Goal: Task Accomplishment & Management: Complete application form

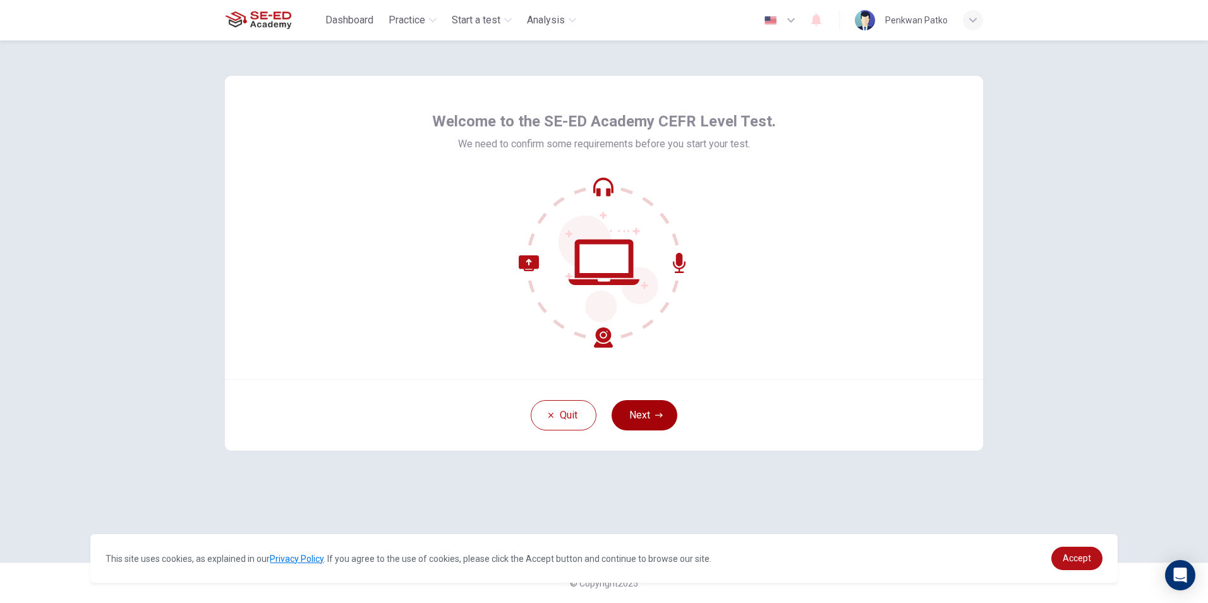
click at [642, 418] on button "Next" at bounding box center [644, 415] width 66 height 30
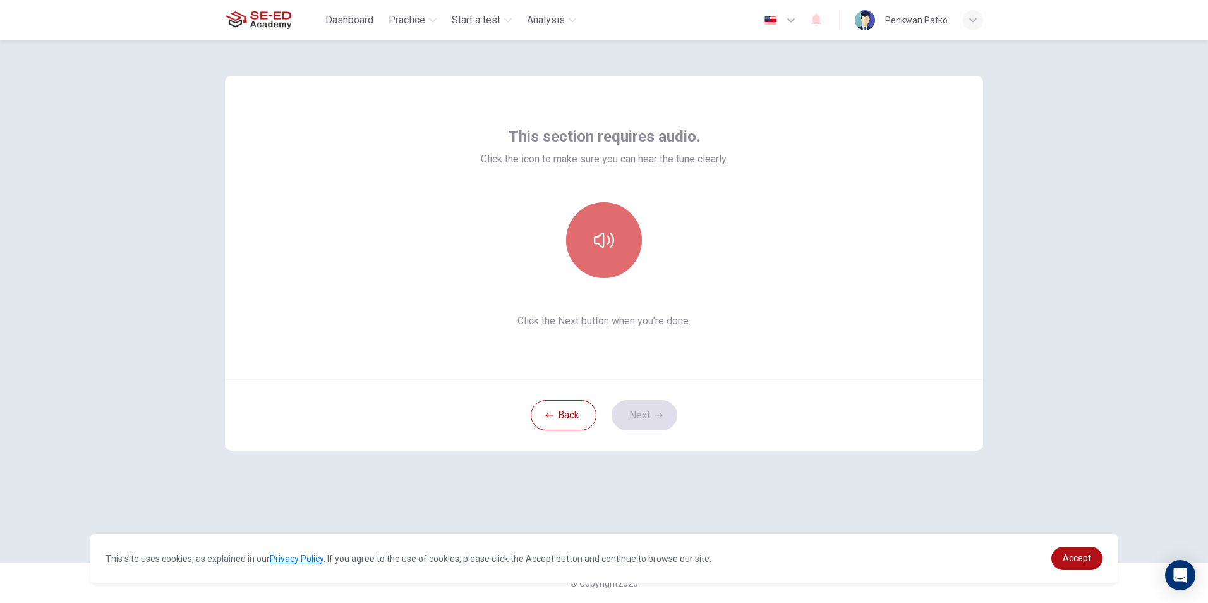
click at [610, 225] on button "button" at bounding box center [604, 240] width 76 height 76
click at [639, 413] on button "Next" at bounding box center [644, 415] width 66 height 30
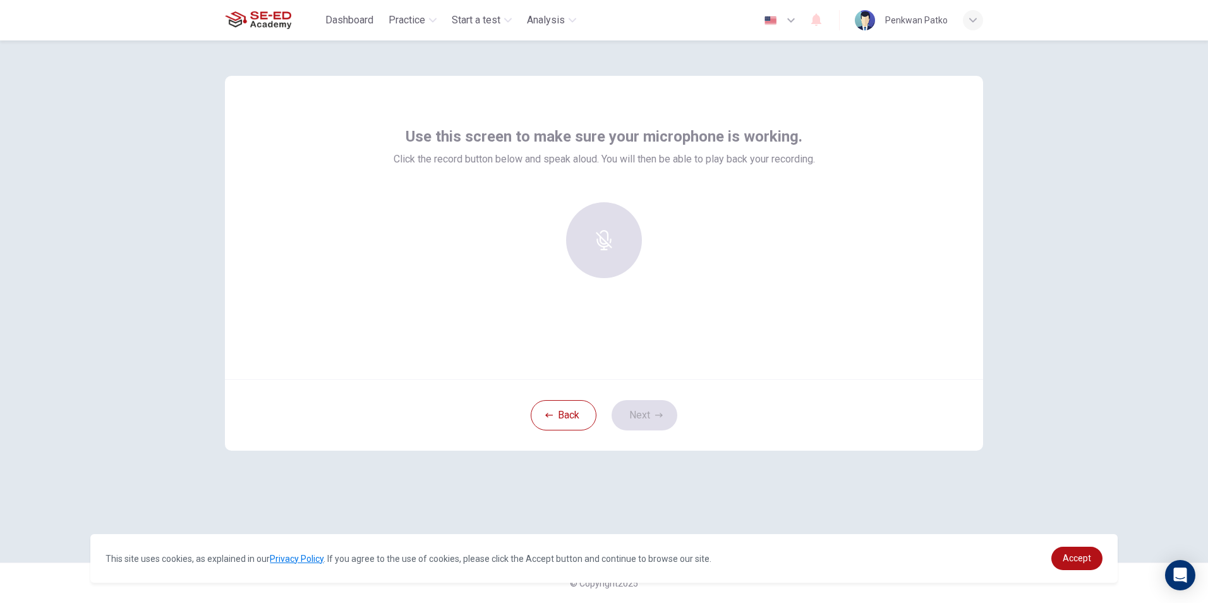
click at [608, 238] on div at bounding box center [604, 240] width 136 height 76
click at [651, 404] on div "Back Next" at bounding box center [604, 414] width 758 height 71
click at [601, 255] on div at bounding box center [604, 240] width 136 height 76
click at [565, 403] on button "Back" at bounding box center [564, 415] width 66 height 30
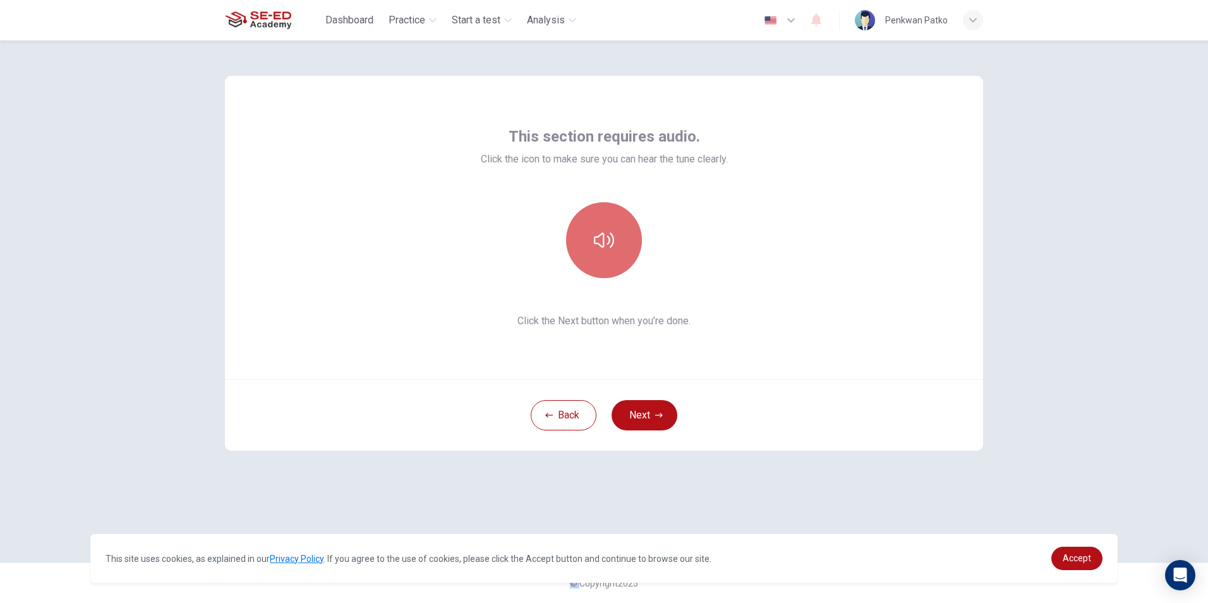
click at [603, 210] on button "button" at bounding box center [604, 240] width 76 height 76
click at [579, 402] on button "Back" at bounding box center [564, 415] width 66 height 30
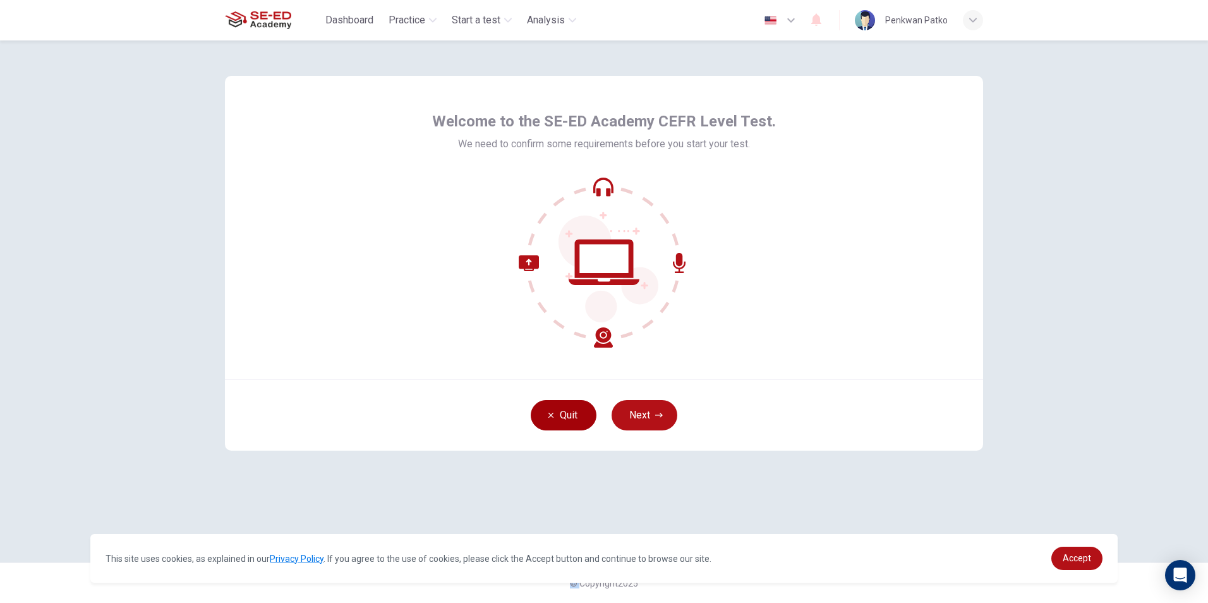
click at [554, 420] on button "Quit" at bounding box center [564, 415] width 66 height 30
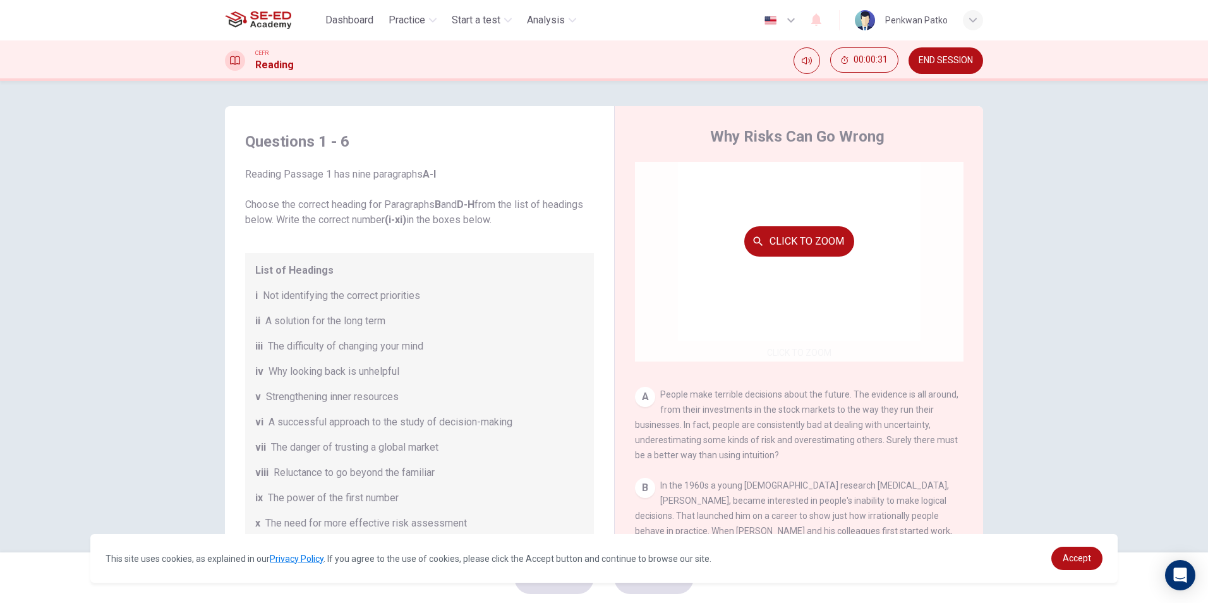
scroll to position [63, 0]
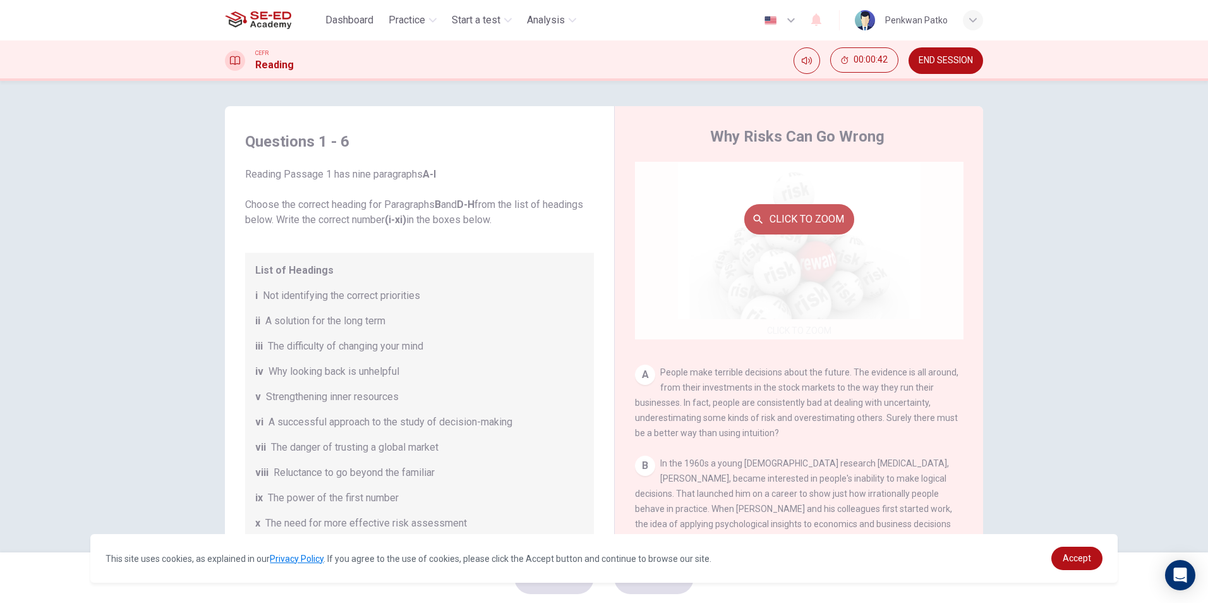
click at [811, 220] on button "Click to Zoom" at bounding box center [799, 219] width 110 height 30
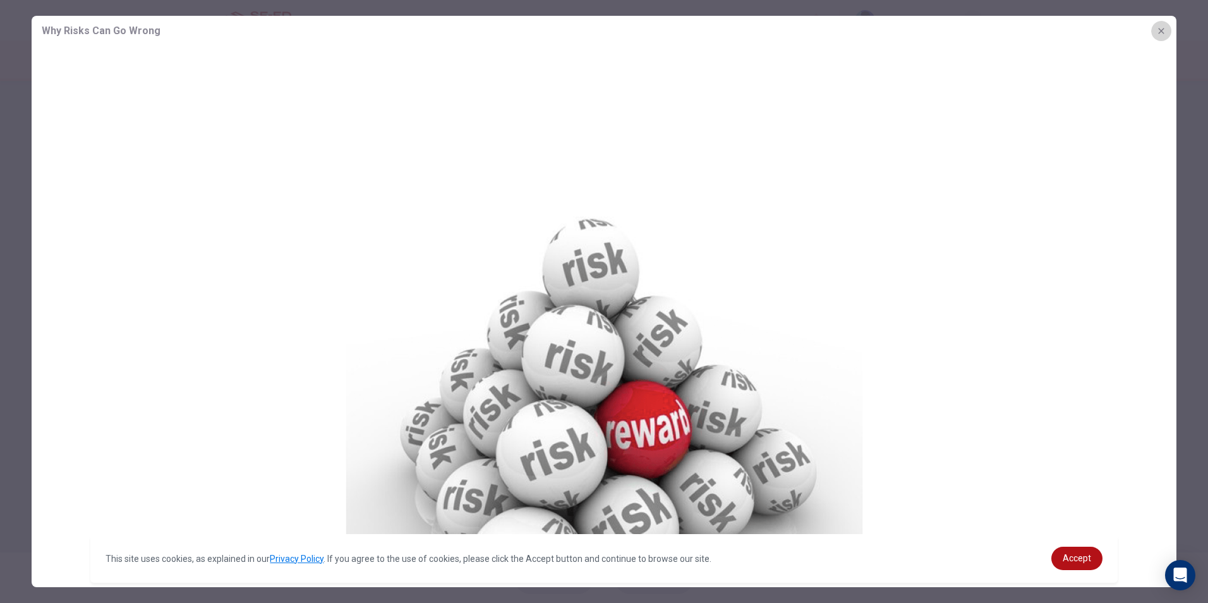
click at [1163, 23] on button "button" at bounding box center [1161, 31] width 20 height 20
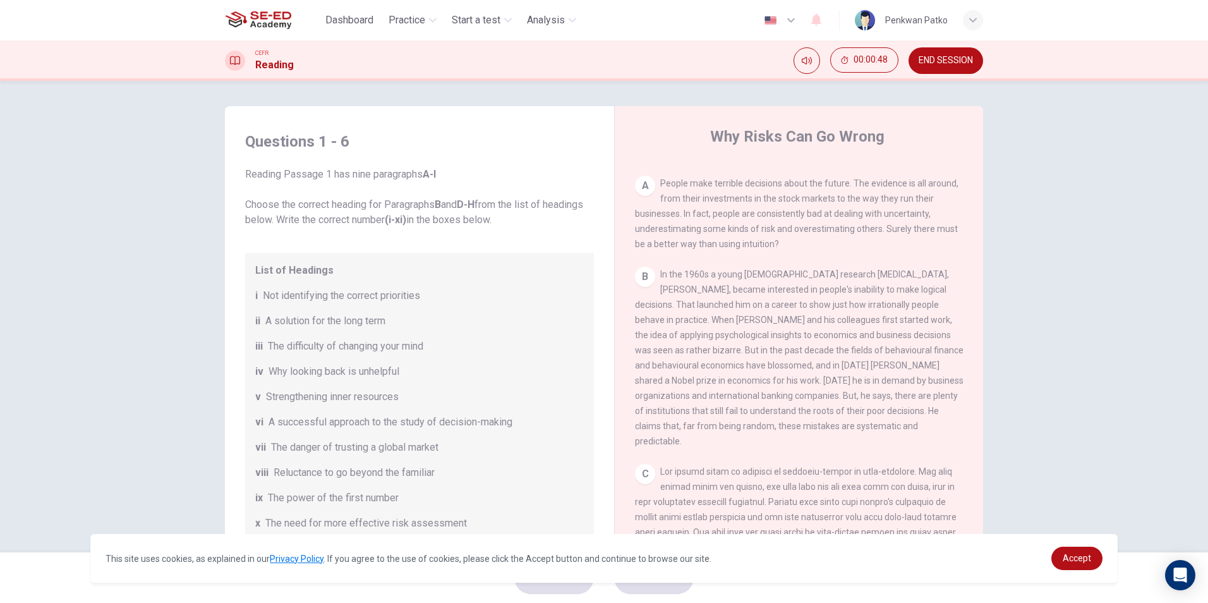
scroll to position [253, 0]
click at [340, 294] on span "Not identifying the correct priorities" at bounding box center [341, 295] width 157 height 15
click at [445, 301] on div "i Not identifying the correct priorities" at bounding box center [419, 295] width 328 height 15
click at [429, 302] on div "i Not identifying the correct priorities" at bounding box center [419, 295] width 328 height 15
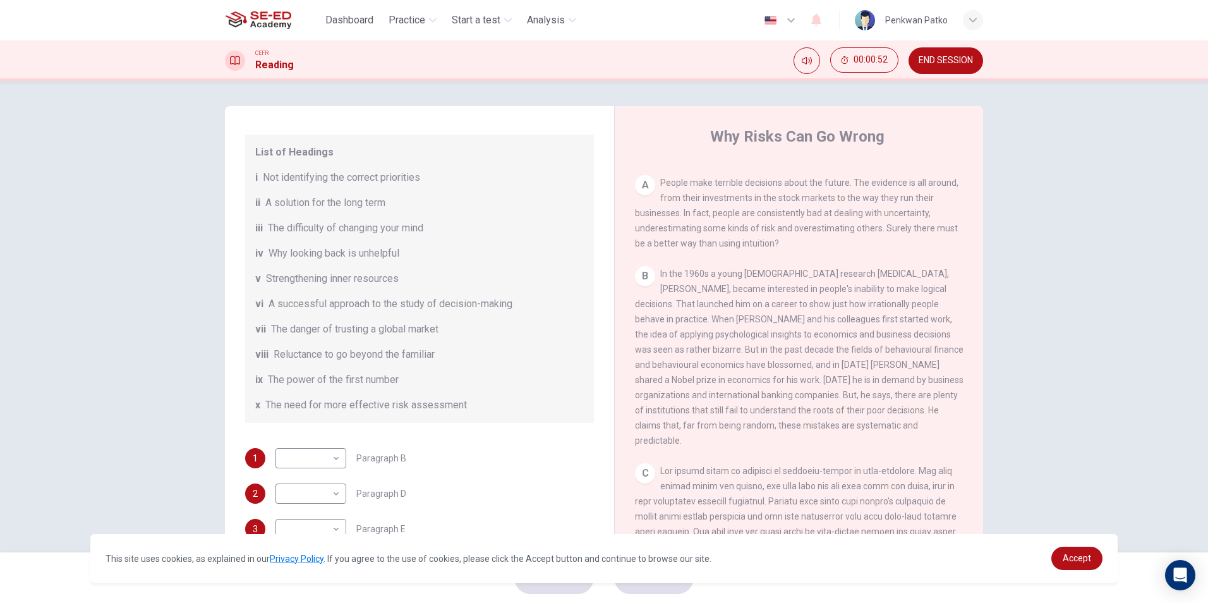
scroll to position [126, 0]
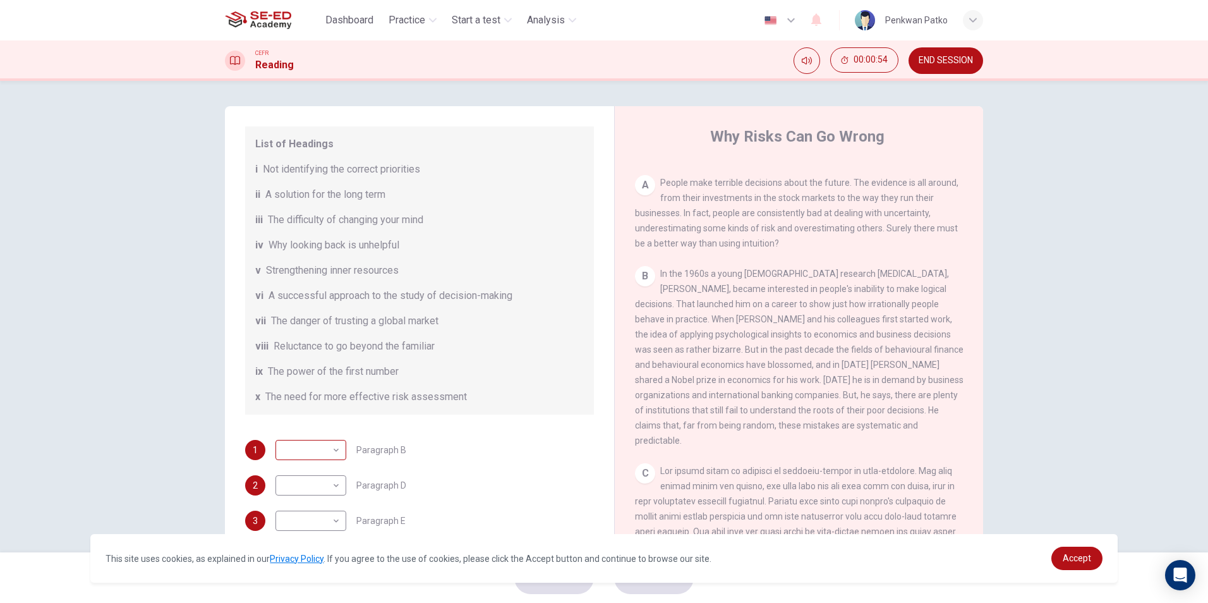
click at [327, 443] on body "This site uses cookies, as explained in our Privacy Policy . If you agree to th…" at bounding box center [604, 301] width 1208 height 603
click at [409, 411] on div at bounding box center [604, 301] width 1208 height 603
drag, startPoint x: 659, startPoint y: 274, endPoint x: 723, endPoint y: 277, distance: 63.9
click at [723, 277] on span "In the 1960s a young American research psychologist, Daniel Kahneman, became in…" at bounding box center [799, 356] width 328 height 177
drag, startPoint x: 723, startPoint y: 277, endPoint x: 769, endPoint y: 275, distance: 45.5
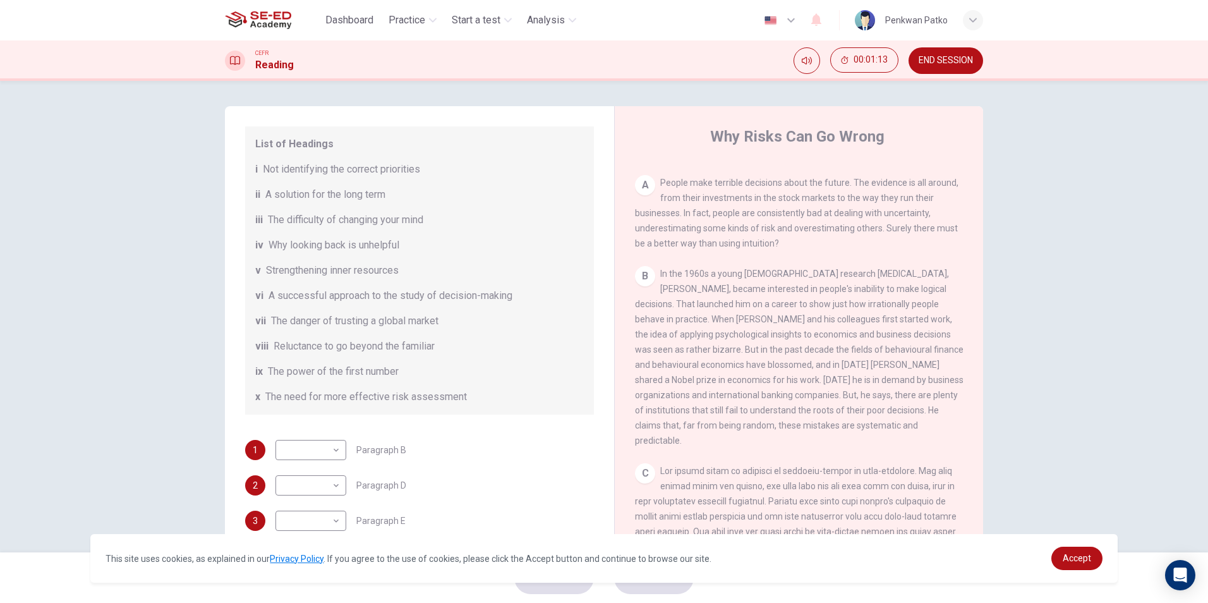
click at [769, 275] on span "In the 1960s a young American research psychologist, Daniel Kahneman, became in…" at bounding box center [799, 356] width 328 height 177
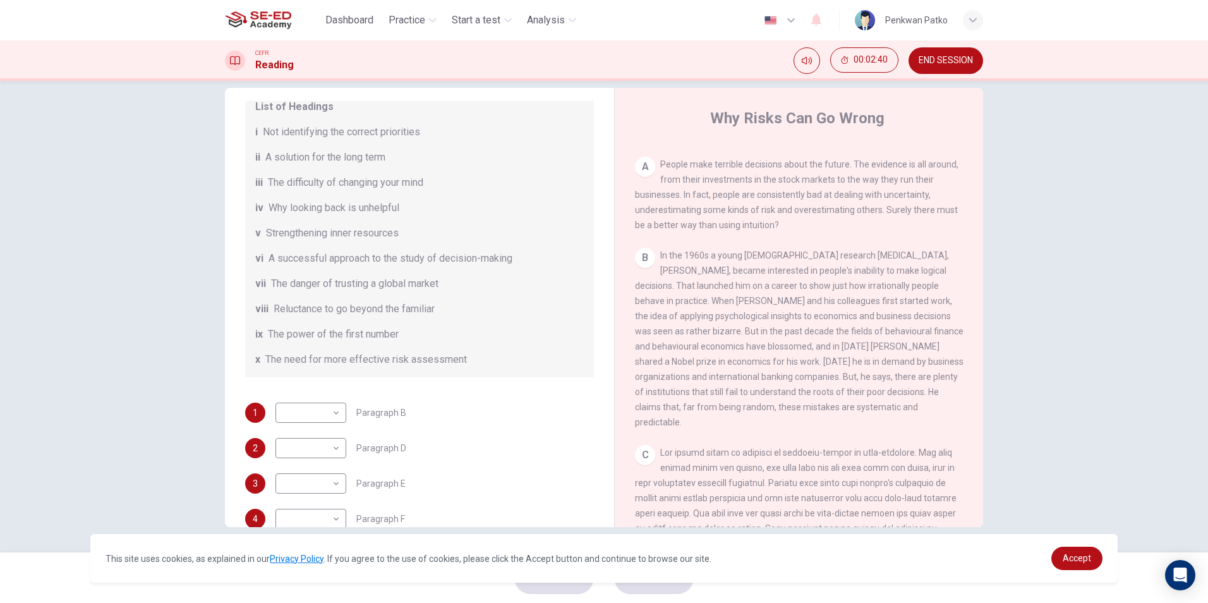
scroll to position [117, 0]
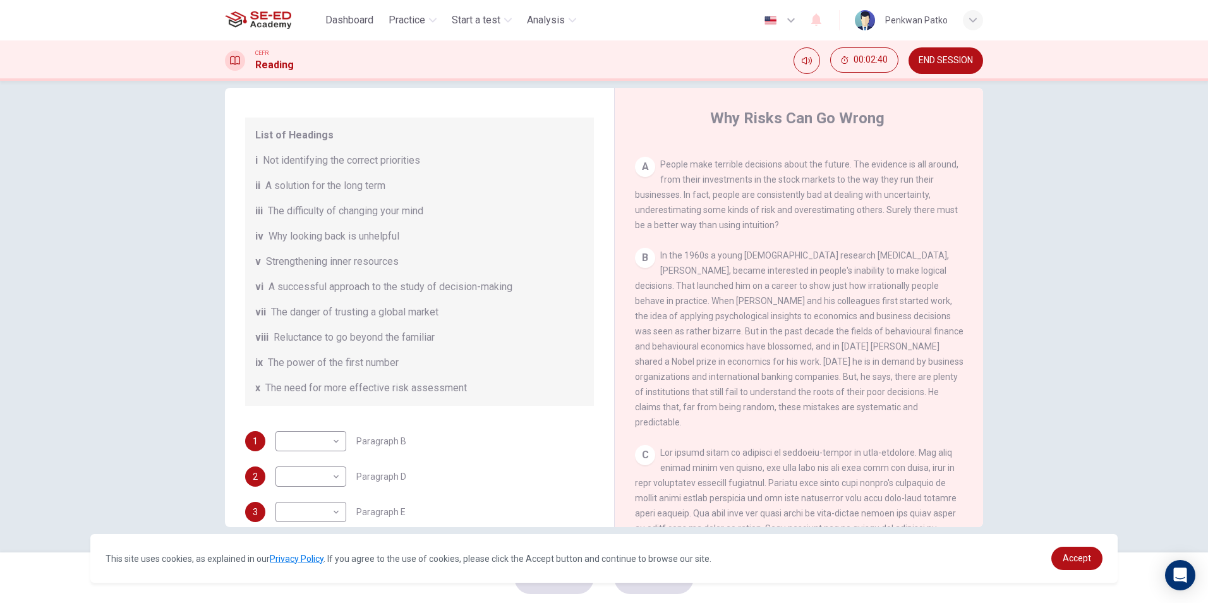
click at [635, 177] on div "A People make terrible decisions about the future. The evidence is all around, …" at bounding box center [799, 195] width 328 height 76
click at [647, 160] on div "A" at bounding box center [645, 167] width 20 height 20
click at [338, 430] on body "This site uses cookies, as explained in our Privacy Policy . If you agree to th…" at bounding box center [604, 301] width 1208 height 603
click at [321, 437] on li "iii" at bounding box center [307, 441] width 71 height 20
type input "iii"
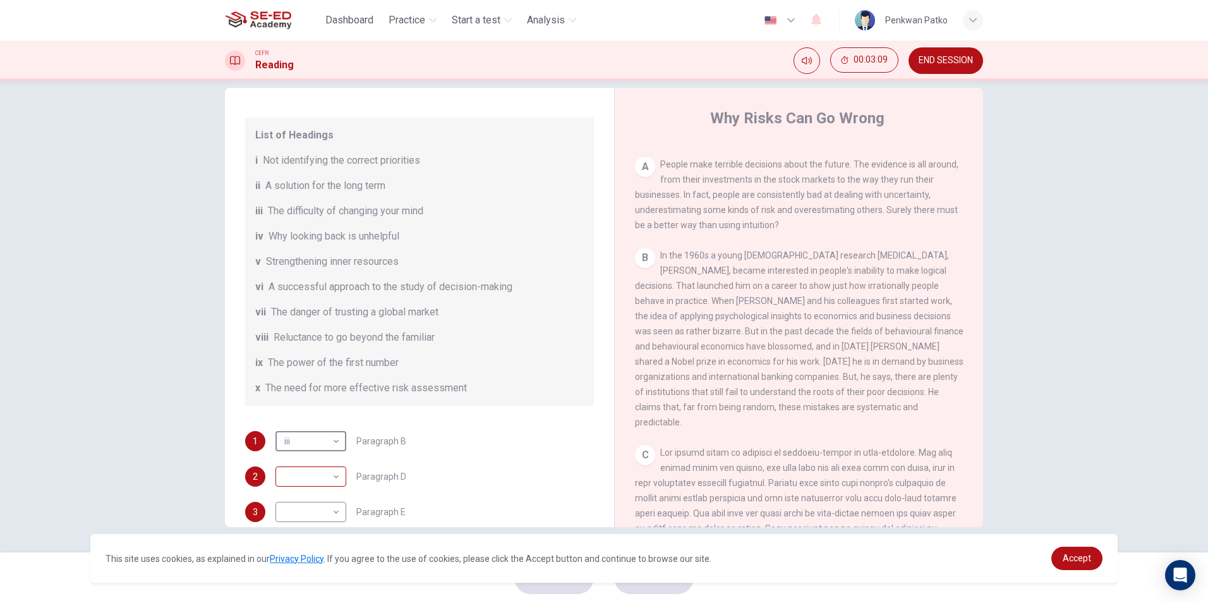
click at [316, 464] on body "This site uses cookies, as explained in our Privacy Policy . If you agree to th…" at bounding box center [604, 301] width 1208 height 603
click at [308, 476] on li "v" at bounding box center [307, 481] width 71 height 20
type input "v"
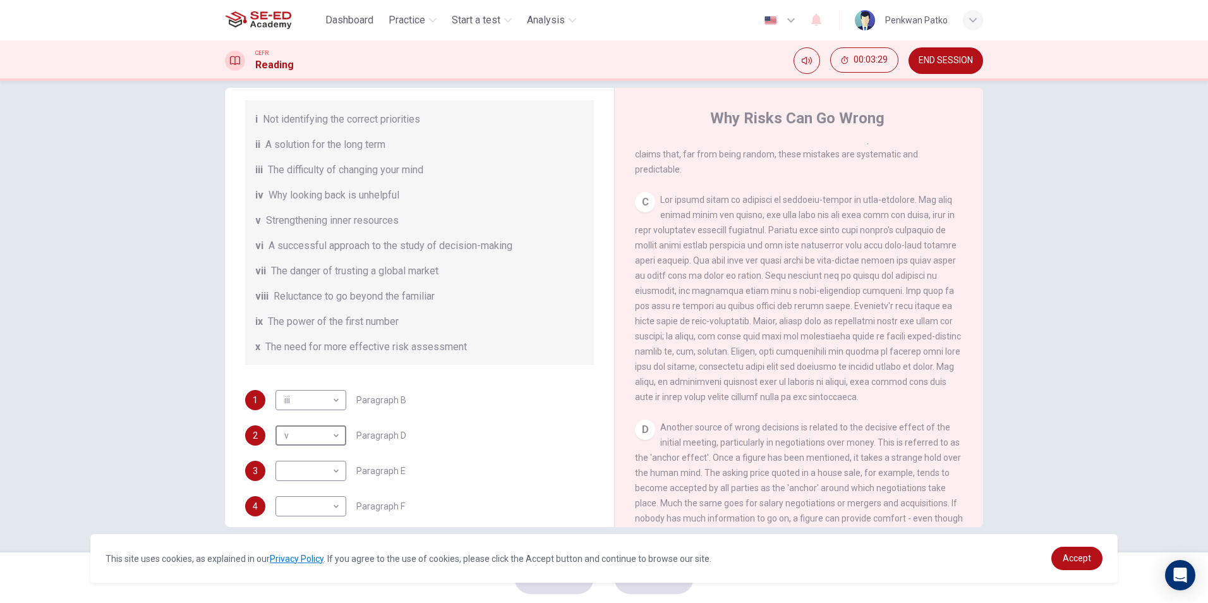
scroll to position [180, 0]
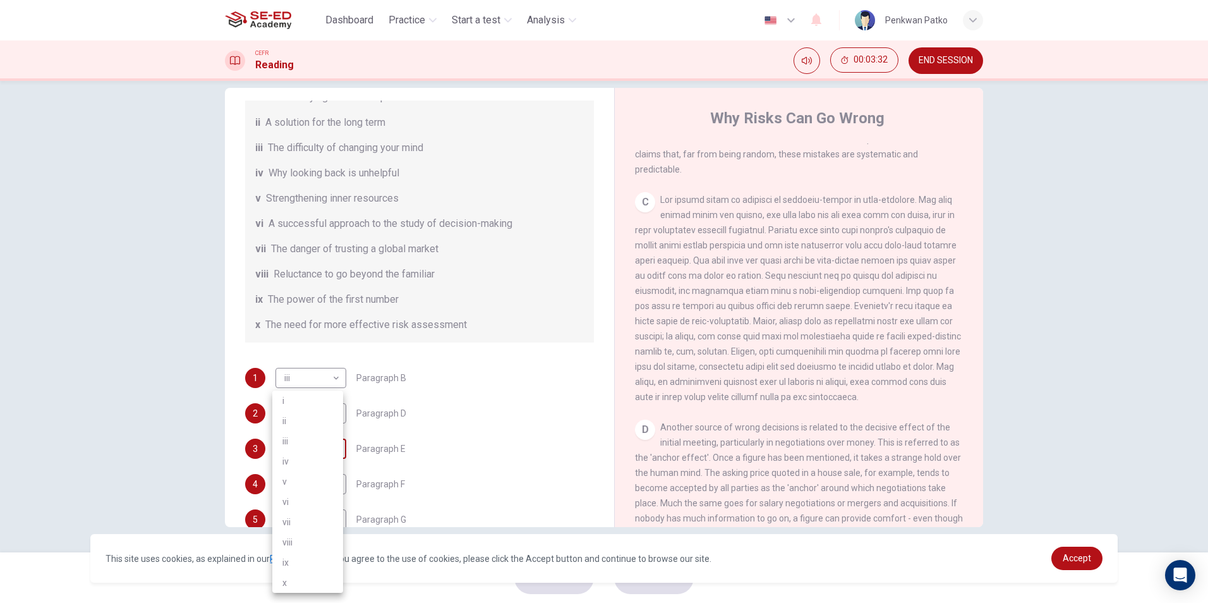
click at [334, 450] on body "This site uses cookies, as explained in our Privacy Policy . If you agree to th…" at bounding box center [604, 301] width 1208 height 603
click at [296, 495] on li "vi" at bounding box center [307, 501] width 71 height 20
type input "vi"
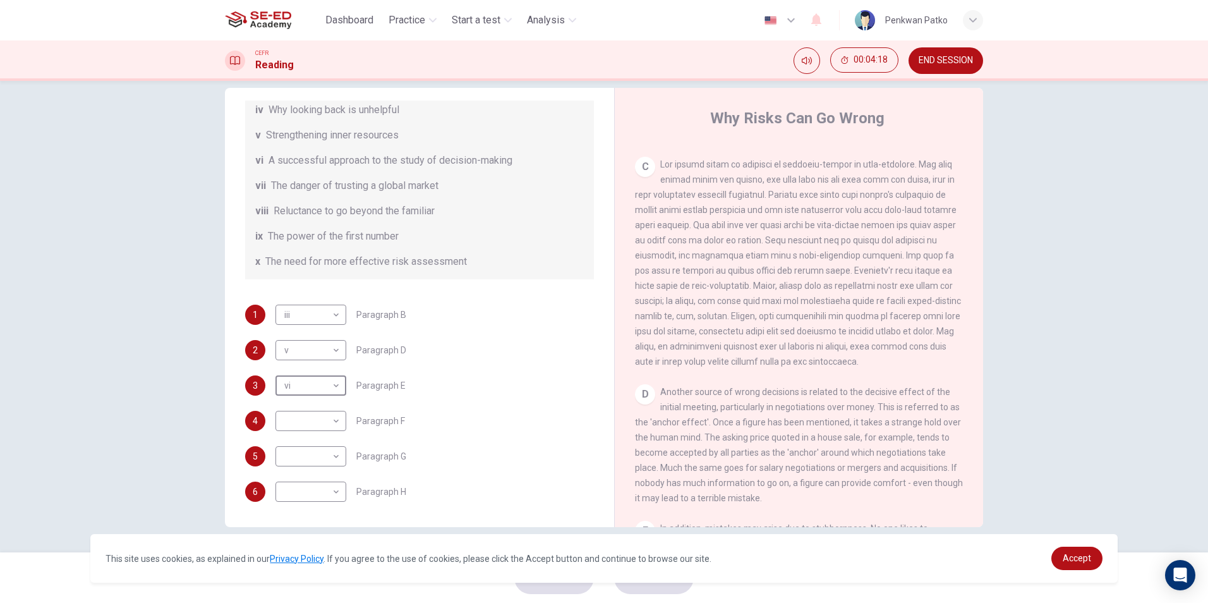
scroll to position [568, 0]
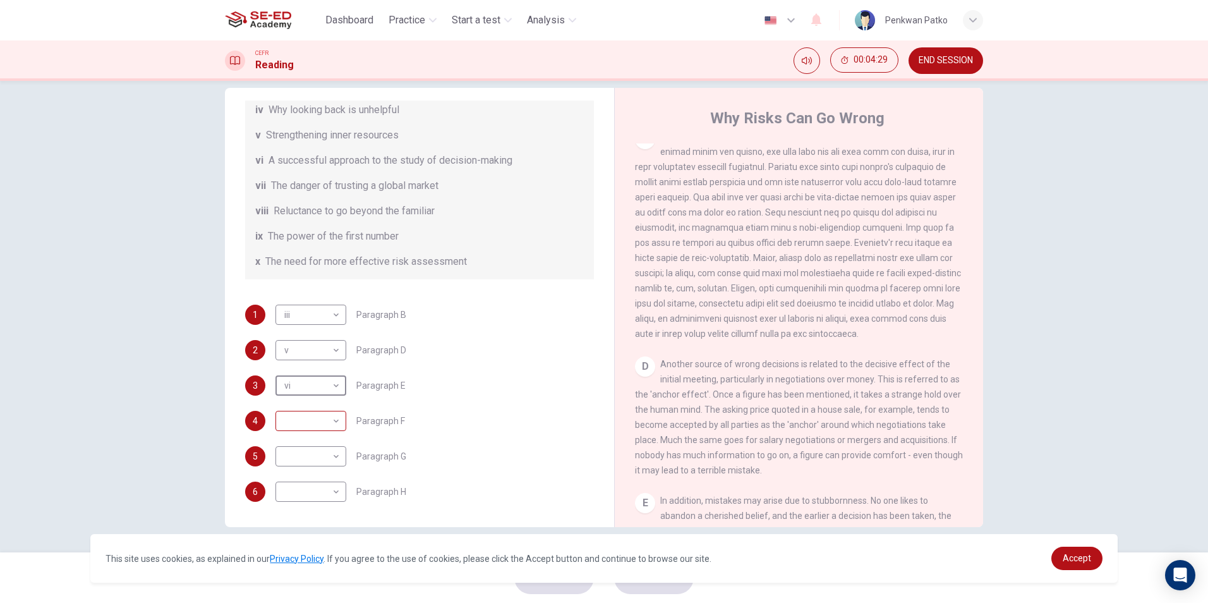
click at [329, 423] on body "This site uses cookies, as explained in our Privacy Policy . If you agree to th…" at bounding box center [604, 301] width 1208 height 603
click at [492, 291] on div at bounding box center [604, 301] width 1208 height 603
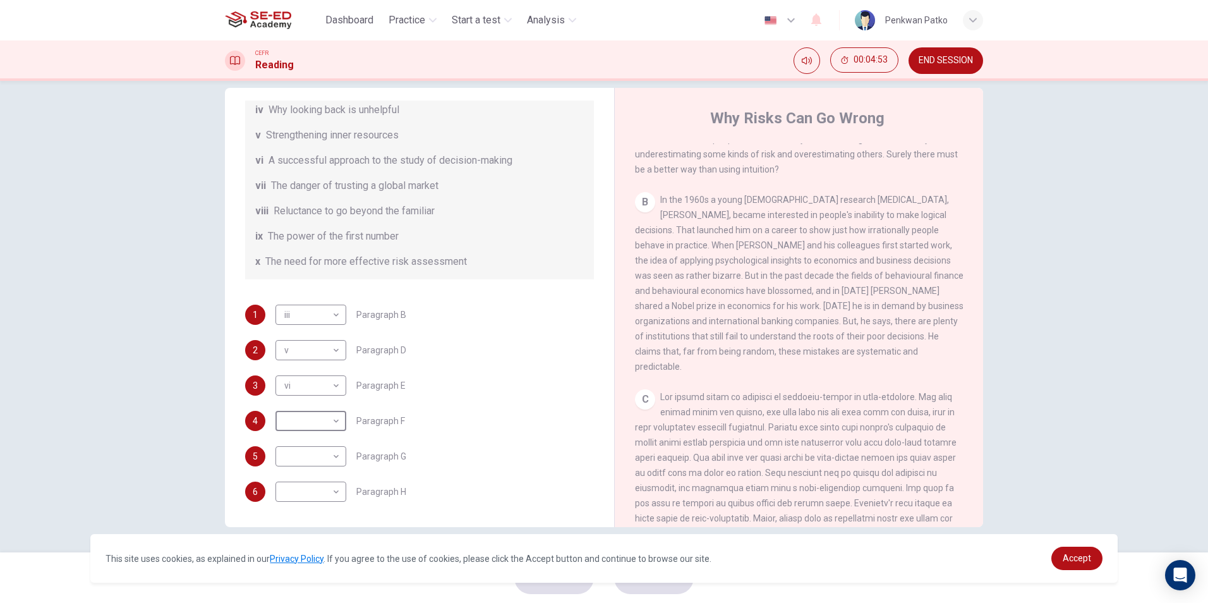
scroll to position [335, 0]
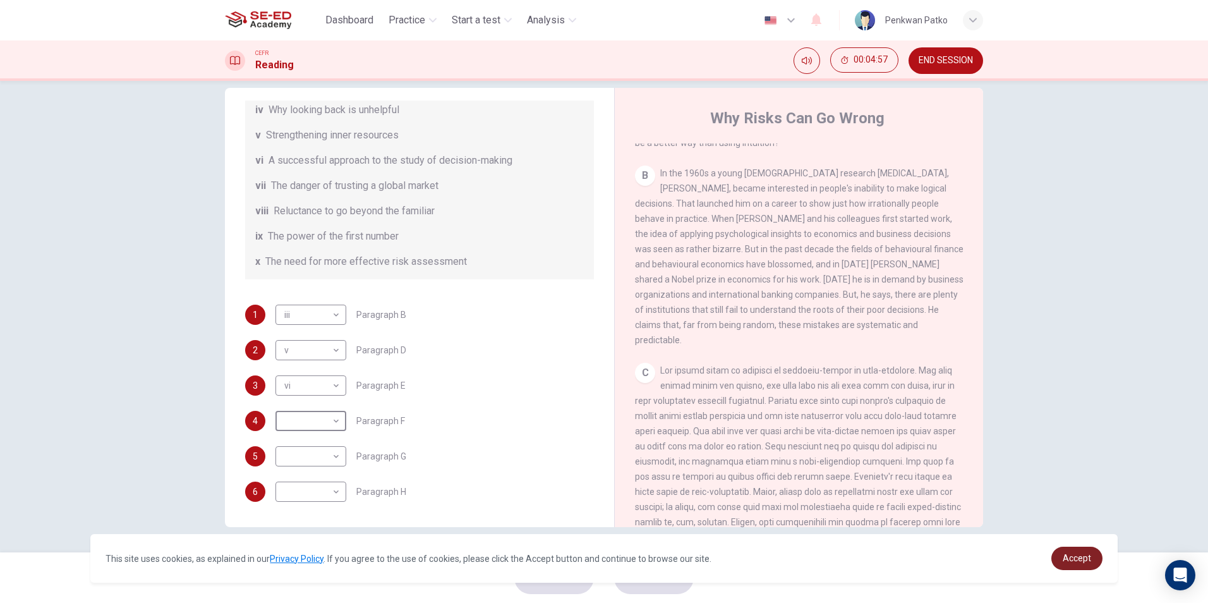
click at [1064, 551] on link "Accept" at bounding box center [1076, 557] width 51 height 23
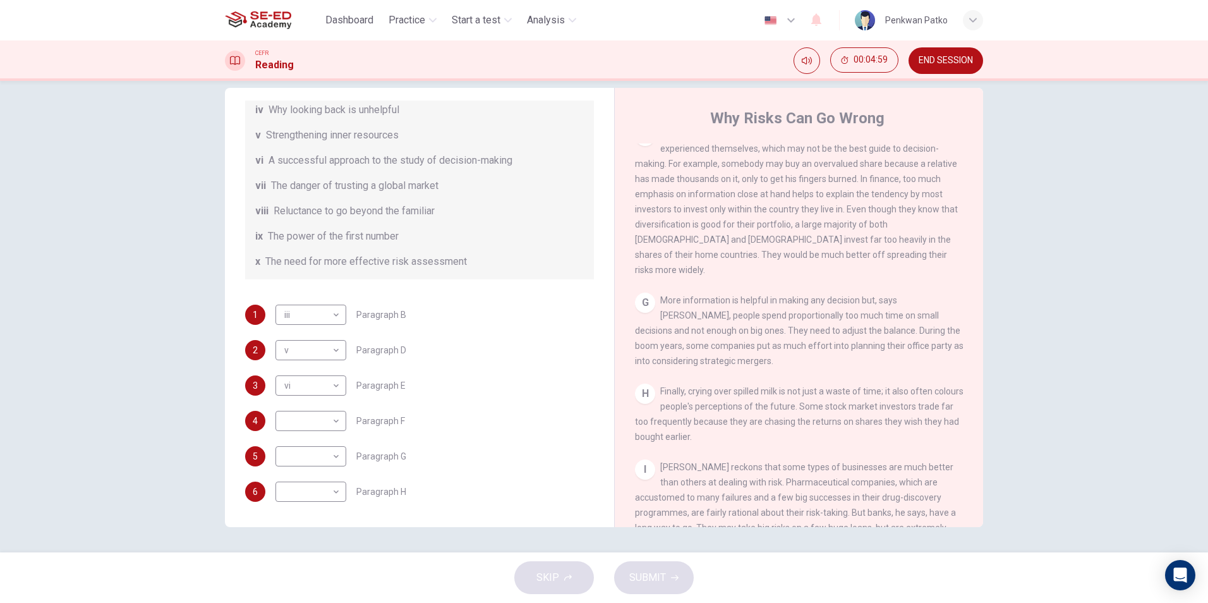
scroll to position [1156, 0]
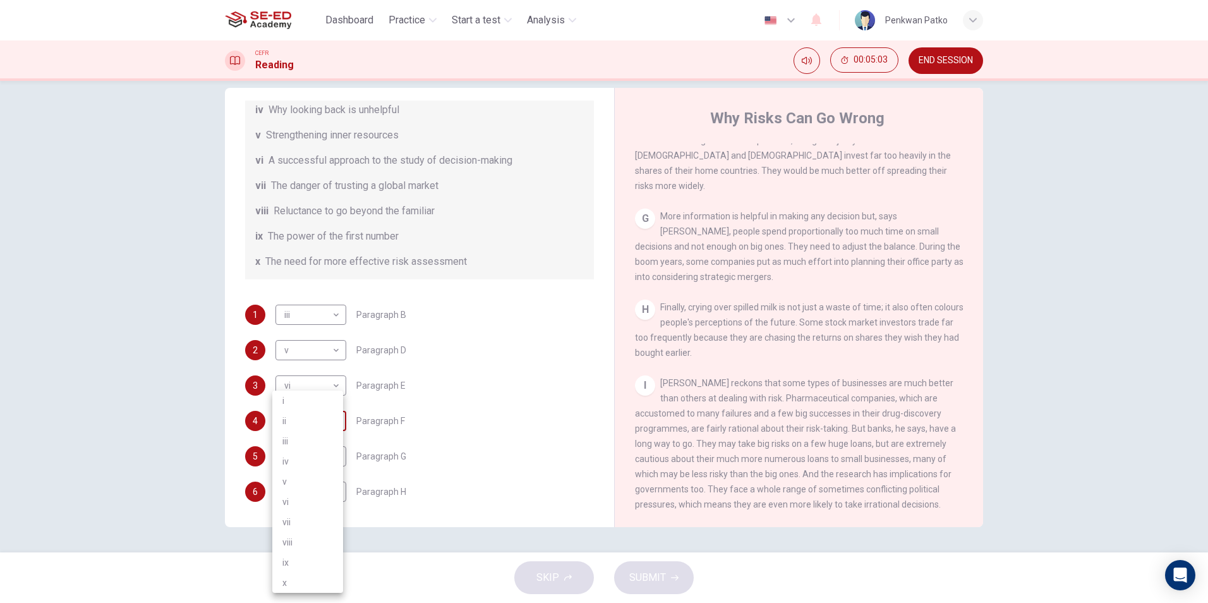
click at [314, 408] on body "This site uses cookies, as explained in our Privacy Policy . If you agree to th…" at bounding box center [604, 301] width 1208 height 603
drag, startPoint x: 281, startPoint y: 527, endPoint x: 279, endPoint y: 537, distance: 10.9
click at [279, 537] on ul "i ii iii iv v vi vii viii ix x" at bounding box center [307, 491] width 71 height 202
click at [289, 560] on li "ix" at bounding box center [307, 562] width 71 height 20
type input "ix"
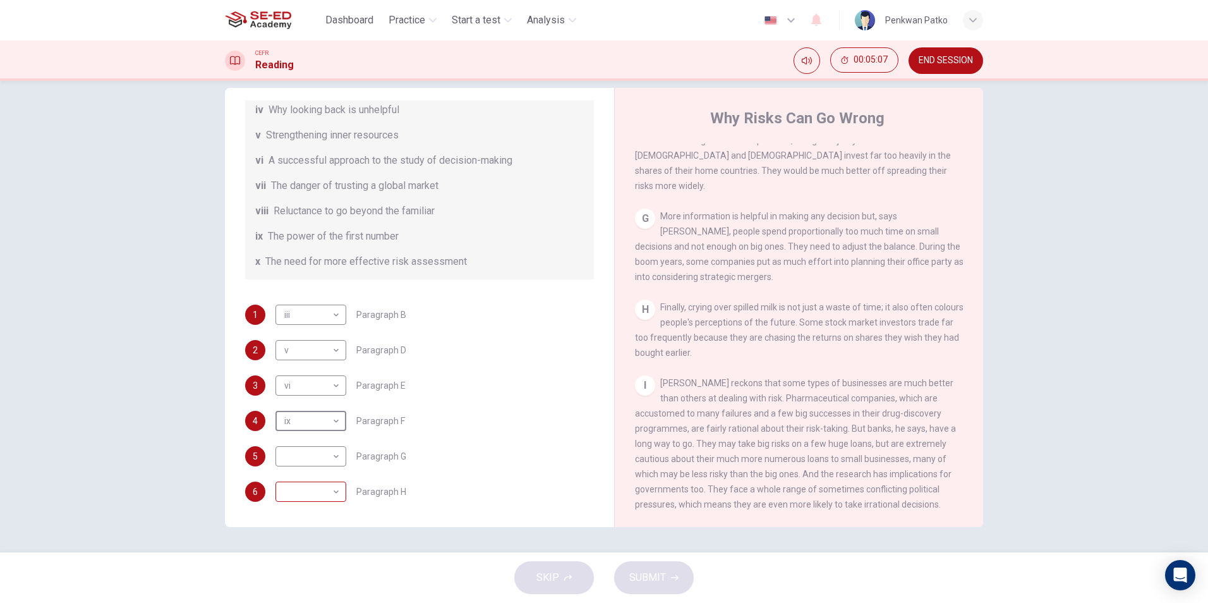
click at [310, 493] on body "This site uses cookies, as explained in our Privacy Policy . If you agree to th…" at bounding box center [604, 301] width 1208 height 603
click at [314, 390] on div at bounding box center [604, 301] width 1208 height 603
click at [294, 493] on body "This site uses cookies, as explained in our Privacy Policy . If you agree to th…" at bounding box center [604, 301] width 1208 height 603
click at [303, 400] on li "i" at bounding box center [307, 400] width 71 height 20
type input "i"
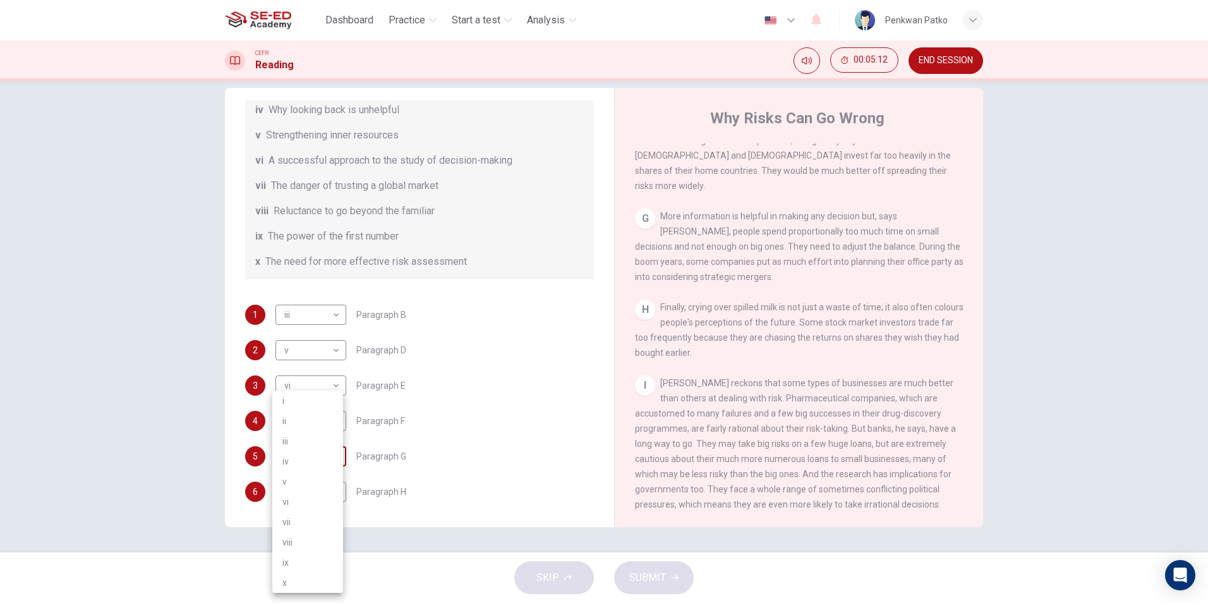
click at [320, 456] on body "This site uses cookies, as explained in our Privacy Policy . If you agree to th…" at bounding box center [604, 301] width 1208 height 603
click at [308, 581] on li "x" at bounding box center [307, 582] width 71 height 20
type input "x"
click at [633, 566] on button "SUBMIT" at bounding box center [654, 577] width 80 height 33
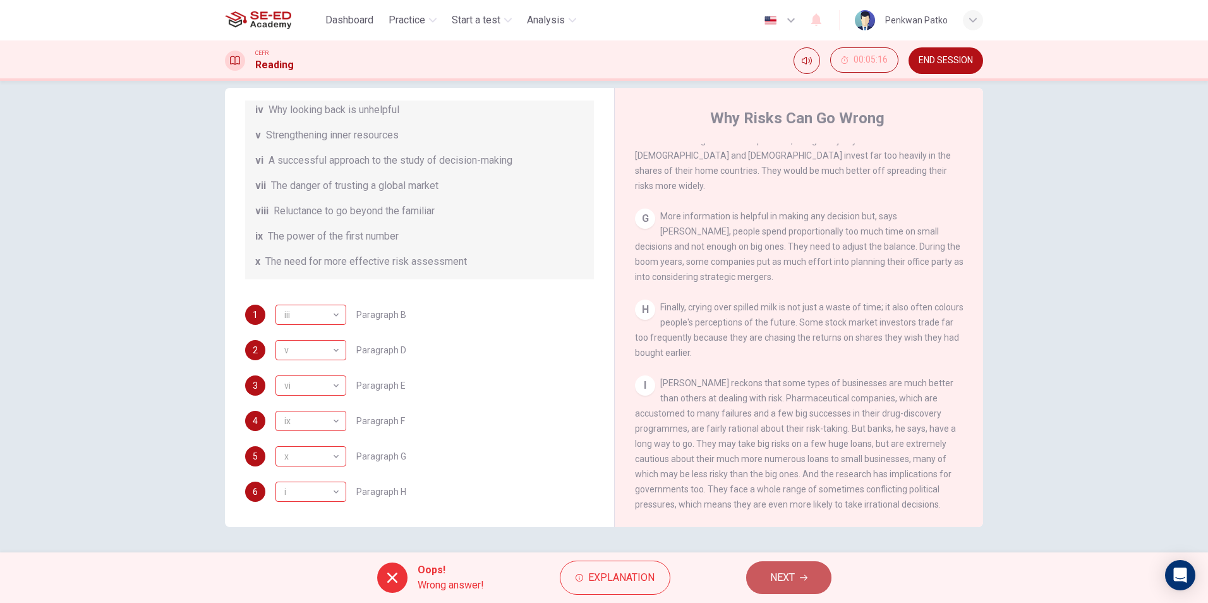
click at [784, 575] on span "NEXT" at bounding box center [782, 577] width 25 height 18
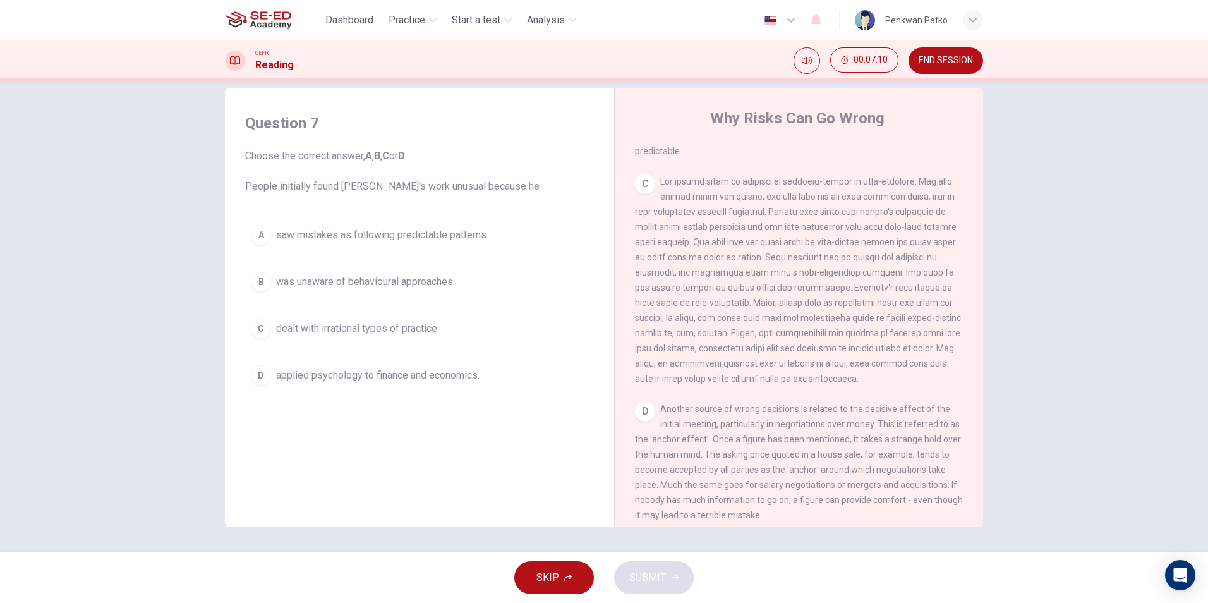
scroll to position [524, 0]
click at [263, 369] on div "D" at bounding box center [261, 375] width 20 height 20
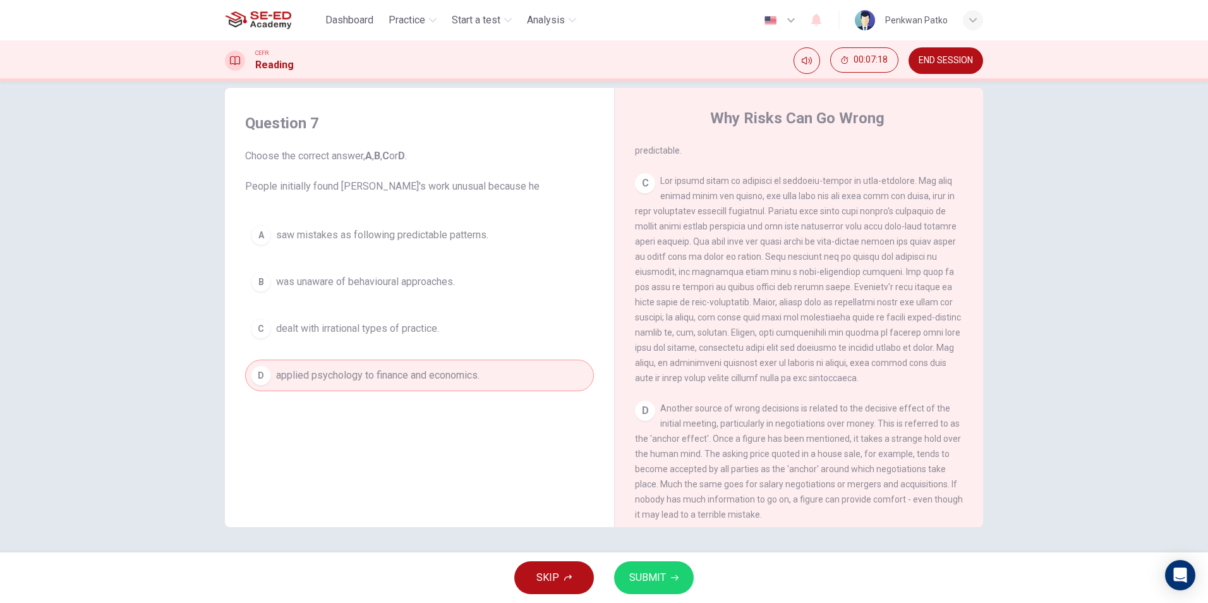
click at [660, 580] on span "SUBMIT" at bounding box center [647, 577] width 37 height 18
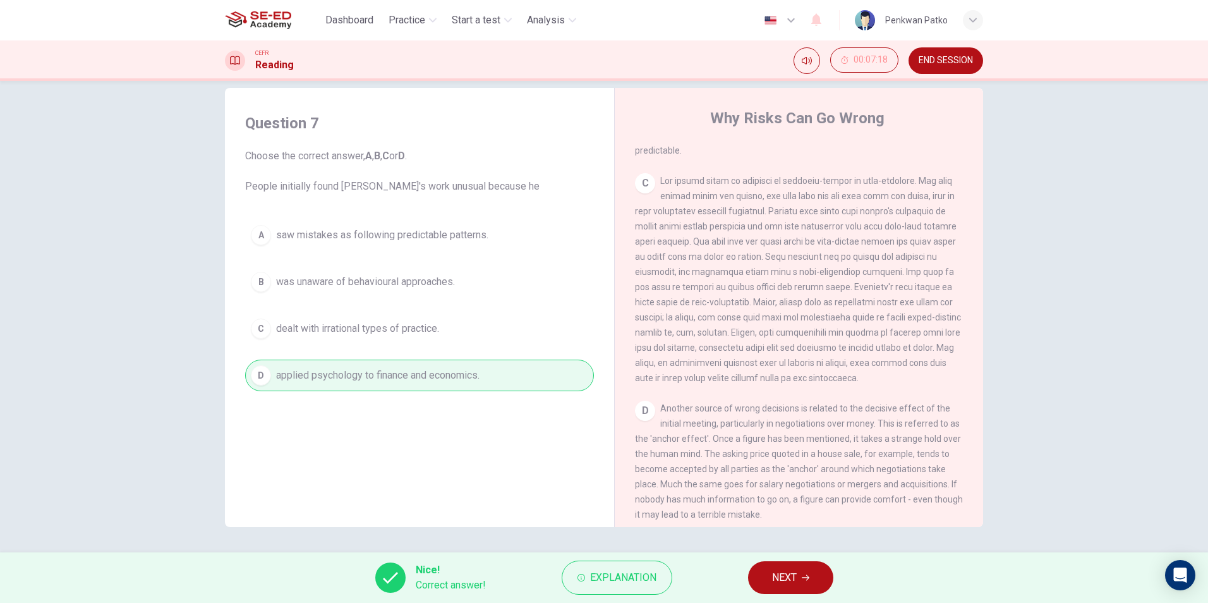
click at [801, 567] on button "NEXT" at bounding box center [790, 577] width 85 height 33
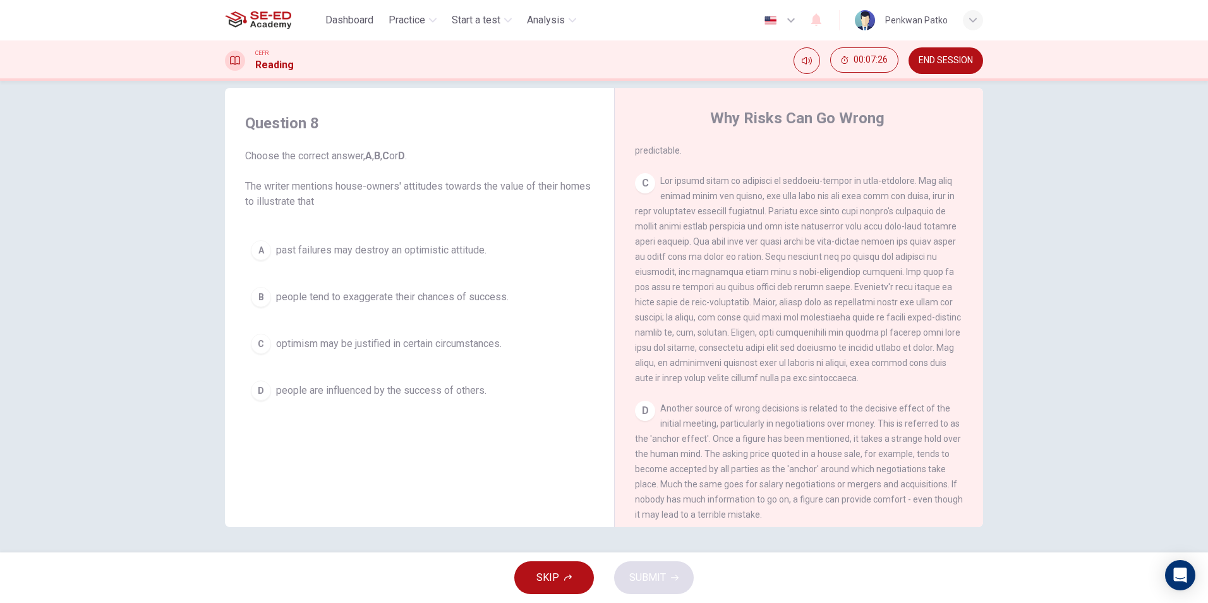
drag, startPoint x: 331, startPoint y: 190, endPoint x: 395, endPoint y: 224, distance: 72.9
click at [395, 224] on div "Question 8 Choose the correct answer, A , B , C or D . The writer mentions hous…" at bounding box center [419, 259] width 369 height 318
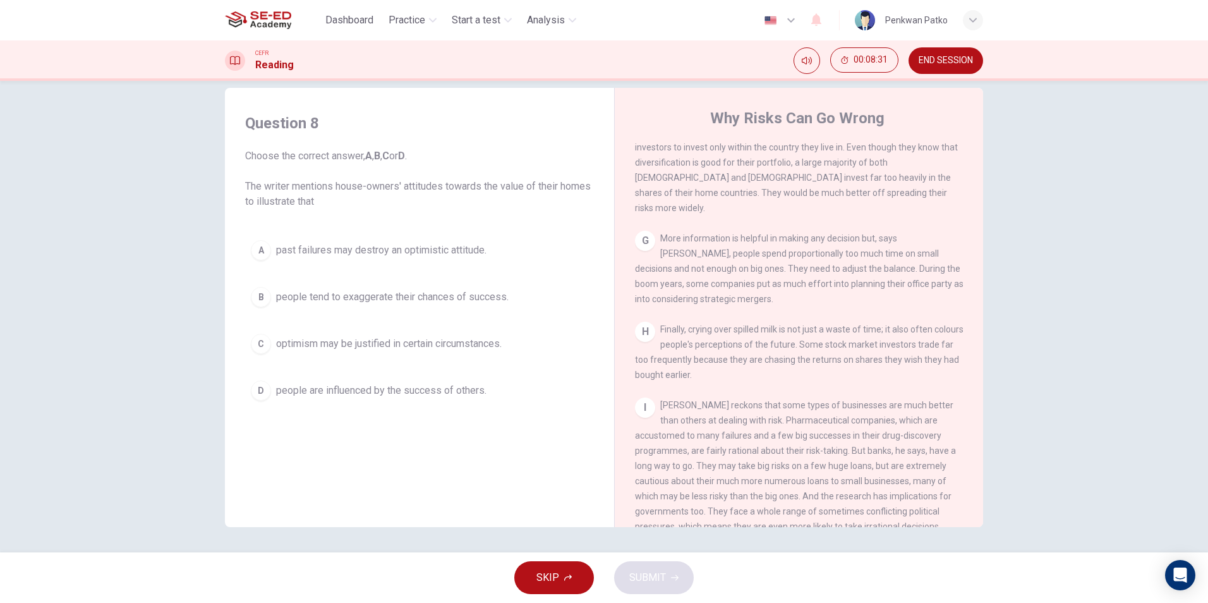
scroll to position [1156, 0]
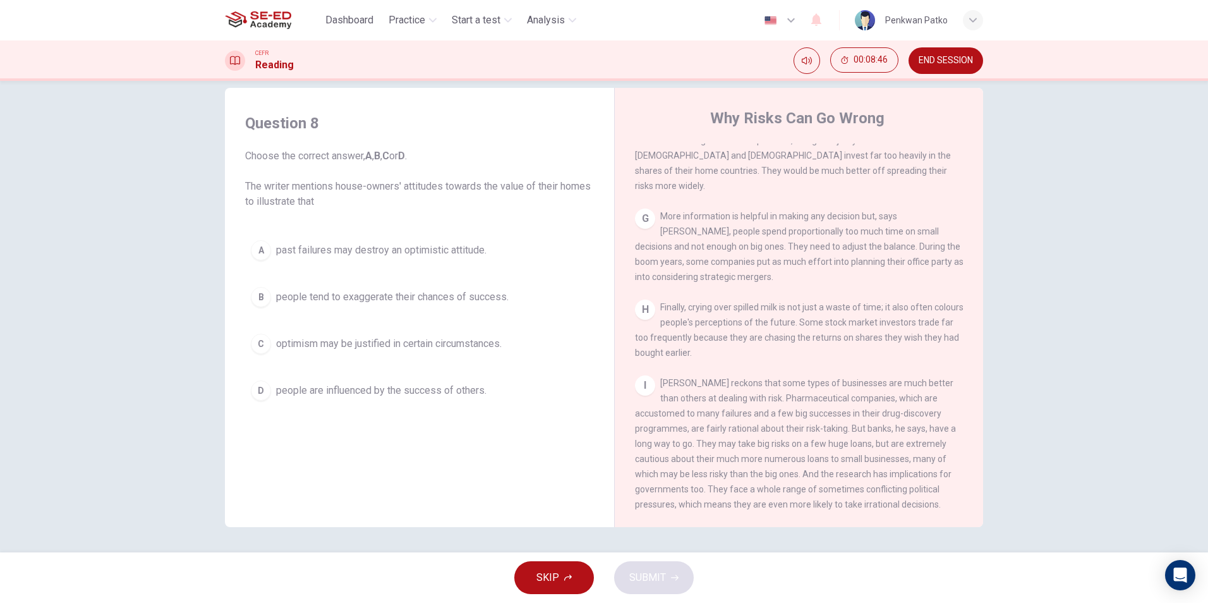
click at [311, 292] on span "people tend to exaggerate their chances of success." at bounding box center [392, 296] width 232 height 15
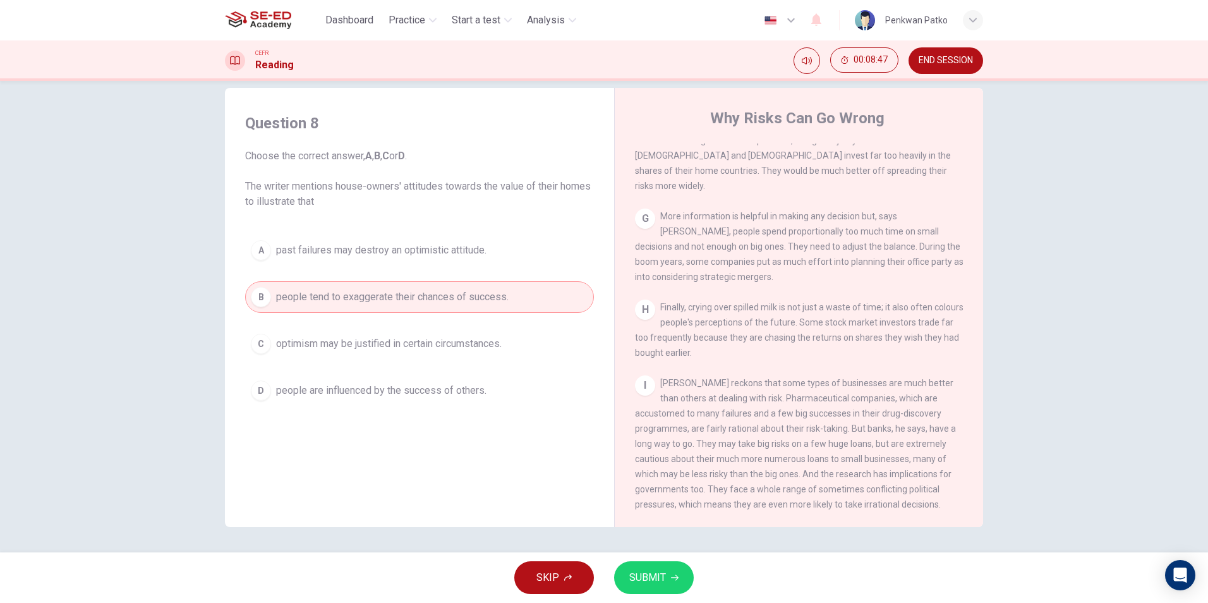
click at [628, 577] on button "SUBMIT" at bounding box center [654, 577] width 80 height 33
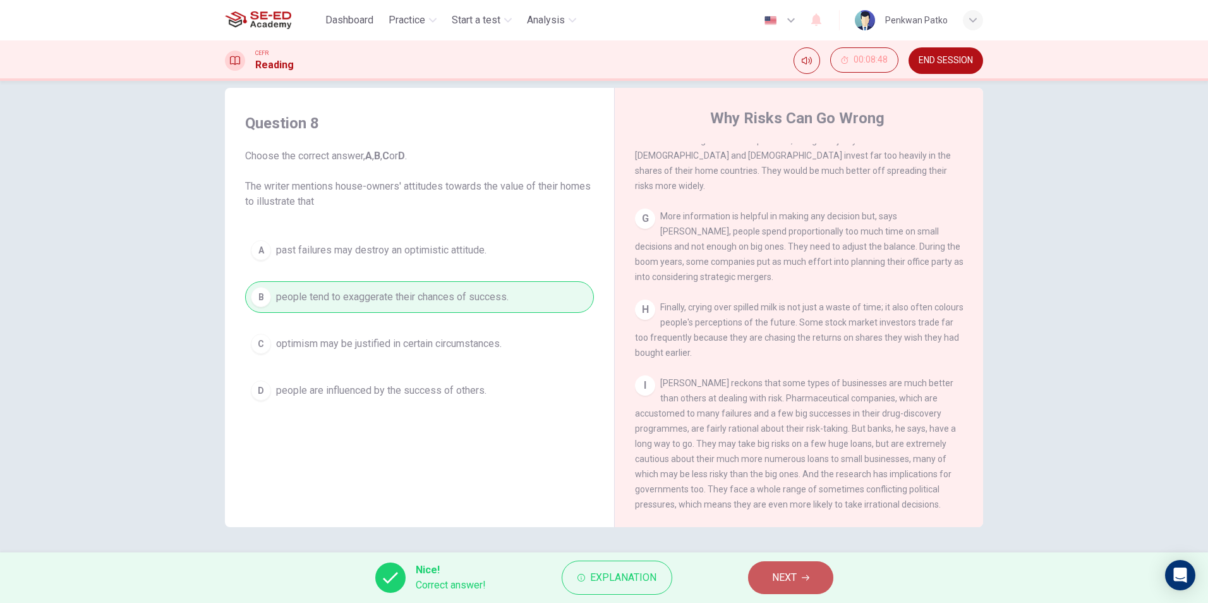
click at [772, 577] on button "NEXT" at bounding box center [790, 577] width 85 height 33
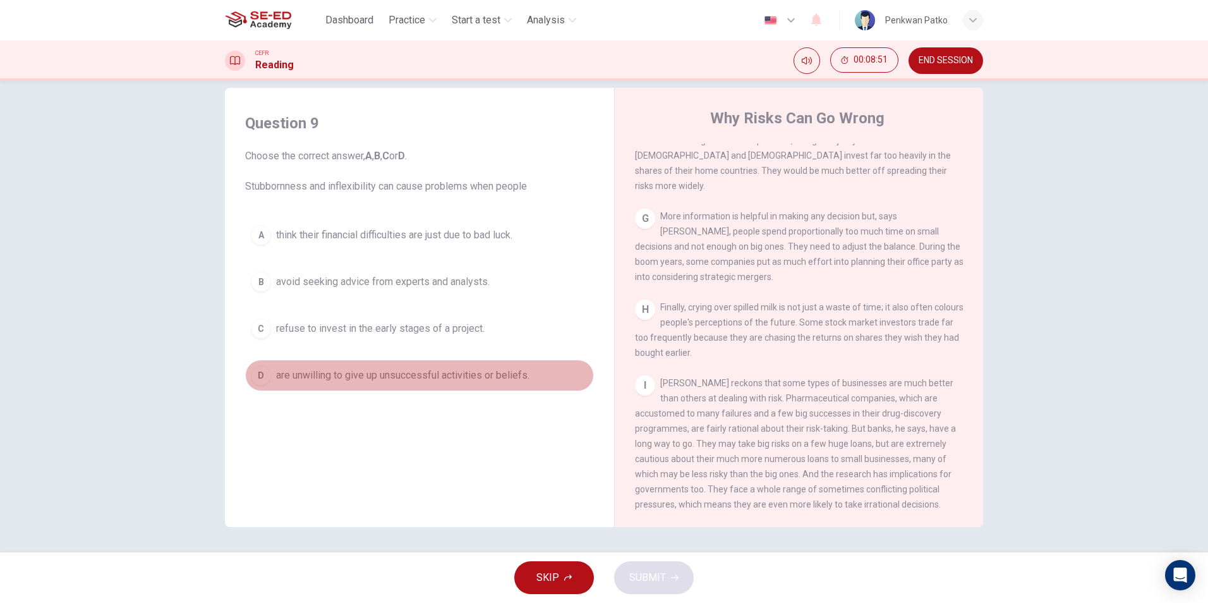
click at [276, 380] on span "are unwilling to give up unsuccessful activities or beliefs." at bounding box center [402, 375] width 253 height 15
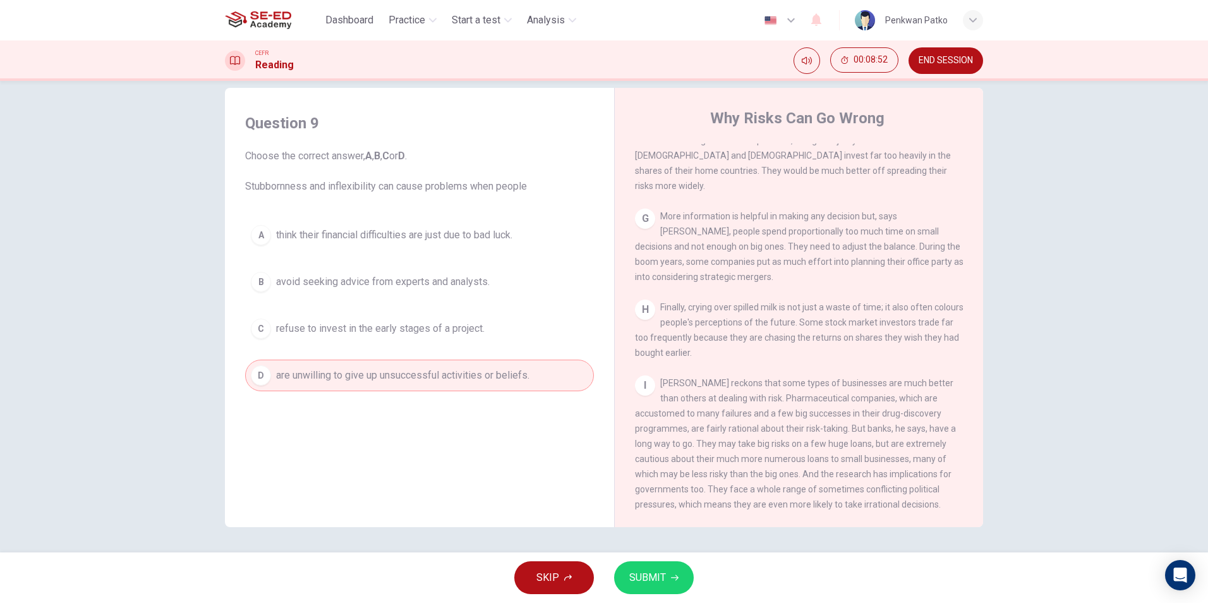
click at [659, 580] on span "SUBMIT" at bounding box center [647, 577] width 37 height 18
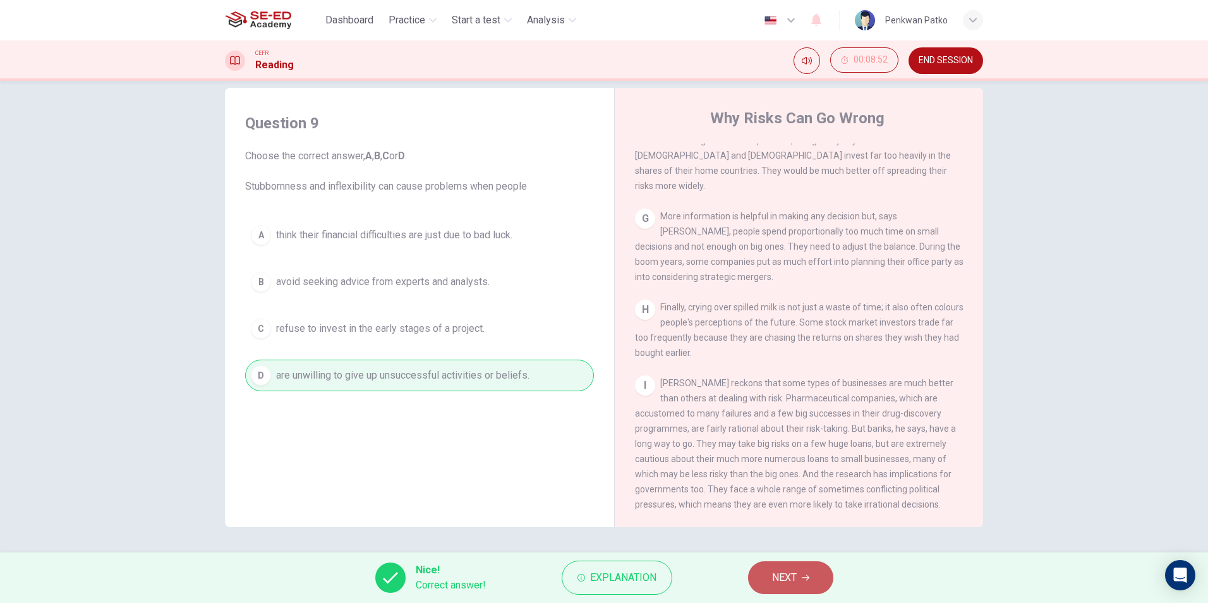
click at [804, 570] on button "NEXT" at bounding box center [790, 577] width 85 height 33
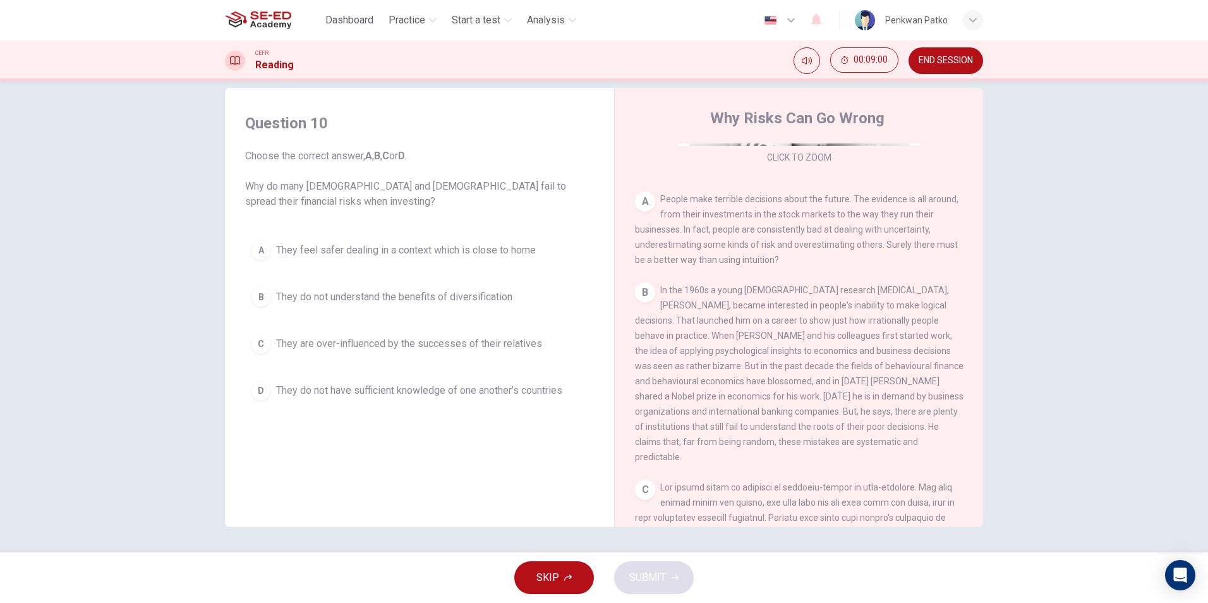
scroll to position [208, 0]
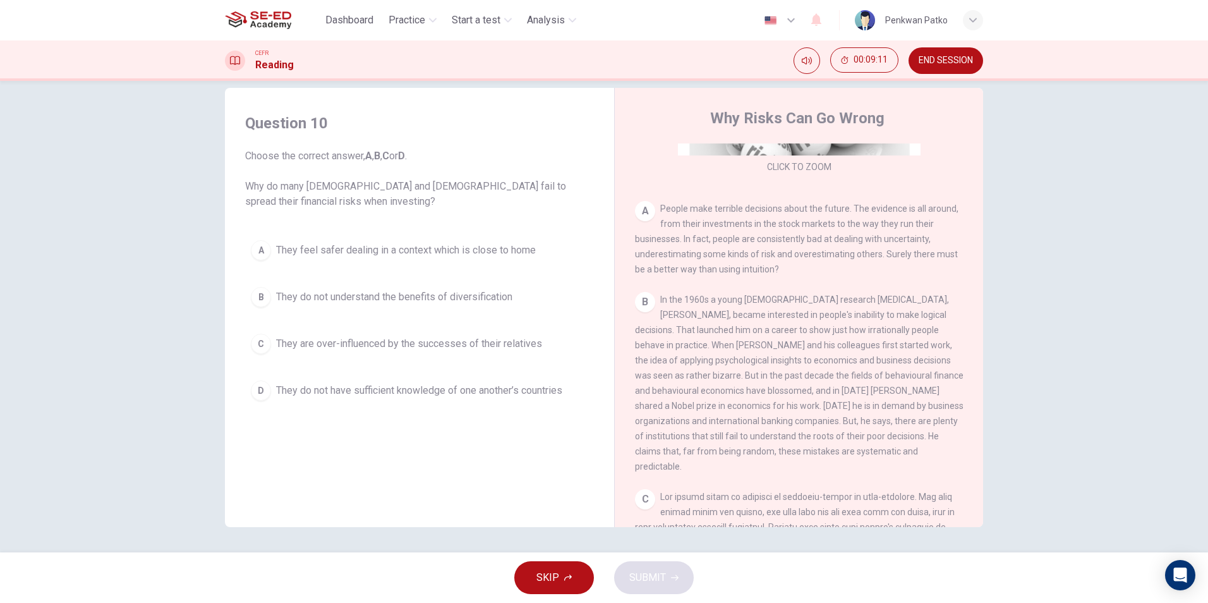
click at [367, 287] on button "B They do not understand the benefits of diversification" at bounding box center [419, 297] width 349 height 32
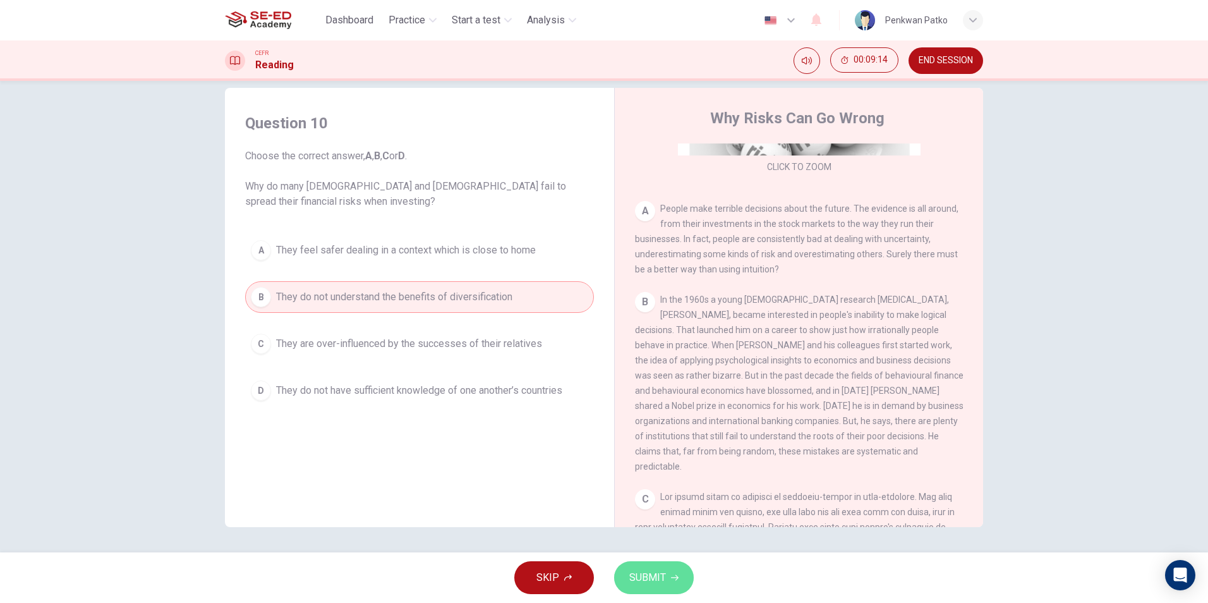
click at [663, 565] on button "SUBMIT" at bounding box center [654, 577] width 80 height 33
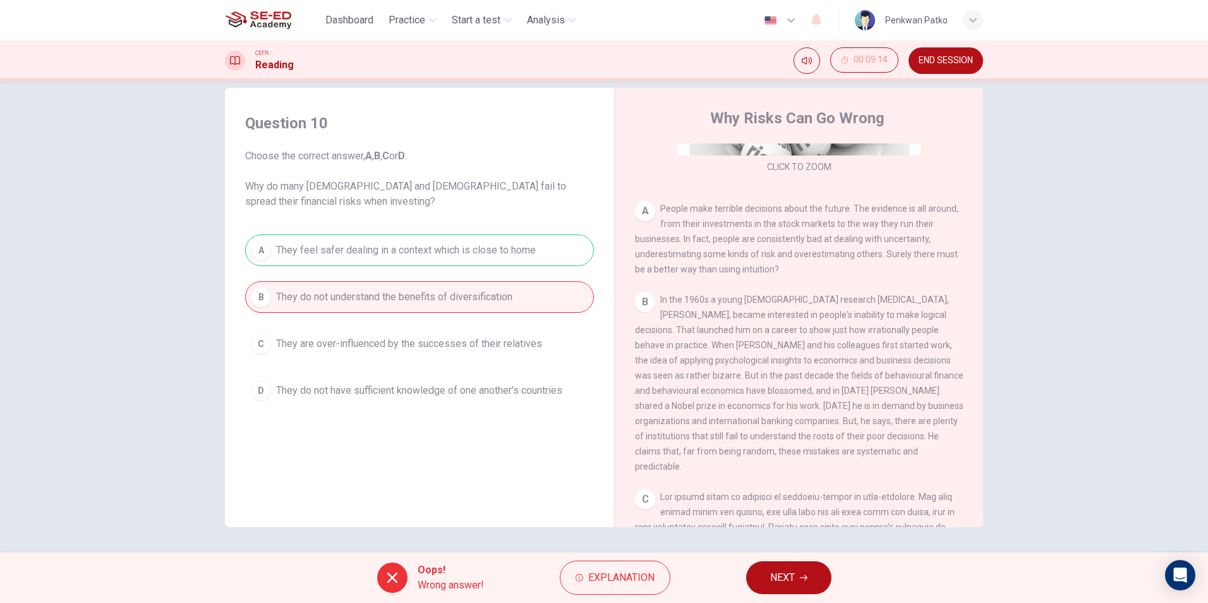
click at [798, 570] on button "NEXT" at bounding box center [788, 577] width 85 height 33
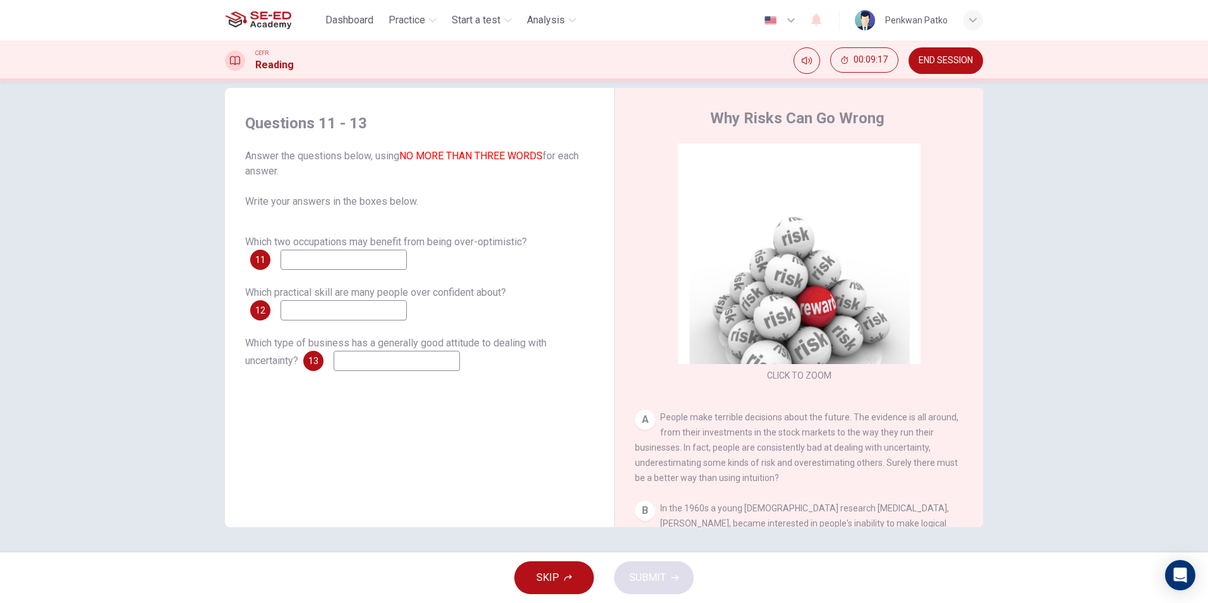
click at [377, 260] on input at bounding box center [343, 259] width 126 height 20
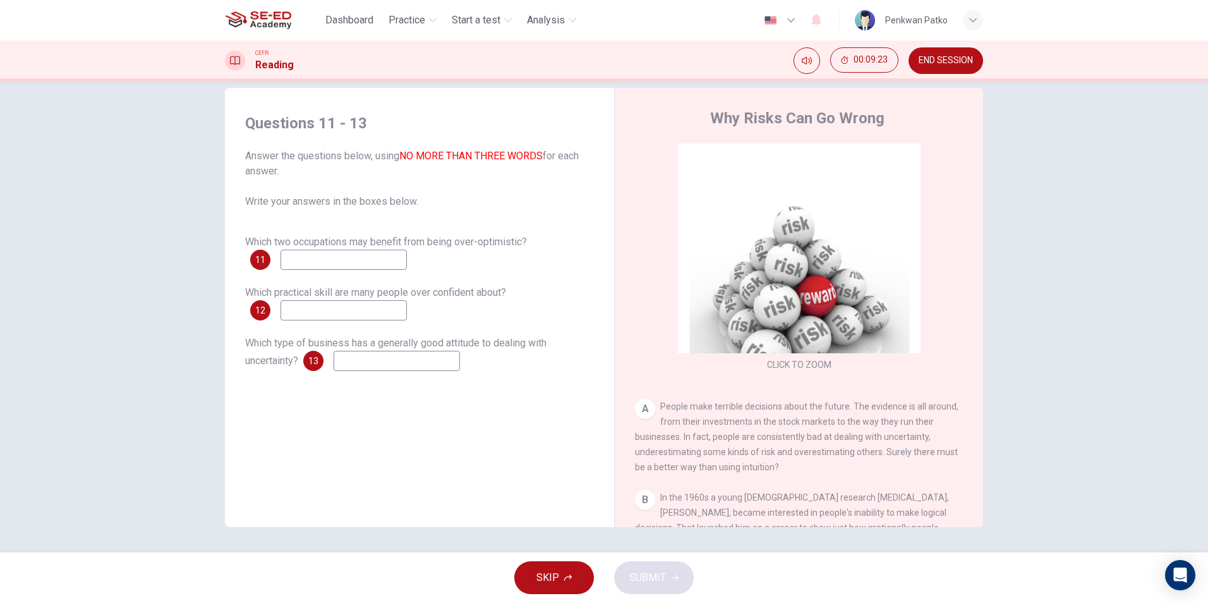
scroll to position [0, 0]
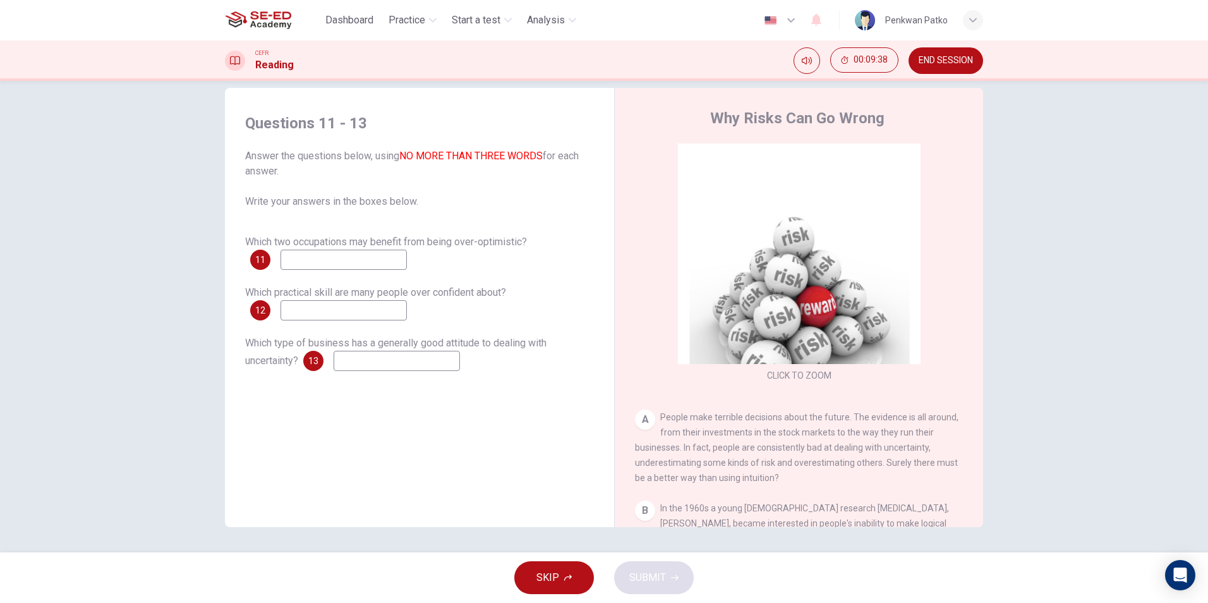
click at [567, 568] on button "SKIP" at bounding box center [554, 577] width 80 height 33
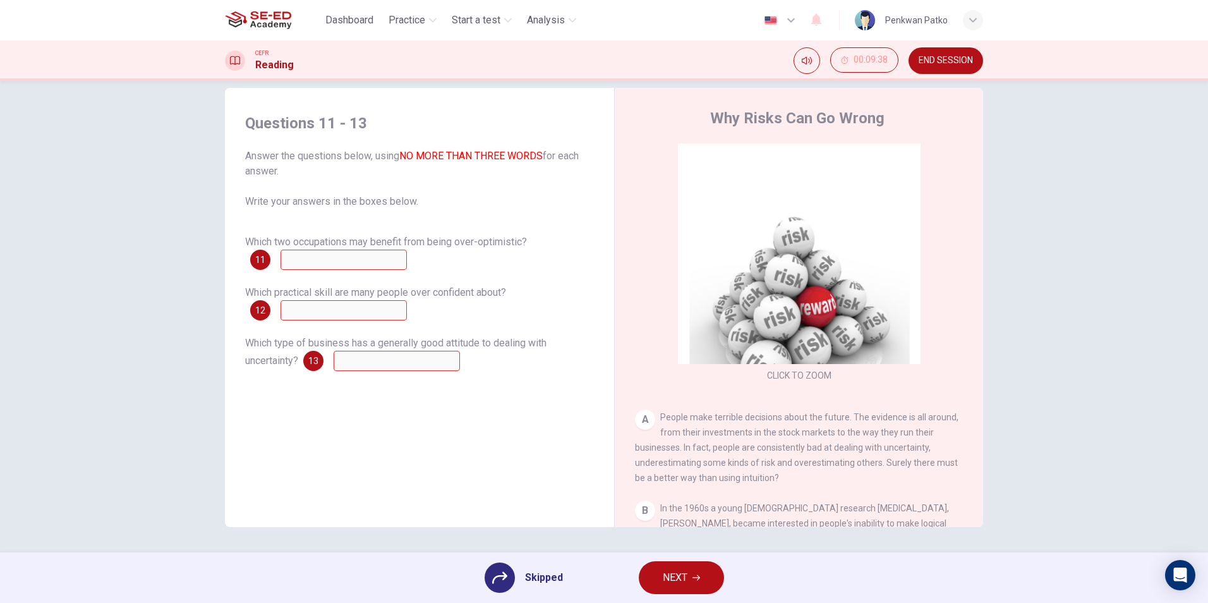
click at [683, 580] on span "NEXT" at bounding box center [675, 577] width 25 height 18
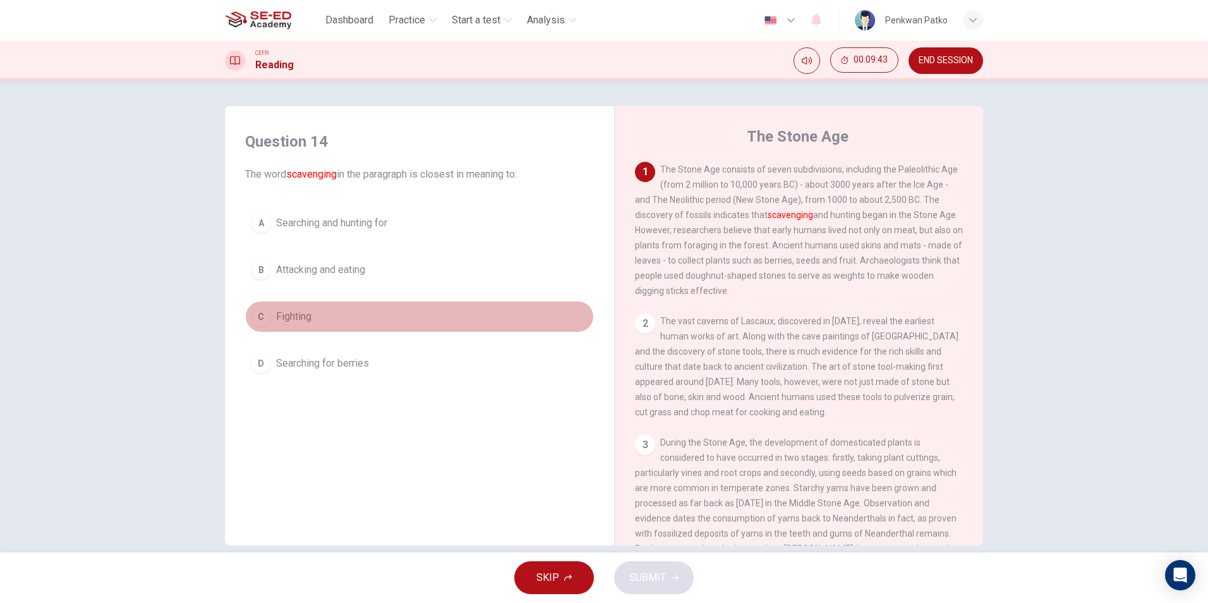
click at [311, 308] on button "C Fighting" at bounding box center [419, 317] width 349 height 32
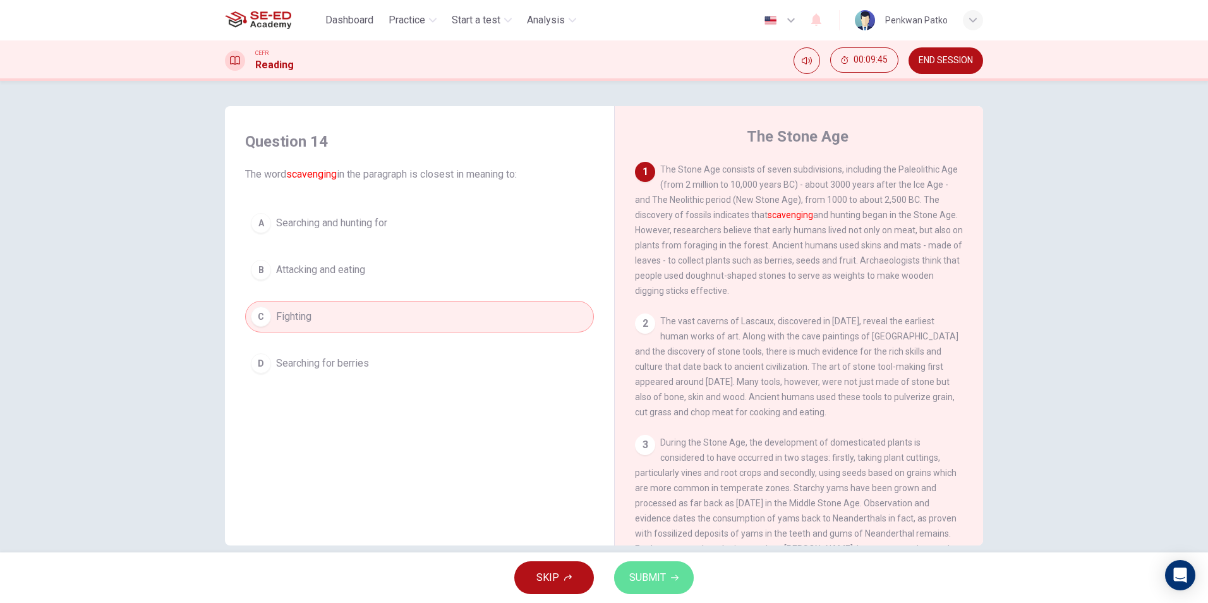
click at [660, 584] on span "SUBMIT" at bounding box center [647, 577] width 37 height 18
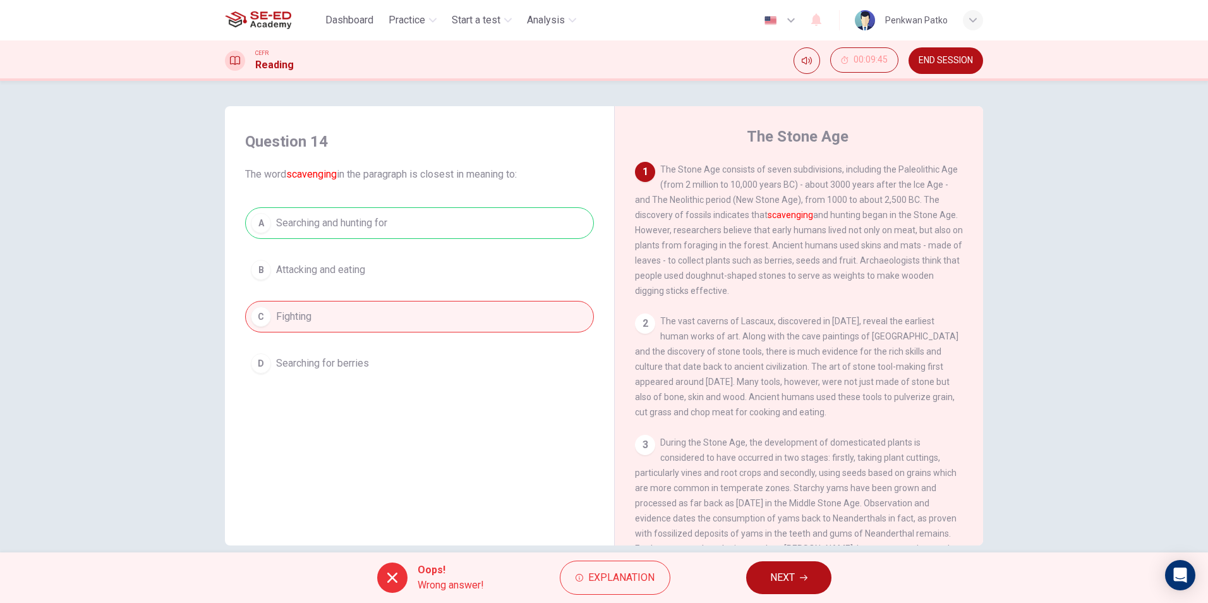
click at [786, 580] on span "NEXT" at bounding box center [782, 577] width 25 height 18
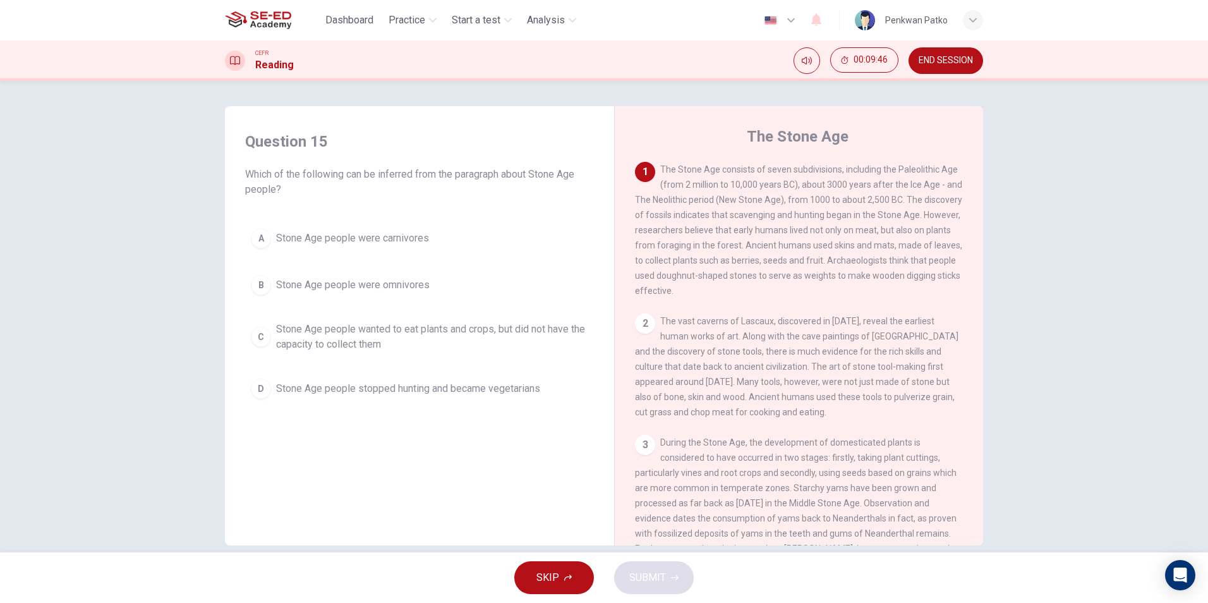
click at [313, 333] on span "Stone Age people wanted to eat plants and crops, but did not have the capacity …" at bounding box center [432, 336] width 312 height 30
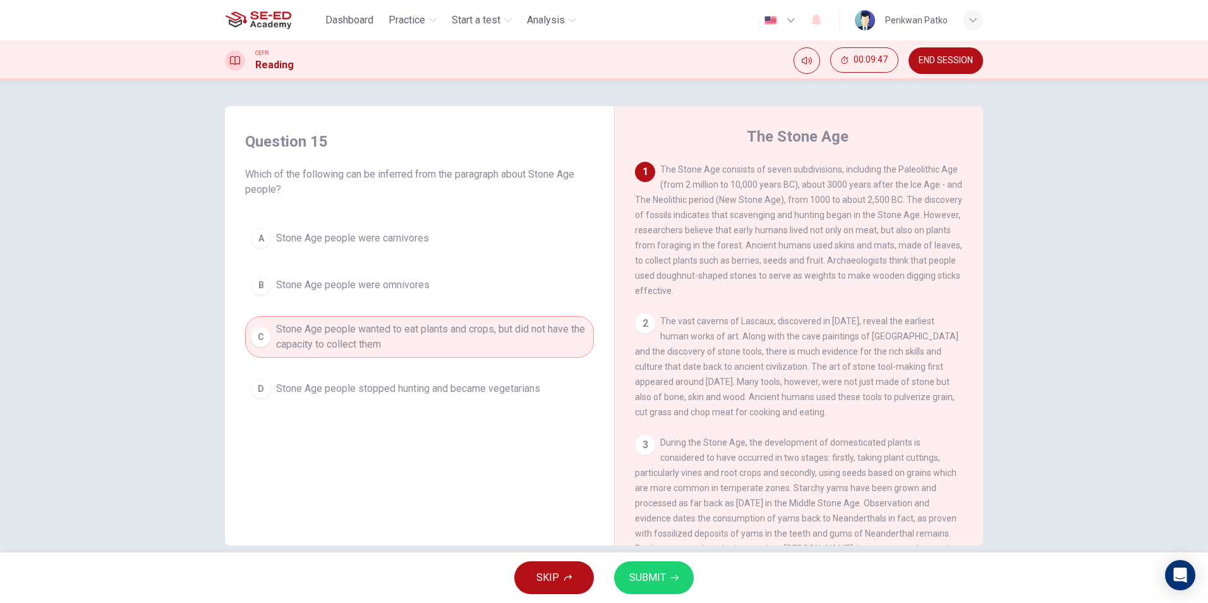
click at [652, 567] on button "SUBMIT" at bounding box center [654, 577] width 80 height 33
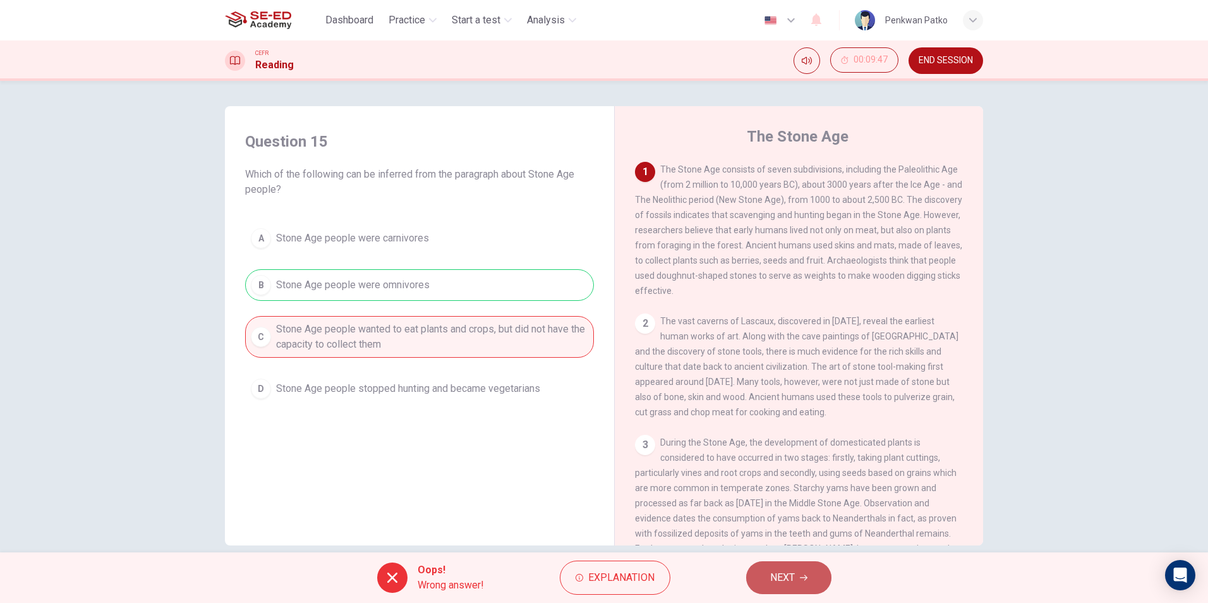
click at [788, 587] on button "NEXT" at bounding box center [788, 577] width 85 height 33
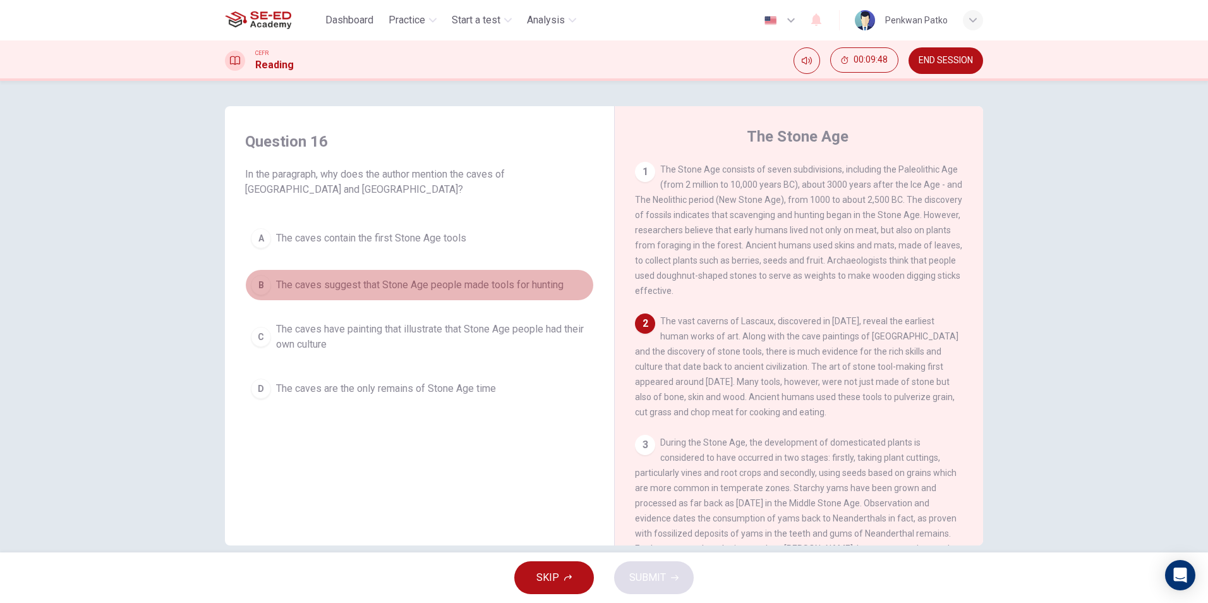
click at [532, 283] on span "The caves suggest that Stone Age people made tools for hunting" at bounding box center [419, 284] width 287 height 15
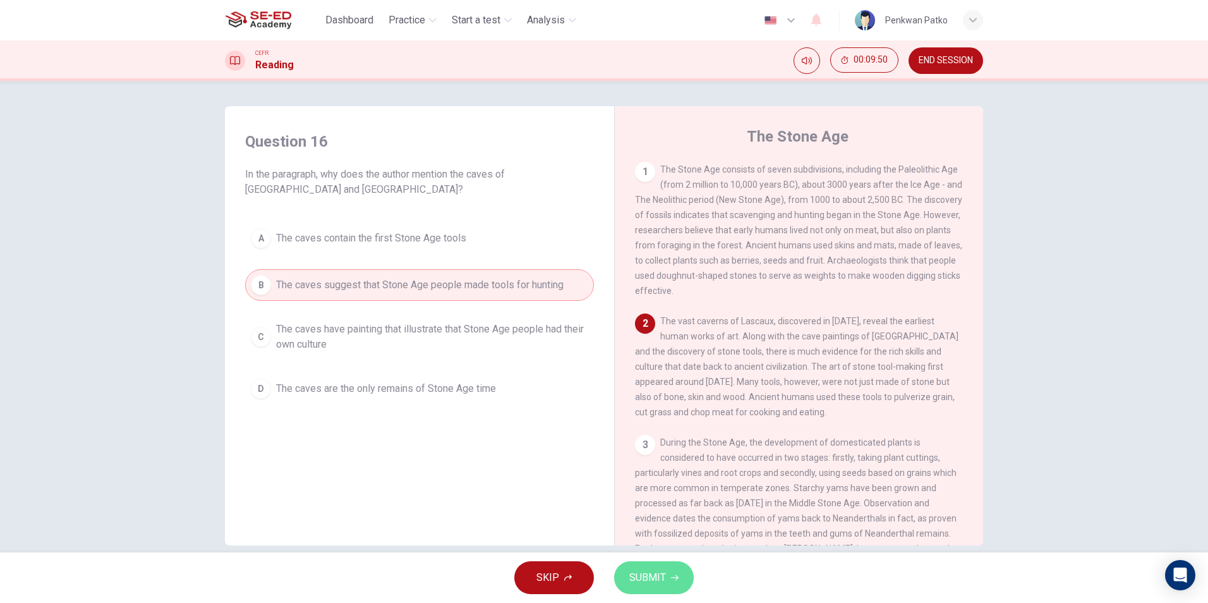
click at [642, 568] on span "SUBMIT" at bounding box center [647, 577] width 37 height 18
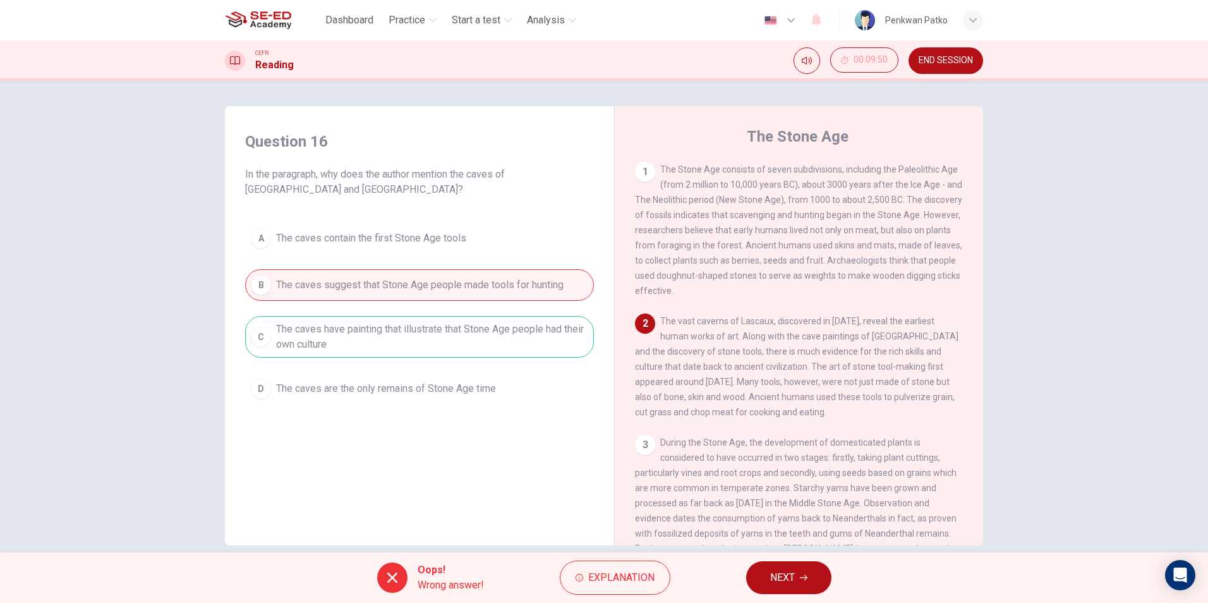
click at [787, 584] on span "NEXT" at bounding box center [782, 577] width 25 height 18
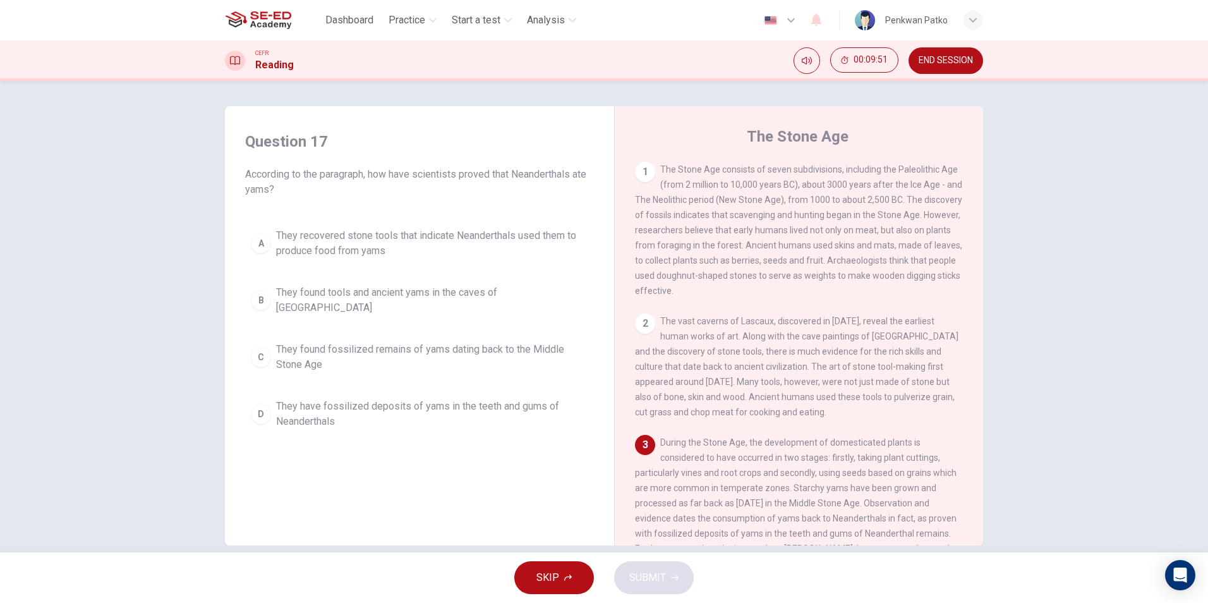
scroll to position [63, 0]
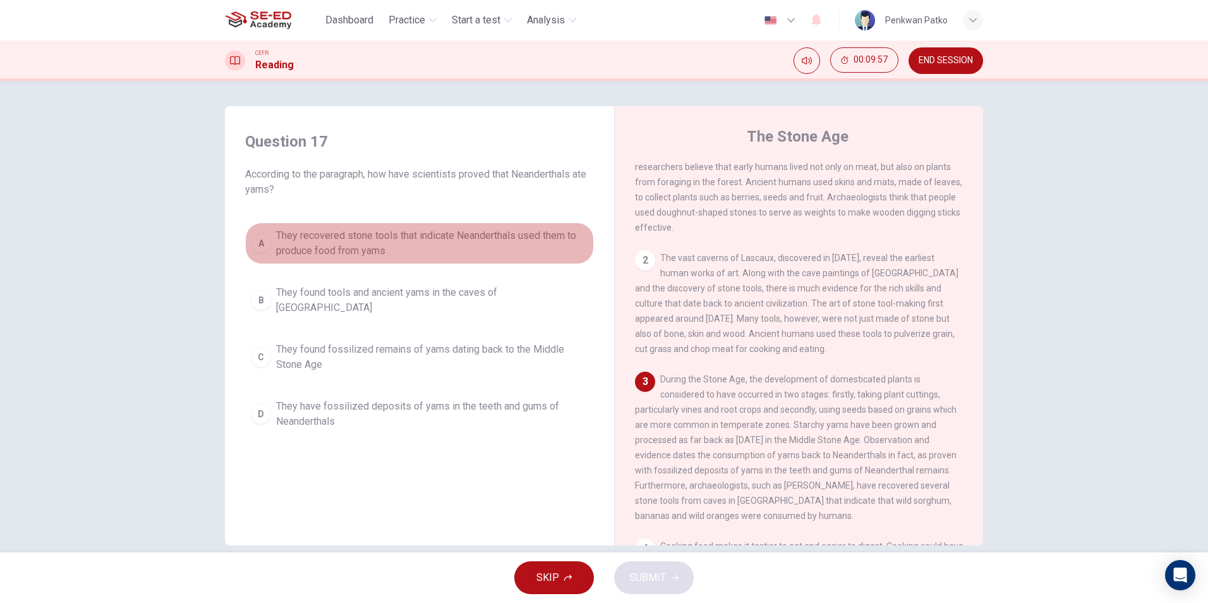
click at [388, 234] on span "They recovered stone tools that indicate Neanderthals used them to produce food…" at bounding box center [432, 243] width 312 height 30
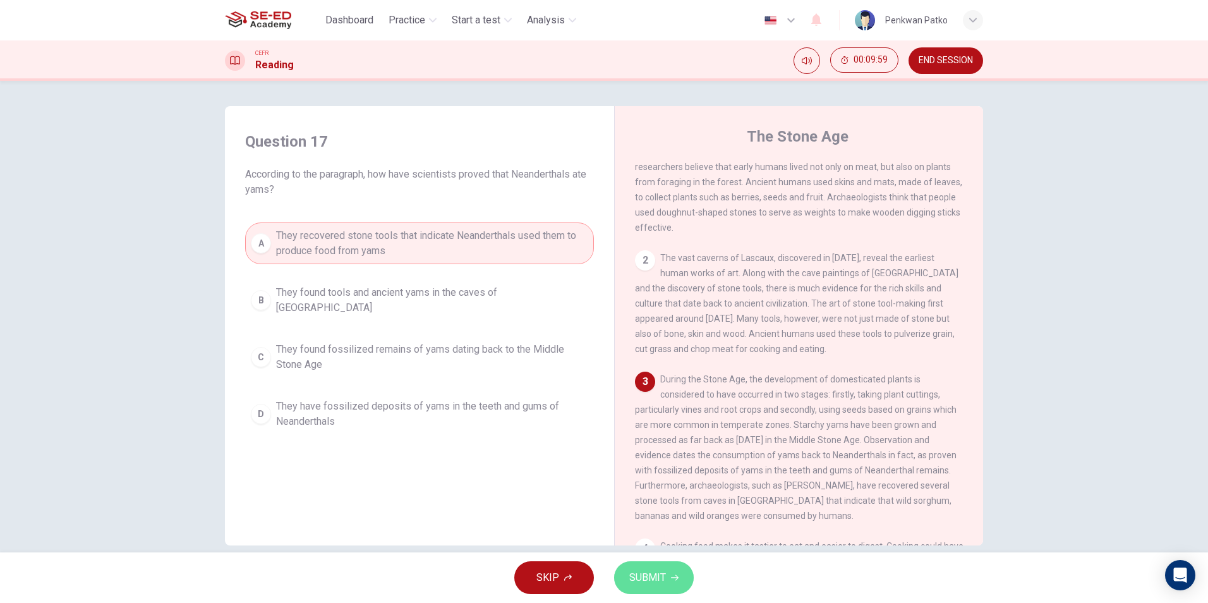
click at [647, 577] on span "SUBMIT" at bounding box center [647, 577] width 37 height 18
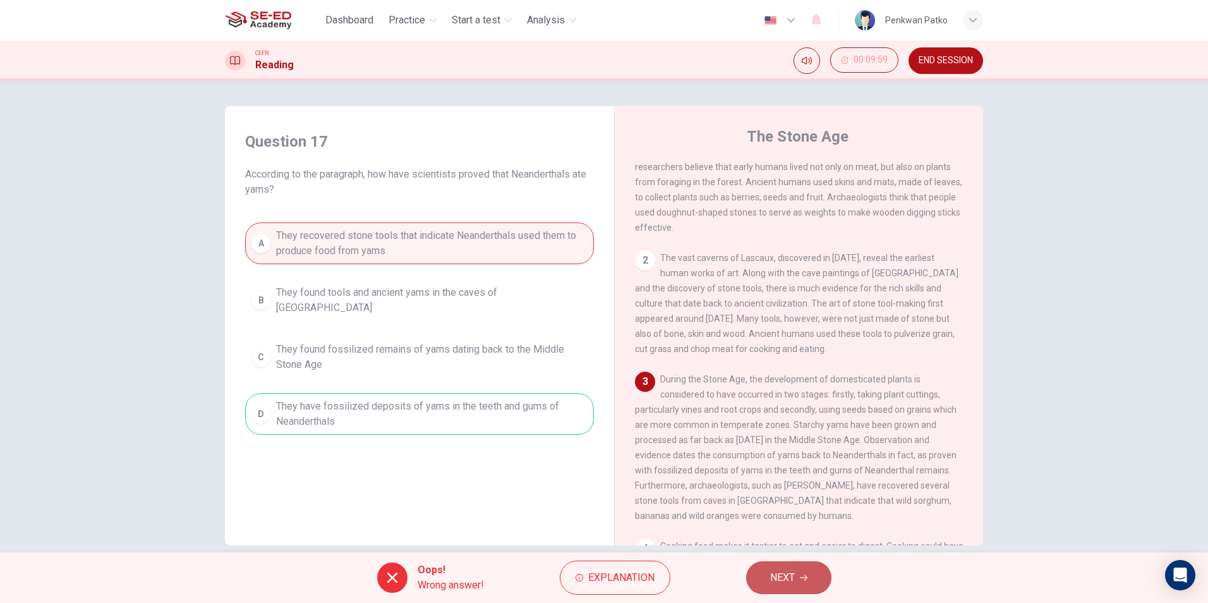
click at [791, 584] on span "NEXT" at bounding box center [782, 577] width 25 height 18
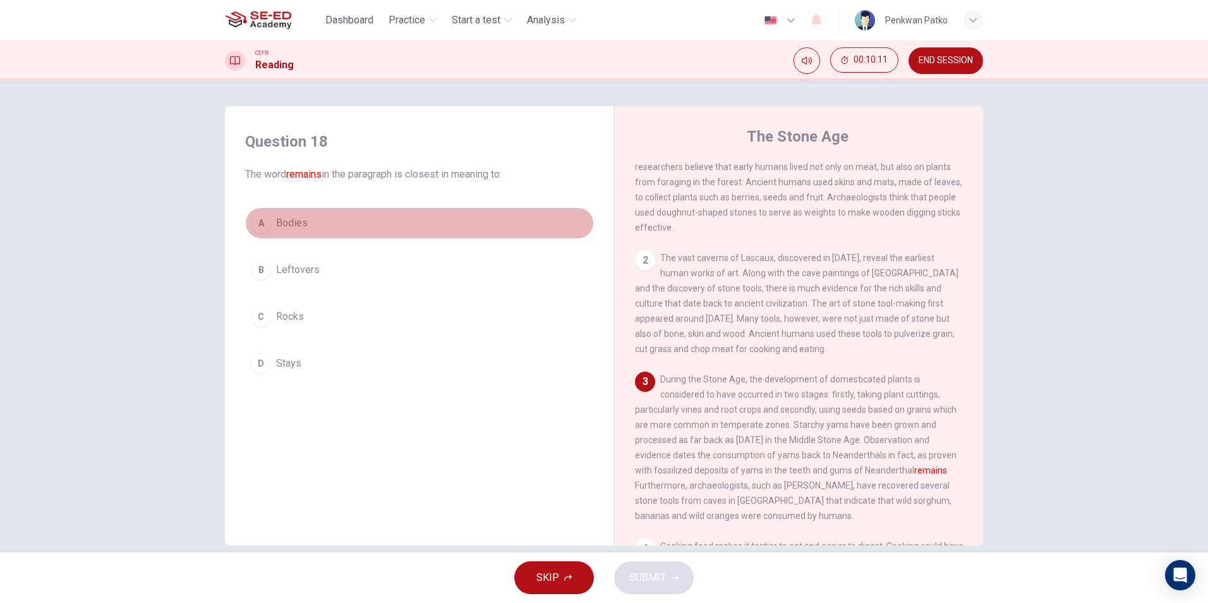
click at [292, 219] on span "Bodies" at bounding box center [292, 222] width 32 height 15
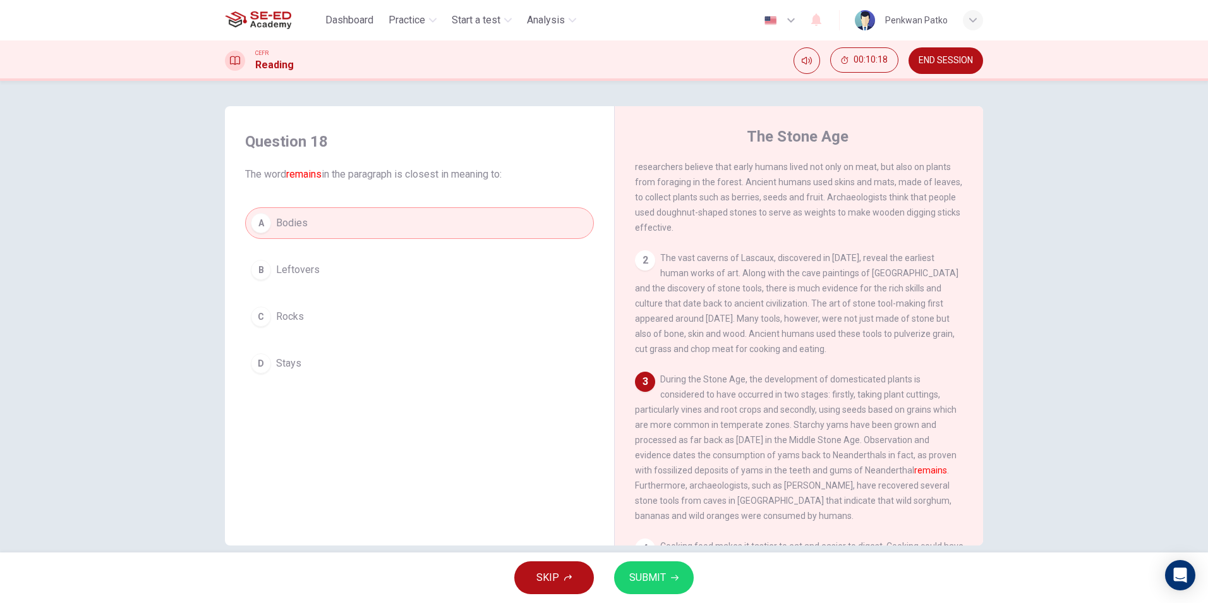
drag, startPoint x: 296, startPoint y: 309, endPoint x: 340, endPoint y: 345, distance: 57.4
click at [296, 310] on span "Rocks" at bounding box center [290, 316] width 28 height 15
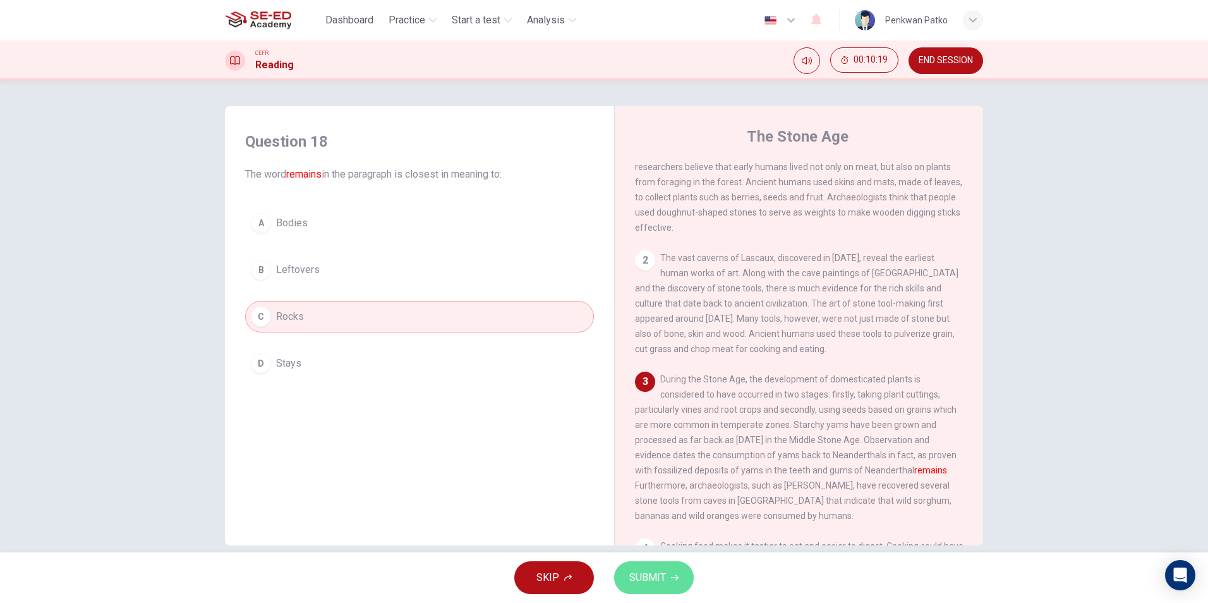
click at [662, 573] on span "SUBMIT" at bounding box center [647, 577] width 37 height 18
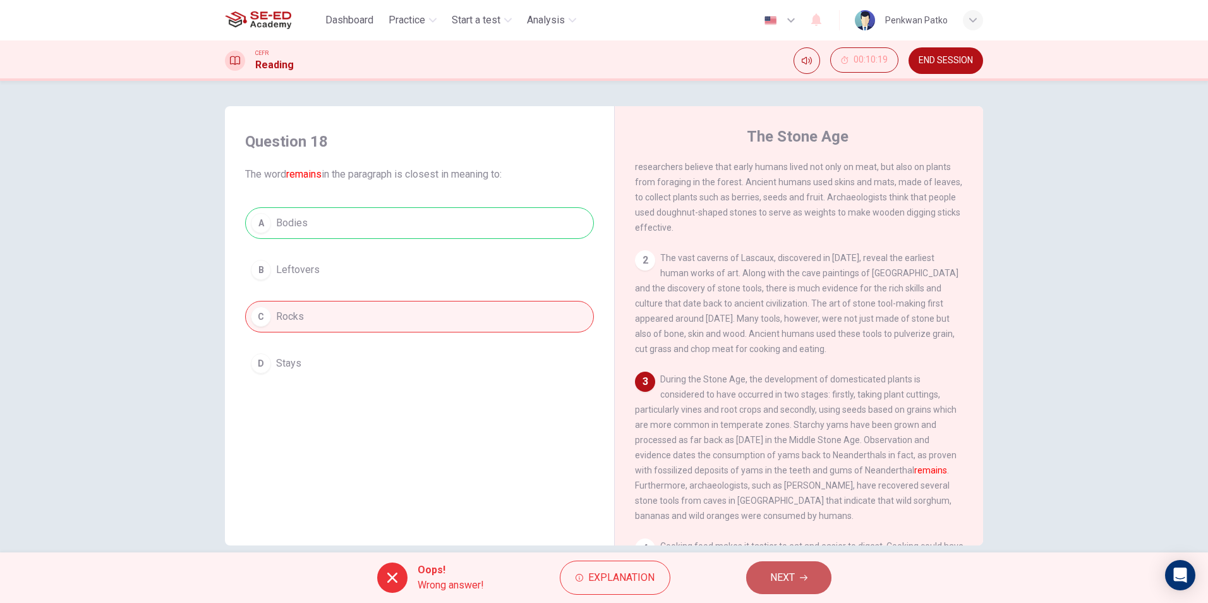
click at [768, 582] on button "NEXT" at bounding box center [788, 577] width 85 height 33
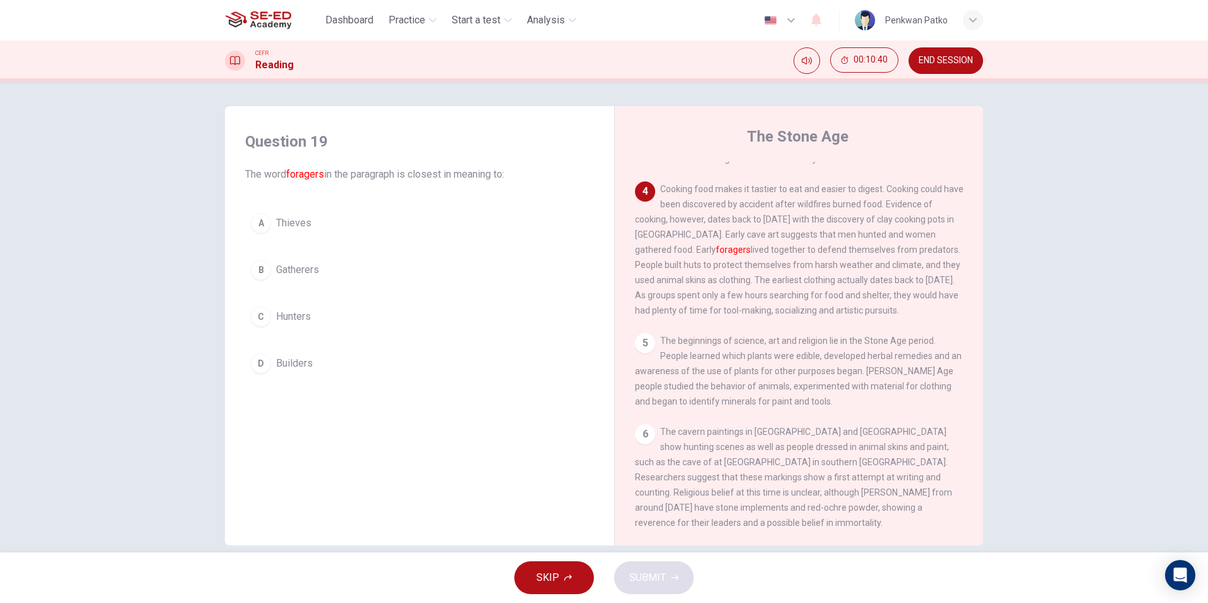
scroll to position [316, 0]
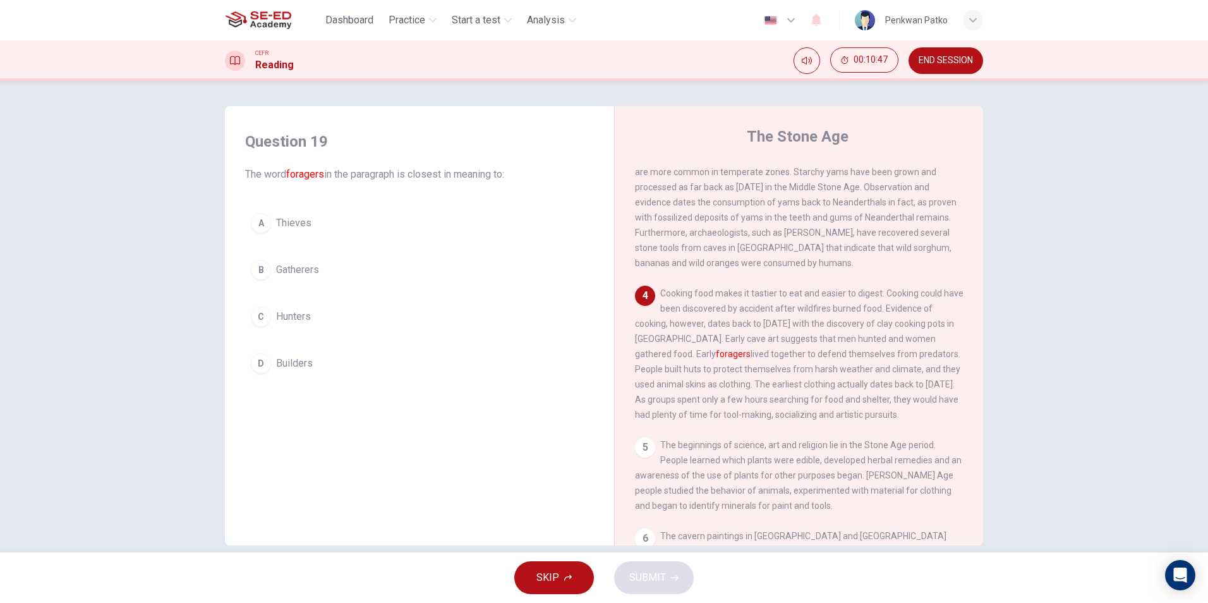
click at [258, 381] on div "Question 19 The word foragers in the paragraph is closest in meaning to: A Thie…" at bounding box center [419, 255] width 369 height 273
click at [264, 362] on div "D" at bounding box center [261, 363] width 20 height 20
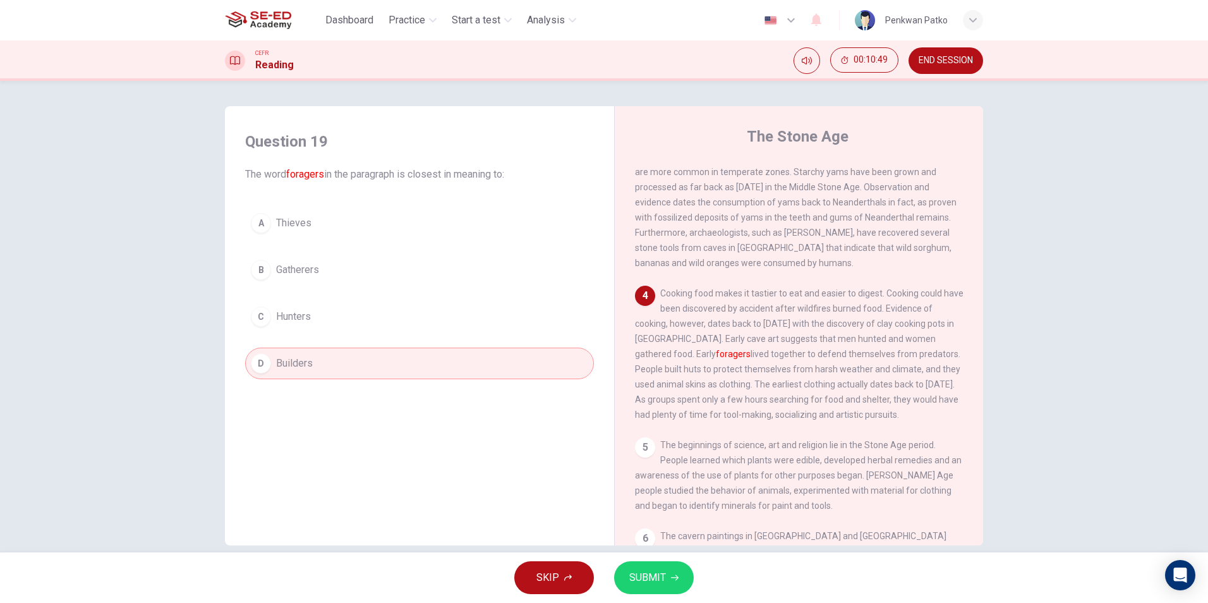
click at [660, 582] on span "SUBMIT" at bounding box center [647, 577] width 37 height 18
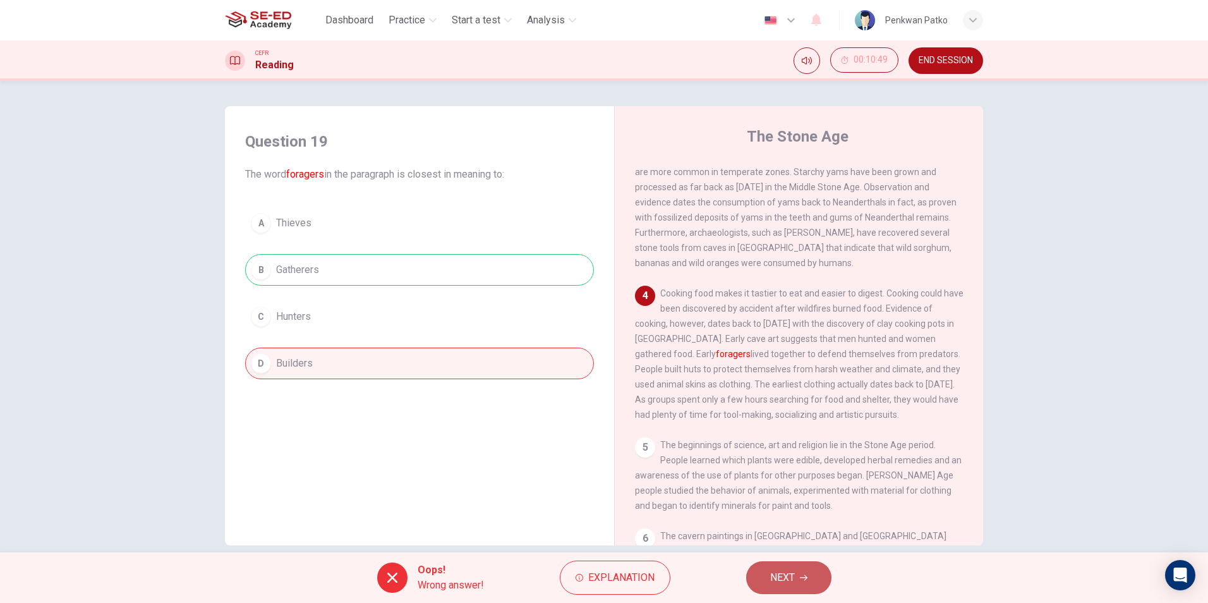
click at [779, 577] on span "NEXT" at bounding box center [782, 577] width 25 height 18
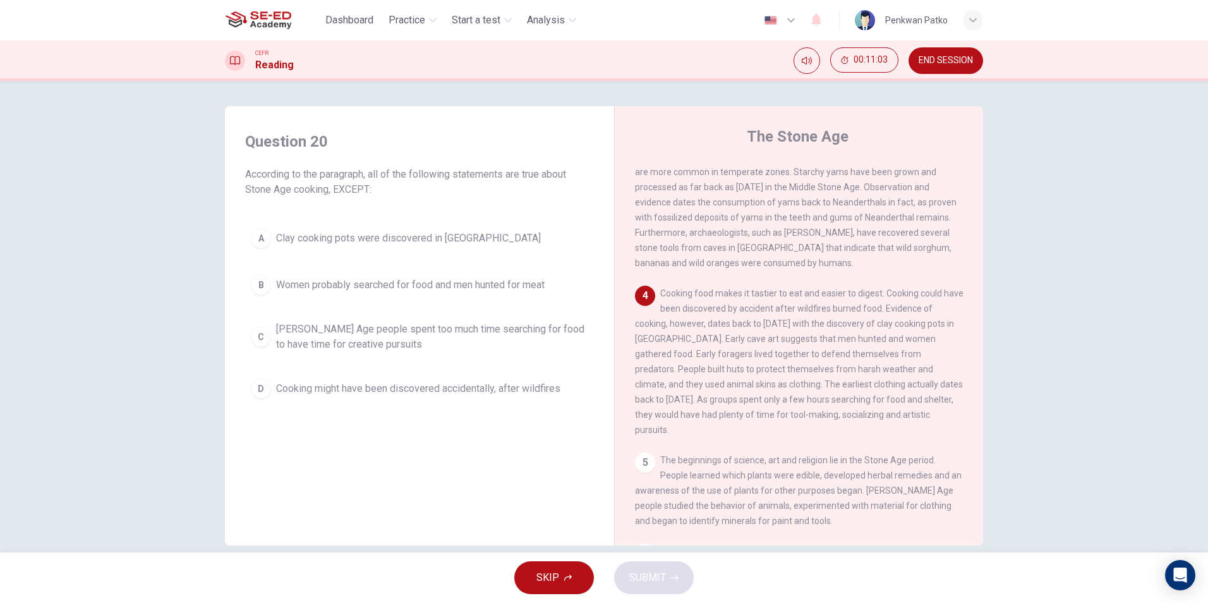
click at [253, 235] on div "A" at bounding box center [261, 238] width 20 height 20
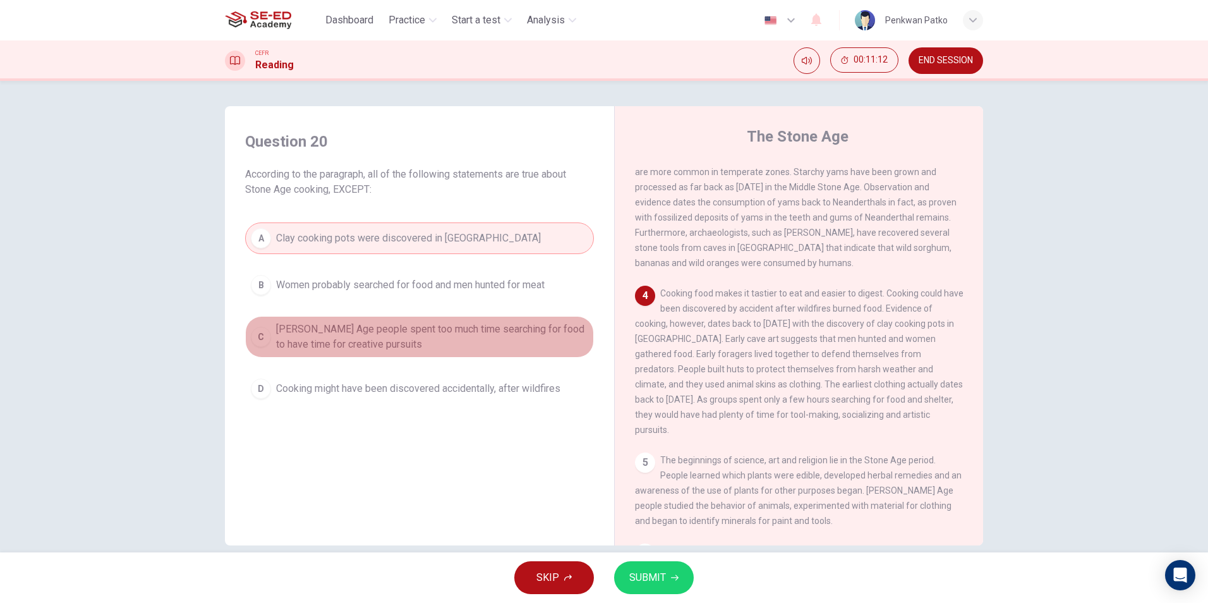
drag, startPoint x: 262, startPoint y: 318, endPoint x: 272, endPoint y: 318, distance: 10.1
click at [263, 318] on button "C Stone Age people spent too much time searching for food to have time for crea…" at bounding box center [419, 337] width 349 height 42
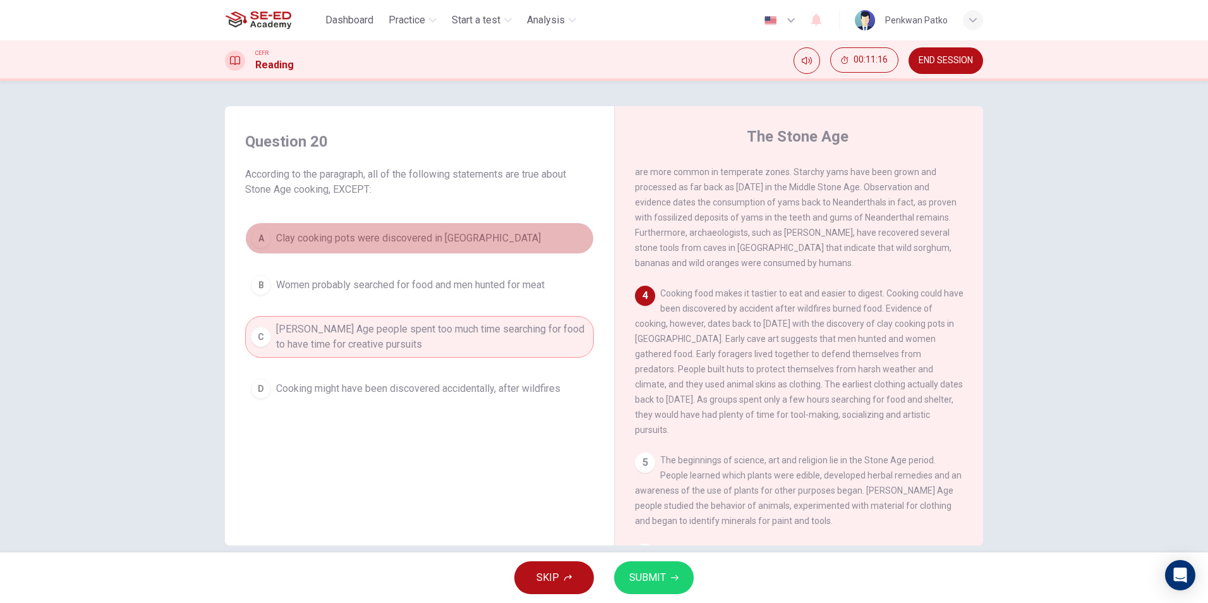
click at [263, 240] on div "A" at bounding box center [261, 238] width 20 height 20
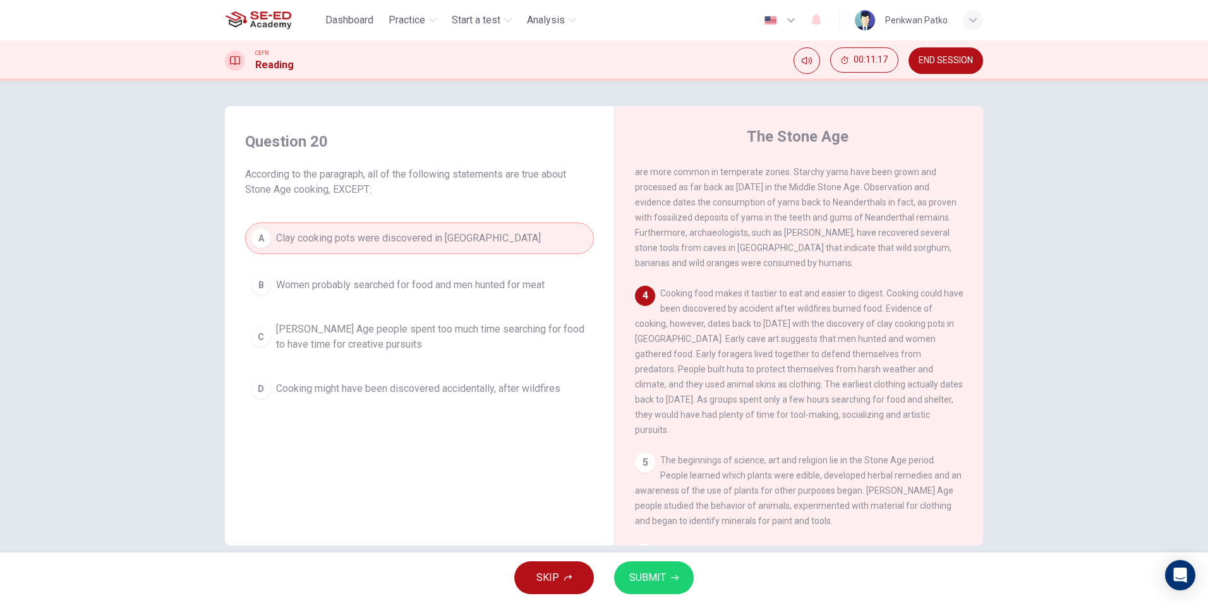
click at [644, 576] on span "SUBMIT" at bounding box center [647, 577] width 37 height 18
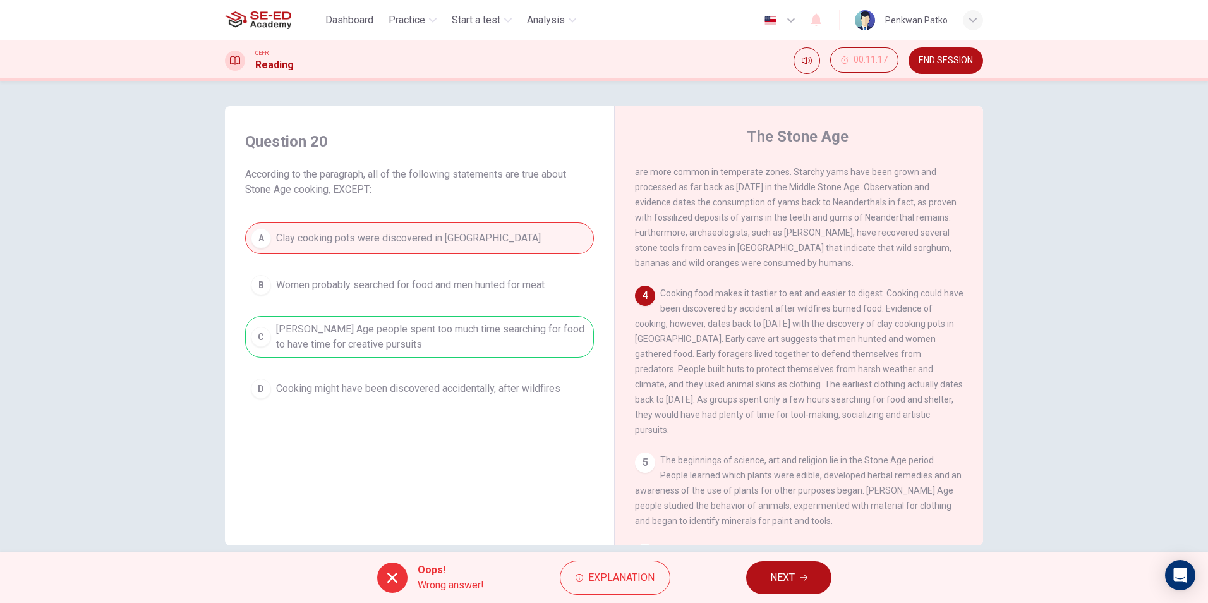
click at [787, 570] on span "NEXT" at bounding box center [782, 577] width 25 height 18
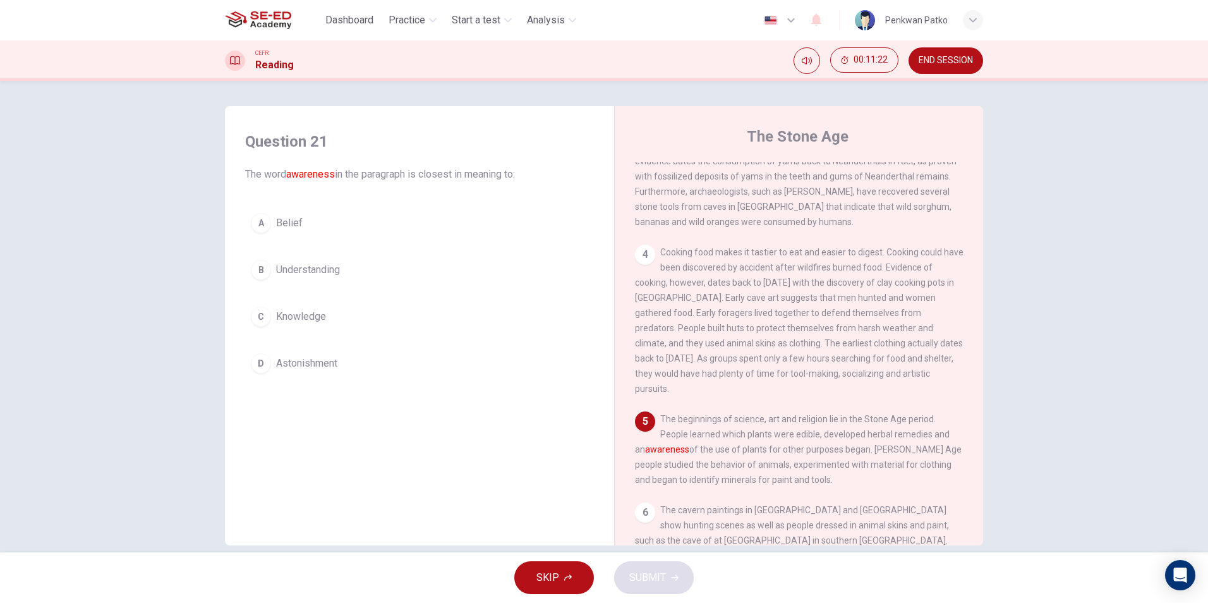
scroll to position [379, 0]
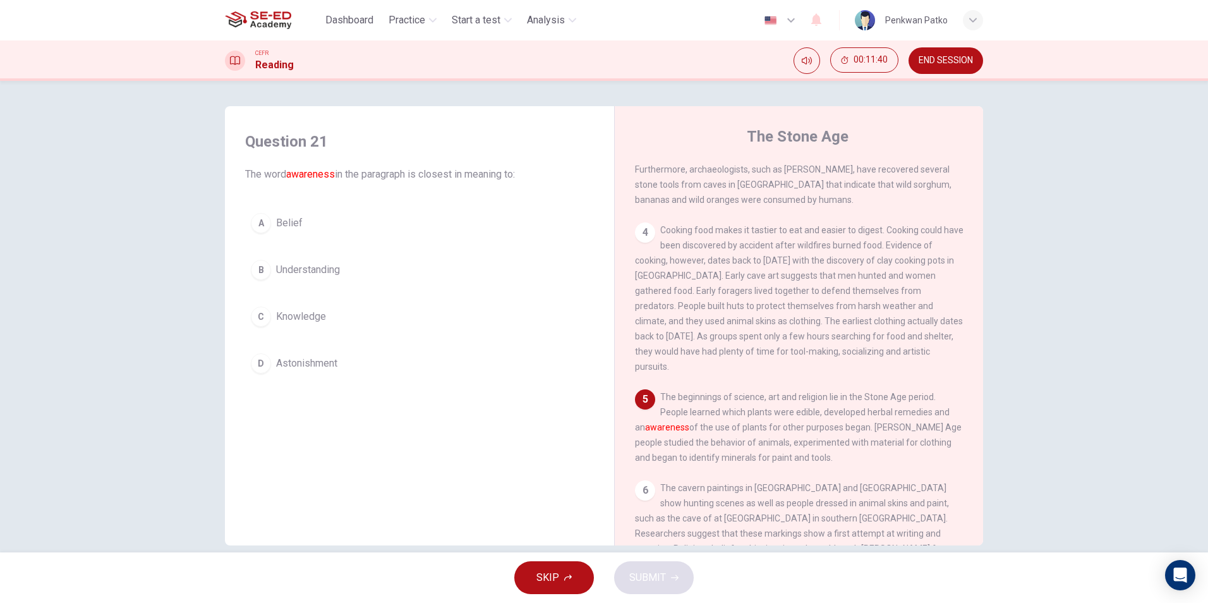
click at [251, 311] on div "C" at bounding box center [261, 316] width 20 height 20
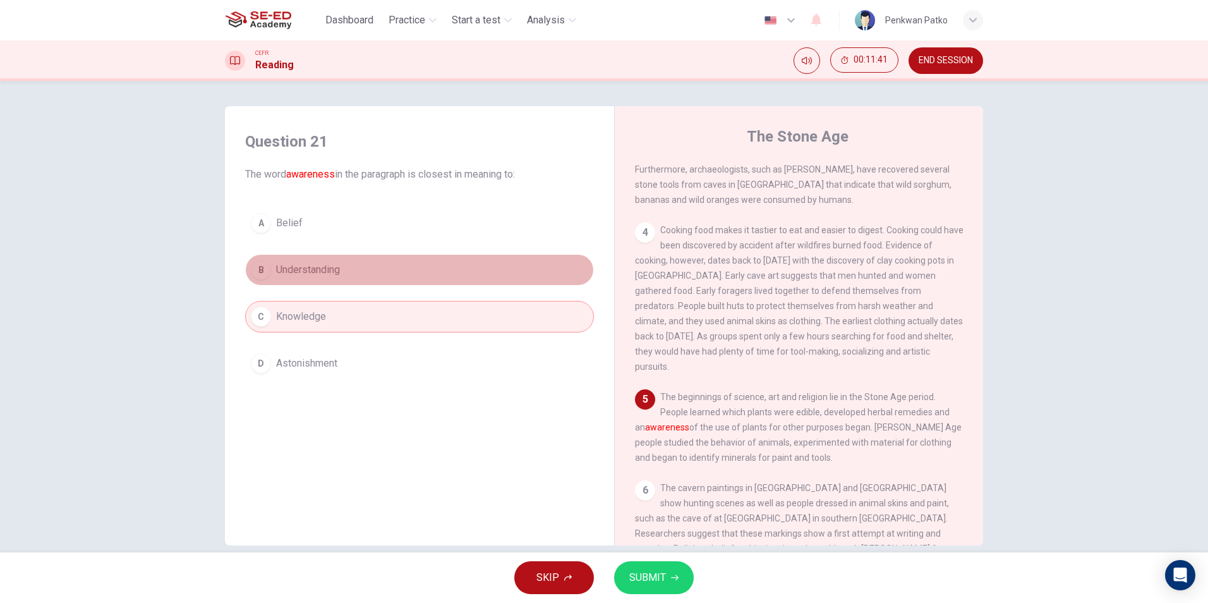
click at [276, 273] on span "Understanding" at bounding box center [308, 269] width 64 height 15
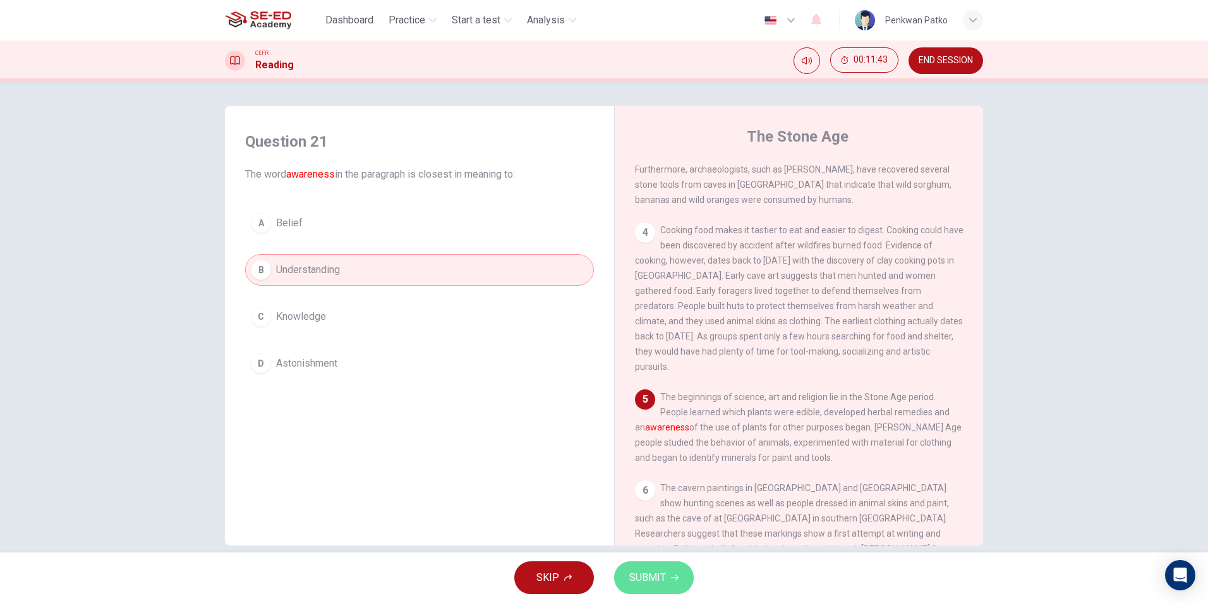
click at [643, 585] on span "SUBMIT" at bounding box center [647, 577] width 37 height 18
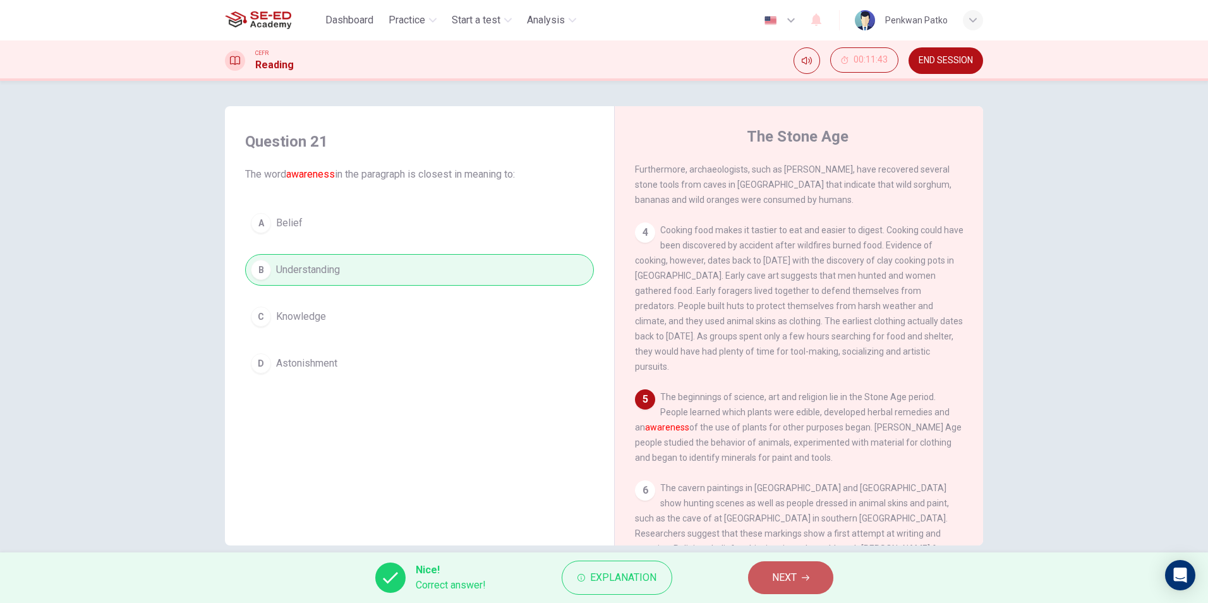
click at [767, 575] on button "NEXT" at bounding box center [790, 577] width 85 height 33
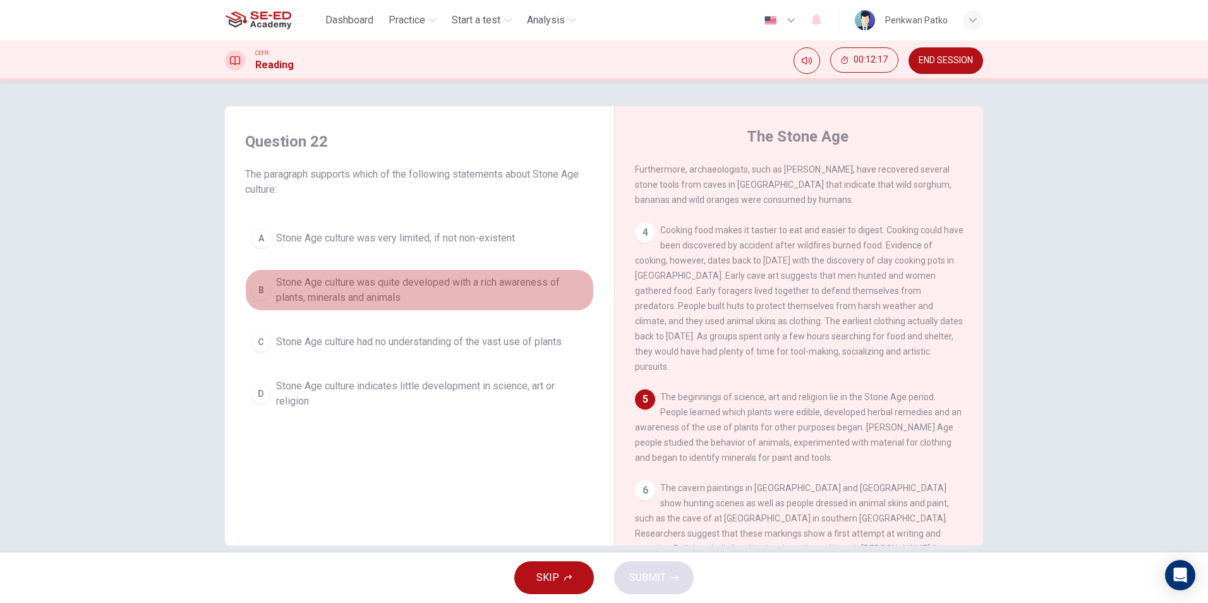
click at [256, 287] on div "B" at bounding box center [261, 290] width 20 height 20
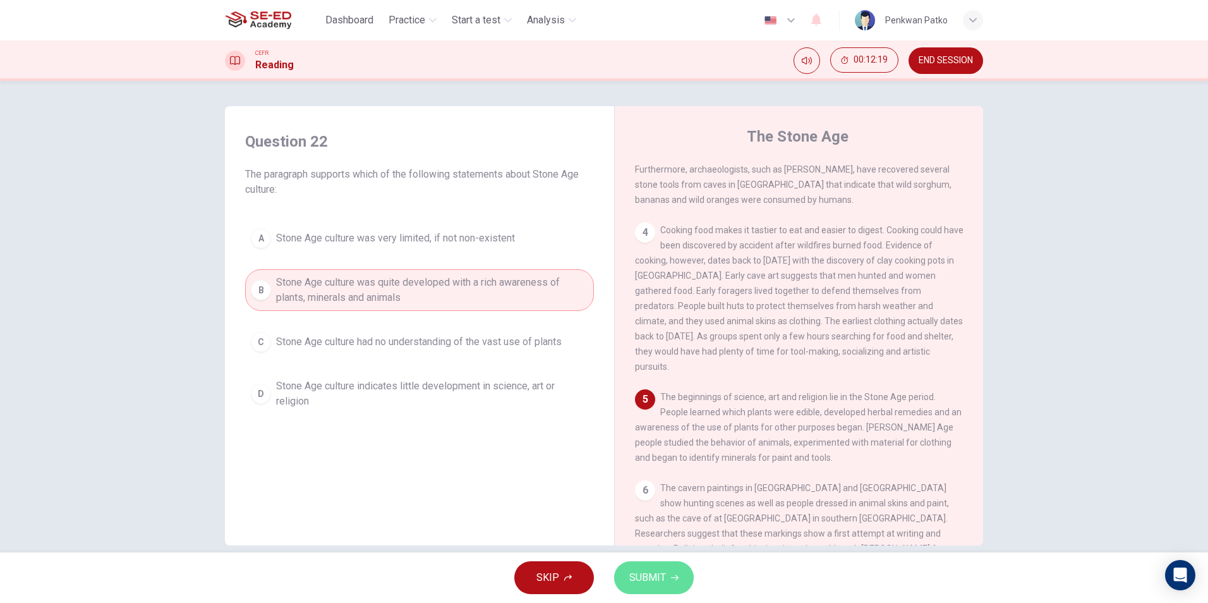
click at [651, 575] on span "SUBMIT" at bounding box center [647, 577] width 37 height 18
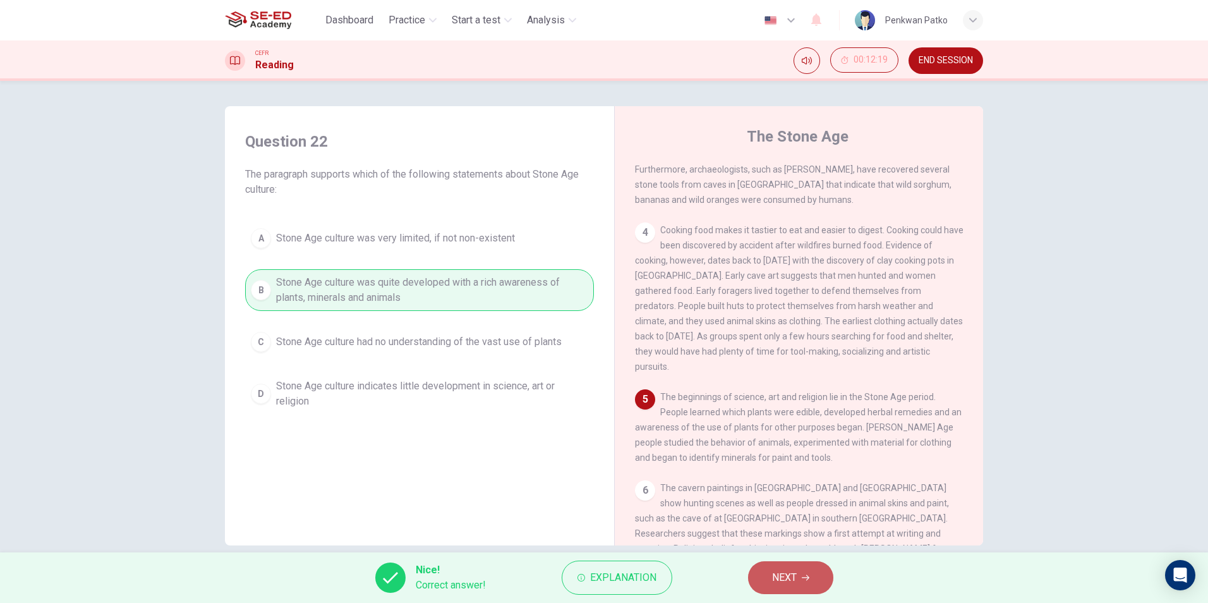
click at [800, 576] on button "NEXT" at bounding box center [790, 577] width 85 height 33
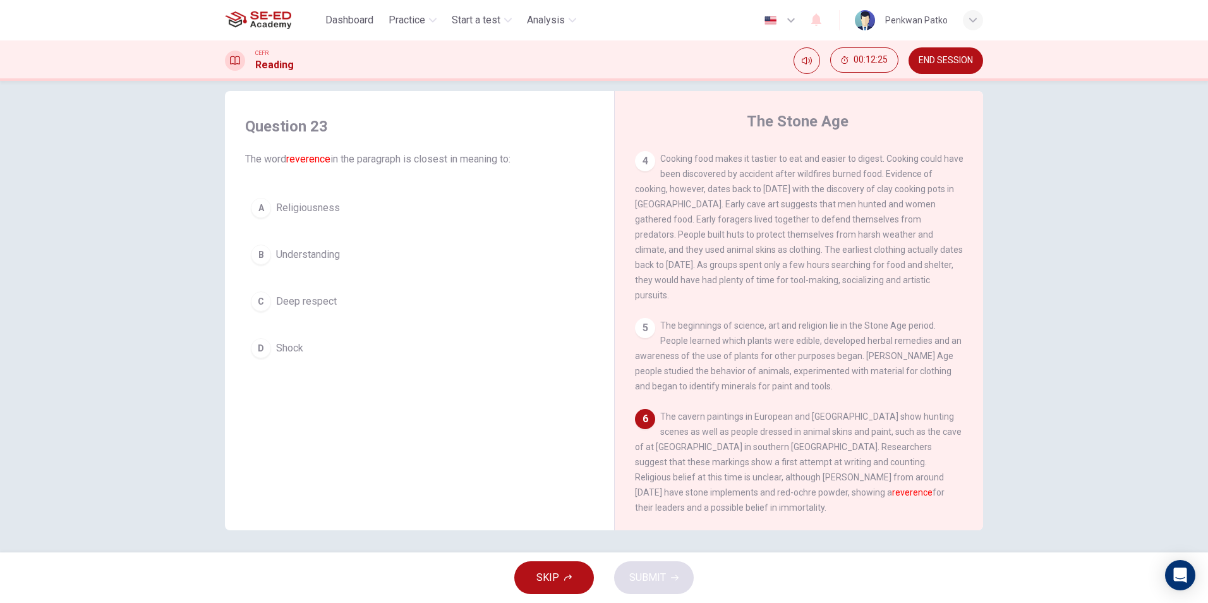
scroll to position [18, 0]
click at [892, 490] on font "reverence" at bounding box center [912, 489] width 40 height 10
click at [292, 195] on button "A Religiousness" at bounding box center [419, 205] width 349 height 32
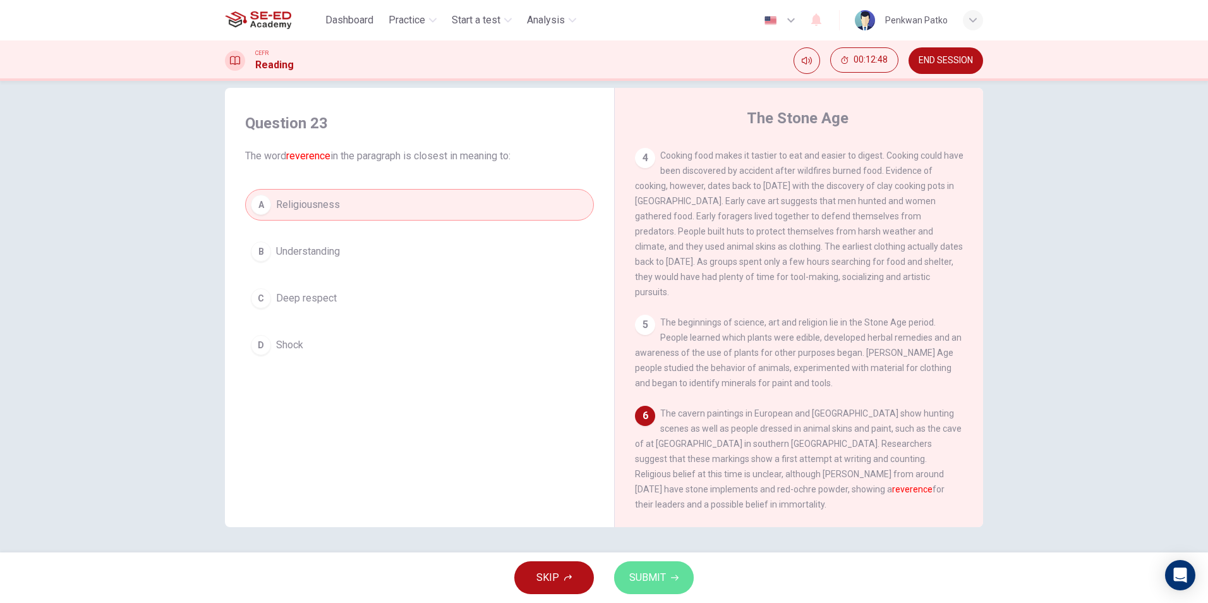
click at [621, 580] on button "SUBMIT" at bounding box center [654, 577] width 80 height 33
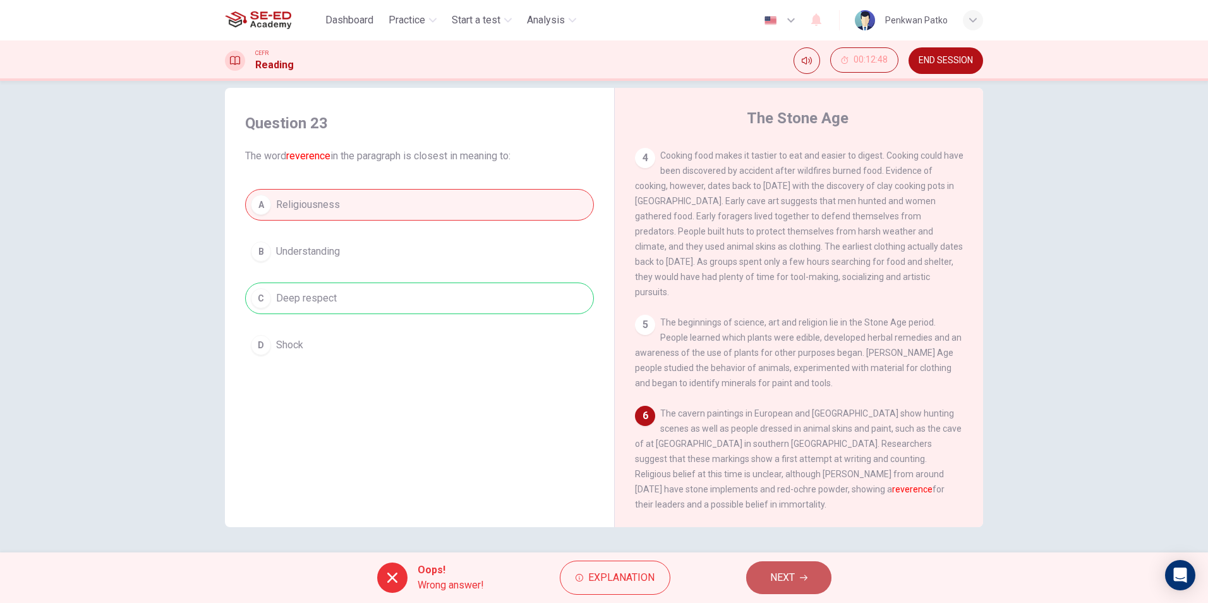
drag, startPoint x: 811, startPoint y: 569, endPoint x: 800, endPoint y: 570, distance: 11.4
click at [807, 570] on button "NEXT" at bounding box center [788, 577] width 85 height 33
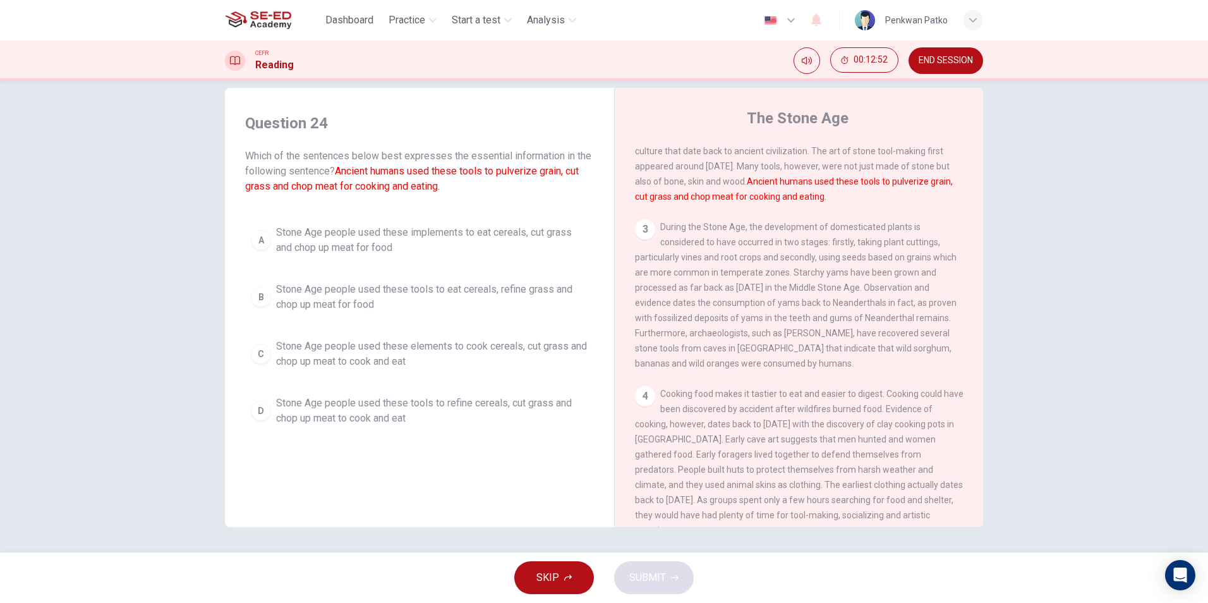
scroll to position [0, 0]
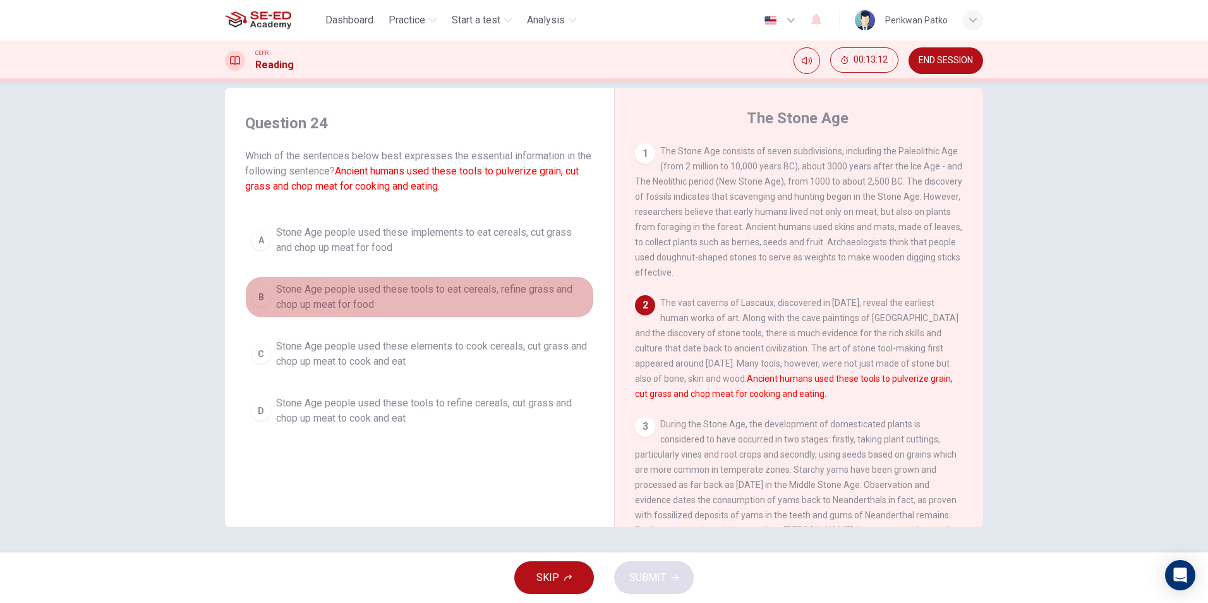
click at [253, 294] on div "B" at bounding box center [261, 297] width 20 height 20
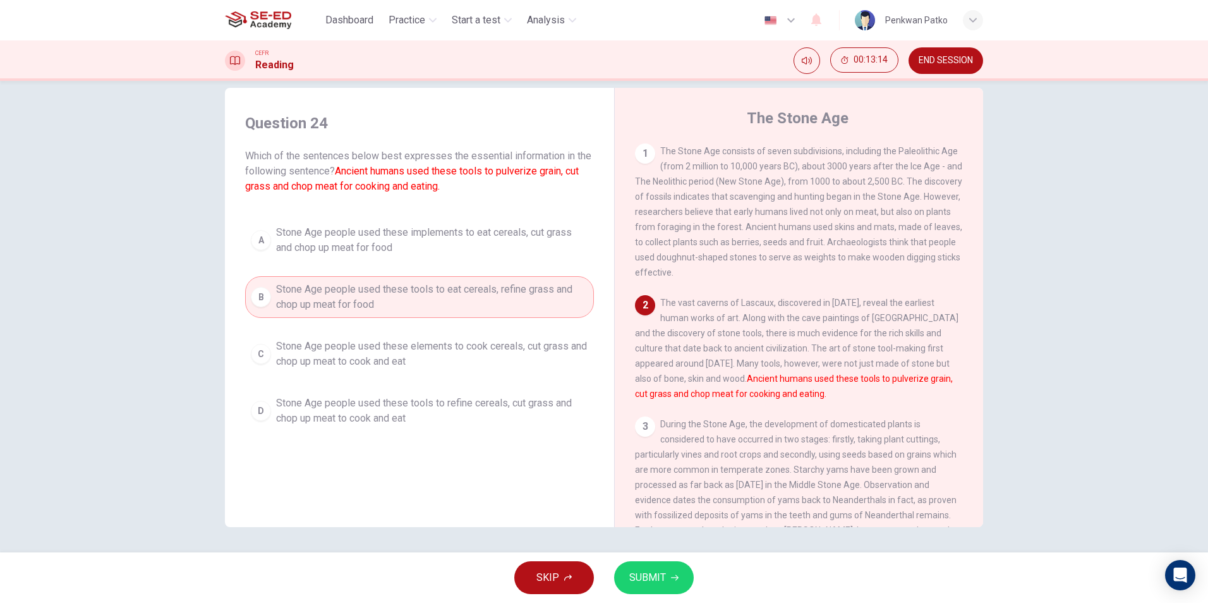
click at [659, 562] on button "SUBMIT" at bounding box center [654, 577] width 80 height 33
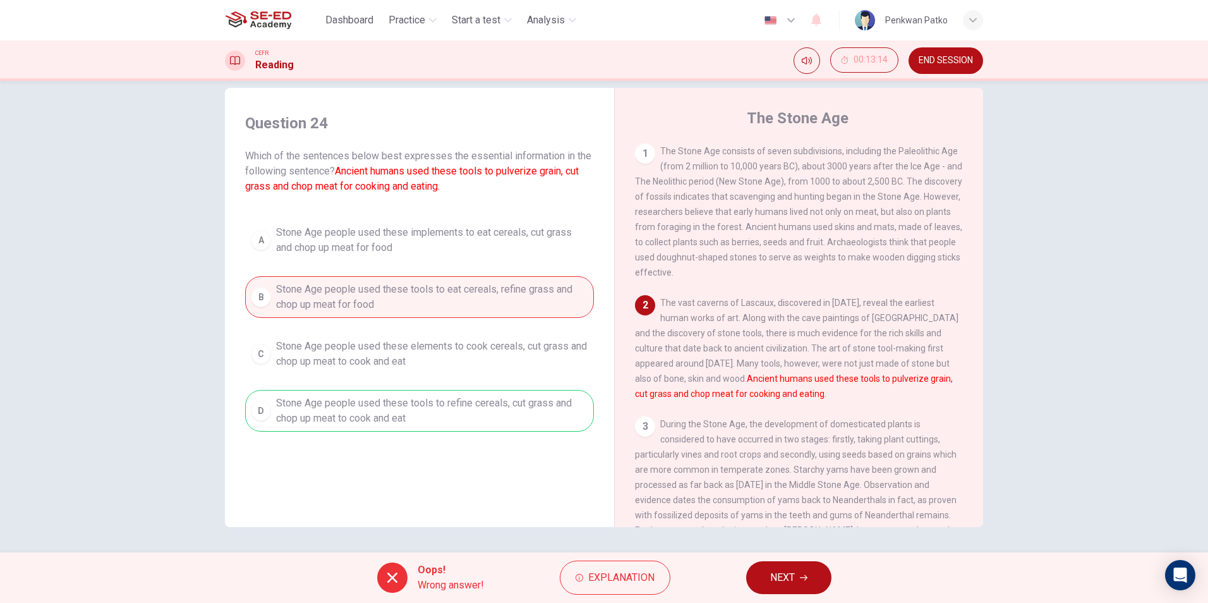
click at [767, 577] on button "NEXT" at bounding box center [788, 577] width 85 height 33
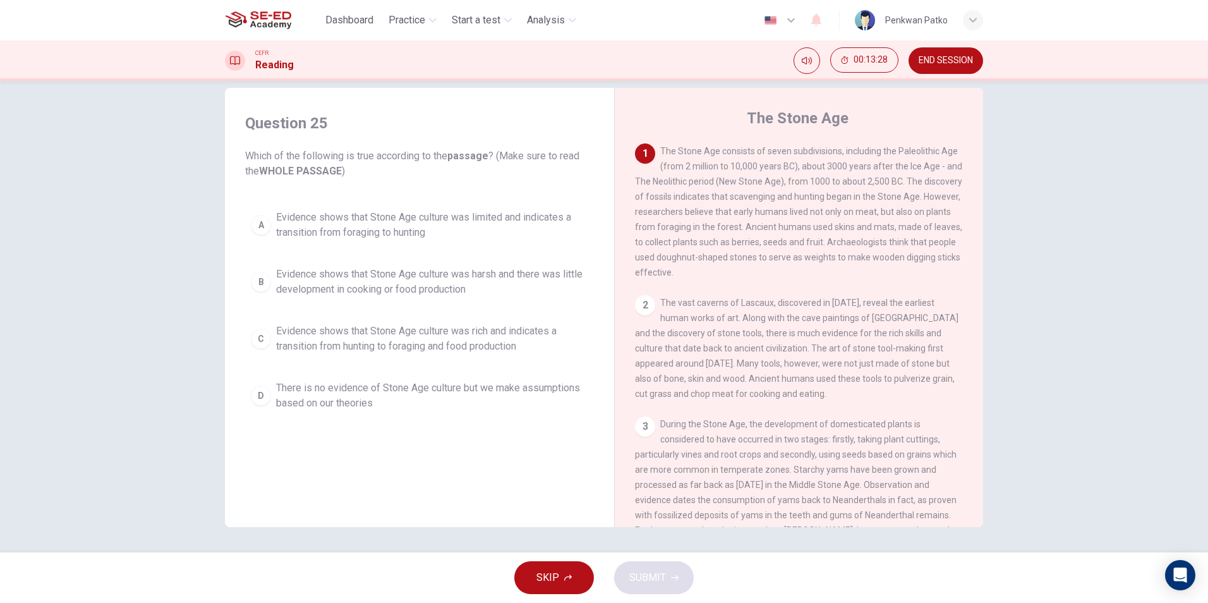
click at [239, 221] on div "Question 25 Which of the following is true according to the passage ? (Make sur…" at bounding box center [419, 264] width 369 height 328
click at [247, 222] on button "A Evidence shows that Stone Age culture was limited and indicates a transition …" at bounding box center [419, 225] width 349 height 42
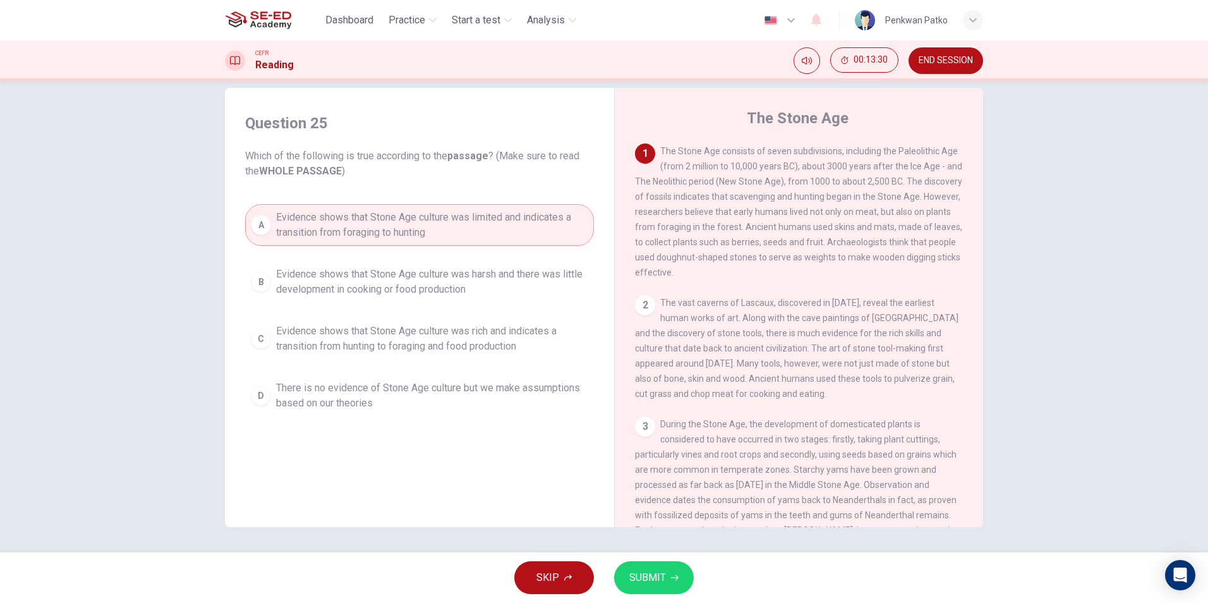
click at [671, 581] on button "SUBMIT" at bounding box center [654, 577] width 80 height 33
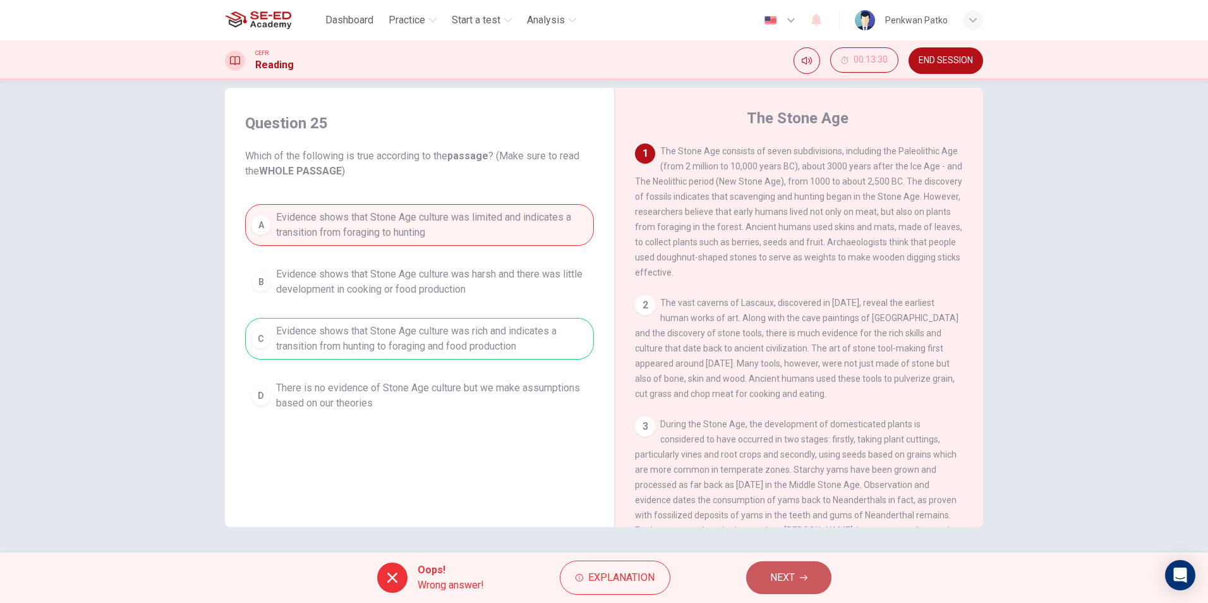
click at [777, 571] on span "NEXT" at bounding box center [782, 577] width 25 height 18
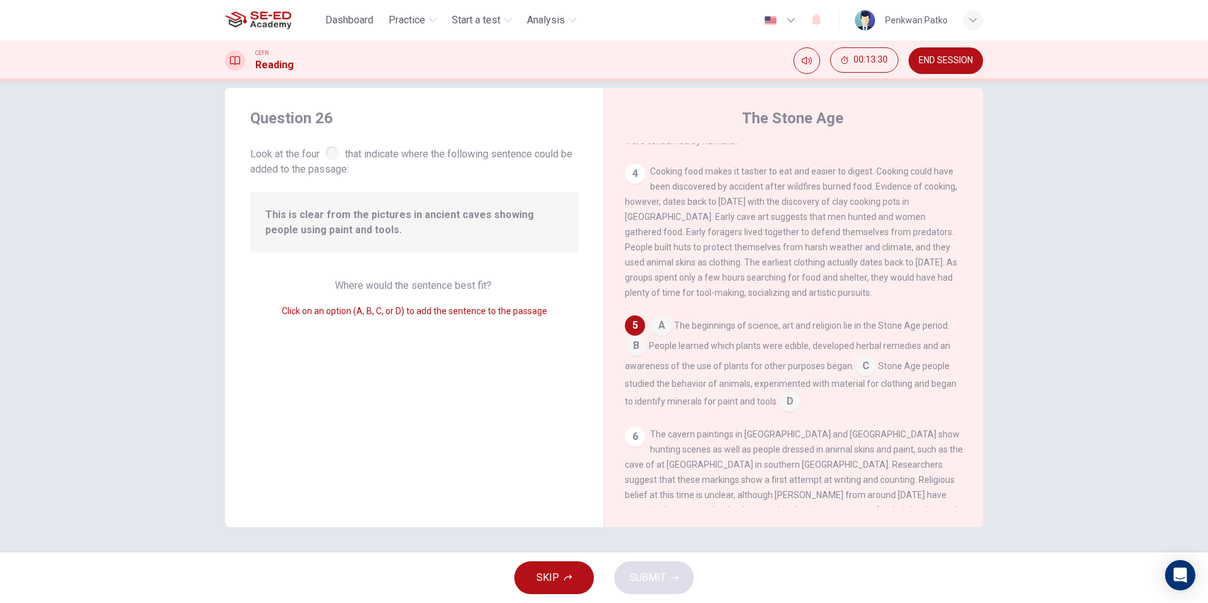
scroll to position [471, 0]
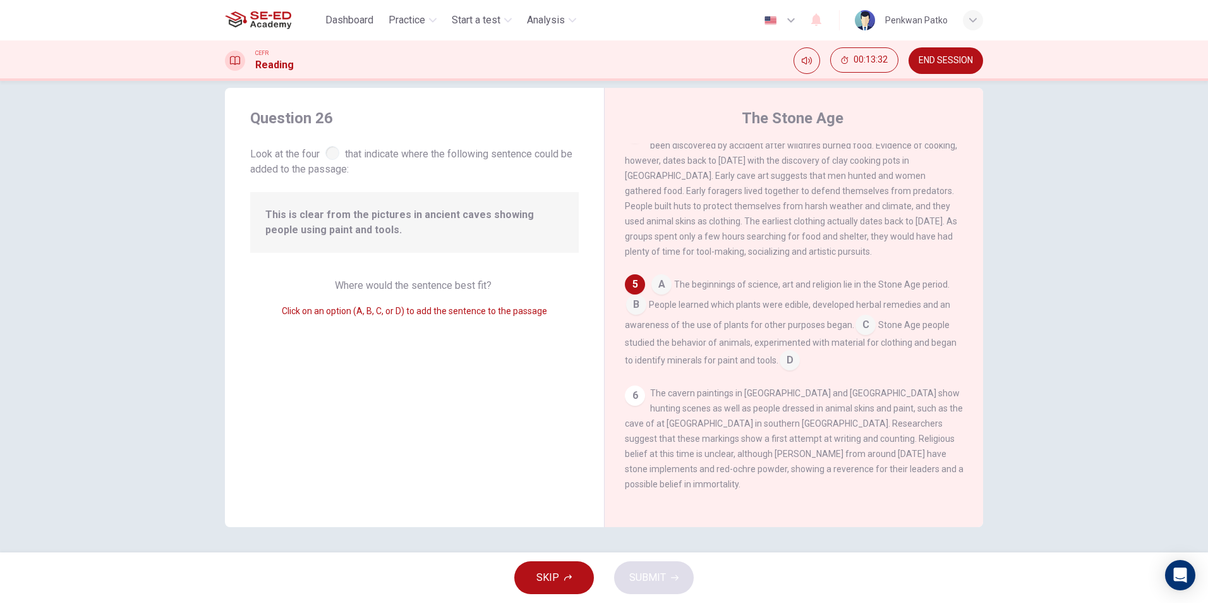
click at [417, 205] on div "This is clear from the pictures in ancient caves showing people using paint and…" at bounding box center [414, 222] width 328 height 61
click at [401, 213] on span "This is clear from the pictures in ancient caves showing people using paint and…" at bounding box center [414, 222] width 298 height 30
click at [656, 296] on input at bounding box center [661, 285] width 20 height 20
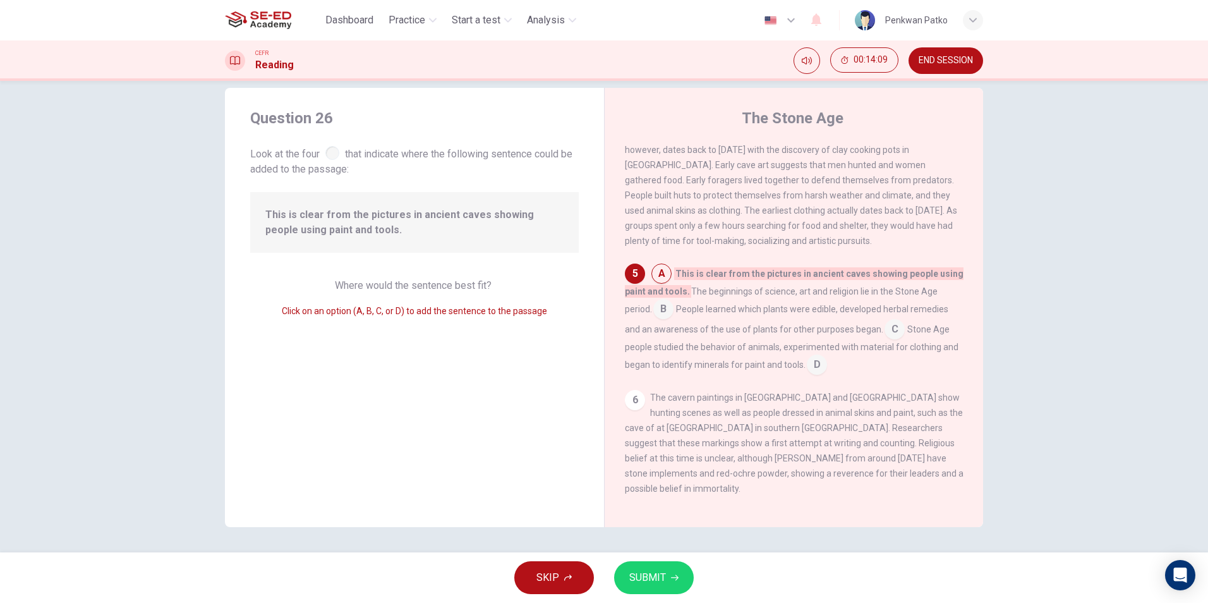
click at [661, 320] on input at bounding box center [663, 310] width 20 height 20
click at [531, 347] on div "Question 26 Look at the four that indicate where the following sentence could b…" at bounding box center [414, 307] width 379 height 439
click at [692, 375] on div "A The beginnings of science, art and religion lie in the Stone Age period. B Th…" at bounding box center [794, 318] width 339 height 111
click at [635, 305] on input at bounding box center [636, 295] width 20 height 20
click at [614, 335] on div "The Stone Age 1 The Stone Age consists of seven subdivisions, including the Pal…" at bounding box center [793, 307] width 379 height 439
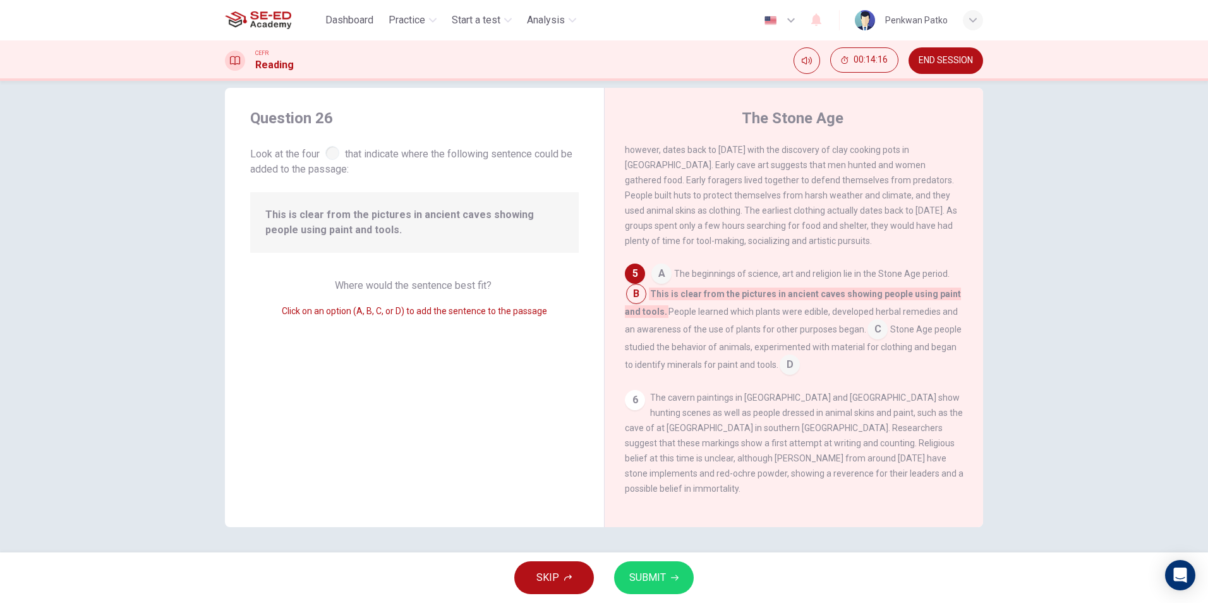
click at [619, 304] on div "The Stone Age 1 The Stone Age consists of seven subdivisions, including the Pal…" at bounding box center [793, 307] width 379 height 439
click at [633, 410] on div "6" at bounding box center [635, 400] width 20 height 20
click at [631, 410] on div "6" at bounding box center [635, 400] width 20 height 20
click at [800, 376] on input at bounding box center [789, 366] width 20 height 20
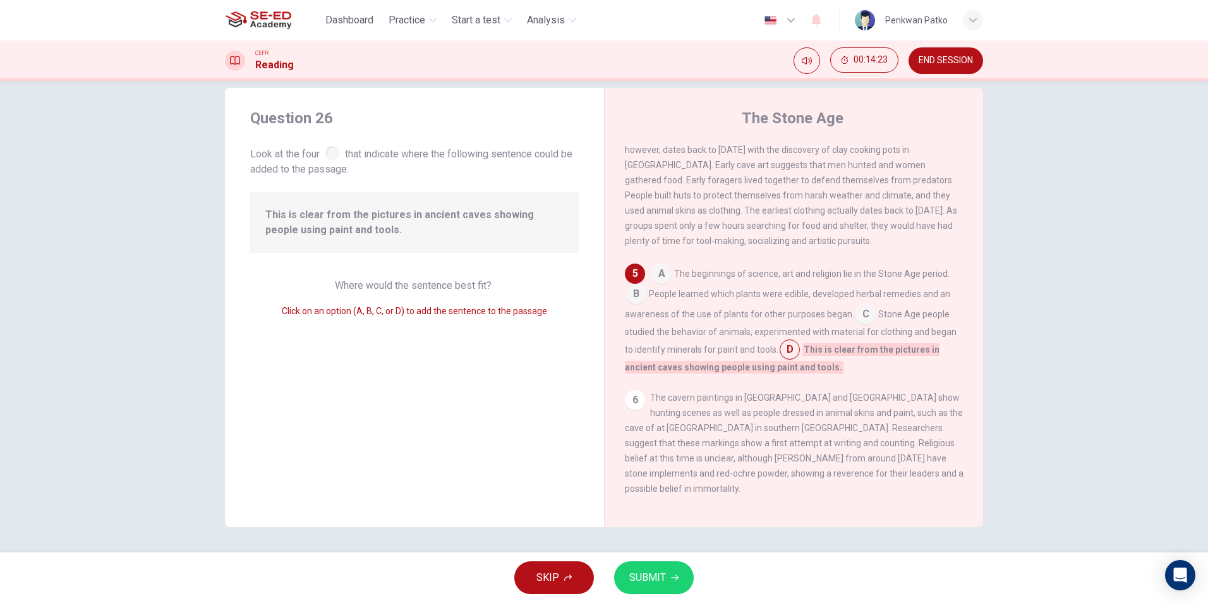
click at [860, 325] on input at bounding box center [865, 315] width 20 height 20
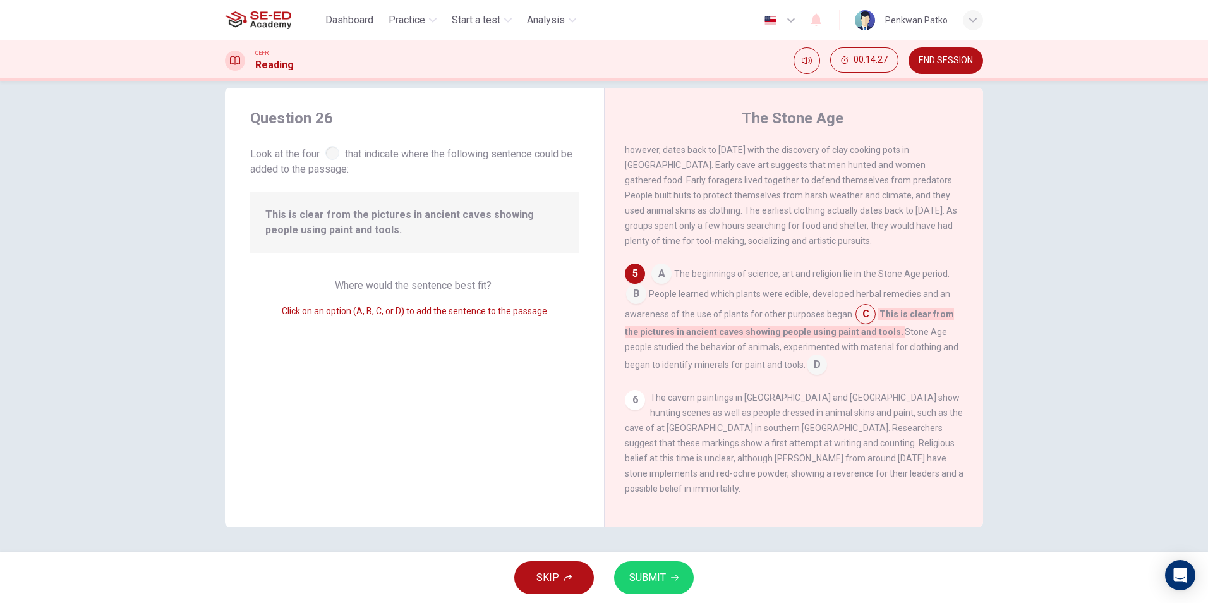
click at [659, 285] on input at bounding box center [661, 275] width 20 height 20
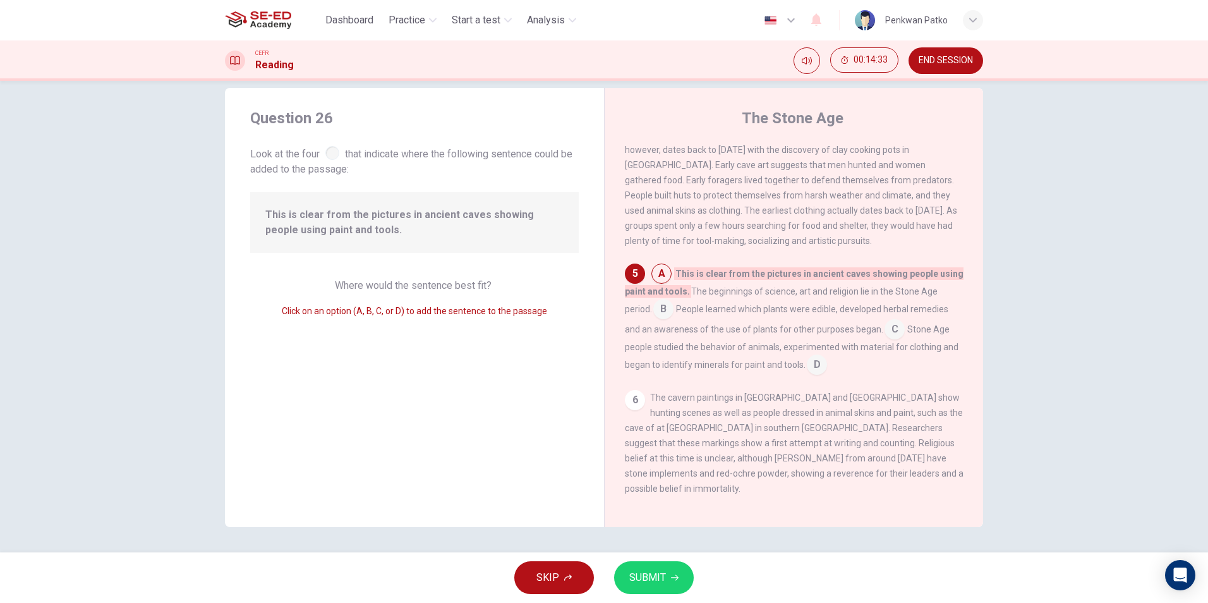
click at [887, 340] on input at bounding box center [894, 330] width 20 height 20
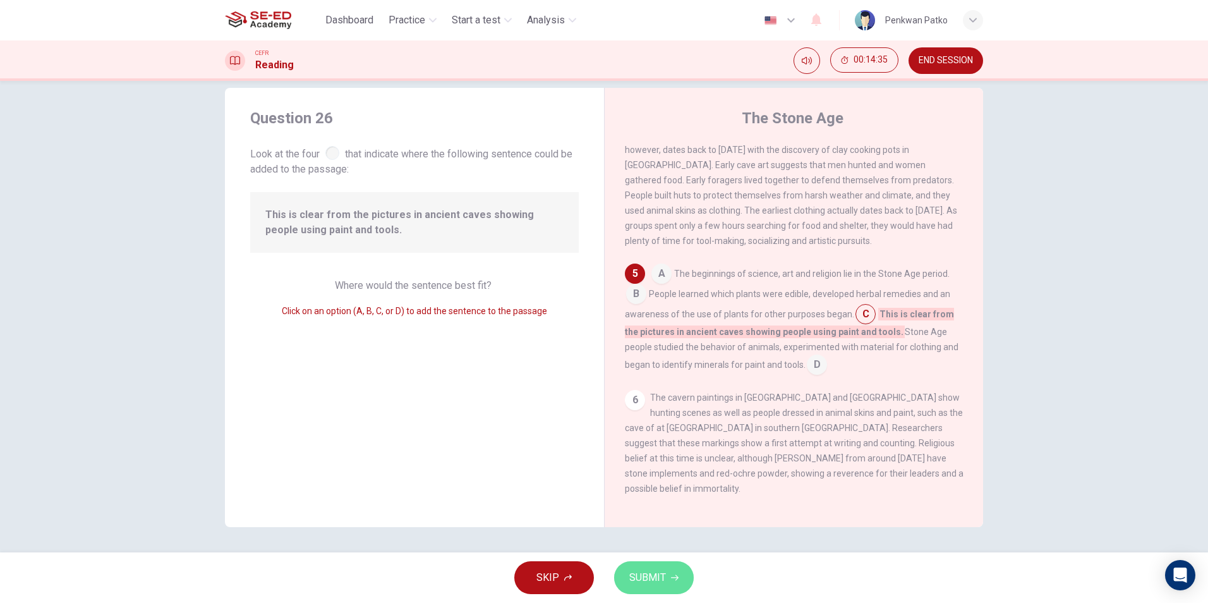
click at [663, 570] on span "SUBMIT" at bounding box center [647, 577] width 37 height 18
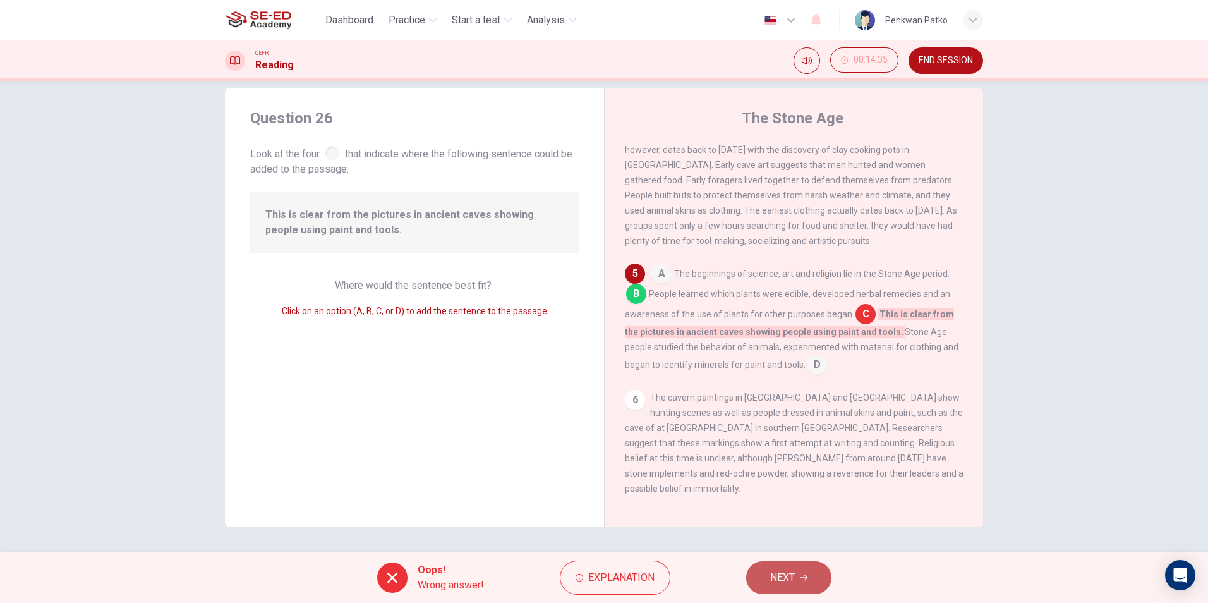
click at [767, 567] on button "NEXT" at bounding box center [788, 577] width 85 height 33
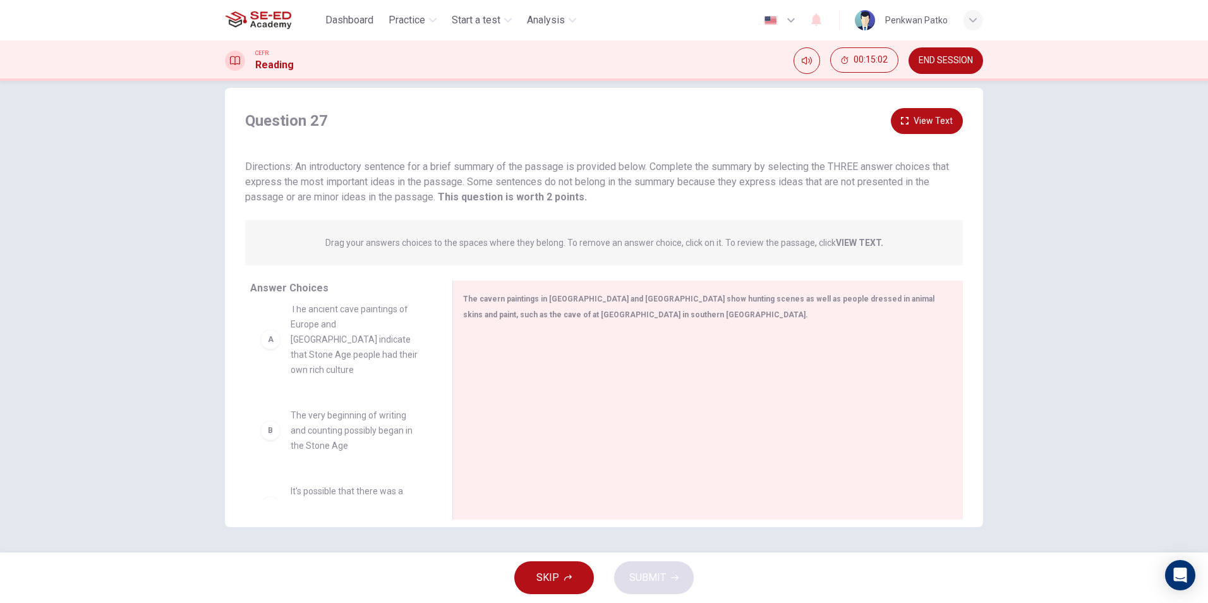
scroll to position [0, 0]
click at [273, 352] on div "A" at bounding box center [270, 354] width 20 height 20
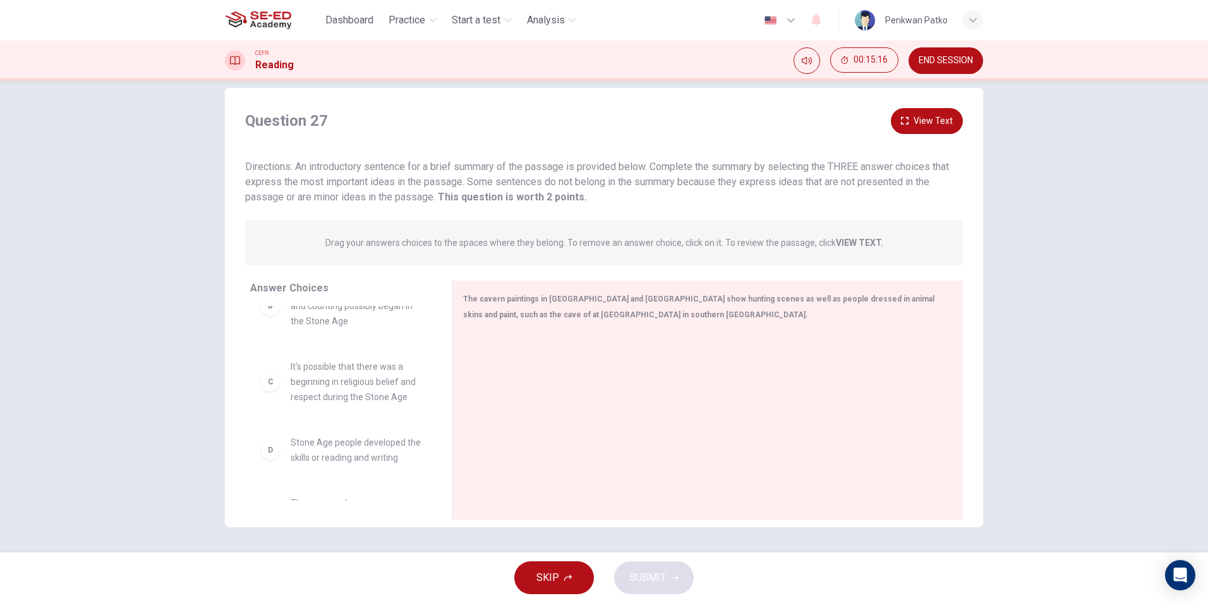
scroll to position [109, 0]
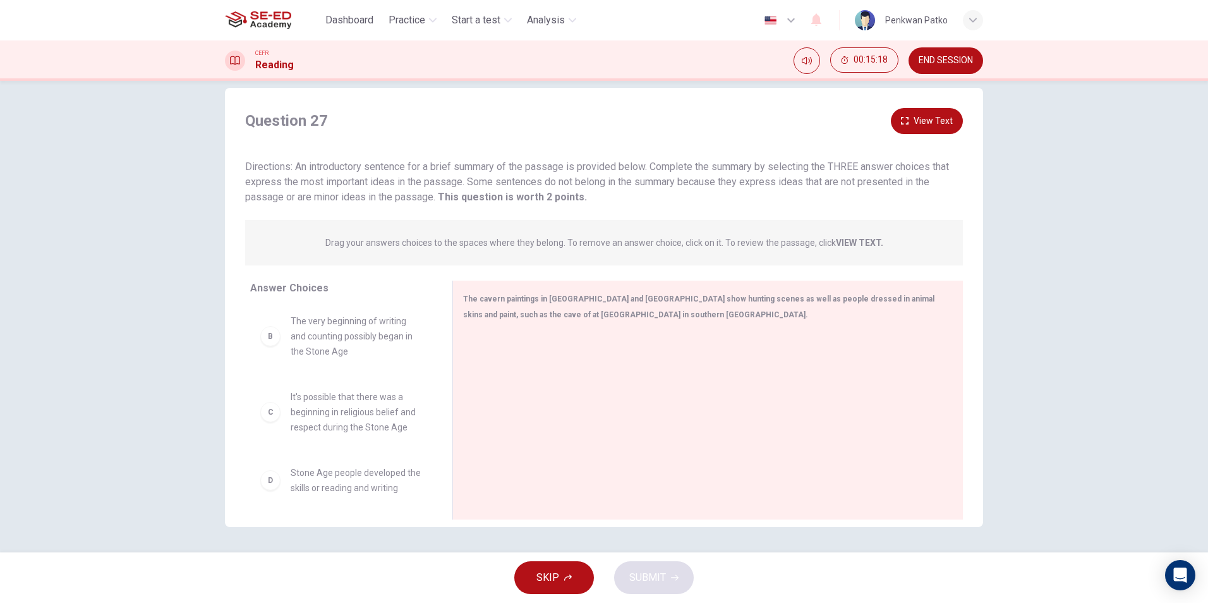
click at [265, 402] on div "C" at bounding box center [270, 412] width 20 height 20
click at [267, 404] on div "C" at bounding box center [270, 412] width 20 height 20
click at [270, 402] on div "C" at bounding box center [270, 412] width 20 height 20
click at [270, 389] on div "C It's possible that there was a beginning in religious belief and respect duri…" at bounding box center [341, 411] width 162 height 45
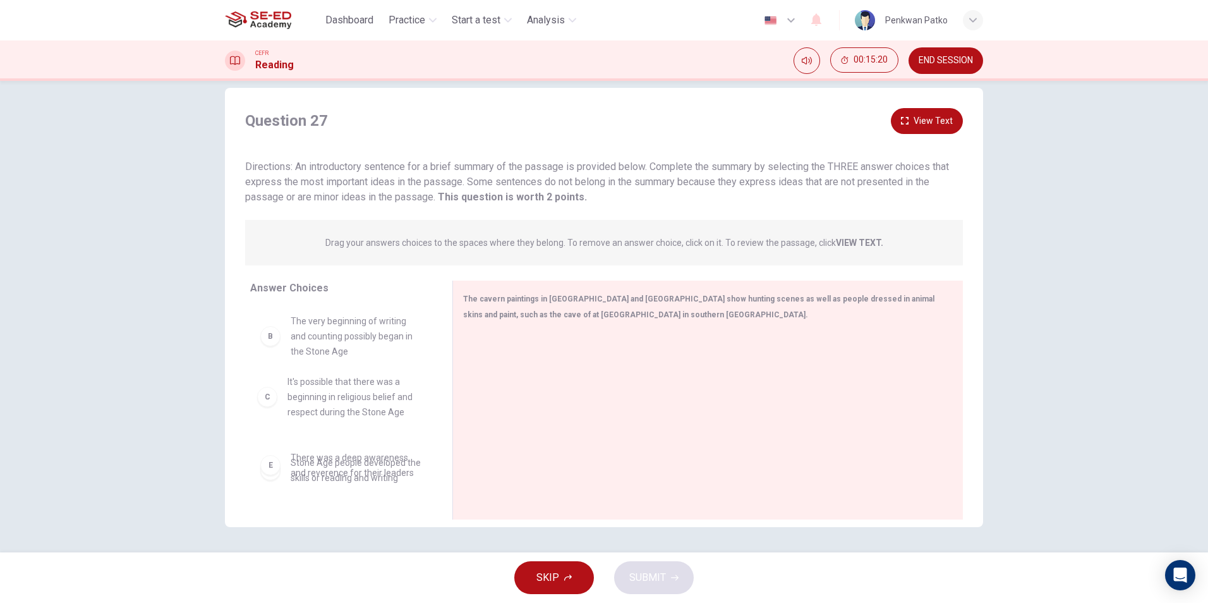
click at [273, 382] on div "A The ancient cave paintings of Europe and North Africa indicate that Stone Age…" at bounding box center [341, 294] width 182 height 195
click at [267, 402] on div "C" at bounding box center [270, 412] width 20 height 20
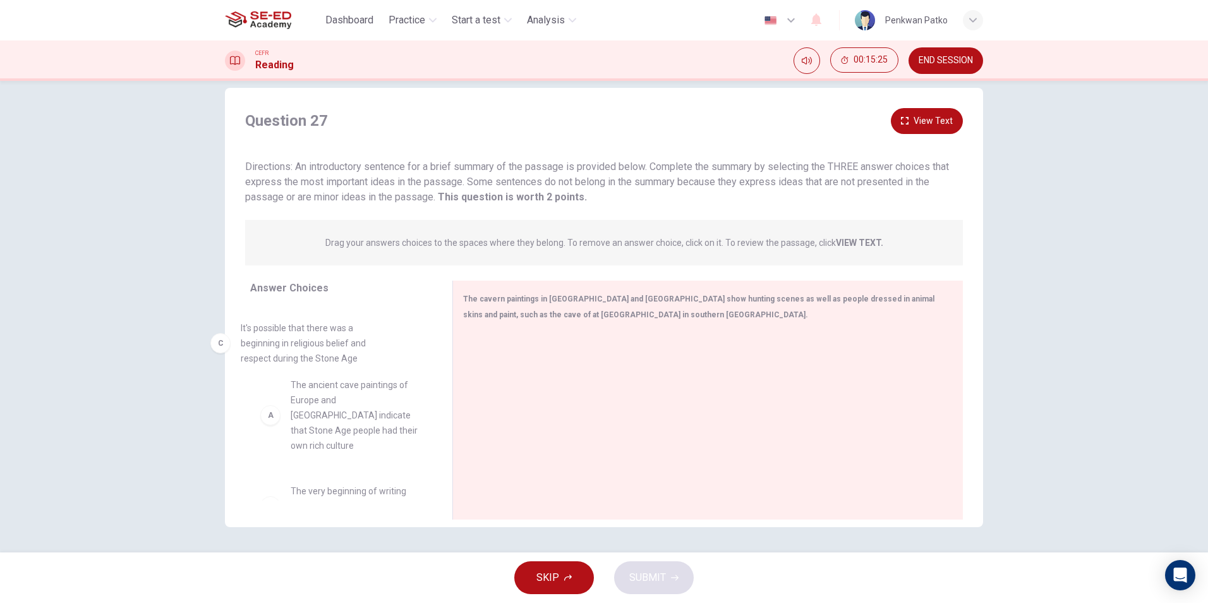
scroll to position [0, 0]
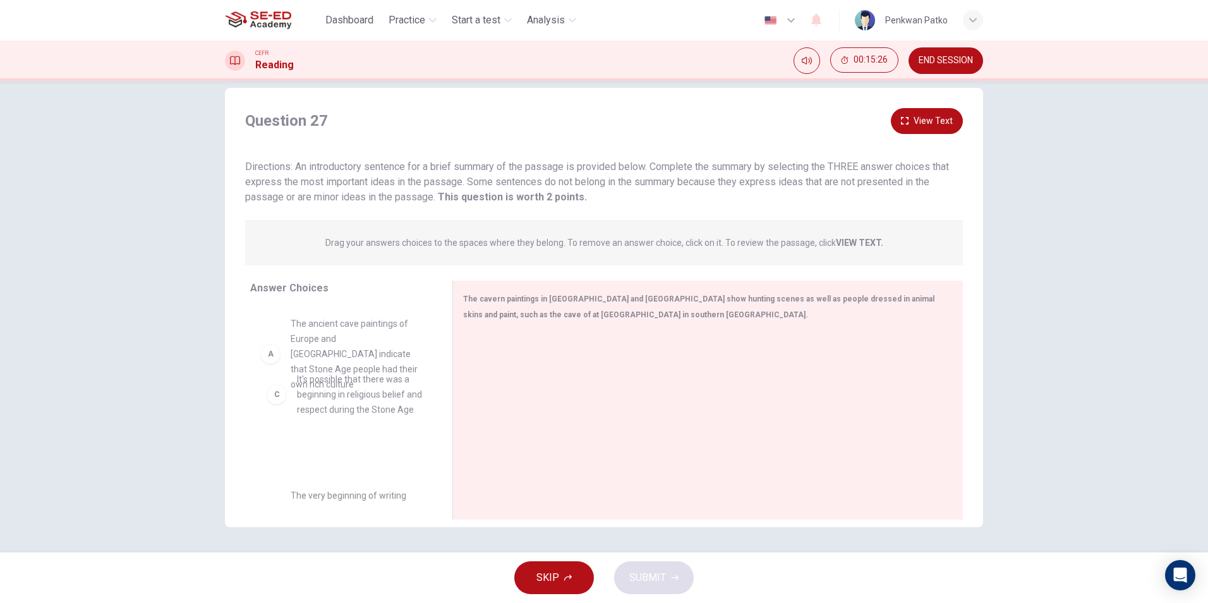
drag, startPoint x: 271, startPoint y: 396, endPoint x: 285, endPoint y: 403, distance: 15.5
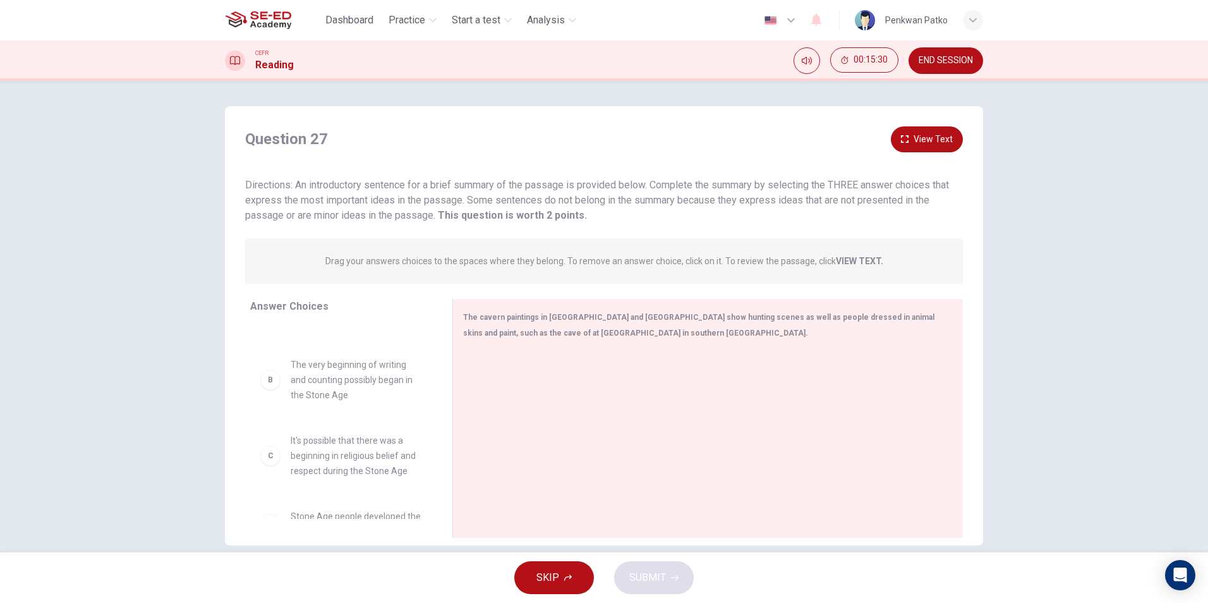
scroll to position [126, 0]
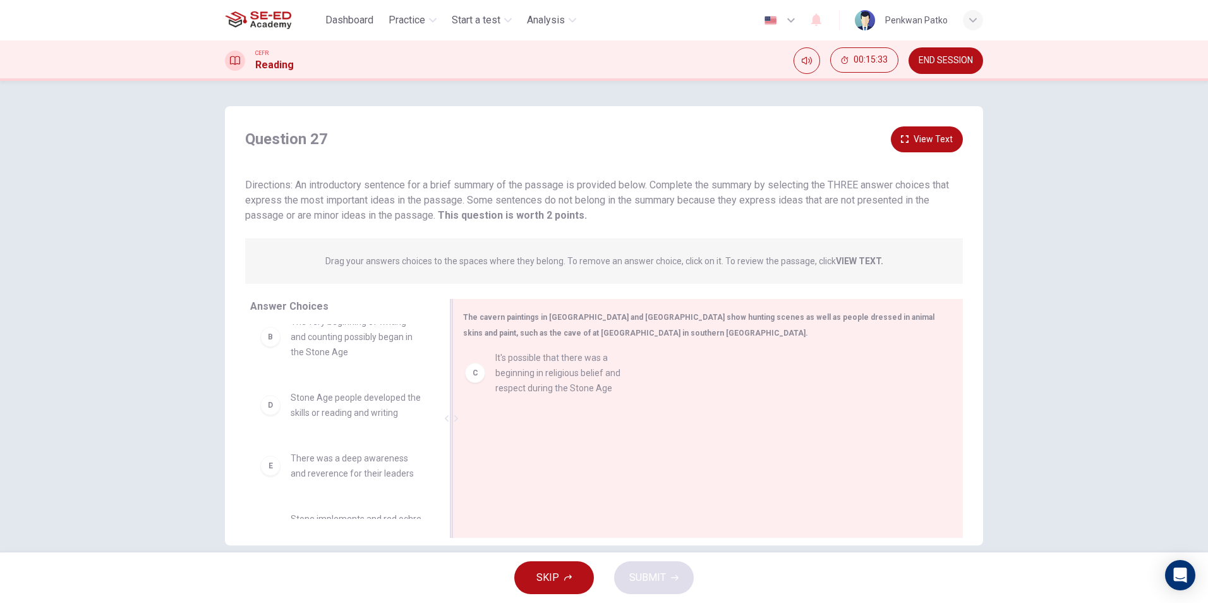
drag, startPoint x: 271, startPoint y: 397, endPoint x: 488, endPoint y: 376, distance: 218.3
drag, startPoint x: 493, startPoint y: 375, endPoint x: 489, endPoint y: 365, distance: 10.6
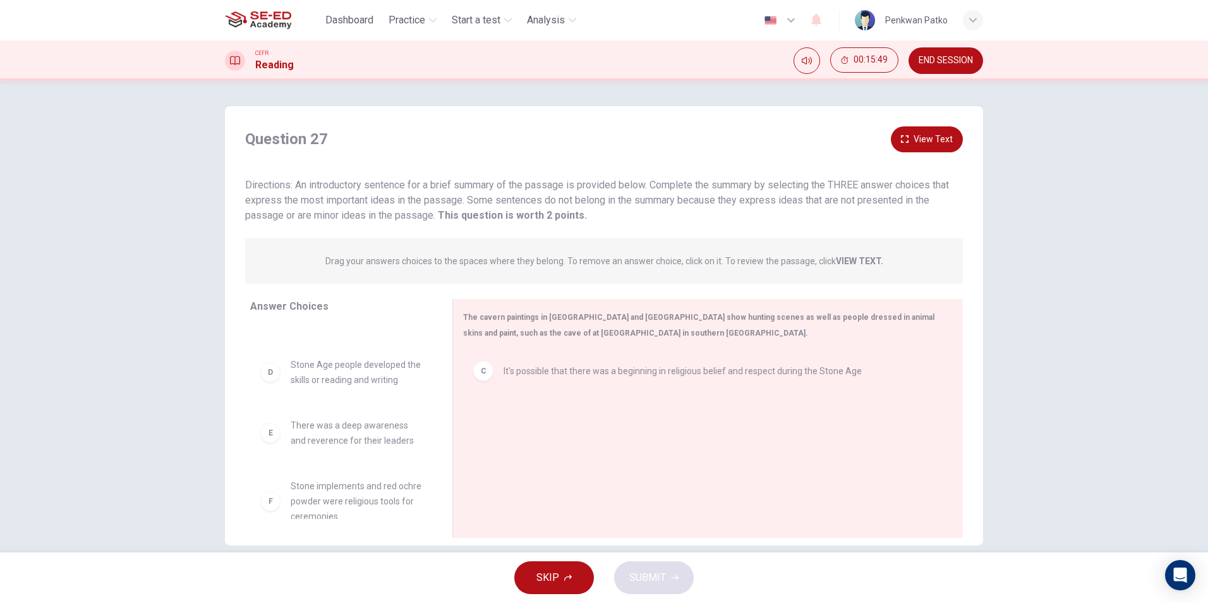
click at [661, 575] on div "SKIP SUBMIT" at bounding box center [604, 577] width 1208 height 51
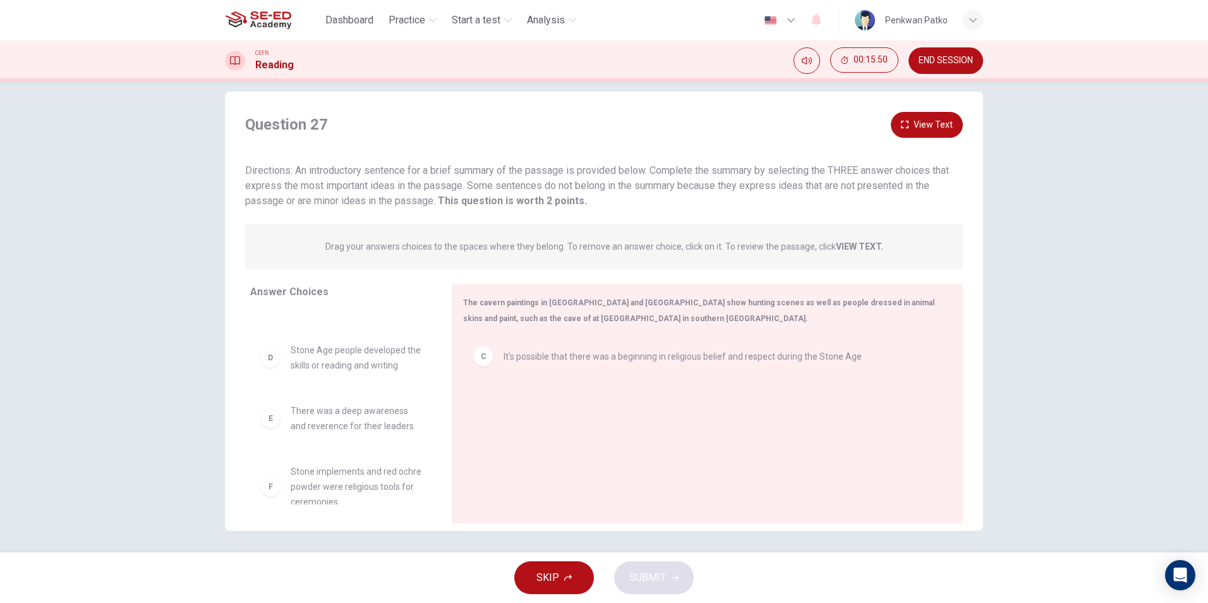
scroll to position [18, 0]
click at [565, 569] on button "SKIP" at bounding box center [554, 577] width 80 height 33
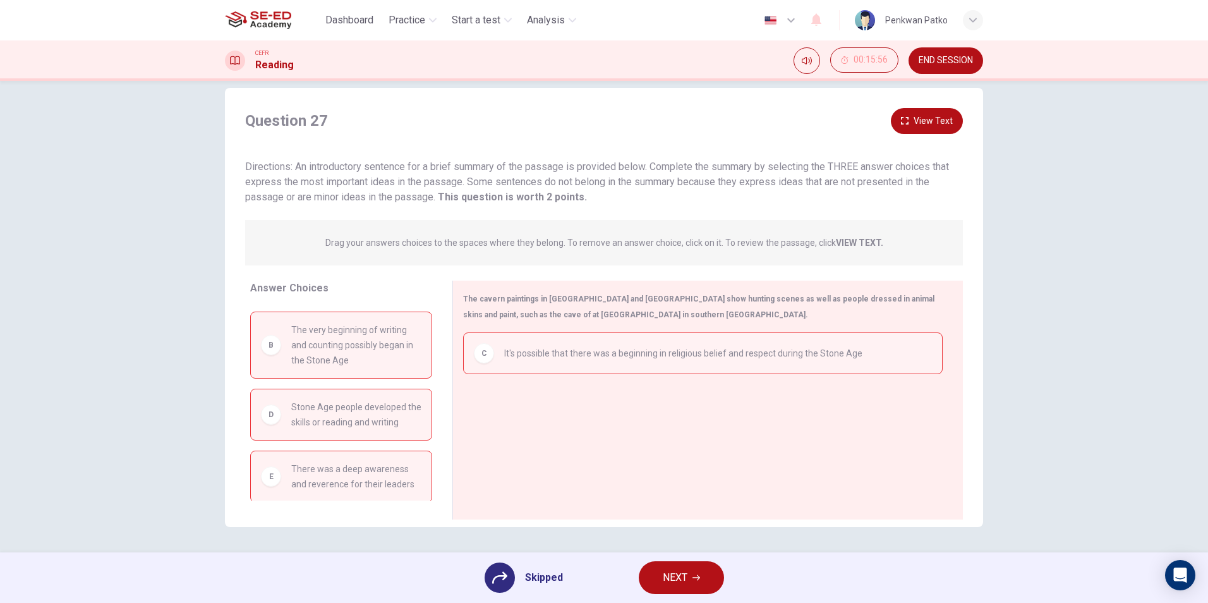
scroll to position [0, 0]
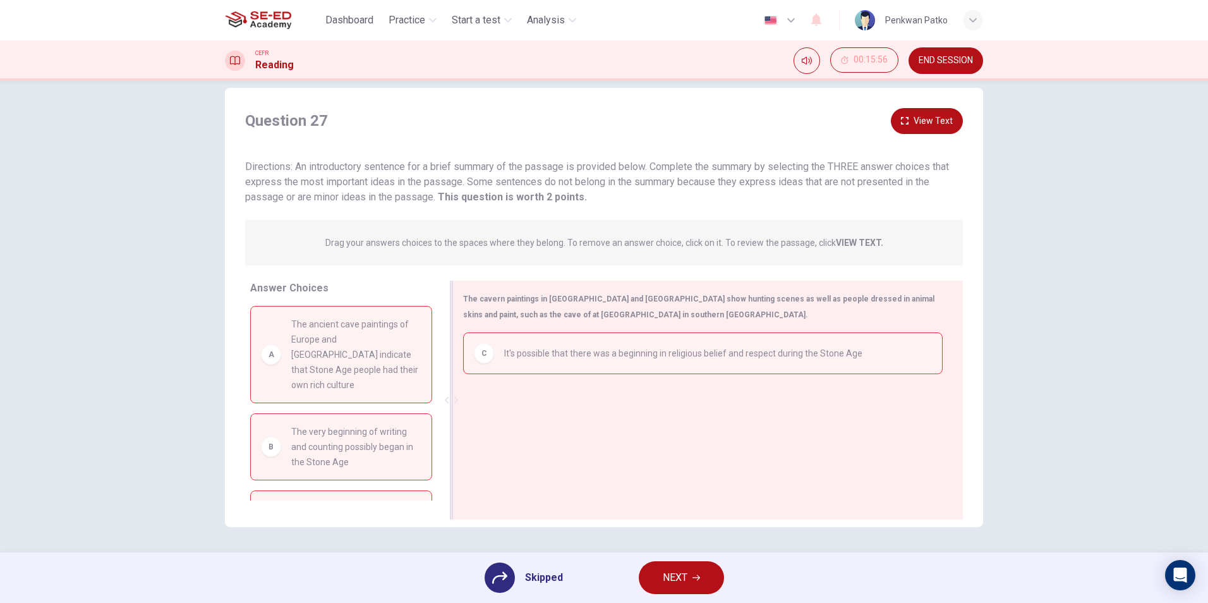
drag, startPoint x: 318, startPoint y: 377, endPoint x: 483, endPoint y: 423, distance: 171.2
click at [483, 423] on div "Answer Choices A The ancient cave paintings of Europe and North Africa indicate…" at bounding box center [604, 402] width 758 height 245
drag, startPoint x: 344, startPoint y: 318, endPoint x: 230, endPoint y: 321, distance: 113.7
click at [275, 333] on div "A The ancient cave paintings of Europe and North Africa indicate that Stone Age…" at bounding box center [341, 354] width 160 height 76
drag, startPoint x: 320, startPoint y: 358, endPoint x: 402, endPoint y: 376, distance: 84.1
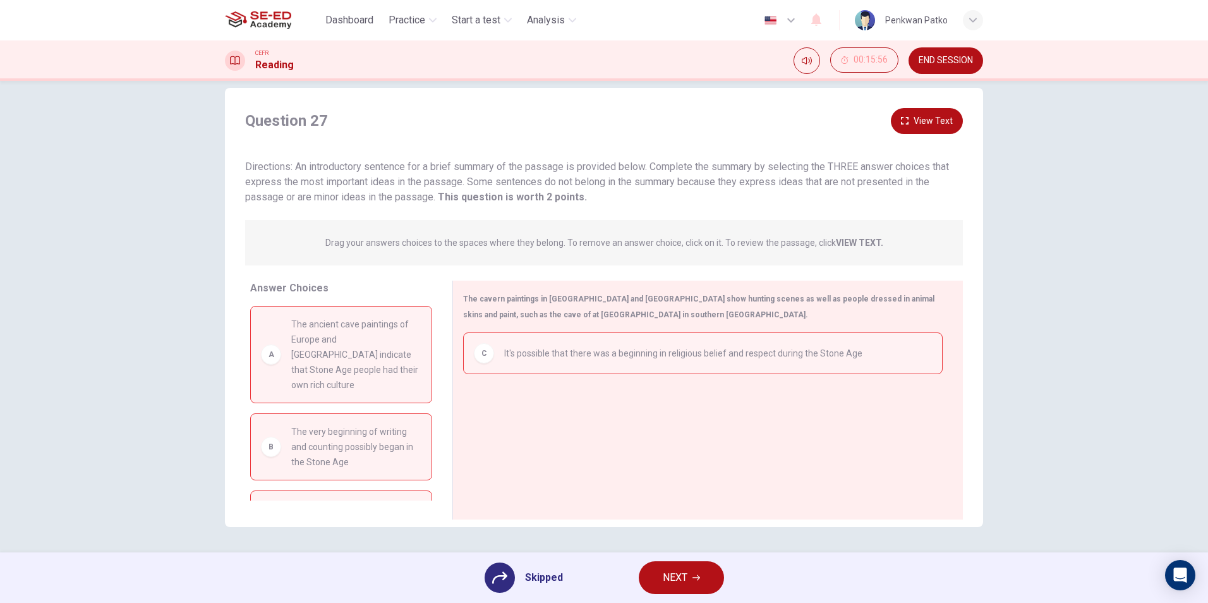
click at [334, 373] on span "The ancient cave paintings of Europe and North Africa indicate that Stone Age p…" at bounding box center [356, 354] width 130 height 76
click at [521, 429] on div "C It's possible that there was a beginning in religious belief and respect duri…" at bounding box center [702, 416] width 479 height 169
drag, startPoint x: 521, startPoint y: 414, endPoint x: 547, endPoint y: 432, distance: 31.7
click at [542, 430] on div "C It's possible that there was a beginning in religious belief and respect duri…" at bounding box center [702, 416] width 479 height 169
click at [678, 565] on button "NEXT" at bounding box center [681, 577] width 85 height 33
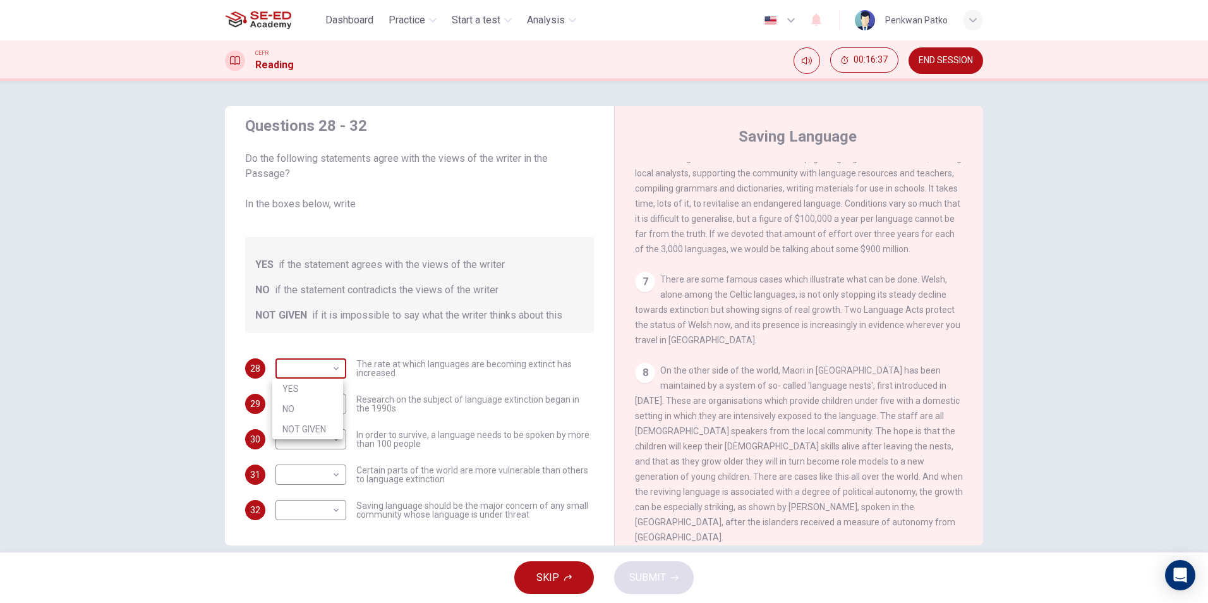
click at [335, 364] on body "This site uses cookies, as explained in our Privacy Policy . If you agree to th…" at bounding box center [604, 301] width 1208 height 603
click at [306, 383] on li "YES" at bounding box center [307, 388] width 71 height 20
type input "YES"
click at [329, 400] on body "This site uses cookies, as explained in our Privacy Policy . If you agree to th…" at bounding box center [604, 301] width 1208 height 603
click at [301, 441] on li "NO" at bounding box center [307, 444] width 71 height 20
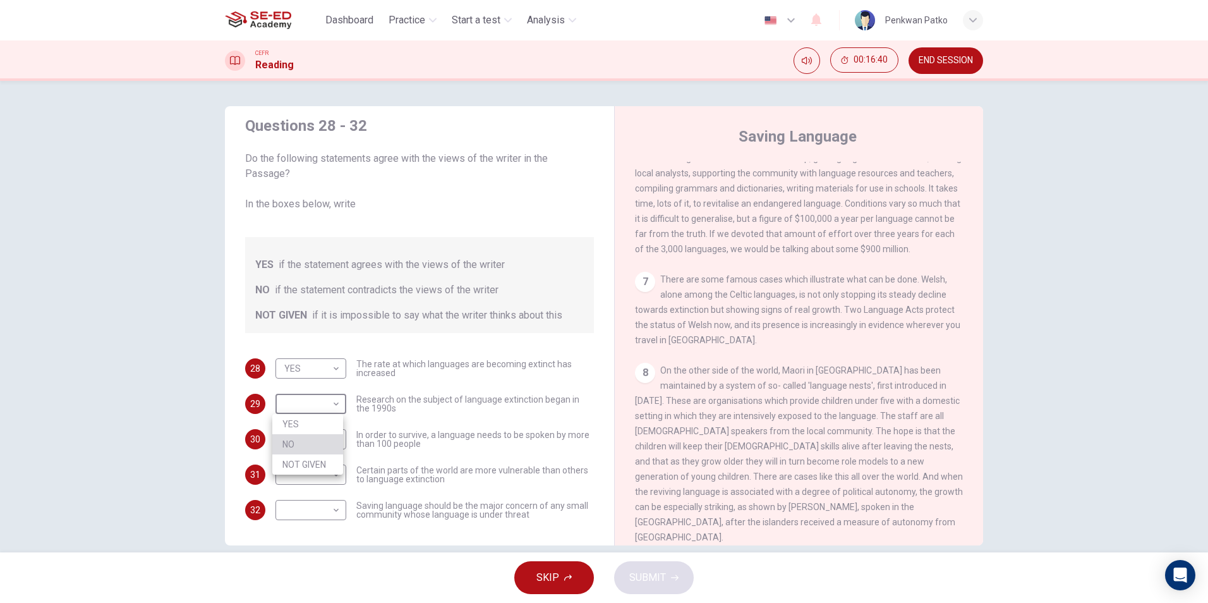
type input "NO"
click at [337, 427] on body "This site uses cookies, as explained in our Privacy Policy . If you agree to th…" at bounding box center [604, 301] width 1208 height 603
click at [308, 452] on li "YES" at bounding box center [307, 459] width 71 height 20
type input "YES"
click at [318, 474] on body "This site uses cookies, as explained in our Privacy Policy . If you agree to th…" at bounding box center [604, 301] width 1208 height 603
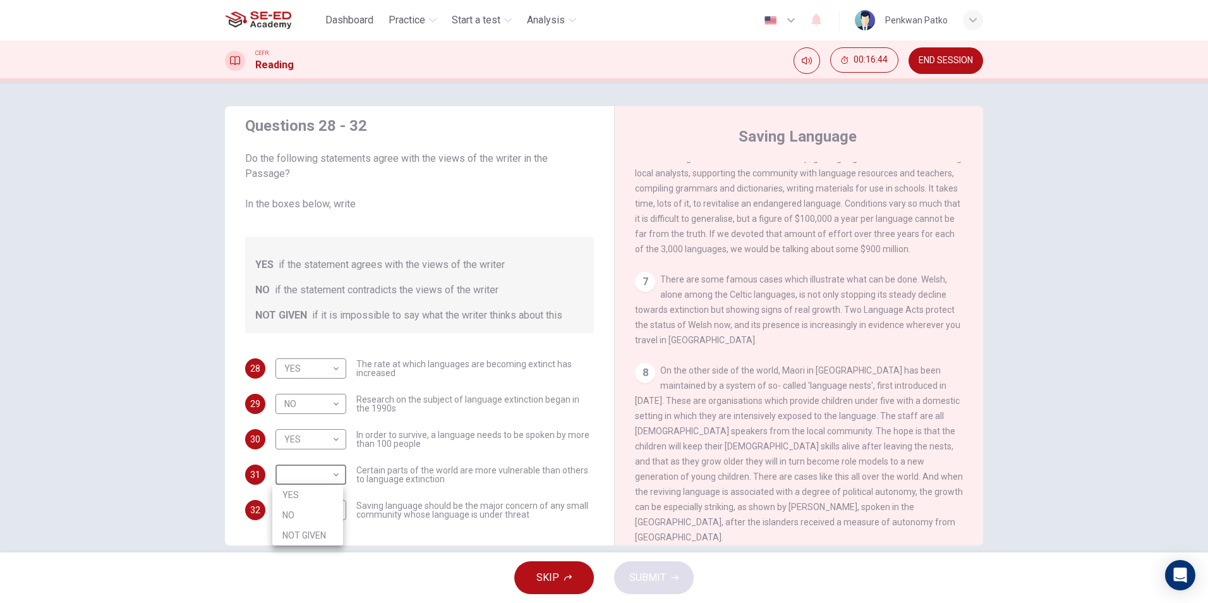
click at [303, 532] on li "NOT GIVEN" at bounding box center [307, 535] width 71 height 20
type input "NOT GIVEN"
click at [315, 499] on body "This site uses cookies, as explained in our Privacy Policy . If you agree to th…" at bounding box center [604, 301] width 1208 height 603
click at [293, 535] on li "YES" at bounding box center [307, 530] width 71 height 20
type input "YES"
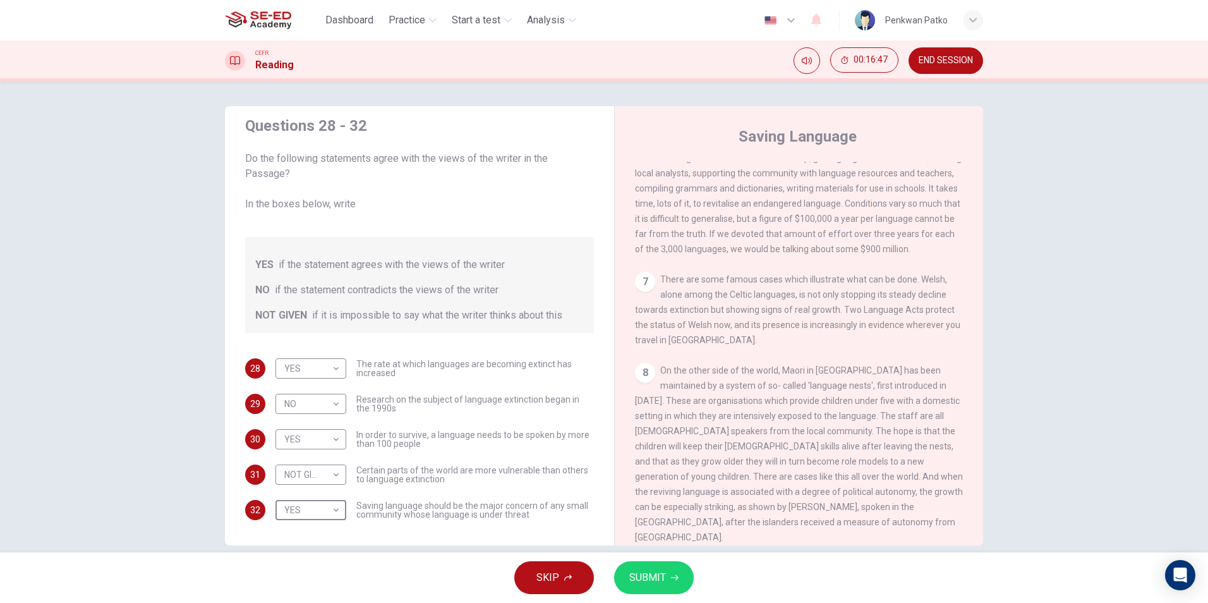
click at [654, 573] on span "SUBMIT" at bounding box center [647, 577] width 37 height 18
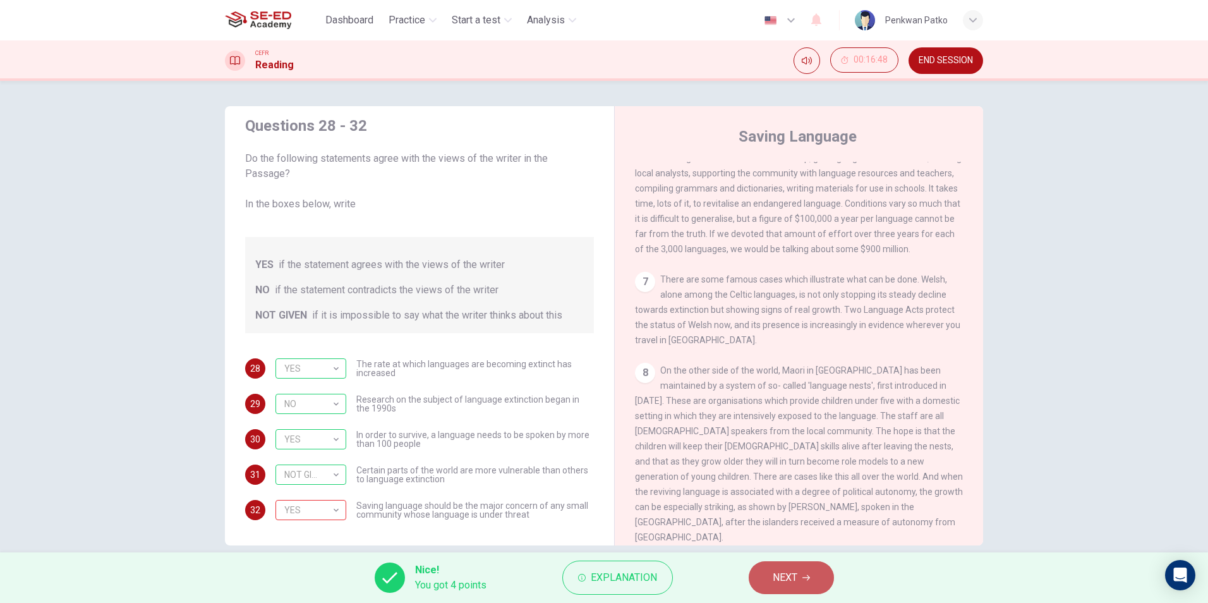
click at [795, 579] on span "NEXT" at bounding box center [784, 577] width 25 height 18
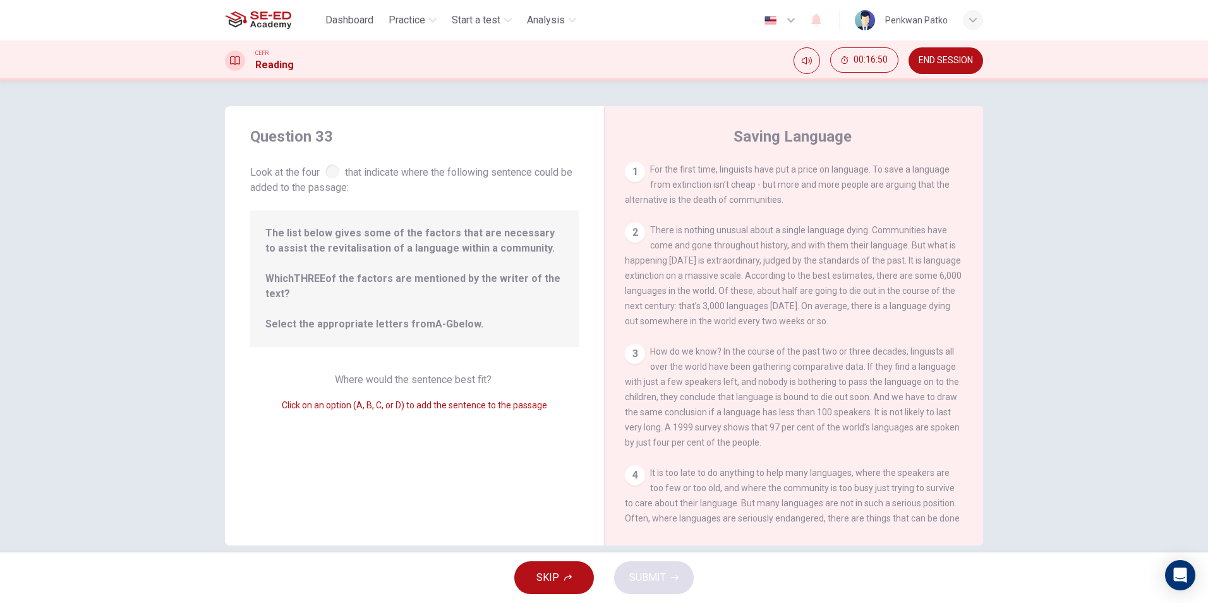
click at [381, 309] on span "The list below gives some of the factors that are necessary to assist the revit…" at bounding box center [414, 278] width 298 height 106
click at [630, 171] on div "1" at bounding box center [635, 172] width 20 height 20
drag, startPoint x: 393, startPoint y: 383, endPoint x: 405, endPoint y: 383, distance: 12.6
click at [394, 383] on span "Where would the sentence best fit?" at bounding box center [414, 379] width 159 height 12
click at [453, 383] on span "Where would the sentence best fit?" at bounding box center [414, 379] width 159 height 12
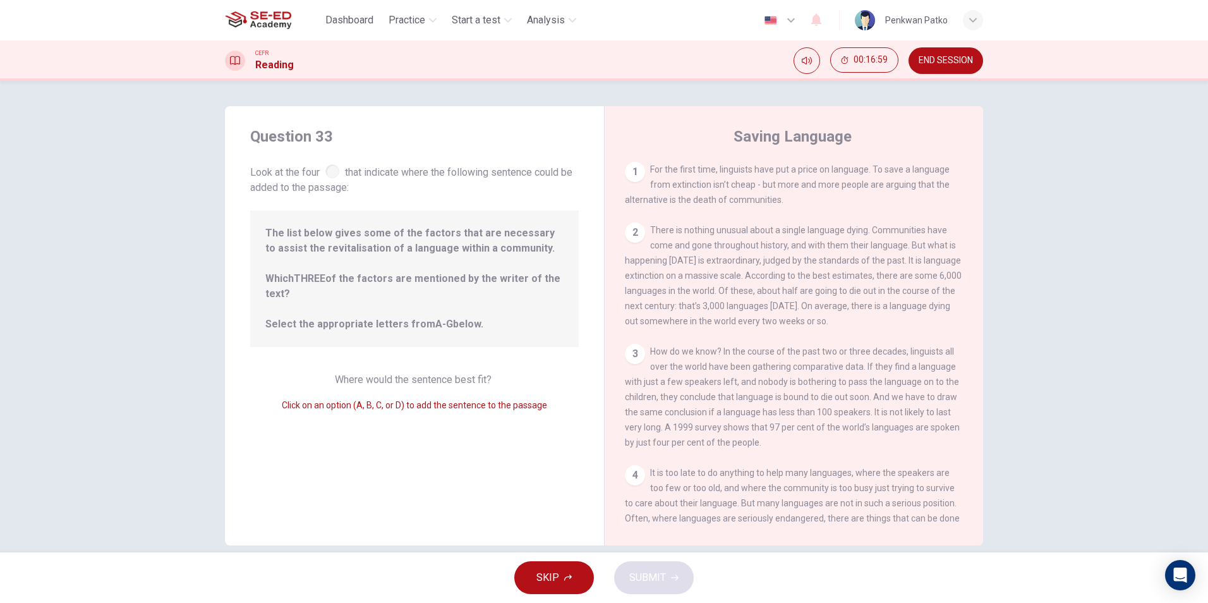
click at [464, 380] on span "Where would the sentence best fit?" at bounding box center [414, 379] width 159 height 12
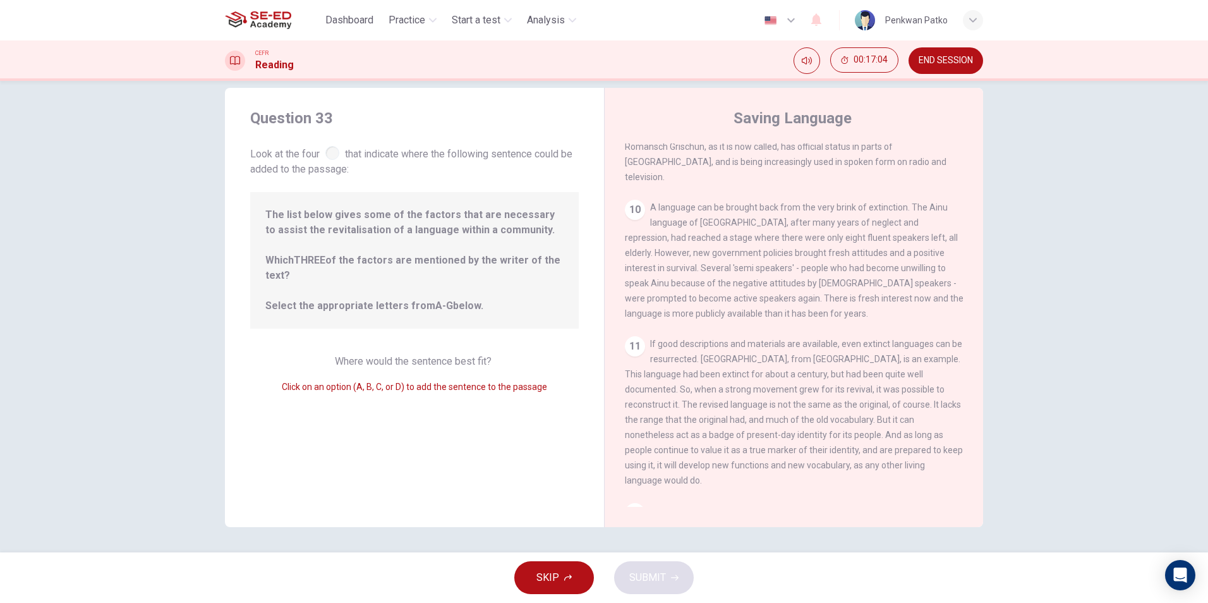
scroll to position [1113, 0]
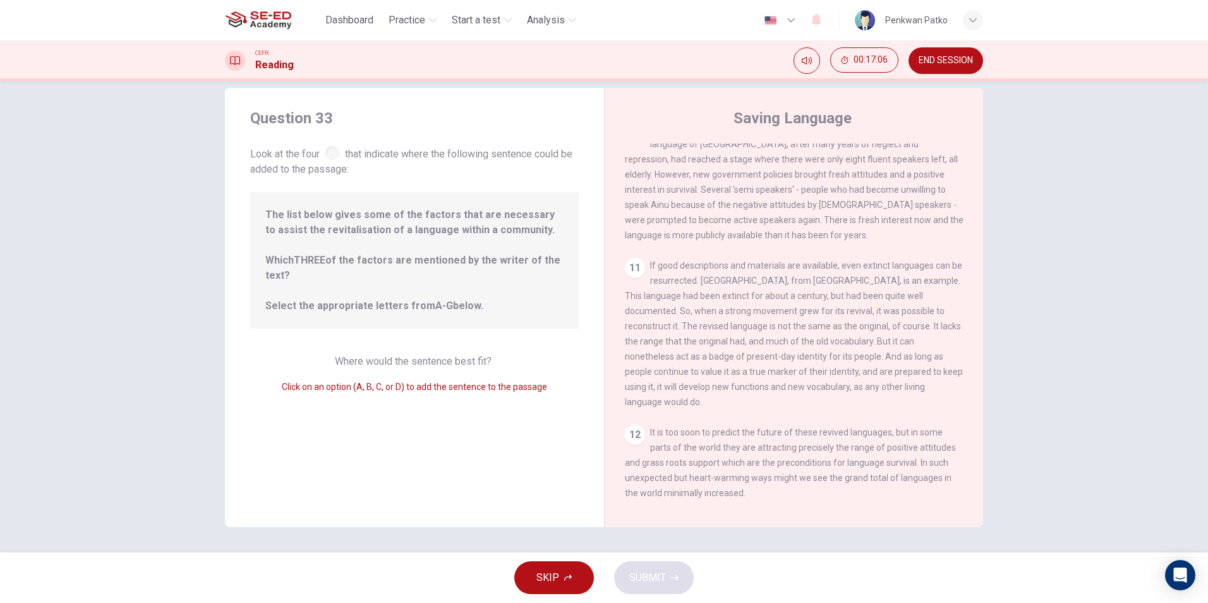
click at [632, 424] on div "12" at bounding box center [635, 434] width 20 height 20
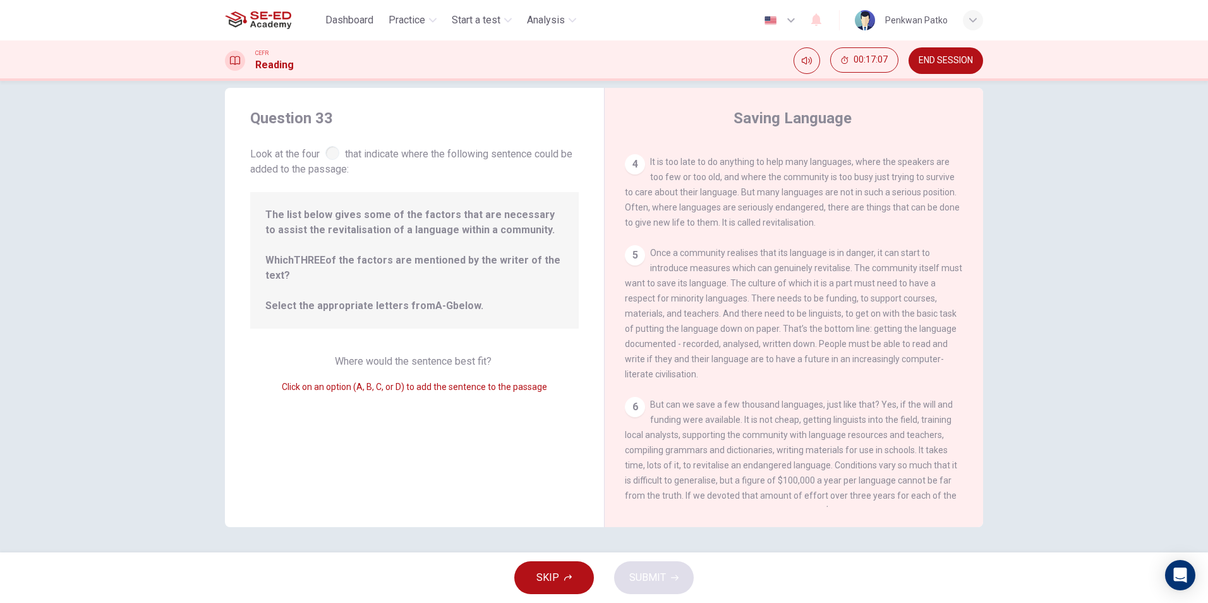
scroll to position [0, 0]
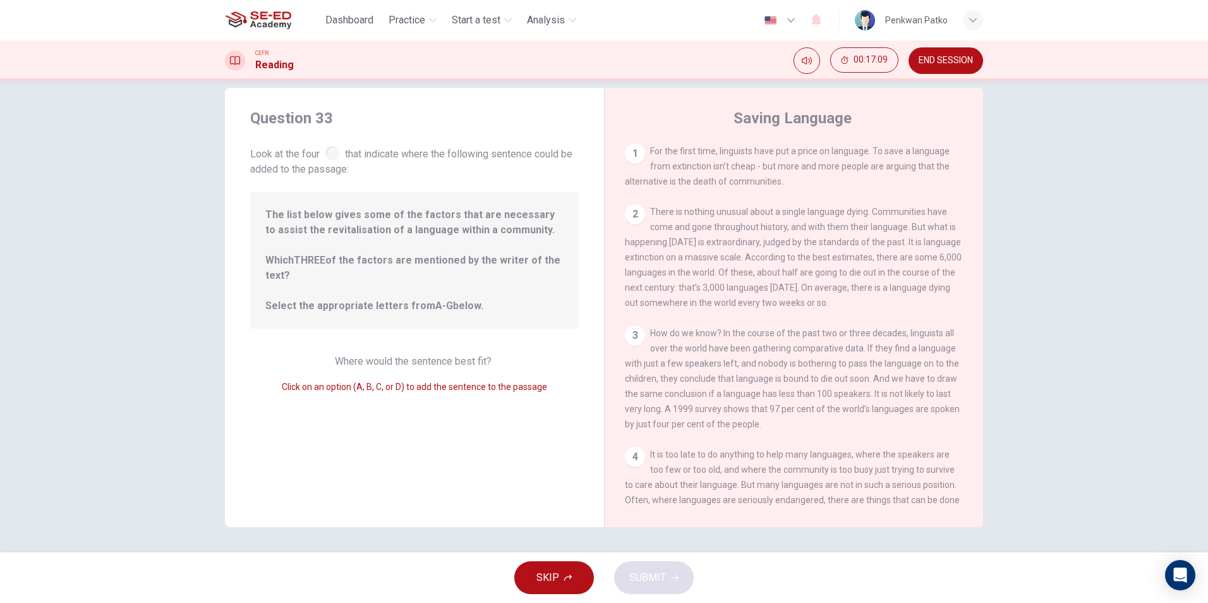
click at [272, 300] on span "The list below gives some of the factors that are necessary to assist the revit…" at bounding box center [414, 260] width 298 height 106
drag, startPoint x: 277, startPoint y: 227, endPoint x: 364, endPoint y: 260, distance: 93.1
click at [355, 257] on span "The list below gives some of the factors that are necessary to assist the revit…" at bounding box center [414, 260] width 298 height 106
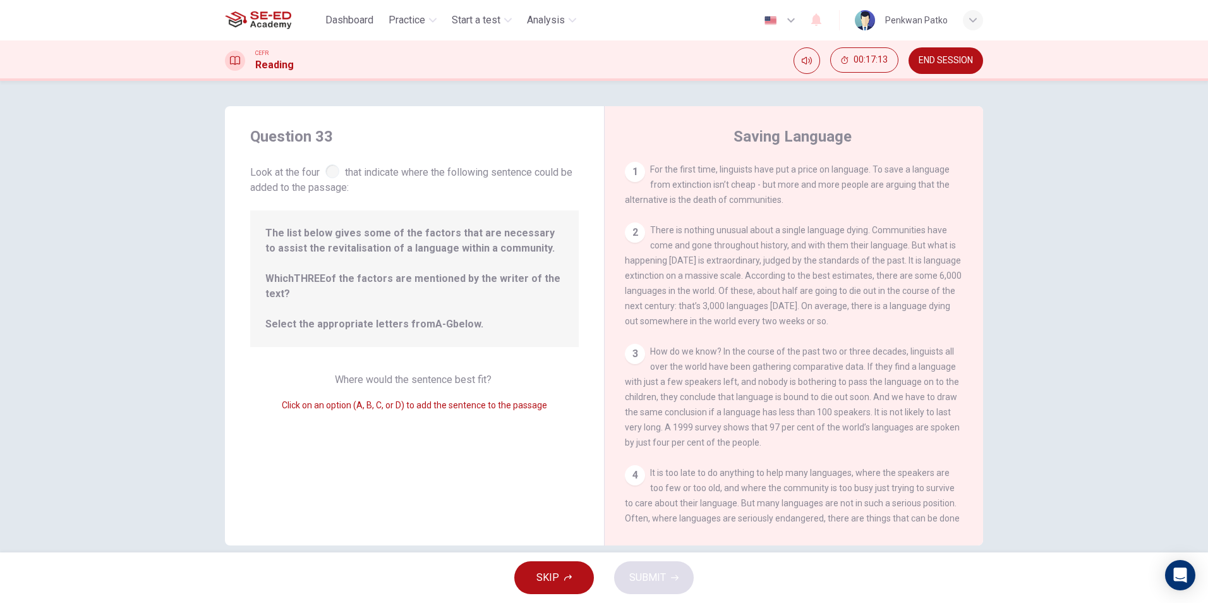
scroll to position [18, 0]
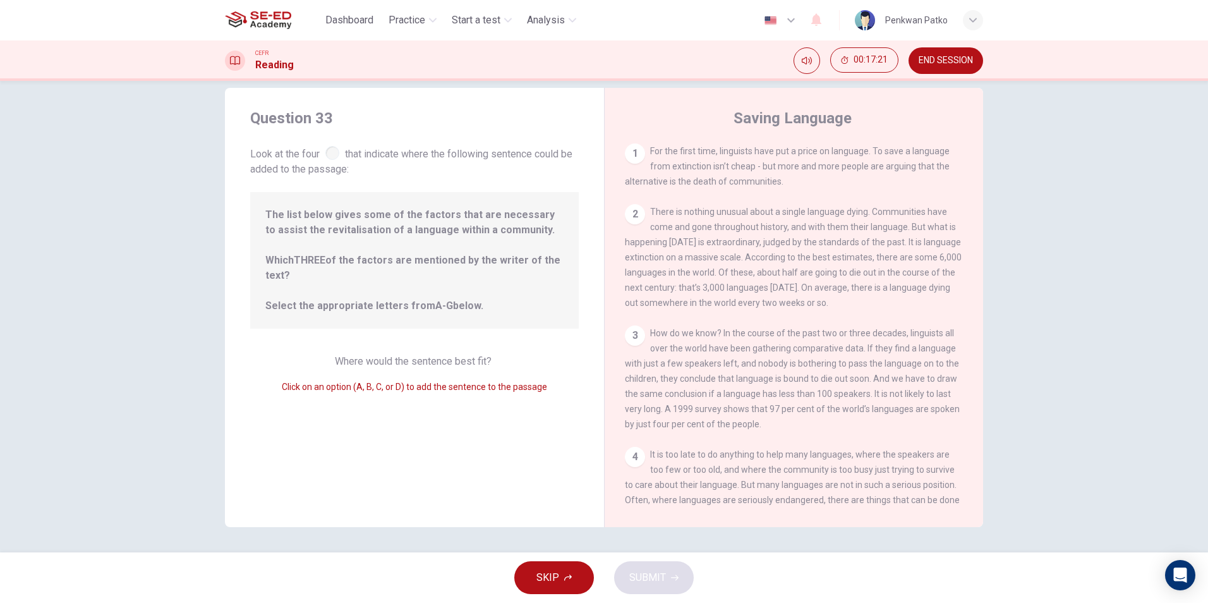
click at [629, 151] on div "1" at bounding box center [635, 153] width 20 height 20
click at [625, 215] on div "2" at bounding box center [635, 214] width 20 height 20
click at [637, 390] on span "How do we know? In the course of the past two or three decades, linguists all o…" at bounding box center [792, 378] width 335 height 101
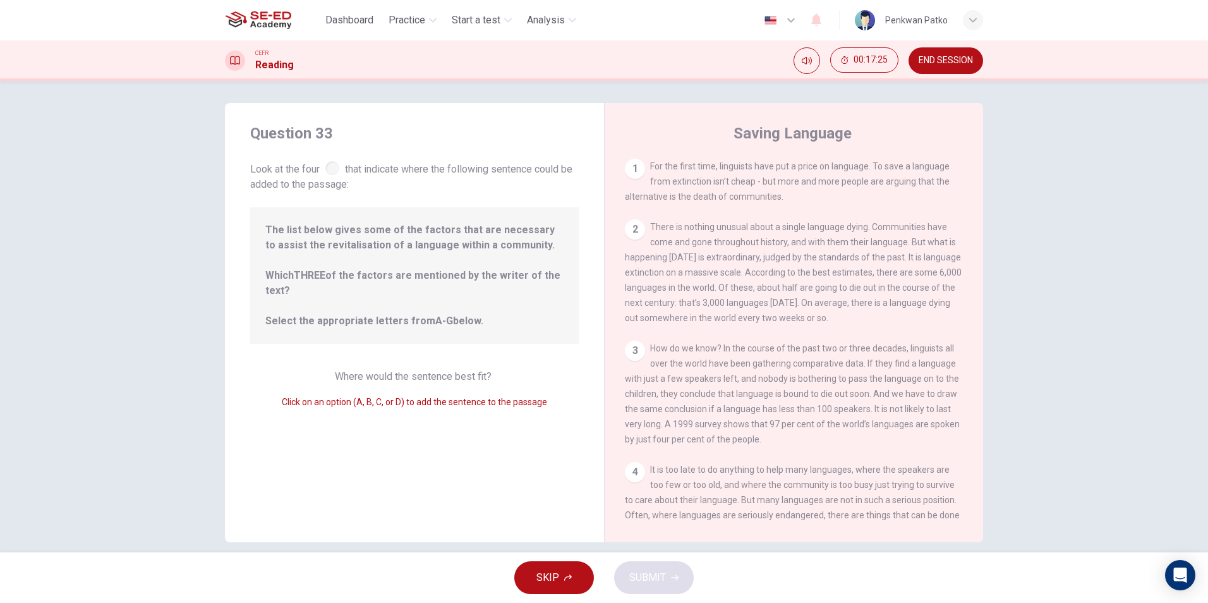
scroll to position [0, 0]
click at [288, 332] on div "The list below gives some of the factors that are necessary to assist the revit…" at bounding box center [414, 278] width 328 height 136
drag, startPoint x: 357, startPoint y: 272, endPoint x: 338, endPoint y: 210, distance: 64.3
click at [354, 251] on span "The list below gives some of the factors that are necessary to assist the revit…" at bounding box center [414, 278] width 298 height 106
drag, startPoint x: 337, startPoint y: 210, endPoint x: 335, endPoint y: 196, distance: 13.5
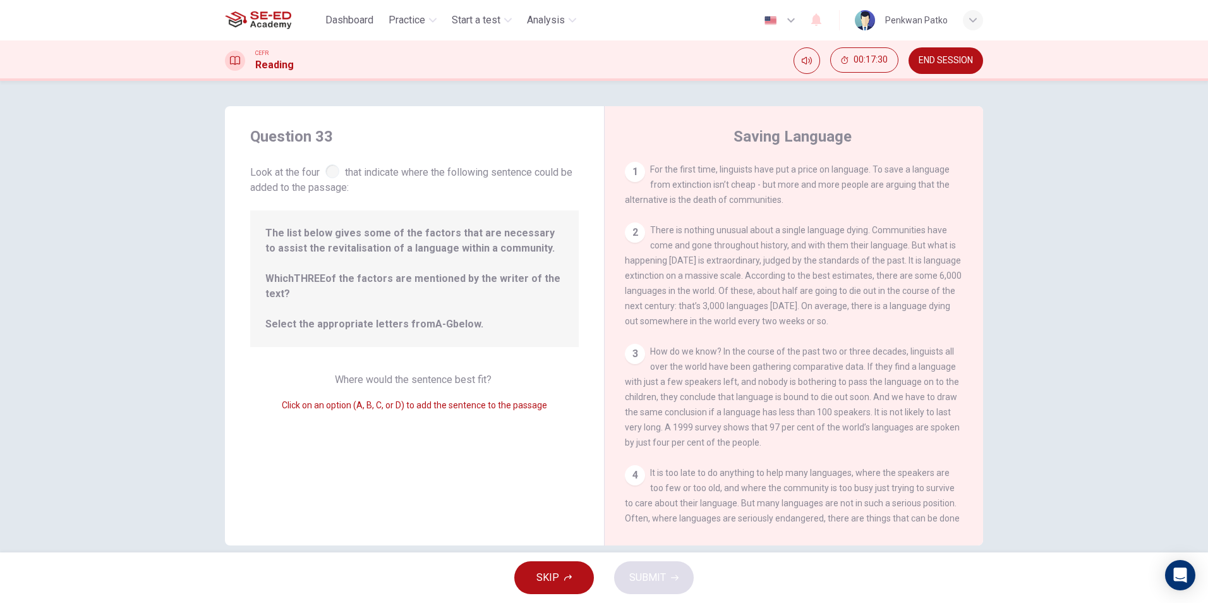
click at [337, 208] on div "Question 33 Look at the four that indicate where the following sentence could b…" at bounding box center [414, 325] width 379 height 439
drag, startPoint x: 648, startPoint y: 364, endPoint x: 781, endPoint y: 439, distance: 152.7
click at [786, 435] on div "3 How do we know? In the course of the past two or three decades, linguists all…" at bounding box center [794, 397] width 339 height 106
click at [361, 402] on span "Click on an option (A, B, C, or D) to add the sentence to the passage" at bounding box center [414, 405] width 265 height 10
drag, startPoint x: 376, startPoint y: 405, endPoint x: 515, endPoint y: 454, distance: 147.2
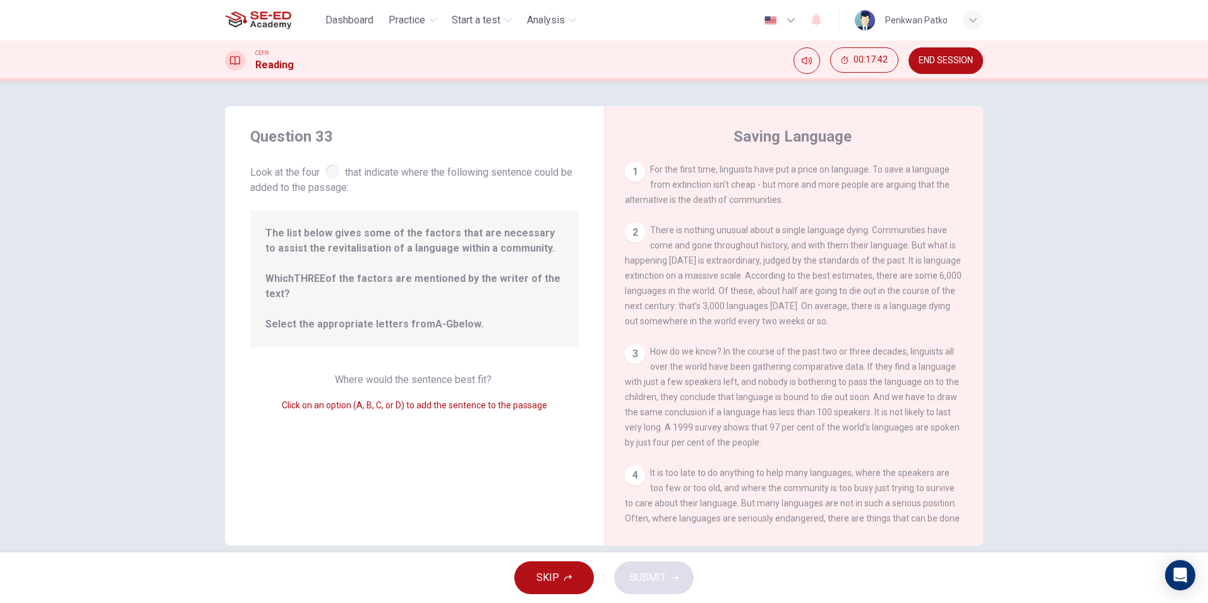
click at [522, 437] on div "Question 33 Look at the four that indicate where the following sentence could b…" at bounding box center [414, 325] width 379 height 439
click at [660, 568] on div "SKIP SUBMIT" at bounding box center [604, 577] width 1208 height 51
drag, startPoint x: 549, startPoint y: 579, endPoint x: 556, endPoint y: 579, distance: 7.0
click at [551, 579] on span "SKIP" at bounding box center [547, 577] width 23 height 18
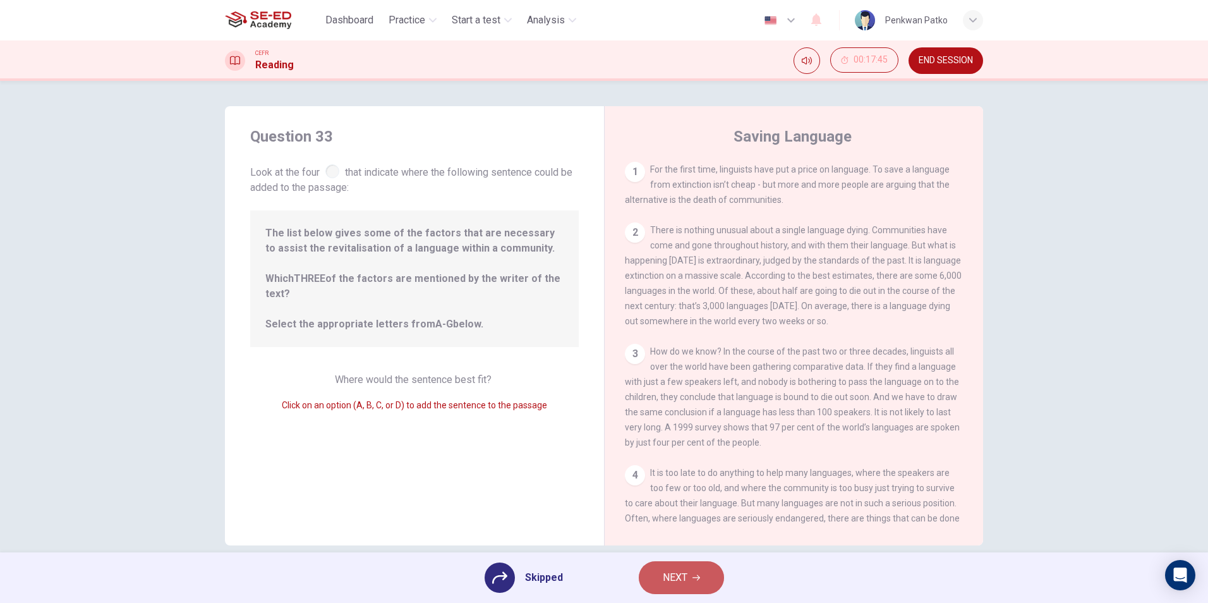
click at [680, 578] on span "NEXT" at bounding box center [675, 577] width 25 height 18
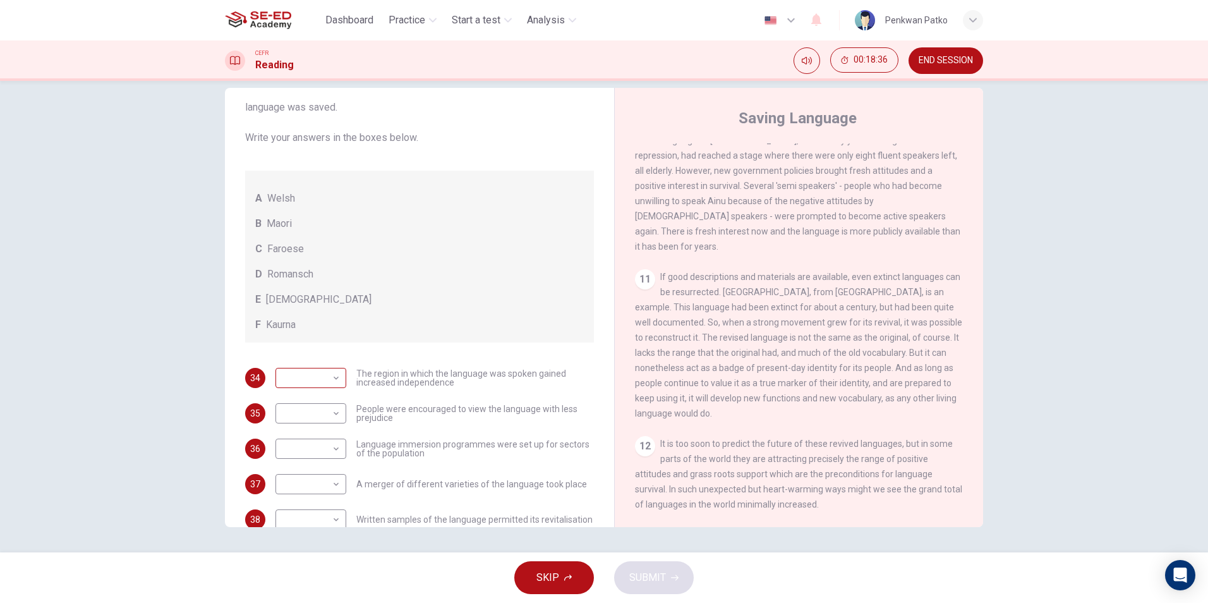
scroll to position [92, 0]
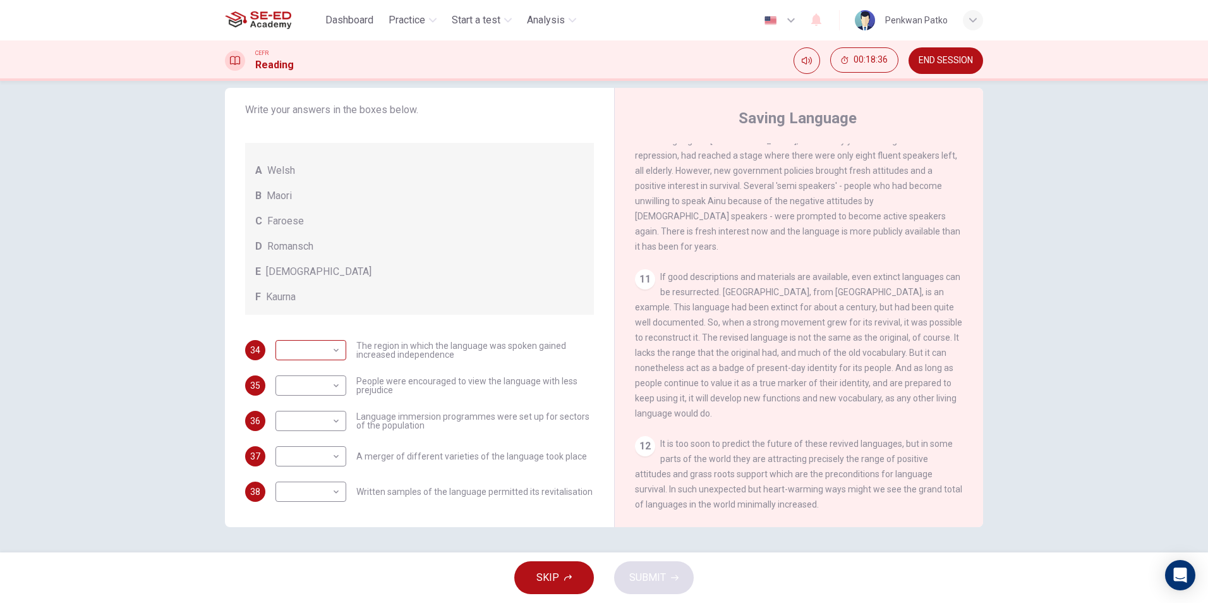
click at [333, 351] on body "This site uses cookies, as explained in our Privacy Policy . If you agree to th…" at bounding box center [604, 301] width 1208 height 603
click at [291, 402] on li "C" at bounding box center [307, 410] width 71 height 20
type input "C"
click at [317, 380] on body "This site uses cookies, as explained in our Privacy Policy . If you agree to th…" at bounding box center [604, 301] width 1208 height 603
click at [280, 484] on li "E" at bounding box center [307, 486] width 71 height 20
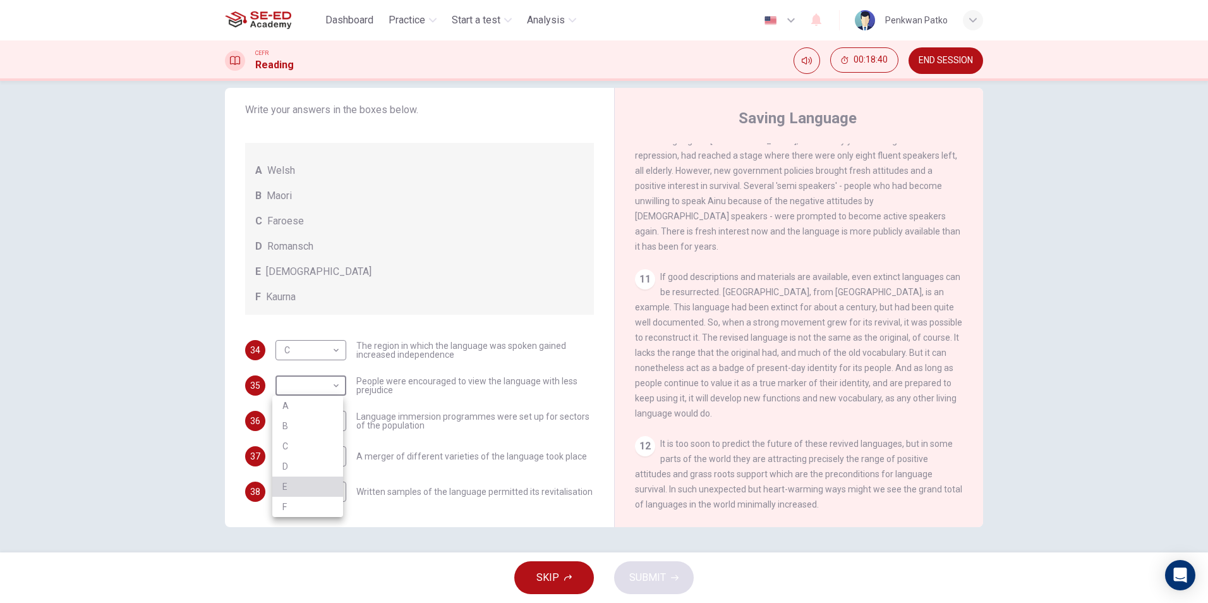
type input "E"
click at [328, 411] on body "This site uses cookies, as explained in our Privacy Policy . If you agree to th…" at bounding box center [604, 301] width 1208 height 603
click at [300, 437] on li "A" at bounding box center [307, 441] width 71 height 20
type input "A"
click at [311, 454] on body "This site uses cookies, as explained in our Privacy Policy . If you agree to th…" at bounding box center [604, 301] width 1208 height 603
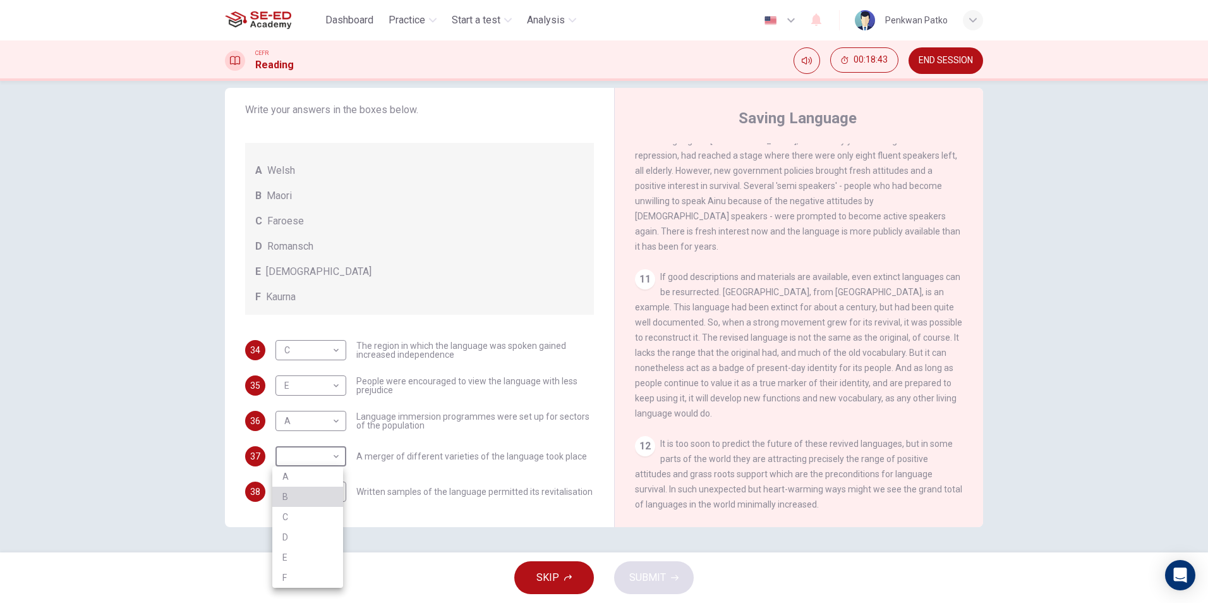
click at [280, 489] on li "B" at bounding box center [307, 496] width 71 height 20
type input "B"
click at [297, 485] on body "This site uses cookies, as explained in our Privacy Policy . If you agree to th…" at bounding box center [604, 301] width 1208 height 603
drag, startPoint x: 287, startPoint y: 571, endPoint x: 310, endPoint y: 560, distance: 25.1
click at [289, 570] on li "E" at bounding box center [307, 562] width 71 height 20
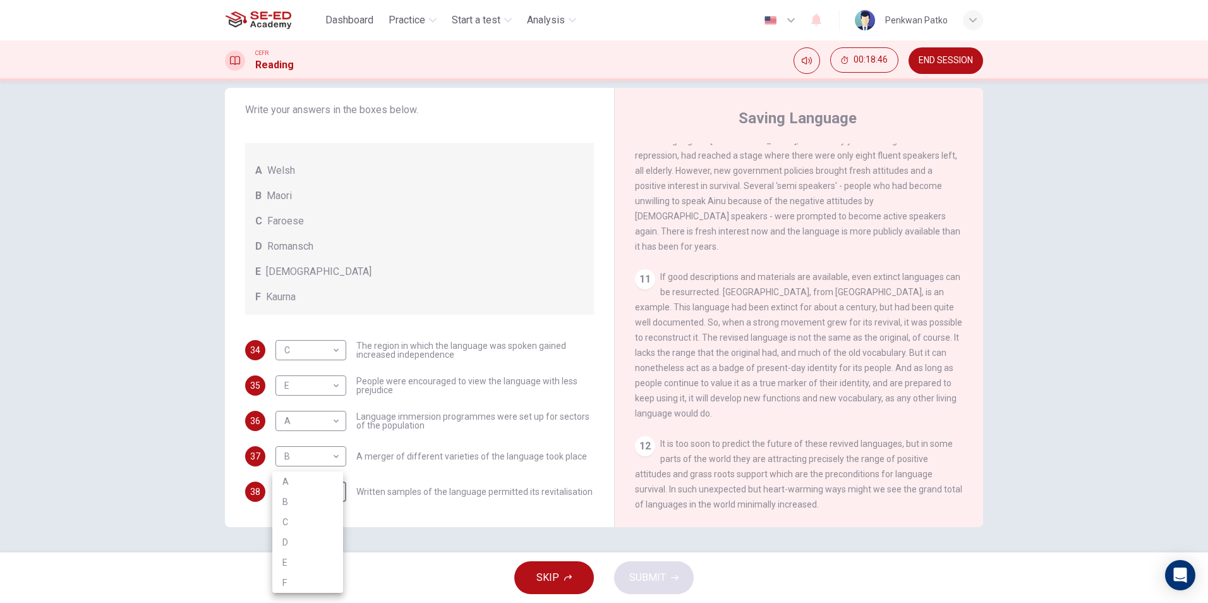
type input "E"
click at [652, 564] on button "SUBMIT" at bounding box center [654, 577] width 80 height 33
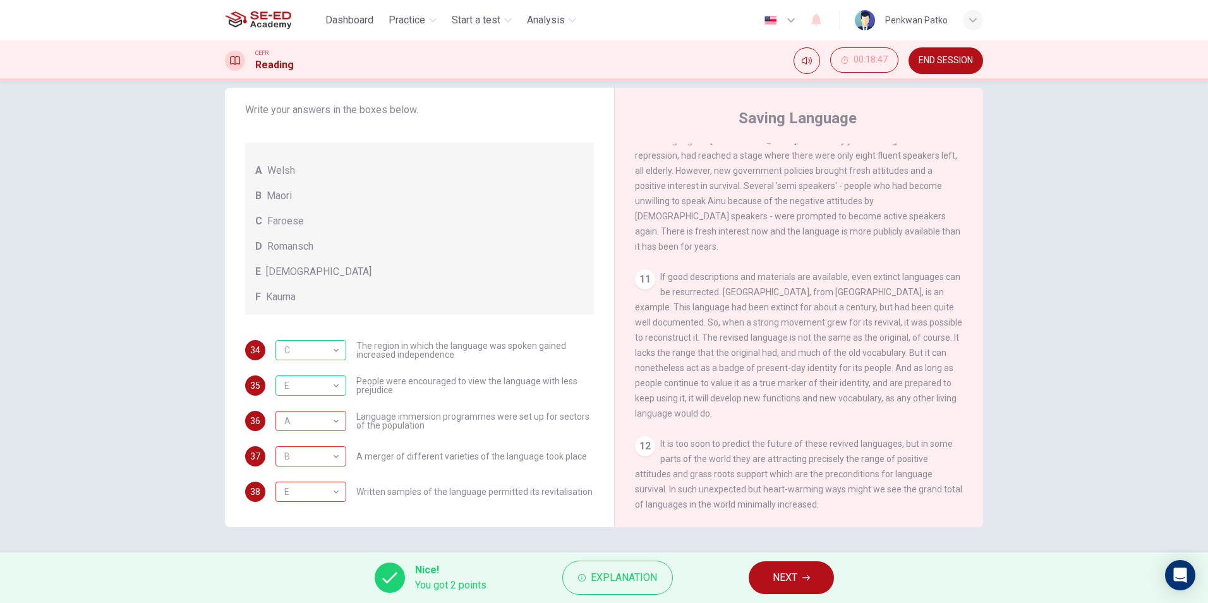
click at [759, 578] on button "NEXT" at bounding box center [790, 577] width 85 height 33
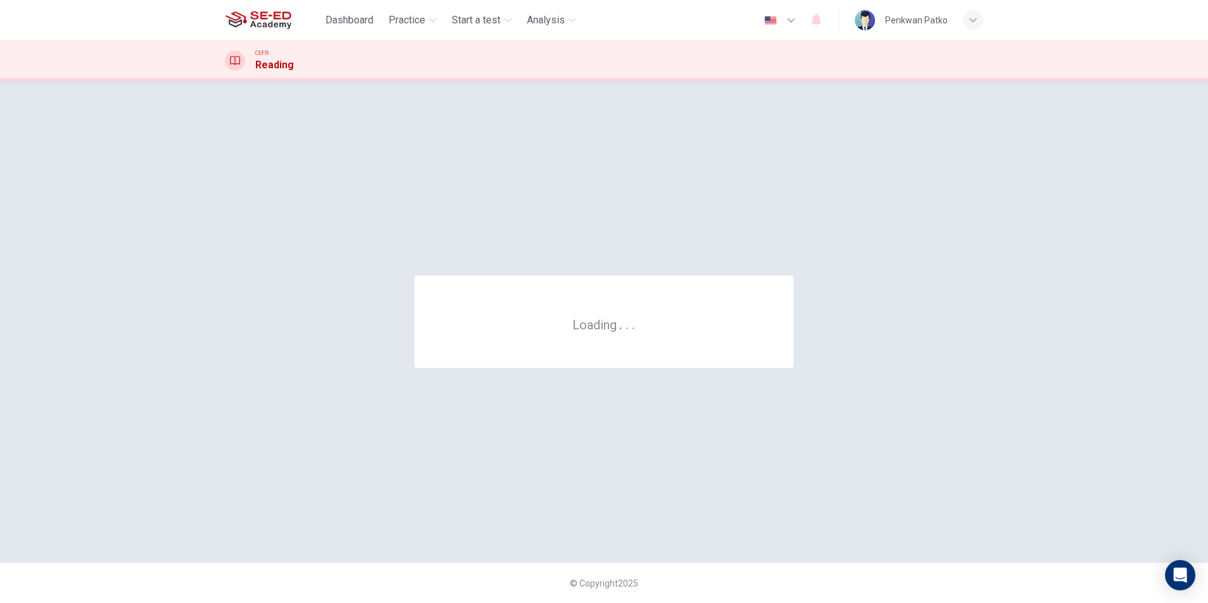
scroll to position [0, 0]
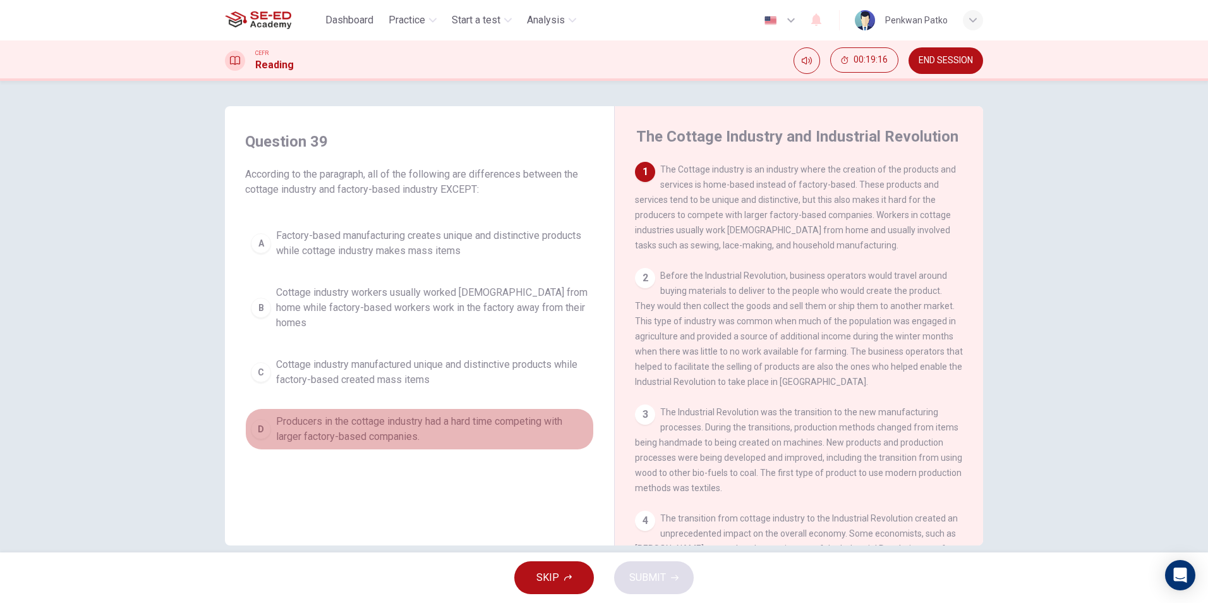
click at [255, 419] on div "D" at bounding box center [261, 429] width 20 height 20
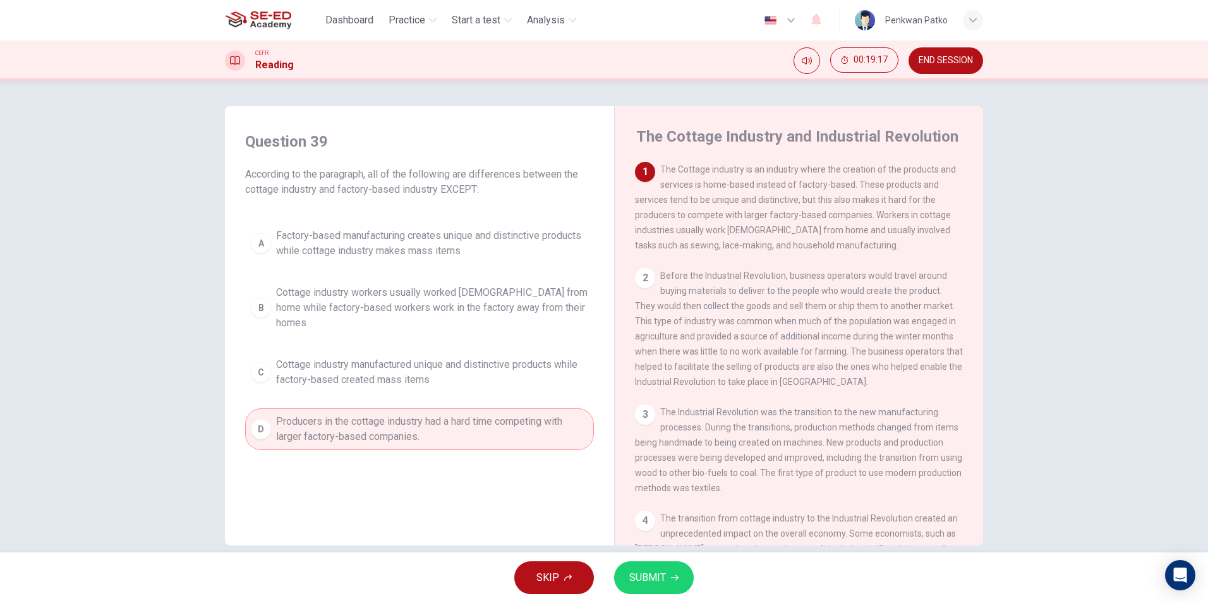
click at [657, 584] on span "SUBMIT" at bounding box center [647, 577] width 37 height 18
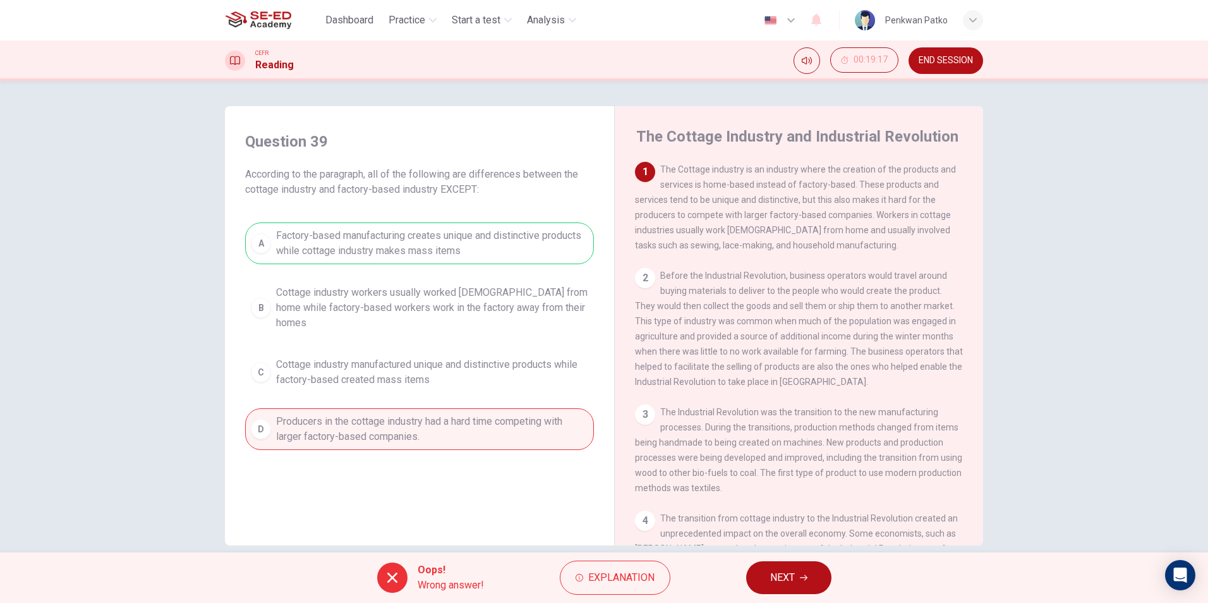
click at [771, 576] on span "NEXT" at bounding box center [782, 577] width 25 height 18
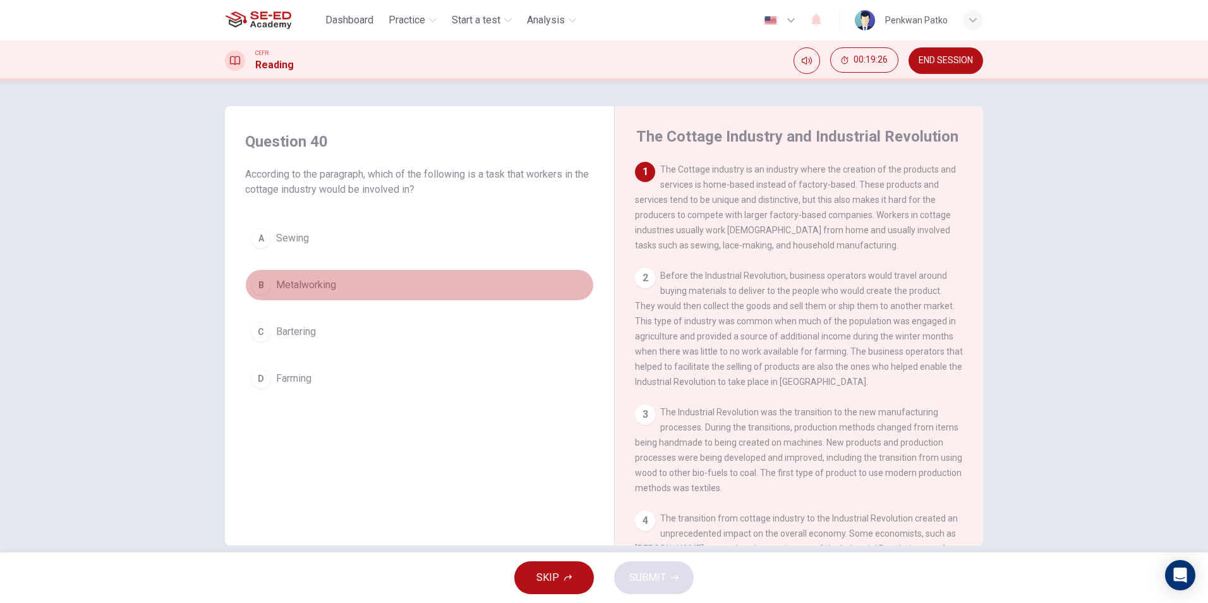
drag, startPoint x: 265, startPoint y: 287, endPoint x: 567, endPoint y: 352, distance: 309.3
click at [268, 287] on button "B Metalworking" at bounding box center [419, 285] width 349 height 32
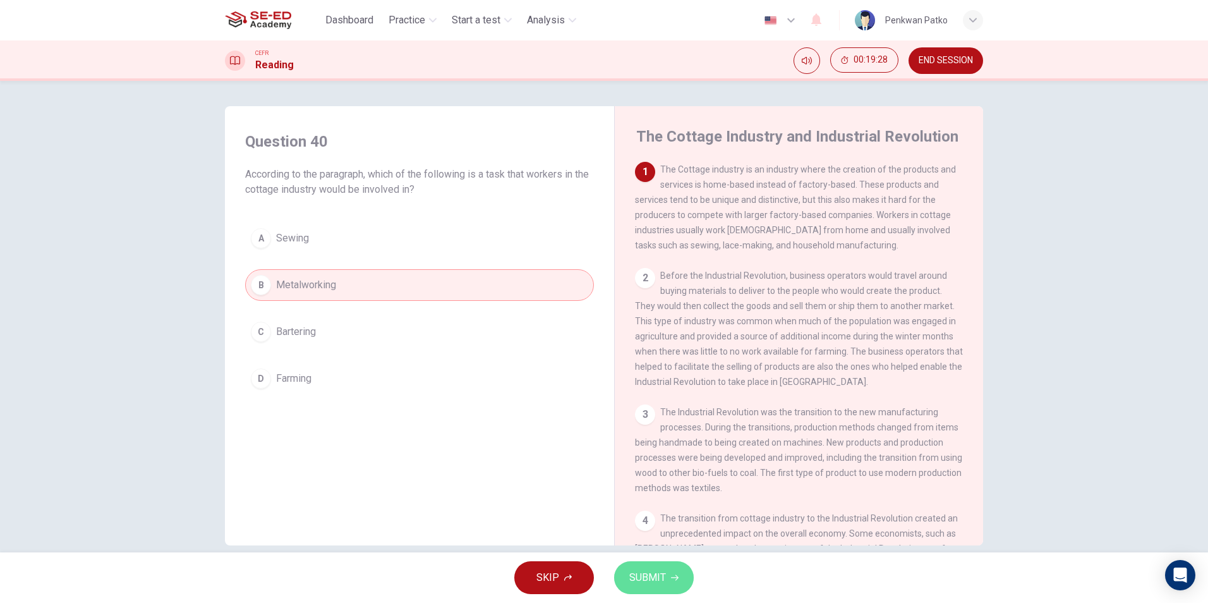
click at [651, 563] on button "SUBMIT" at bounding box center [654, 577] width 80 height 33
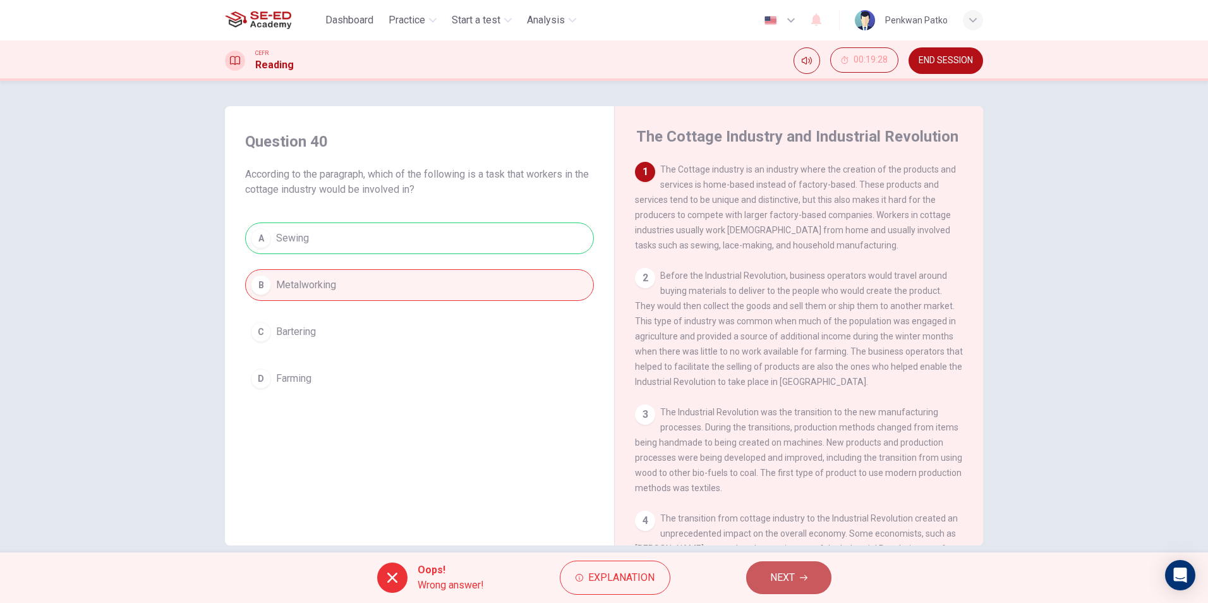
click at [758, 575] on button "NEXT" at bounding box center [788, 577] width 85 height 33
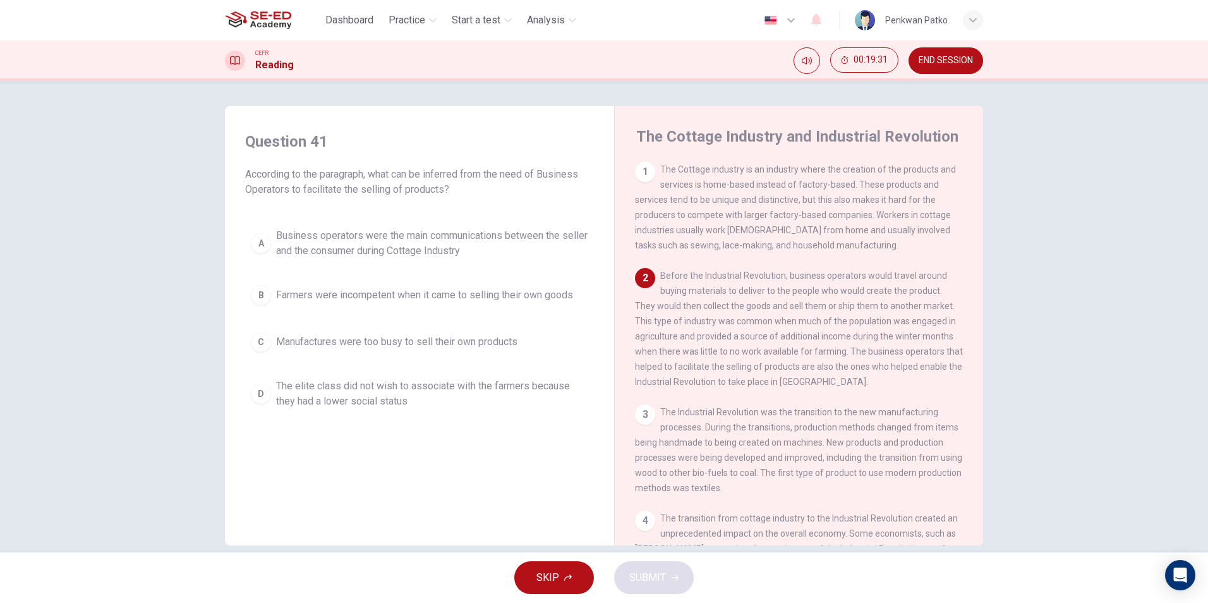
click at [289, 390] on span "The elite class did not wish to associate with the farmers because they had a l…" at bounding box center [432, 393] width 312 height 30
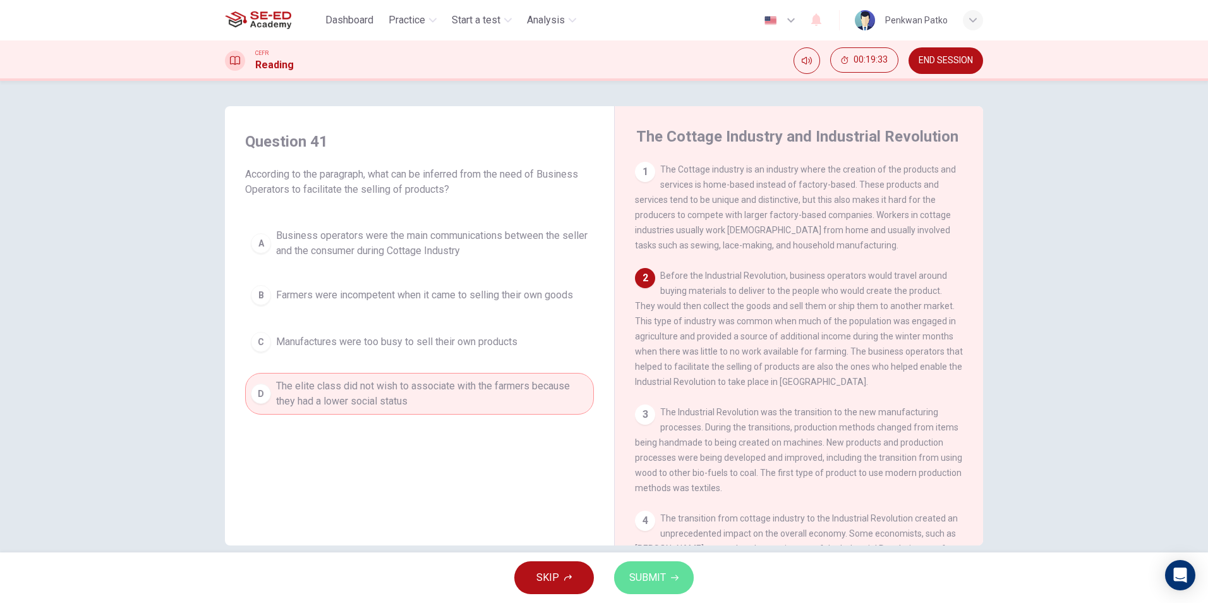
click at [656, 571] on button "SUBMIT" at bounding box center [654, 577] width 80 height 33
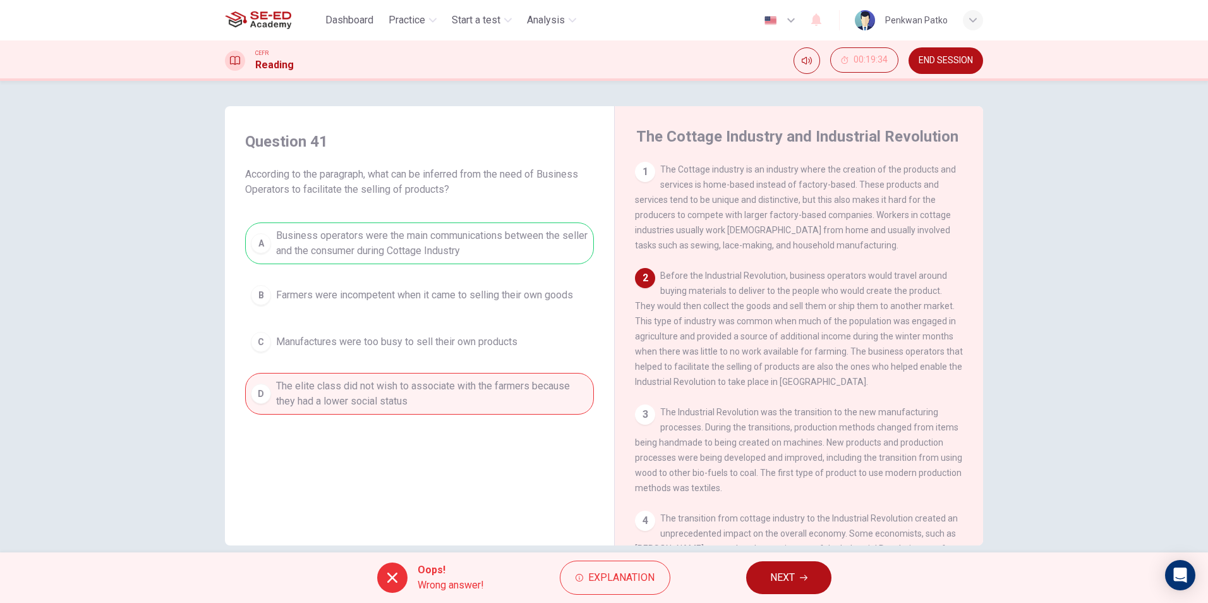
click at [785, 576] on span "NEXT" at bounding box center [782, 577] width 25 height 18
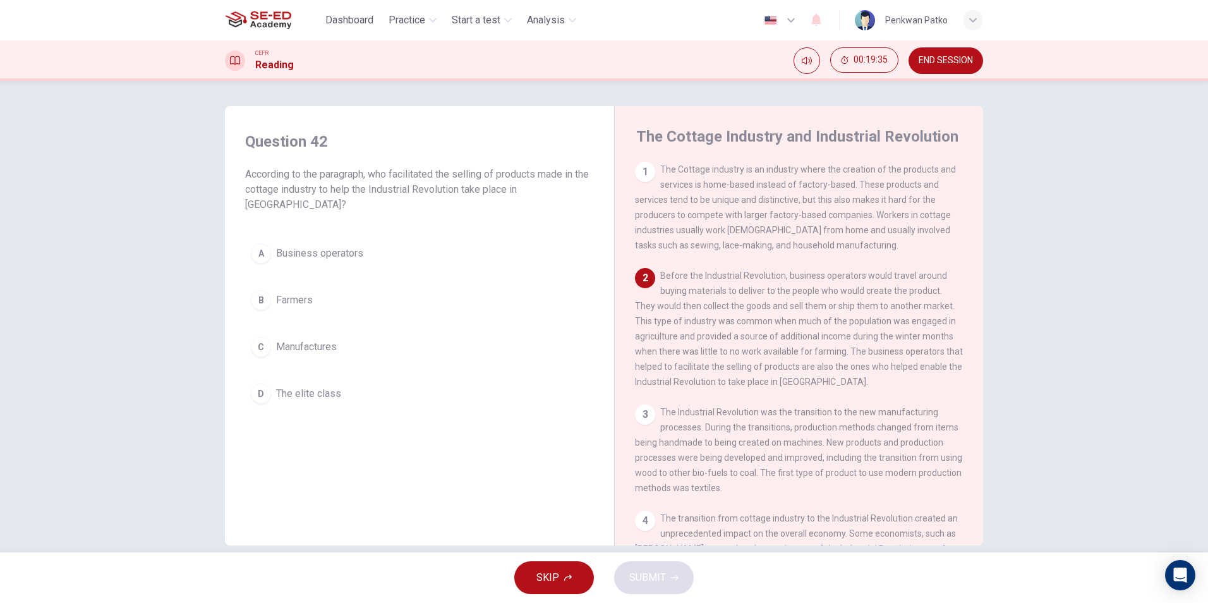
click at [254, 257] on div "A" at bounding box center [261, 253] width 20 height 20
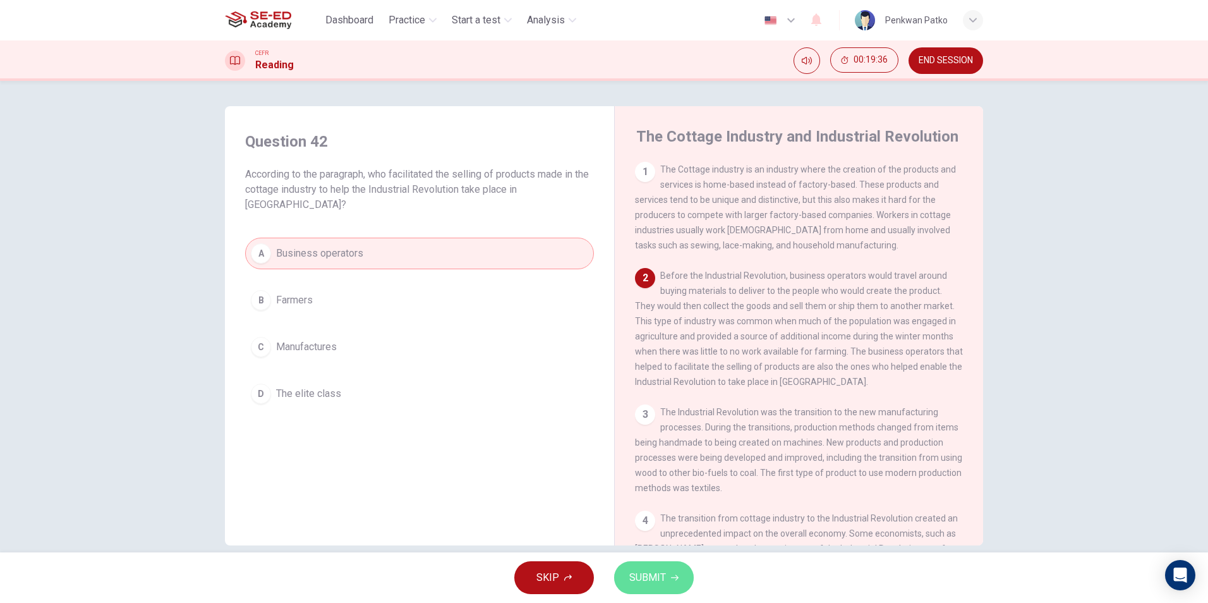
click at [652, 582] on span "SUBMIT" at bounding box center [647, 577] width 37 height 18
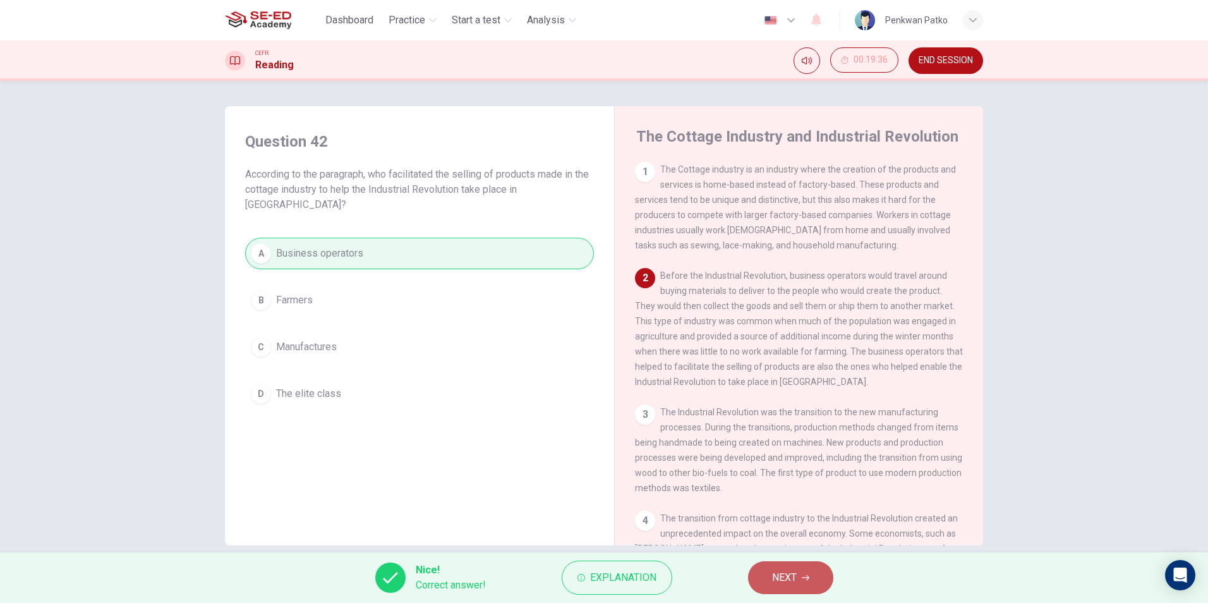
click at [788, 584] on span "NEXT" at bounding box center [784, 577] width 25 height 18
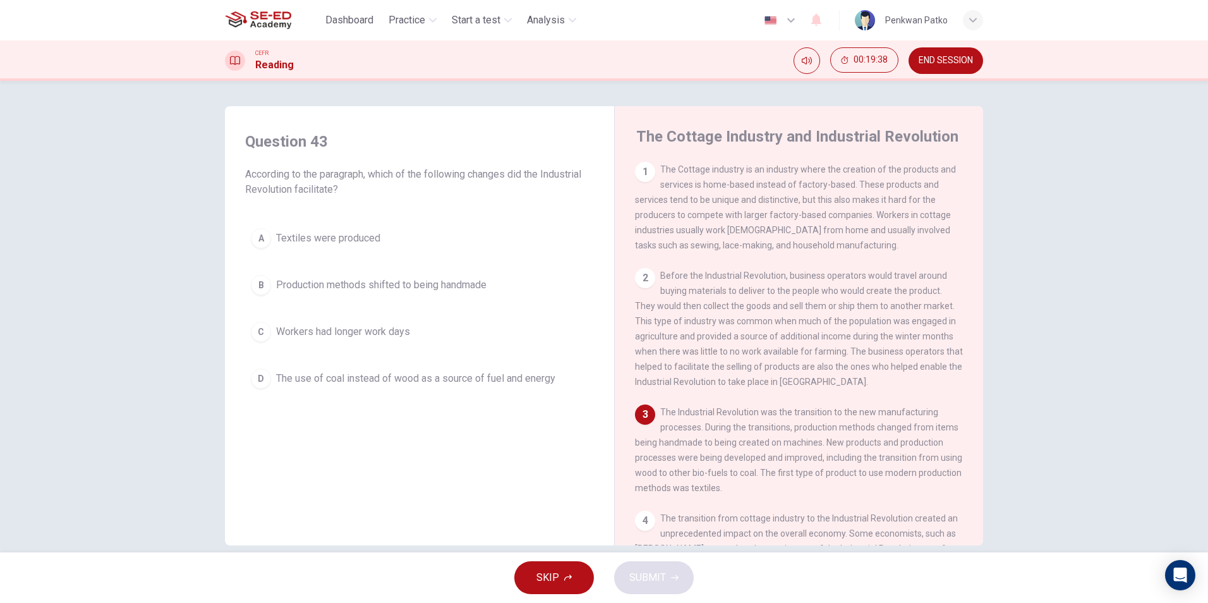
click at [428, 378] on span "The use of coal instead of wood as a source of fuel and energy" at bounding box center [415, 378] width 279 height 15
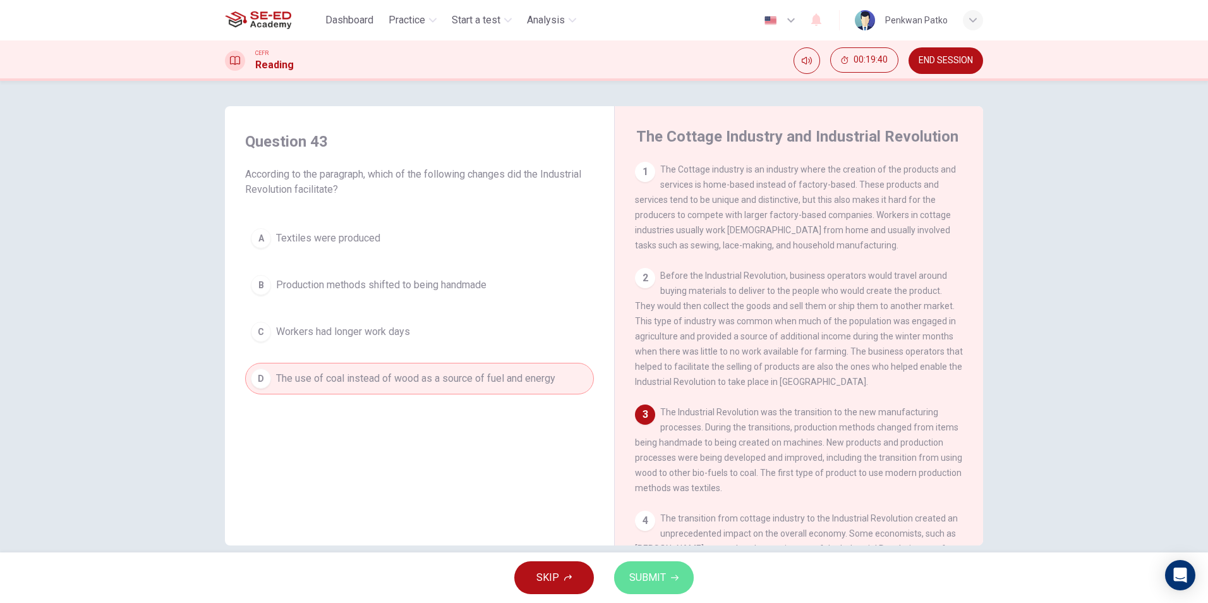
click at [647, 582] on span "SUBMIT" at bounding box center [647, 577] width 37 height 18
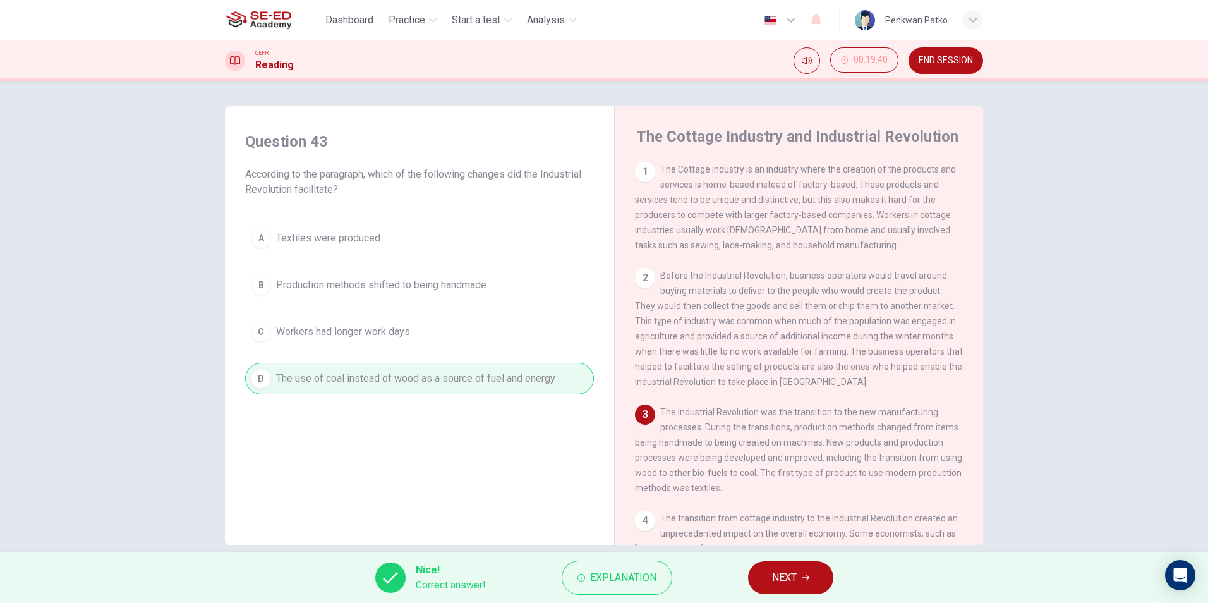
click at [768, 567] on button "NEXT" at bounding box center [790, 577] width 85 height 33
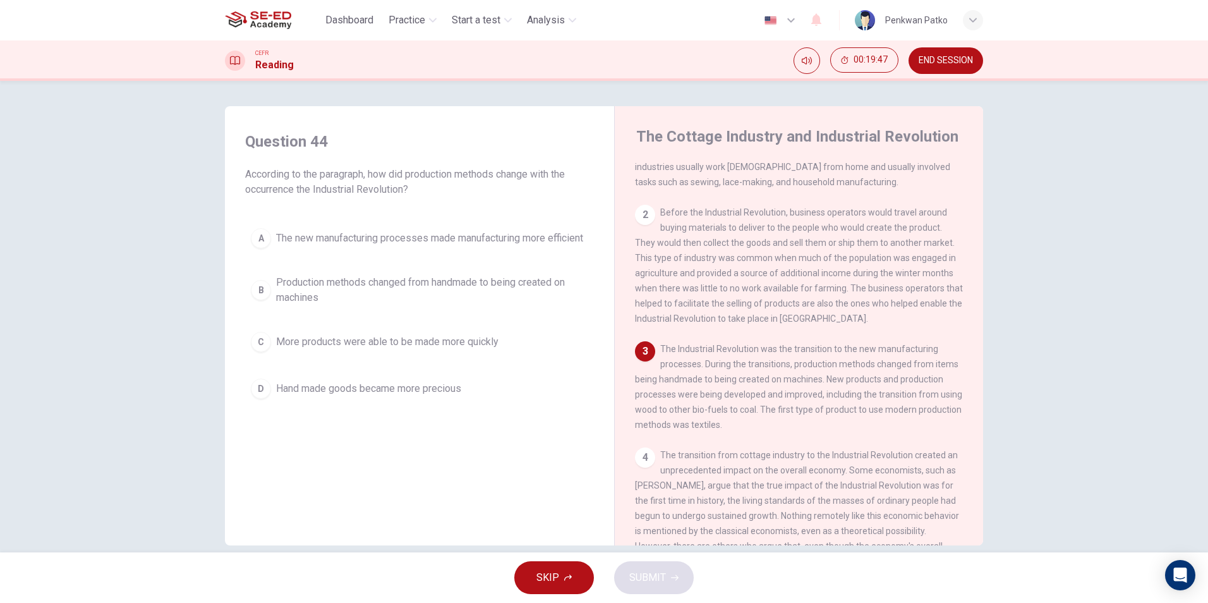
scroll to position [126, 0]
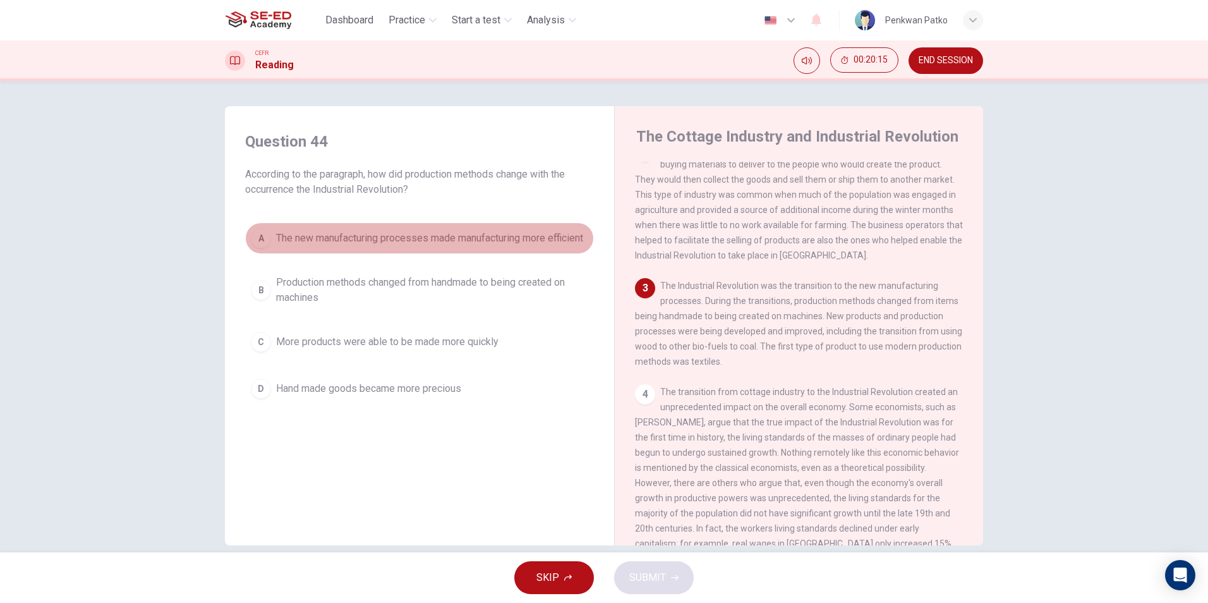
click at [276, 244] on span "The new manufacturing processes made manufacturing more efficient" at bounding box center [429, 238] width 307 height 15
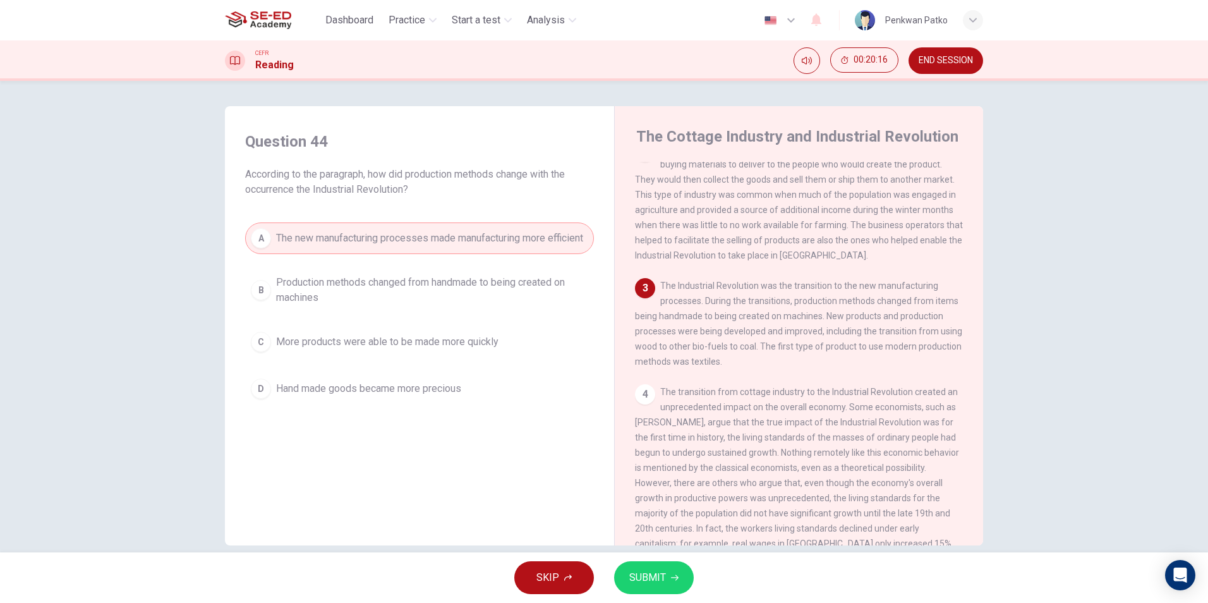
click at [678, 582] on button "SUBMIT" at bounding box center [654, 577] width 80 height 33
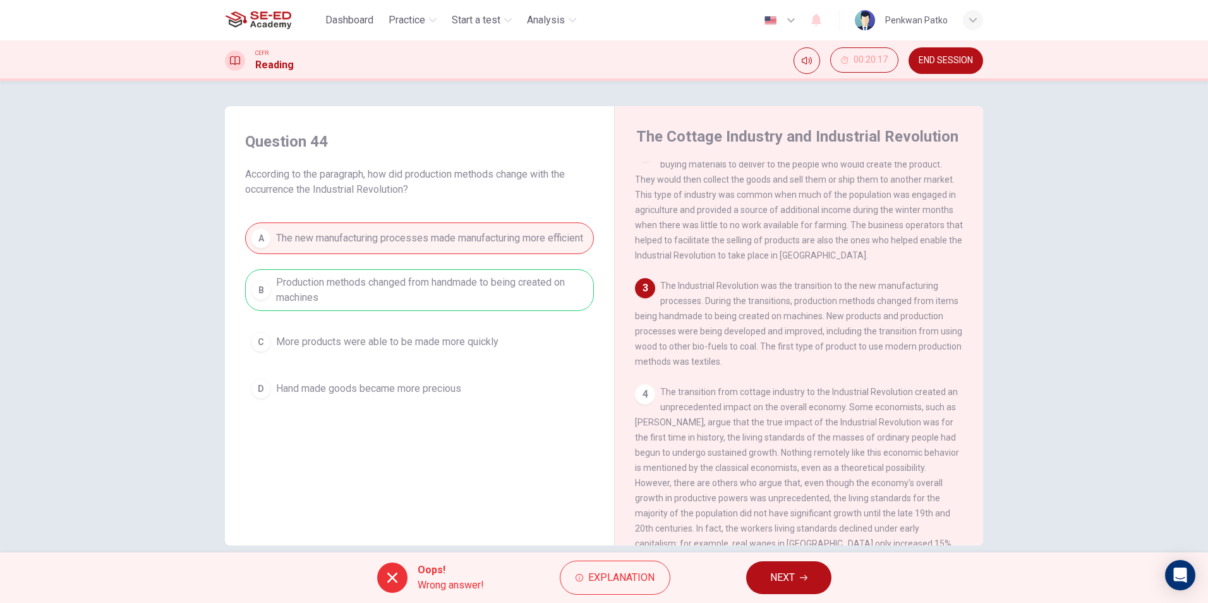
click at [771, 574] on span "NEXT" at bounding box center [782, 577] width 25 height 18
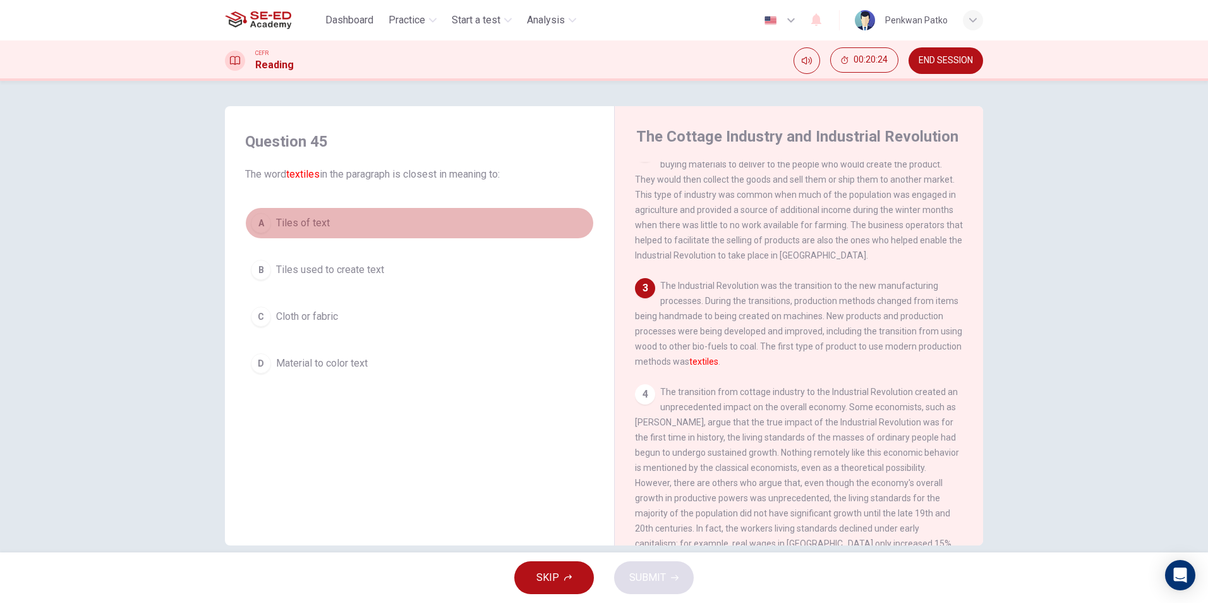
click at [258, 228] on div "A" at bounding box center [261, 223] width 20 height 20
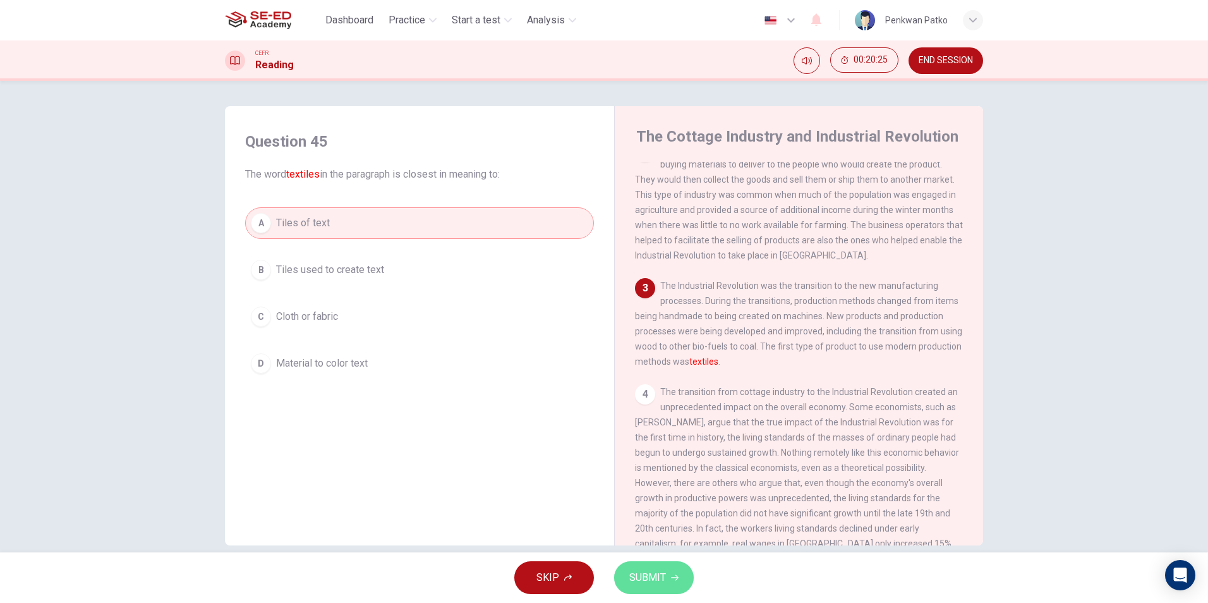
click at [639, 570] on span "SUBMIT" at bounding box center [647, 577] width 37 height 18
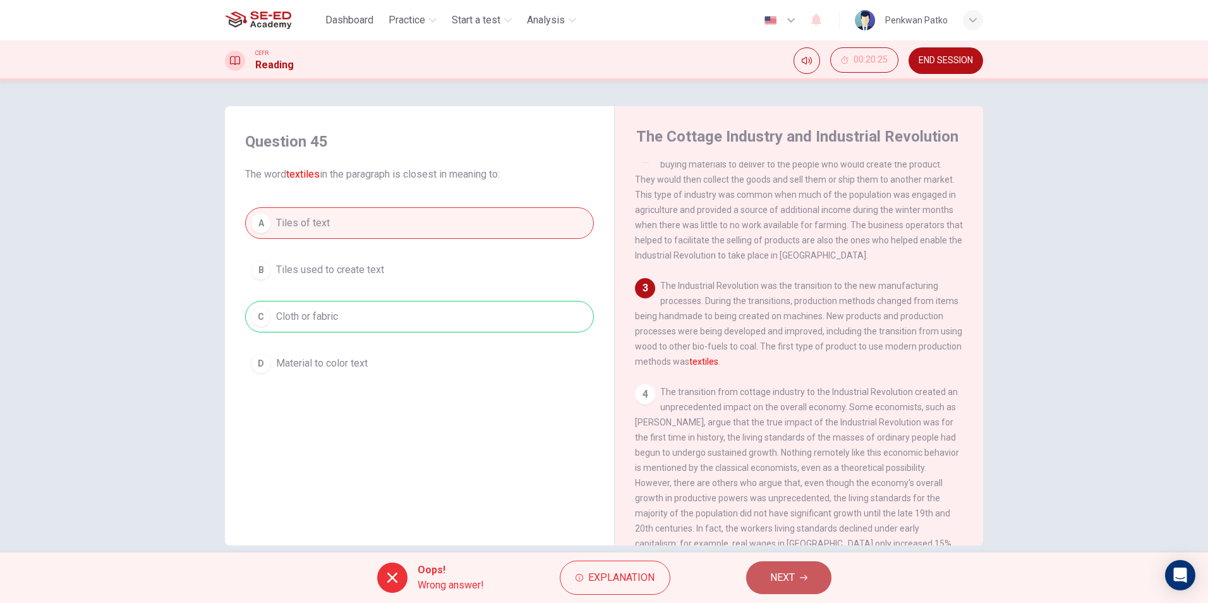
click at [784, 565] on button "NEXT" at bounding box center [788, 577] width 85 height 33
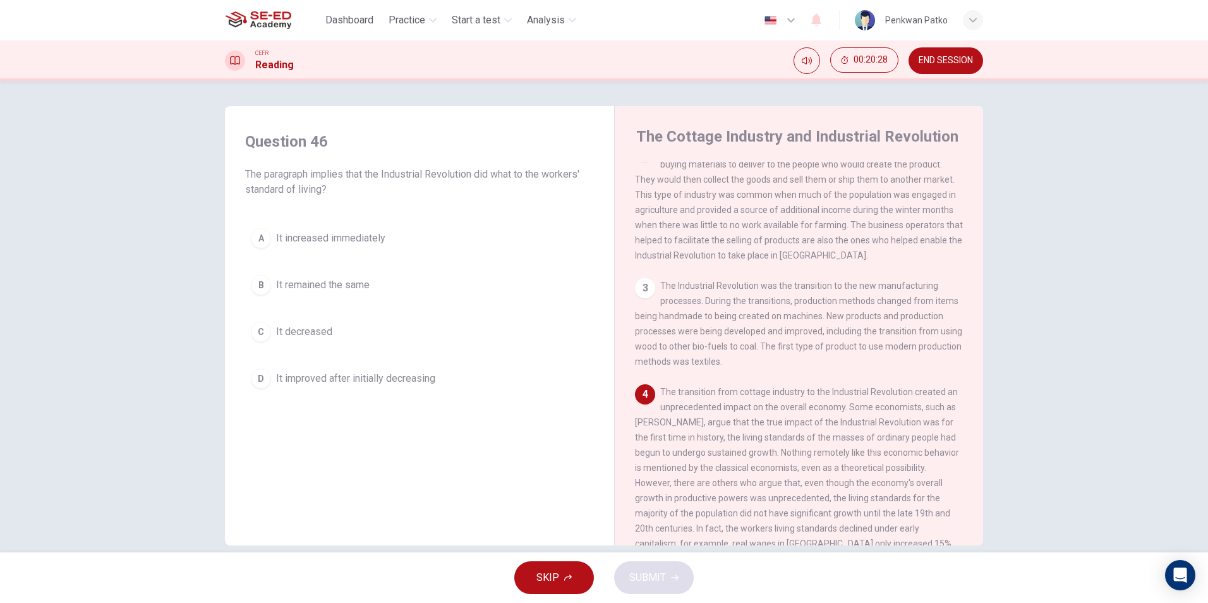
scroll to position [189, 0]
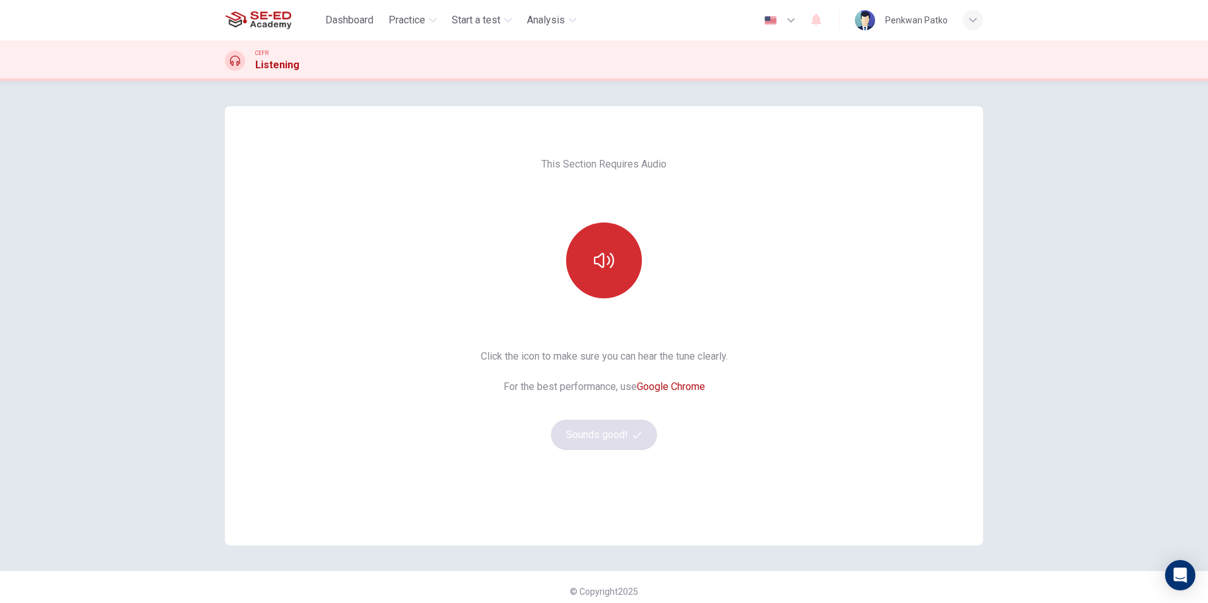
click at [615, 273] on button "button" at bounding box center [604, 260] width 76 height 76
click at [573, 433] on button "Sounds good!" at bounding box center [604, 434] width 106 height 30
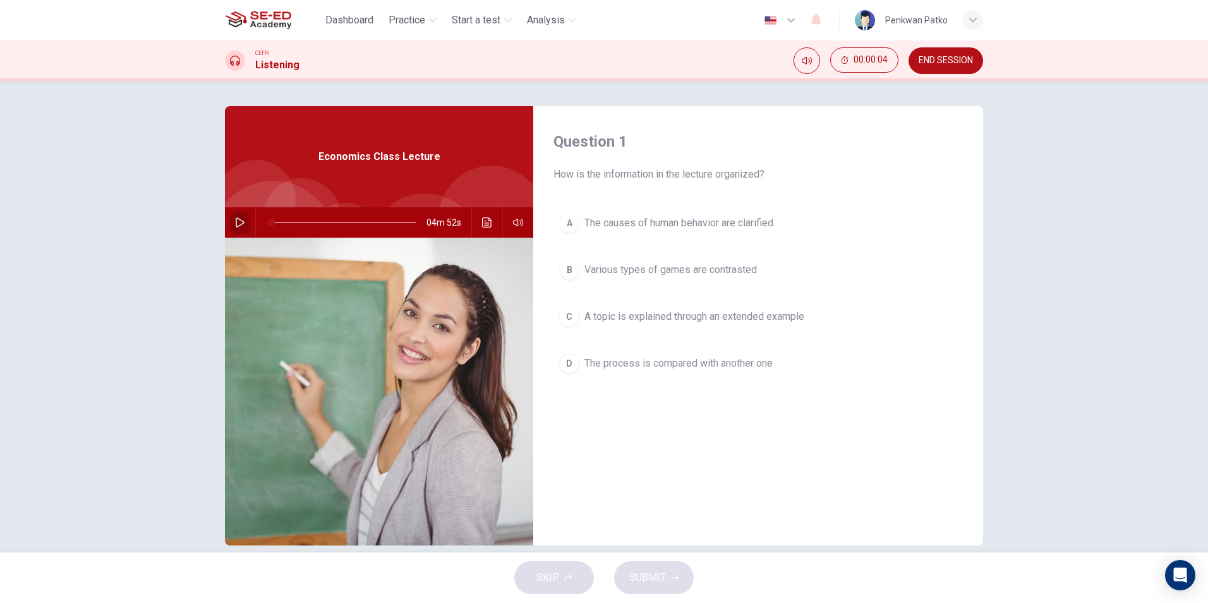
click at [236, 217] on icon "button" at bounding box center [240, 222] width 10 height 10
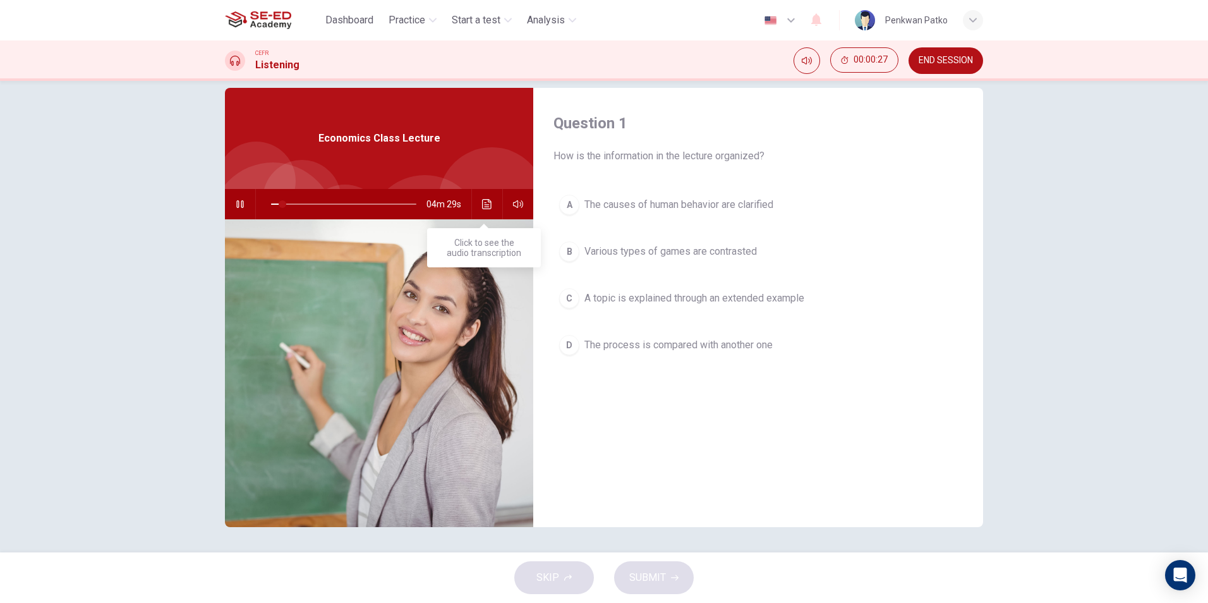
click at [482, 202] on icon "Click to see the audio transcription" at bounding box center [486, 204] width 9 height 10
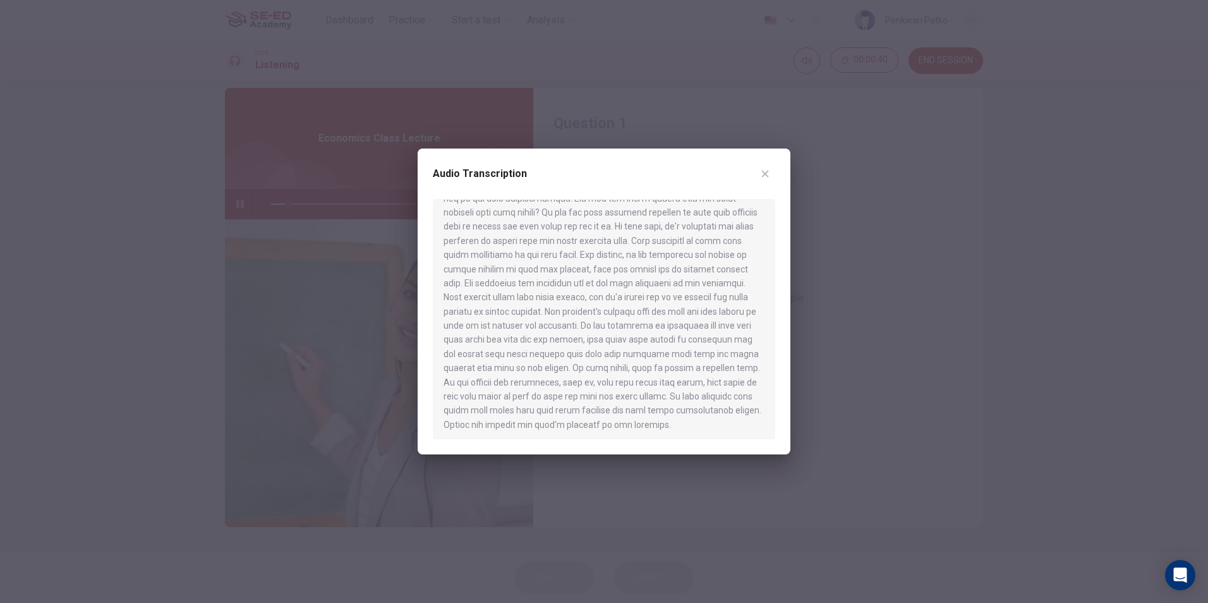
scroll to position [404, 0]
click at [763, 170] on icon "button" at bounding box center [765, 174] width 10 height 10
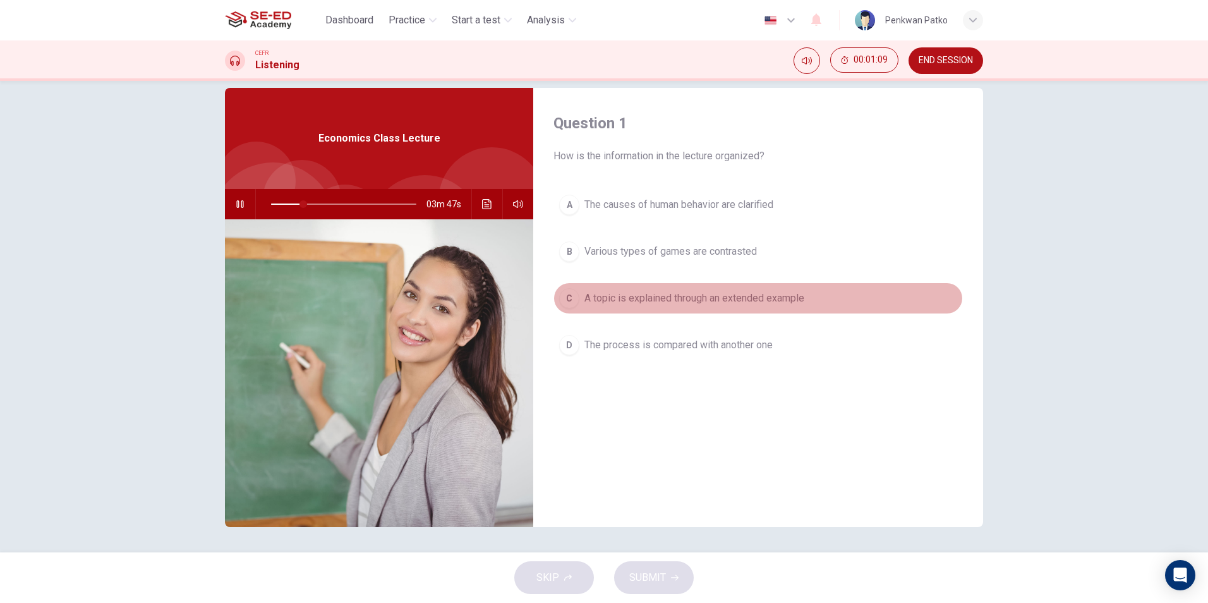
click at [563, 296] on div "C" at bounding box center [569, 298] width 20 height 20
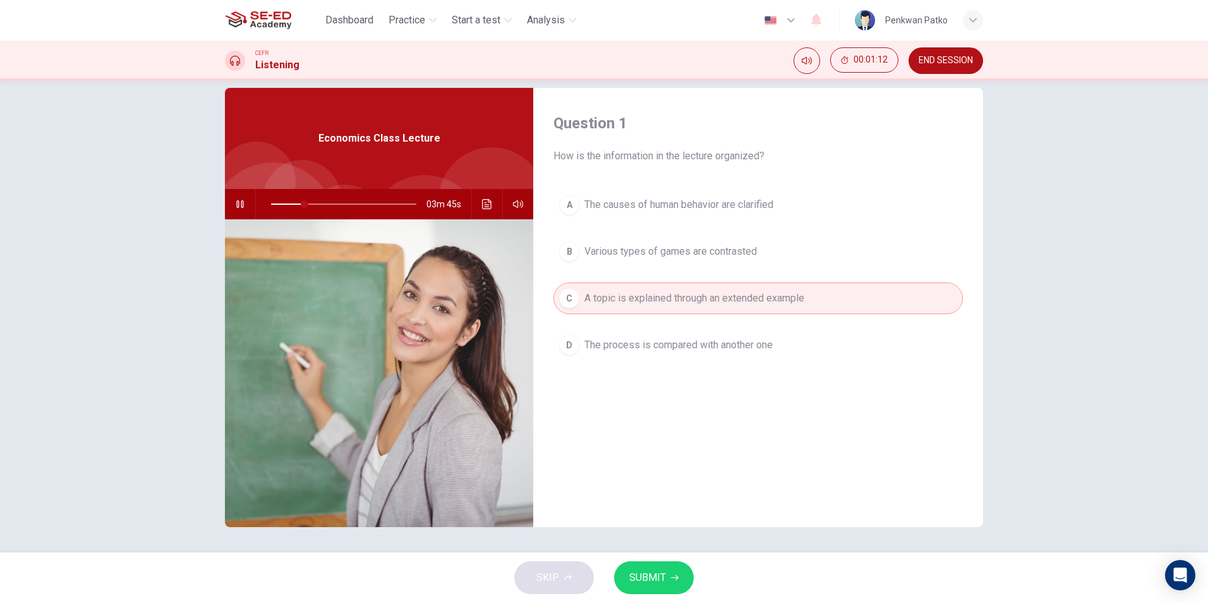
click at [671, 583] on button "SUBMIT" at bounding box center [654, 577] width 80 height 33
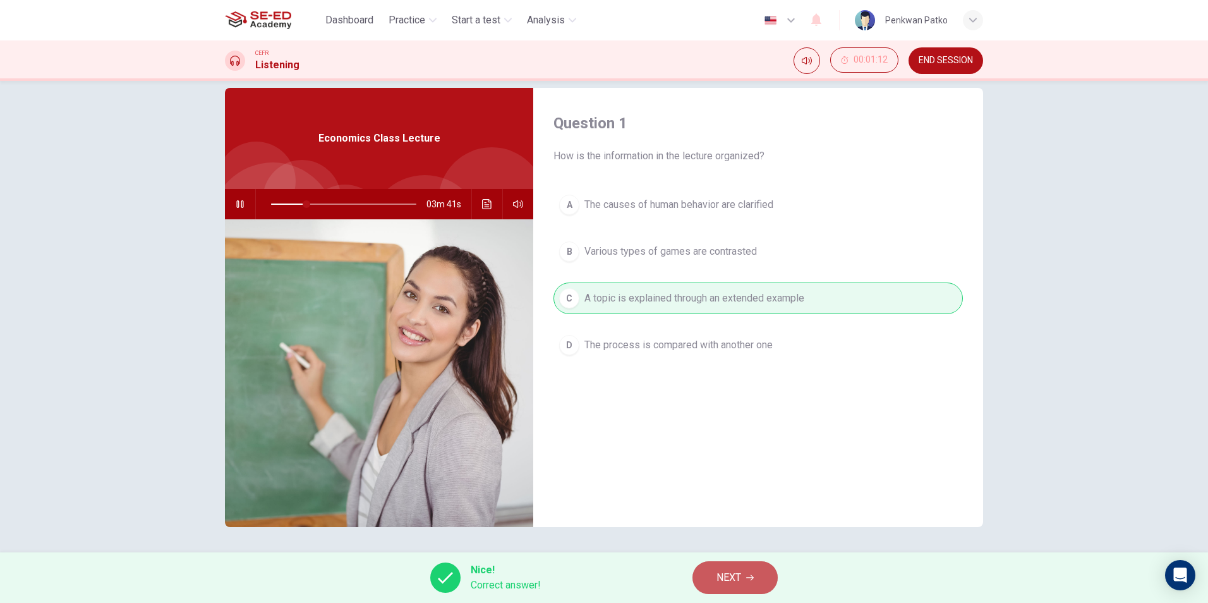
click at [712, 567] on button "NEXT" at bounding box center [734, 577] width 85 height 33
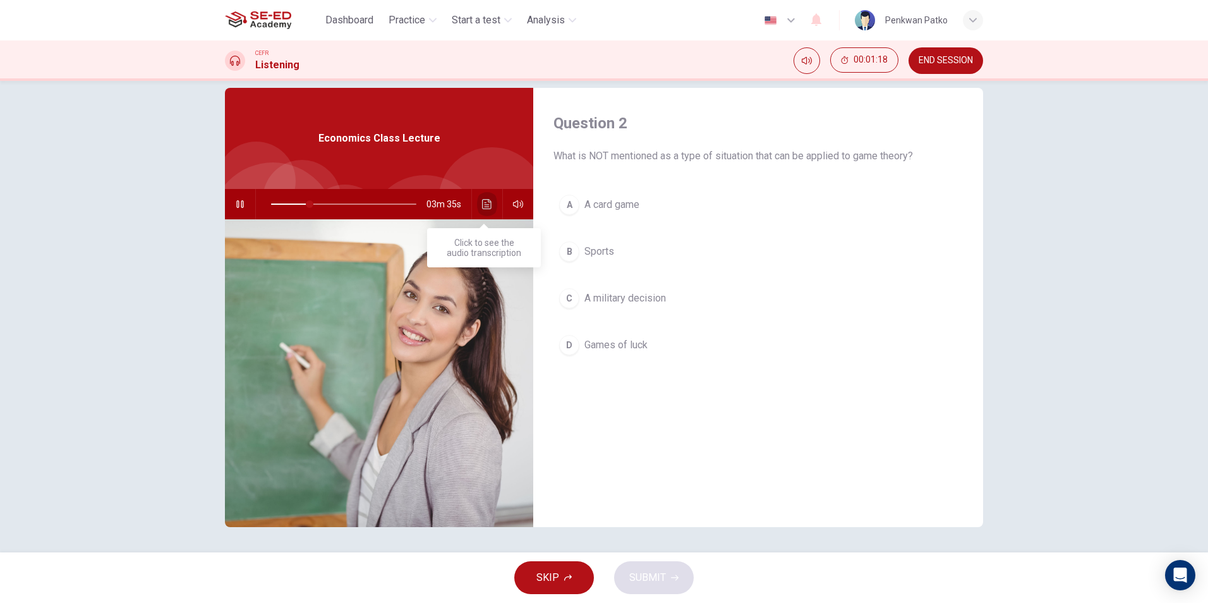
click at [482, 203] on icon "Click to see the audio transcription" at bounding box center [487, 204] width 10 height 10
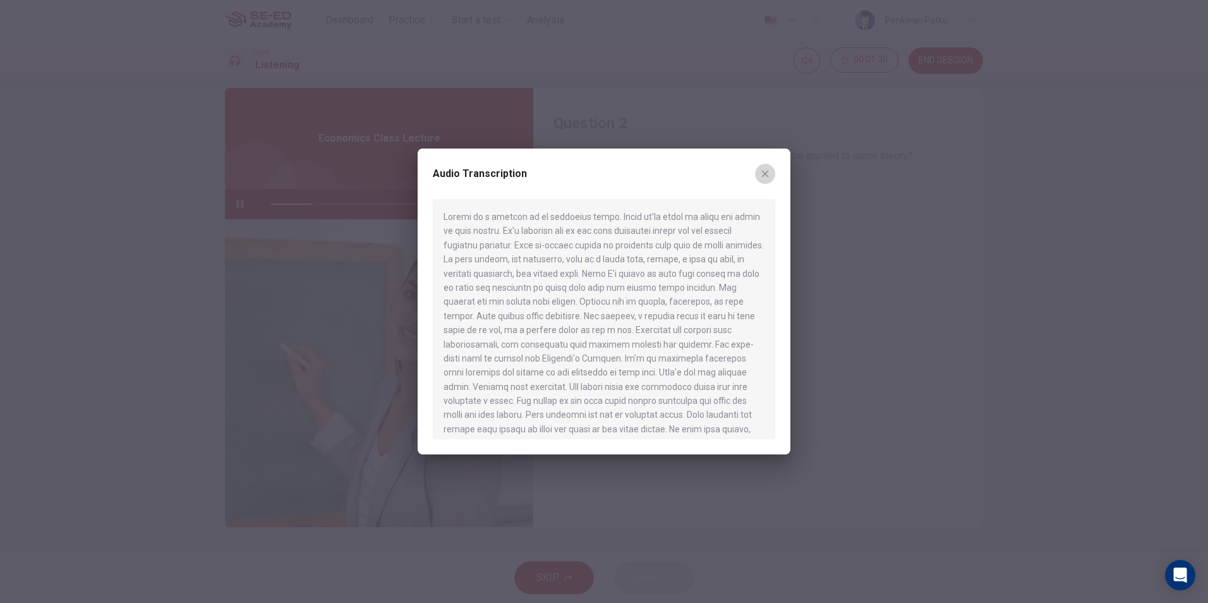
click at [762, 171] on icon "button" at bounding box center [765, 174] width 7 height 7
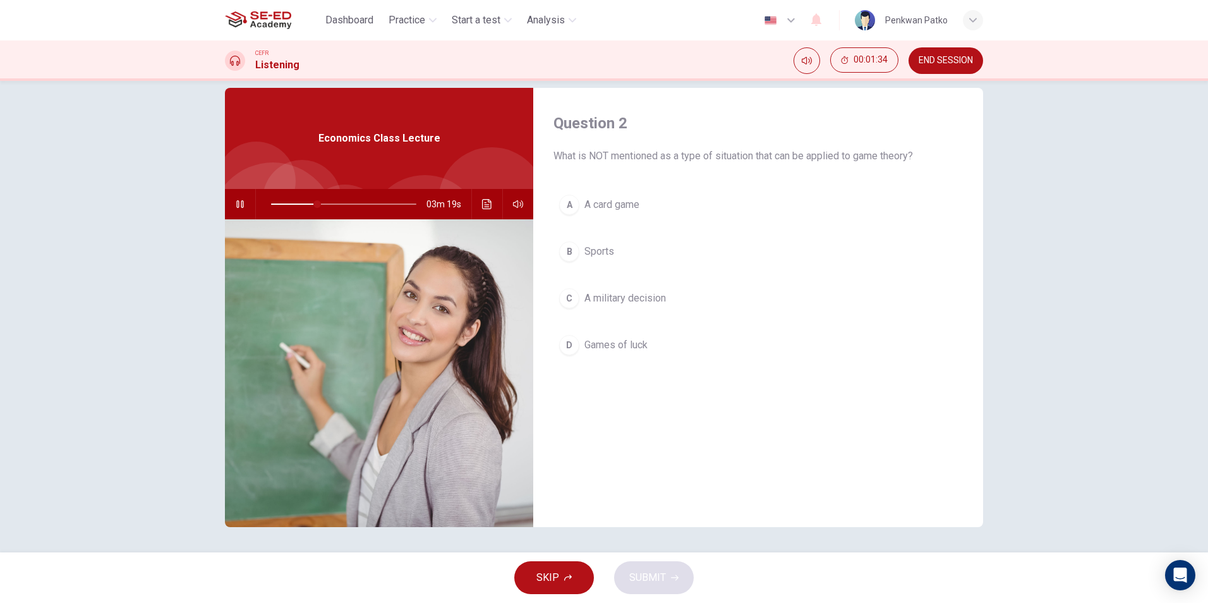
click at [572, 204] on div "A" at bounding box center [569, 205] width 20 height 20
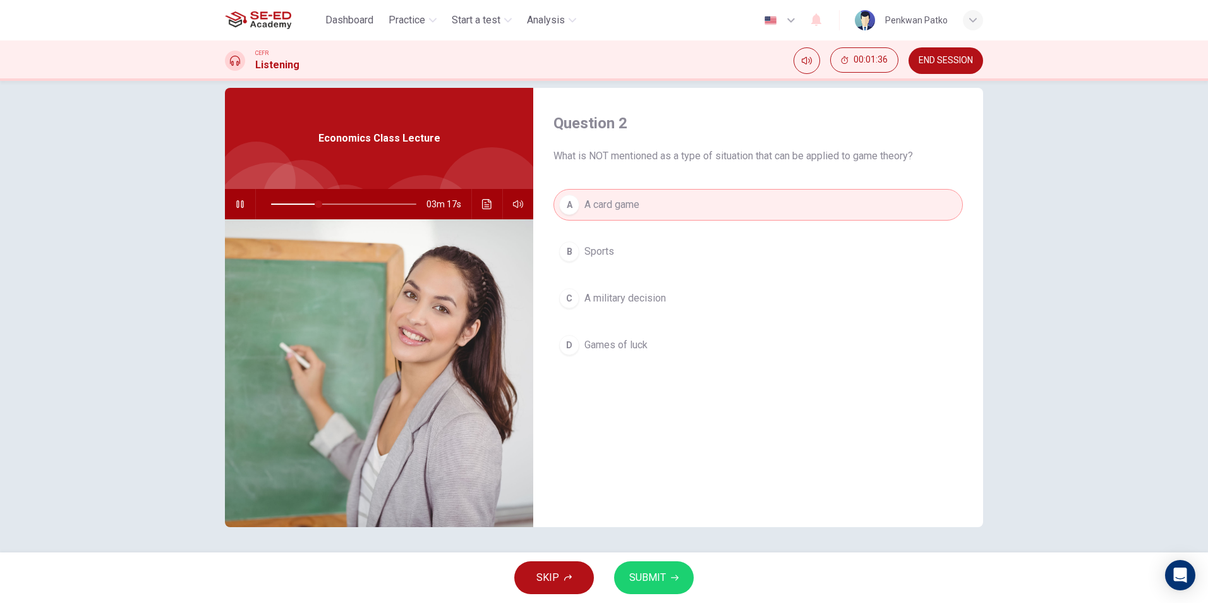
click at [643, 573] on span "SUBMIT" at bounding box center [647, 577] width 37 height 18
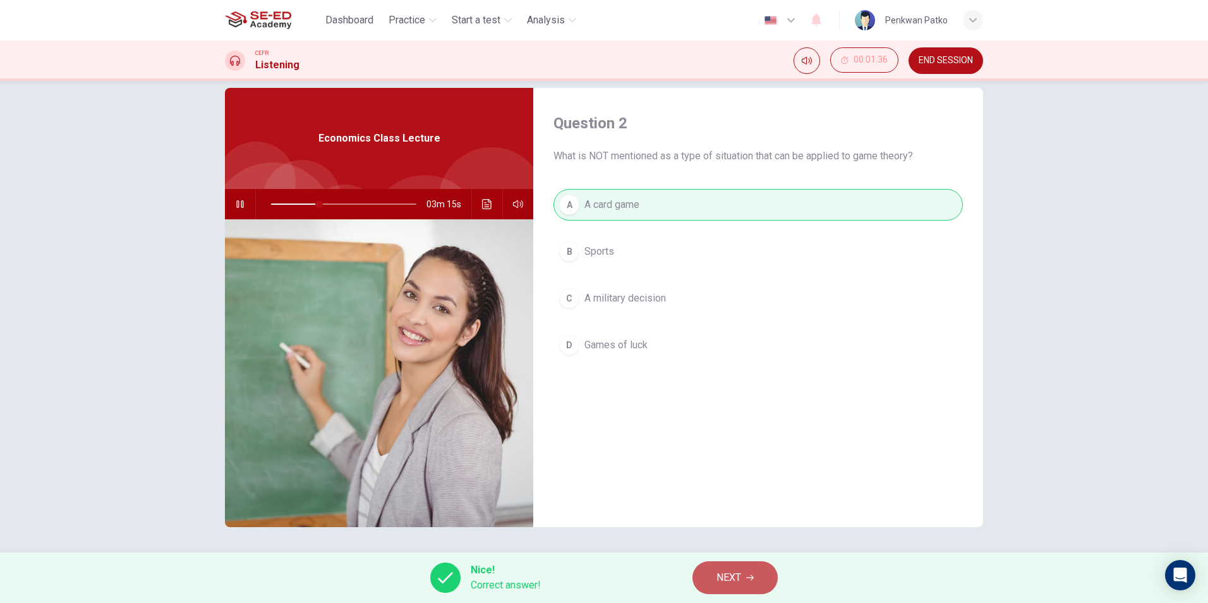
click at [719, 580] on span "NEXT" at bounding box center [728, 577] width 25 height 18
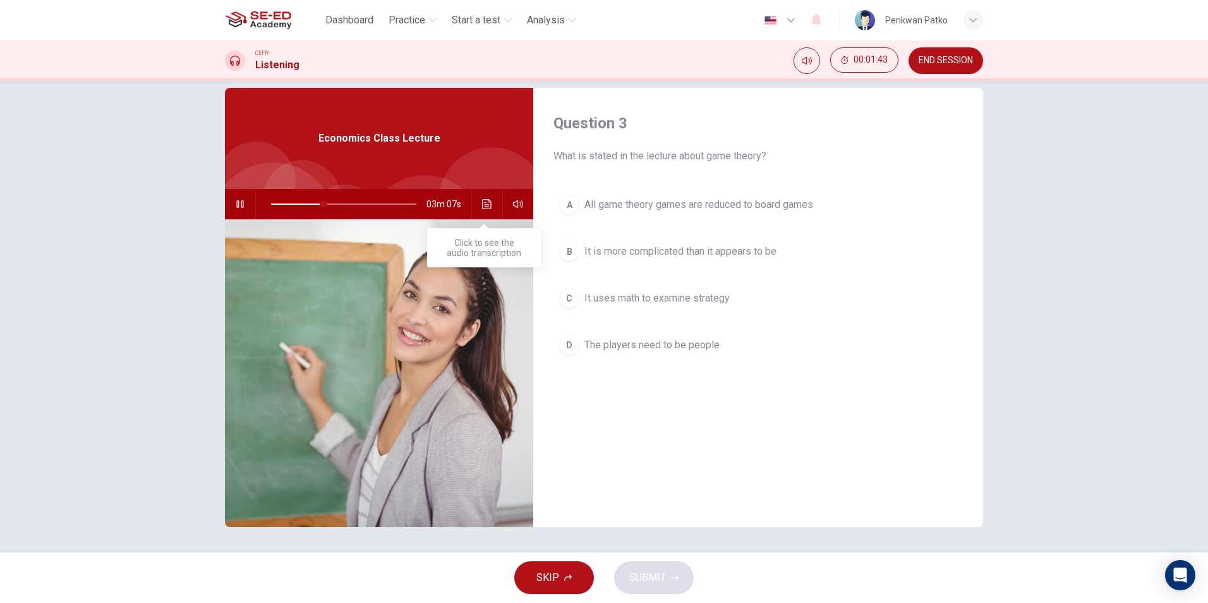
click at [477, 200] on button "Click to see the audio transcription" at bounding box center [487, 204] width 20 height 30
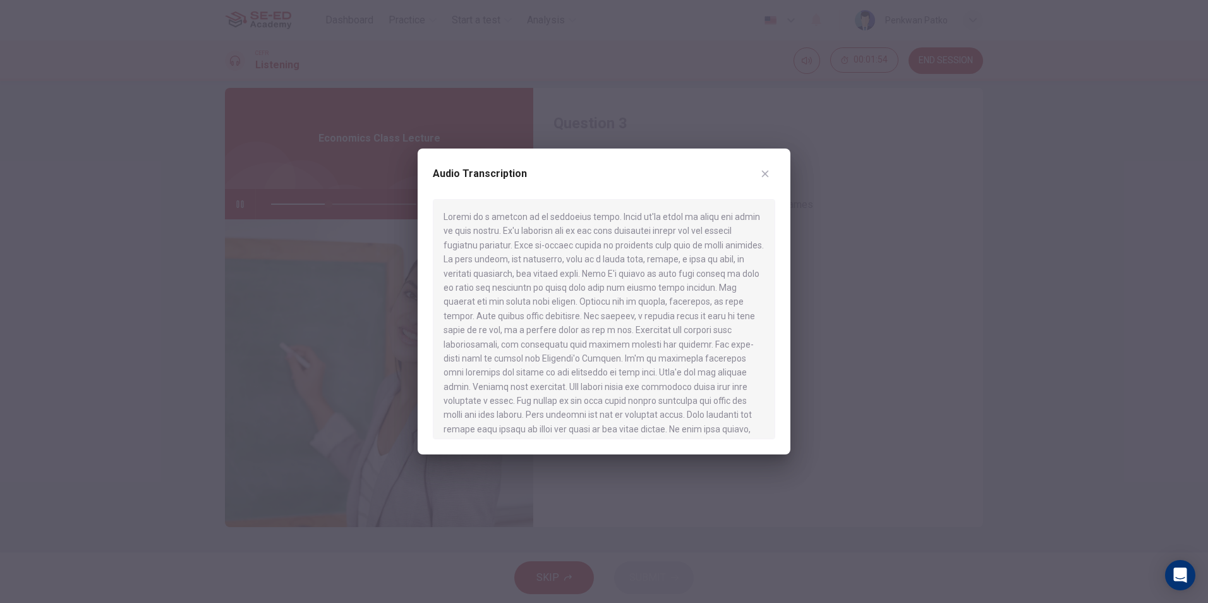
click at [764, 176] on icon "button" at bounding box center [765, 174] width 10 height 10
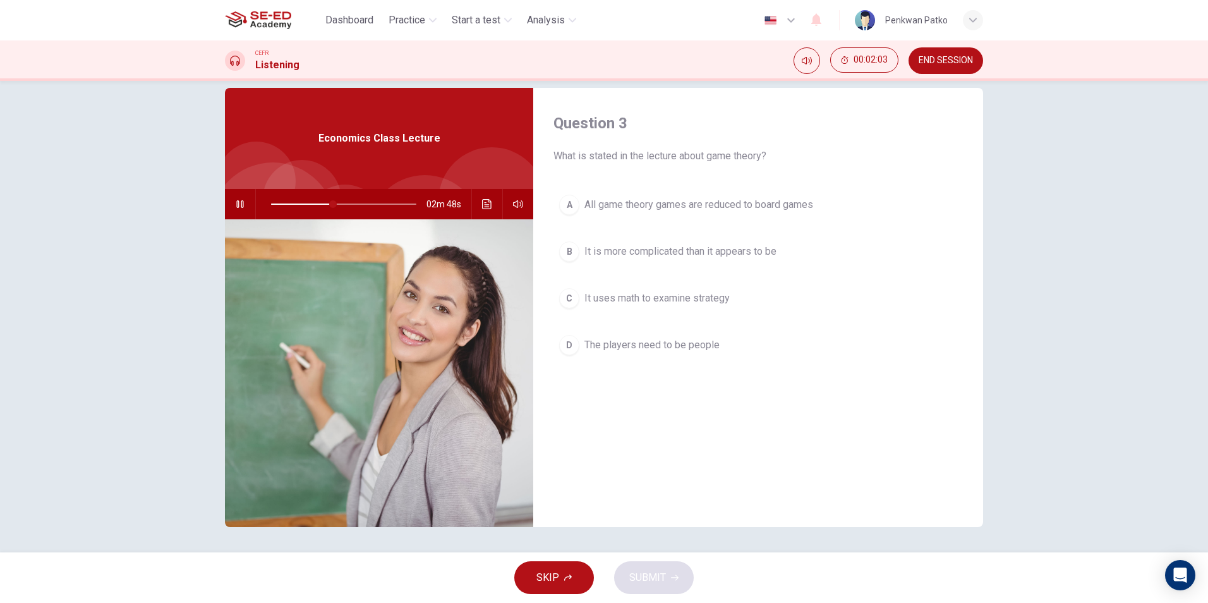
click at [579, 196] on button "A All game theory games are reduced to board games" at bounding box center [757, 205] width 409 height 32
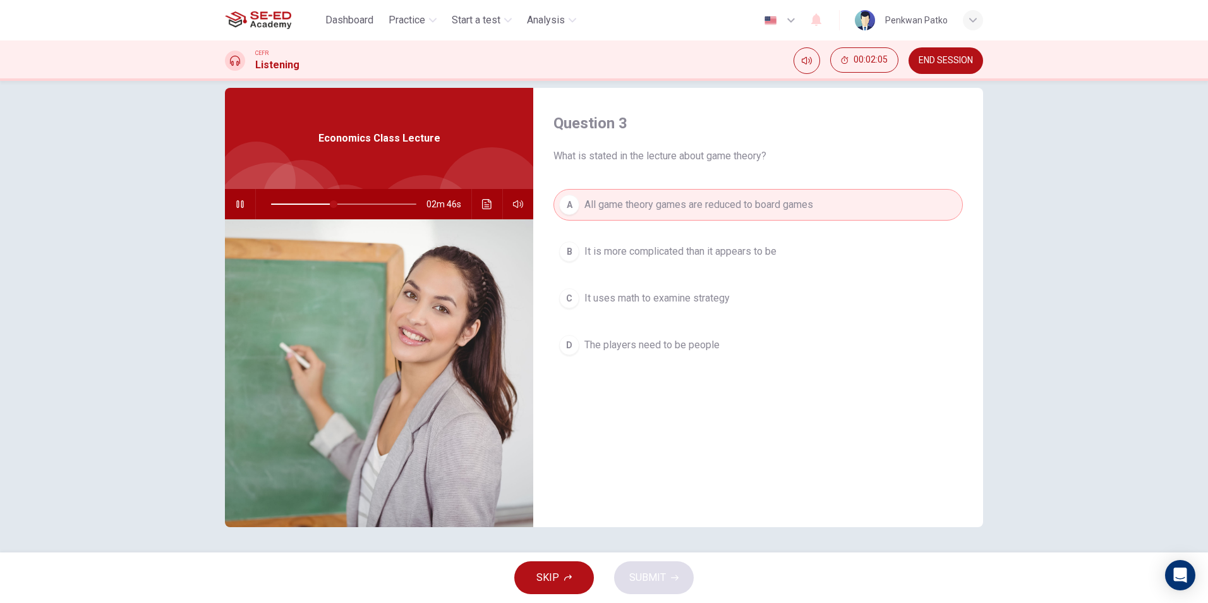
click at [570, 246] on div "B" at bounding box center [569, 251] width 20 height 20
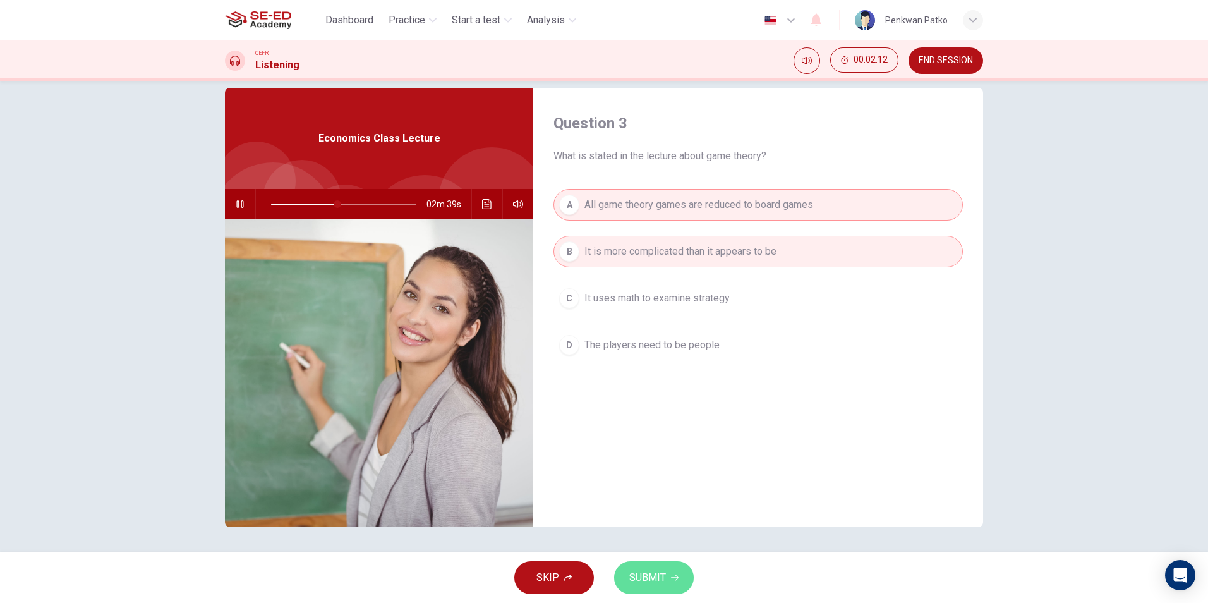
click at [668, 574] on button "SUBMIT" at bounding box center [654, 577] width 80 height 33
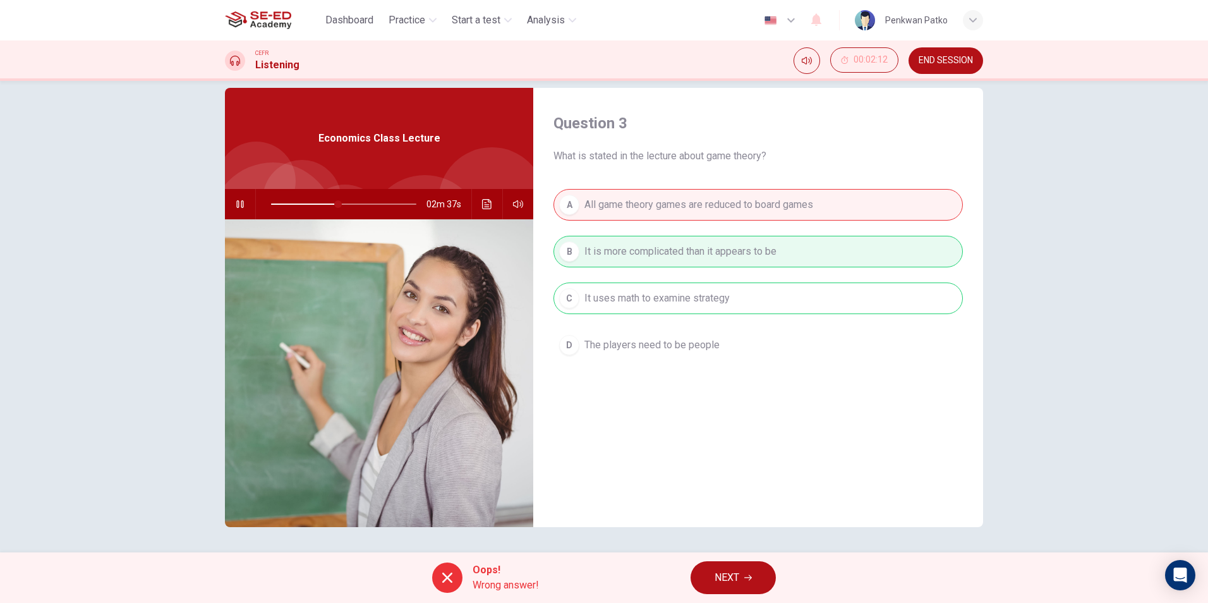
type input "47"
click at [713, 571] on button "NEXT" at bounding box center [732, 577] width 85 height 33
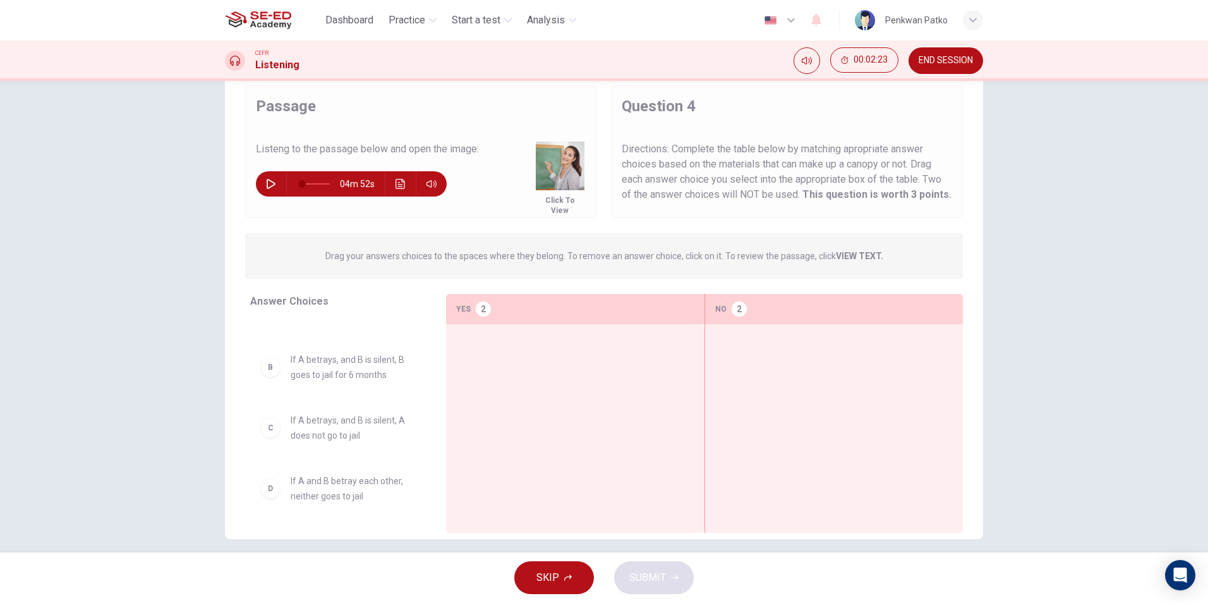
scroll to position [53, 0]
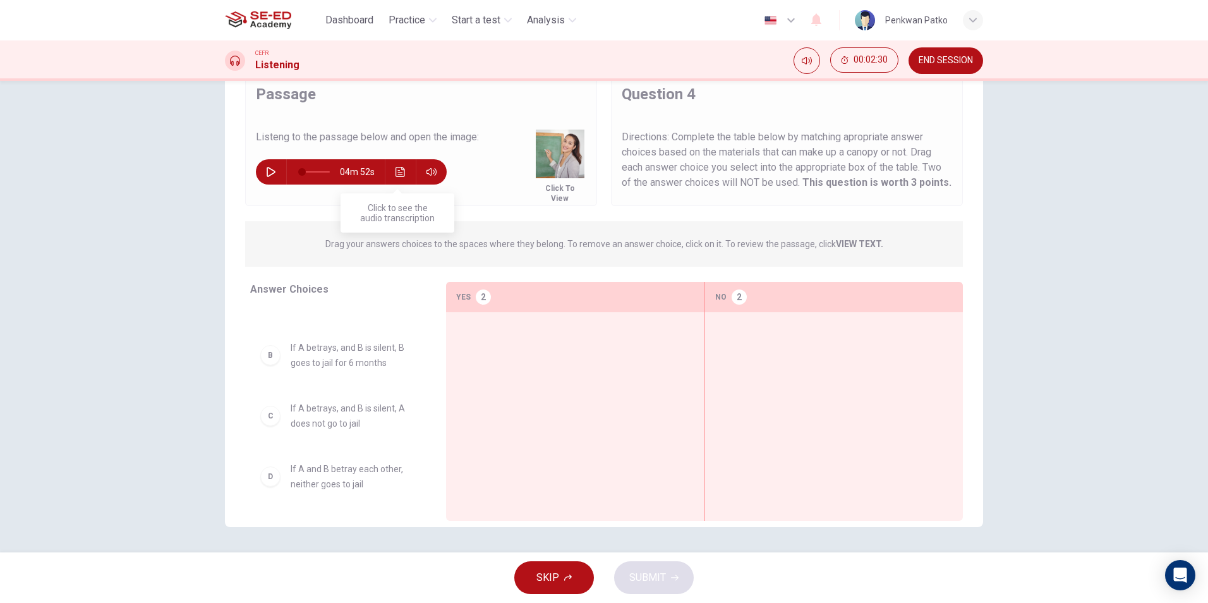
click at [399, 169] on icon "Click to see the audio transcription" at bounding box center [399, 172] width 9 height 10
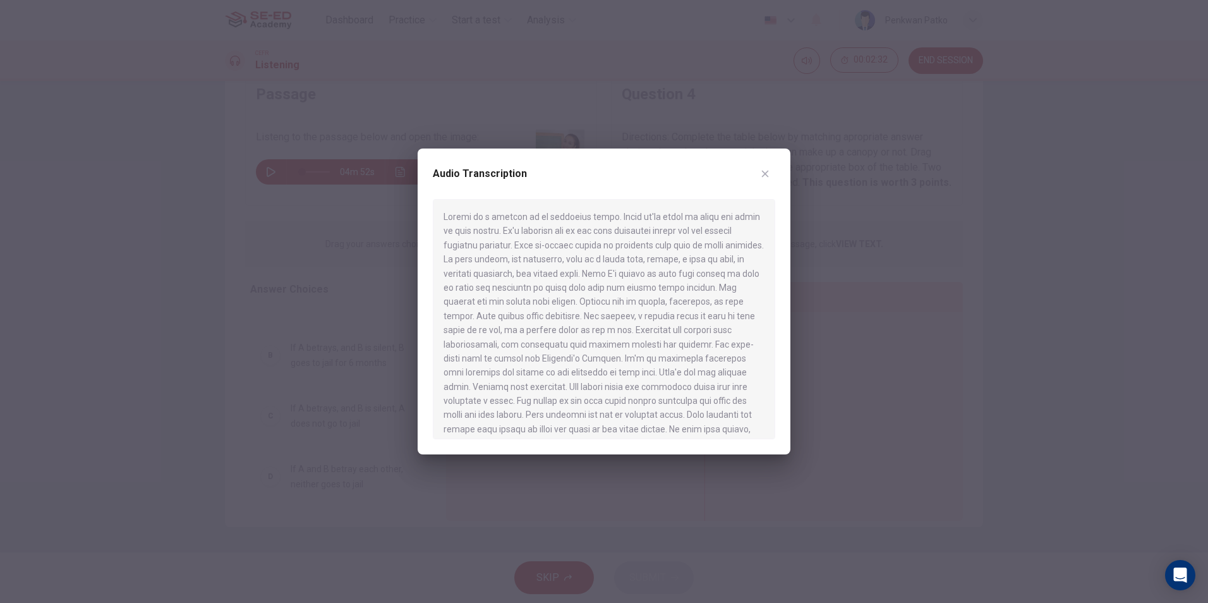
click at [368, 231] on div at bounding box center [604, 301] width 1208 height 603
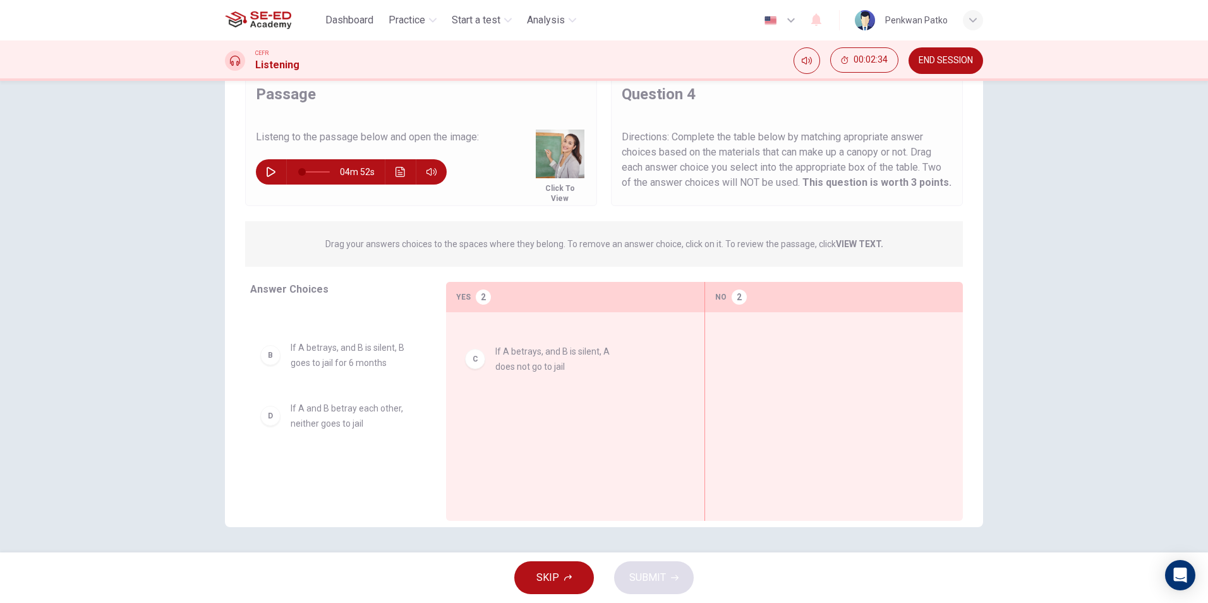
drag, startPoint x: 352, startPoint y: 421, endPoint x: 582, endPoint y: 357, distance: 238.6
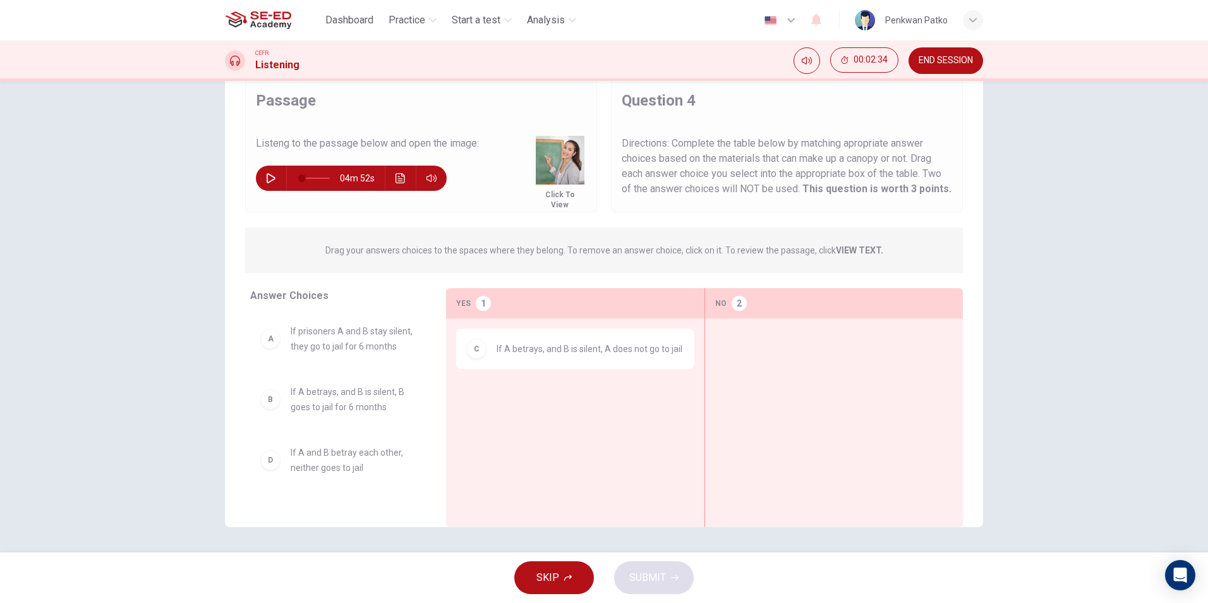
scroll to position [47, 0]
drag, startPoint x: 313, startPoint y: 407, endPoint x: 537, endPoint y: 425, distance: 224.3
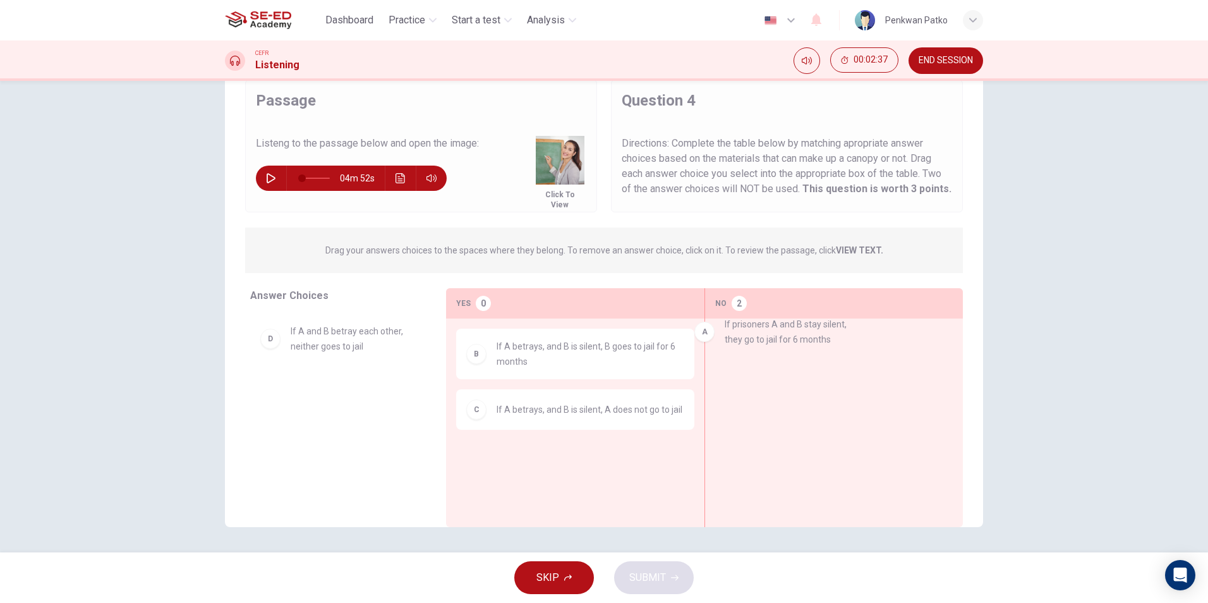
drag, startPoint x: 364, startPoint y: 346, endPoint x: 819, endPoint y: 342, distance: 454.7
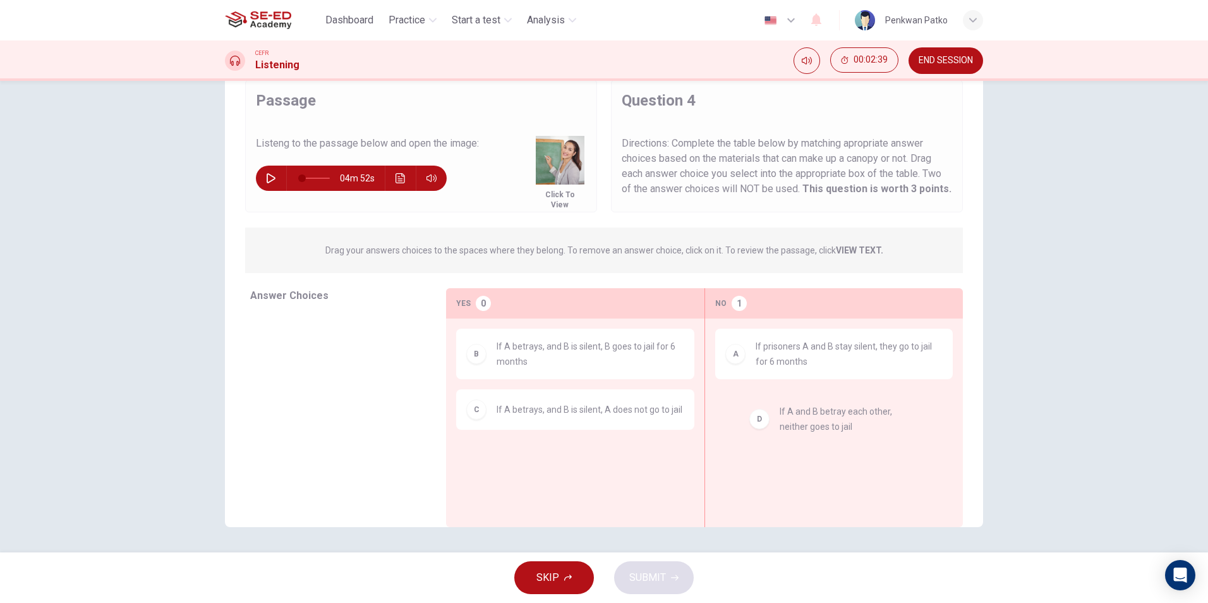
drag, startPoint x: 397, startPoint y: 353, endPoint x: 906, endPoint y: 433, distance: 515.2
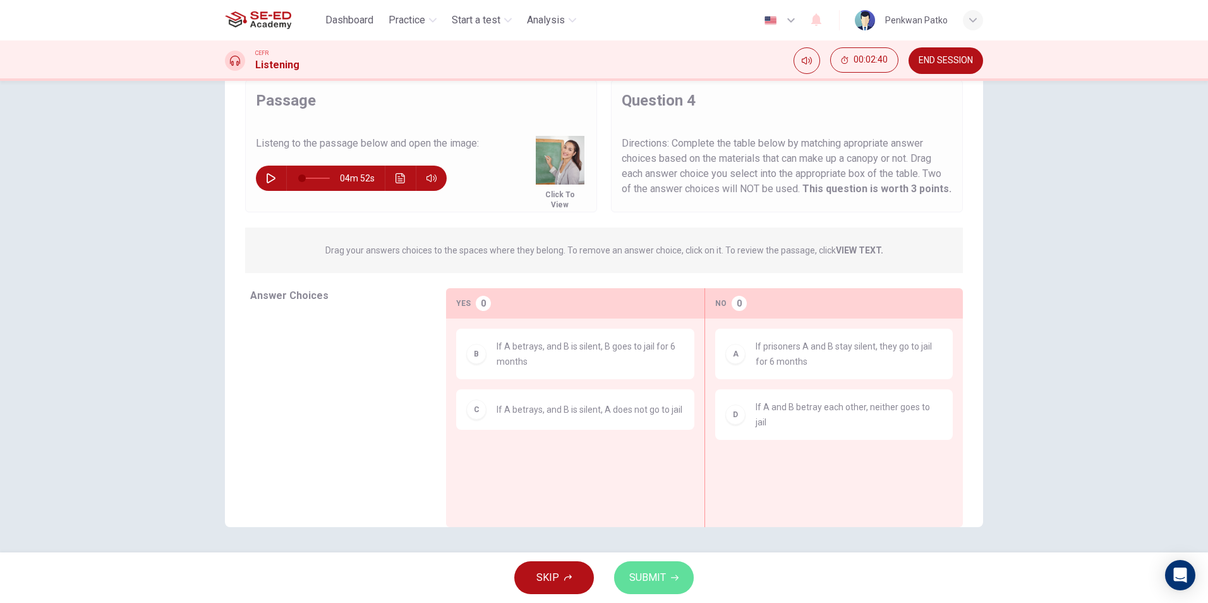
click at [642, 580] on span "SUBMIT" at bounding box center [647, 577] width 37 height 18
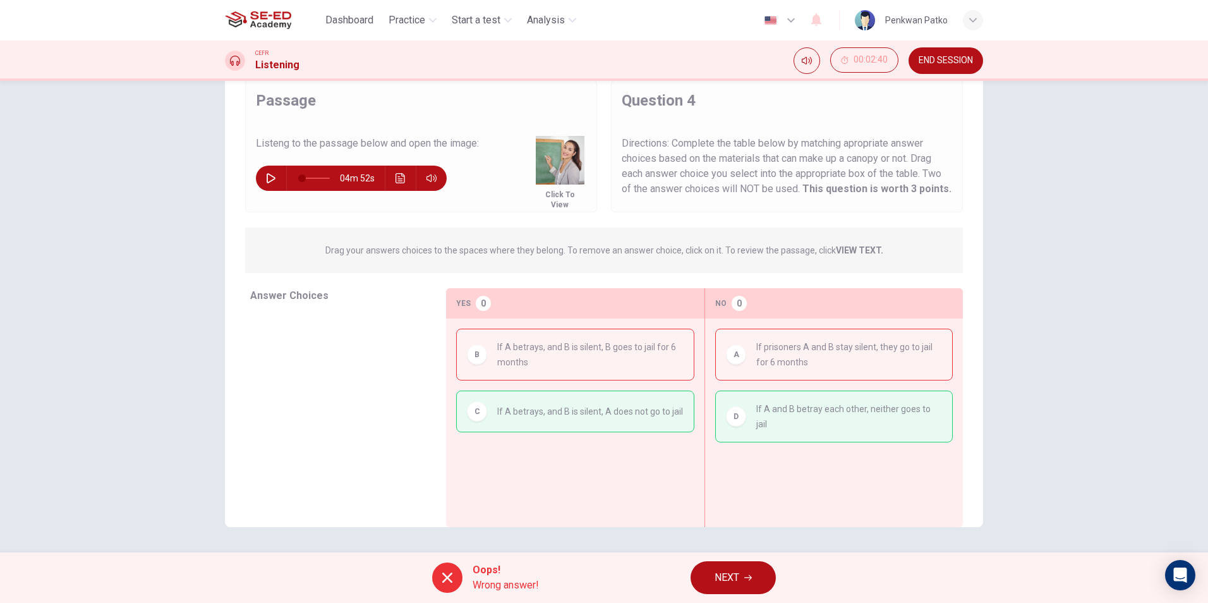
drag, startPoint x: 712, startPoint y: 577, endPoint x: 709, endPoint y: 584, distance: 7.9
click at [709, 584] on button "NEXT" at bounding box center [732, 577] width 85 height 33
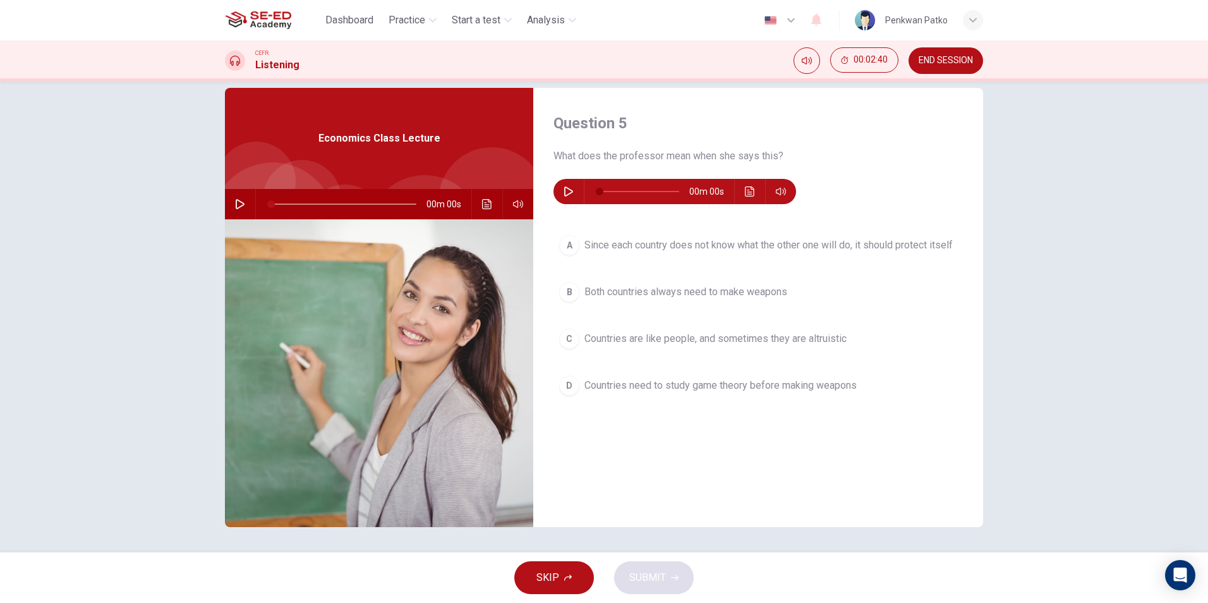
scroll to position [18, 0]
click at [563, 180] on button "button" at bounding box center [568, 191] width 20 height 25
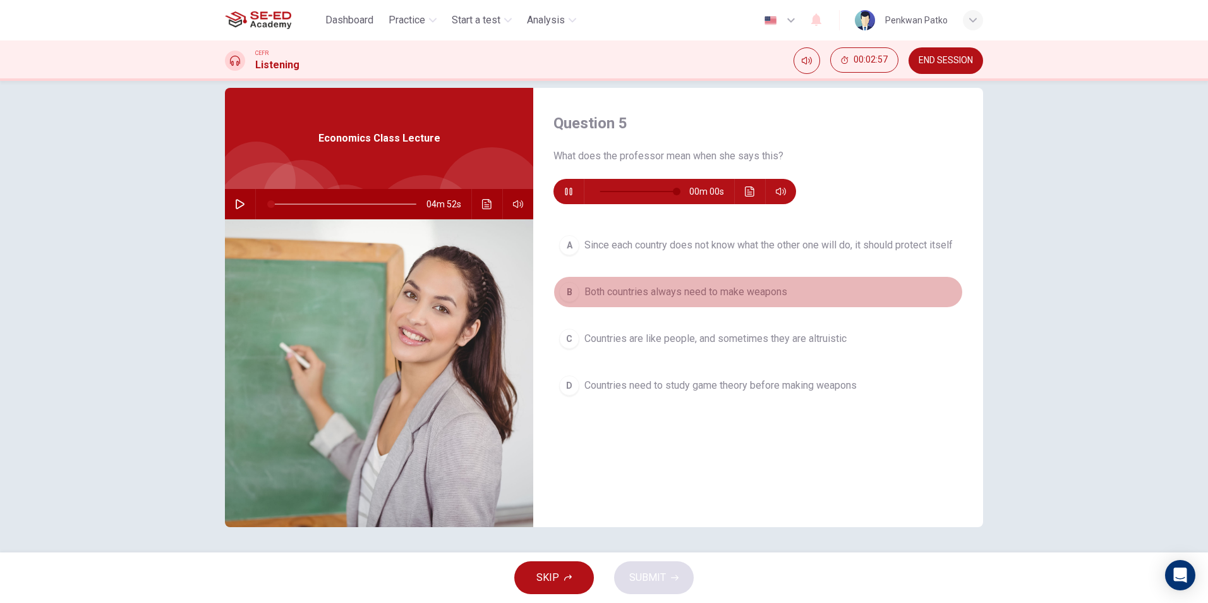
type input "0"
click at [567, 292] on div "B" at bounding box center [569, 292] width 20 height 20
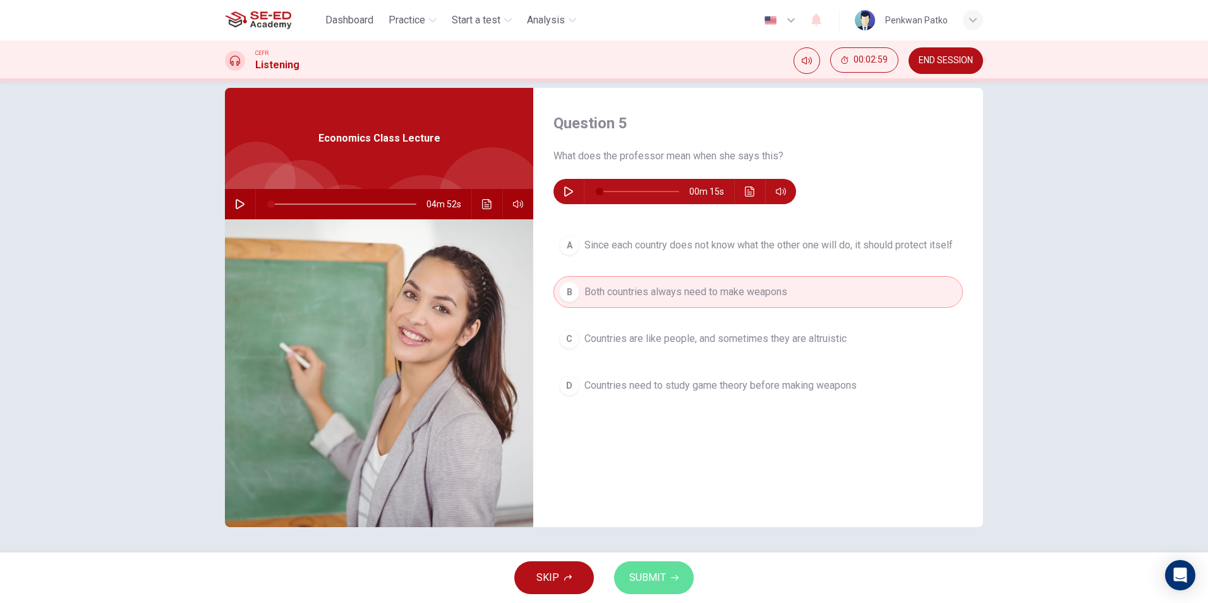
click at [653, 566] on button "SUBMIT" at bounding box center [654, 577] width 80 height 33
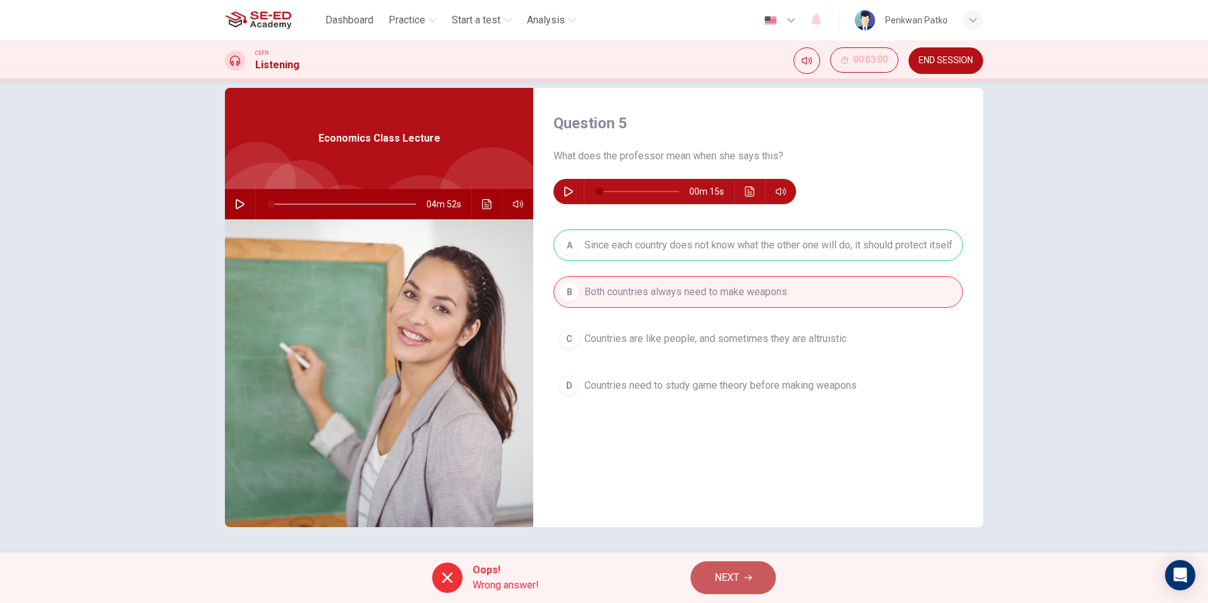
click at [715, 572] on span "NEXT" at bounding box center [726, 577] width 25 height 18
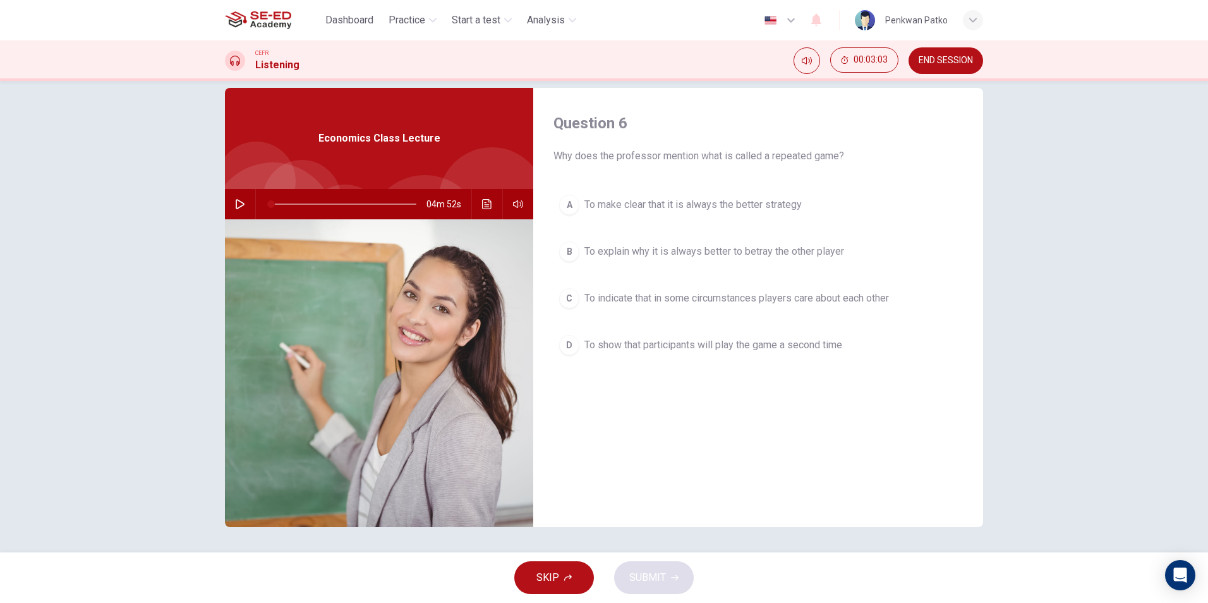
click at [230, 200] on button "button" at bounding box center [240, 204] width 20 height 30
click at [482, 201] on icon "Click to see the audio transcription" at bounding box center [487, 204] width 10 height 10
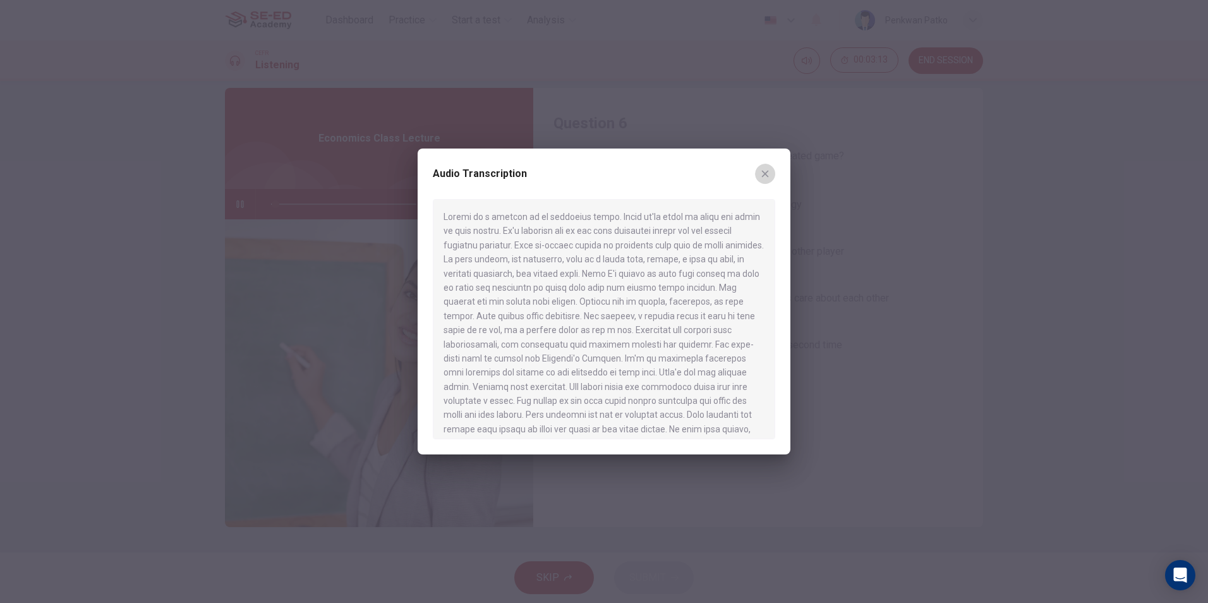
click at [767, 164] on button "button" at bounding box center [765, 174] width 20 height 20
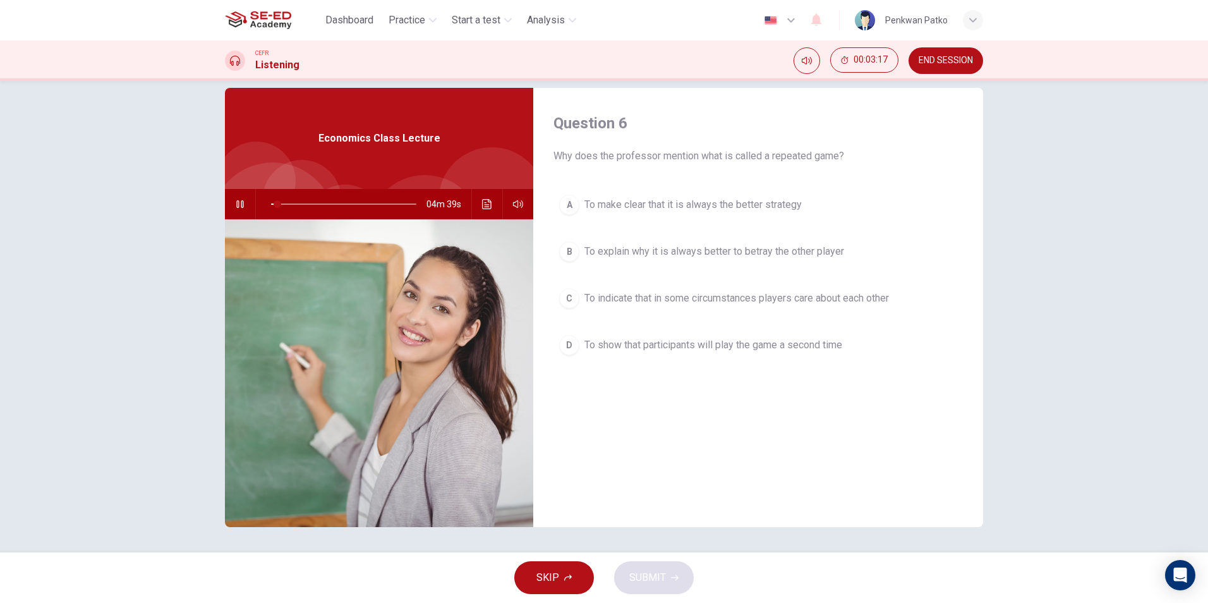
click at [494, 206] on div "04m 39s" at bounding box center [379, 204] width 308 height 30
click at [483, 196] on button "Click to see the audio transcription" at bounding box center [487, 204] width 20 height 30
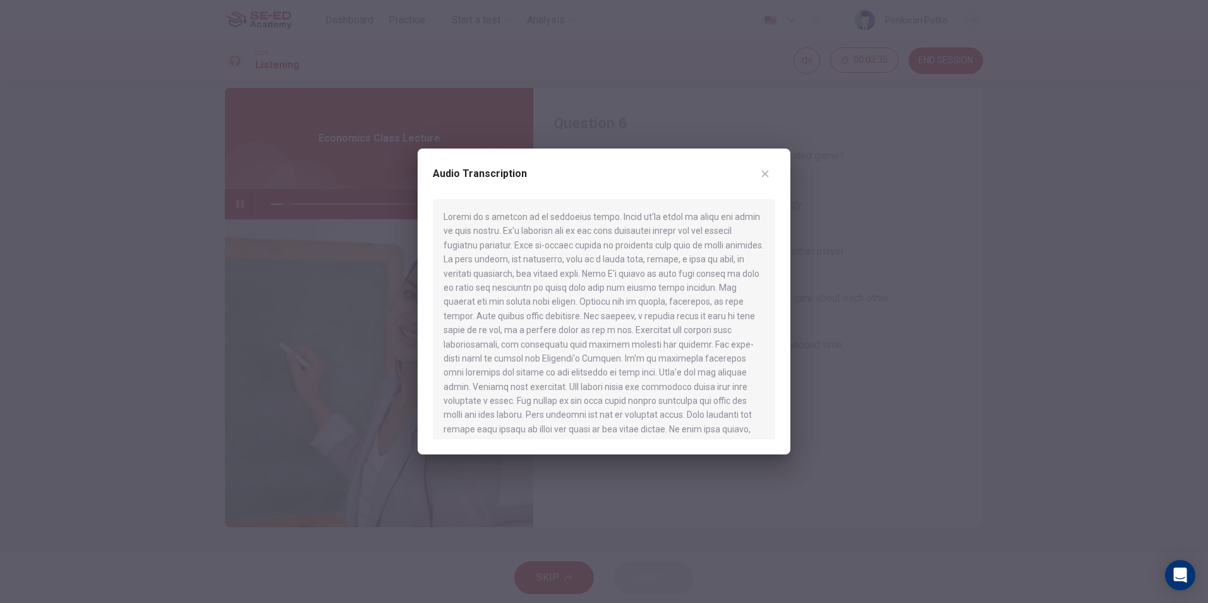
click at [763, 171] on icon "button" at bounding box center [765, 174] width 7 height 7
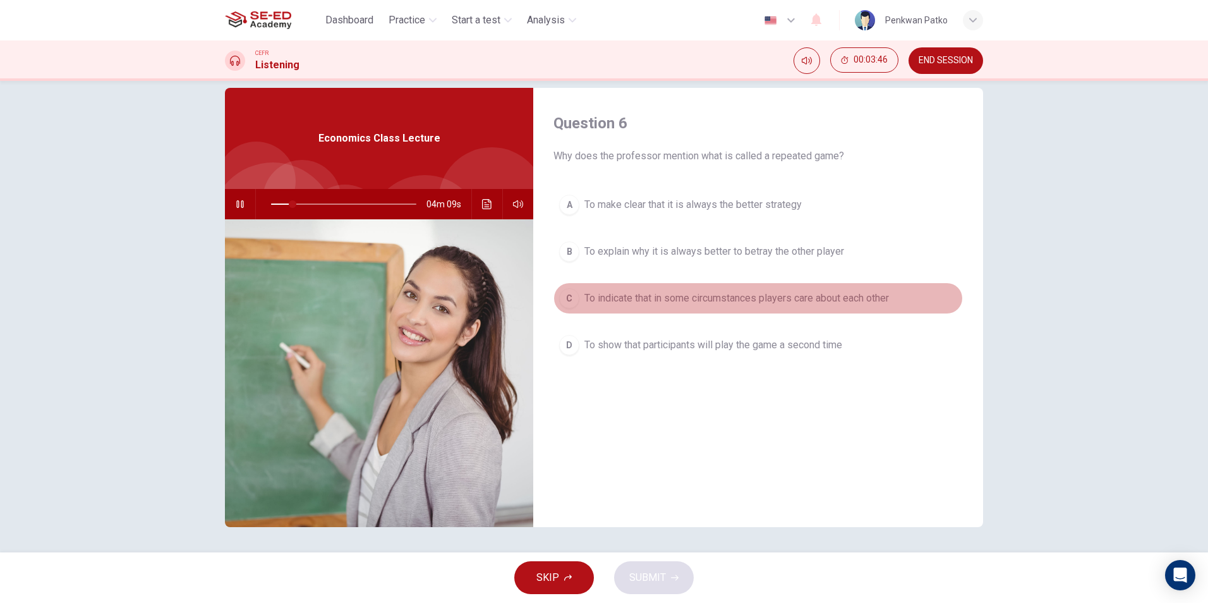
click at [564, 297] on div "C" at bounding box center [569, 298] width 20 height 20
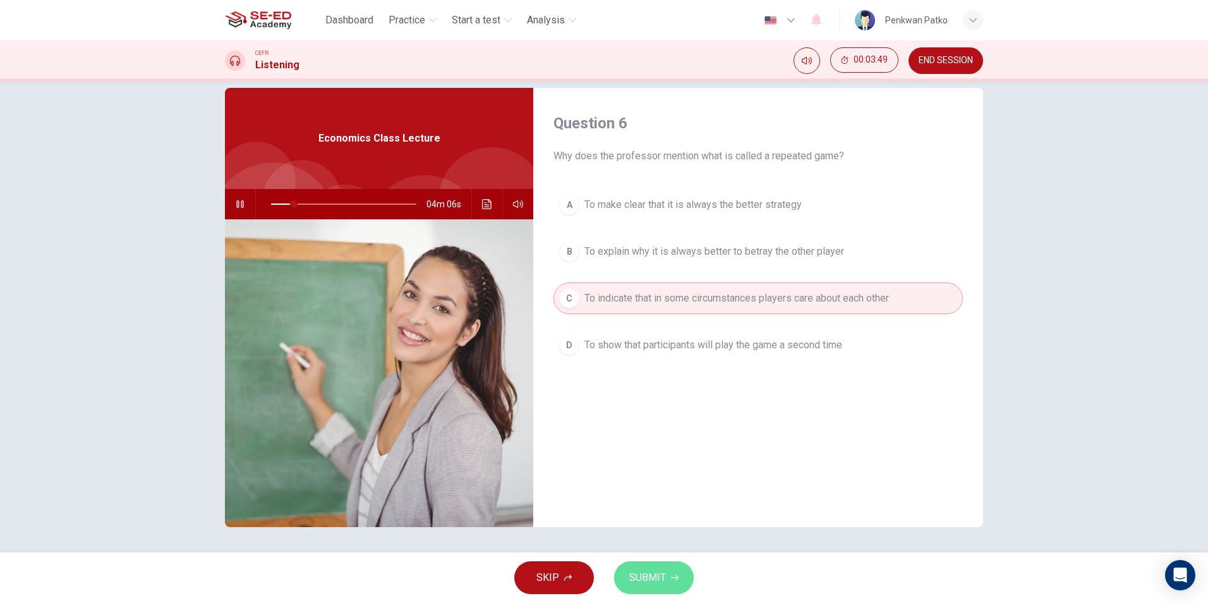
click at [630, 572] on span "SUBMIT" at bounding box center [647, 577] width 37 height 18
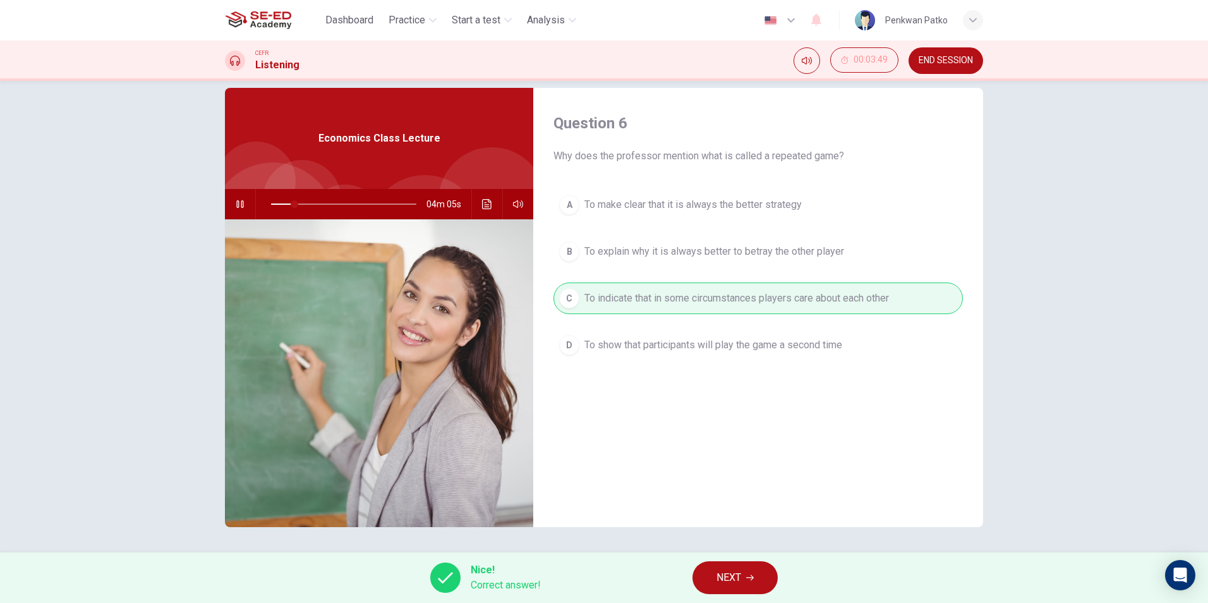
type input "16"
click at [710, 574] on button "NEXT" at bounding box center [734, 577] width 85 height 33
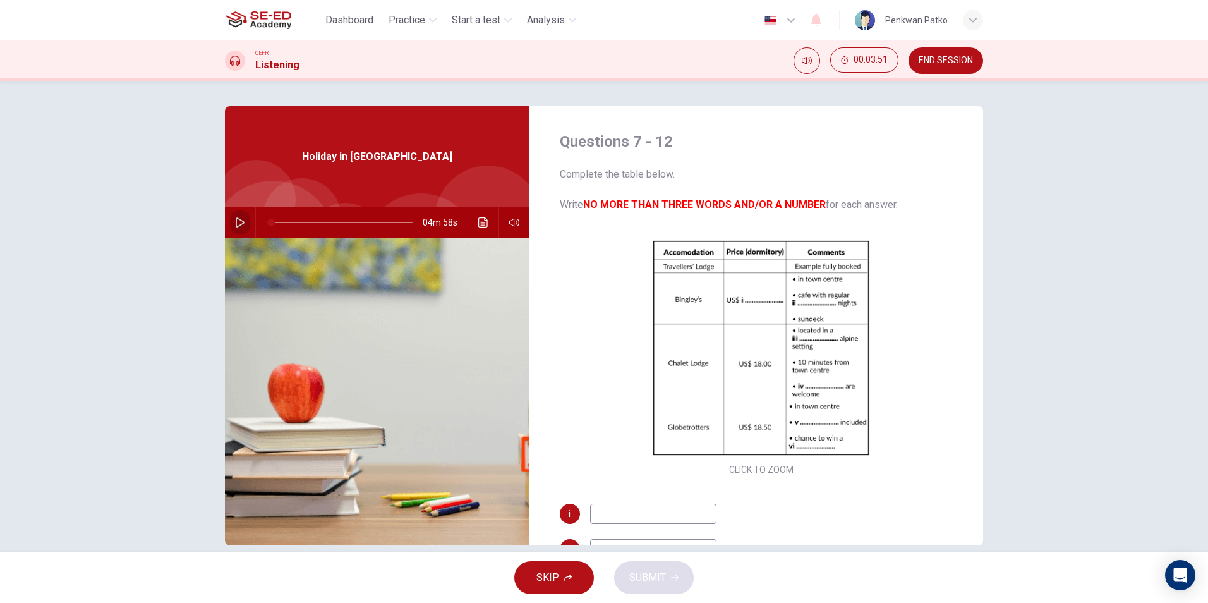
click at [236, 217] on icon "button" at bounding box center [240, 222] width 10 height 10
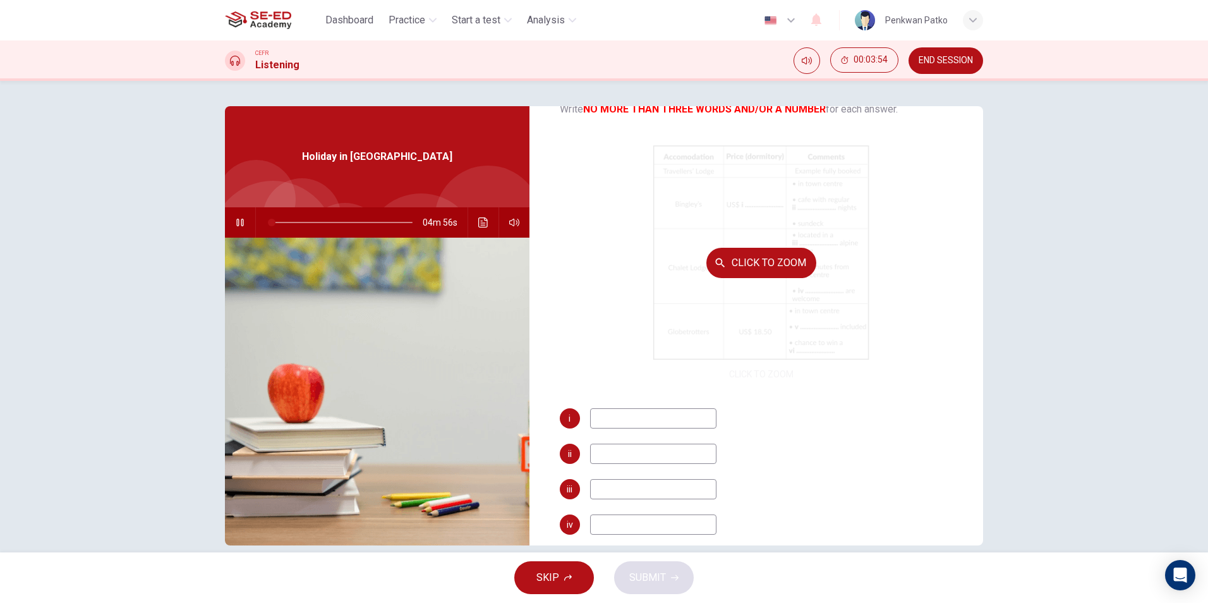
scroll to position [126, 0]
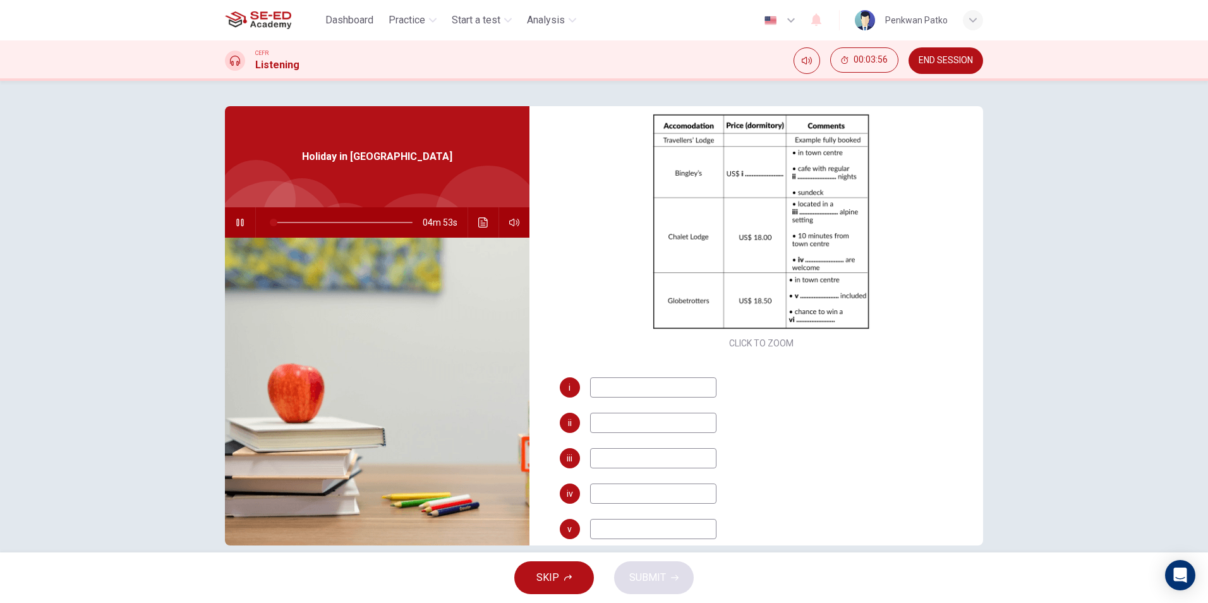
click at [702, 389] on input at bounding box center [653, 387] width 126 height 20
drag, startPoint x: 630, startPoint y: 382, endPoint x: 627, endPoint y: 393, distance: 11.8
click at [627, 393] on input at bounding box center [653, 387] width 126 height 20
type input "7"
type input "b"
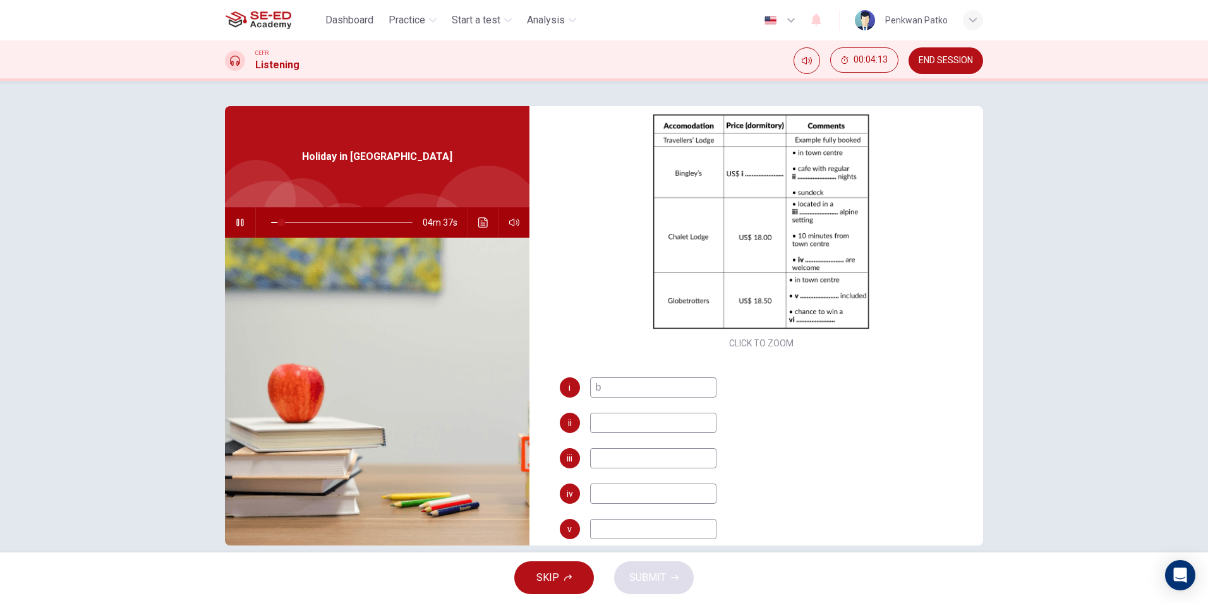
type input "7"
type input "20"
type input "1"
type input "20"
type input "19."
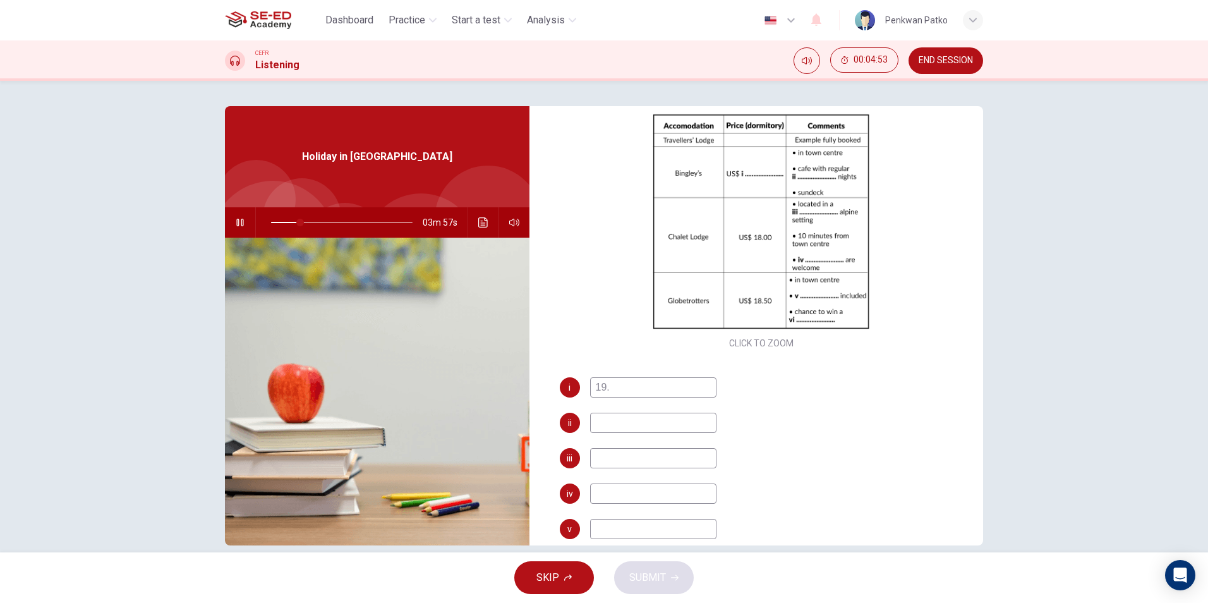
type input "21"
type input "19.75"
type input "22"
type input "19.75"
click at [599, 423] on input at bounding box center [653, 422] width 126 height 20
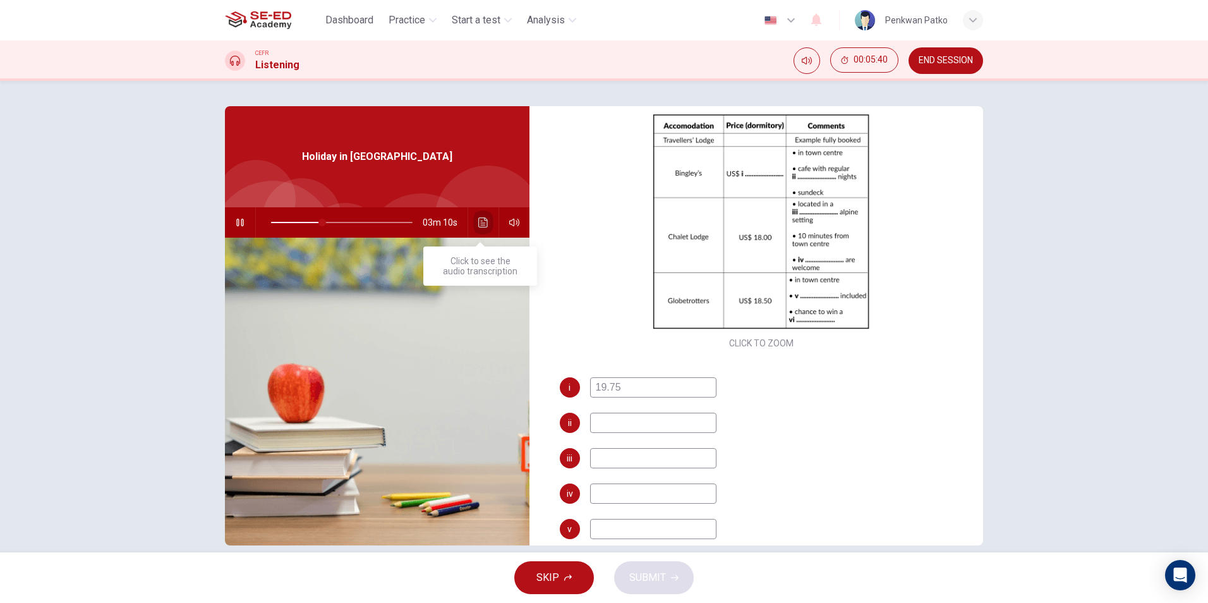
click at [483, 219] on icon "Click to see the audio transcription" at bounding box center [482, 222] width 9 height 10
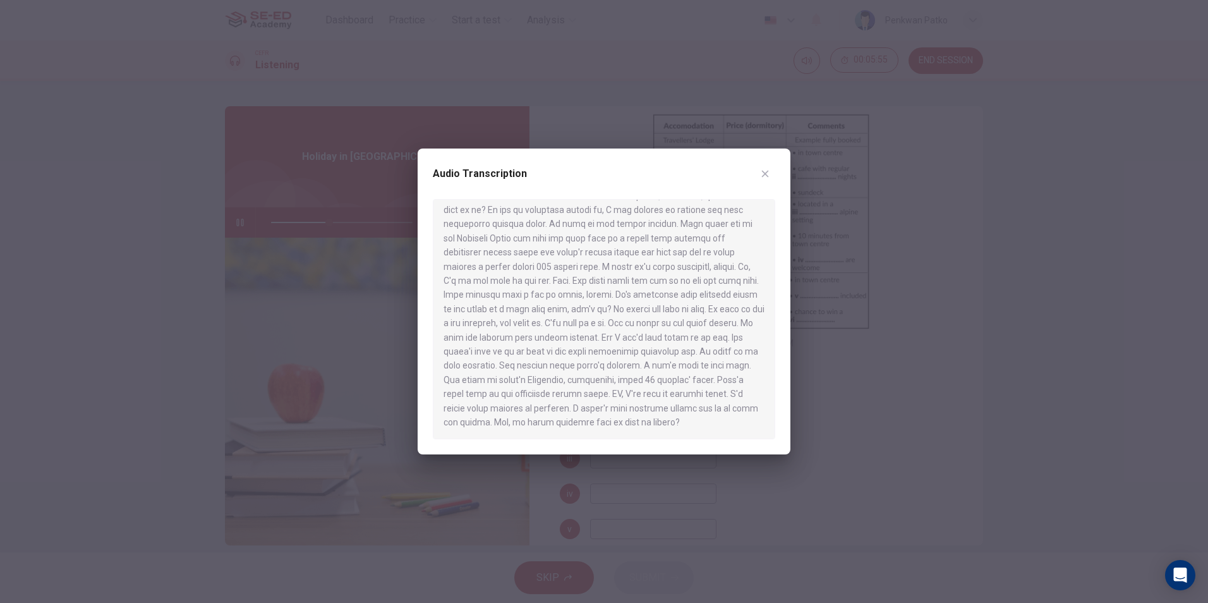
scroll to position [517, 0]
click at [767, 175] on icon "button" at bounding box center [765, 174] width 10 height 10
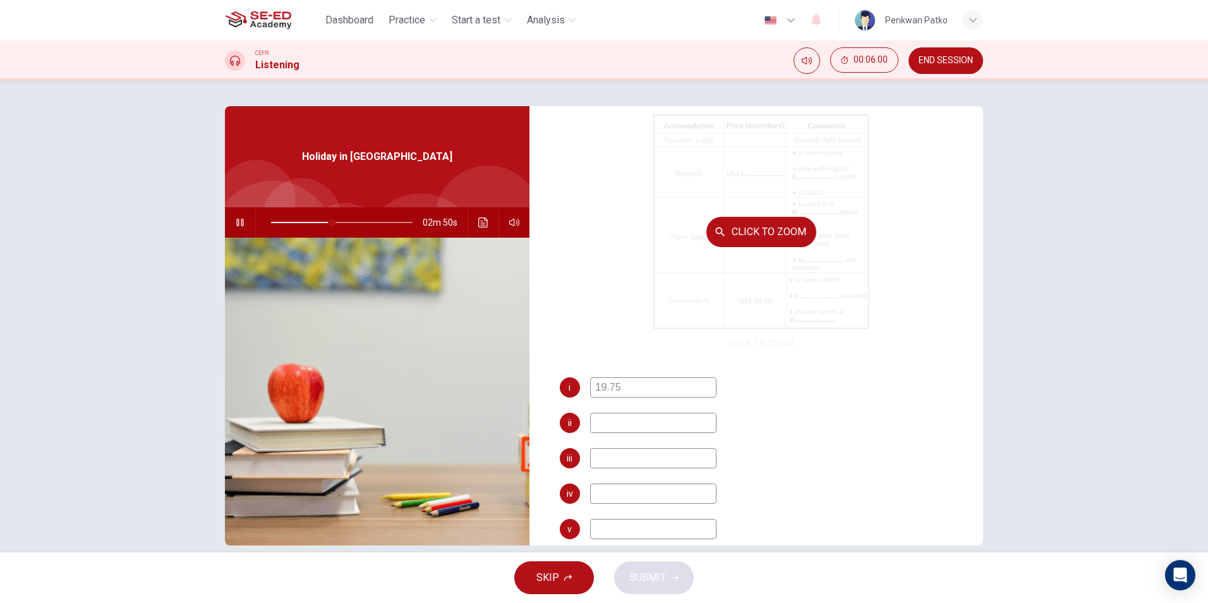
click at [604, 303] on div "Click to Zoom" at bounding box center [762, 231] width 404 height 241
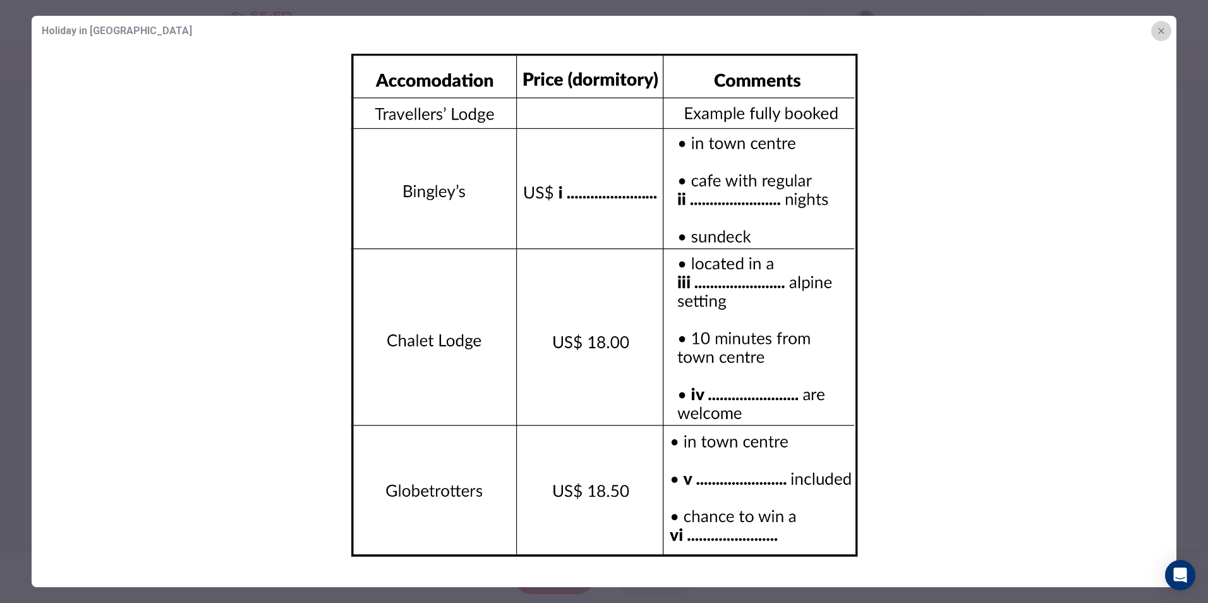
click at [1158, 26] on icon "button" at bounding box center [1161, 31] width 10 height 10
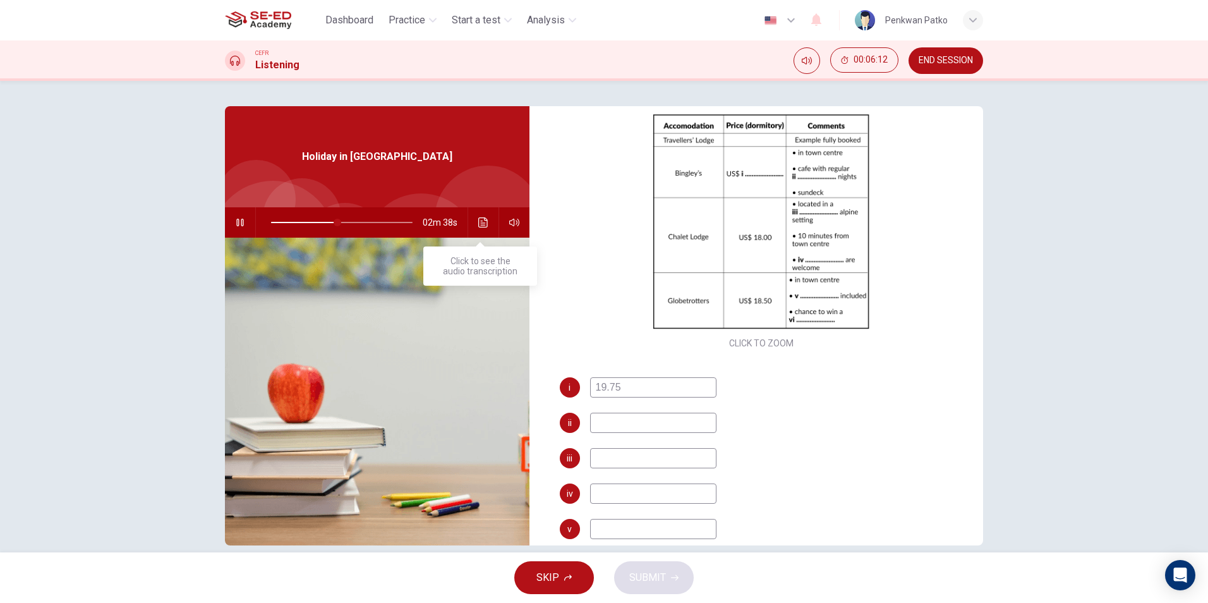
click at [477, 213] on button "Click to see the audio transcription" at bounding box center [483, 222] width 20 height 30
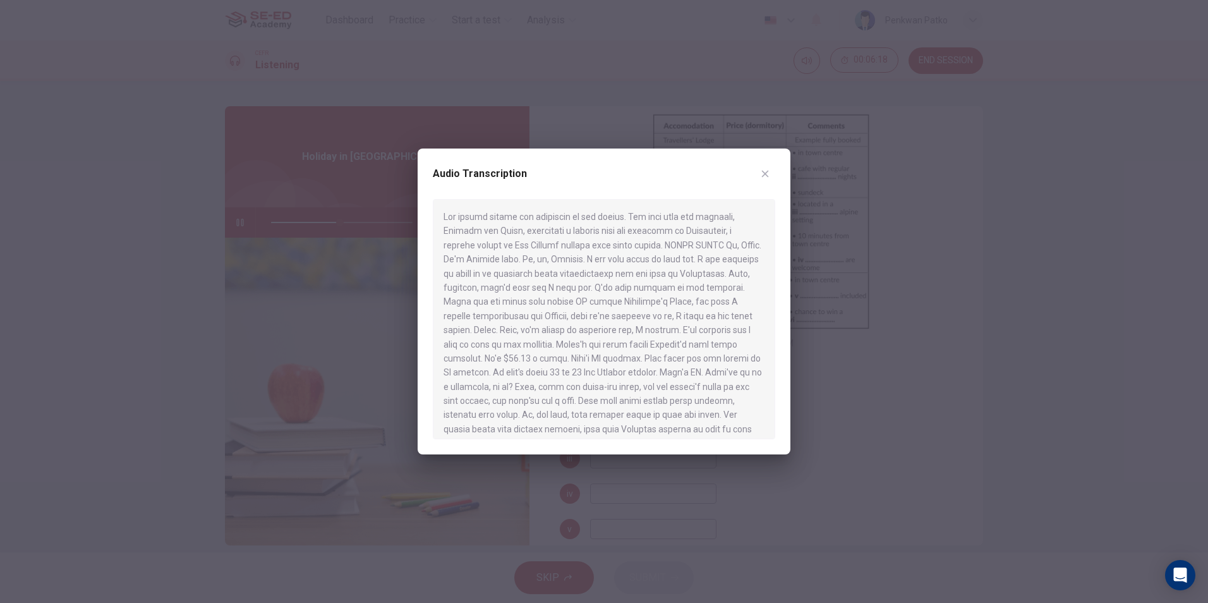
scroll to position [63, 0]
click at [770, 172] on button "button" at bounding box center [765, 174] width 20 height 20
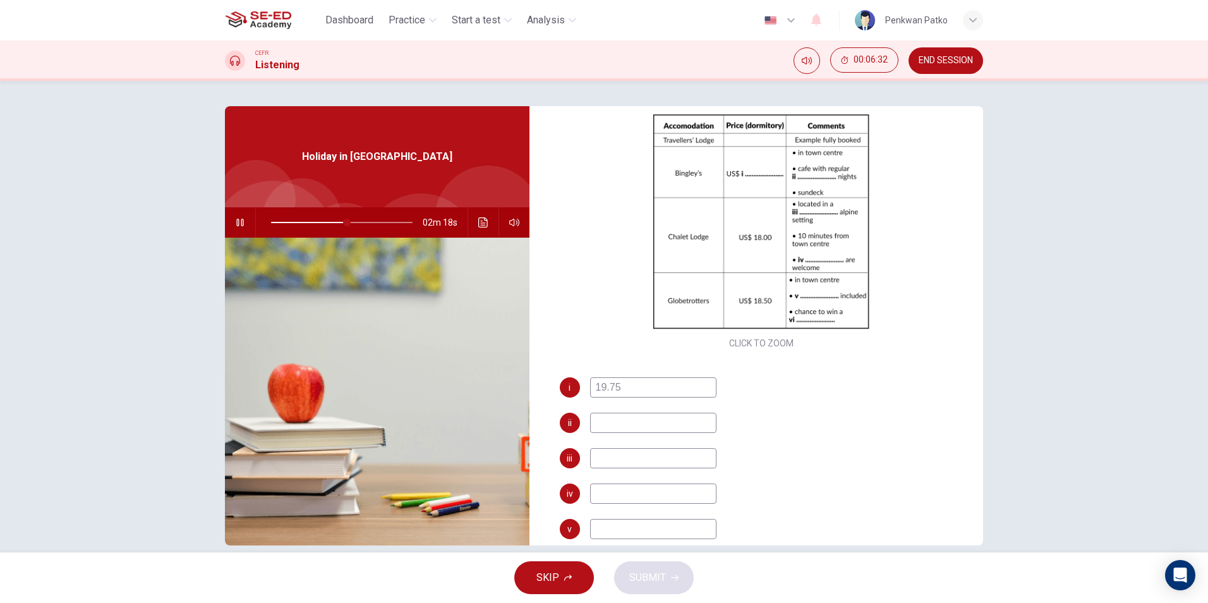
click at [604, 423] on input at bounding box center [653, 422] width 126 height 20
type input "54"
type input "the"
type input "55"
type input "them"
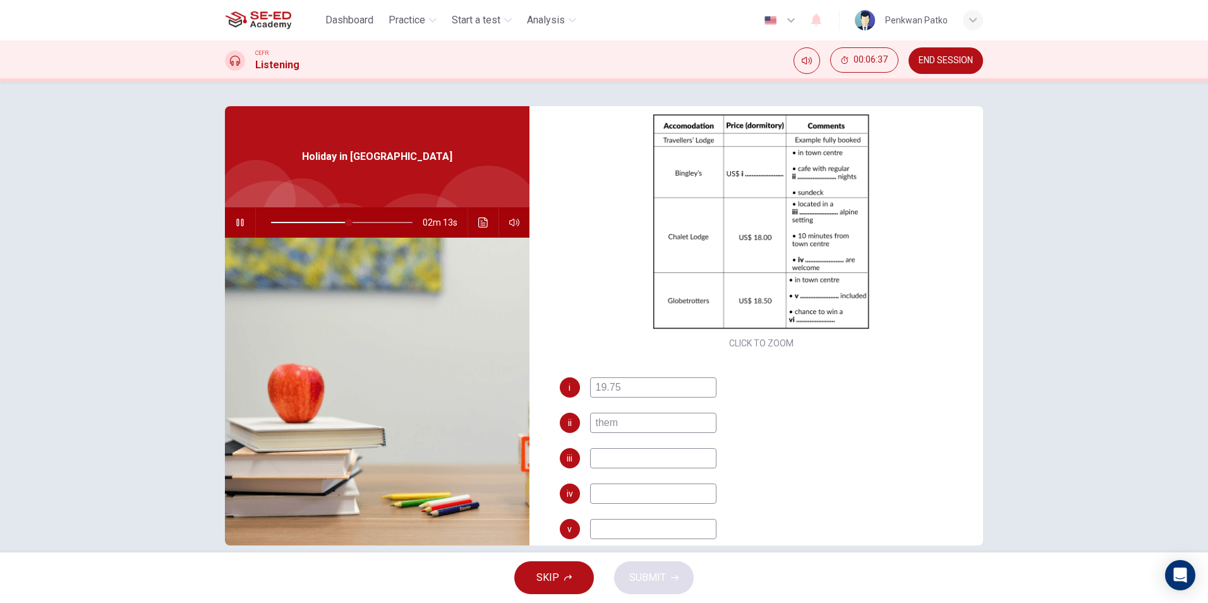
type input "56"
type input "them"
click at [606, 457] on input at bounding box center [653, 458] width 126 height 20
click at [479, 219] on icon "Click to see the audio transcription" at bounding box center [483, 222] width 10 height 10
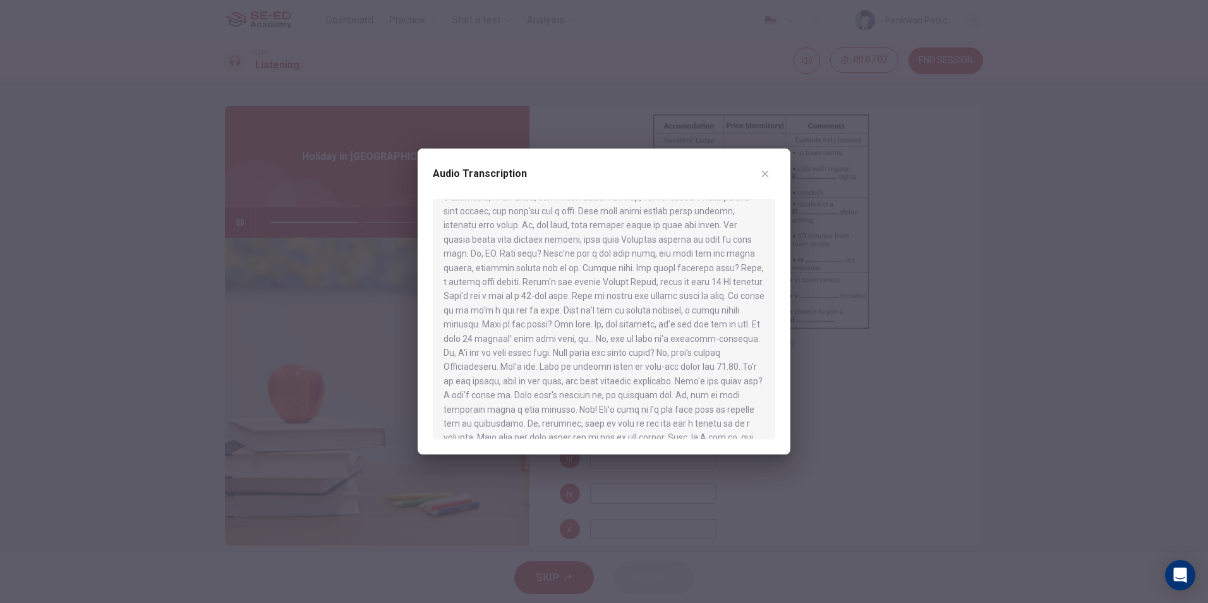
scroll to position [126, 0]
click at [780, 160] on div "Audio Transcription" at bounding box center [603, 301] width 373 height 306
click at [769, 171] on icon "button" at bounding box center [765, 174] width 10 height 10
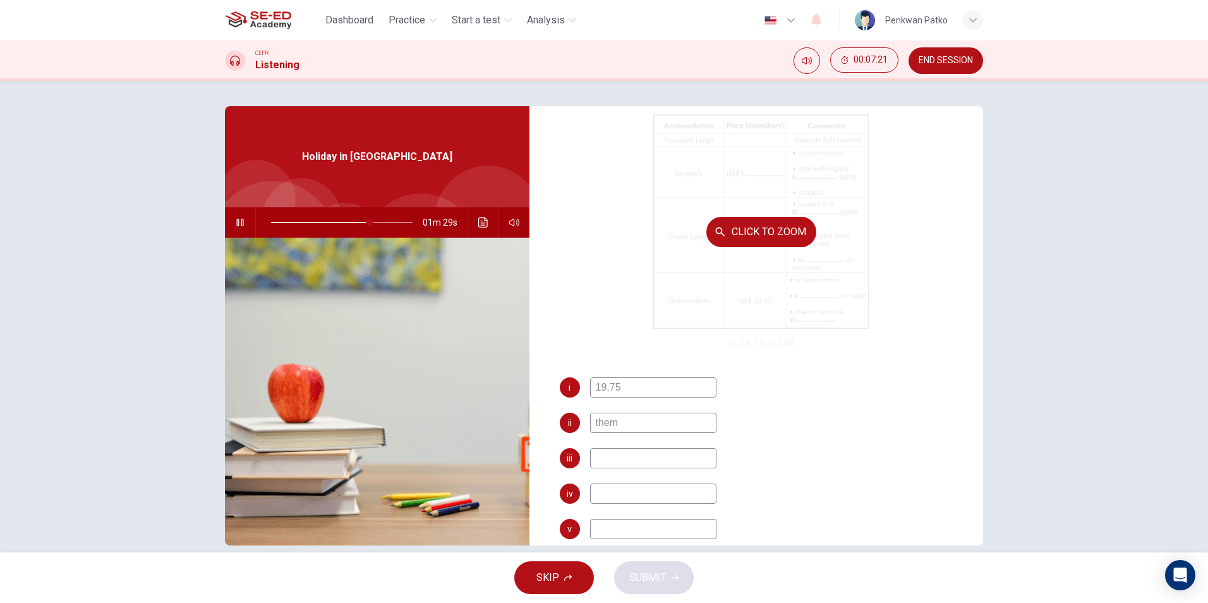
click at [707, 339] on div "Click to Zoom" at bounding box center [762, 231] width 404 height 241
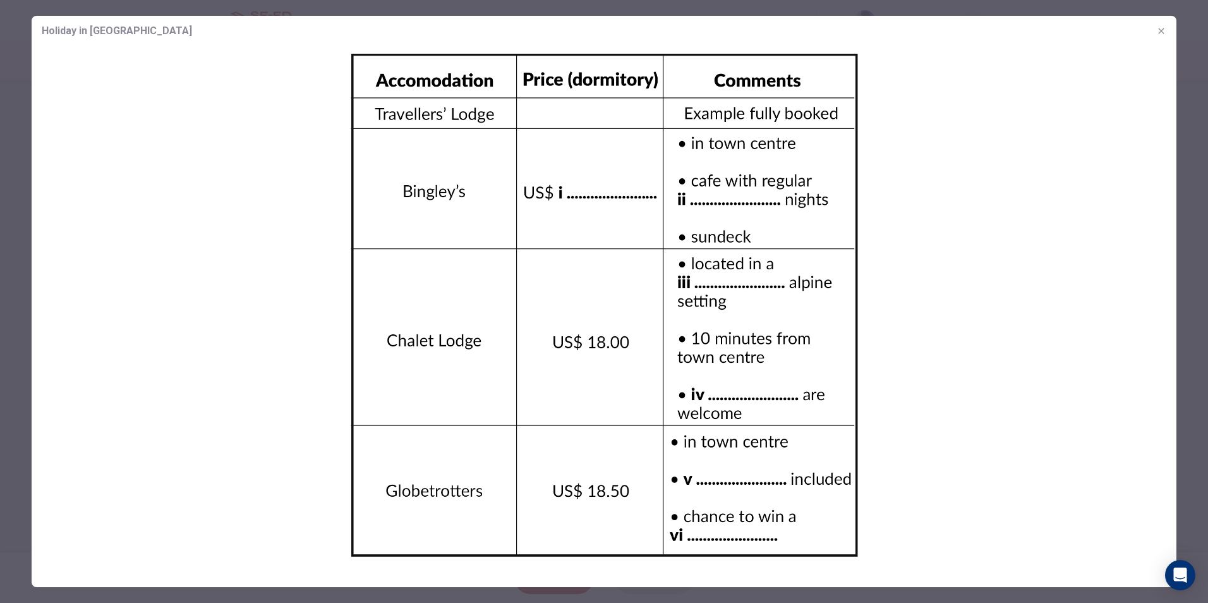
drag, startPoint x: 816, startPoint y: 312, endPoint x: 793, endPoint y: 411, distance: 101.1
click at [793, 411] on img at bounding box center [604, 304] width 1144 height 517
click at [1161, 30] on icon "button" at bounding box center [1161, 31] width 6 height 6
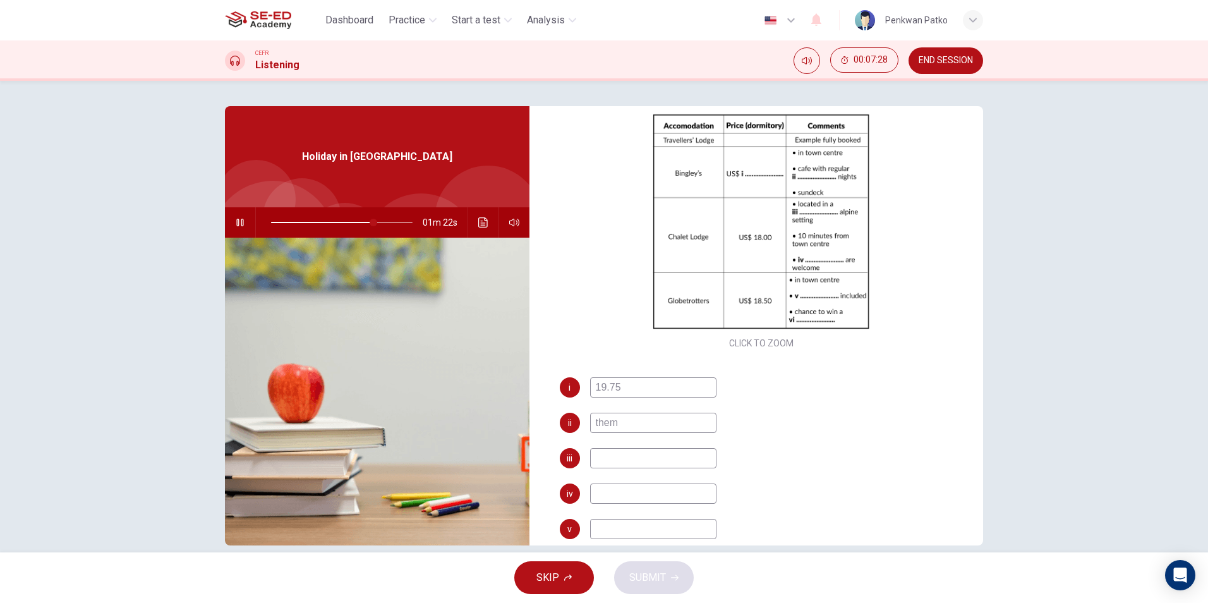
click at [664, 580] on div "SKIP SUBMIT" at bounding box center [604, 577] width 1208 height 51
click at [631, 452] on input at bounding box center [653, 458] width 126 height 20
type input "73"
type input "."
type input "74"
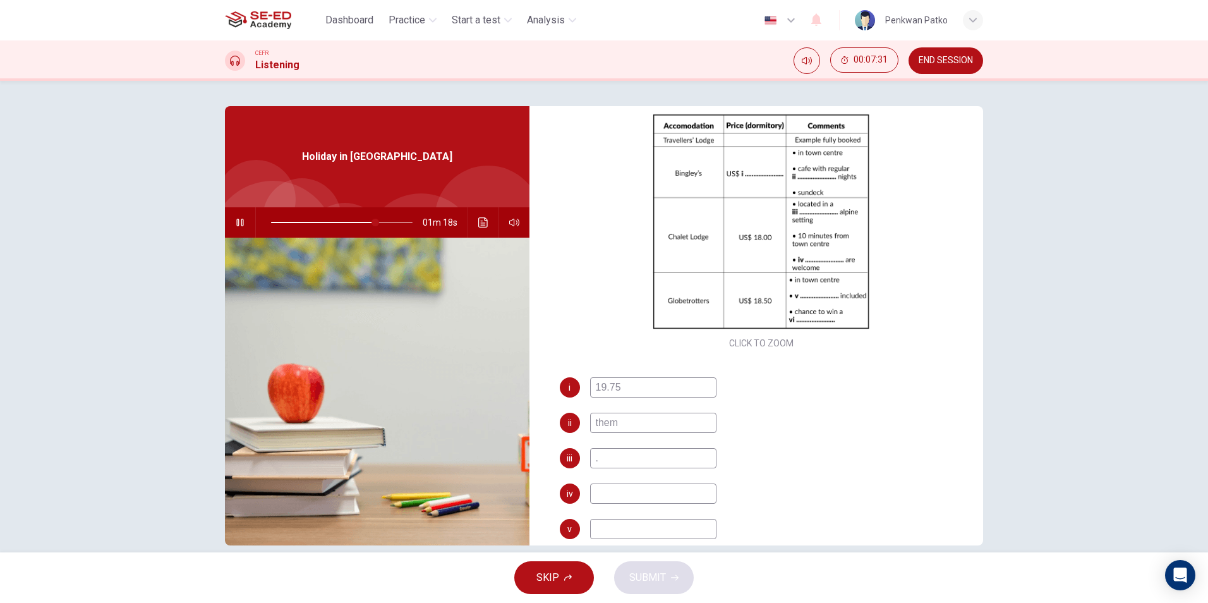
type input "."
click at [590, 490] on input at bounding box center [653, 493] width 126 height 20
type input "."
type input "74"
type input "."
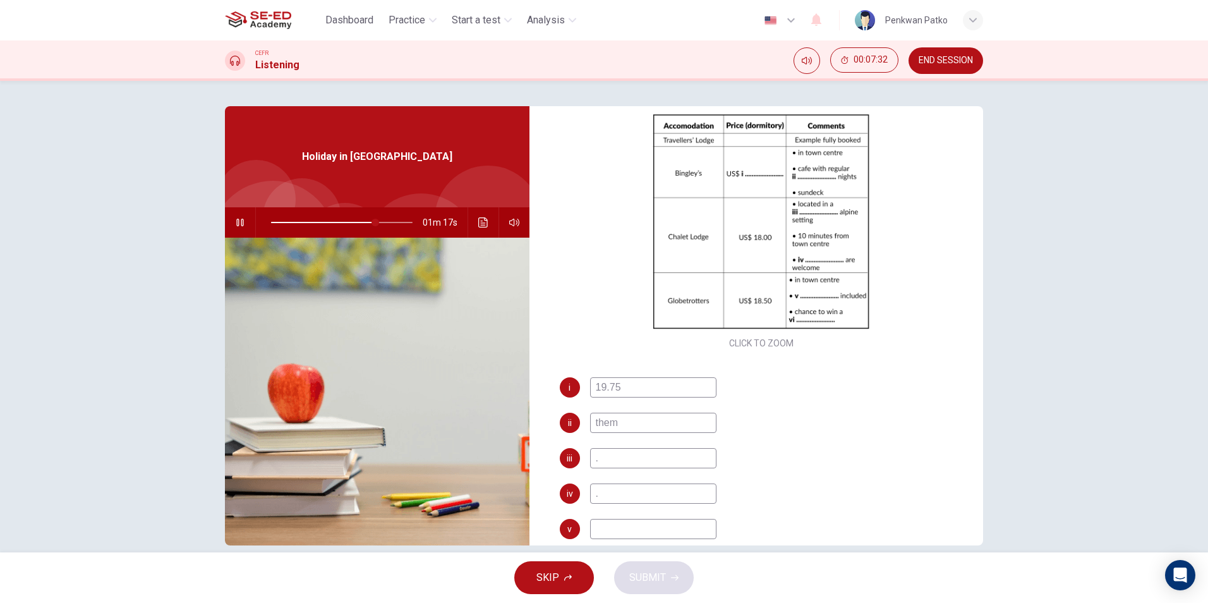
click at [595, 522] on input at bounding box center [653, 529] width 126 height 20
type input "."
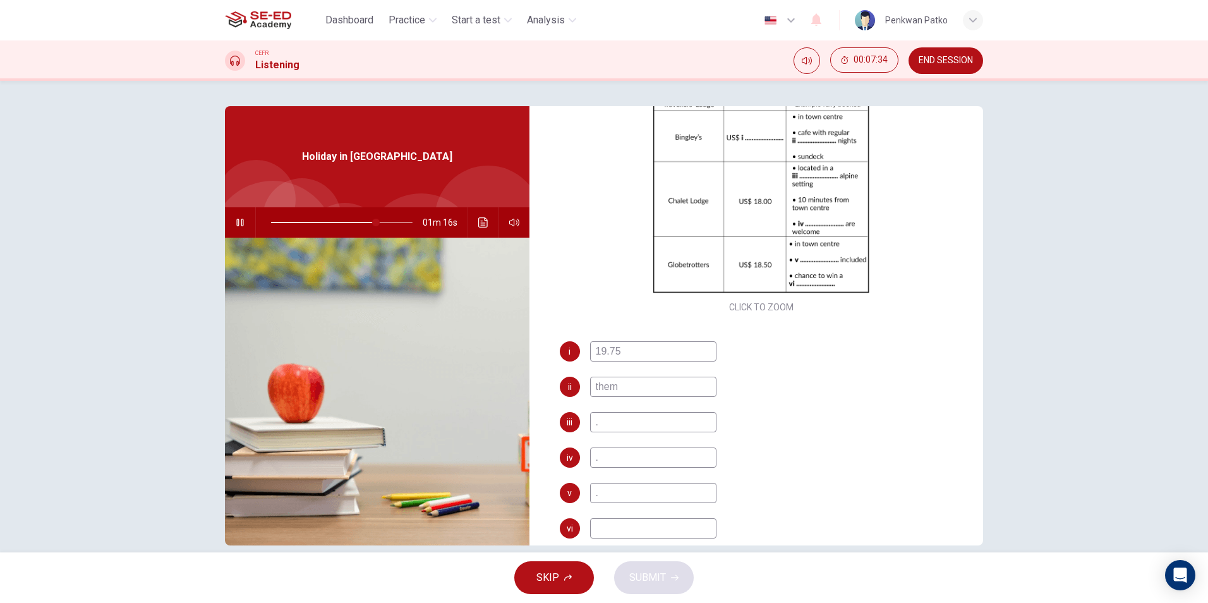
scroll to position [181, 0]
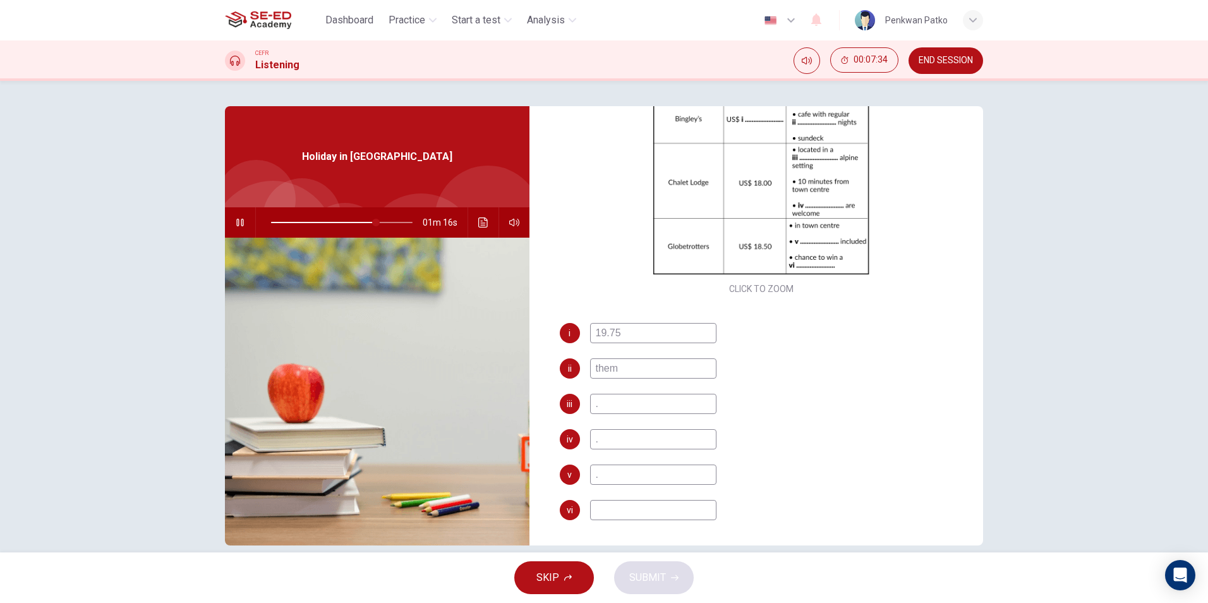
type input "75"
type input "."
click at [608, 511] on input at bounding box center [653, 510] width 126 height 20
type input "75"
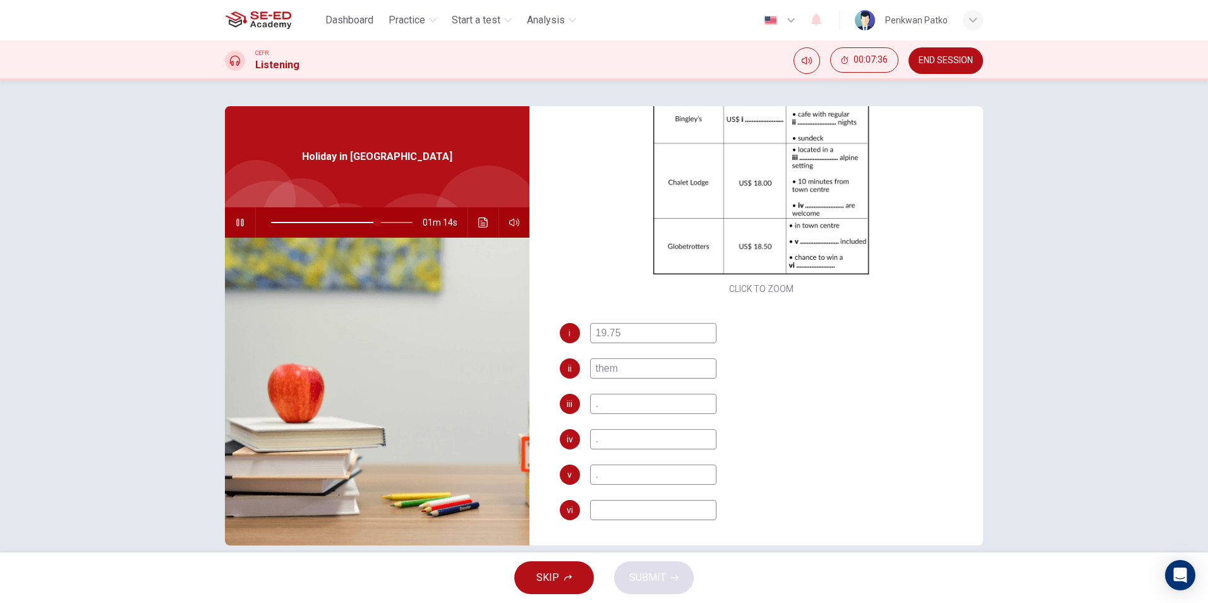
type input "."
type input "76"
type input "."
click at [640, 576] on span "SUBMIT" at bounding box center [647, 577] width 37 height 18
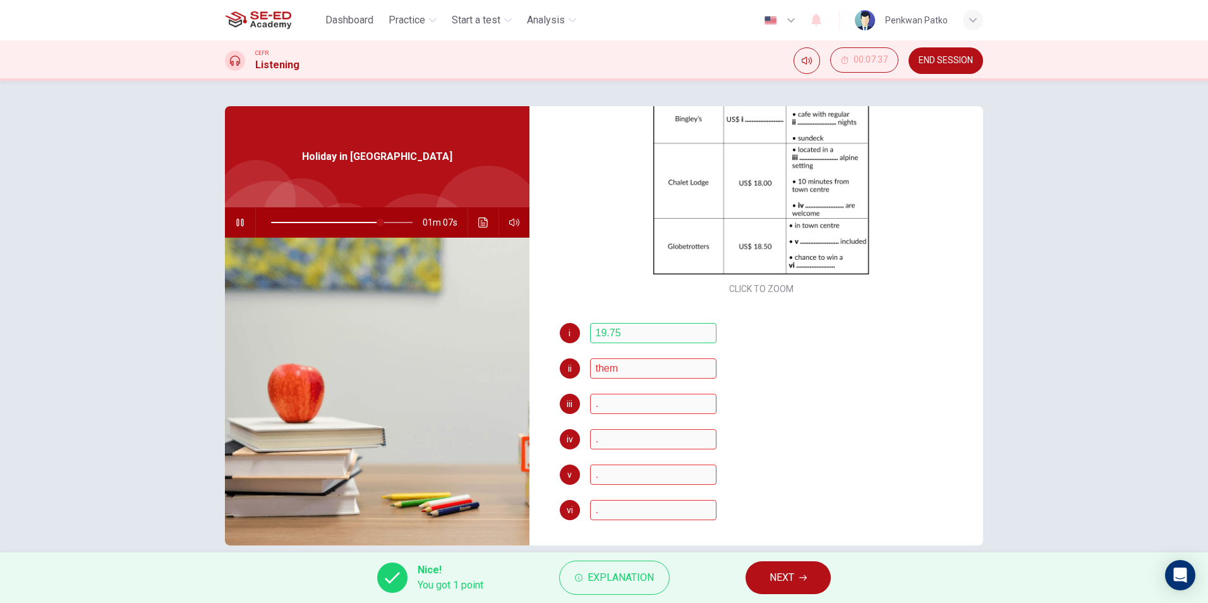
click at [798, 573] on button "NEXT" at bounding box center [787, 577] width 85 height 33
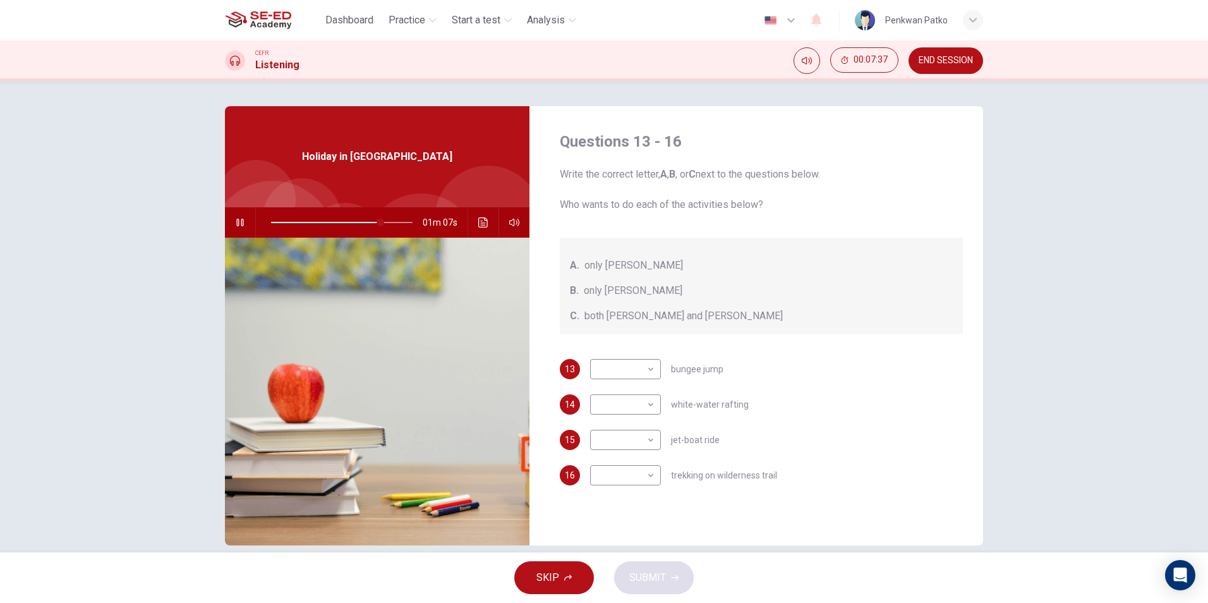
scroll to position [0, 0]
click at [638, 369] on body "This site uses cookies, as explained in our Privacy Policy . If you agree to th…" at bounding box center [604, 301] width 1208 height 603
click at [612, 380] on li "A" at bounding box center [622, 389] width 71 height 20
type input "80"
type input "A"
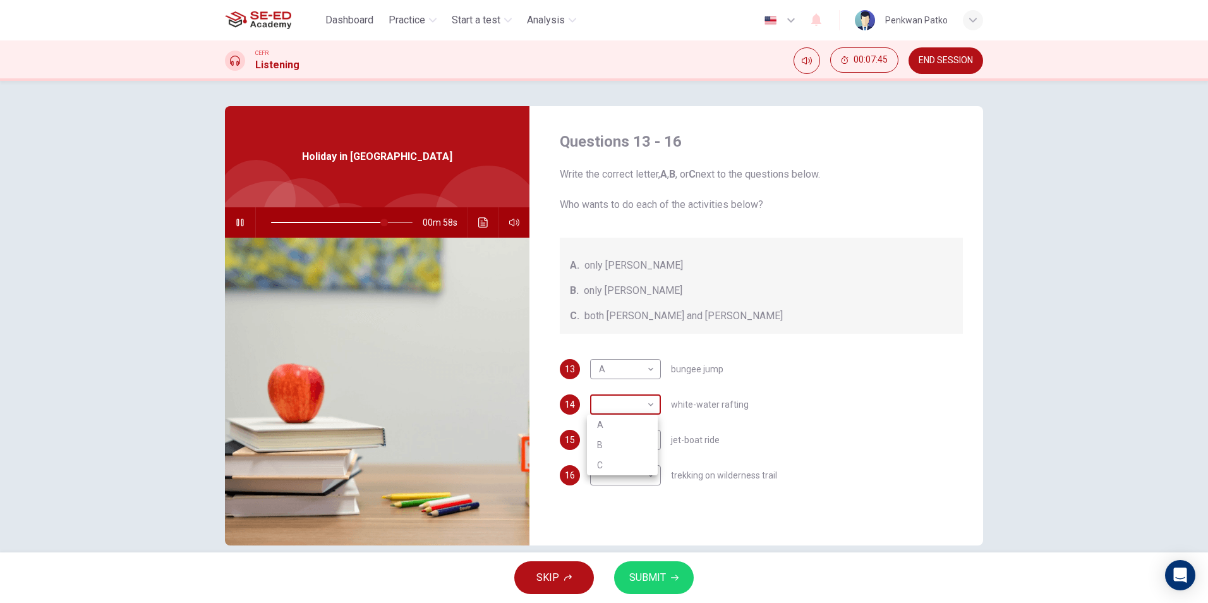
click at [647, 411] on body "This site uses cookies, as explained in our Privacy Policy . If you agree to th…" at bounding box center [604, 301] width 1208 height 603
click at [605, 459] on li "C" at bounding box center [622, 465] width 71 height 20
type input "81"
type input "C"
click at [608, 438] on body "This site uses cookies, as explained in our Privacy Policy . If you agree to th…" at bounding box center [604, 301] width 1208 height 603
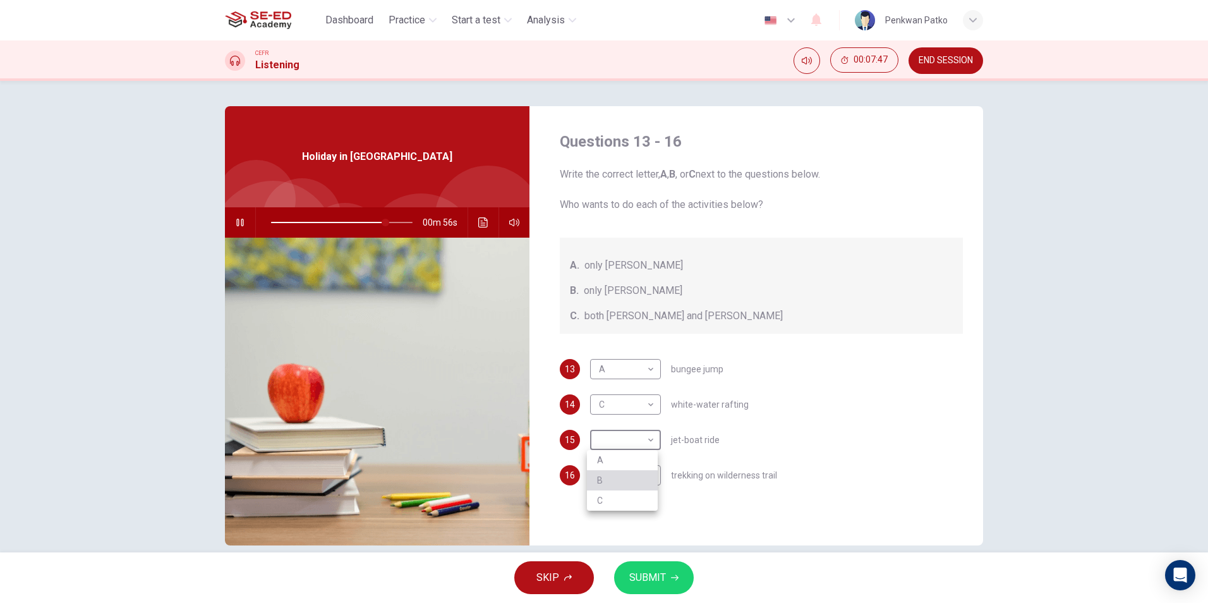
drag, startPoint x: 600, startPoint y: 476, endPoint x: 610, endPoint y: 451, distance: 26.6
click at [602, 476] on li "B" at bounding box center [622, 480] width 71 height 20
type input "81"
type input "B"
click at [604, 468] on body "This site uses cookies, as explained in our Privacy Policy . If you agree to th…" at bounding box center [604, 301] width 1208 height 603
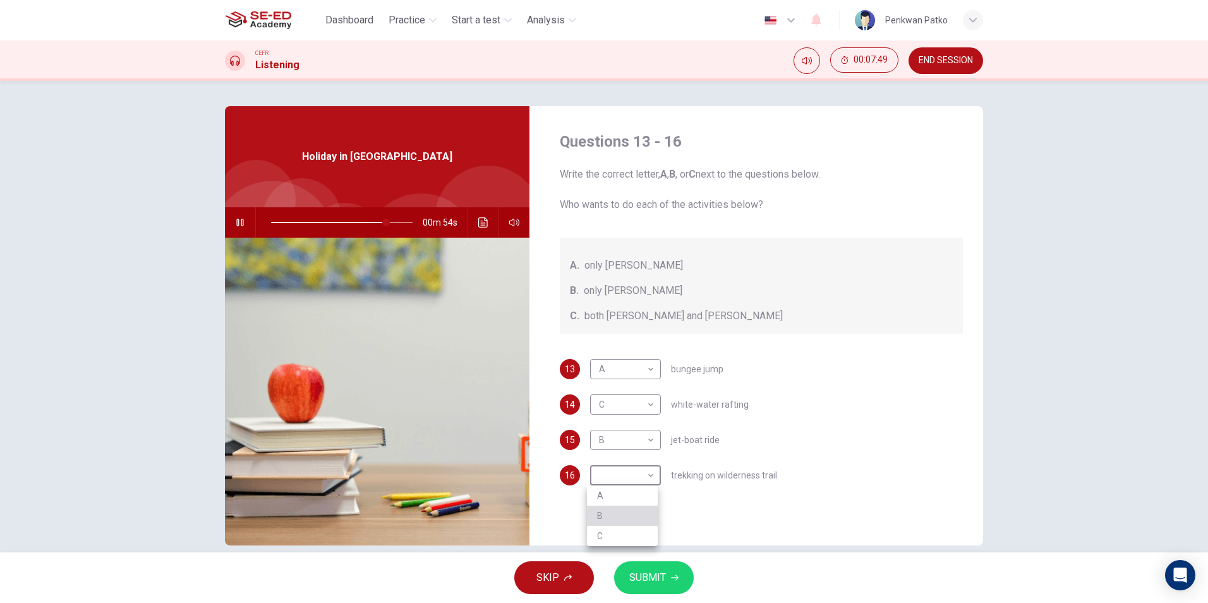
click at [601, 515] on li "B" at bounding box center [622, 515] width 71 height 20
type input "82"
type input "B"
click at [637, 571] on span "SUBMIT" at bounding box center [647, 577] width 37 height 18
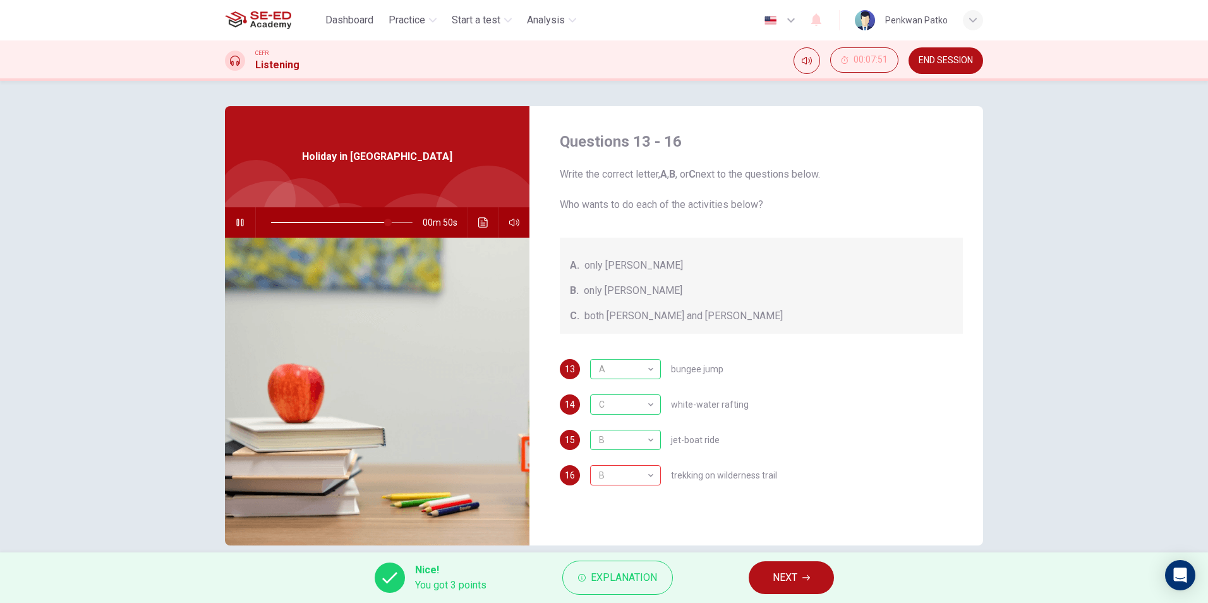
type input "83"
click at [779, 577] on span "NEXT" at bounding box center [784, 577] width 25 height 18
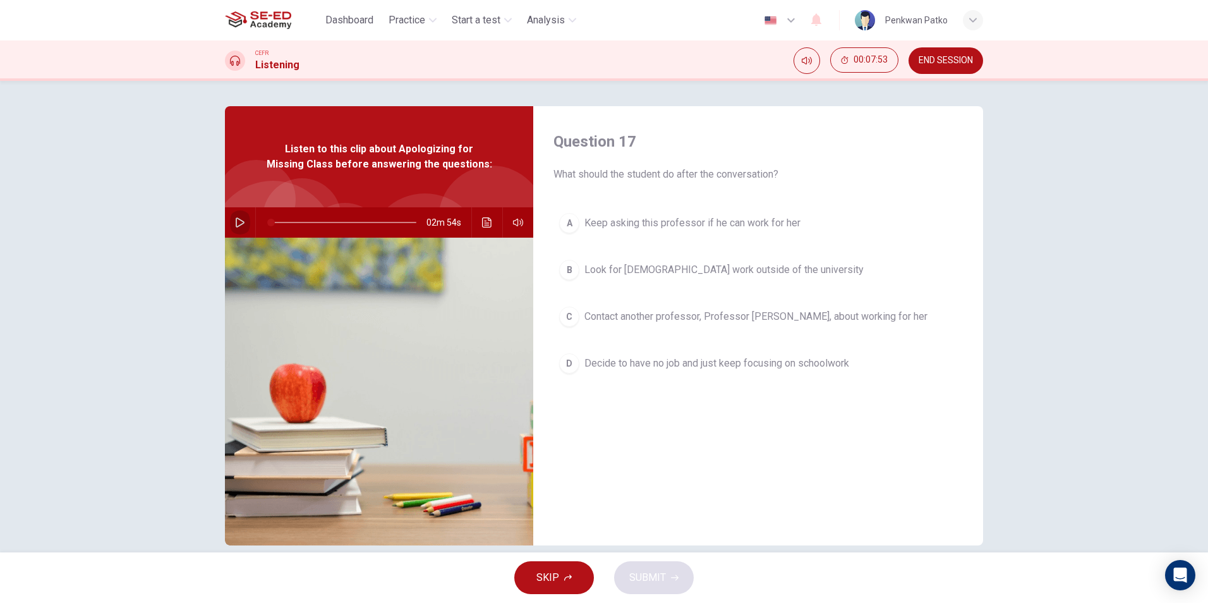
click at [235, 220] on icon "button" at bounding box center [240, 222] width 10 height 10
click at [570, 338] on div "A Keep asking this professor if he can work for her B Look for part-time work o…" at bounding box center [757, 305] width 409 height 197
click at [569, 319] on div "C" at bounding box center [569, 316] width 20 height 20
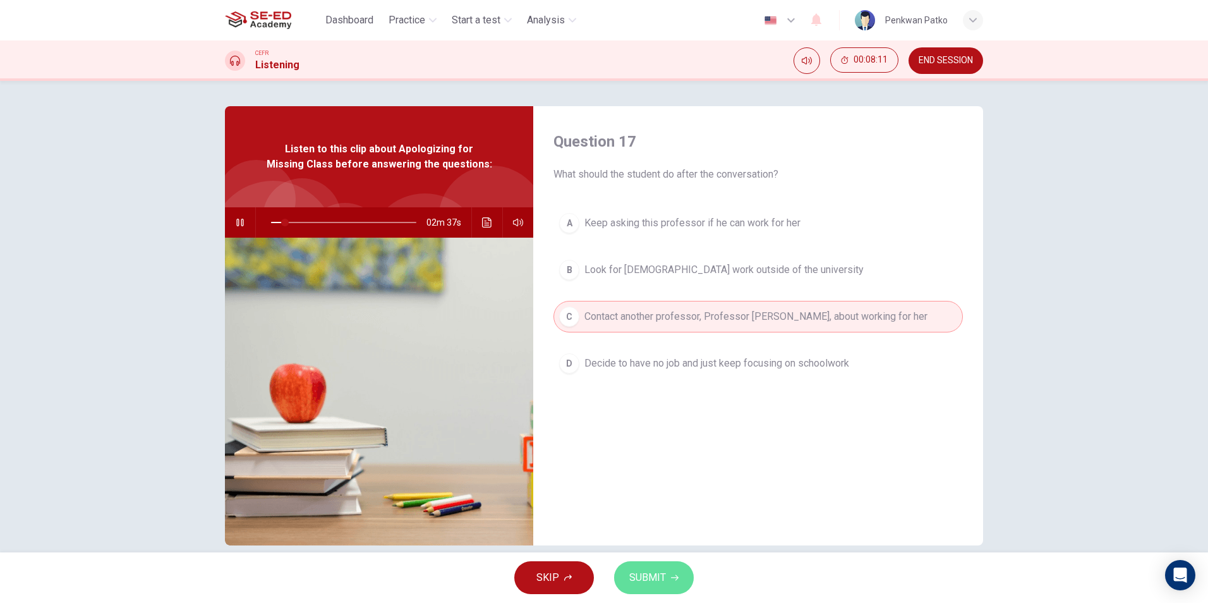
click at [637, 572] on span "SUBMIT" at bounding box center [647, 577] width 37 height 18
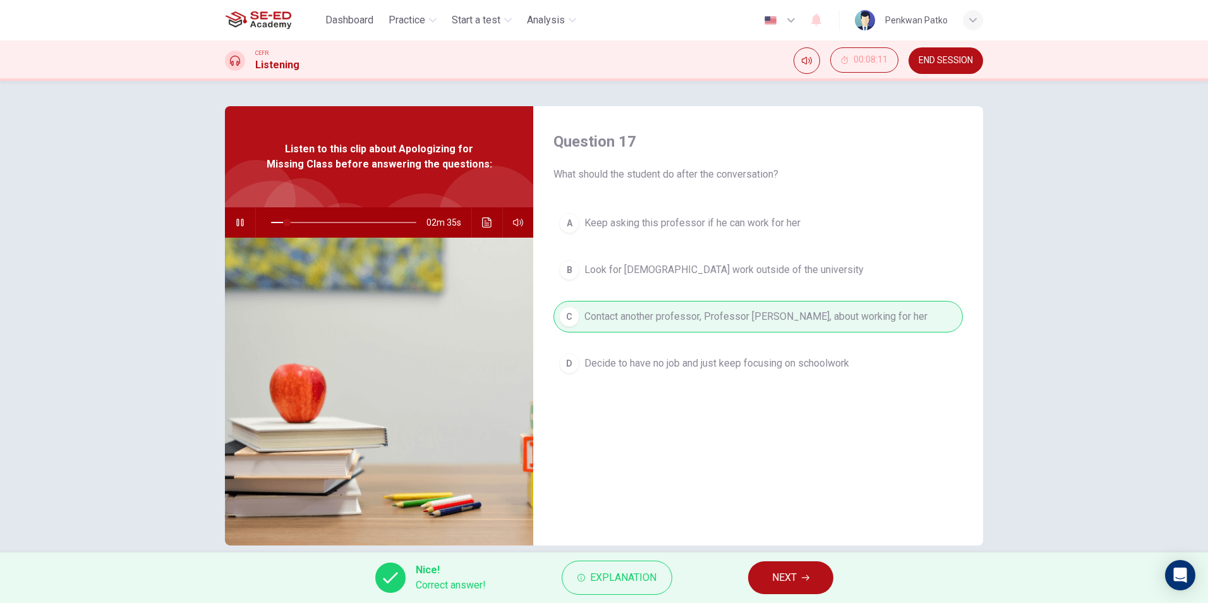
click at [796, 577] on span "NEXT" at bounding box center [784, 577] width 25 height 18
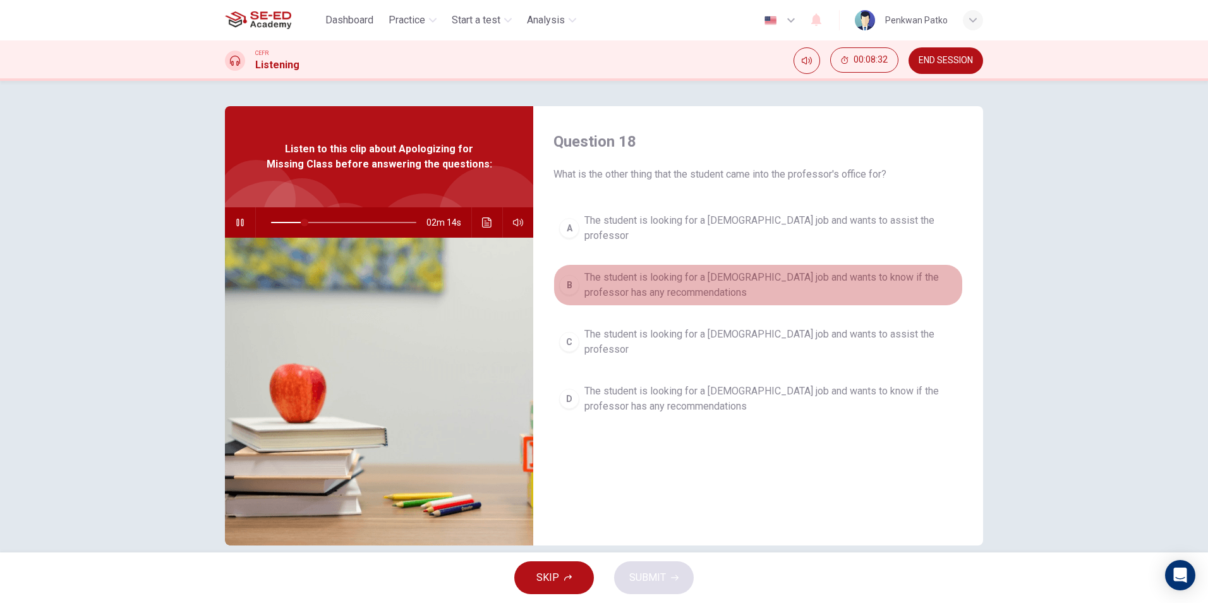
click at [563, 281] on div "B" at bounding box center [569, 285] width 20 height 20
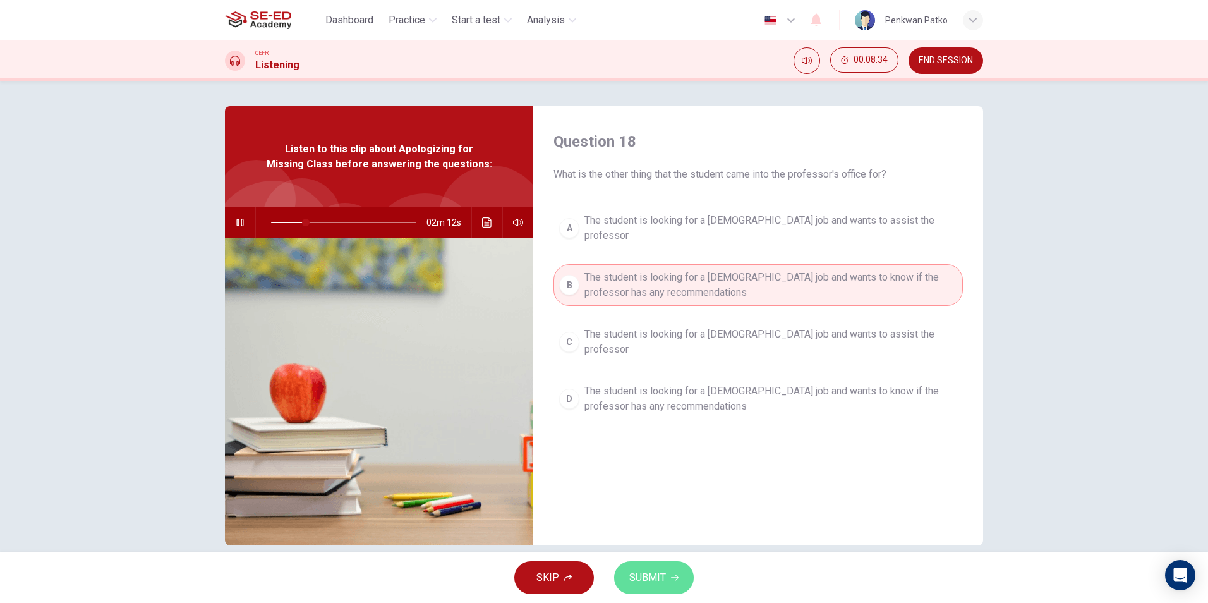
click at [638, 567] on button "SUBMIT" at bounding box center [654, 577] width 80 height 33
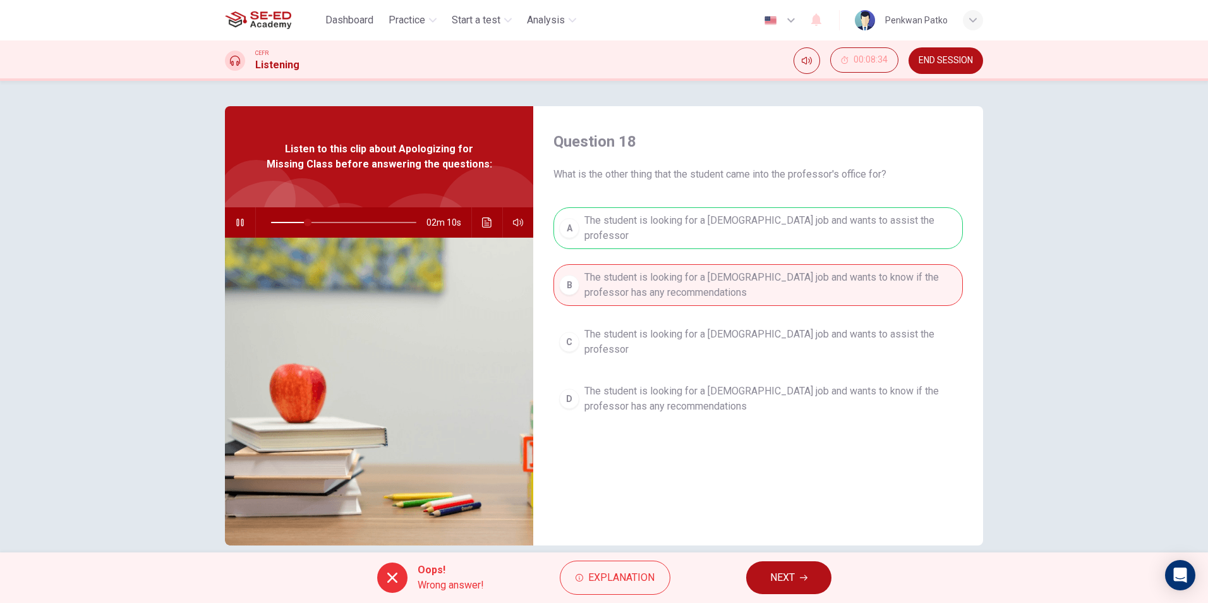
click at [762, 577] on button "NEXT" at bounding box center [788, 577] width 85 height 33
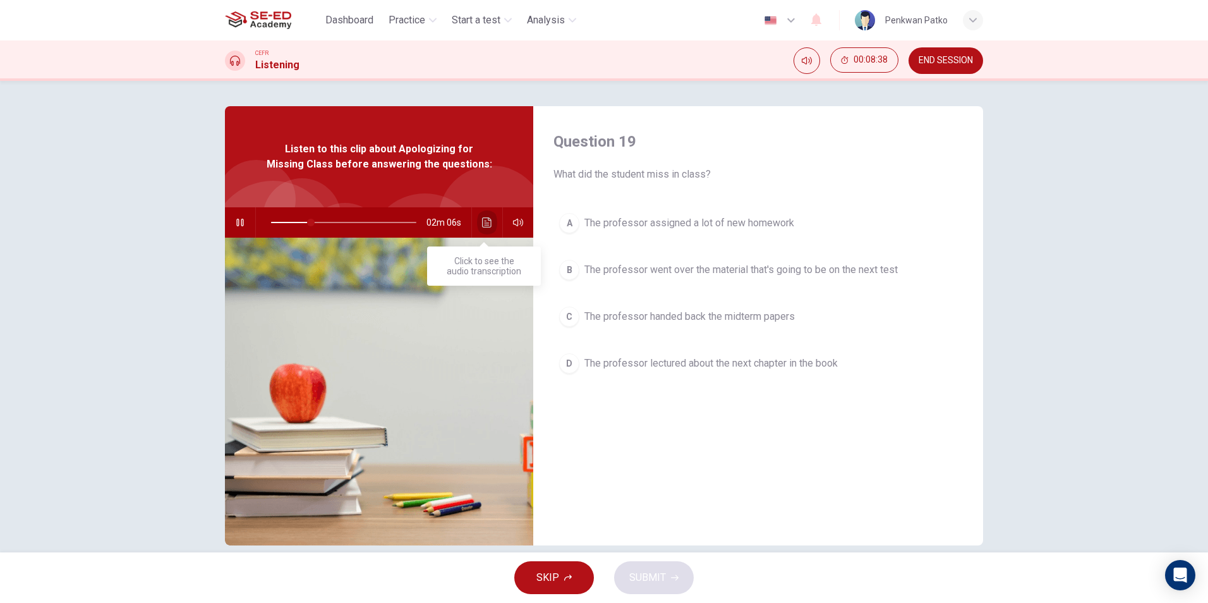
click at [477, 220] on button "Click to see the audio transcription" at bounding box center [487, 222] width 20 height 30
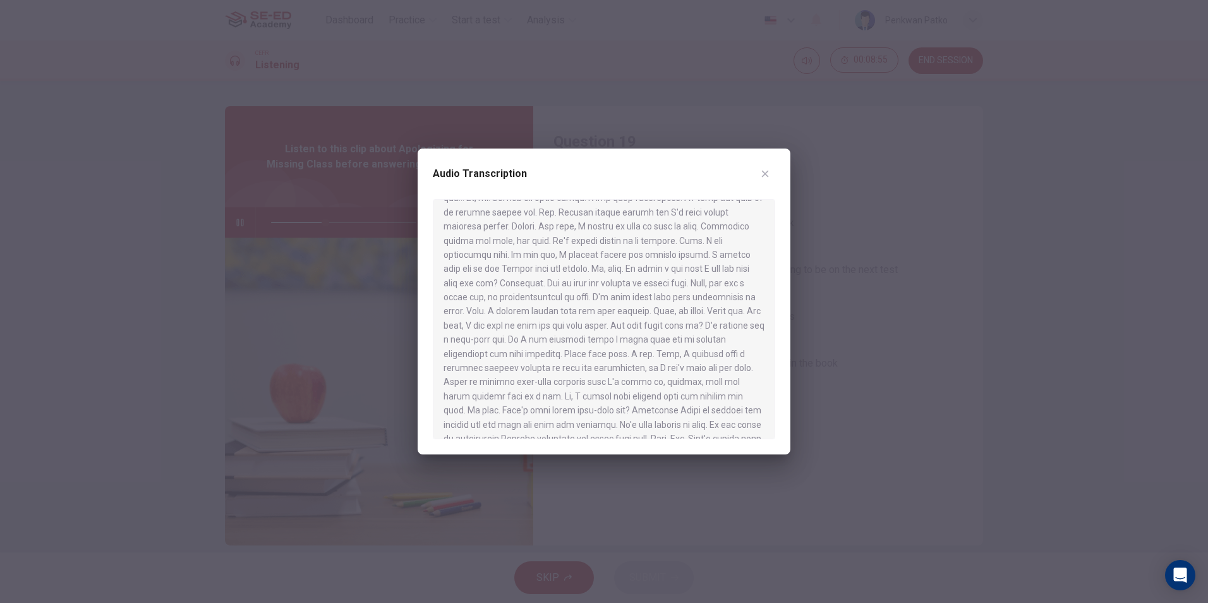
scroll to position [126, 0]
click at [764, 172] on icon "button" at bounding box center [765, 174] width 7 height 7
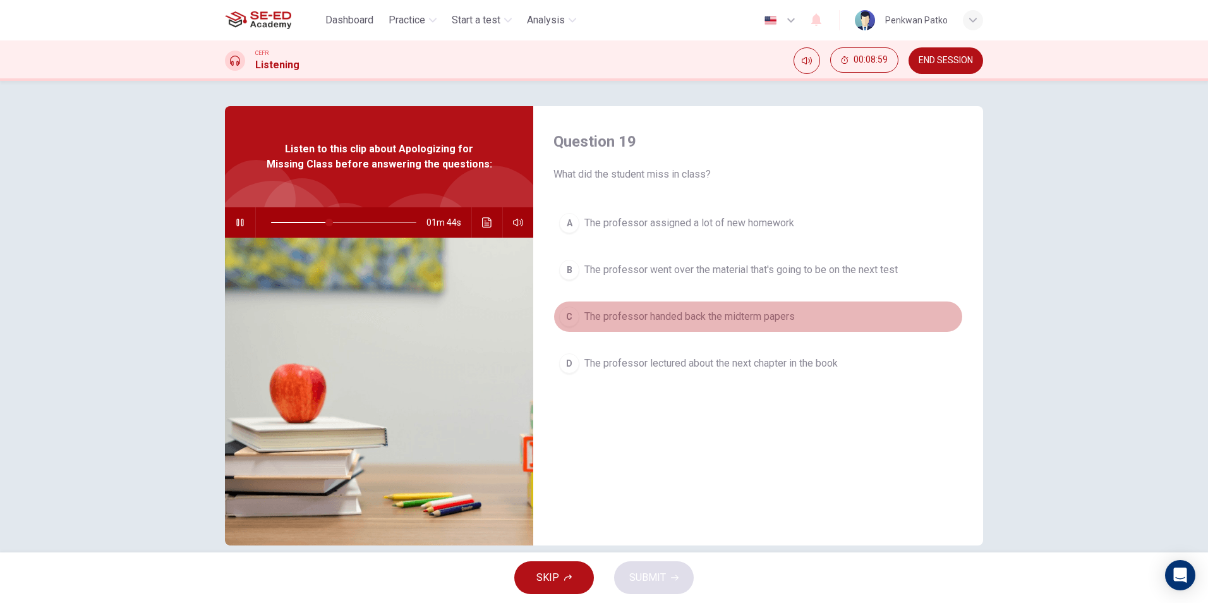
click at [568, 312] on div "C" at bounding box center [569, 316] width 20 height 20
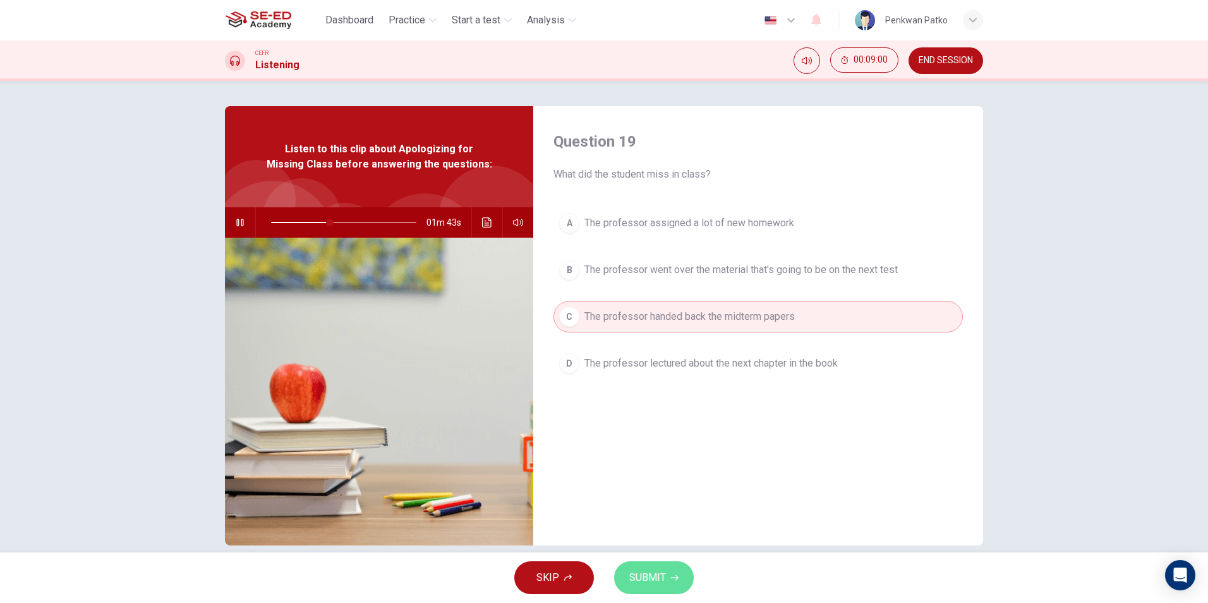
click at [641, 578] on span "SUBMIT" at bounding box center [647, 577] width 37 height 18
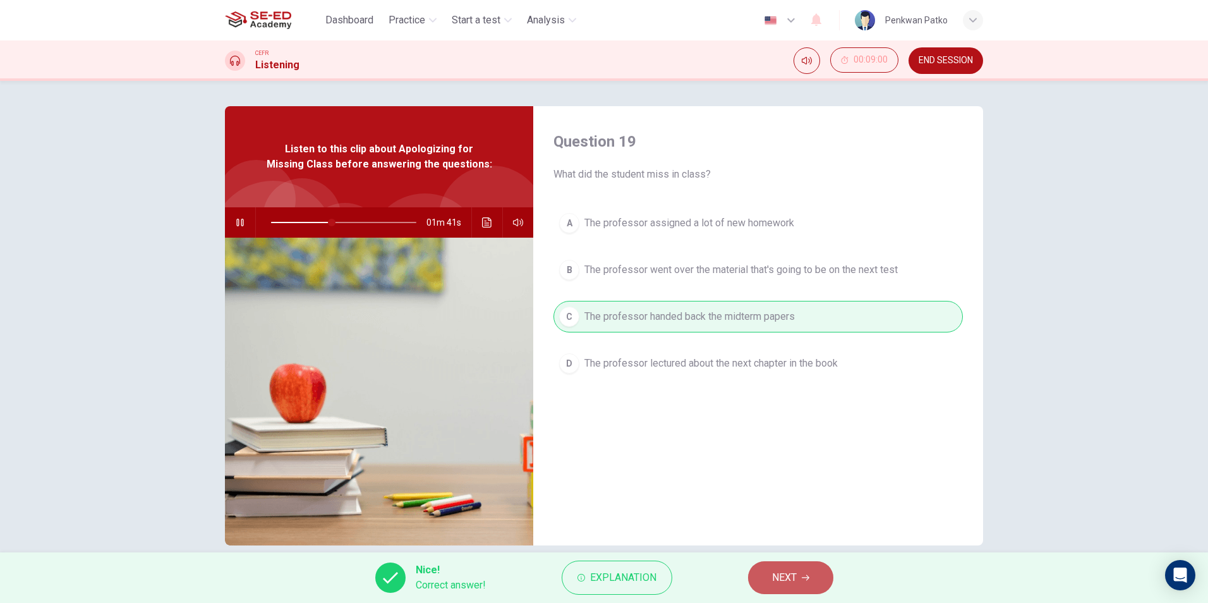
click at [794, 587] on button "NEXT" at bounding box center [790, 577] width 85 height 33
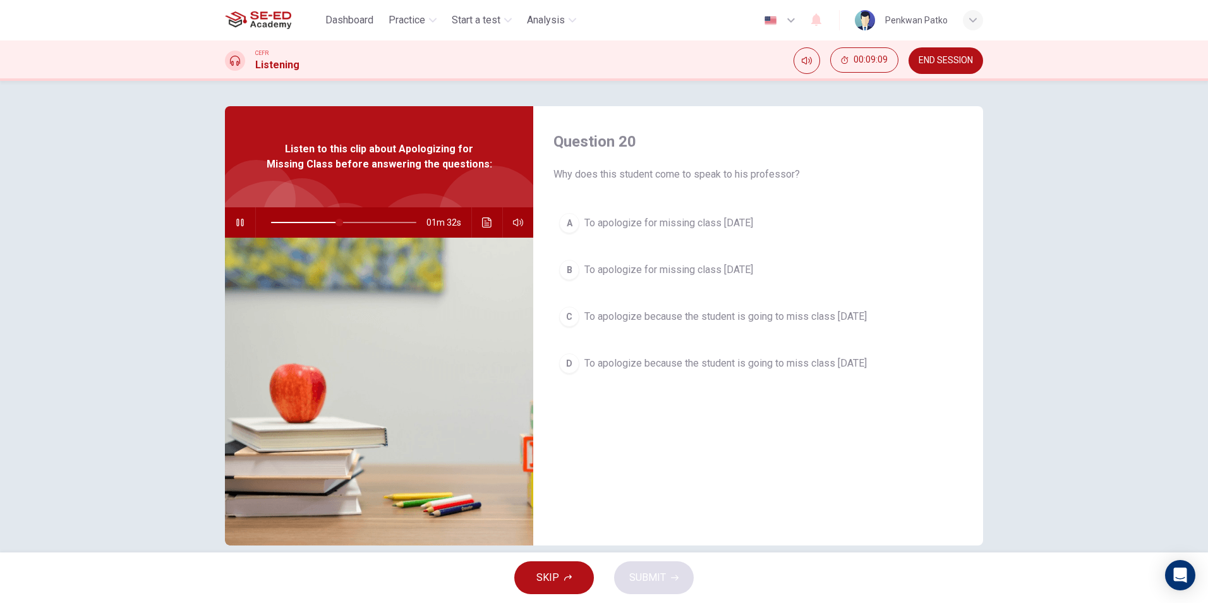
type input "48"
click at [964, 54] on button "END SESSION" at bounding box center [945, 60] width 75 height 27
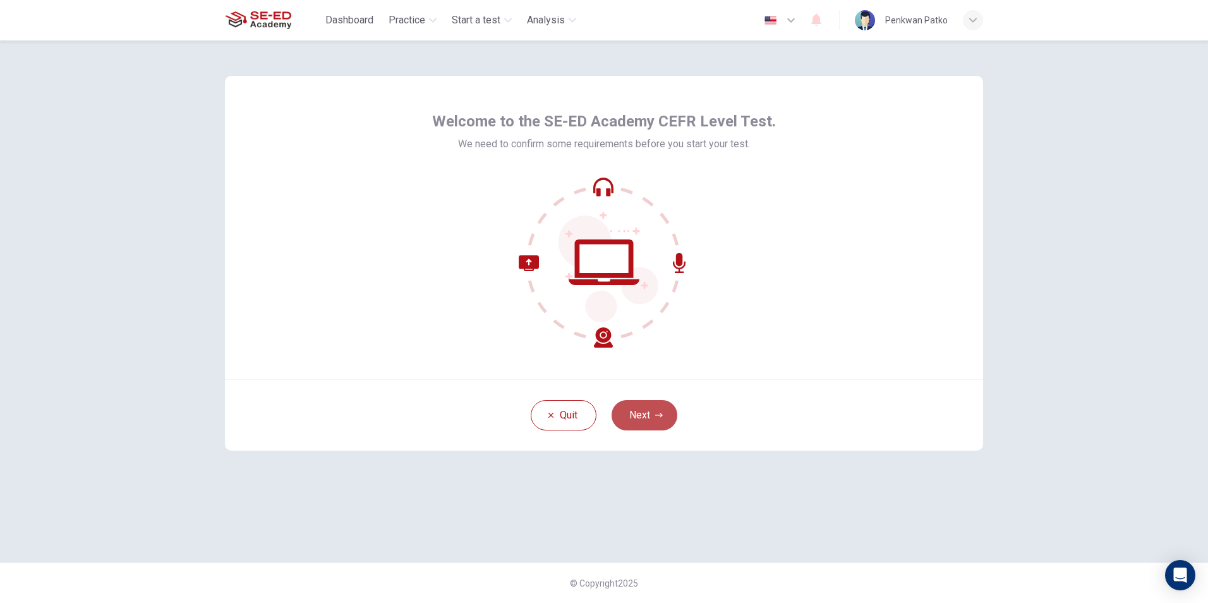
click at [639, 419] on button "Next" at bounding box center [644, 415] width 66 height 30
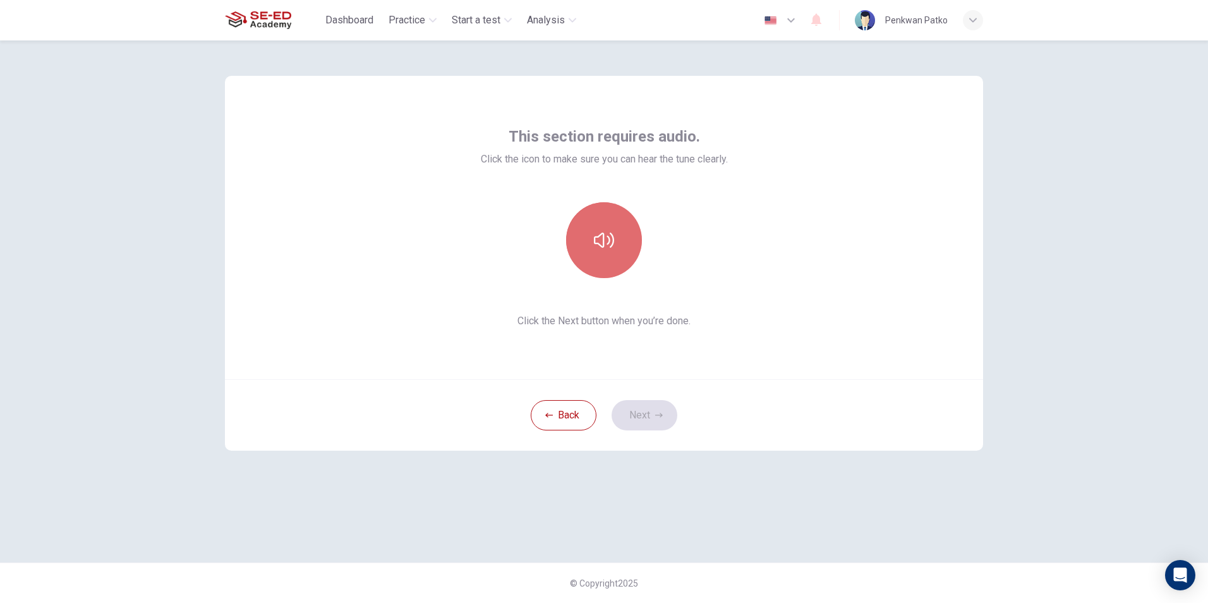
click at [611, 241] on icon "button" at bounding box center [604, 240] width 20 height 20
click at [646, 411] on button "Next" at bounding box center [644, 415] width 66 height 30
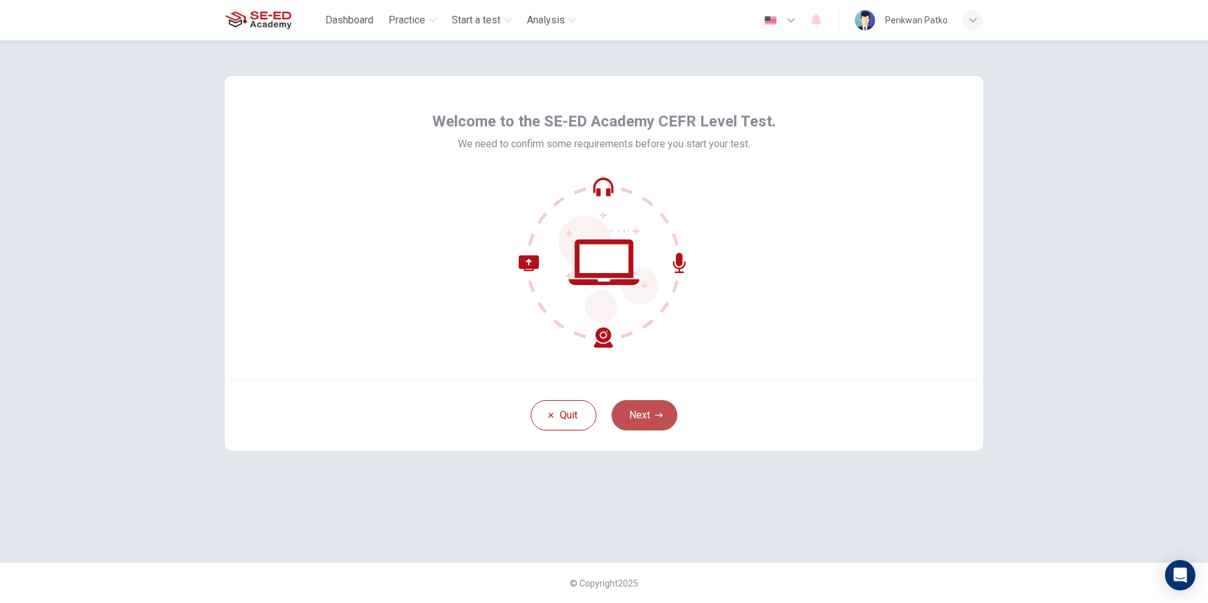
click at [621, 412] on button "Next" at bounding box center [644, 415] width 66 height 30
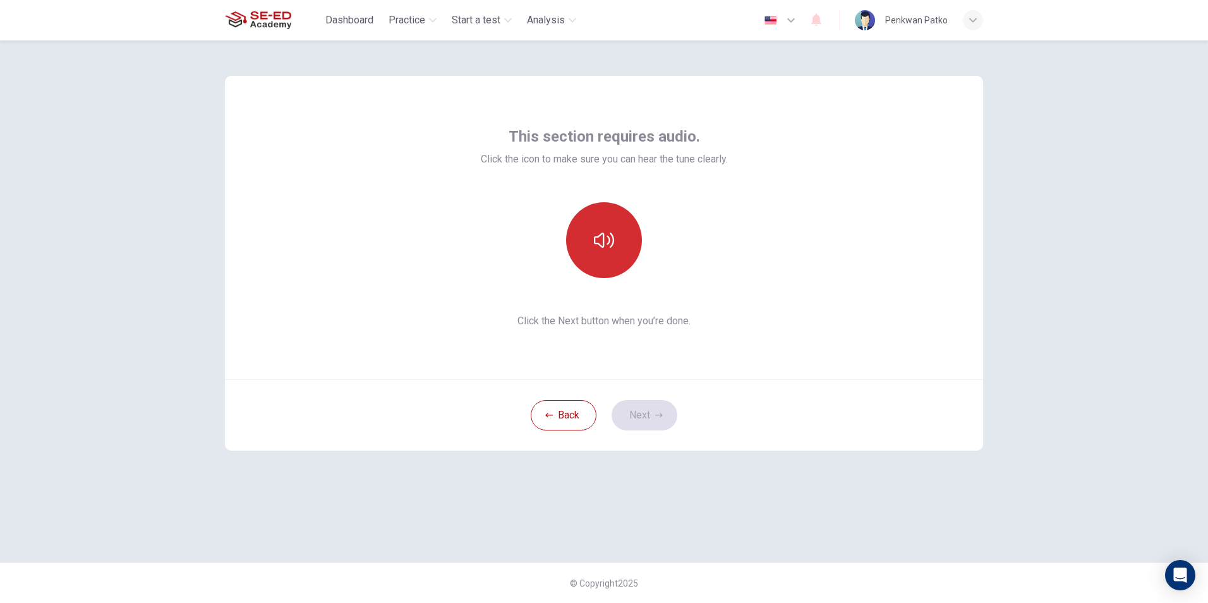
click at [602, 236] on icon "button" at bounding box center [604, 240] width 20 height 20
click at [644, 408] on button "Next" at bounding box center [644, 415] width 66 height 30
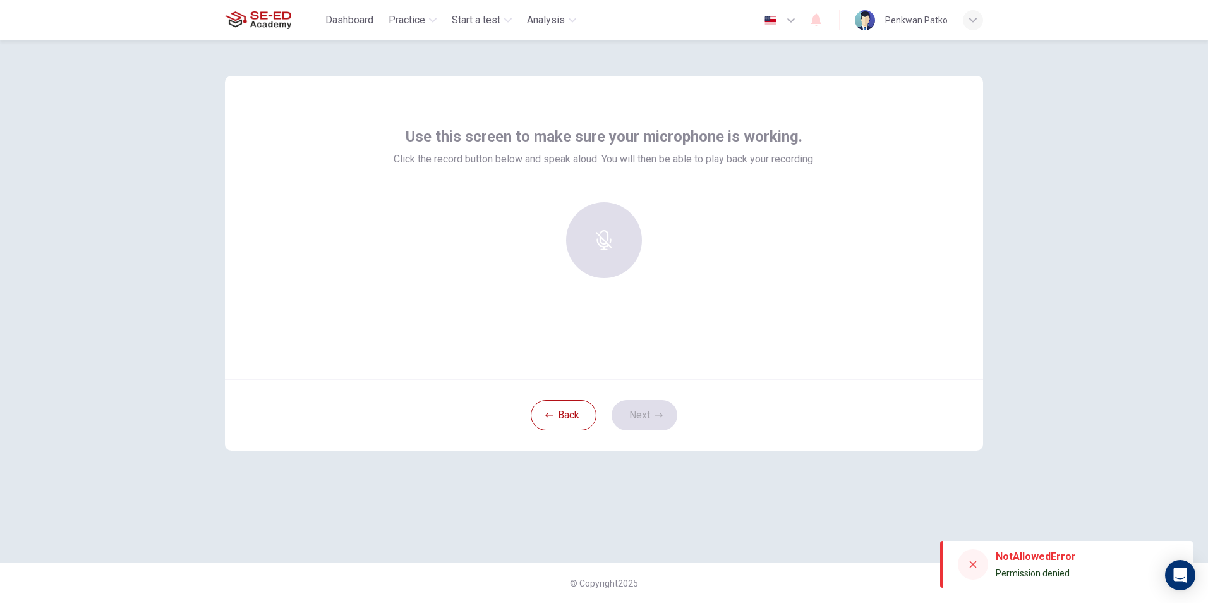
click at [607, 236] on div at bounding box center [604, 240] width 136 height 76
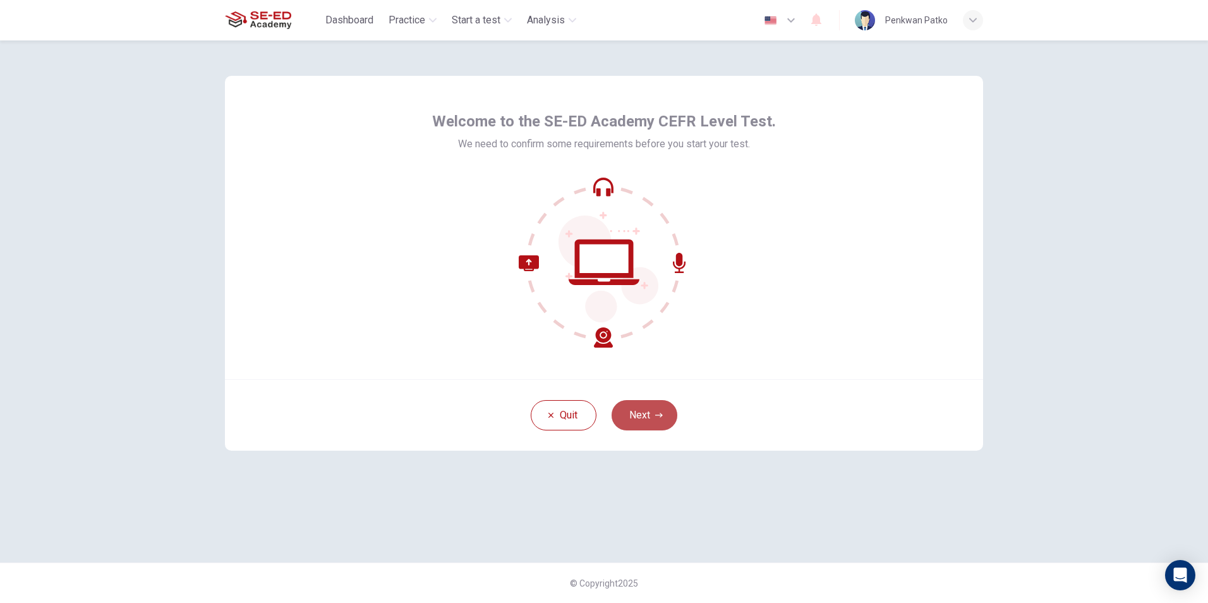
click at [628, 418] on button "Next" at bounding box center [644, 415] width 66 height 30
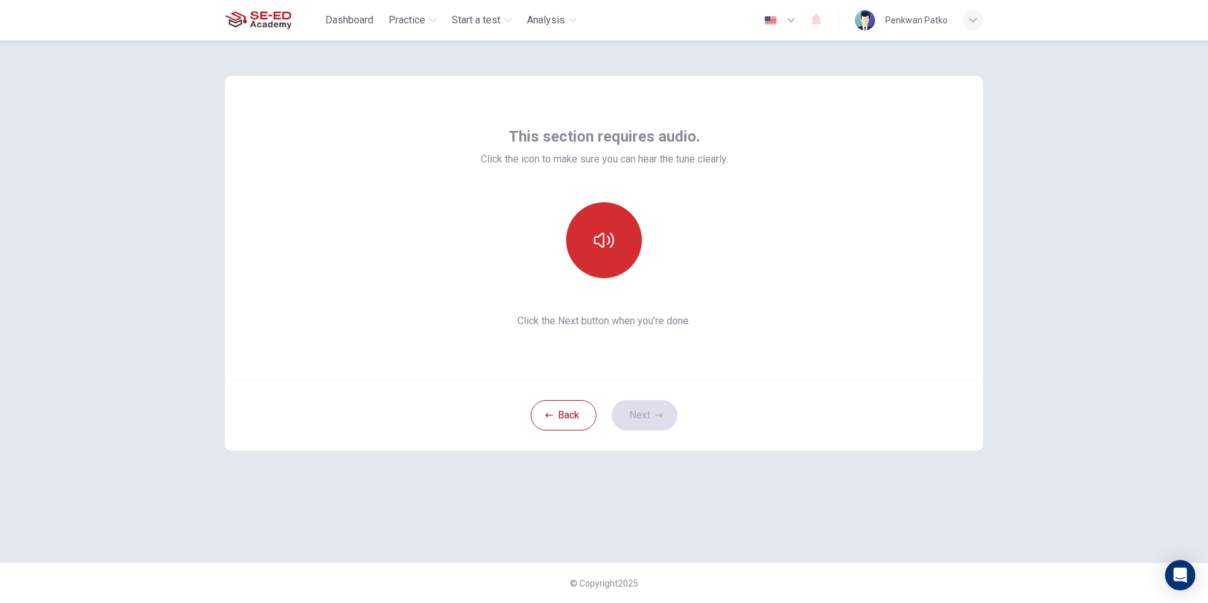
click at [591, 270] on button "button" at bounding box center [604, 240] width 76 height 76
click at [707, 316] on span "Click the Next button when you’re done." at bounding box center [604, 320] width 247 height 15
click at [639, 413] on button "Next" at bounding box center [644, 415] width 66 height 30
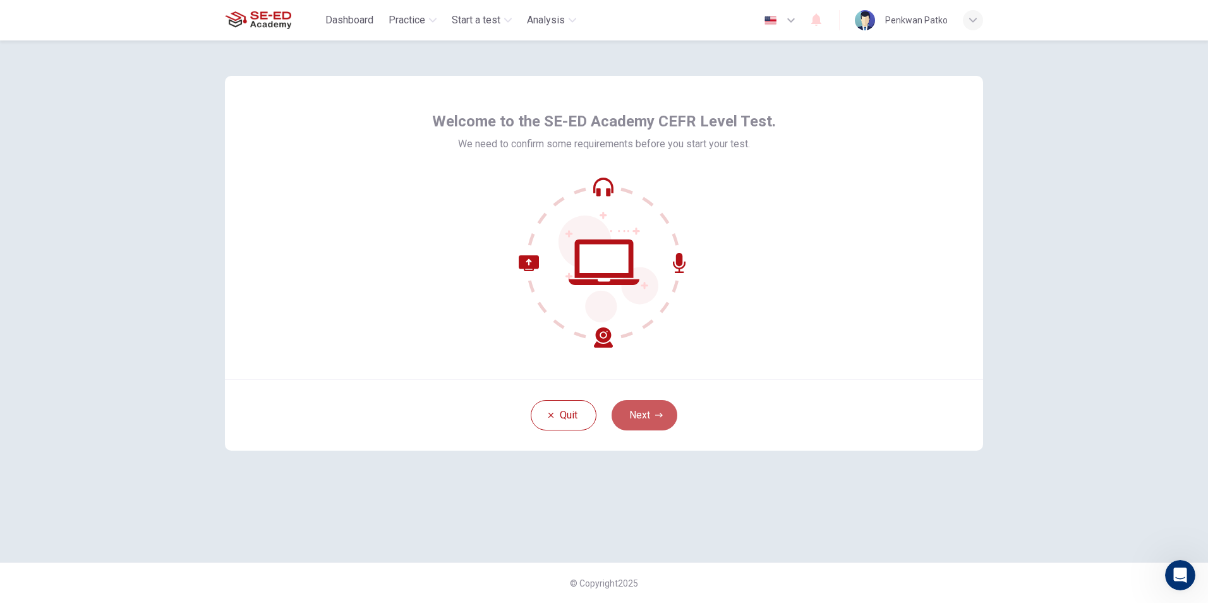
click at [637, 409] on button "Next" at bounding box center [644, 415] width 66 height 30
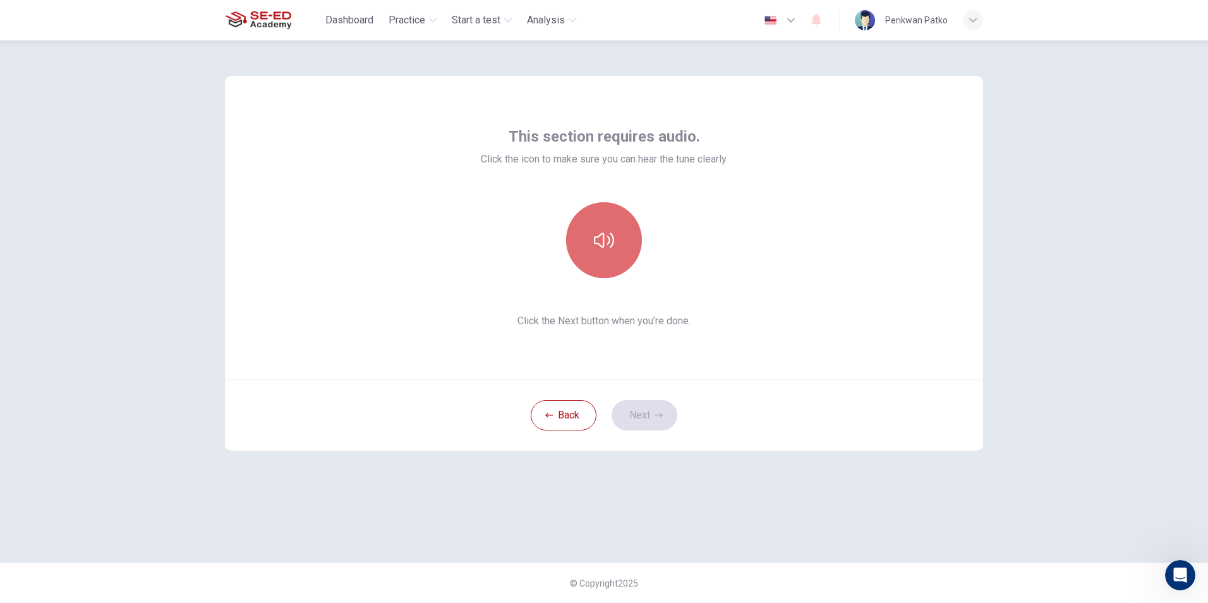
click at [593, 256] on button "button" at bounding box center [604, 240] width 76 height 76
click at [636, 416] on button "Next" at bounding box center [644, 415] width 66 height 30
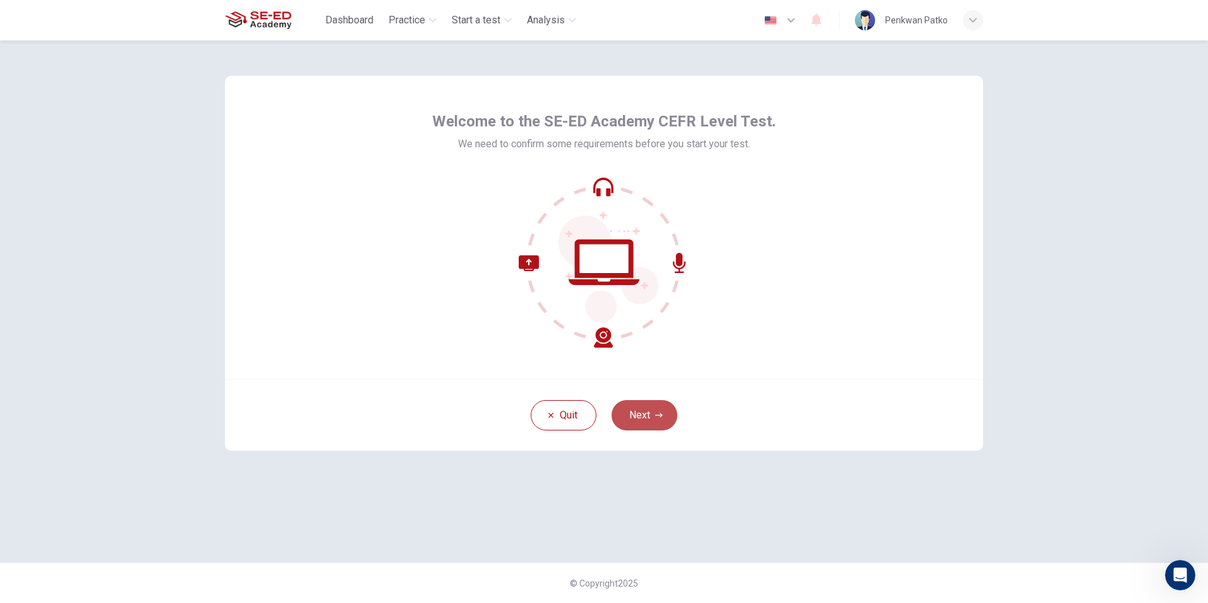
click at [627, 402] on button "Next" at bounding box center [644, 415] width 66 height 30
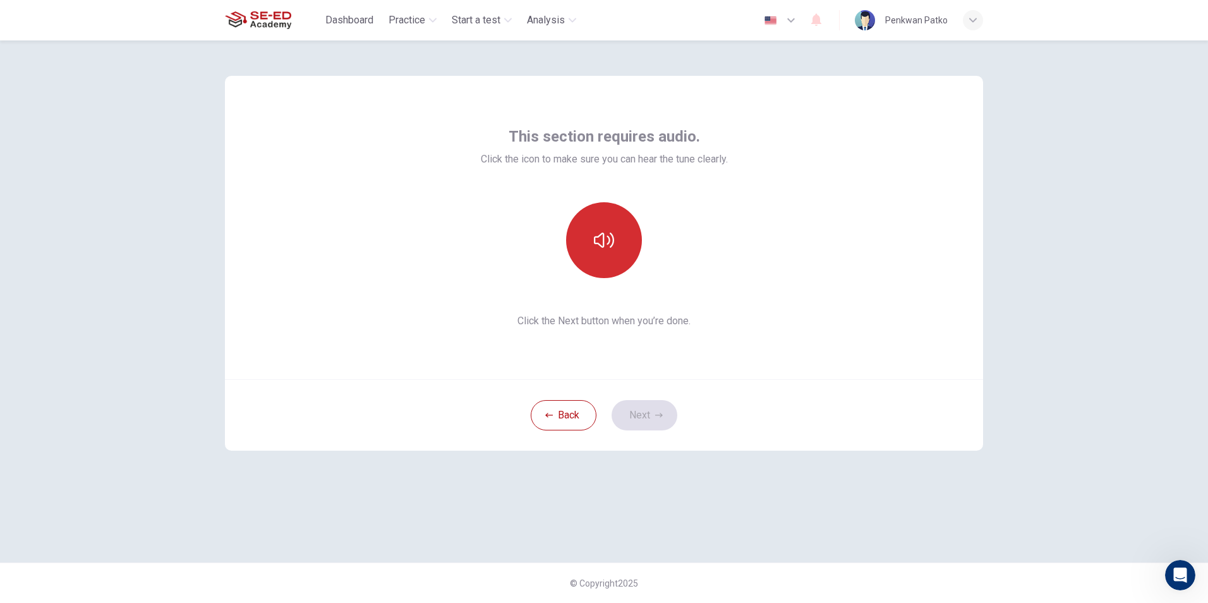
click at [587, 241] on button "button" at bounding box center [604, 240] width 76 height 76
click at [646, 416] on button "Next" at bounding box center [644, 415] width 66 height 30
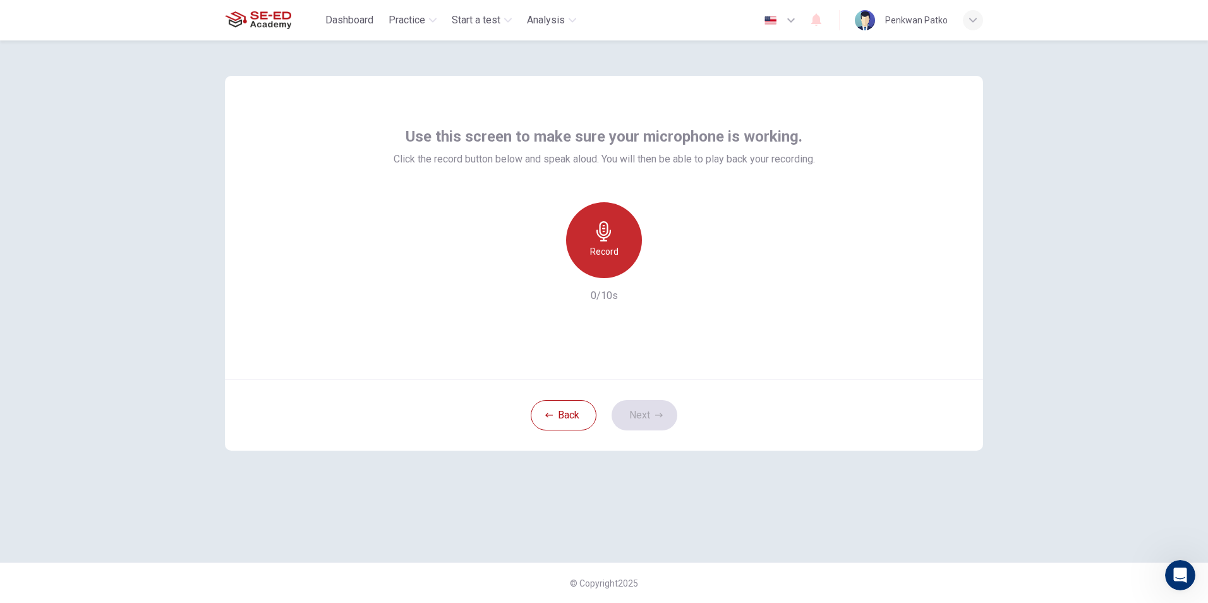
click at [609, 263] on div "Record" at bounding box center [604, 240] width 76 height 76
click at [662, 268] on icon "button" at bounding box center [663, 268] width 6 height 8
click at [659, 411] on button "Next" at bounding box center [644, 415] width 66 height 30
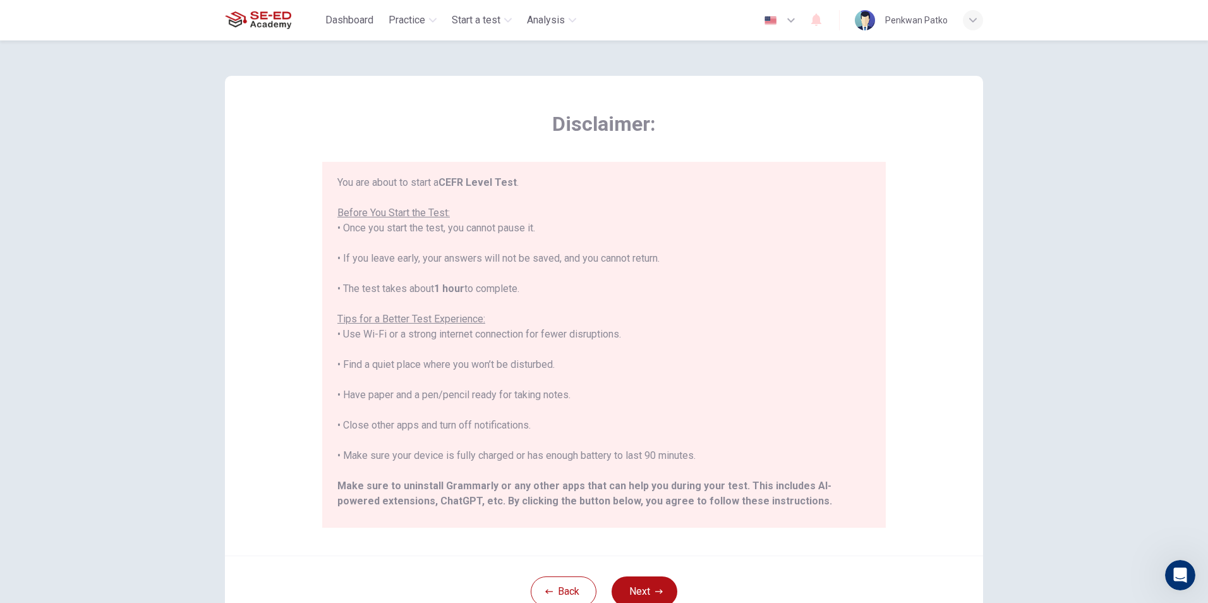
scroll to position [121, 0]
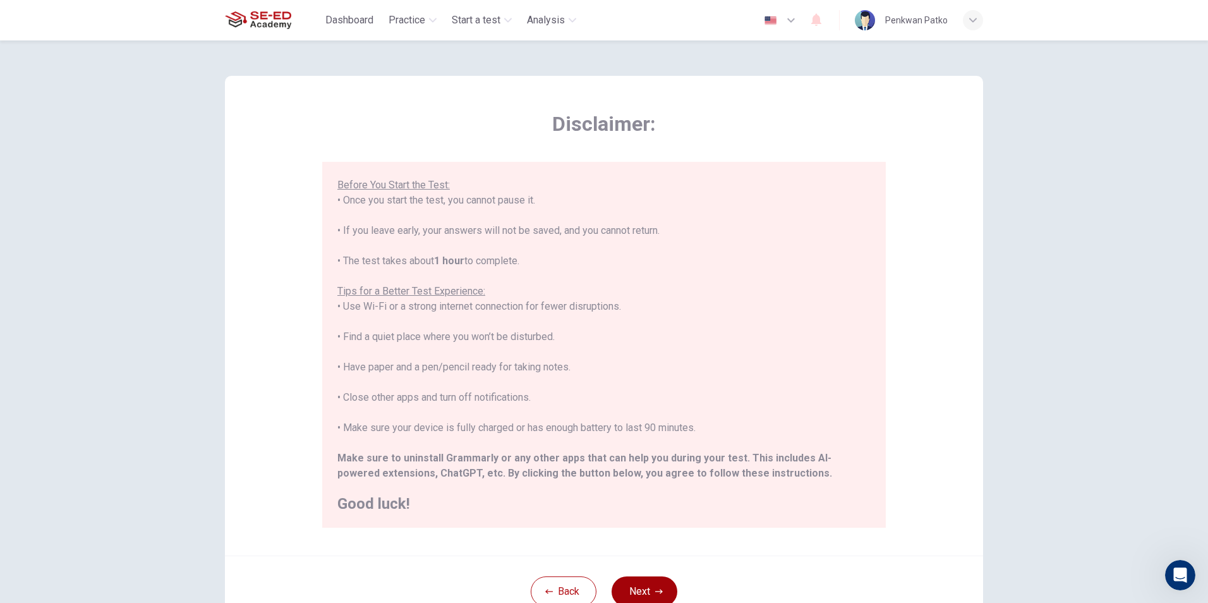
click at [637, 584] on button "Next" at bounding box center [644, 591] width 66 height 30
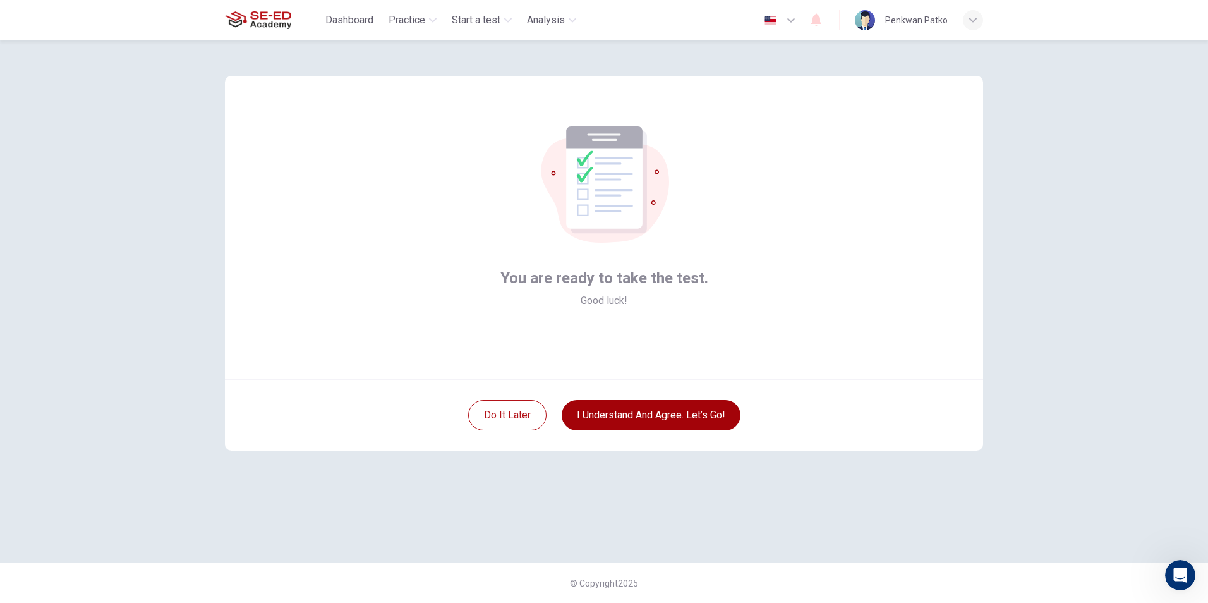
click at [671, 407] on button "I understand and agree. Let’s go!" at bounding box center [650, 415] width 179 height 30
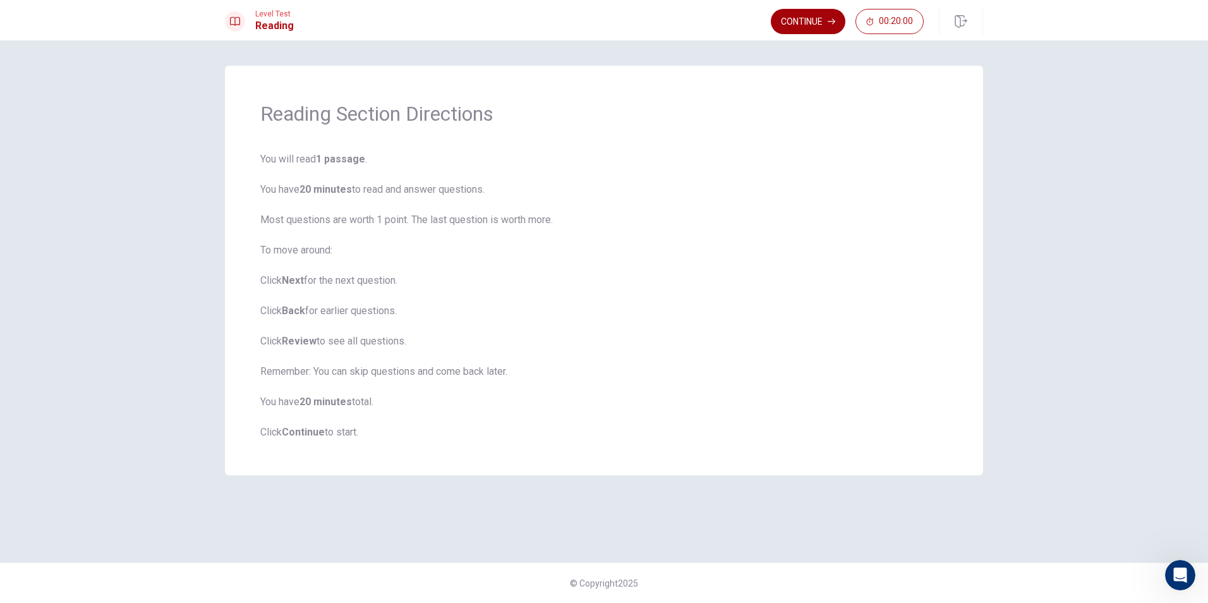
click at [813, 16] on button "Continue" at bounding box center [808, 21] width 75 height 25
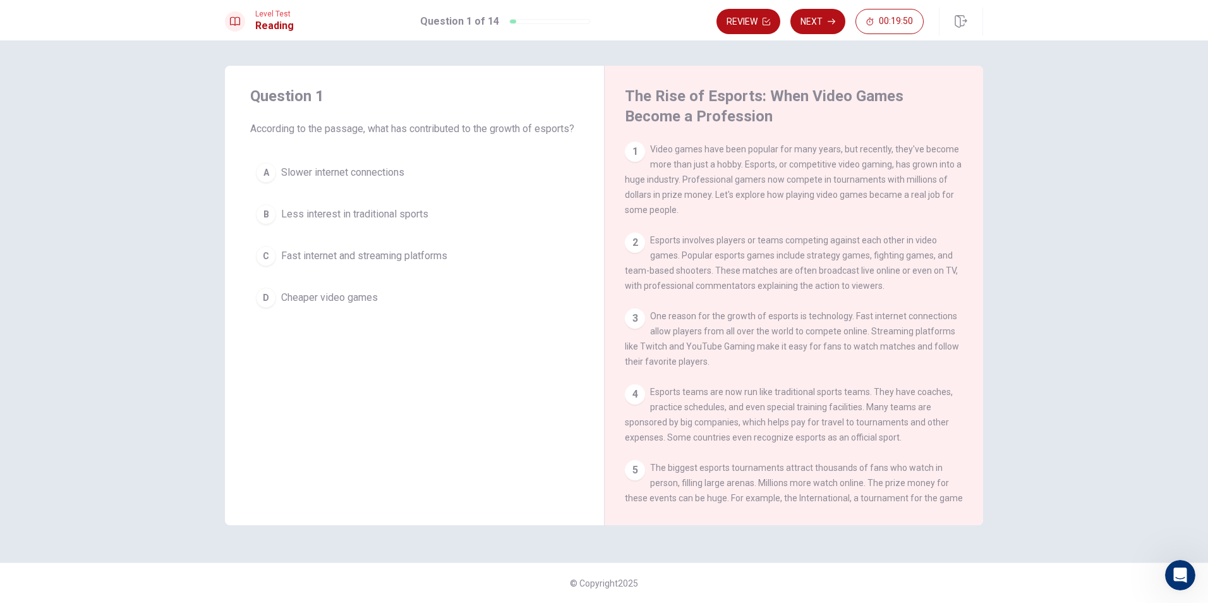
drag, startPoint x: 651, startPoint y: 157, endPoint x: 647, endPoint y: 146, distance: 11.8
click at [649, 152] on div "1 Video games have been popular for many years, but recently, they've become mo…" at bounding box center [794, 179] width 339 height 76
drag, startPoint x: 651, startPoint y: 145, endPoint x: 673, endPoint y: 143, distance: 22.1
click at [673, 143] on div "1 Video games have been popular for many years, but recently, they've become mo…" at bounding box center [794, 179] width 339 height 76
click at [263, 266] on div "C" at bounding box center [266, 256] width 20 height 20
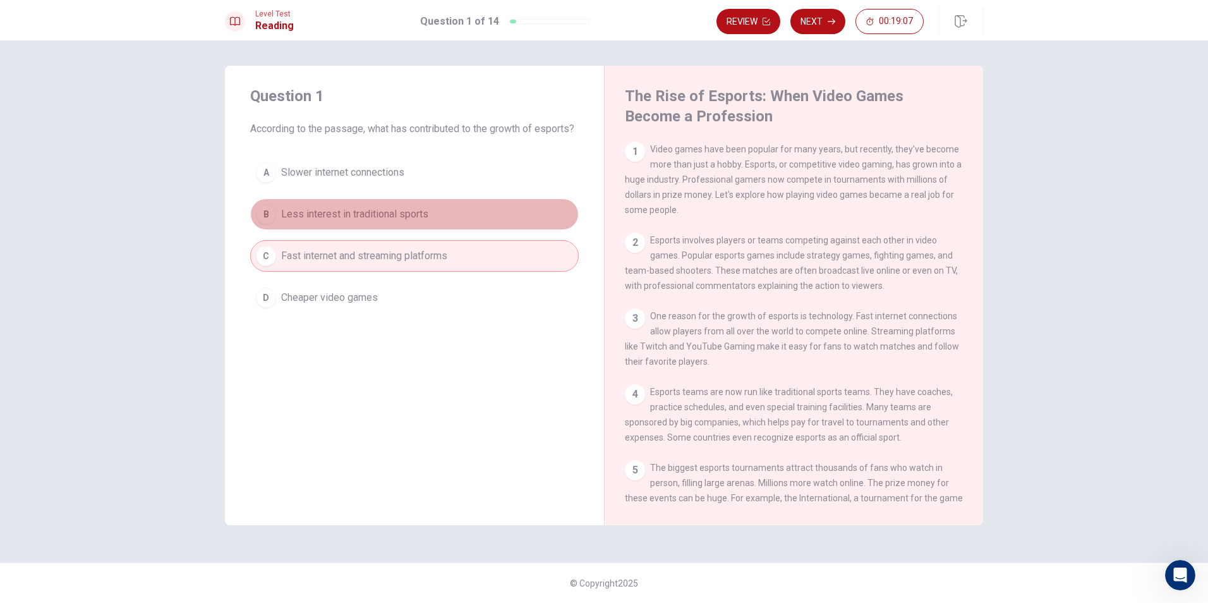
click at [323, 222] on span "Less interest in traditional sports" at bounding box center [354, 214] width 147 height 15
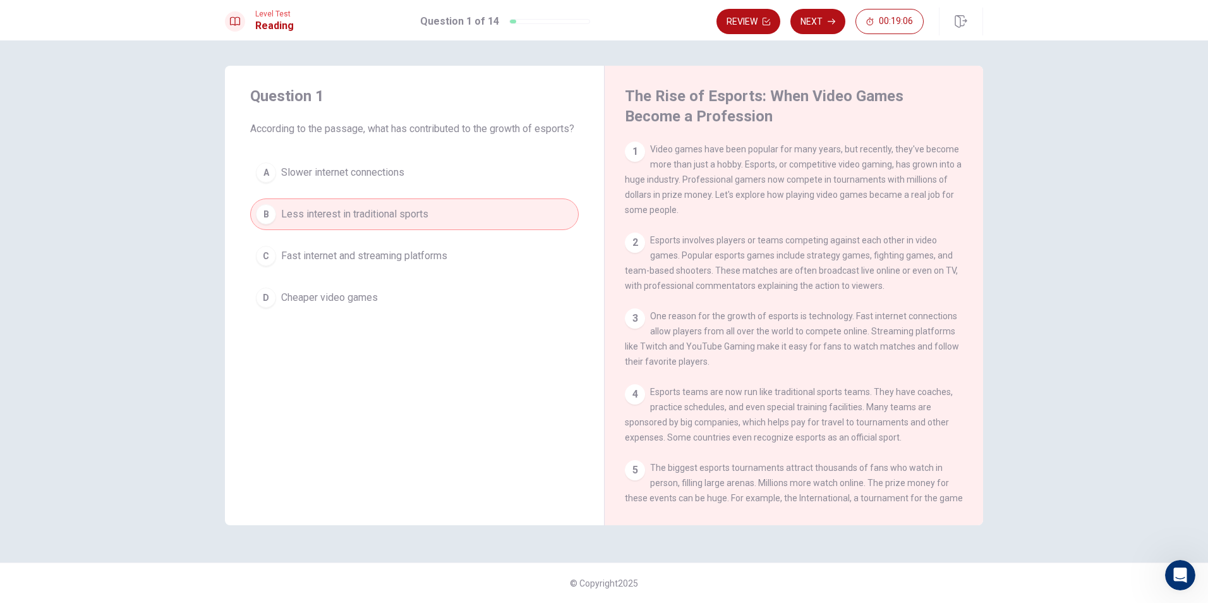
click at [305, 263] on span "Fast internet and streaming platforms" at bounding box center [364, 255] width 166 height 15
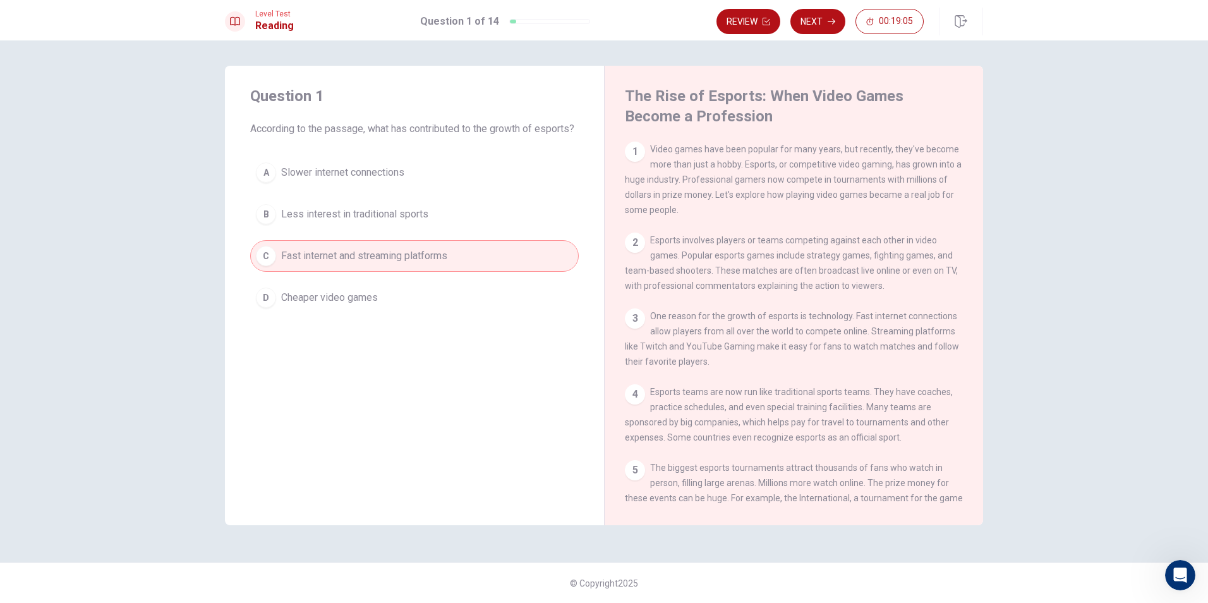
click at [620, 243] on div "The Rise of Esports: When Video Games Become a Profession 1 Video games have be…" at bounding box center [793, 295] width 379 height 459
click at [646, 244] on div "2 Esports involves players or teams competing against each other in video games…" at bounding box center [794, 262] width 339 height 61
click at [813, 18] on button "Next" at bounding box center [817, 21] width 55 height 25
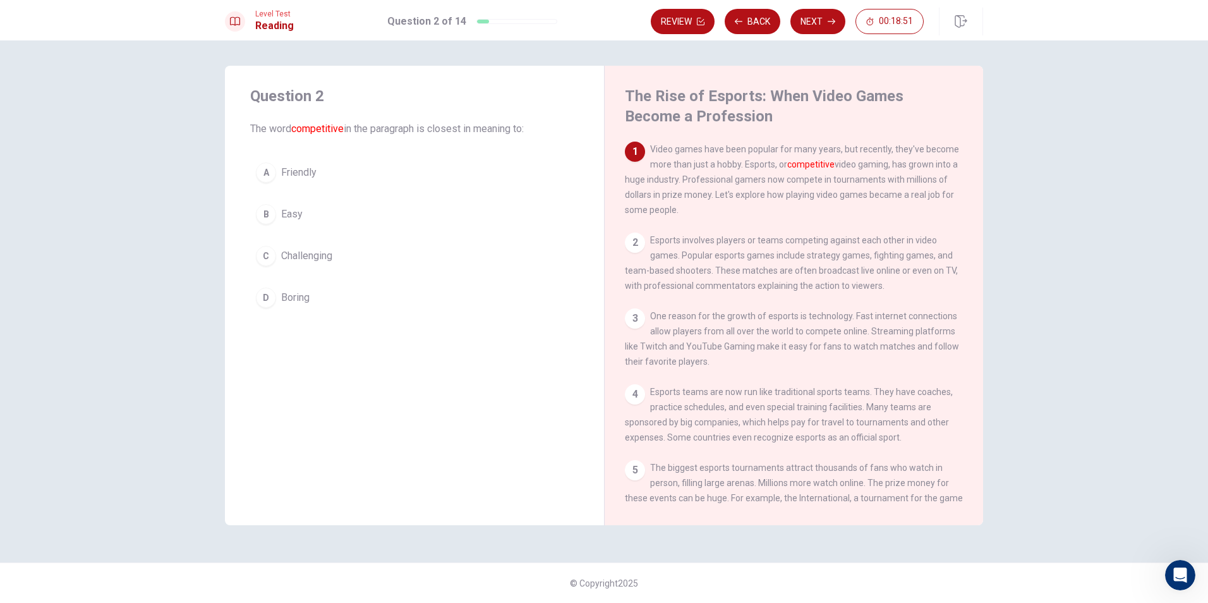
click at [278, 286] on button "D Boring" at bounding box center [414, 298] width 328 height 32
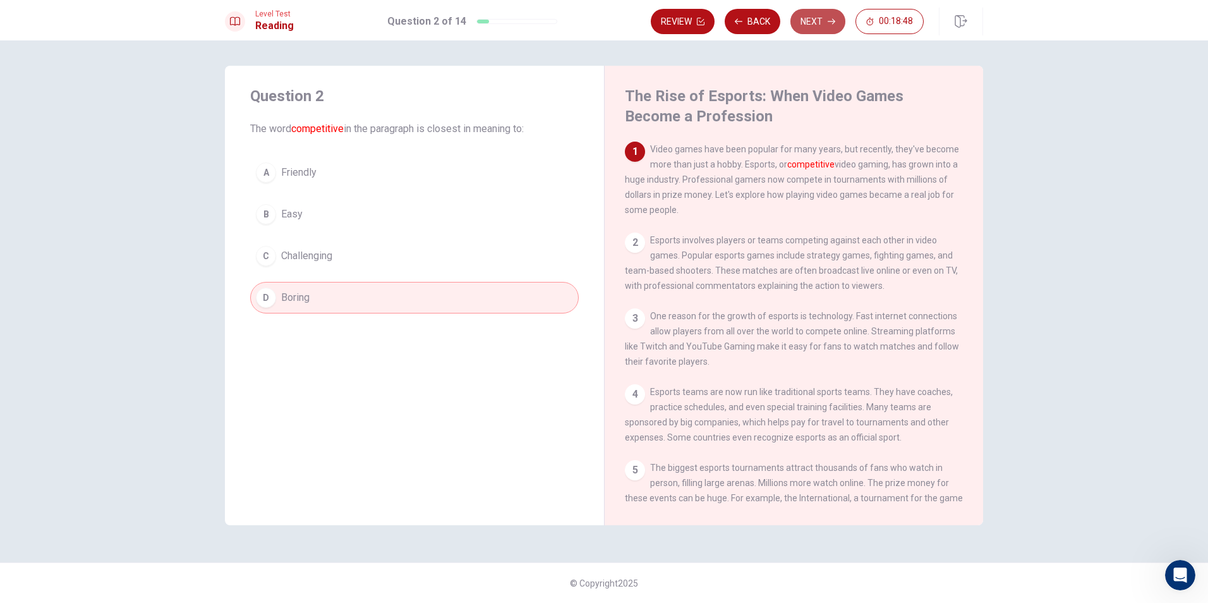
click at [807, 14] on button "Next" at bounding box center [817, 21] width 55 height 25
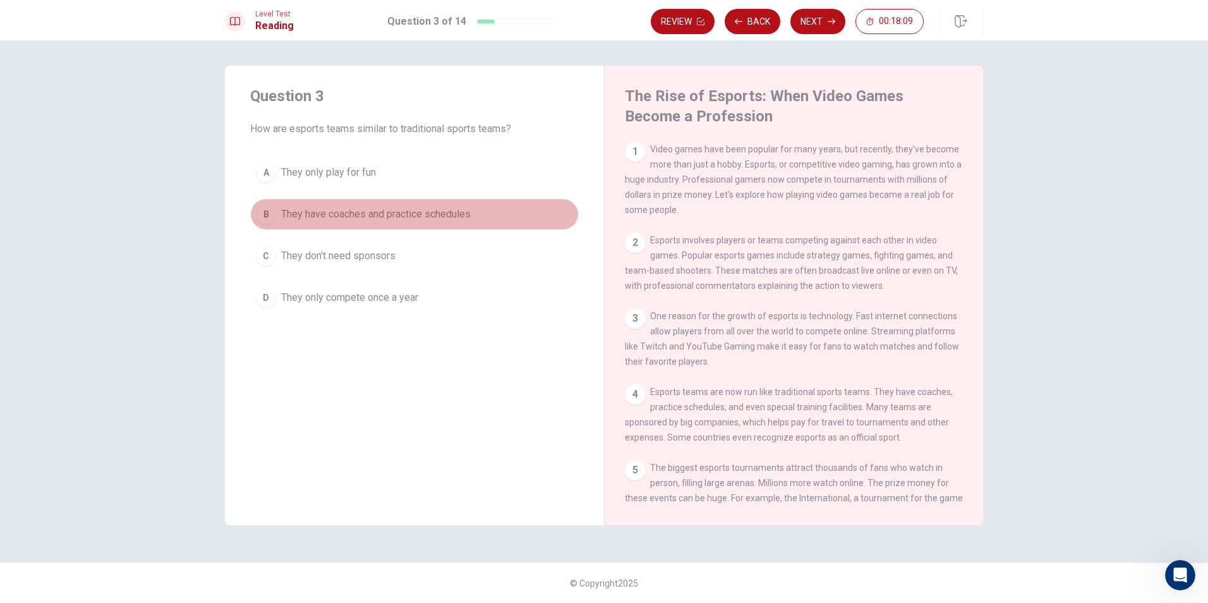
click at [345, 213] on span "They have coaches and practice schedules" at bounding box center [375, 214] width 189 height 15
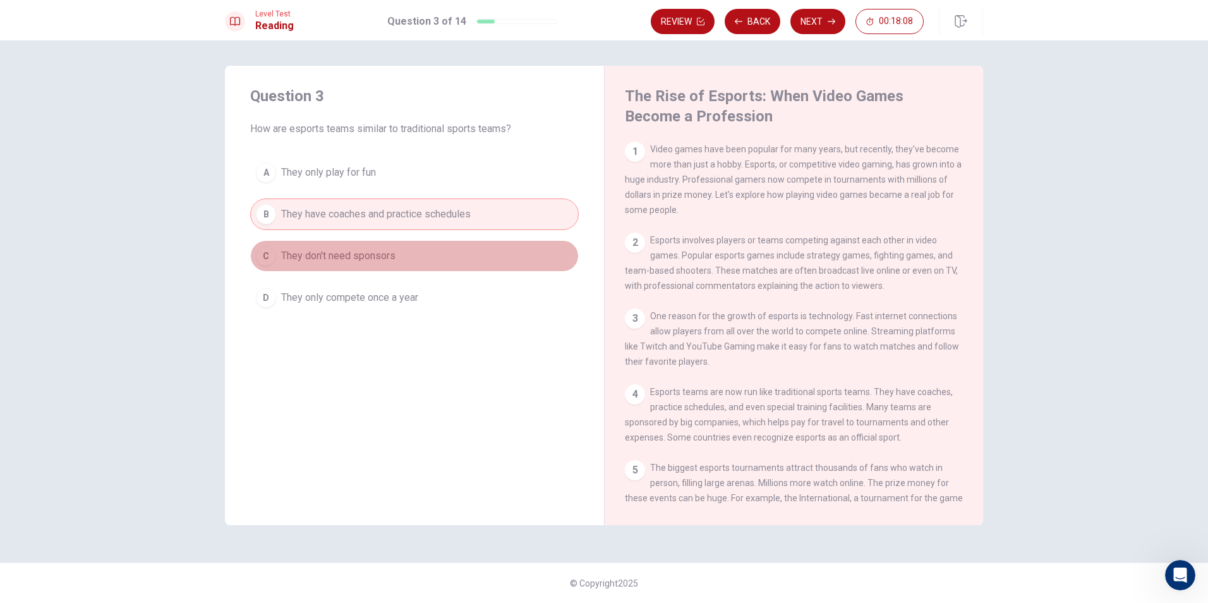
click at [358, 258] on span "They don't need sponsors" at bounding box center [338, 255] width 114 height 15
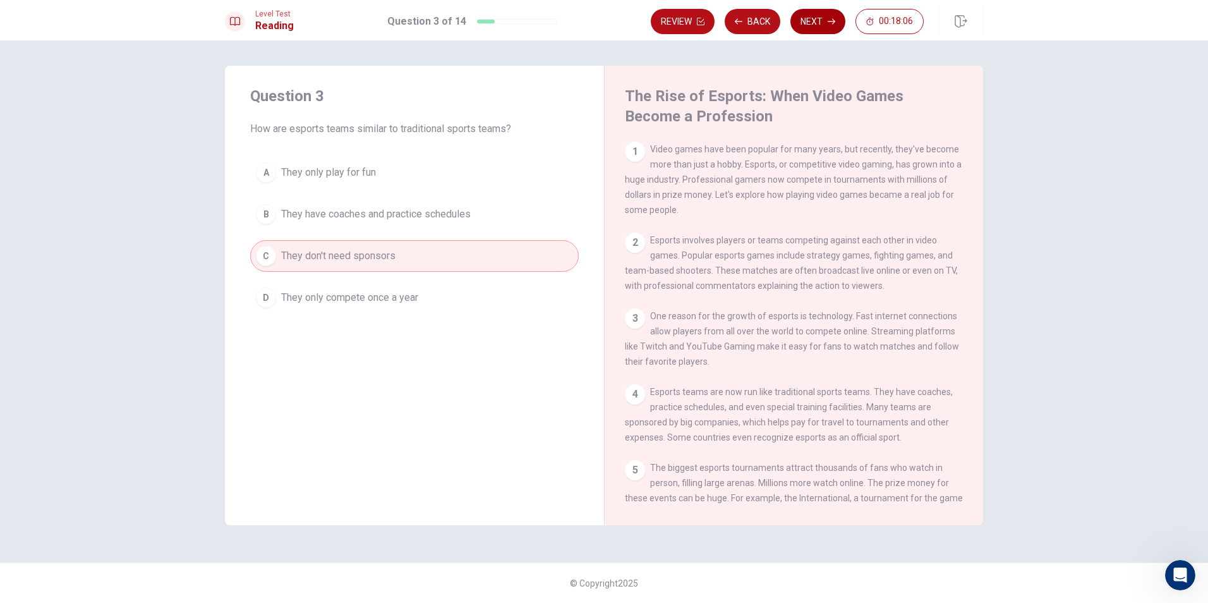
click at [819, 15] on button "Next" at bounding box center [817, 21] width 55 height 25
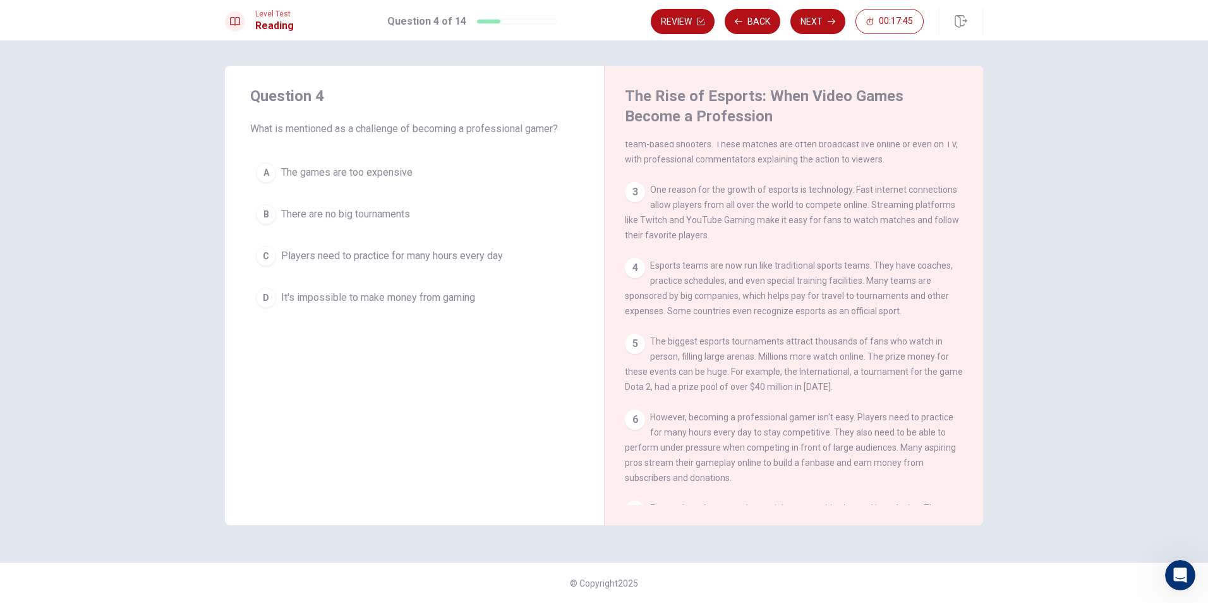
scroll to position [189, 0]
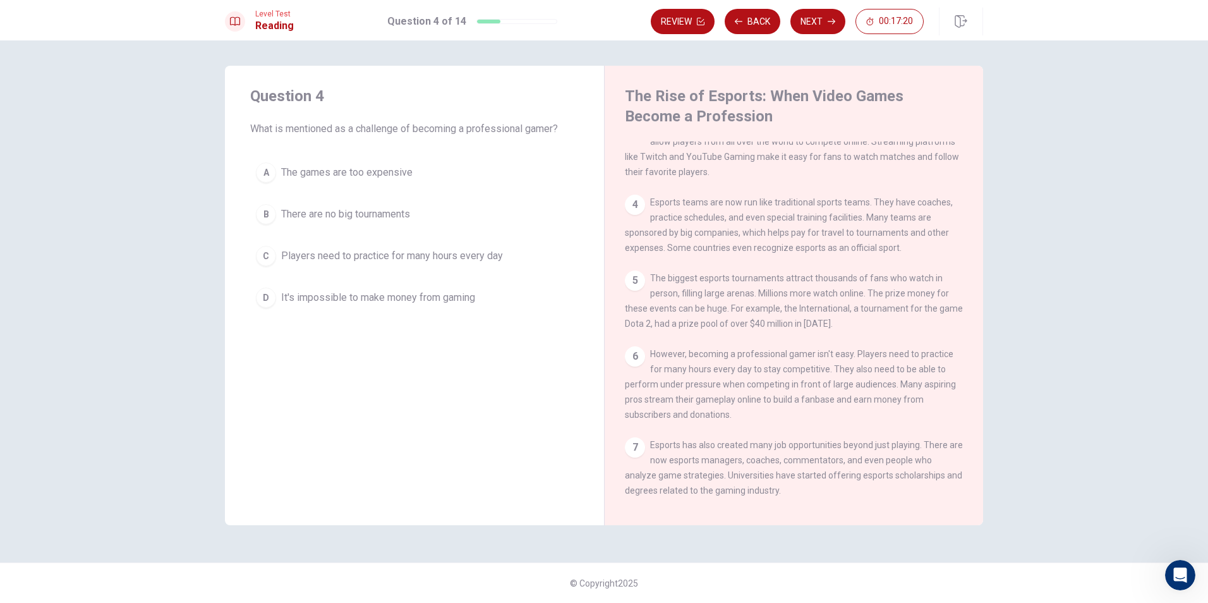
click at [290, 293] on span "It's impossible to make money from gaming" at bounding box center [378, 297] width 194 height 15
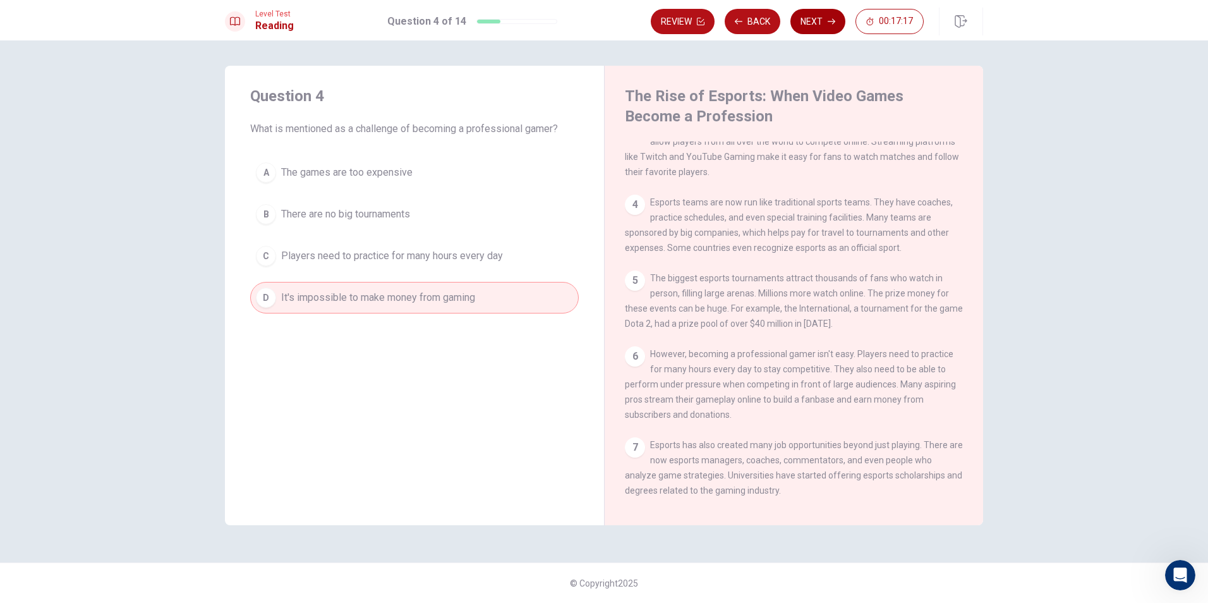
click at [817, 18] on button "Next" at bounding box center [817, 21] width 55 height 25
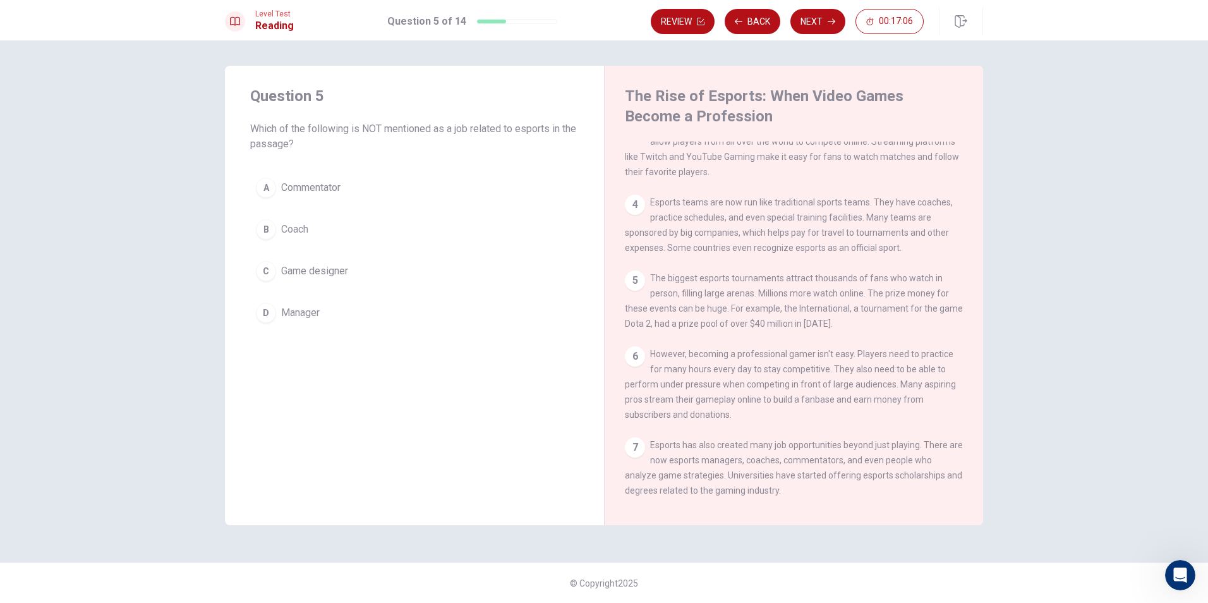
click at [315, 306] on span "Manager" at bounding box center [300, 312] width 39 height 15
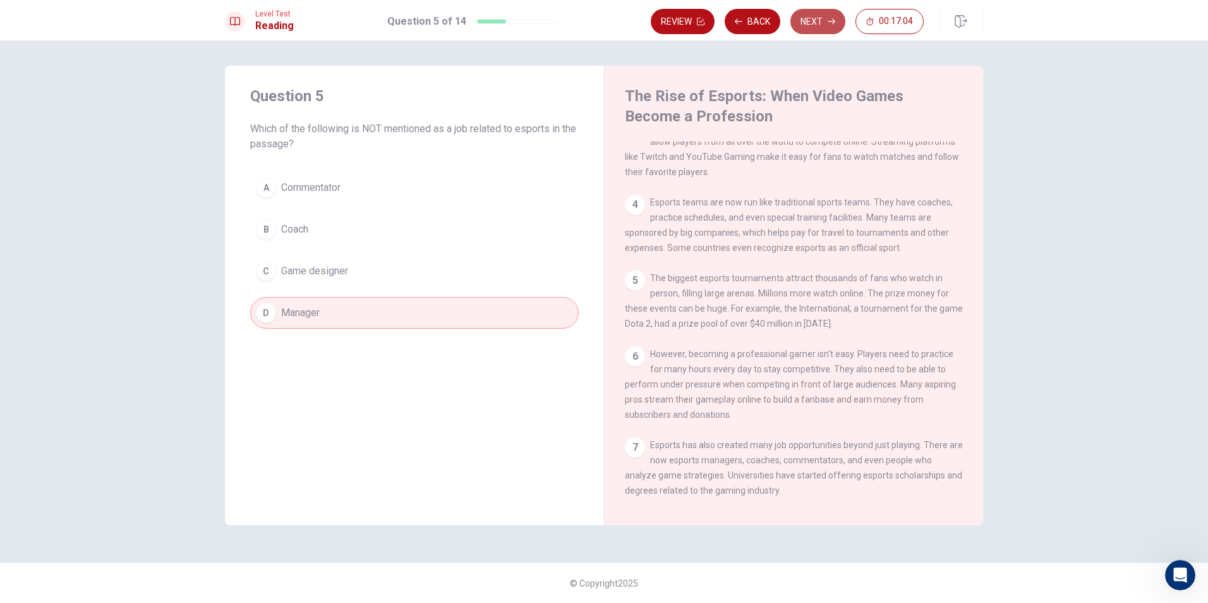
click at [810, 16] on button "Next" at bounding box center [817, 21] width 55 height 25
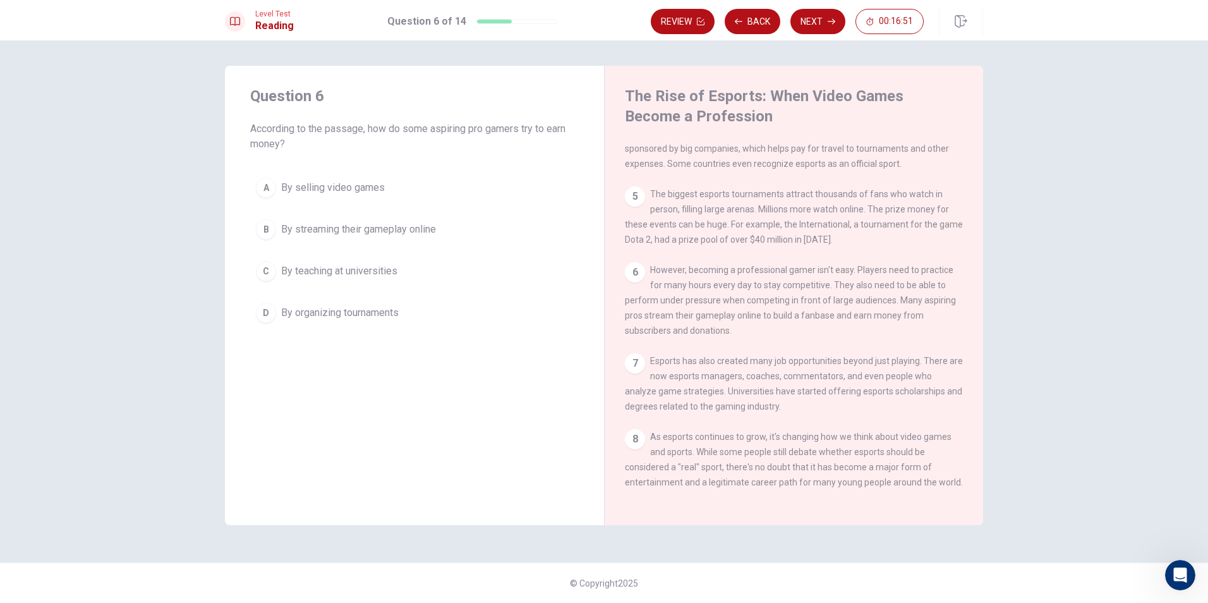
scroll to position [295, 0]
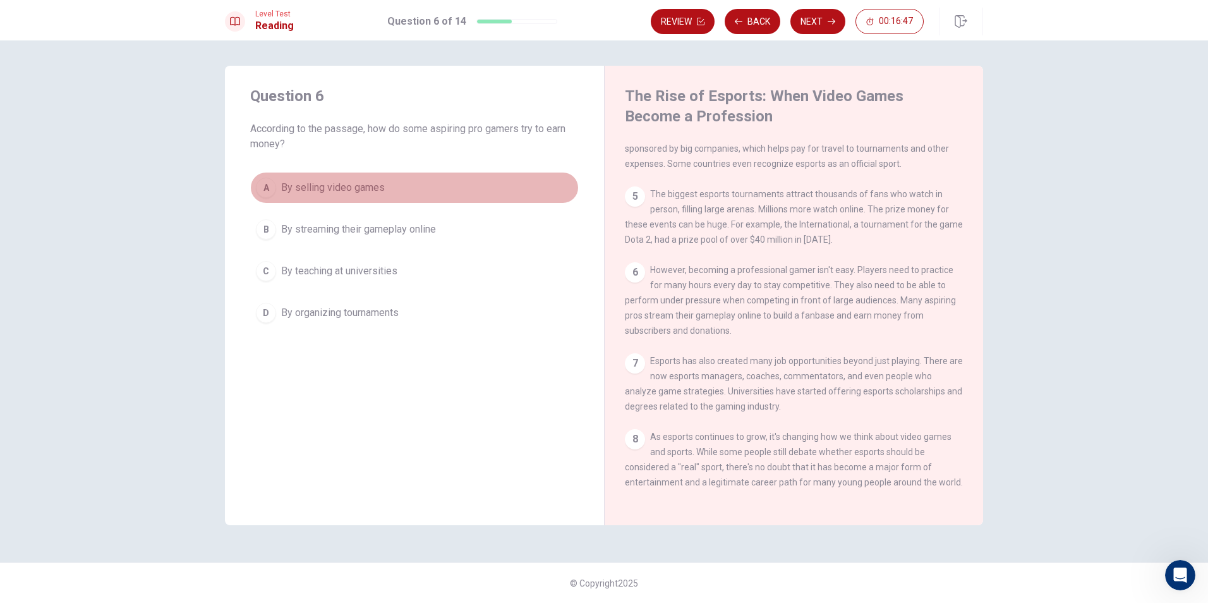
click at [279, 182] on button "A By selling video games" at bounding box center [414, 188] width 328 height 32
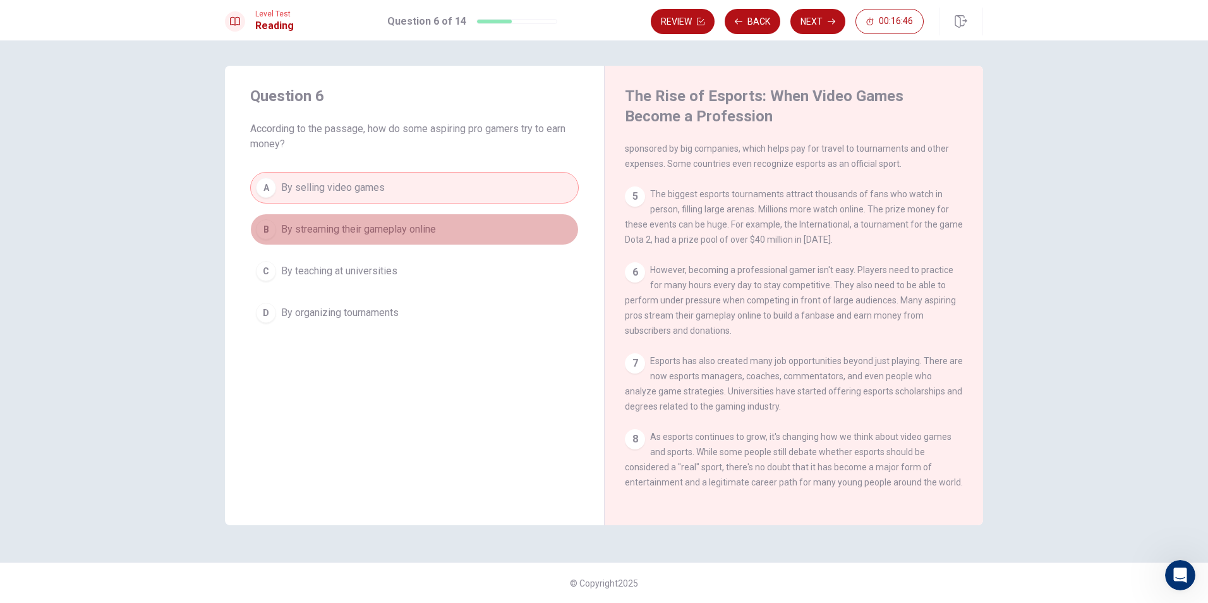
click at [269, 222] on div "B" at bounding box center [266, 229] width 20 height 20
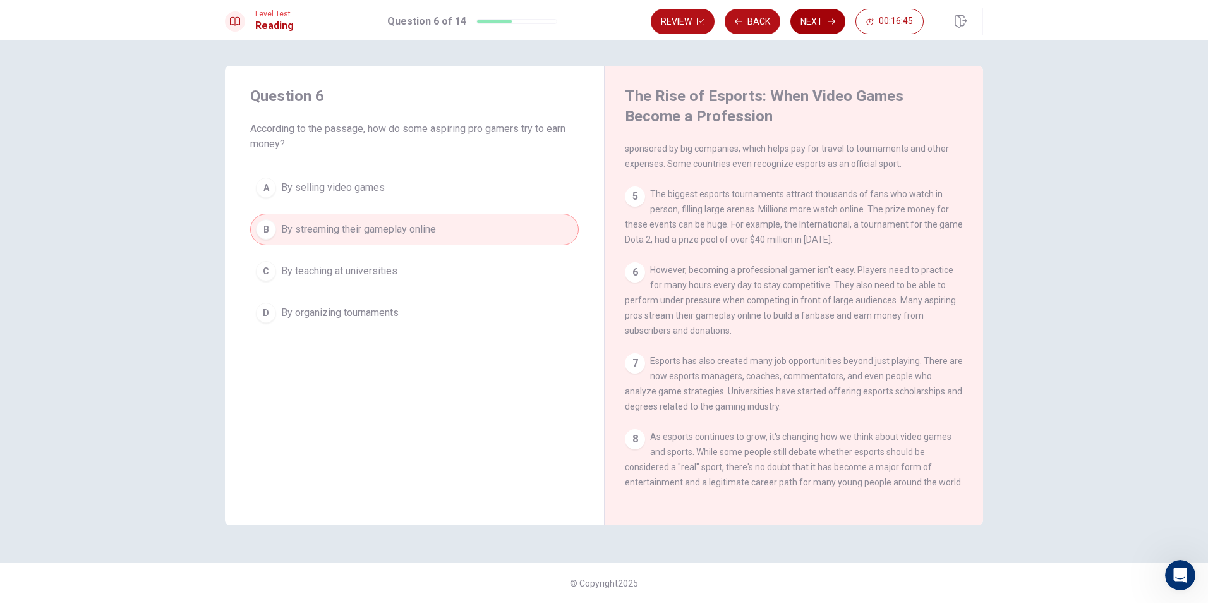
click at [820, 16] on button "Next" at bounding box center [817, 21] width 55 height 25
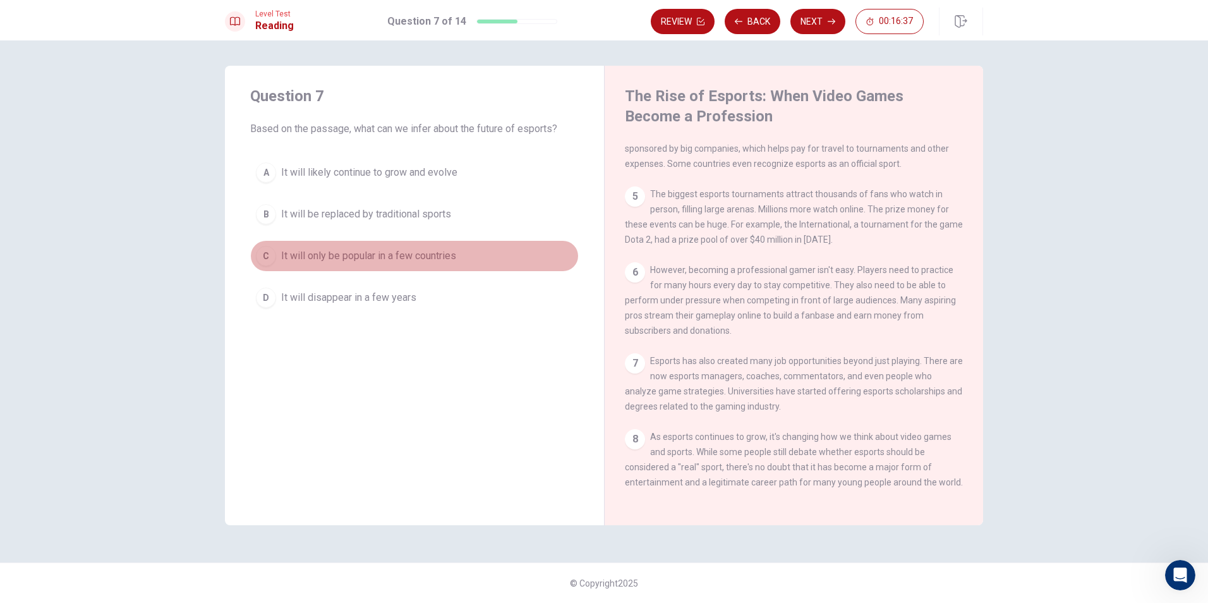
click at [299, 256] on span "It will only be popular in a few countries" at bounding box center [368, 255] width 175 height 15
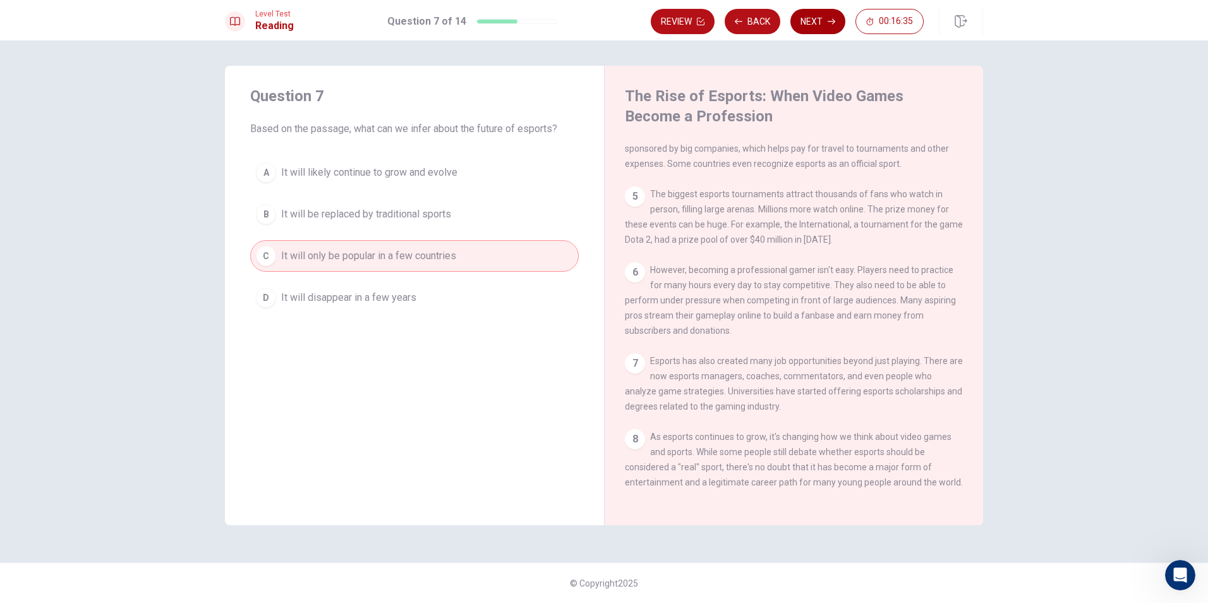
click at [817, 18] on button "Next" at bounding box center [817, 21] width 55 height 25
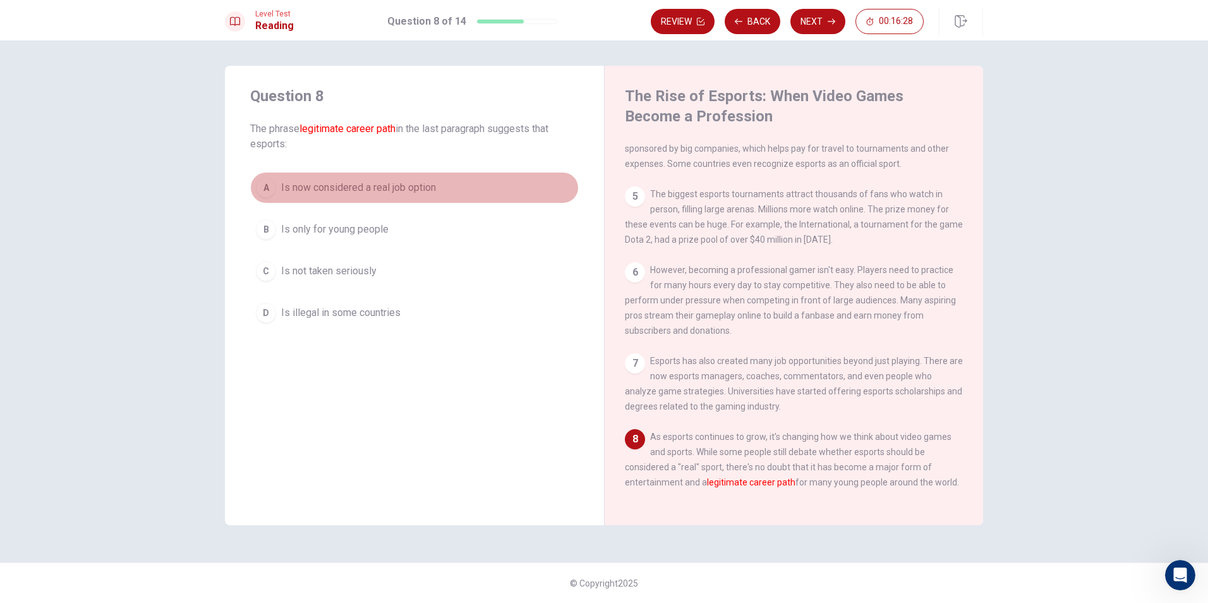
click at [273, 181] on div "A" at bounding box center [266, 187] width 20 height 20
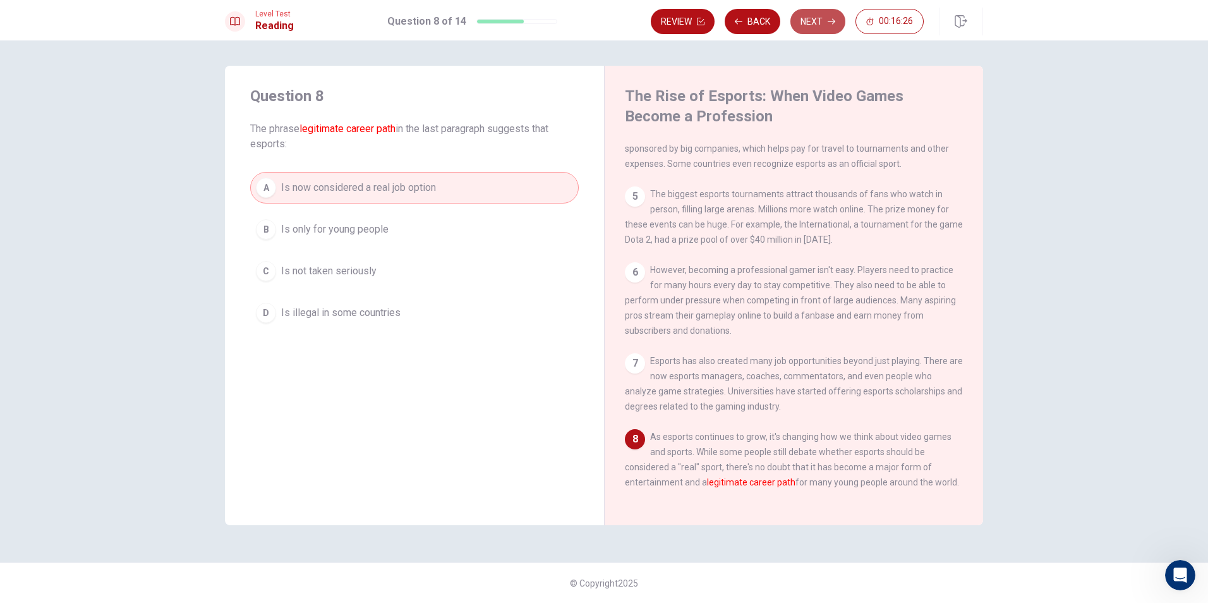
click at [819, 24] on button "Next" at bounding box center [817, 21] width 55 height 25
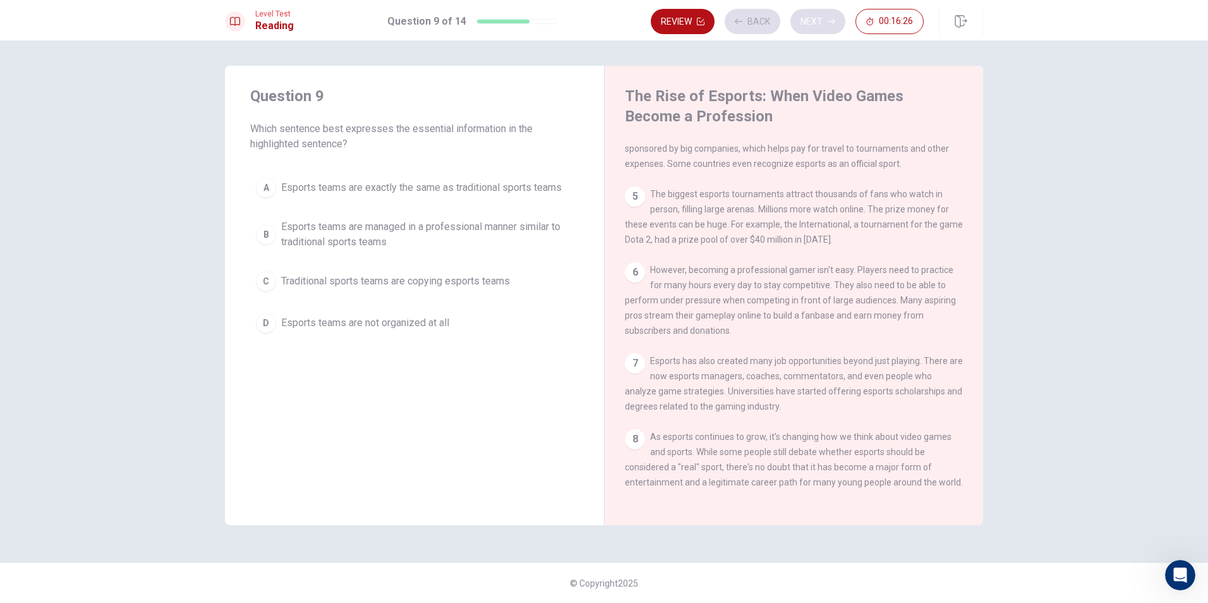
scroll to position [251, 0]
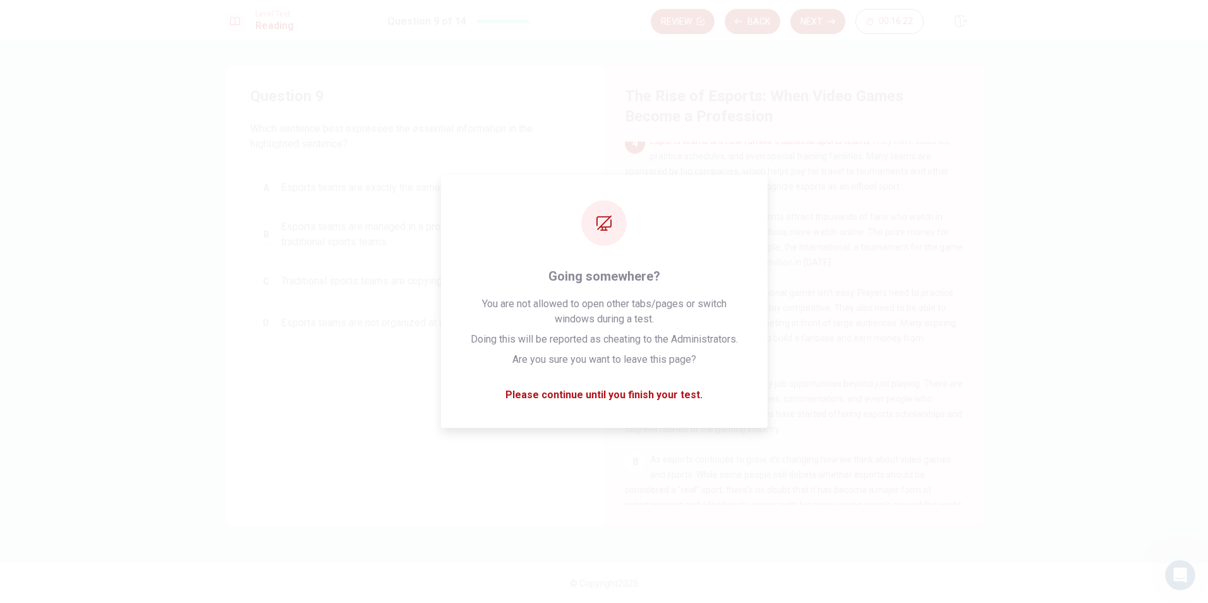
click at [549, 174] on button "A Esports teams are exactly the same as traditional sports teams" at bounding box center [414, 188] width 328 height 32
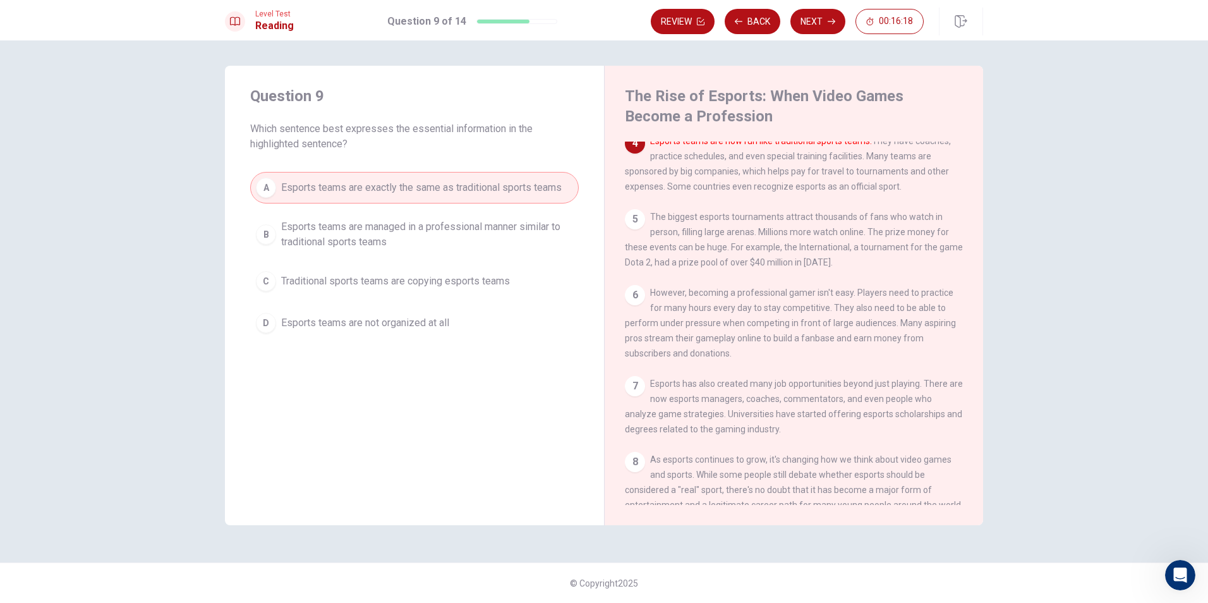
click at [498, 255] on div "A Esports teams are exactly the same as traditional sports teams B Esports team…" at bounding box center [414, 255] width 328 height 167
click at [498, 226] on span "Esports teams are managed in a professional manner similar to traditional sport…" at bounding box center [427, 234] width 292 height 30
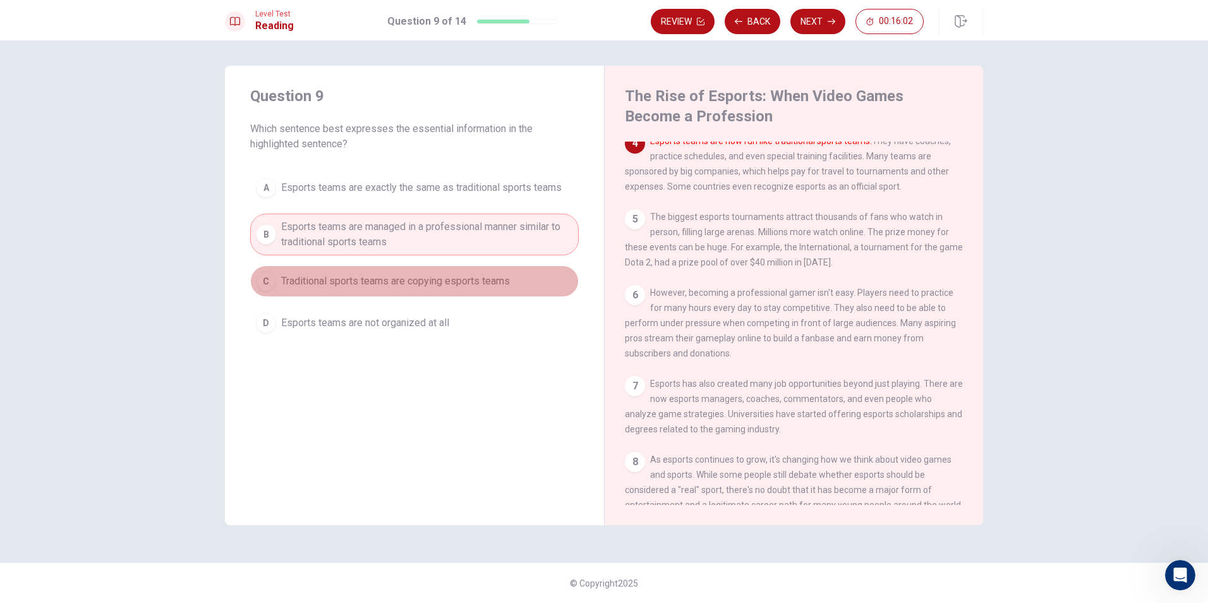
click at [483, 283] on span "Traditional sports teams are copying esports teams" at bounding box center [395, 280] width 229 height 15
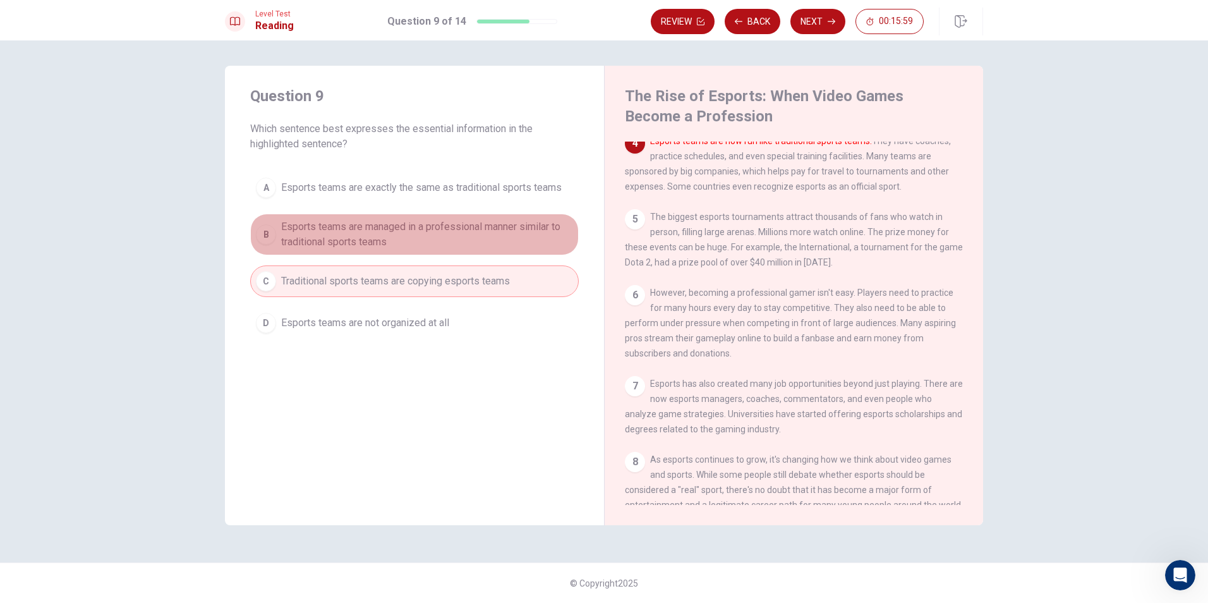
click at [483, 224] on span "Esports teams are managed in a professional manner similar to traditional sport…" at bounding box center [427, 234] width 292 height 30
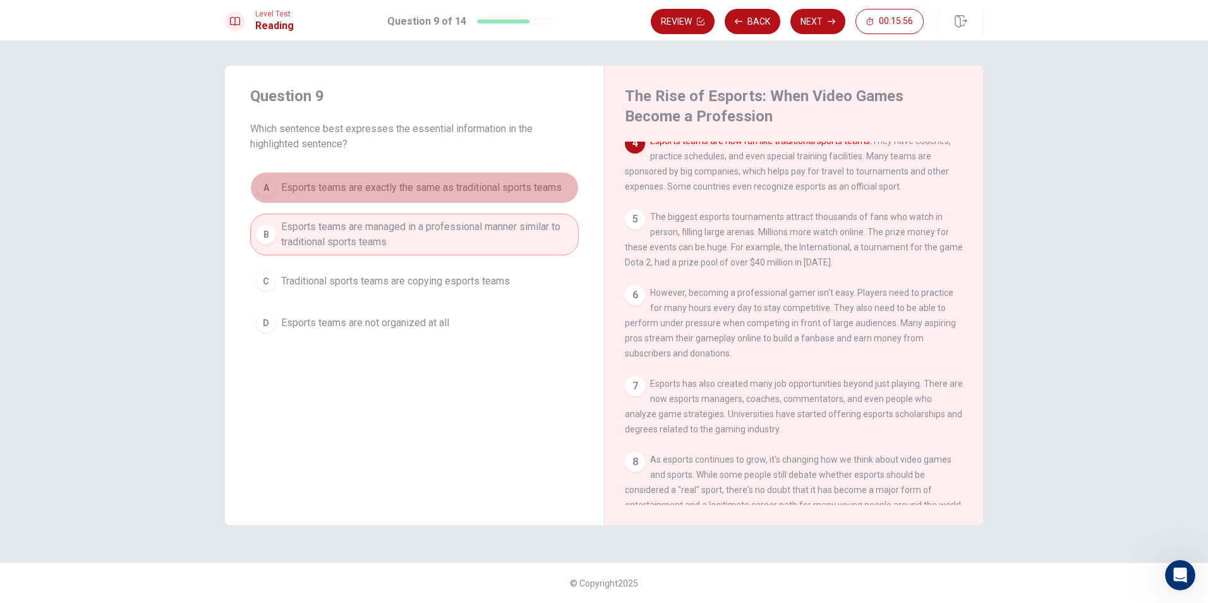
click at [479, 200] on button "A Esports teams are exactly the same as traditional sports teams" at bounding box center [414, 188] width 328 height 32
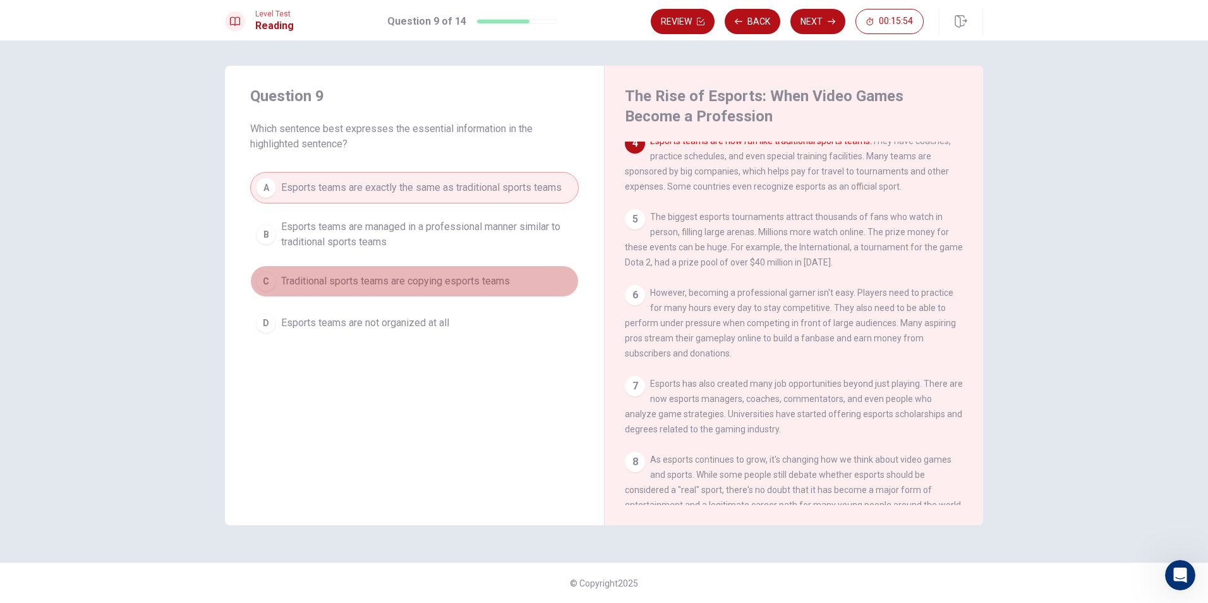
click at [445, 277] on span "Traditional sports teams are copying esports teams" at bounding box center [395, 280] width 229 height 15
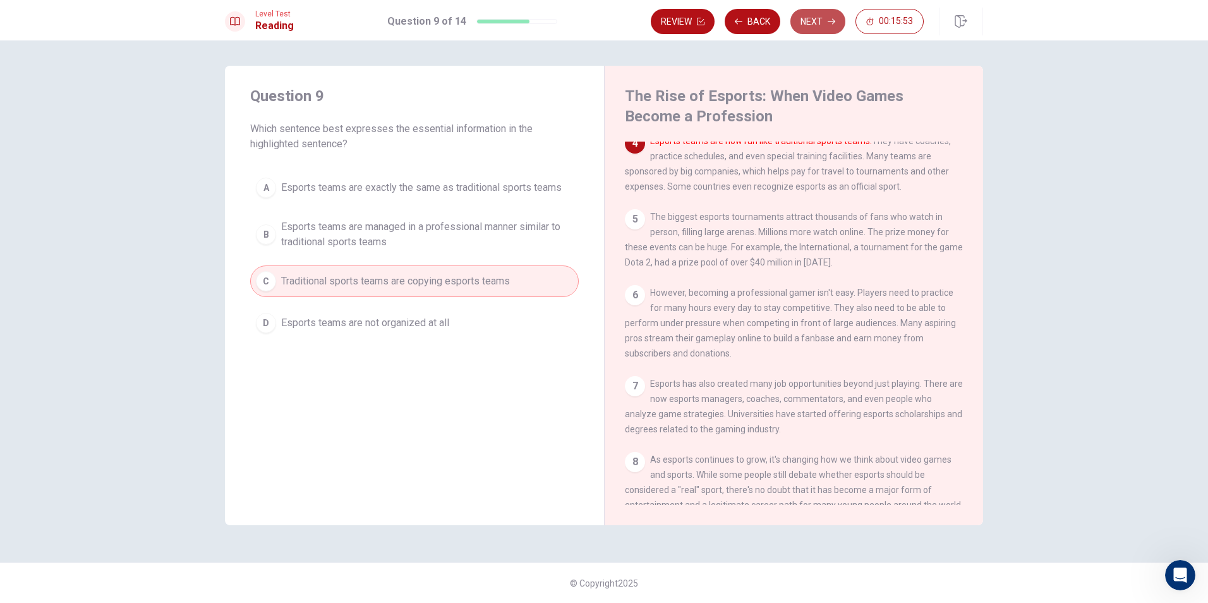
click at [824, 16] on button "Next" at bounding box center [817, 21] width 55 height 25
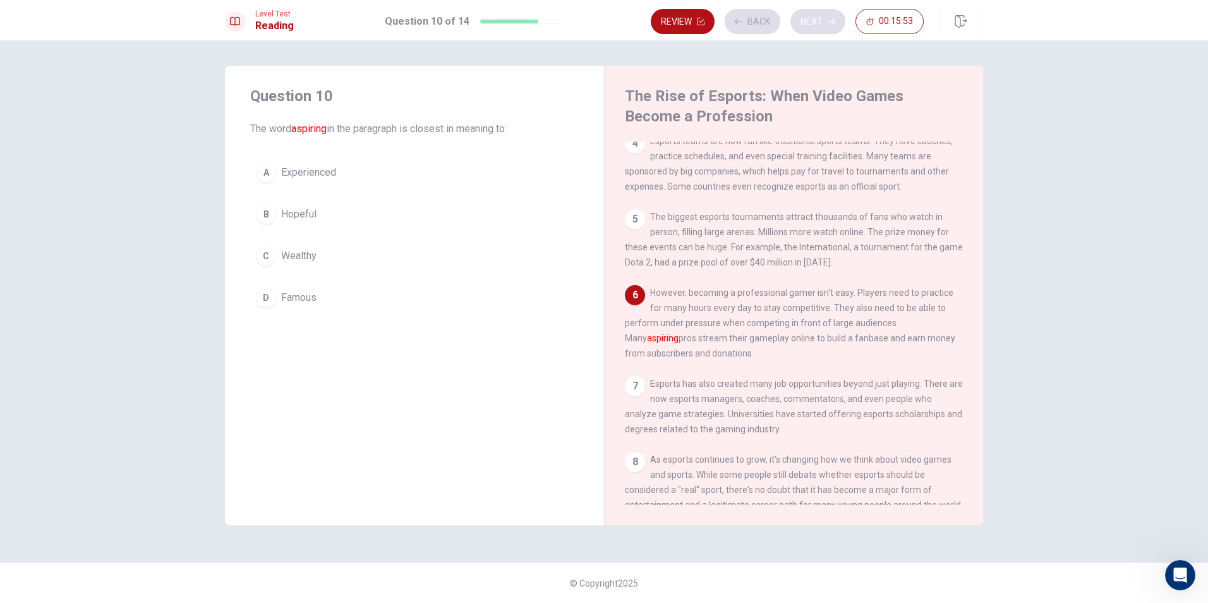
scroll to position [249, 0]
click at [325, 167] on span "Experienced" at bounding box center [308, 172] width 55 height 15
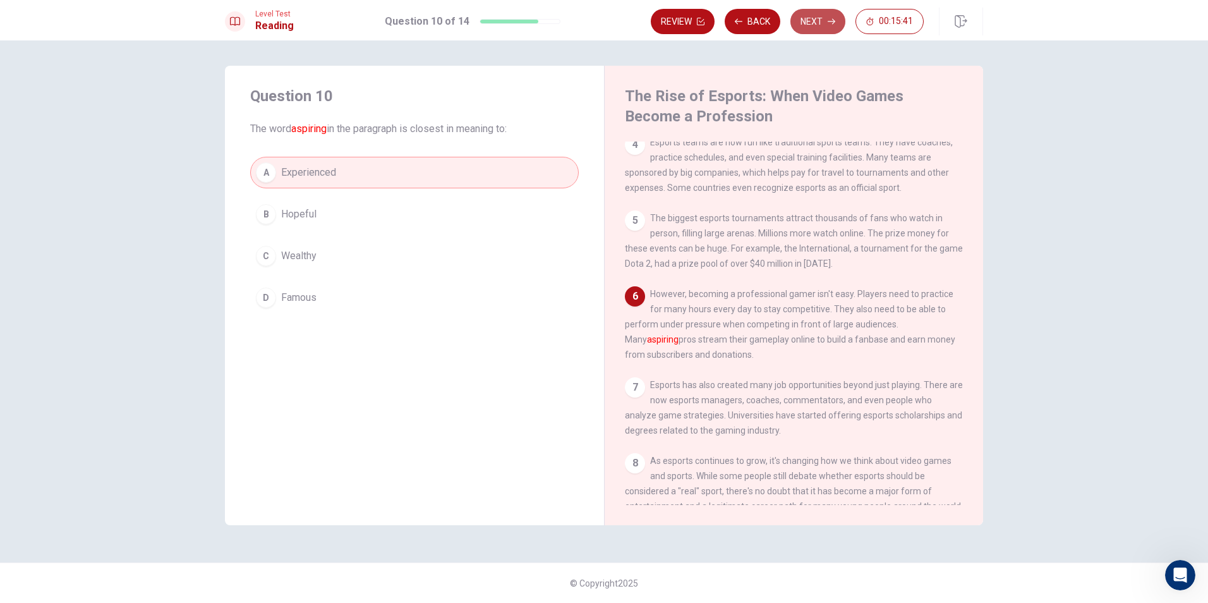
click at [811, 13] on button "Next" at bounding box center [817, 21] width 55 height 25
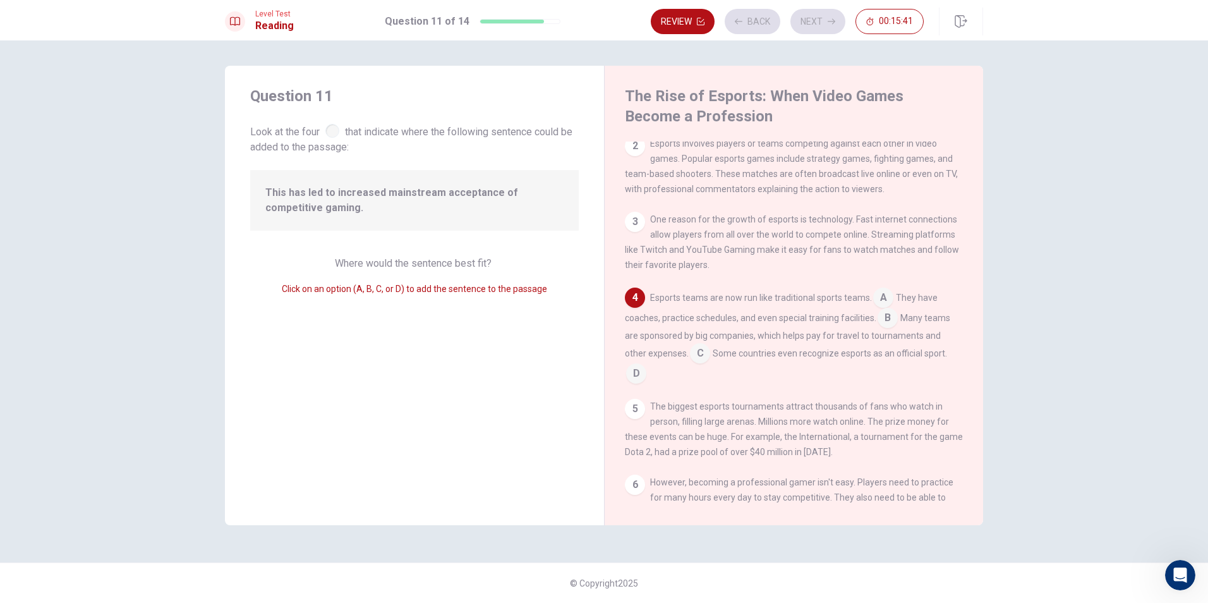
scroll to position [110, 0]
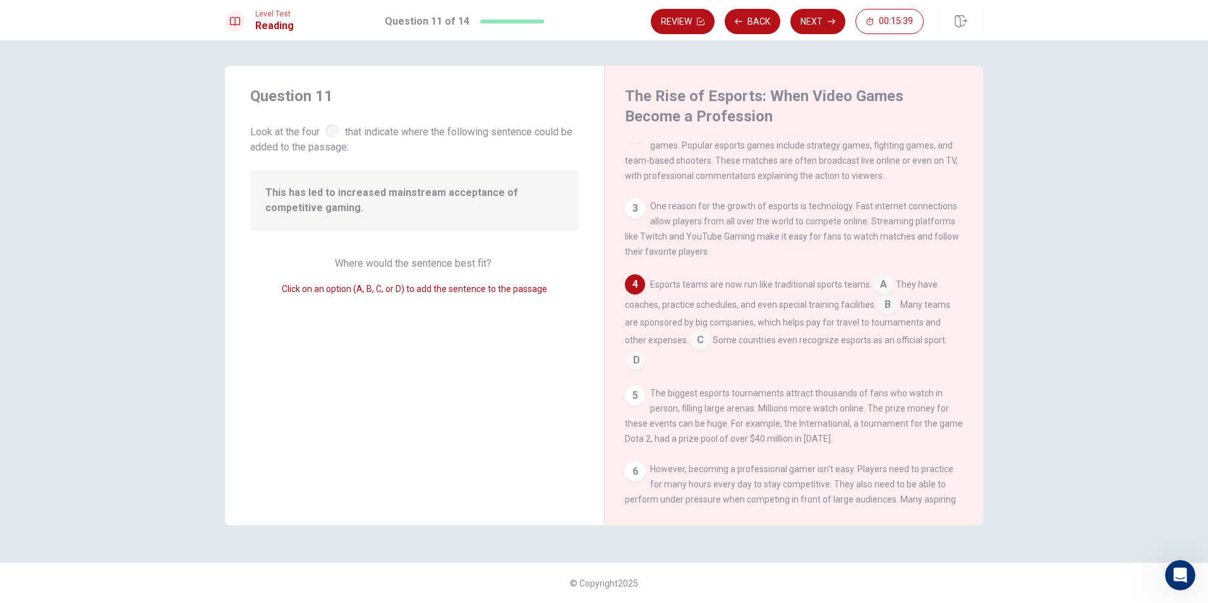
drag, startPoint x: 359, startPoint y: 220, endPoint x: 359, endPoint y: 212, distance: 8.2
click at [359, 220] on div "This has led to increased mainstream acceptance of competitive gaming." at bounding box center [414, 200] width 328 height 61
drag, startPoint x: 362, startPoint y: 194, endPoint x: 375, endPoint y: 191, distance: 13.6
click at [369, 192] on span "This has led to increased mainstream acceptance of competitive gaming." at bounding box center [414, 200] width 298 height 30
click at [883, 313] on input at bounding box center [887, 306] width 20 height 20
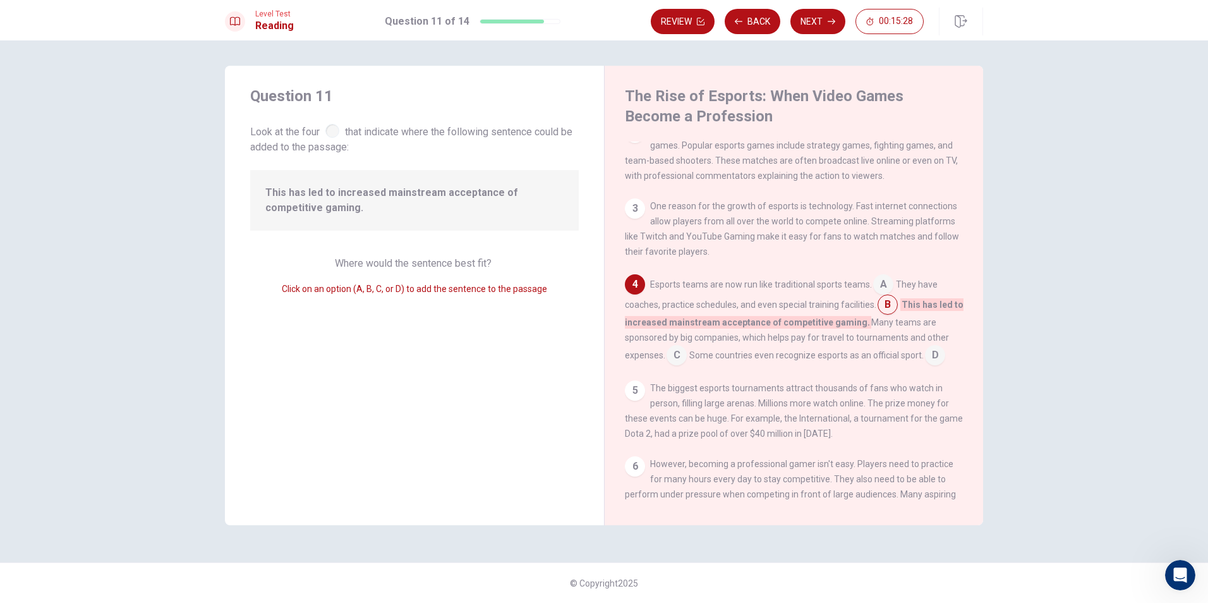
click at [886, 285] on input at bounding box center [883, 285] width 20 height 20
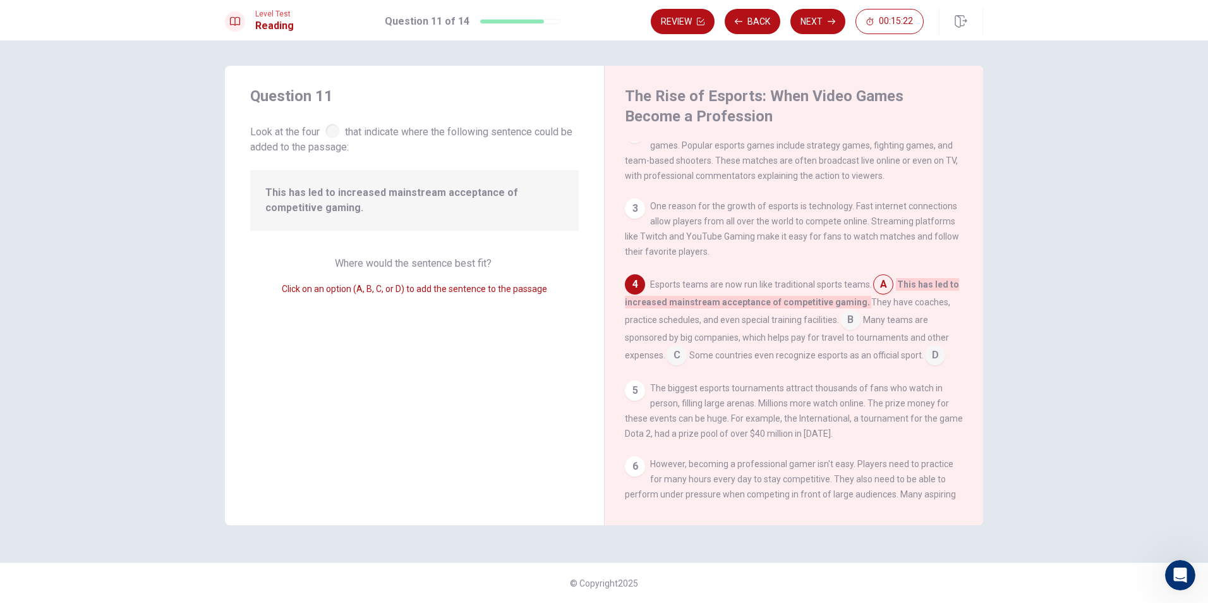
click at [883, 283] on span "A" at bounding box center [883, 284] width 20 height 20
click at [829, 15] on button "Next" at bounding box center [817, 21] width 55 height 25
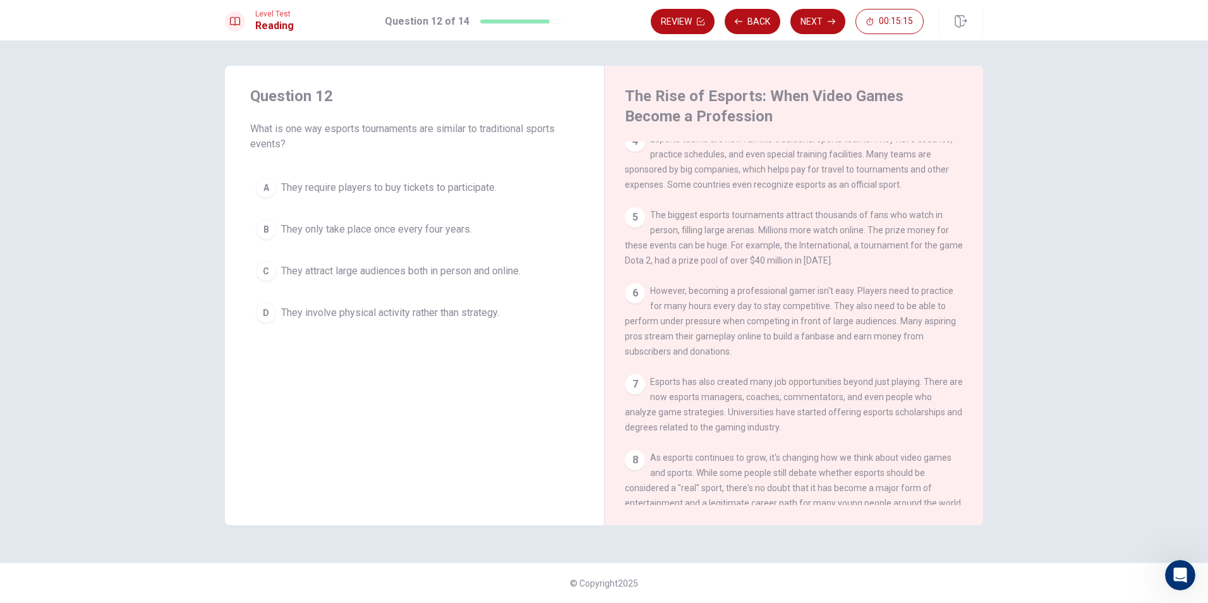
scroll to position [295, 0]
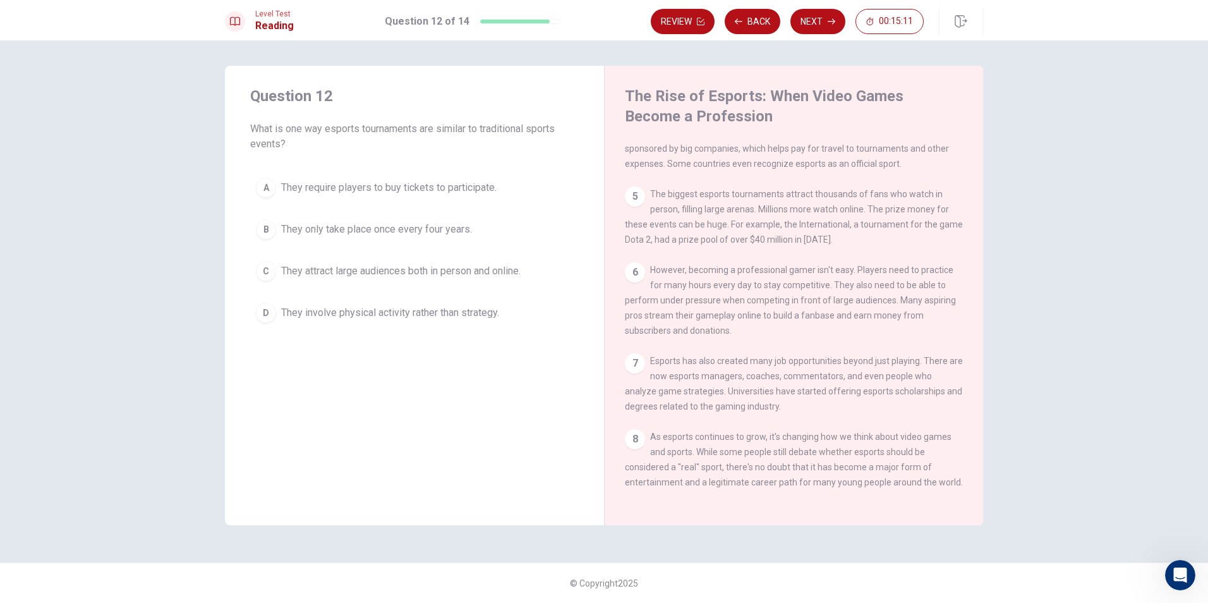
click at [265, 275] on div "C" at bounding box center [266, 271] width 20 height 20
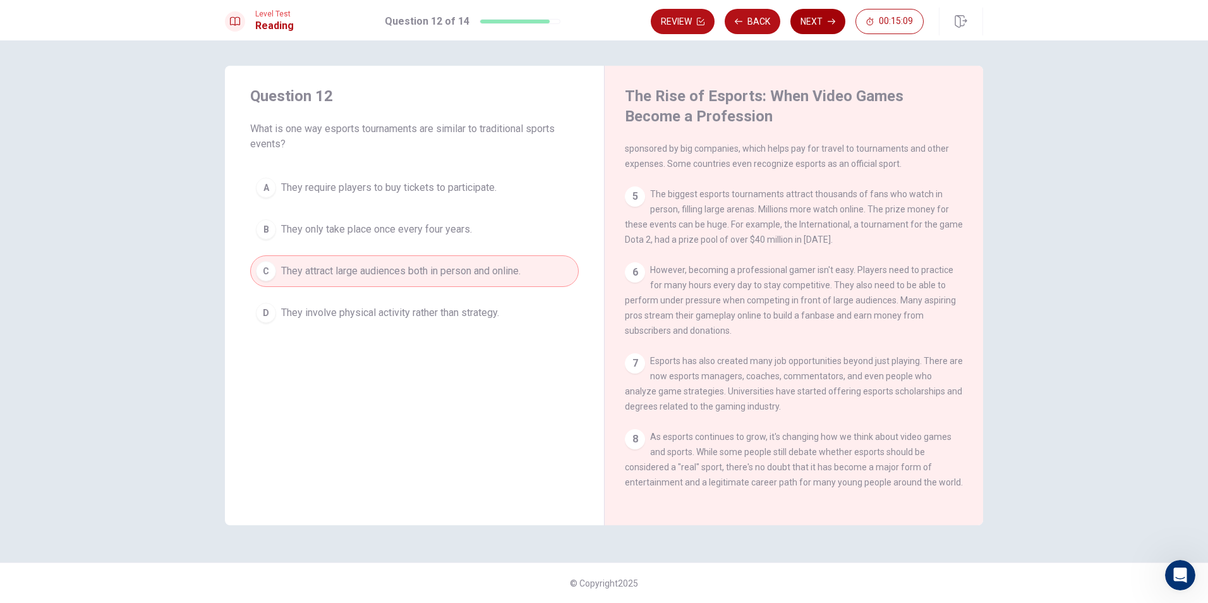
click at [801, 15] on button "Next" at bounding box center [817, 21] width 55 height 25
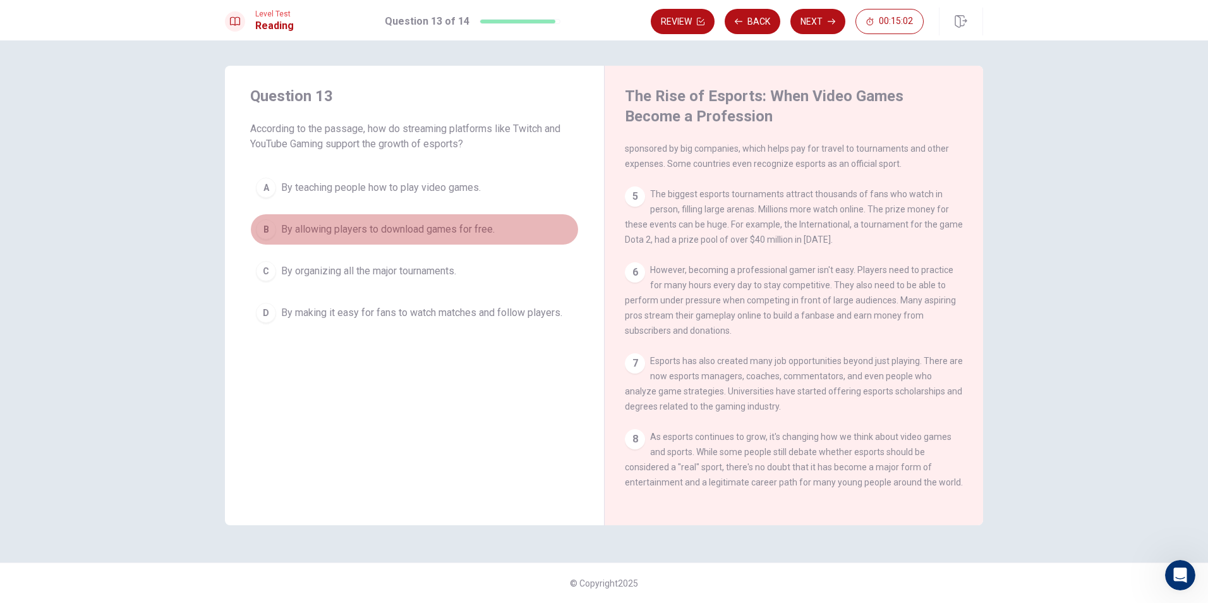
click at [258, 232] on div "B" at bounding box center [266, 229] width 20 height 20
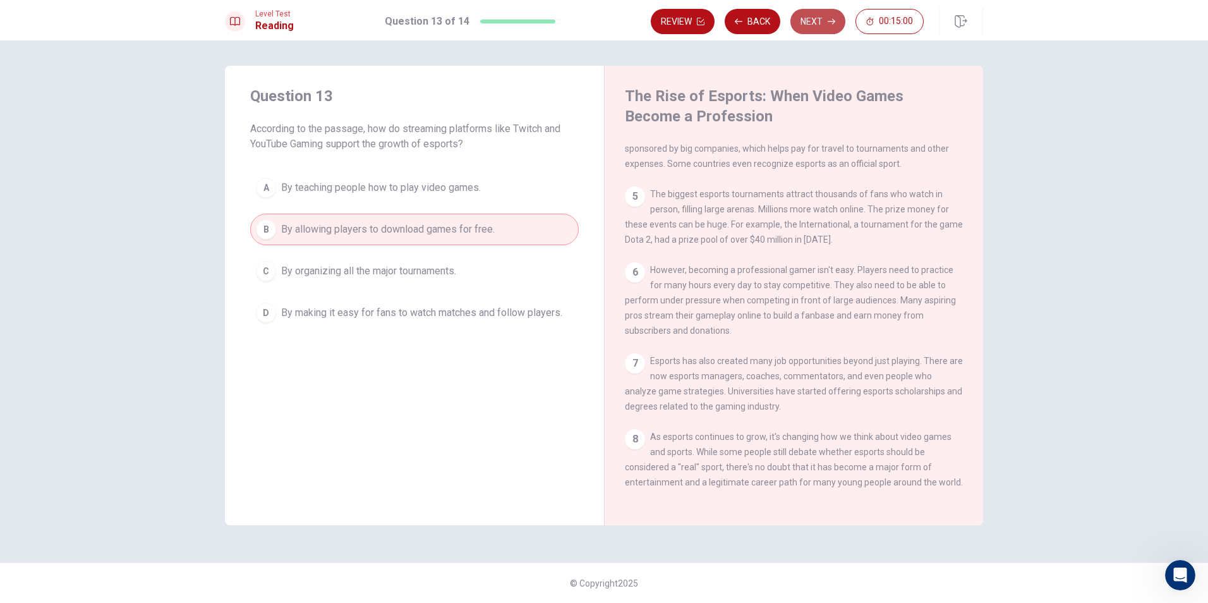
click at [816, 22] on button "Next" at bounding box center [817, 21] width 55 height 25
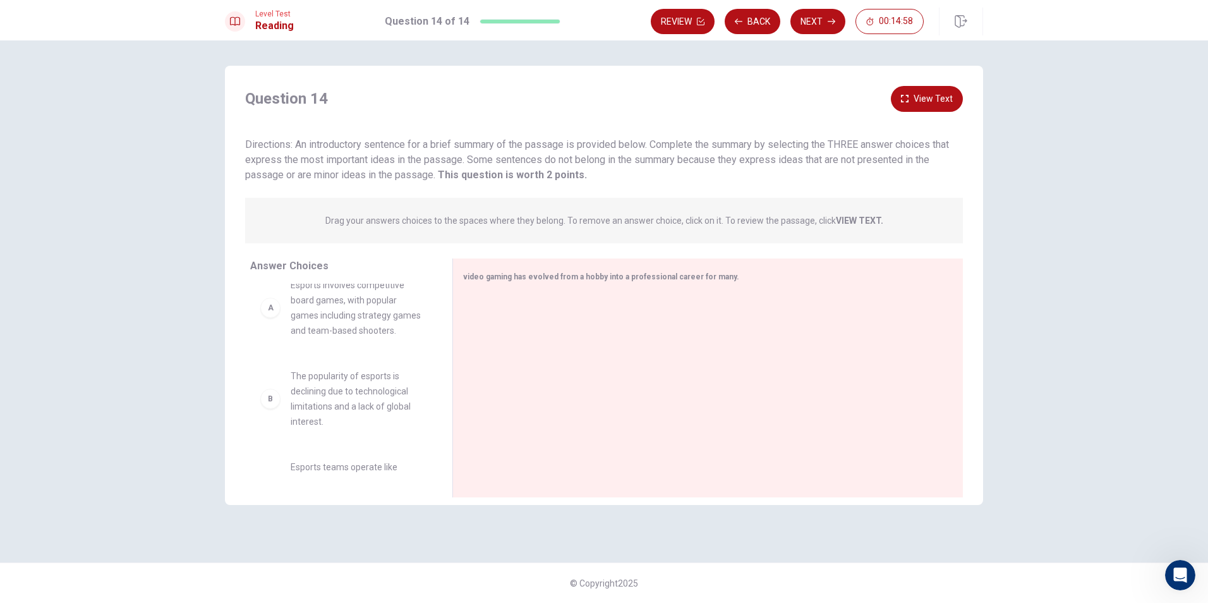
scroll to position [0, 0]
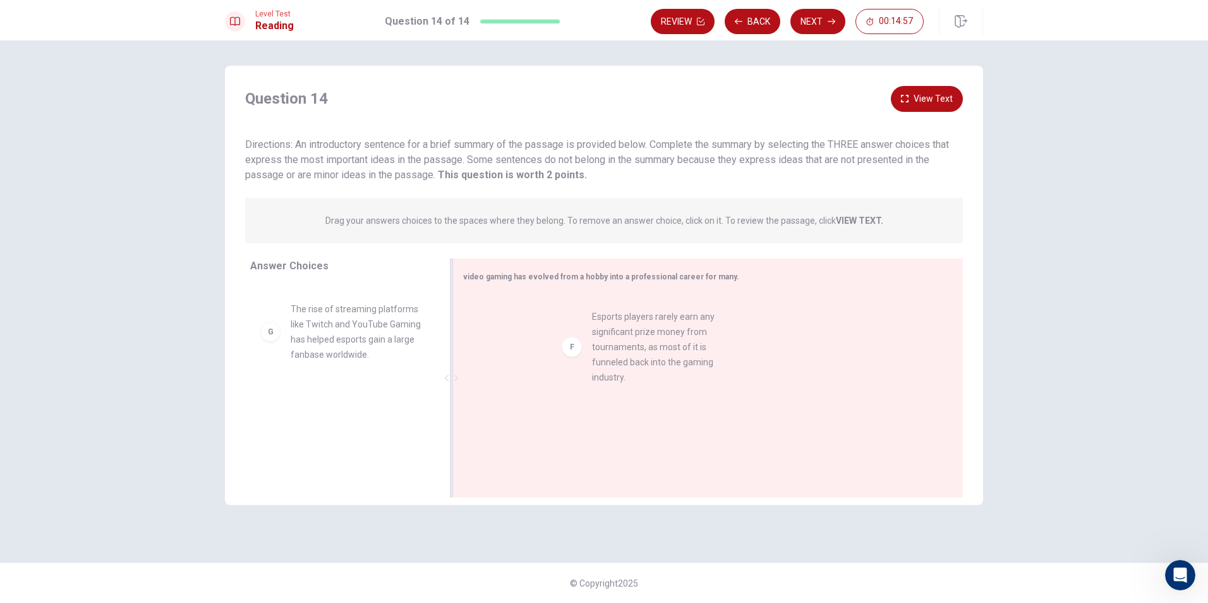
drag, startPoint x: 440, startPoint y: 356, endPoint x: 641, endPoint y: 371, distance: 202.0
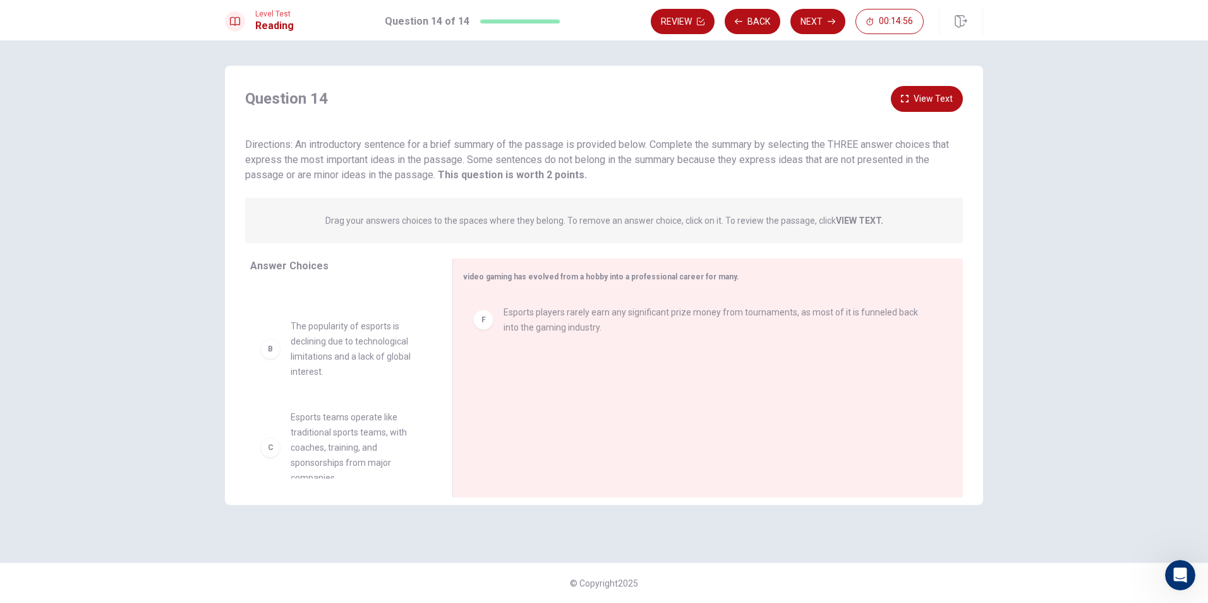
scroll to position [56, 0]
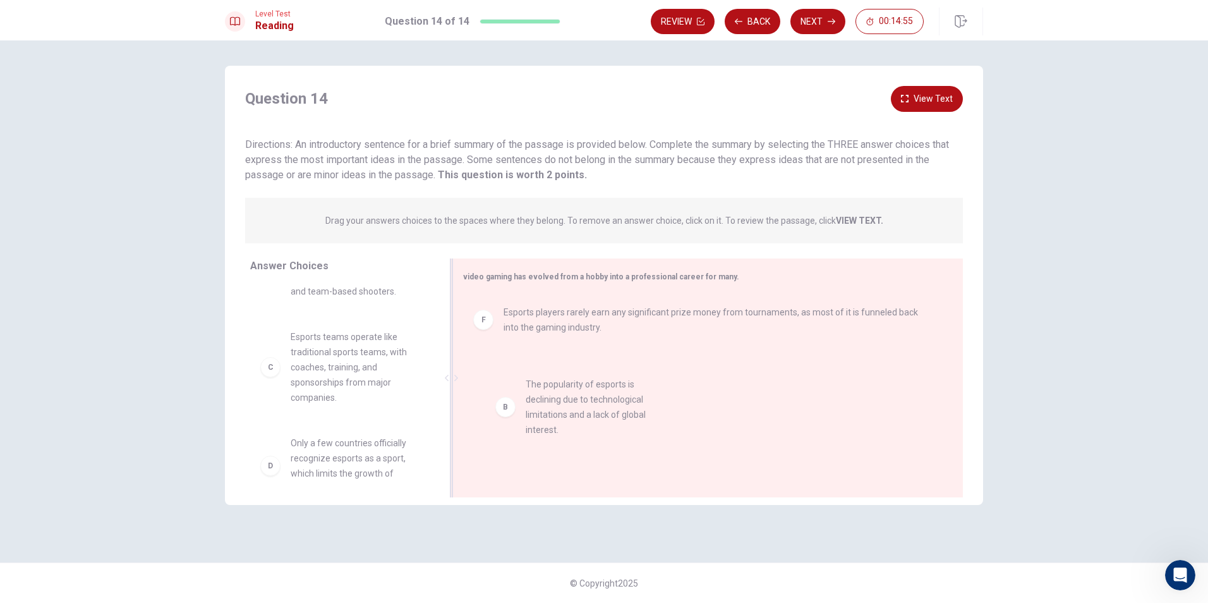
drag, startPoint x: 429, startPoint y: 364, endPoint x: 699, endPoint y: 404, distance: 273.1
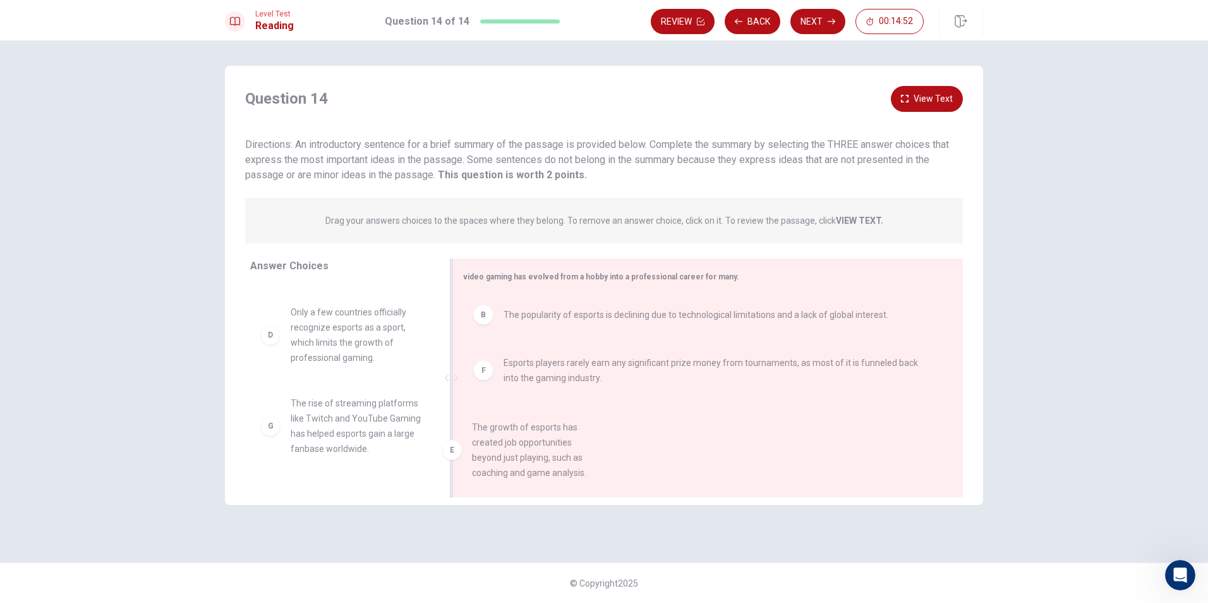
scroll to position [3, 0]
drag, startPoint x: 311, startPoint y: 436, endPoint x: 539, endPoint y: 435, distance: 228.0
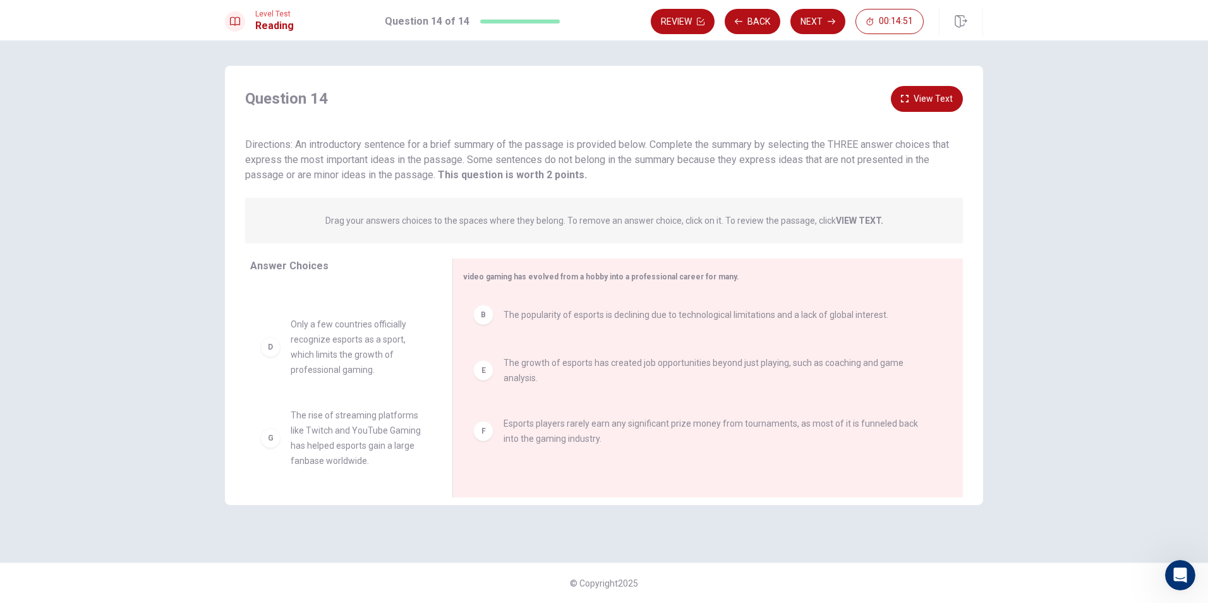
scroll to position [0, 0]
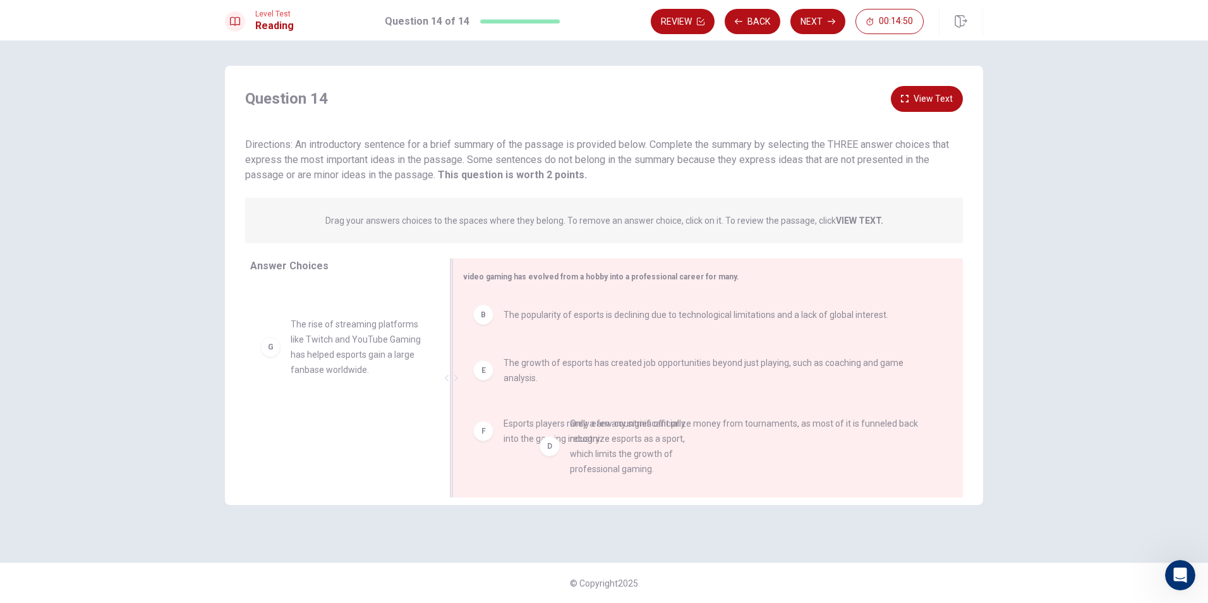
drag, startPoint x: 313, startPoint y: 345, endPoint x: 598, endPoint y: 443, distance: 301.2
drag, startPoint x: 297, startPoint y: 352, endPoint x: 485, endPoint y: 459, distance: 216.4
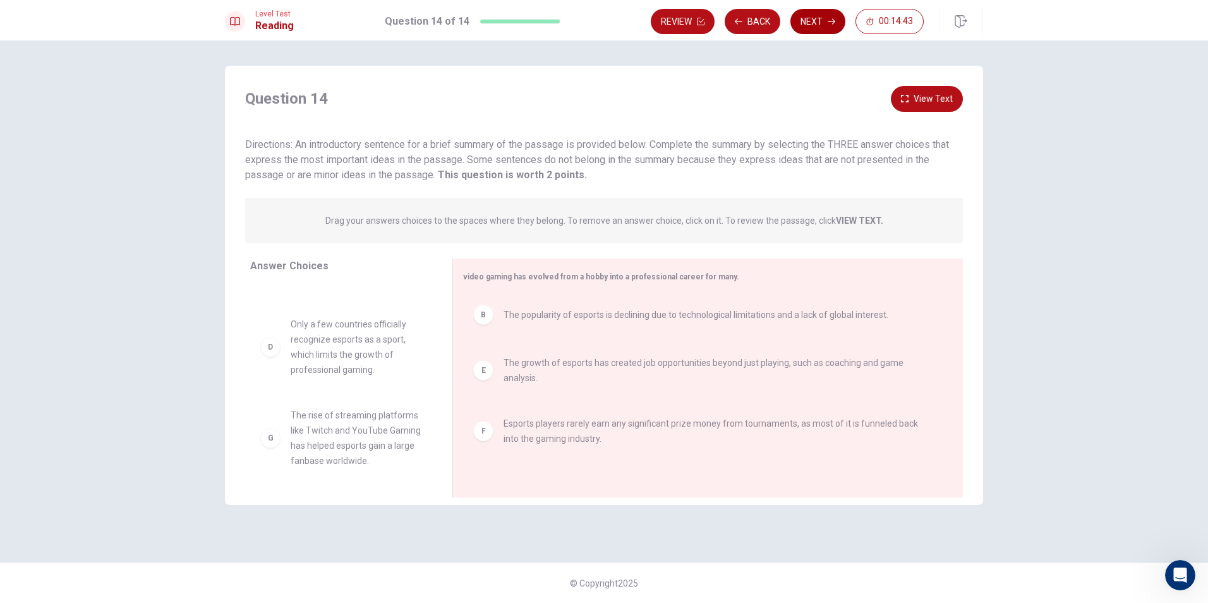
click at [813, 16] on button "Next" at bounding box center [817, 21] width 55 height 25
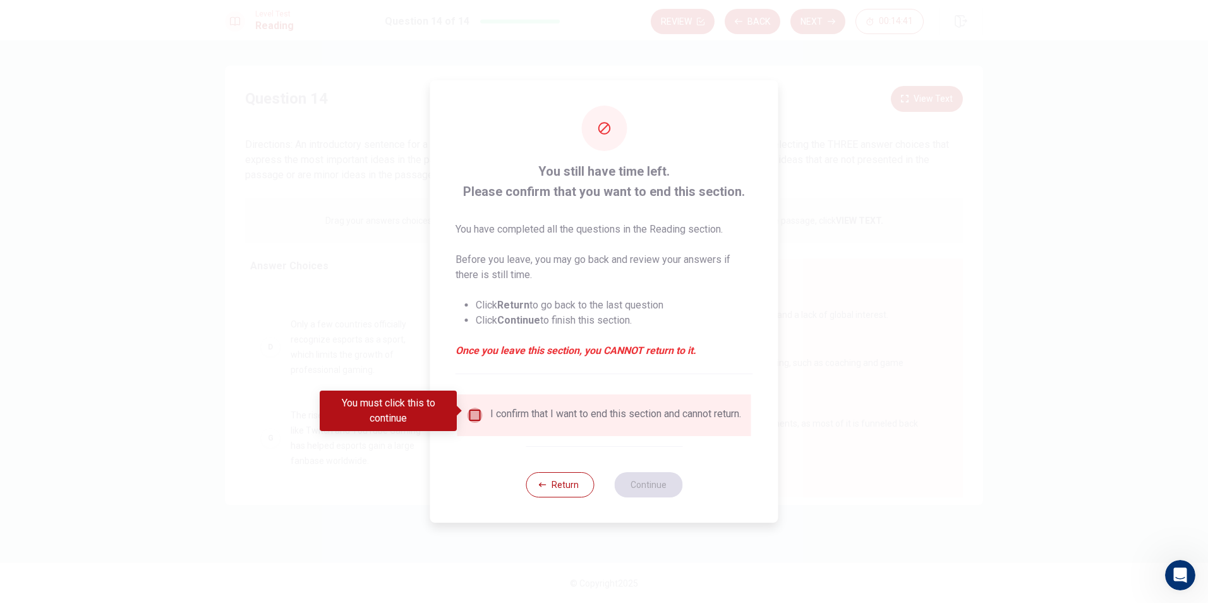
click at [474, 410] on input "You must click this to continue" at bounding box center [474, 414] width 15 height 15
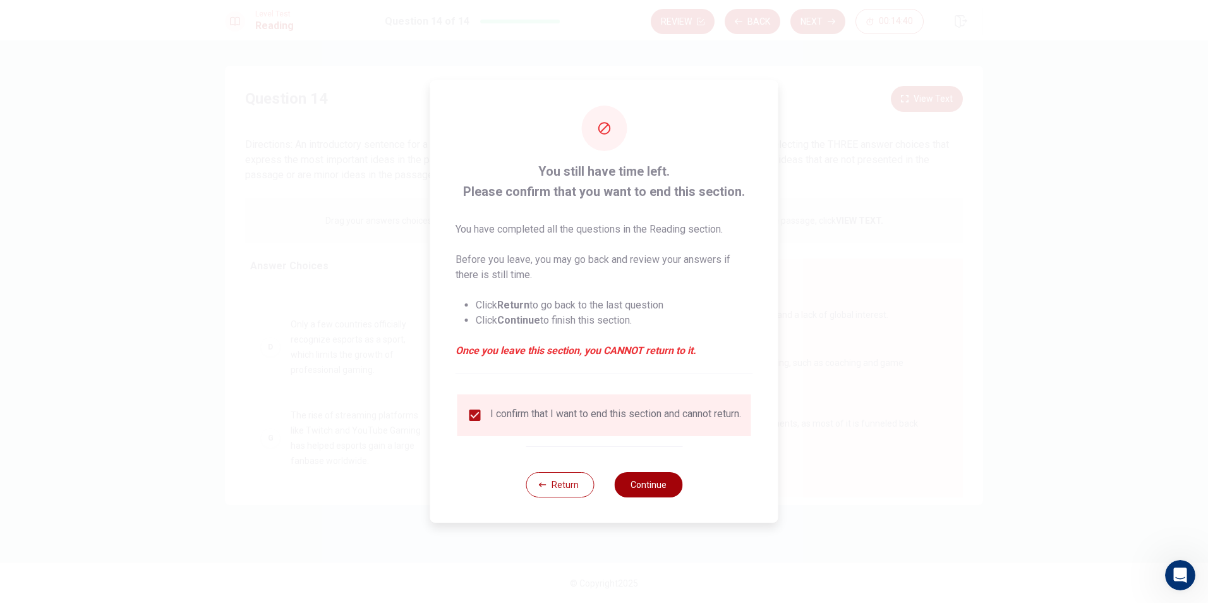
click at [637, 488] on button "Continue" at bounding box center [648, 484] width 68 height 25
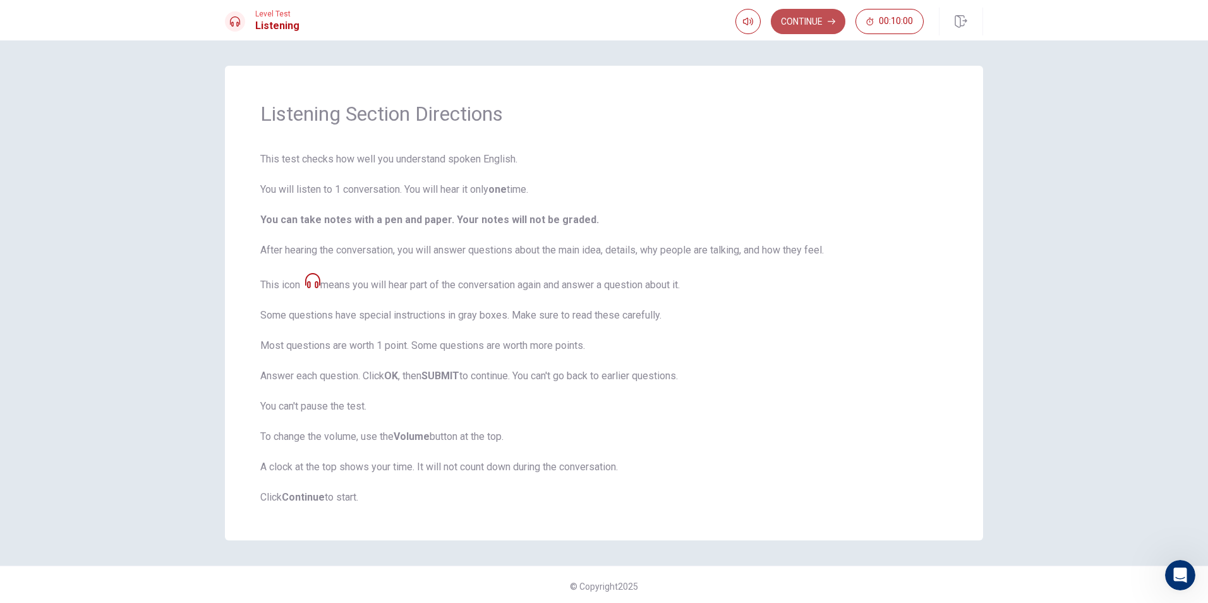
click at [822, 21] on button "Continue" at bounding box center [808, 21] width 75 height 25
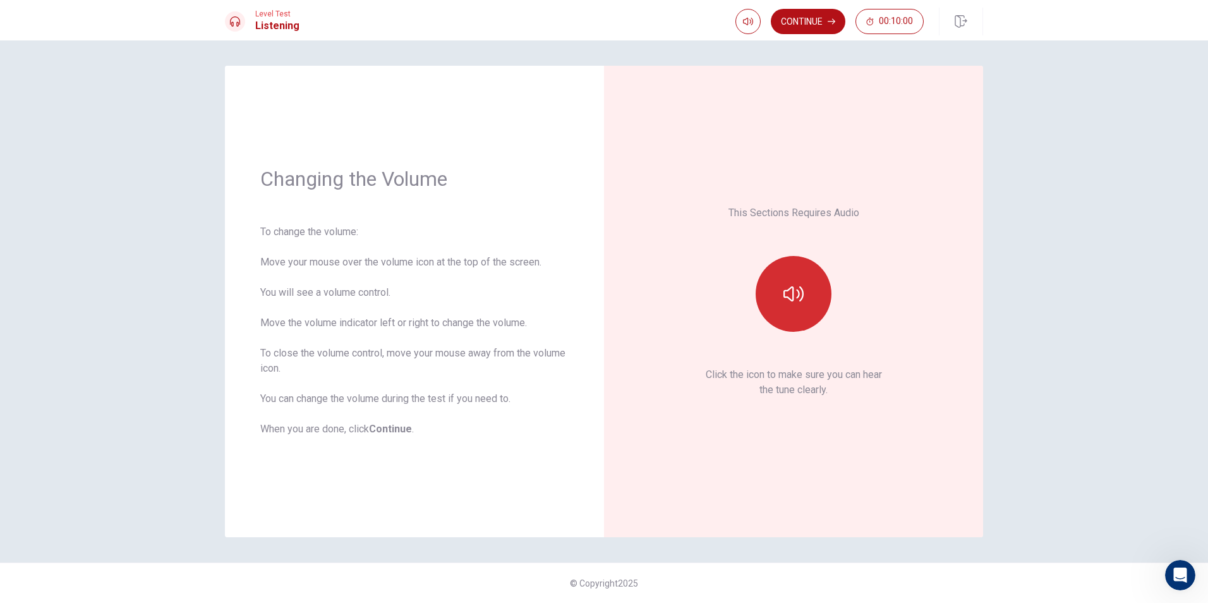
click at [808, 313] on button "button" at bounding box center [793, 294] width 76 height 76
click at [822, 21] on button "Continue" at bounding box center [808, 21] width 75 height 25
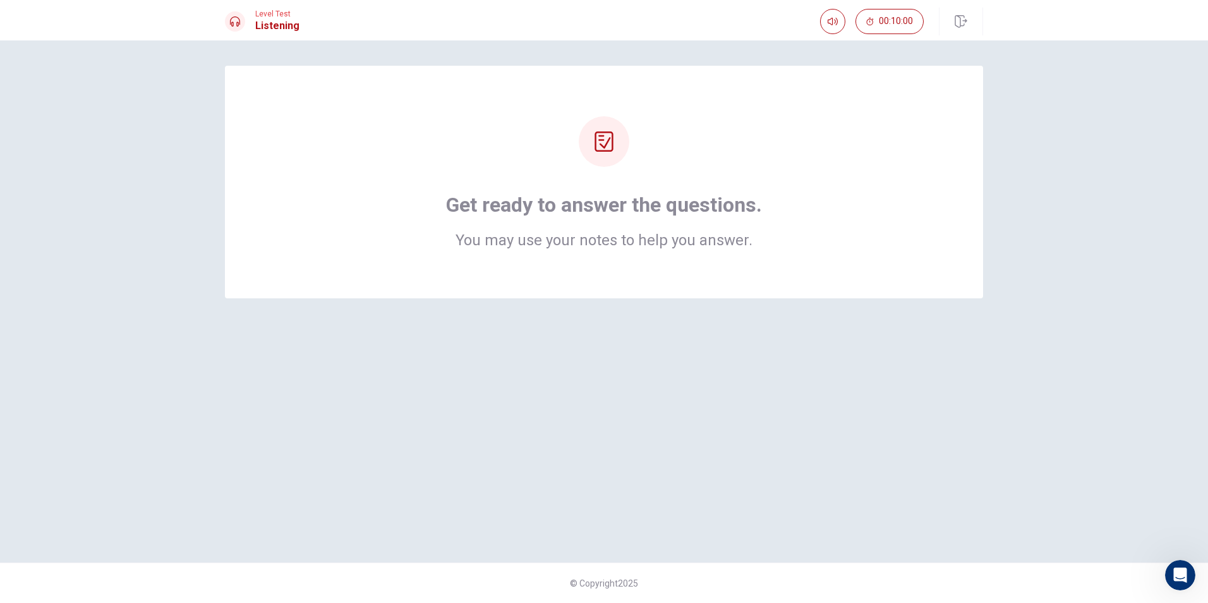
click at [612, 154] on div at bounding box center [604, 141] width 51 height 51
click at [824, 18] on button "button" at bounding box center [832, 21] width 25 height 25
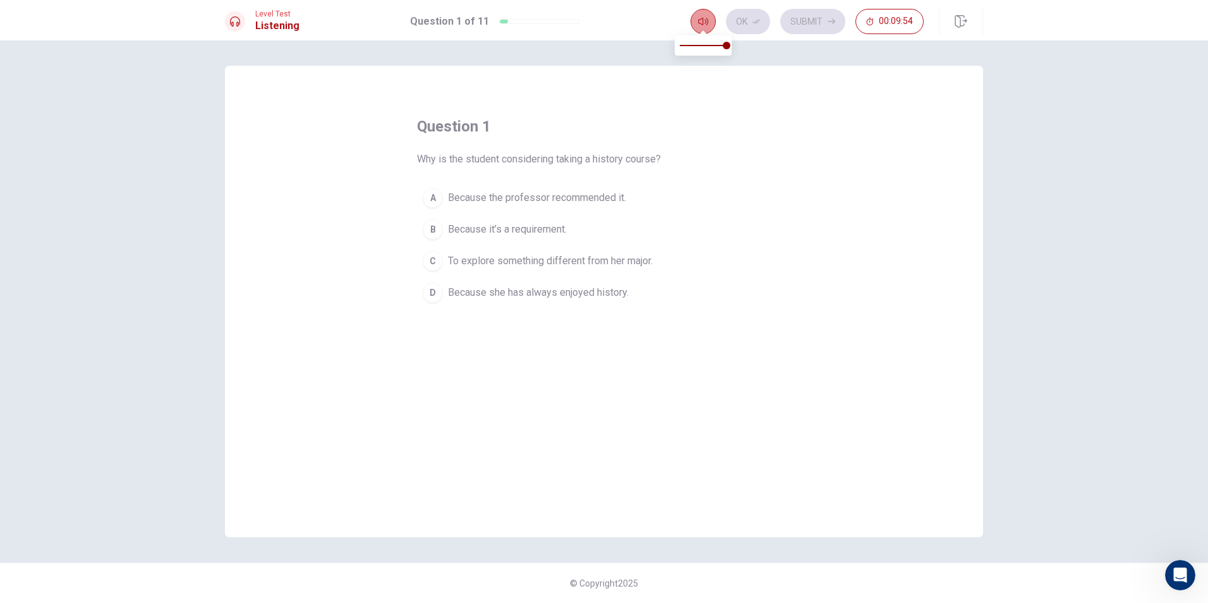
click at [706, 15] on button "button" at bounding box center [702, 21] width 25 height 25
click at [718, 44] on span at bounding box center [717, 46] width 8 height 8
click at [717, 44] on span at bounding box center [717, 46] width 8 height 8
type input "0.9"
click at [720, 43] on span at bounding box center [722, 46] width 8 height 8
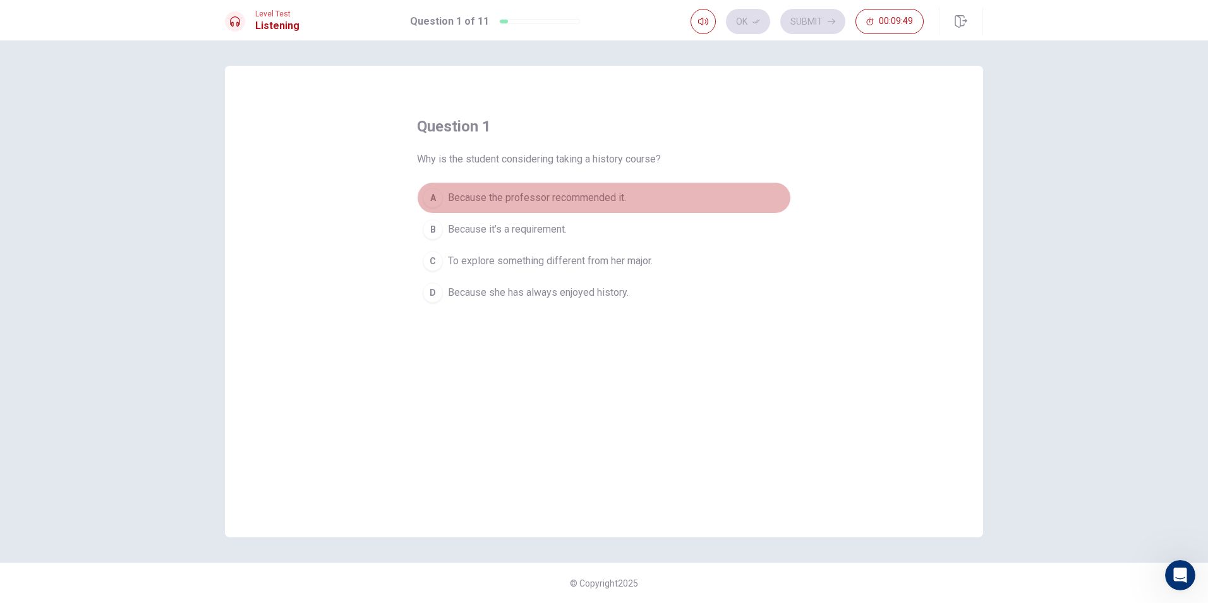
click at [447, 199] on button "A Because the professor recommended it." at bounding box center [604, 198] width 374 height 32
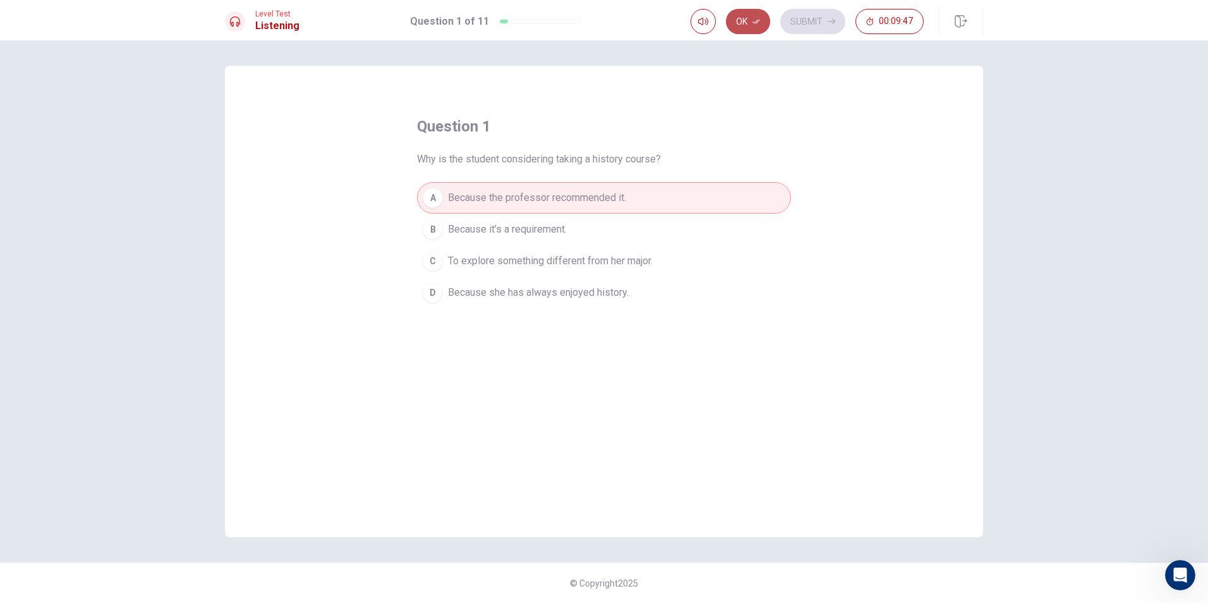
click at [755, 14] on button "Ok" at bounding box center [748, 21] width 44 height 25
click at [804, 19] on button "Submit" at bounding box center [812, 21] width 65 height 25
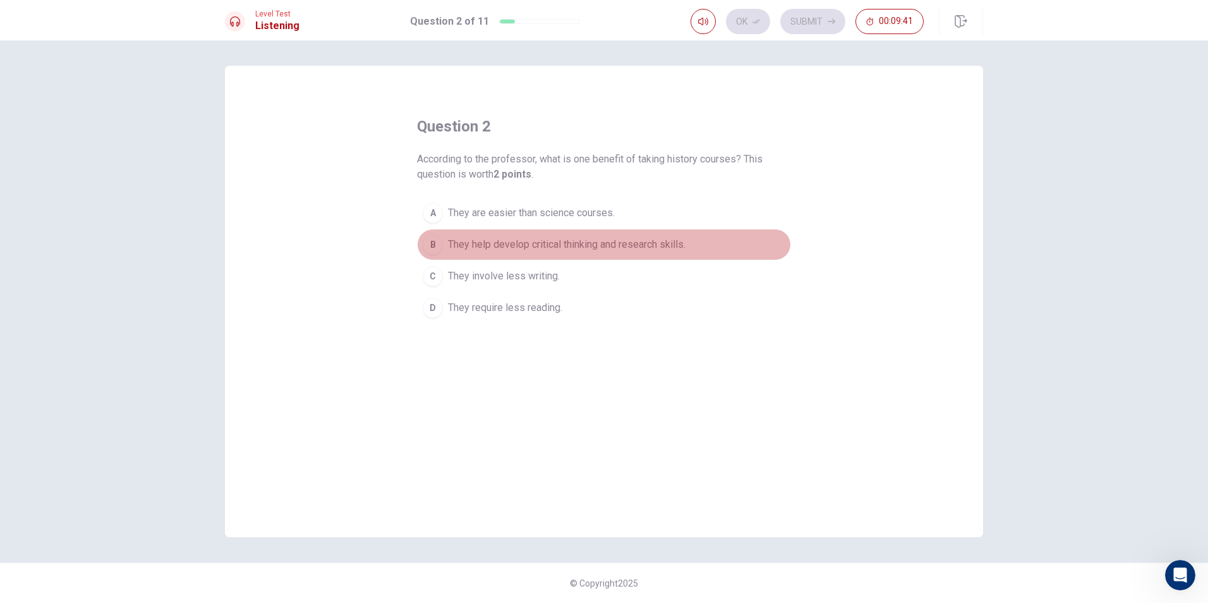
click at [470, 234] on button "B They help develop critical thinking and research skills." at bounding box center [604, 245] width 374 height 32
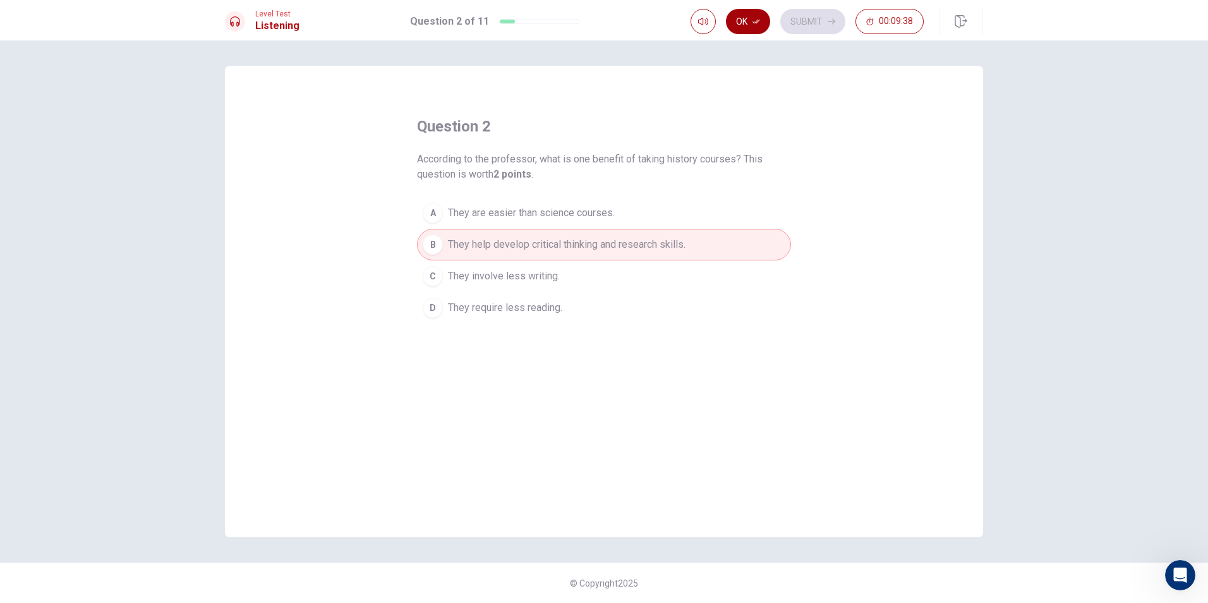
click at [729, 14] on button "Ok" at bounding box center [748, 21] width 44 height 25
click at [801, 21] on button "Submit" at bounding box center [812, 21] width 65 height 25
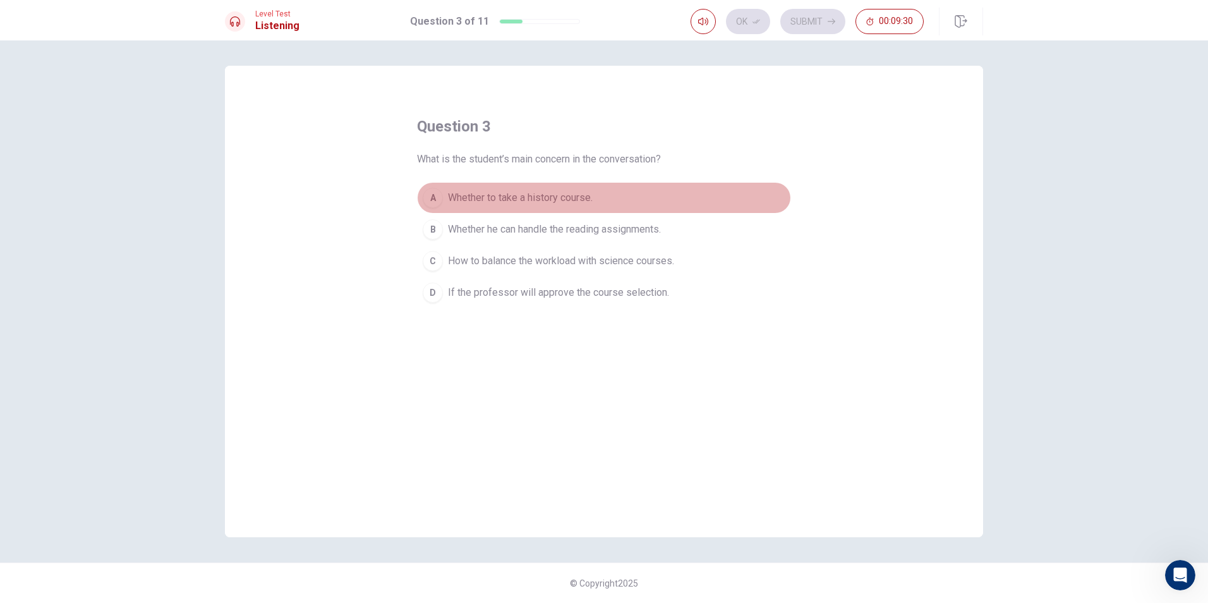
click at [446, 195] on button "A Whether to take a history course." at bounding box center [604, 198] width 374 height 32
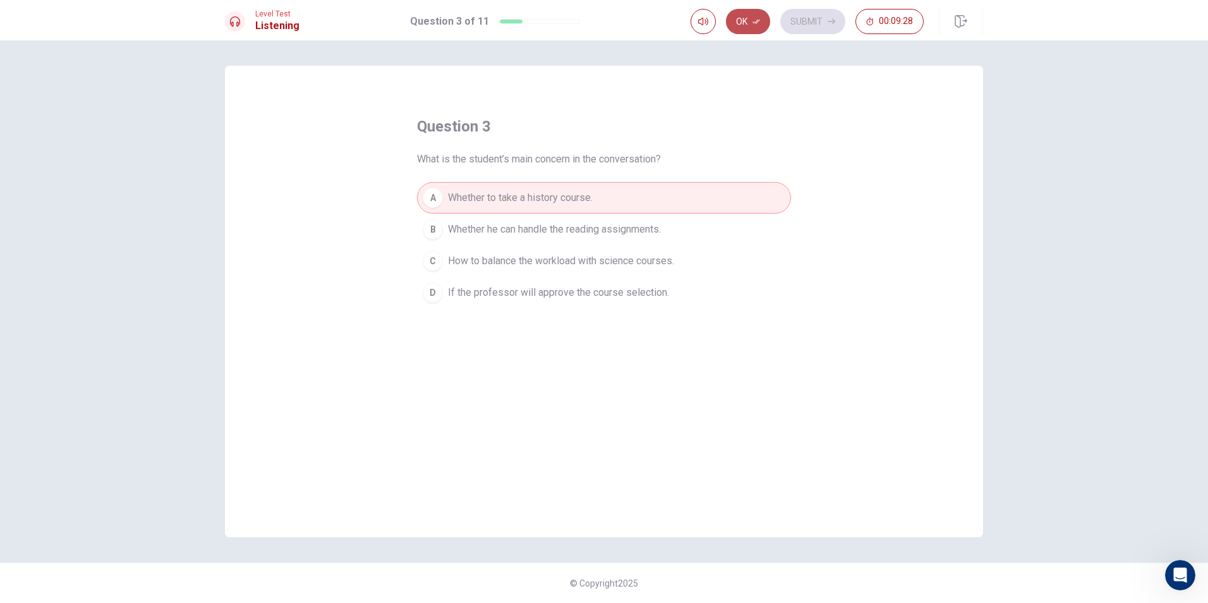
click at [752, 19] on icon "button" at bounding box center [756, 22] width 8 height 8
click at [809, 14] on button "Submit" at bounding box center [812, 21] width 65 height 25
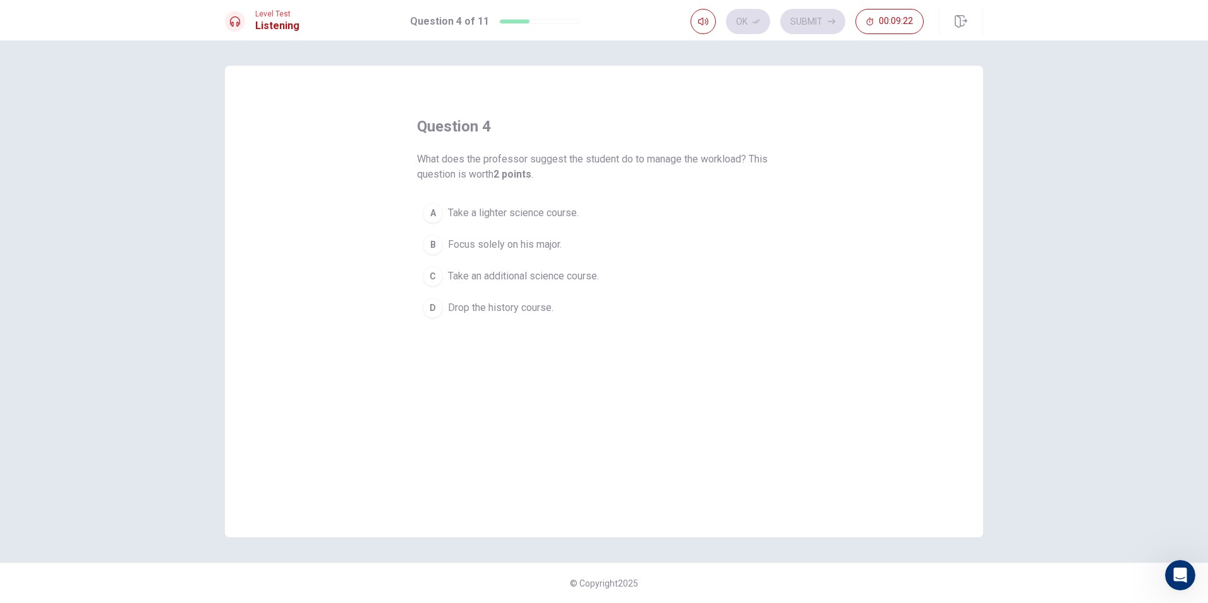
click at [471, 274] on span "Take an additional science course." at bounding box center [523, 275] width 151 height 15
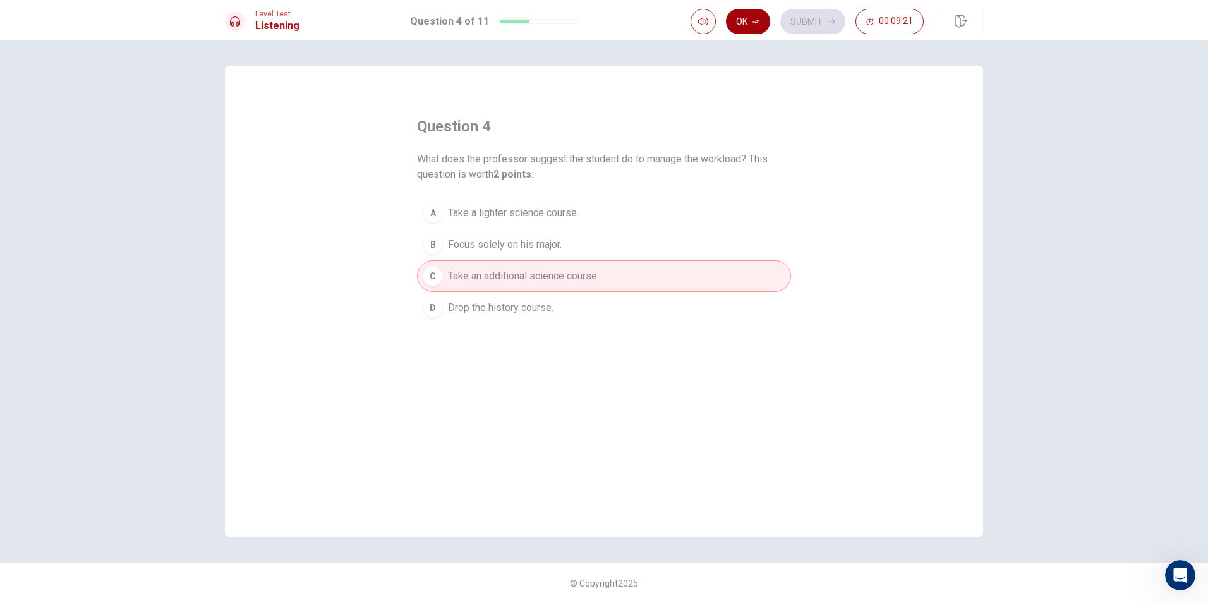
click at [752, 25] on button "Ok" at bounding box center [748, 21] width 44 height 25
click at [817, 15] on button "Submit" at bounding box center [812, 21] width 65 height 25
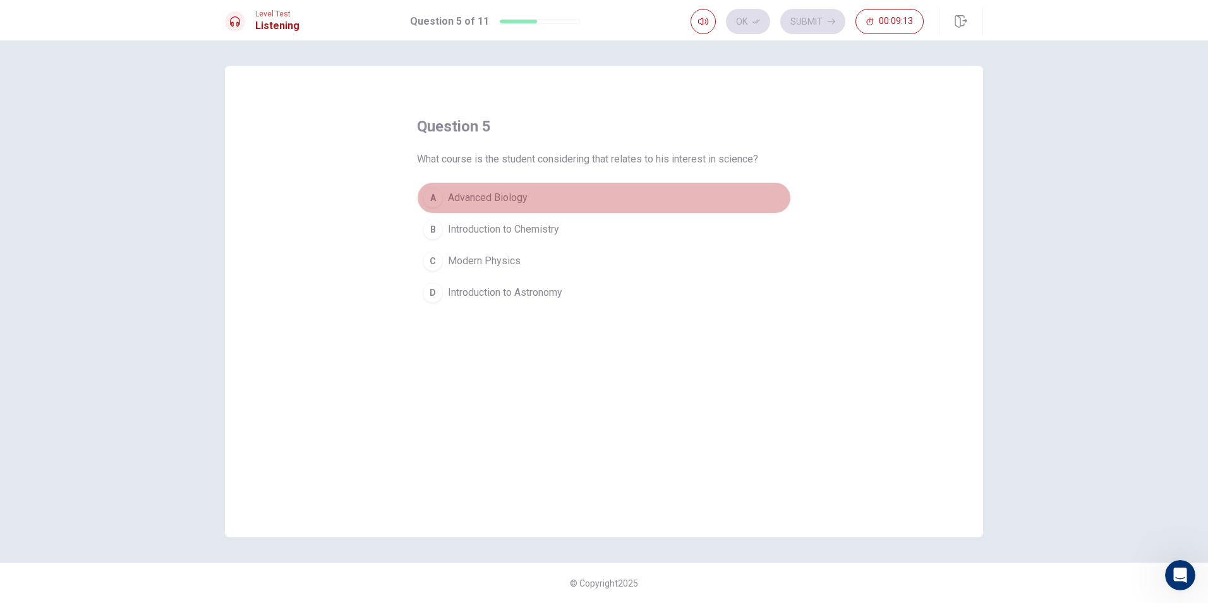
click at [481, 196] on span "Advanced Biology" at bounding box center [488, 197] width 80 height 15
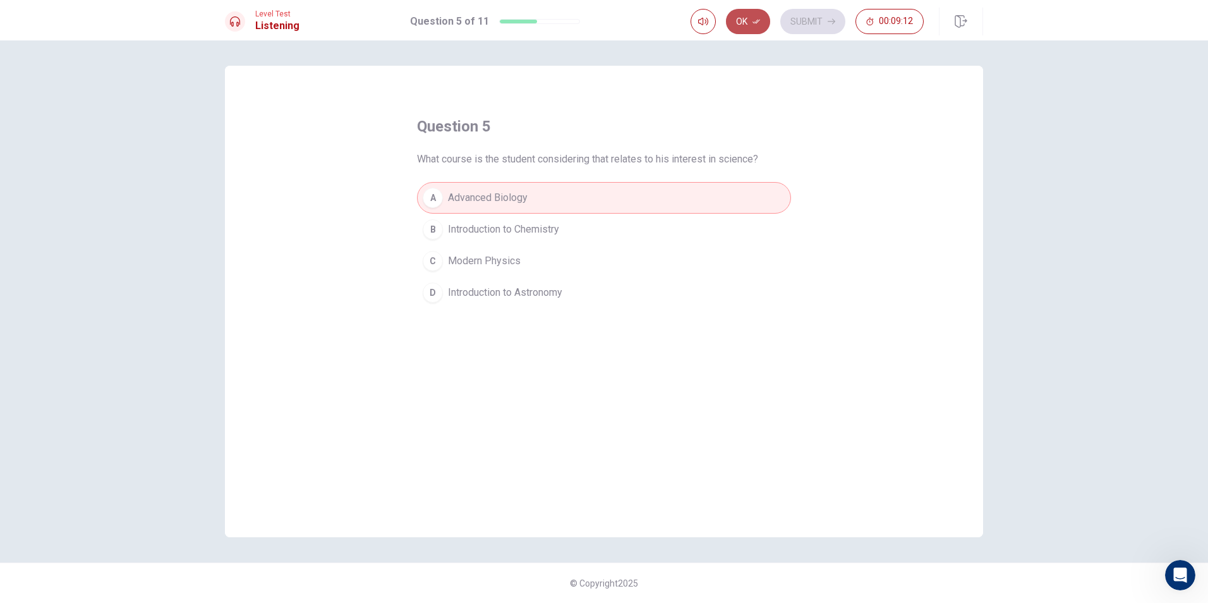
click at [751, 21] on button "Ok" at bounding box center [748, 21] width 44 height 25
click at [798, 17] on button "Submit" at bounding box center [812, 21] width 65 height 25
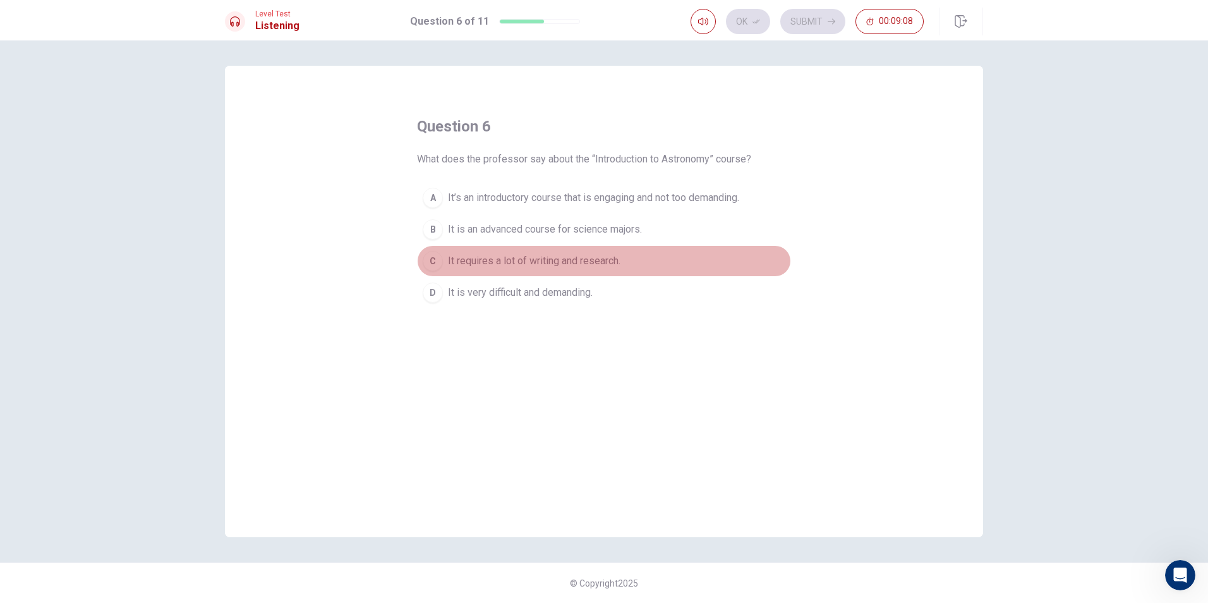
click at [445, 258] on button "C It requires a lot of writing and research." at bounding box center [604, 261] width 374 height 32
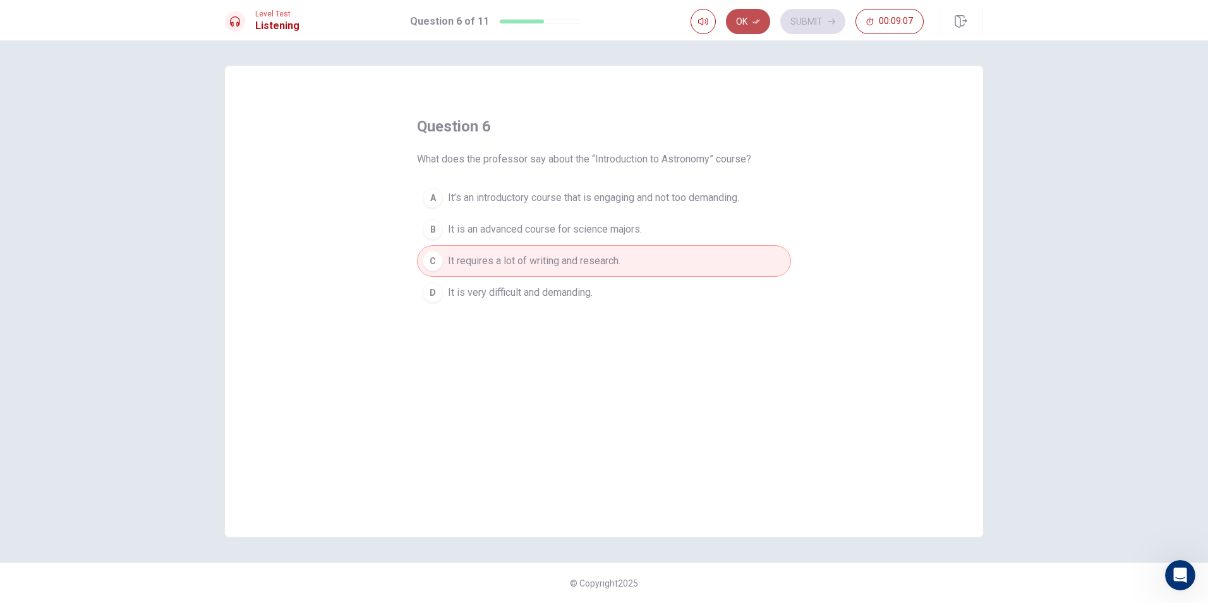
click at [754, 24] on icon "button" at bounding box center [756, 22] width 8 height 8
click at [808, 11] on button "Submit" at bounding box center [812, 21] width 65 height 25
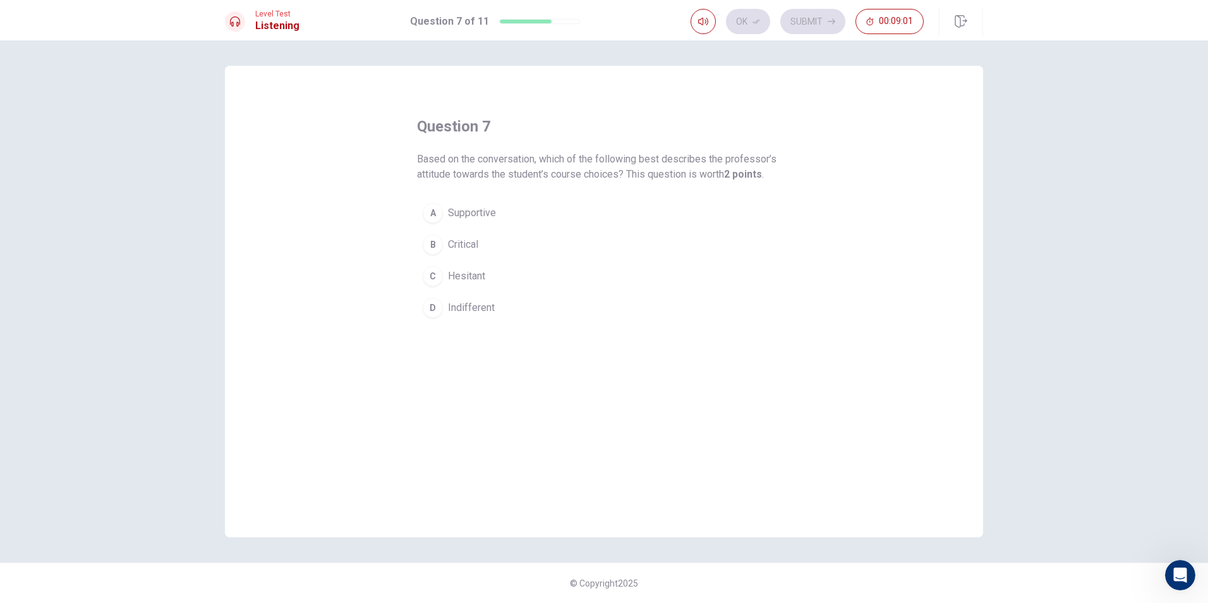
click at [460, 308] on span "Indifferent" at bounding box center [471, 307] width 47 height 15
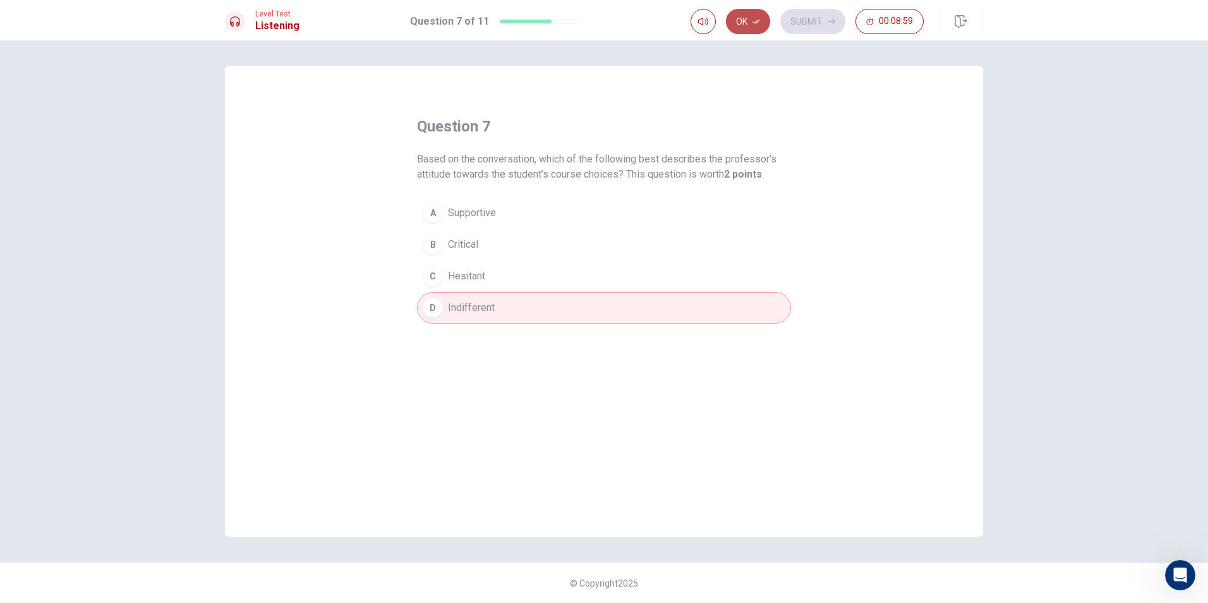
click at [745, 20] on button "Ok" at bounding box center [748, 21] width 44 height 25
click at [801, 23] on button "Submit" at bounding box center [812, 21] width 65 height 25
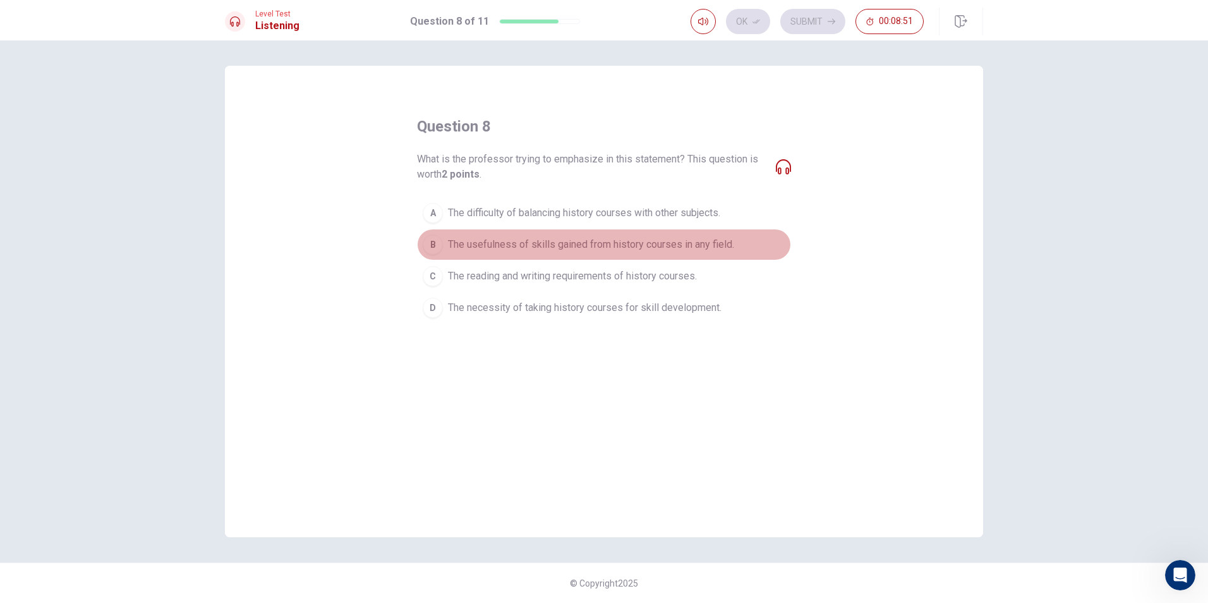
click at [450, 242] on span "The usefulness of skills gained from history courses in any field." at bounding box center [591, 244] width 286 height 15
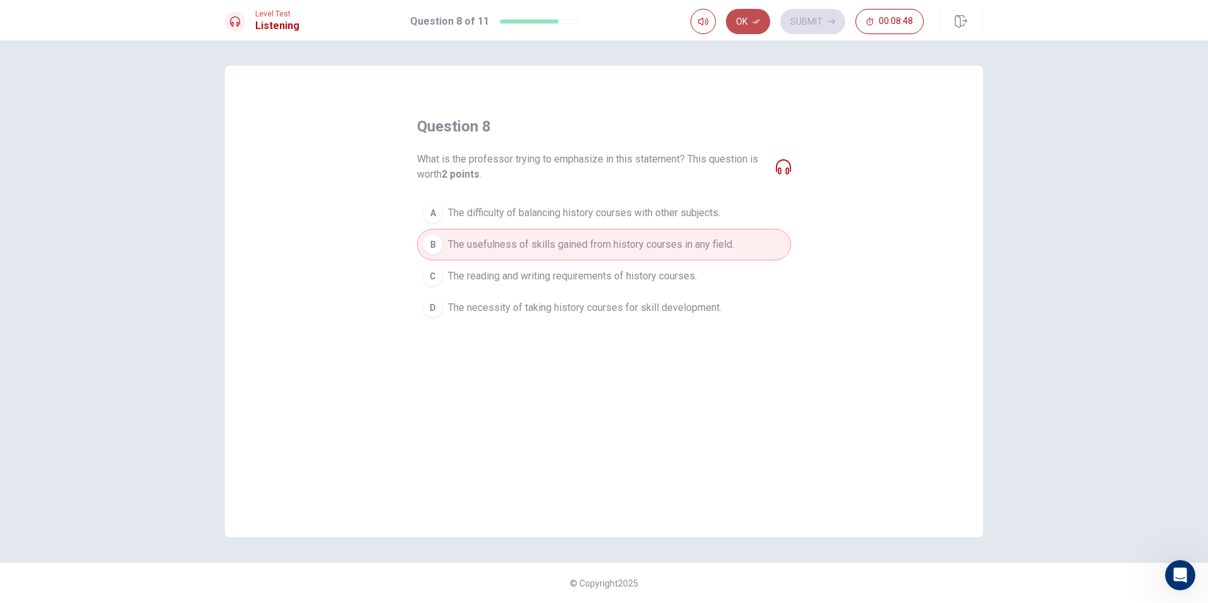
click at [748, 25] on button "Ok" at bounding box center [748, 21] width 44 height 25
click at [799, 23] on button "Submit" at bounding box center [812, 21] width 65 height 25
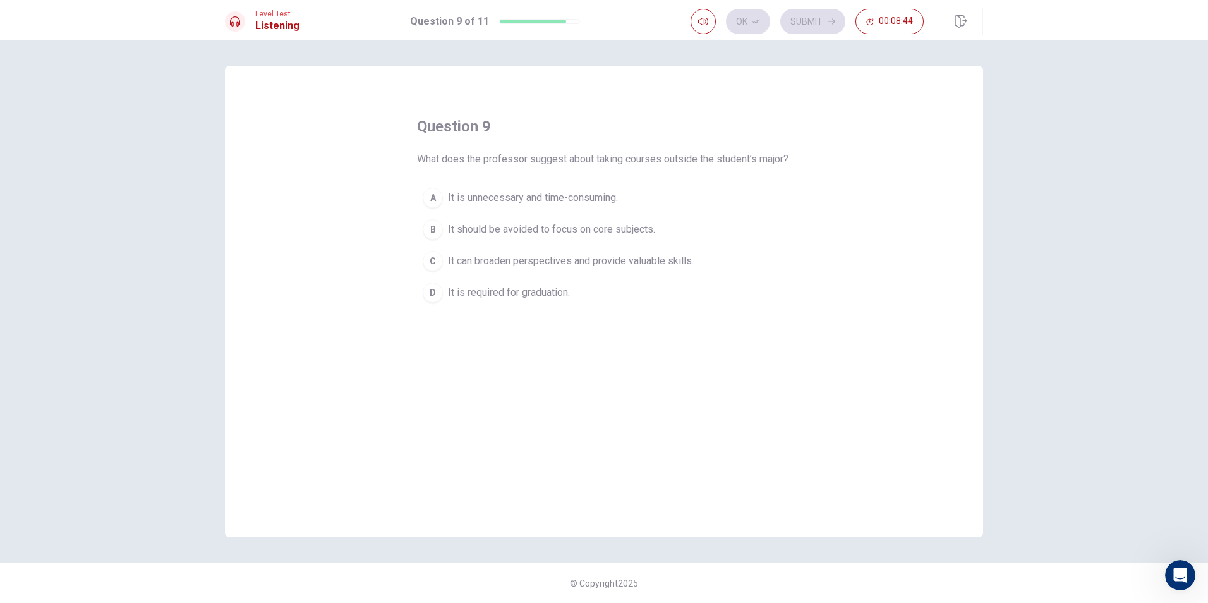
drag, startPoint x: 424, startPoint y: 160, endPoint x: 510, endPoint y: 174, distance: 87.0
click at [510, 167] on span "What does the professor suggest about taking courses outside the student’s majo…" at bounding box center [602, 159] width 371 height 15
click at [445, 277] on button "C It can broaden perspectives and provide valuable skills." at bounding box center [604, 261] width 374 height 32
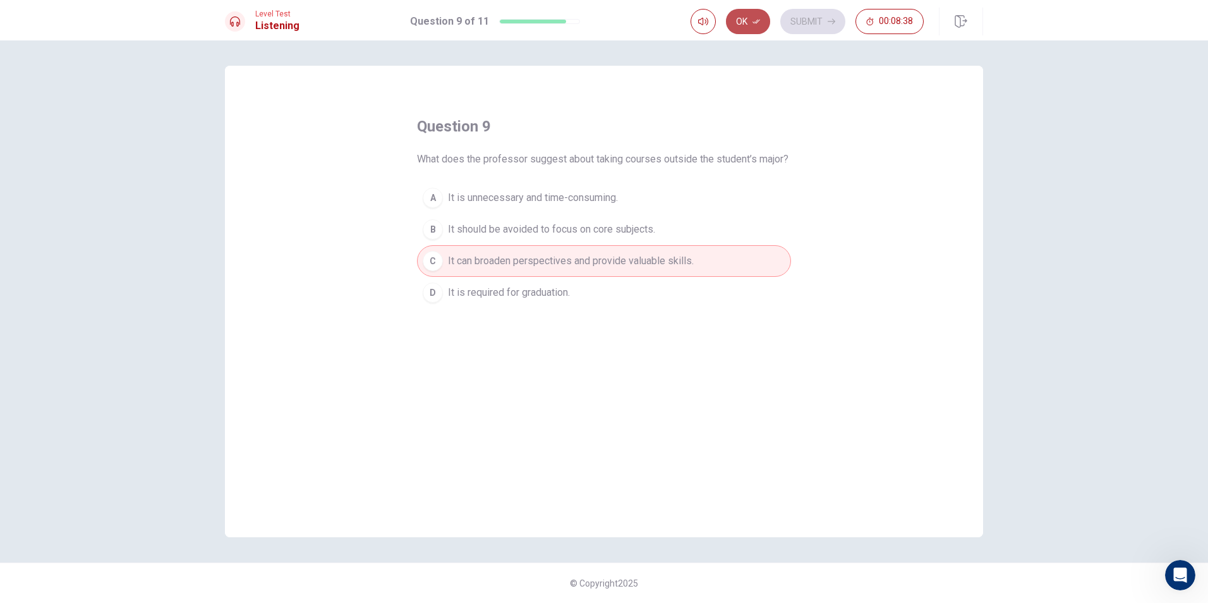
click at [746, 23] on button "Ok" at bounding box center [748, 21] width 44 height 25
click at [801, 20] on button "Submit" at bounding box center [812, 21] width 65 height 25
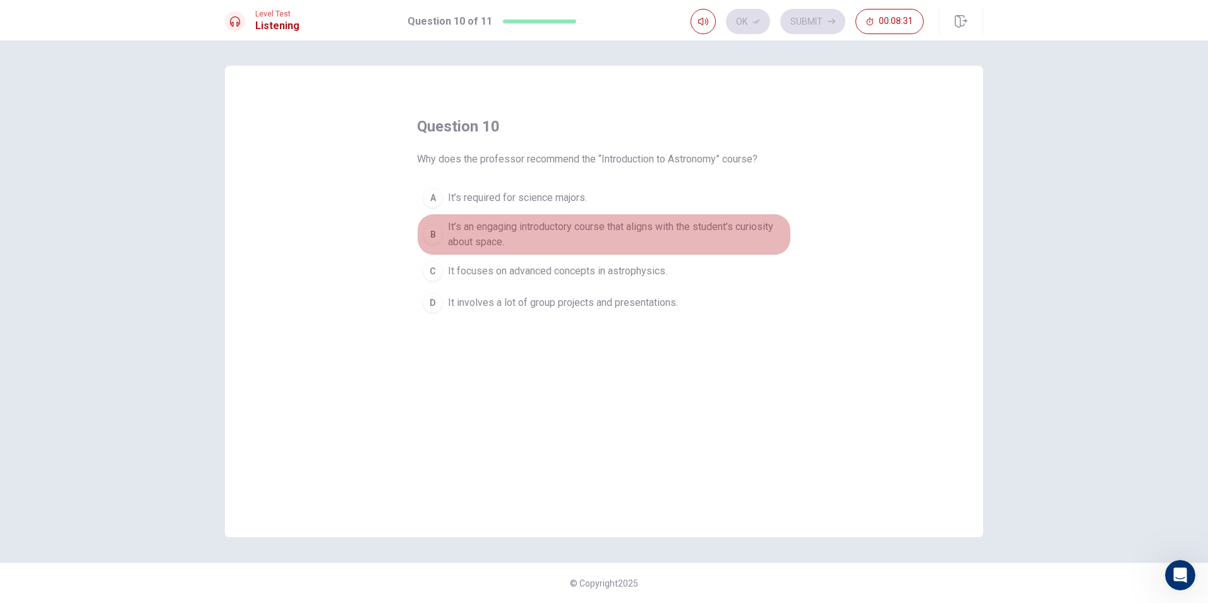
click at [447, 246] on button "B It’s an engaging introductory course that aligns with the student’s curiosity…" at bounding box center [604, 234] width 374 height 42
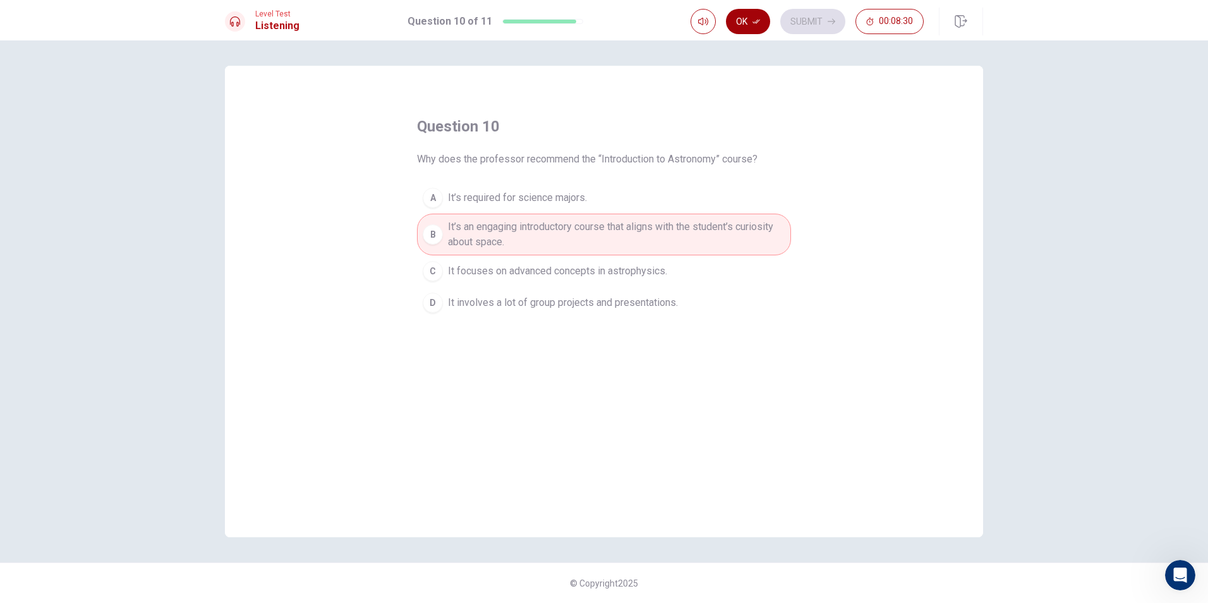
click at [758, 20] on icon "button" at bounding box center [756, 22] width 8 height 4
click at [792, 25] on button "Submit" at bounding box center [812, 21] width 65 height 25
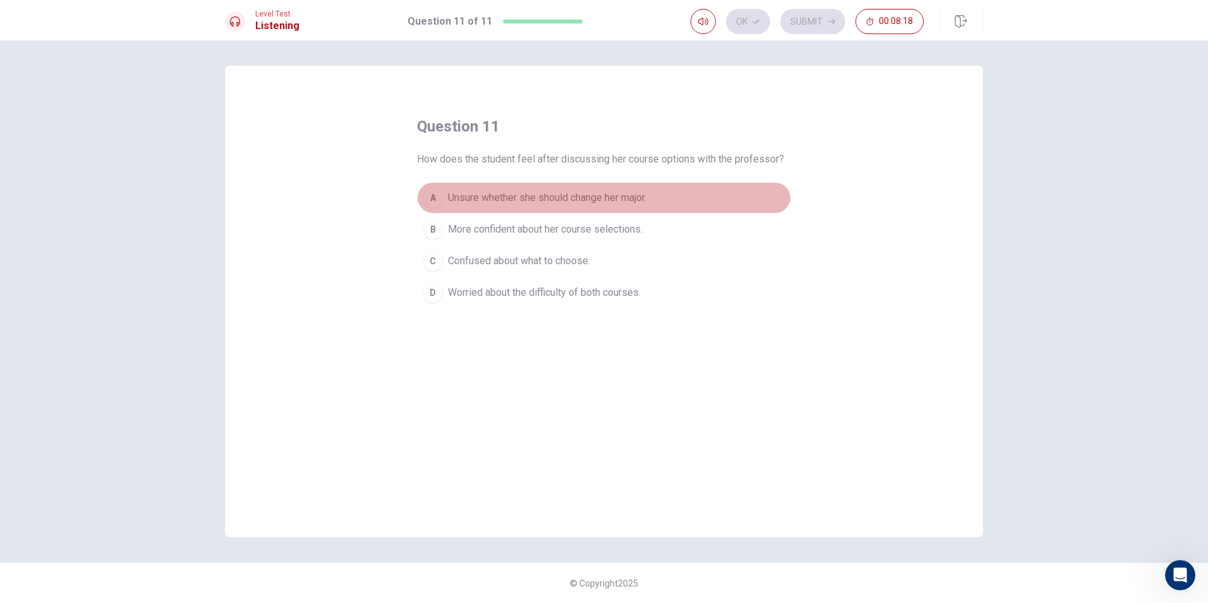
click at [428, 199] on div "A" at bounding box center [433, 198] width 20 height 20
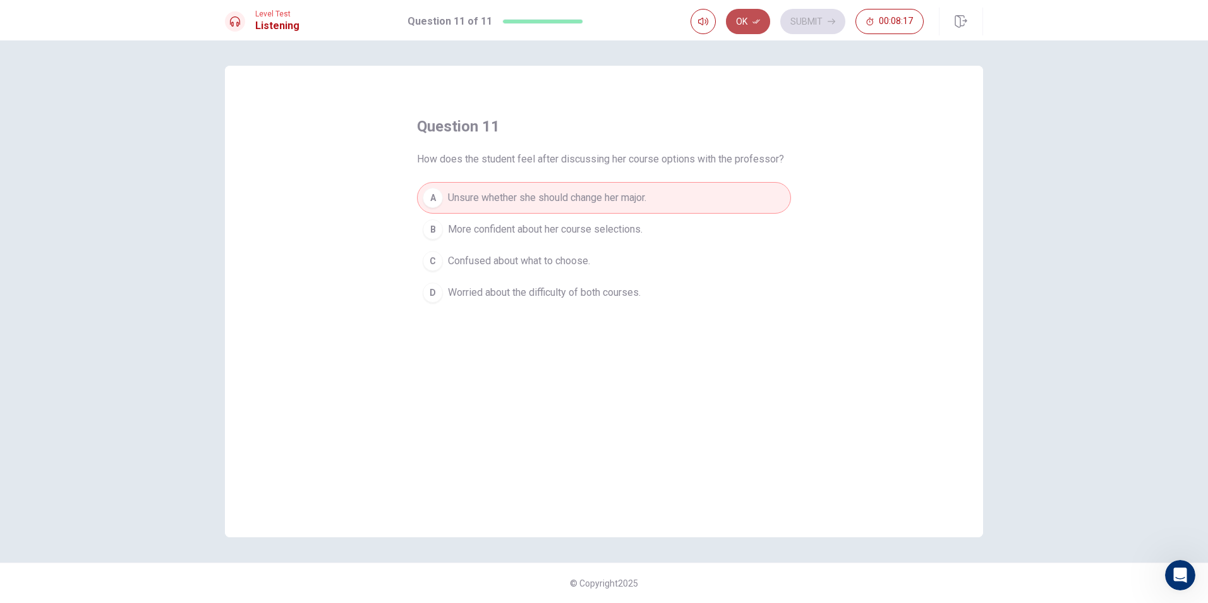
click at [748, 19] on button "Ok" at bounding box center [748, 21] width 44 height 25
click at [803, 15] on button "Submit" at bounding box center [812, 21] width 65 height 25
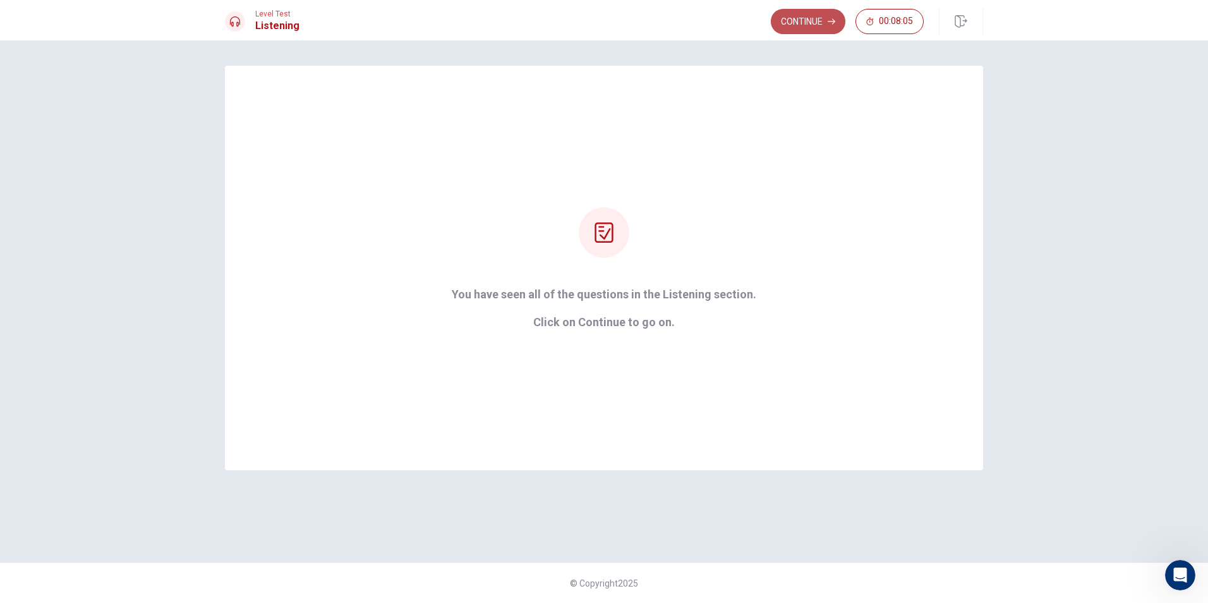
click at [802, 16] on button "Continue" at bounding box center [808, 21] width 75 height 25
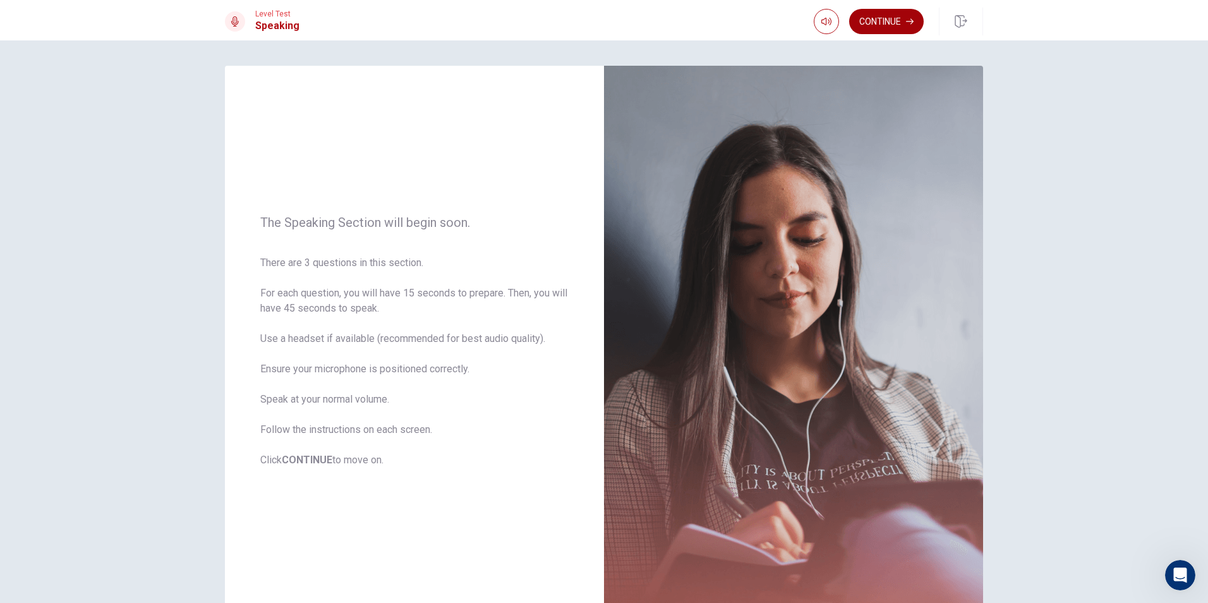
click at [891, 15] on button "Continue" at bounding box center [886, 21] width 75 height 25
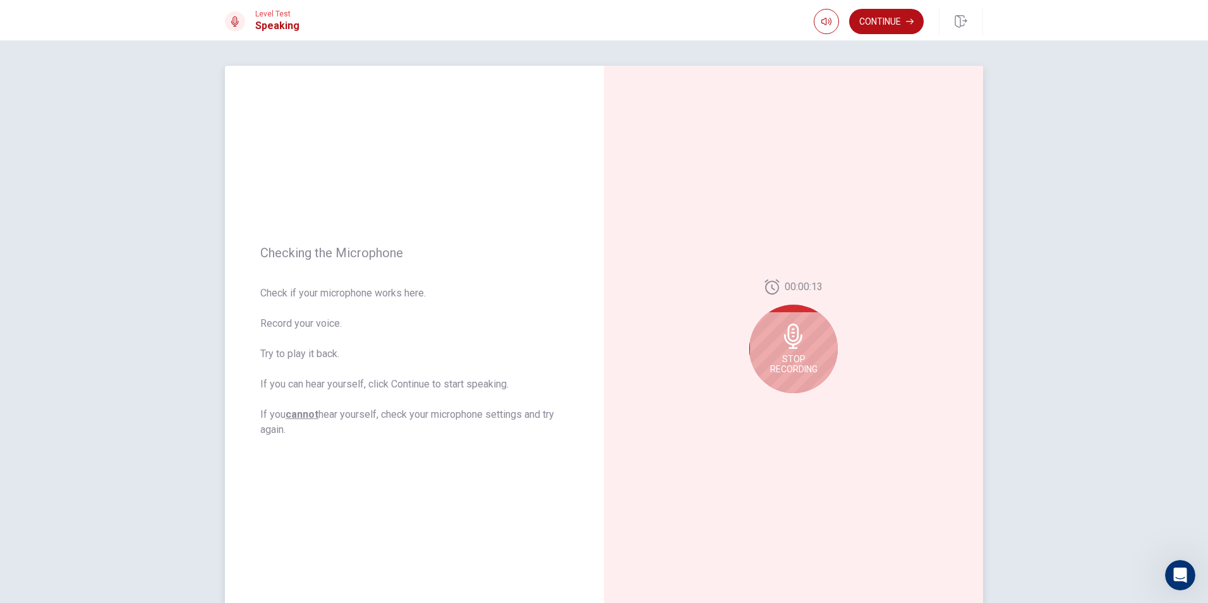
click at [801, 333] on icon at bounding box center [793, 335] width 25 height 25
click at [807, 342] on div at bounding box center [793, 340] width 88 height 88
click at [781, 403] on button "Record Again" at bounding box center [780, 403] width 18 height 18
click at [837, 397] on div "00:00:13 Stop Recording" at bounding box center [793, 341] width 379 height 551
click at [802, 356] on span "Stop Recording" at bounding box center [793, 364] width 47 height 20
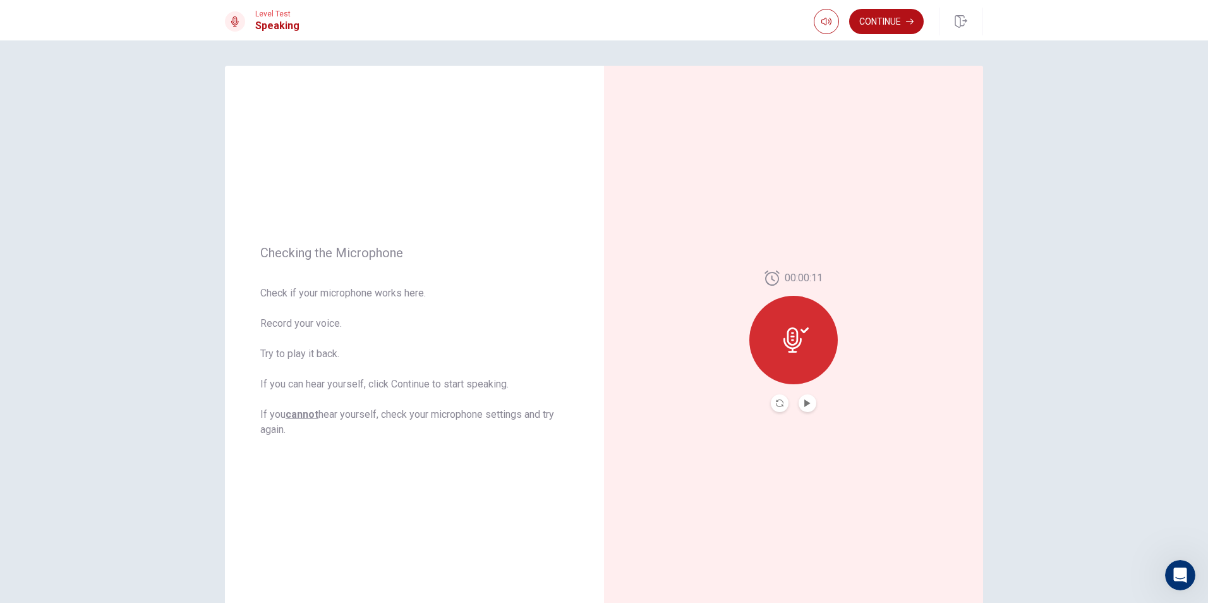
click at [792, 402] on div at bounding box center [793, 403] width 45 height 18
click at [808, 401] on button "Play Audio" at bounding box center [807, 403] width 18 height 18
click at [889, 18] on button "Continue" at bounding box center [886, 21] width 75 height 25
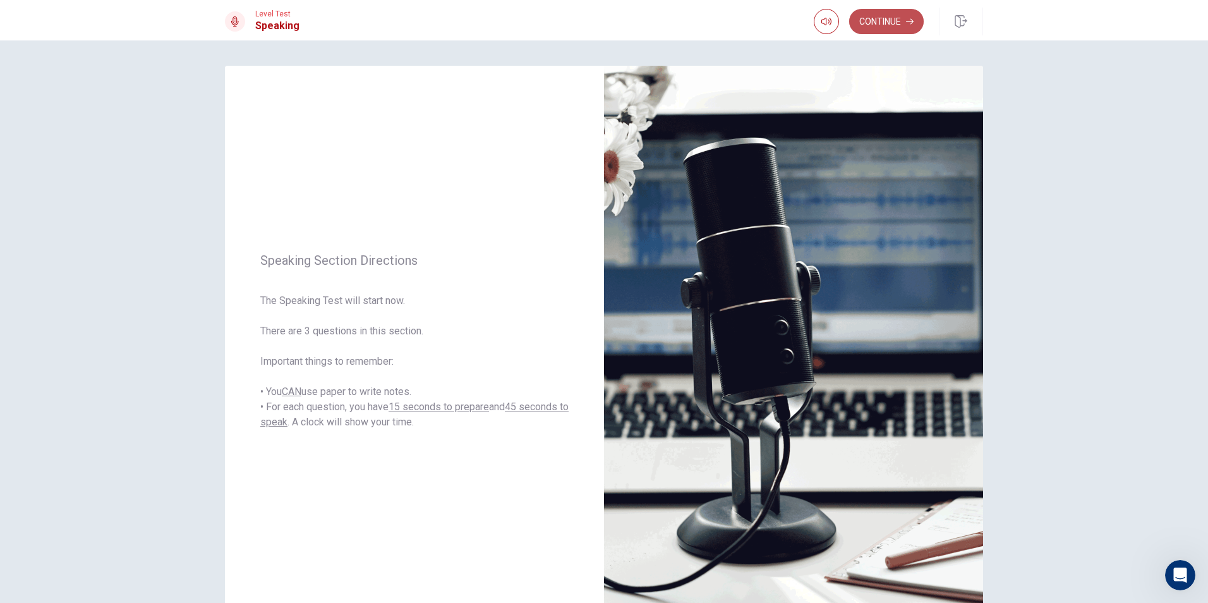
click at [900, 15] on button "Continue" at bounding box center [886, 21] width 75 height 25
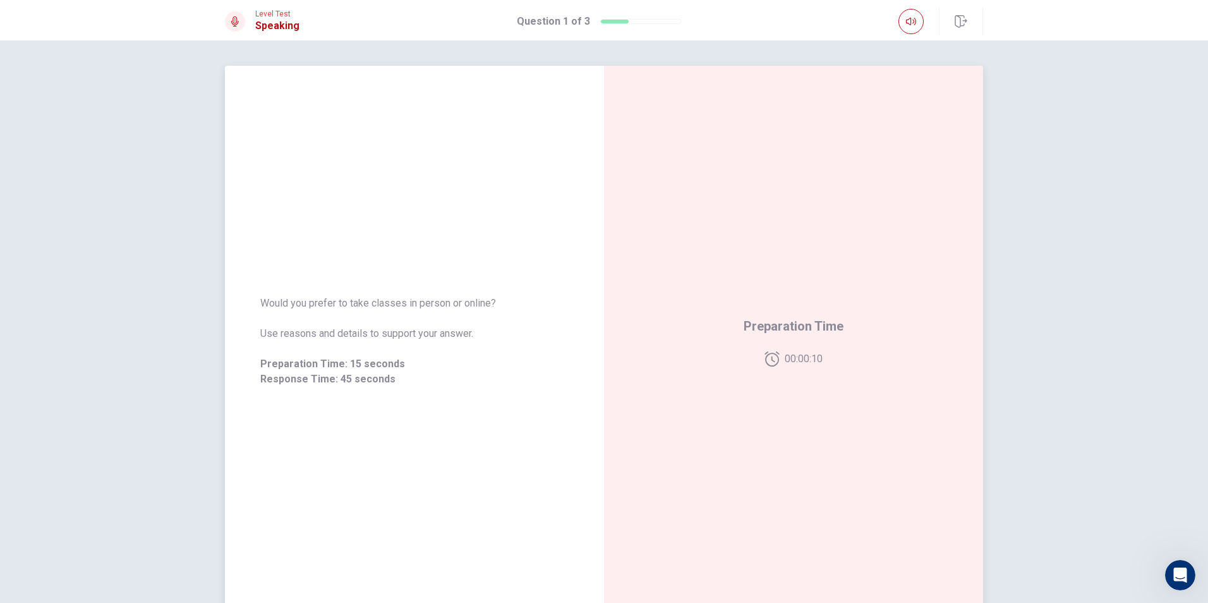
drag, startPoint x: 866, startPoint y: 208, endPoint x: 880, endPoint y: 177, distance: 33.6
click at [867, 208] on div "Preparation Time 00:00:10" at bounding box center [793, 341] width 379 height 551
click at [819, 346] on div "Preparation Time 00:00:07" at bounding box center [793, 341] width 100 height 51
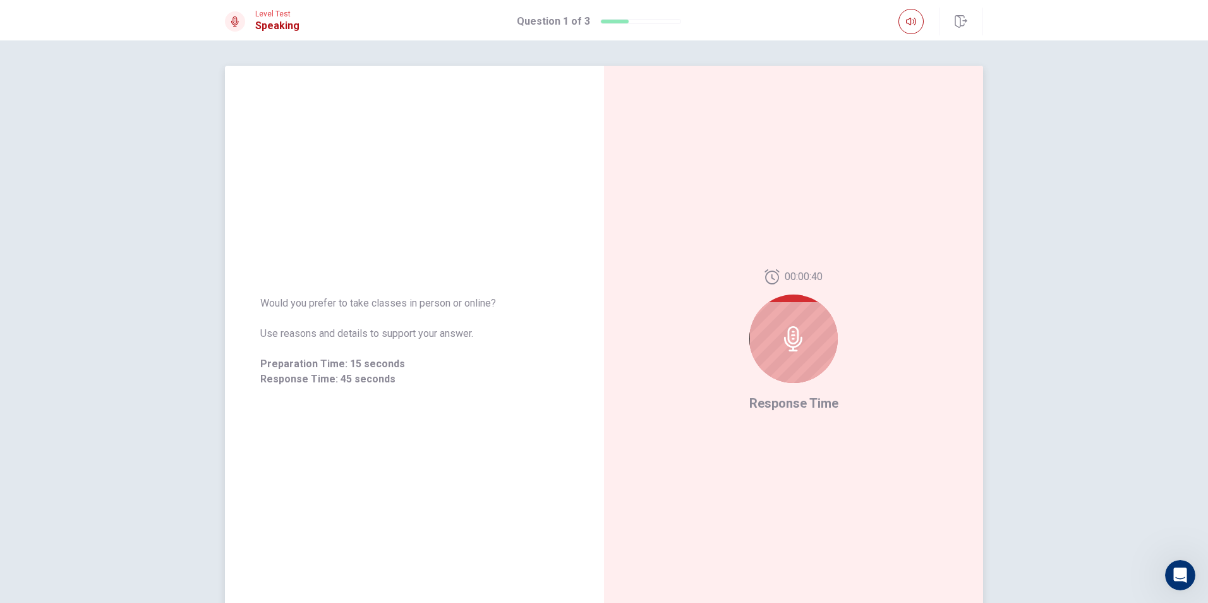
click at [804, 349] on div at bounding box center [793, 338] width 88 height 88
click at [792, 330] on icon at bounding box center [793, 338] width 25 height 25
click at [755, 412] on div "00:00:35 Response Time" at bounding box center [793, 341] width 89 height 144
click at [790, 345] on icon at bounding box center [793, 338] width 25 height 25
click at [774, 407] on span "Response Time" at bounding box center [793, 402] width 89 height 15
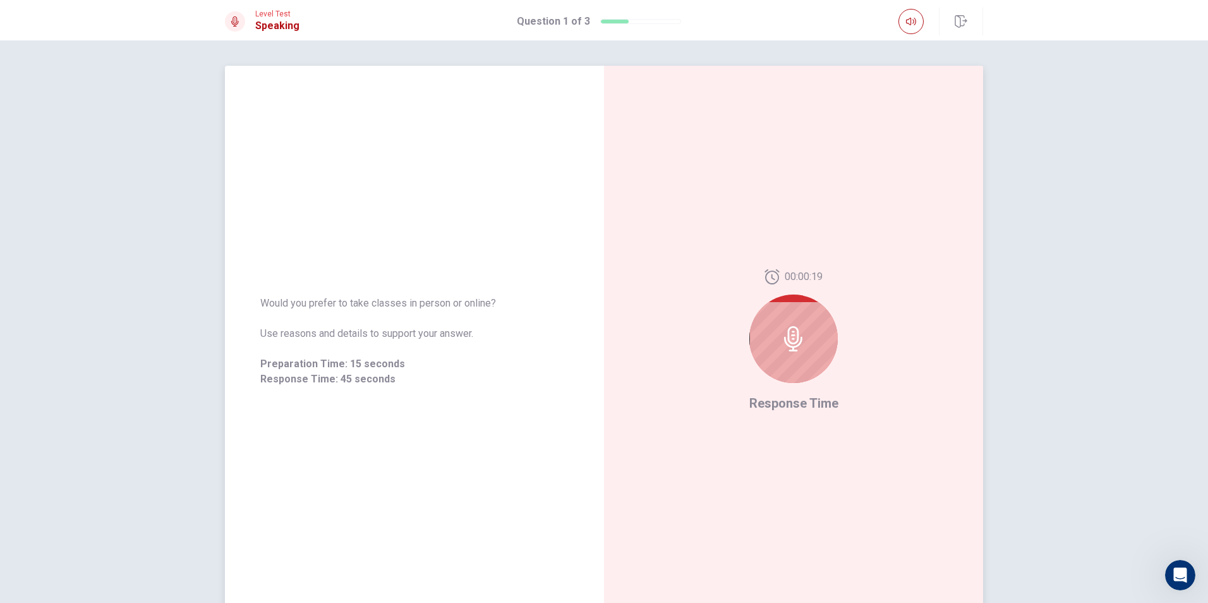
click at [776, 332] on div at bounding box center [793, 338] width 88 height 88
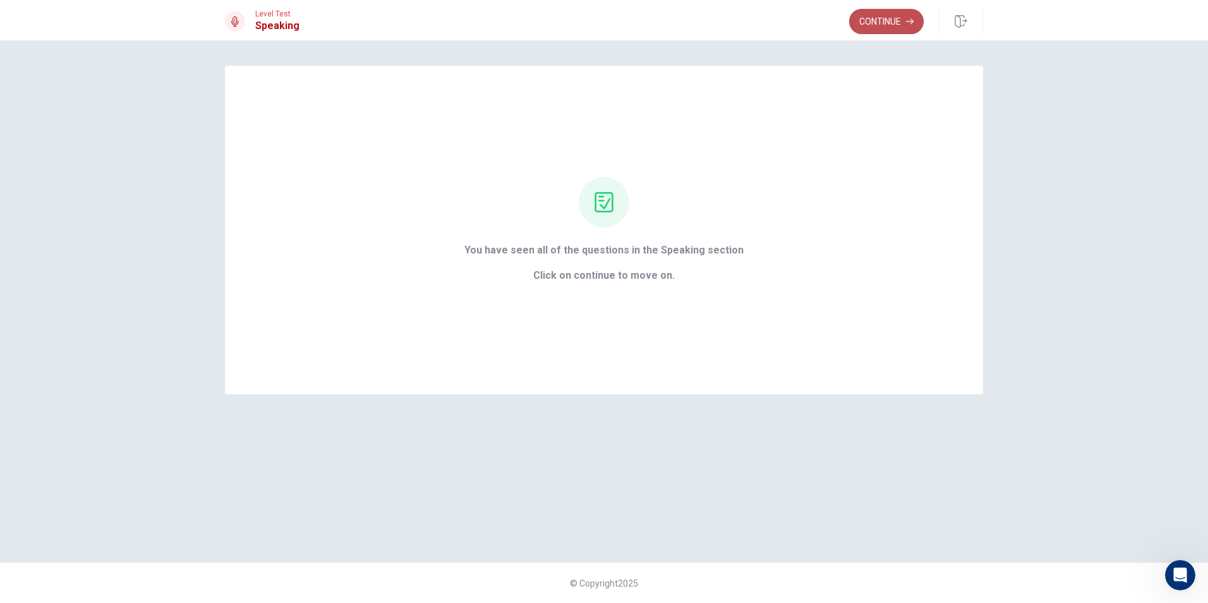
click at [892, 20] on button "Continue" at bounding box center [886, 21] width 75 height 25
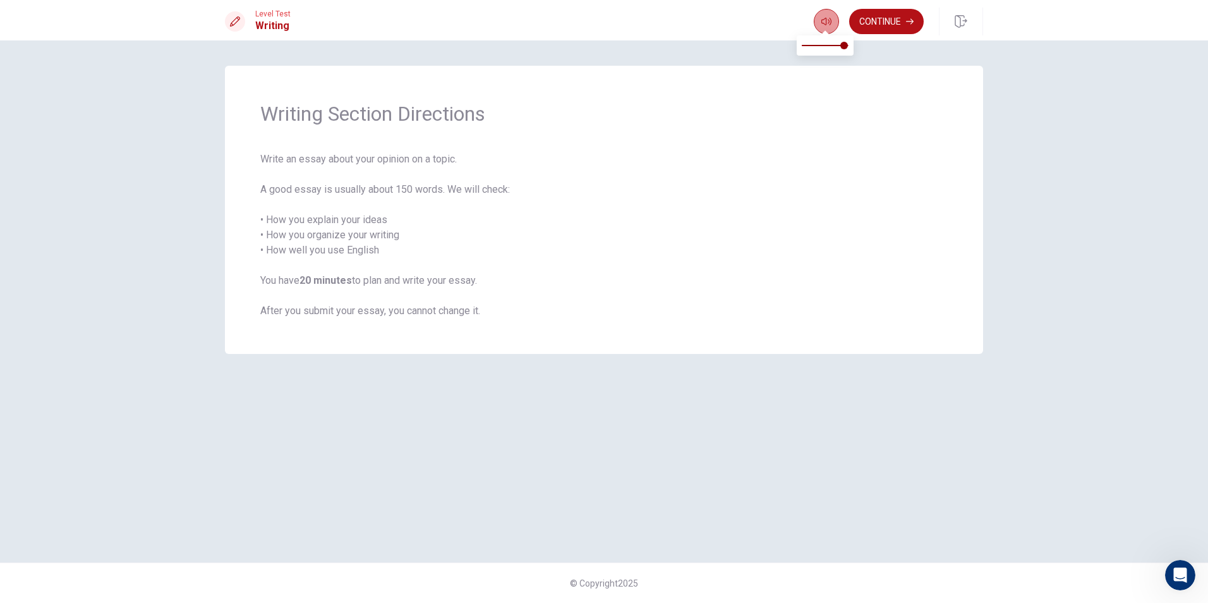
click at [819, 18] on button "button" at bounding box center [825, 21] width 25 height 25
drag, startPoint x: 332, startPoint y: 220, endPoint x: 585, endPoint y: 212, distance: 253.4
click at [496, 222] on span "Write an essay about your opinion on a topic. A good essay is usually about 150…" at bounding box center [603, 235] width 687 height 167
click at [882, 17] on button "Continue" at bounding box center [886, 21] width 75 height 25
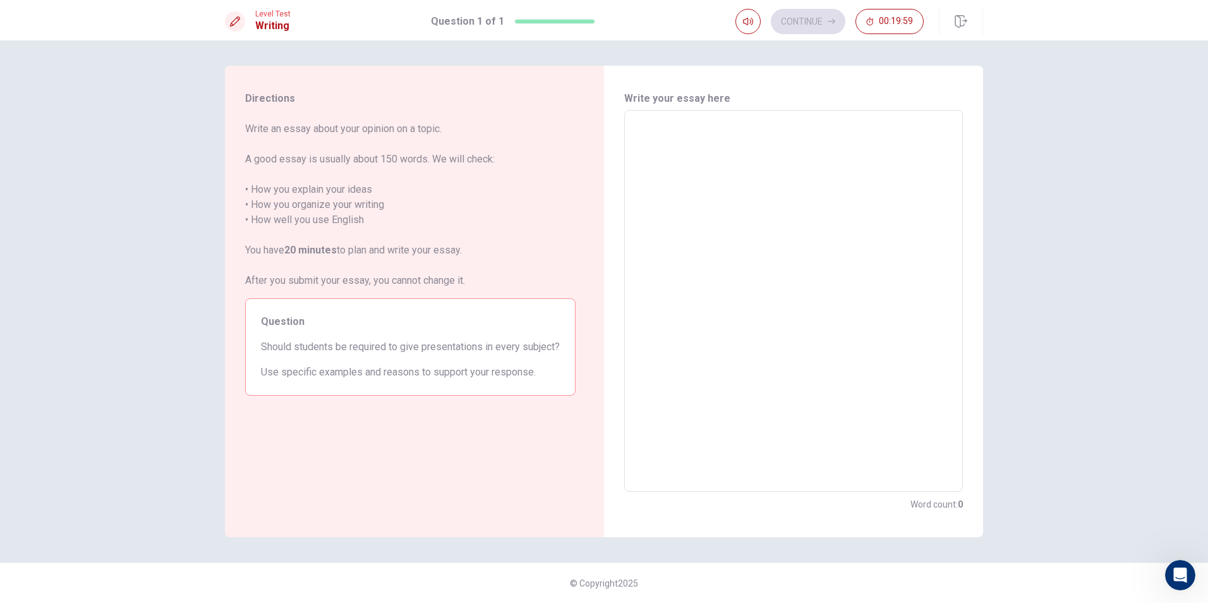
click at [651, 165] on textarea at bounding box center [793, 301] width 321 height 361
drag, startPoint x: 651, startPoint y: 152, endPoint x: 666, endPoint y: 131, distance: 26.3
click at [654, 150] on textarea at bounding box center [793, 301] width 321 height 361
click at [666, 131] on textarea at bounding box center [793, 301] width 321 height 361
type textarea "x"
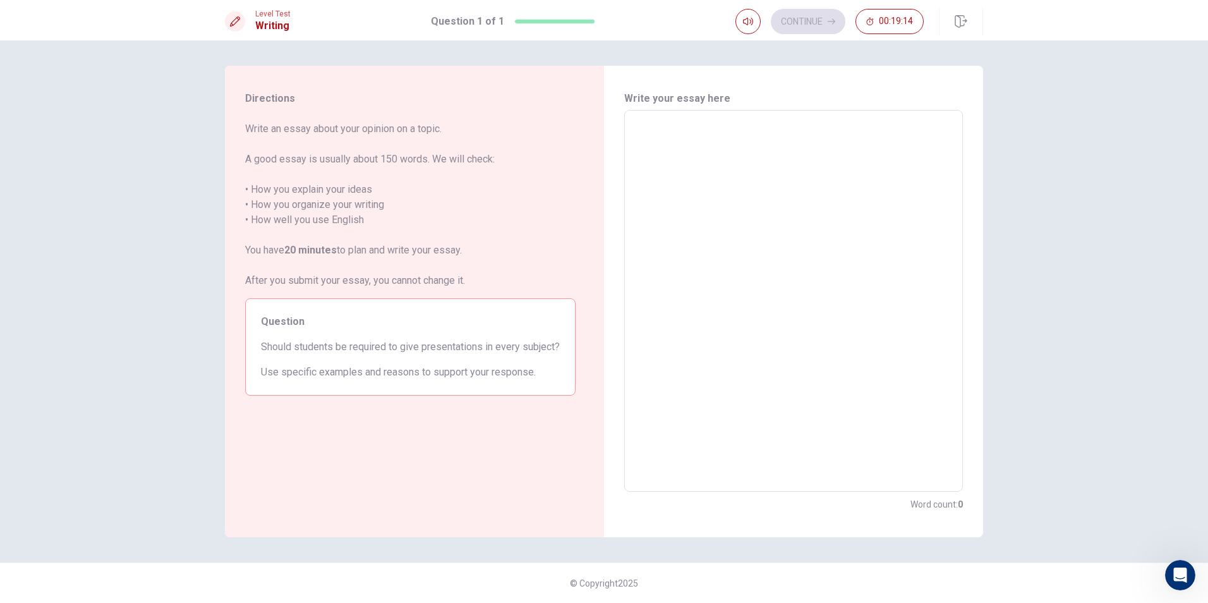
type textarea "x"
type textarea "i"
type textarea "x"
type textarea "i"
type textarea "x"
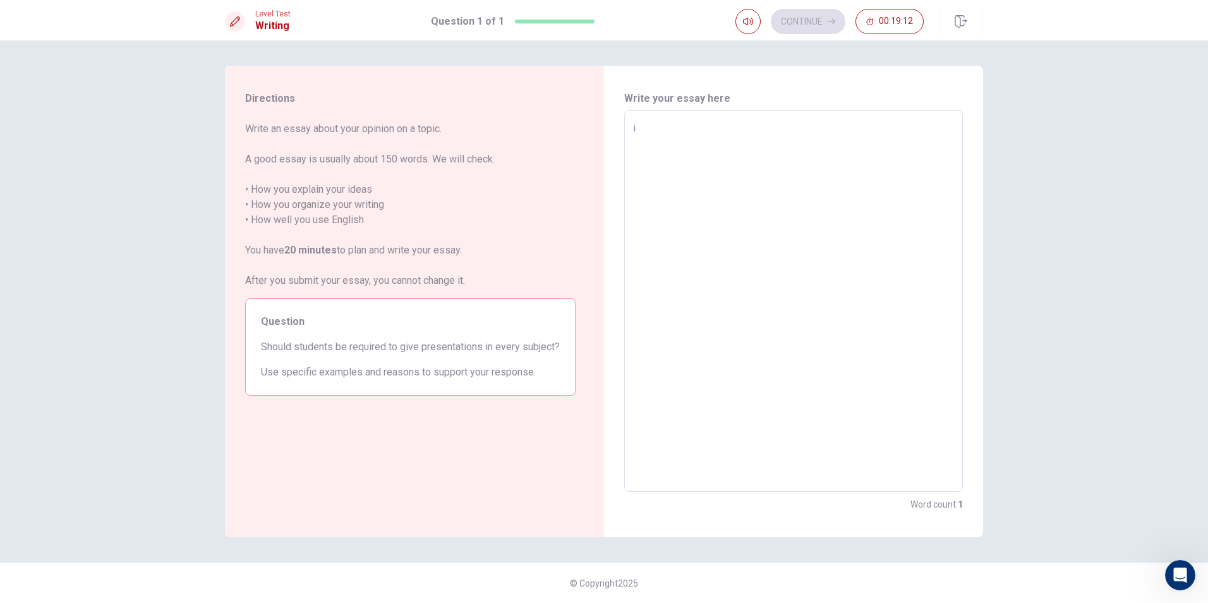
type textarea "i t"
type textarea "x"
type textarea "i th"
type textarea "x"
type textarea "i tha"
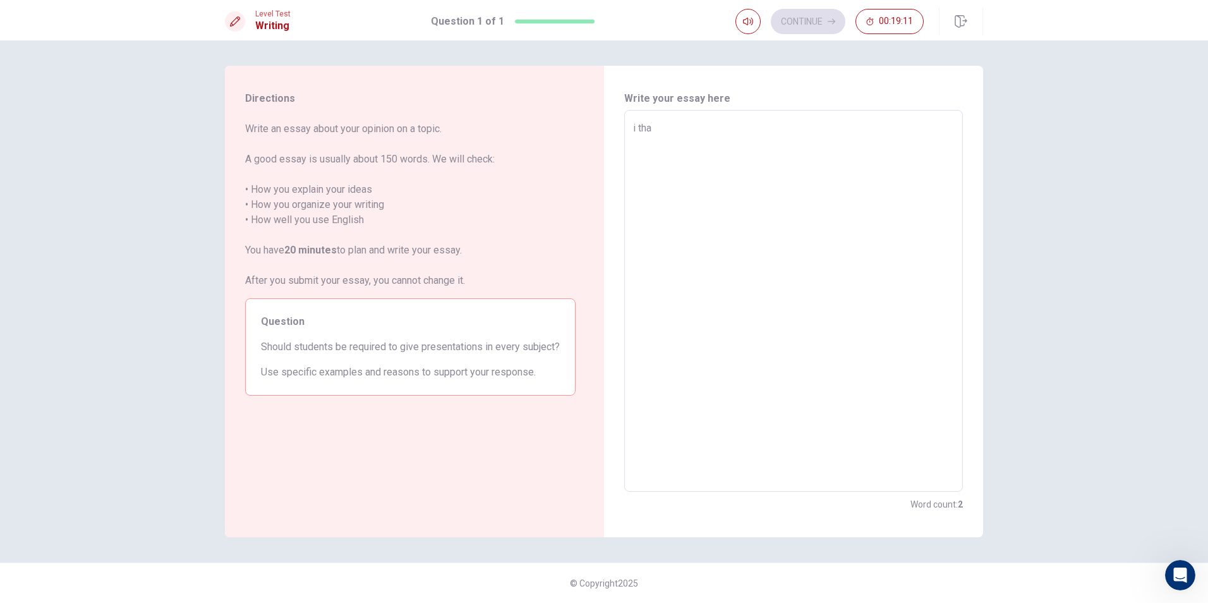
type textarea "x"
type textarea "i th"
type textarea "x"
type textarea "i thi"
type textarea "x"
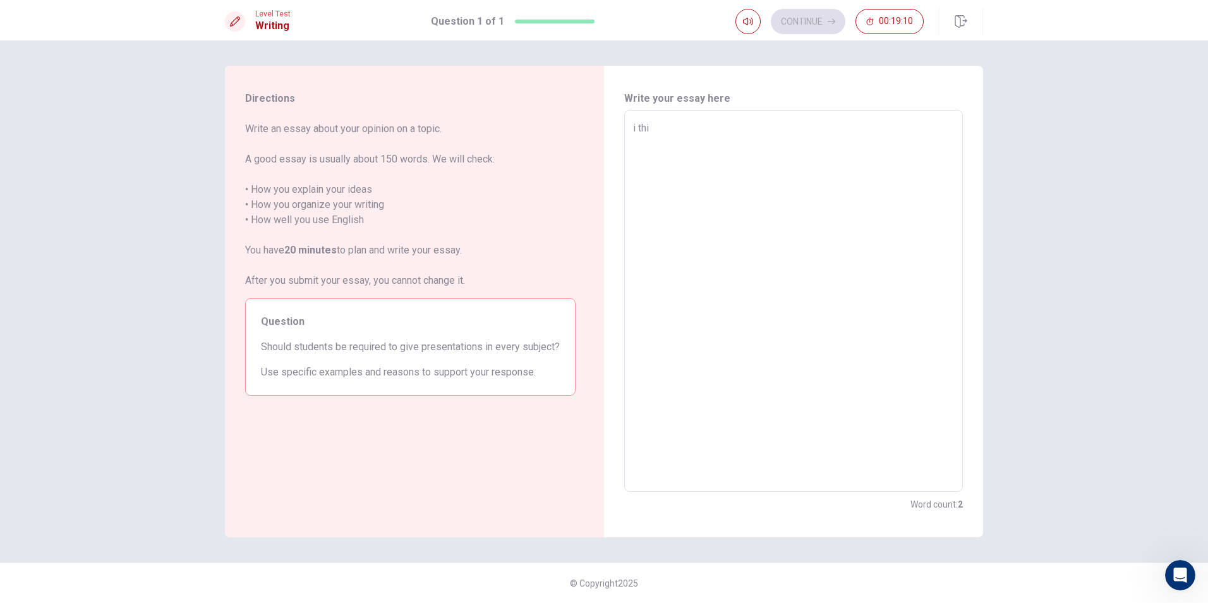
type textarea "i thin"
type textarea "x"
type textarea "i think"
type textarea "x"
type textarea "i think"
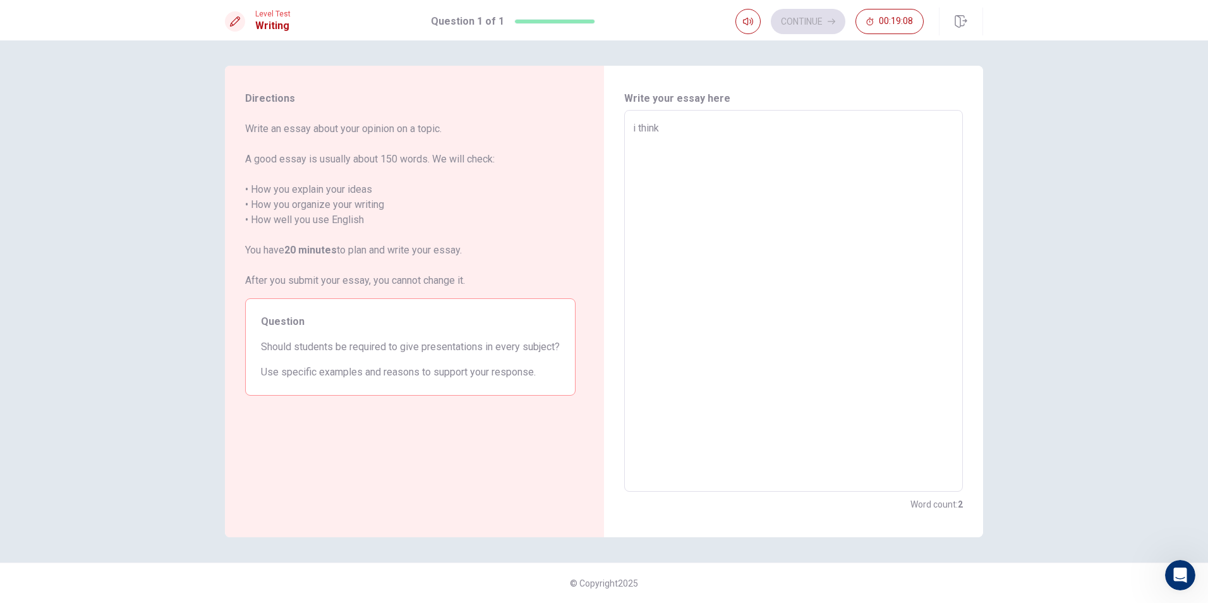
type textarea "x"
type textarea "i think n"
type textarea "x"
type textarea "i think no"
type textarea "x"
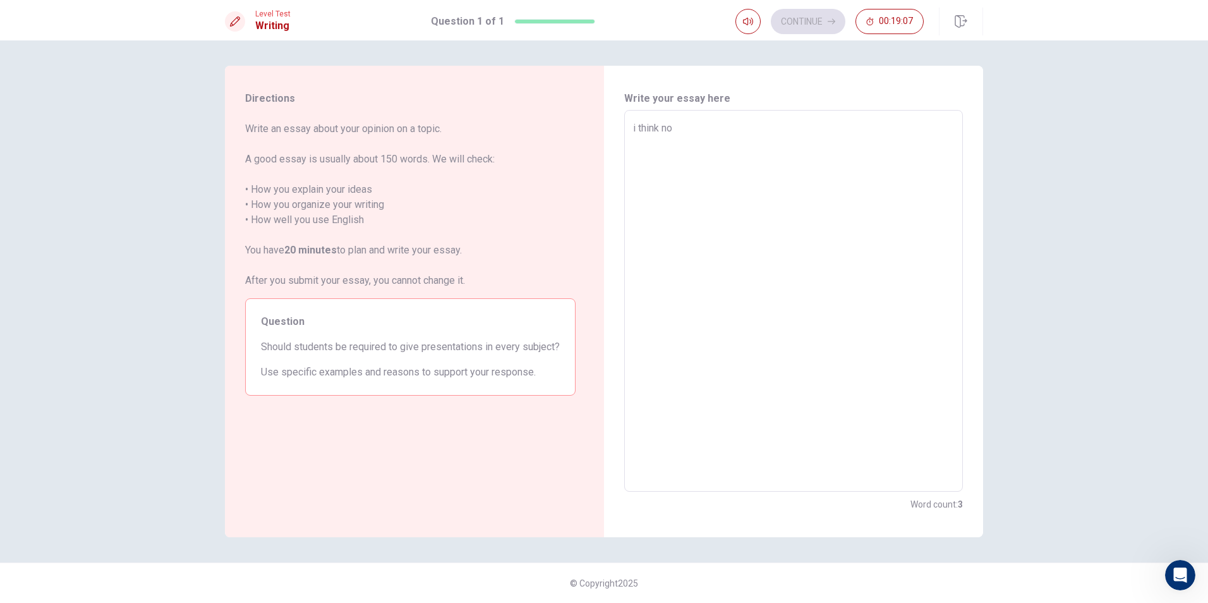
type textarea "i think not"
type textarea "x"
type textarea "i think not"
type textarea "x"
type textarea "i think not b"
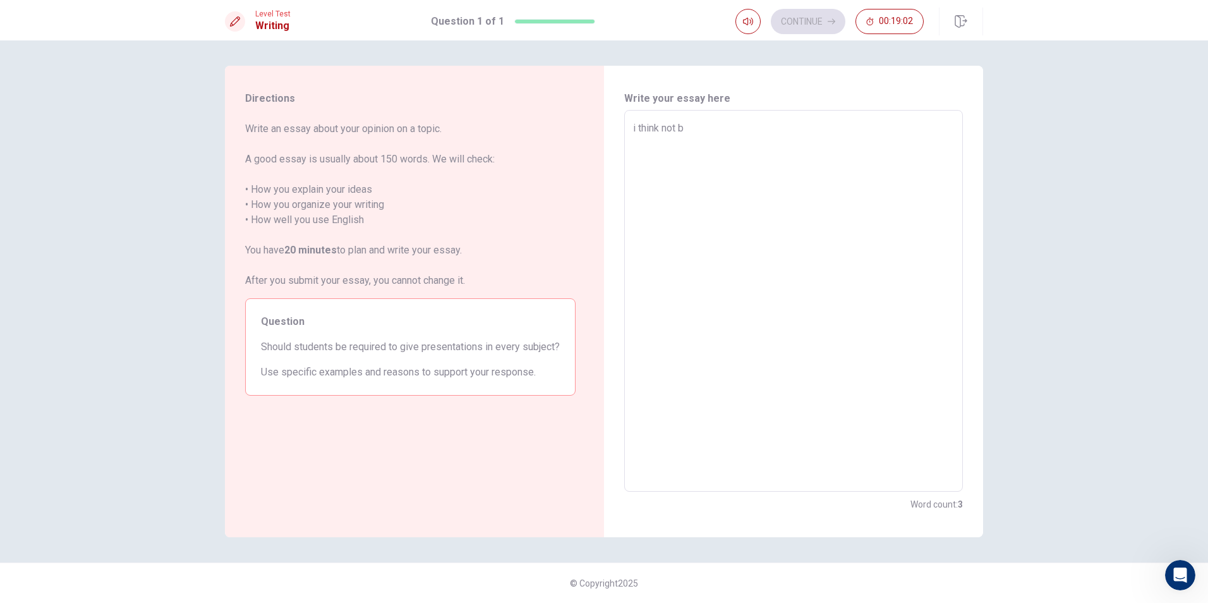
type textarea "x"
type textarea "i think not be"
type textarea "x"
type textarea "i think not bea"
type textarea "x"
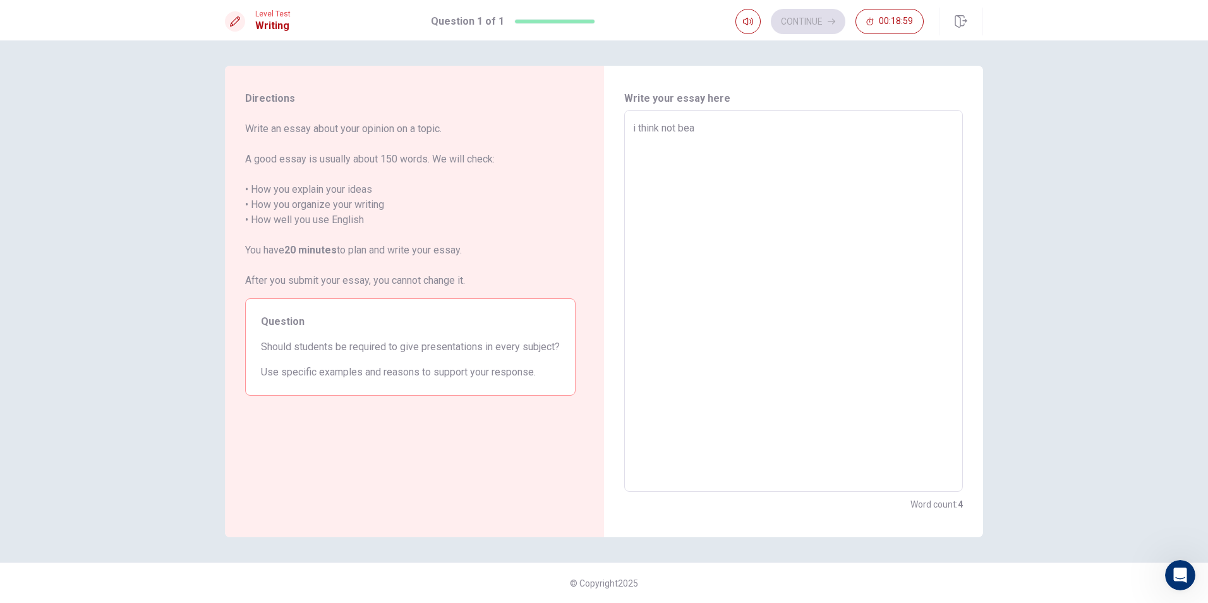
type textarea "i think not beac"
type textarea "x"
type textarea "i think not beacu"
type textarea "x"
type textarea "i think not beacus"
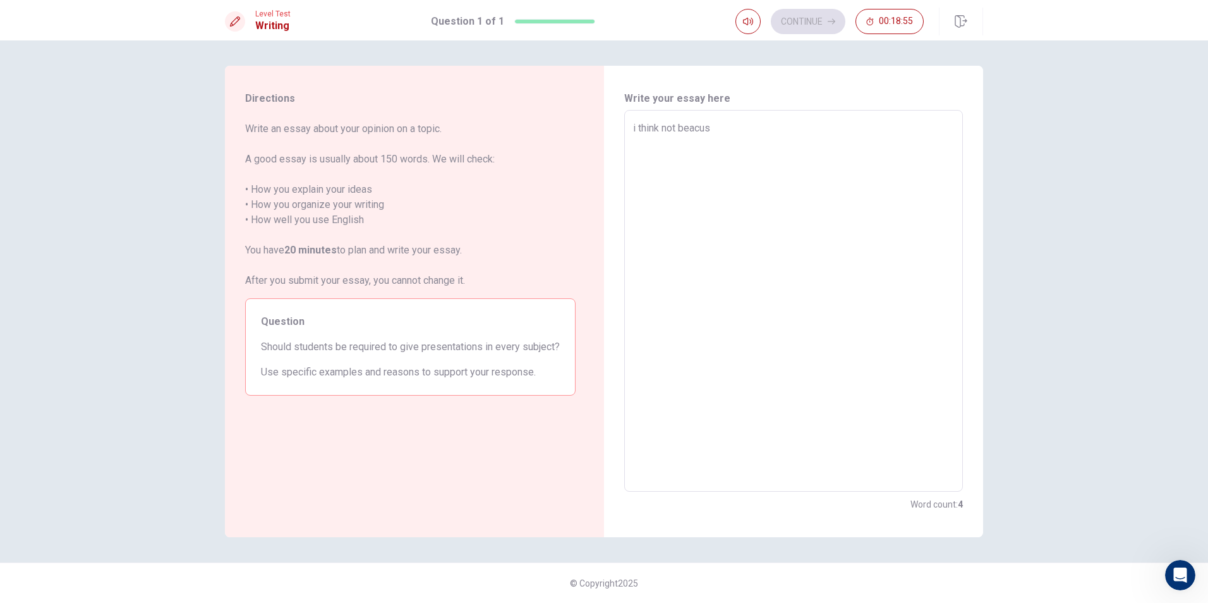
type textarea "x"
type textarea "i think not beacuse"
type textarea "x"
type textarea "i think not beacuse"
type textarea "x"
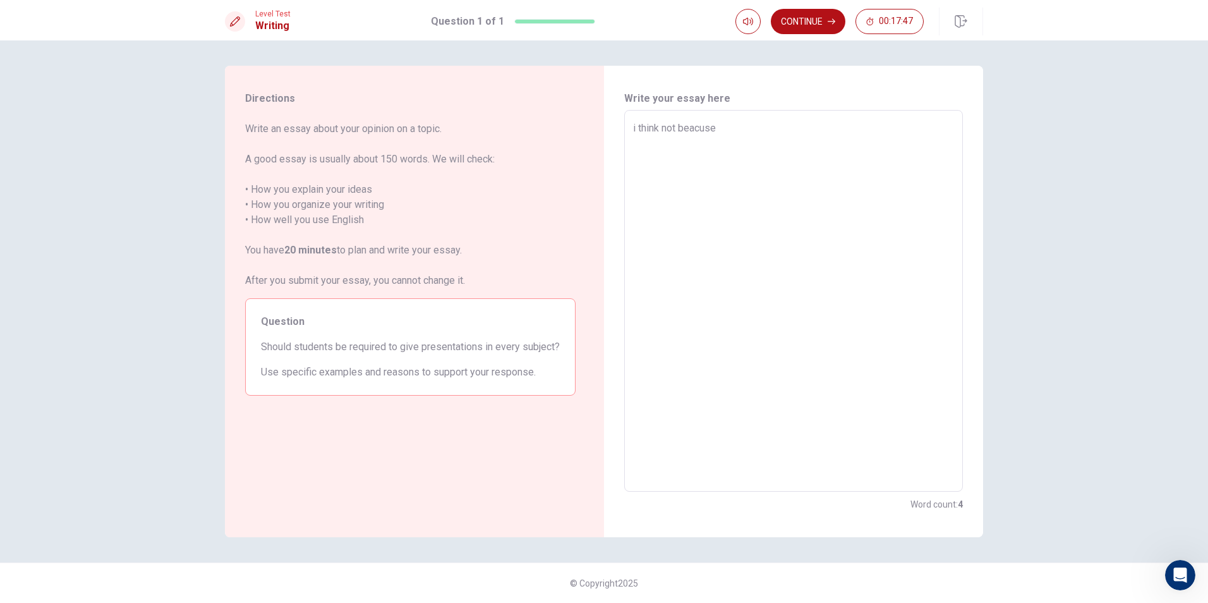
type textarea "i think not beacuse"
type textarea "x"
type textarea "i think not beacus"
type textarea "x"
type textarea "i think not beacu"
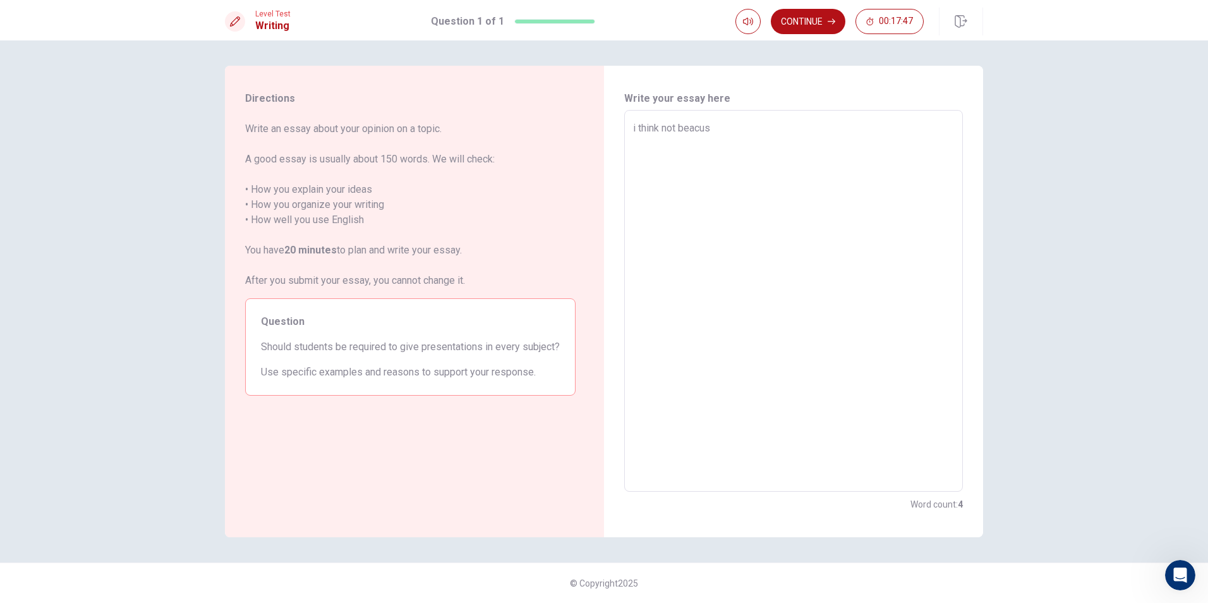
type textarea "x"
type textarea "i think not beac"
type textarea "x"
type textarea "i think not bea"
type textarea "x"
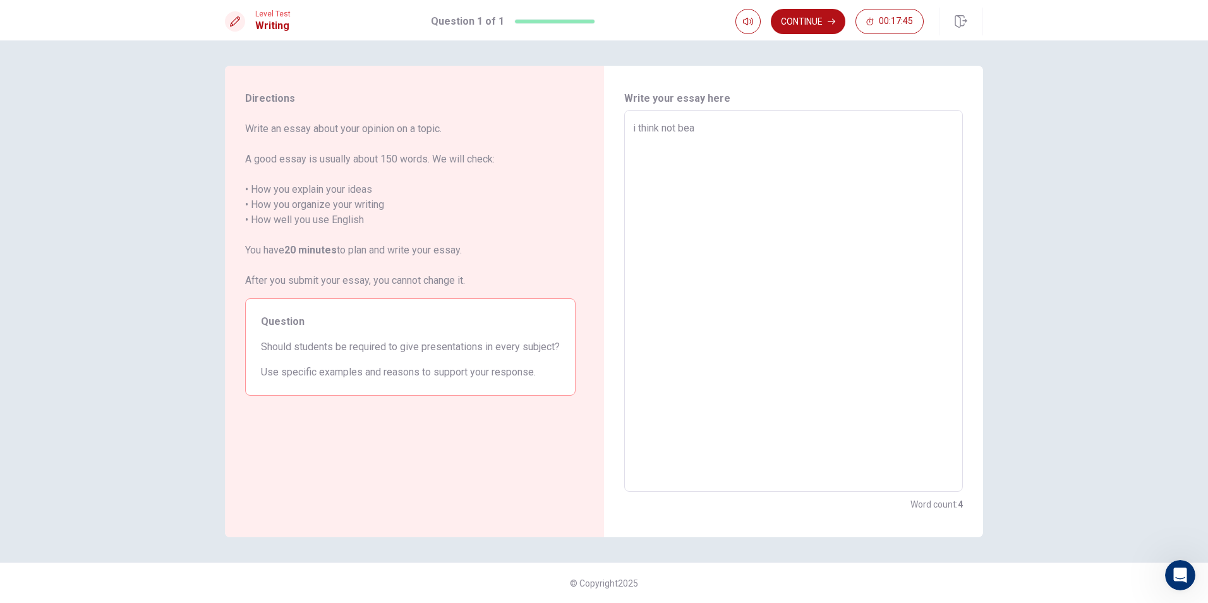
type textarea "i think not beac"
type textarea "x"
type textarea "i think not beacu"
type textarea "x"
type textarea "i think not beacus"
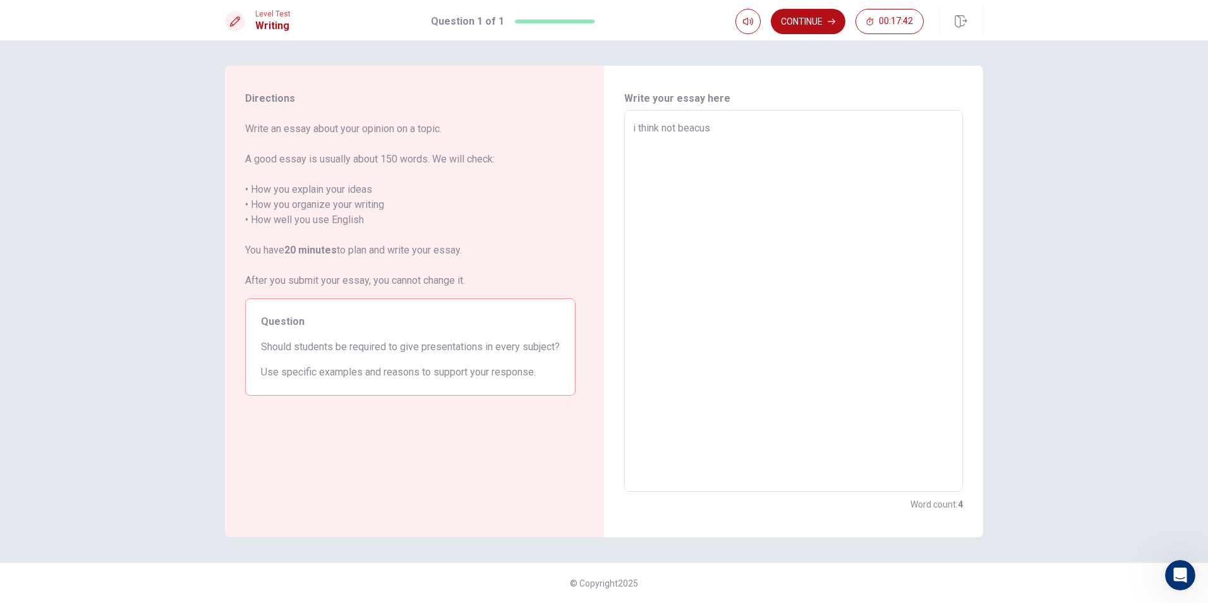
type textarea "x"
type textarea "i think not beacuse"
type textarea "x"
type textarea "i think not beacuse"
type textarea "x"
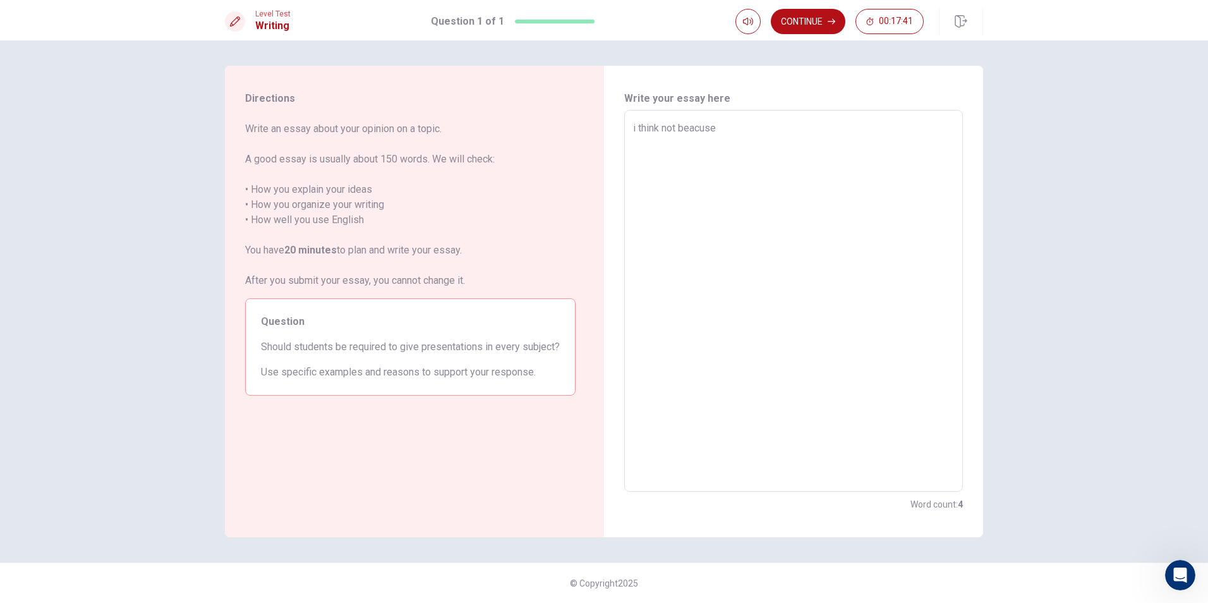
type textarea "i think not beacuse m"
type textarea "x"
type textarea "i think not beacuse ma"
type textarea "x"
type textarea "i think not beacuse may"
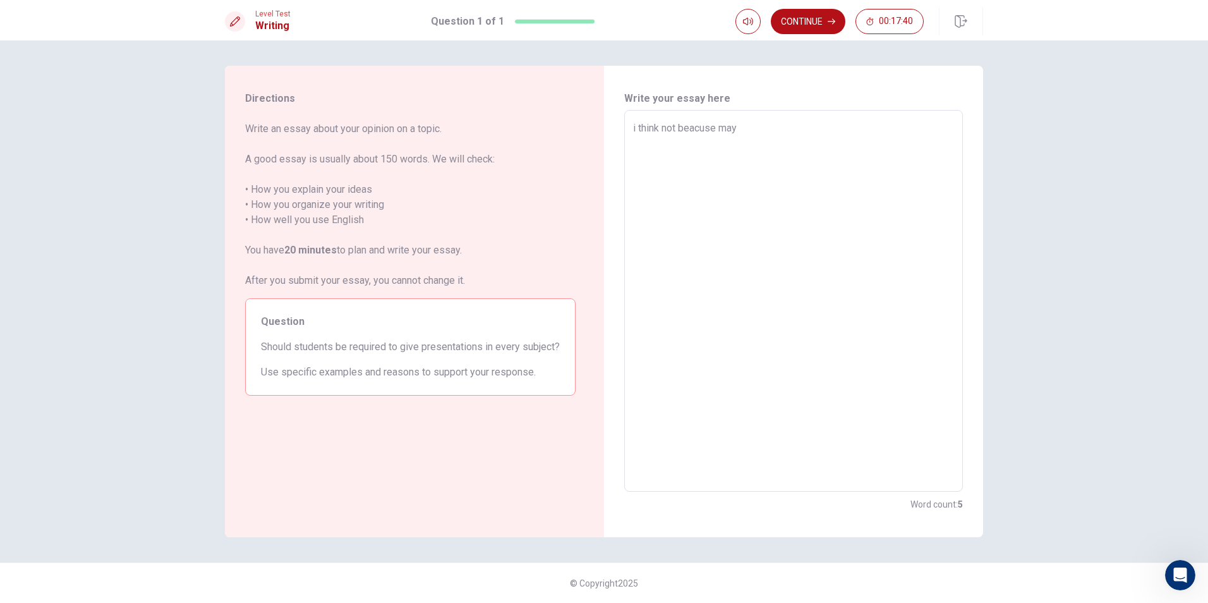
type textarea "x"
type textarea "i think not beacuse mayb"
type textarea "x"
type textarea "i think not beacuse maybe"
type textarea "x"
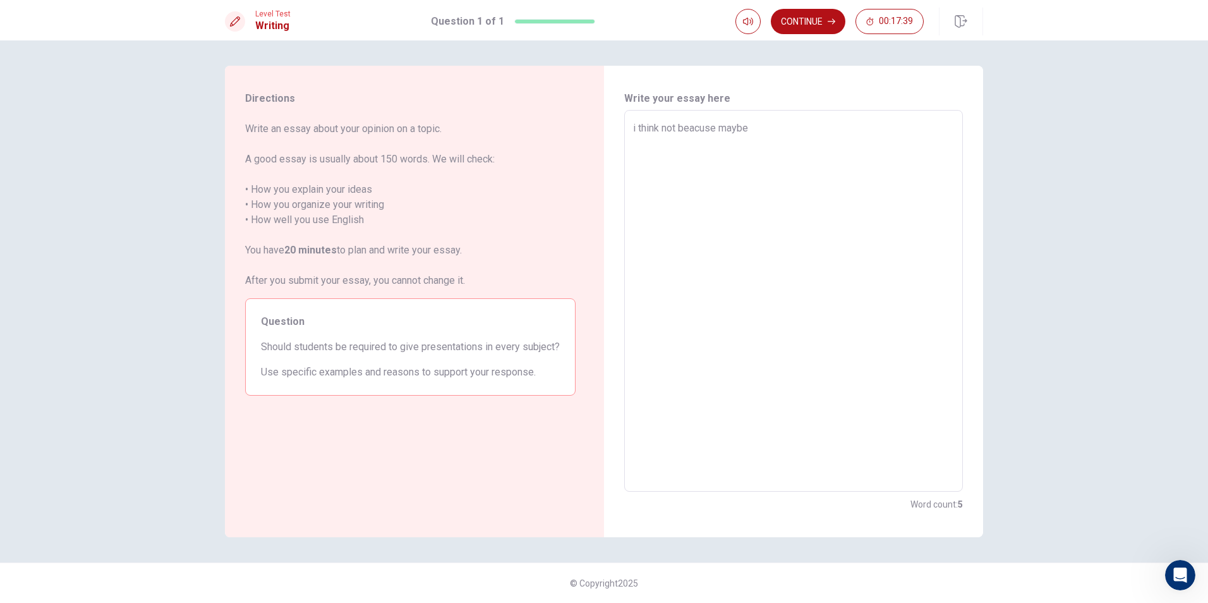
type textarea "i think not beacuse maybe"
type textarea "x"
type textarea "i think not beacuse maybe n"
type textarea "x"
type textarea "i think not beacuse maybe noi"
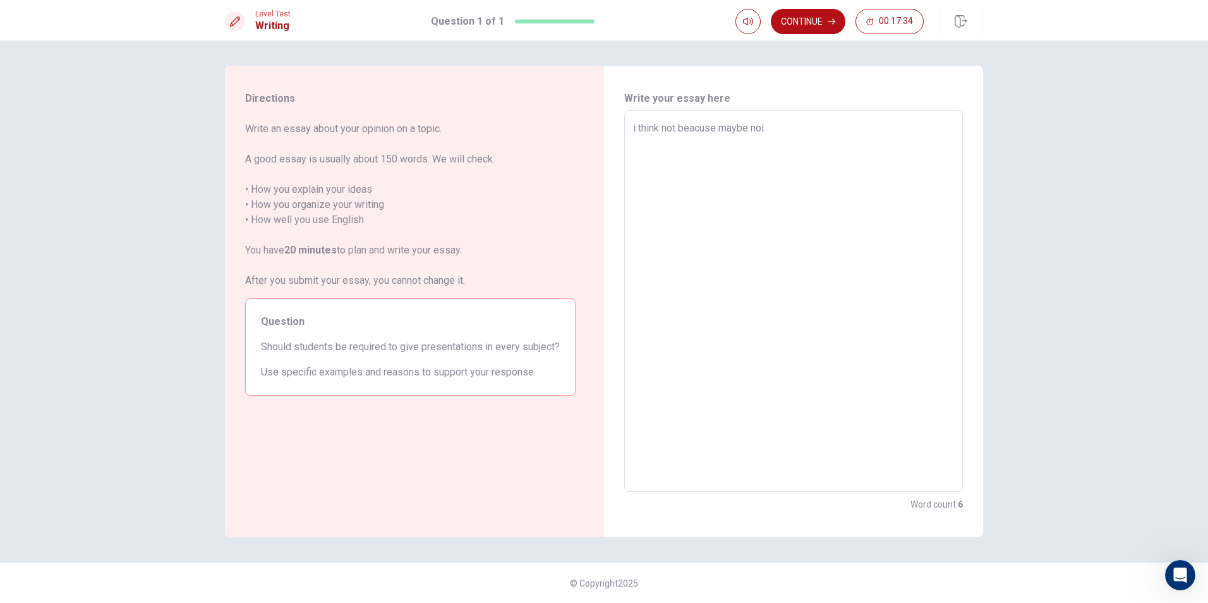
type textarea "x"
type textarea "i think not beacuse maybe no"
type textarea "x"
type textarea "i think not beacuse maybe not"
type textarea "x"
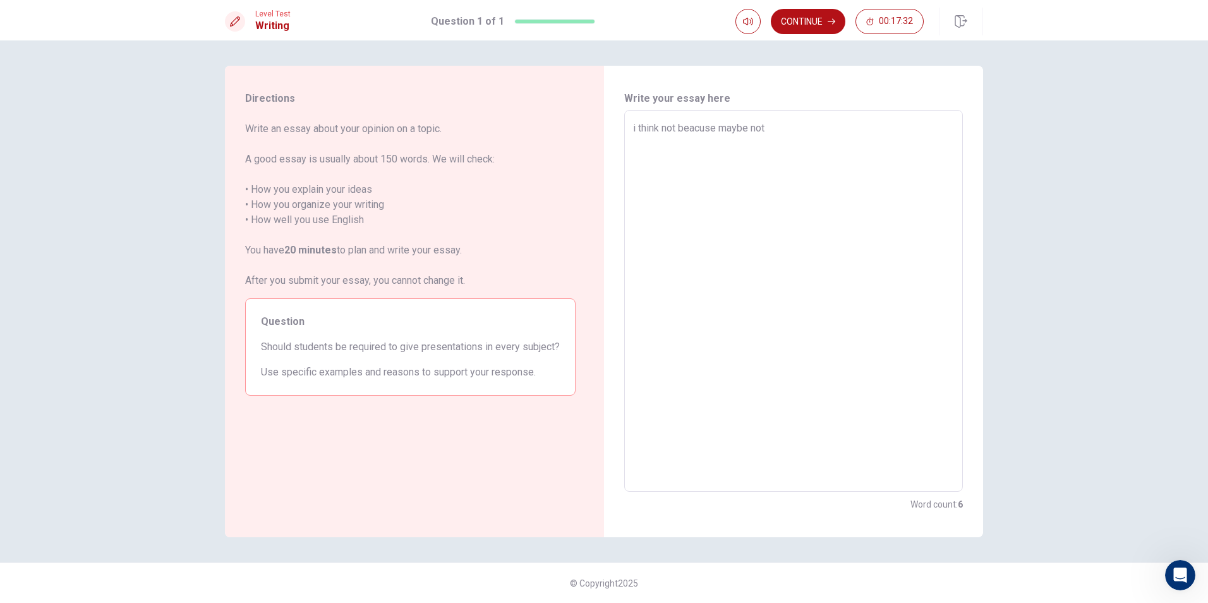
type textarea "i think not beacuse maybe not"
type textarea "x"
type textarea "i think not beacuse maybe not s"
type textarea "x"
type textarea "i think not beacuse maybe not st"
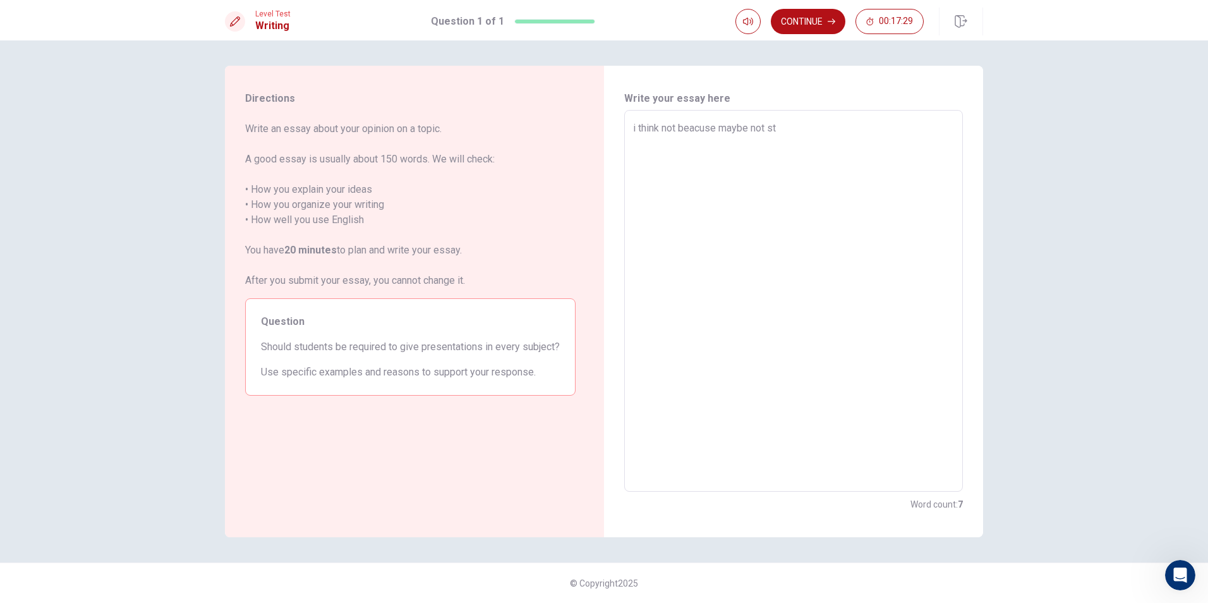
type textarea "x"
type textarea "i think not beacuse maybe not sta"
type textarea "x"
type textarea "i think not beacuse maybe not stad"
type textarea "x"
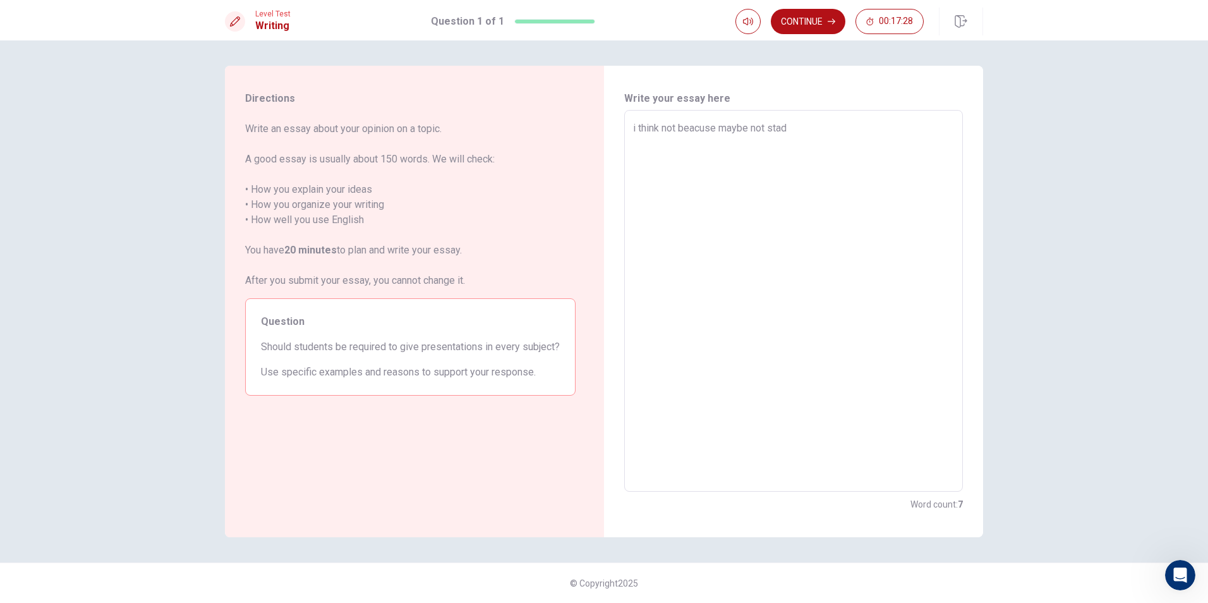
type textarea "i think not beacuse maybe not stady"
type textarea "x"
type textarea "i think not beacuse maybe not stady"
type textarea "x"
type textarea "i think not beacuse maybe not stady e"
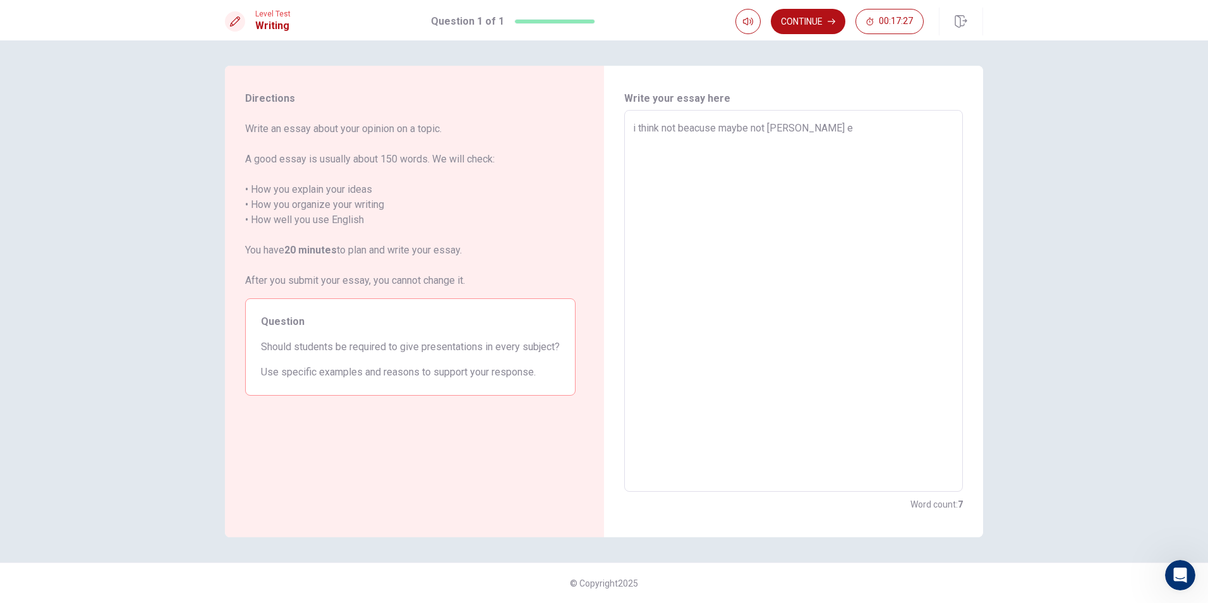
type textarea "x"
type textarea "i think not beacuse maybe not stady er"
type textarea "x"
type textarea "i think not beacuse maybe not stady ere"
type textarea "x"
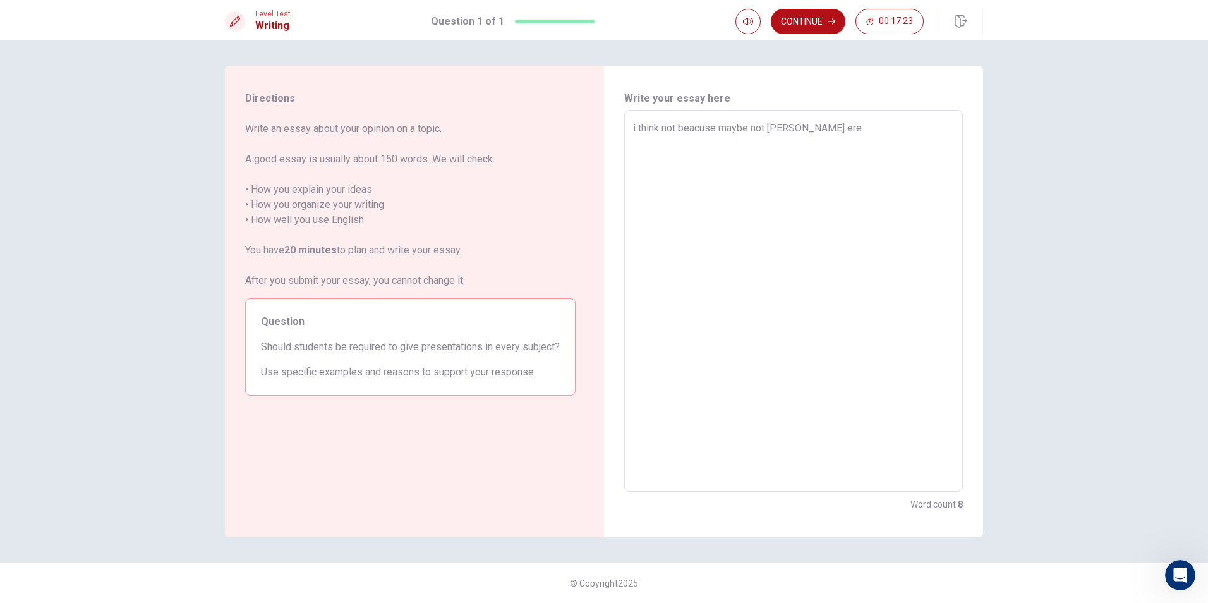
type textarea "i think not beacuse maybe not stady er"
type textarea "x"
type textarea "i think not beacuse maybe not stady e"
type textarea "x"
type textarea "i think not beacuse maybe not stady ev"
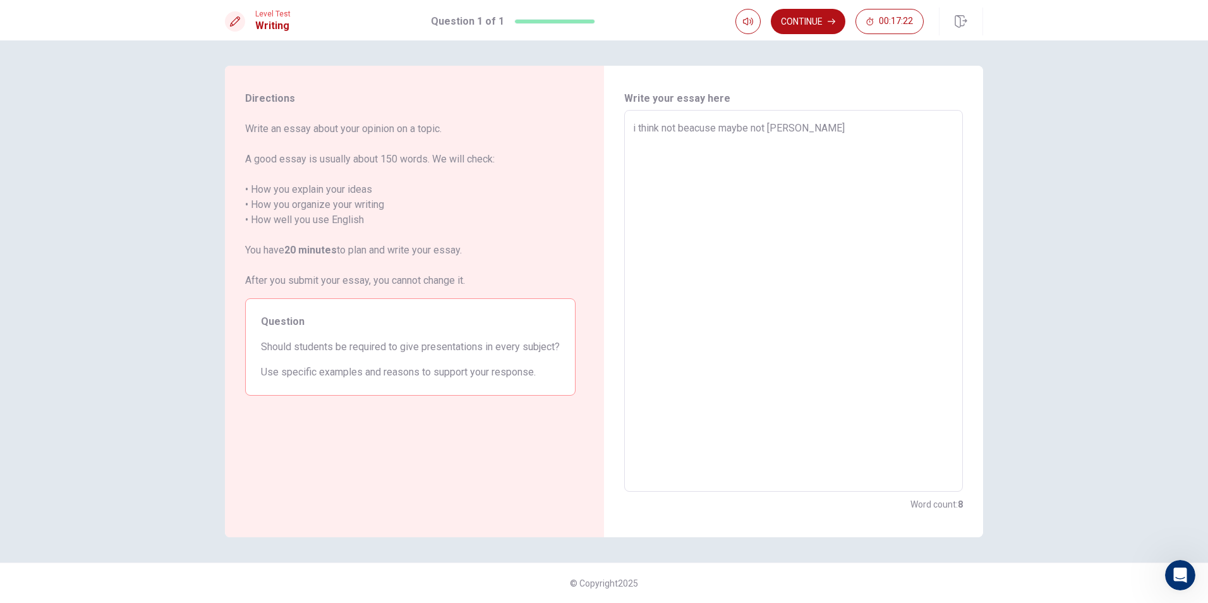
type textarea "x"
type textarea "i think not beacuse maybe not stady eve"
type textarea "x"
type textarea "i think not beacuse maybe not stady ever"
type textarea "x"
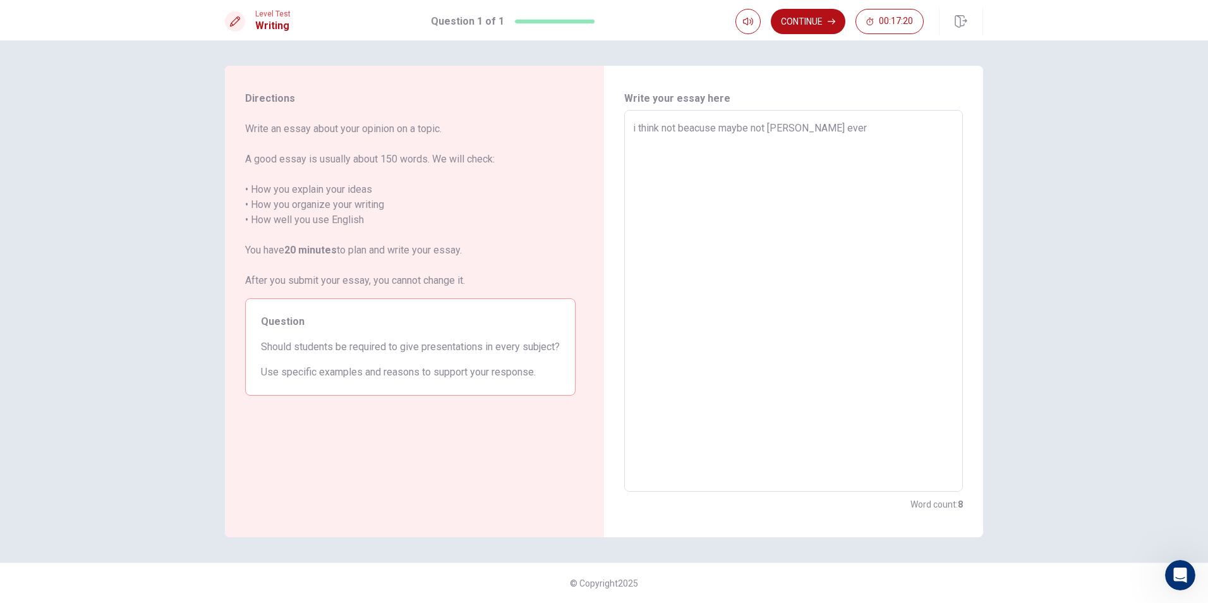
type textarea "i think not beacuse maybe not stady evert"
type textarea "x"
type textarea "i think not beacuse maybe not stady ever"
type textarea "x"
type textarea "i think not beacuse maybe not stady every"
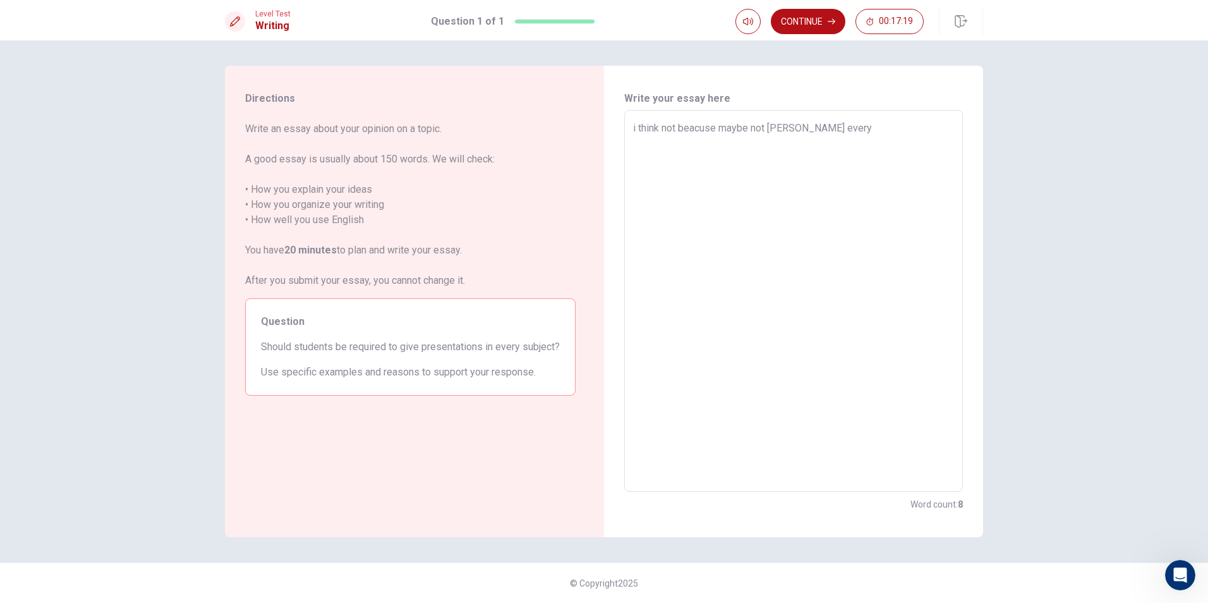
type textarea "x"
type textarea "i think not beacuse maybe not stady every"
type textarea "x"
type textarea "i think not beacuse maybe not stady every s"
type textarea "x"
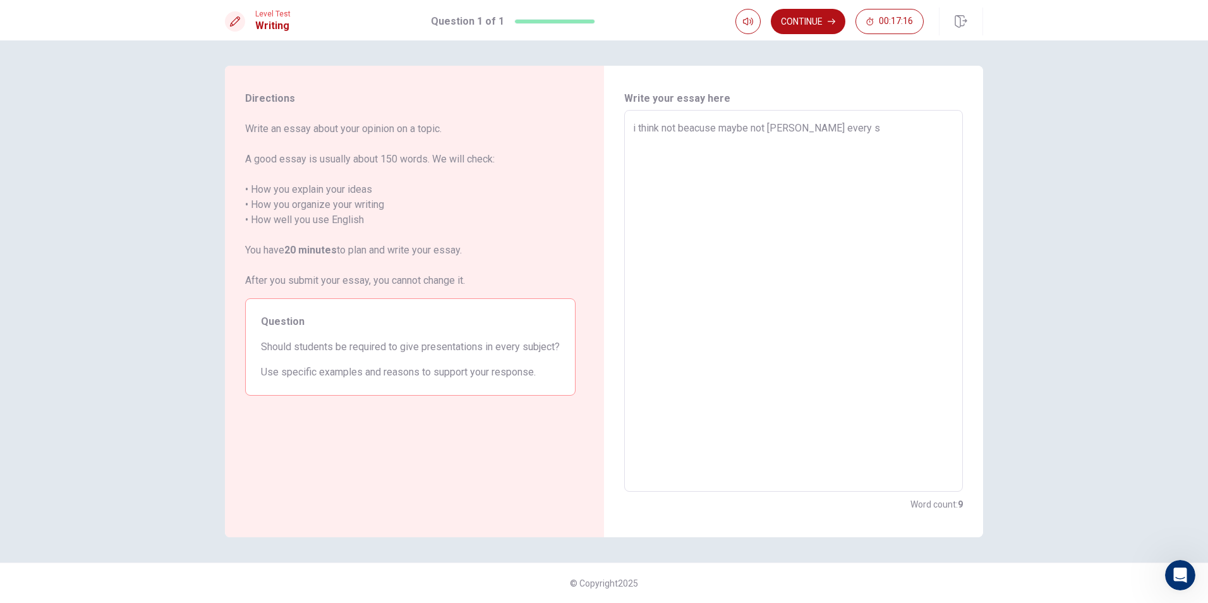
type textarea "i think not beacuse maybe not stady every su"
type textarea "x"
type textarea "i think not beacuse maybe not stady every sub"
type textarea "x"
type textarea "i think not beacuse maybe not stady every subj"
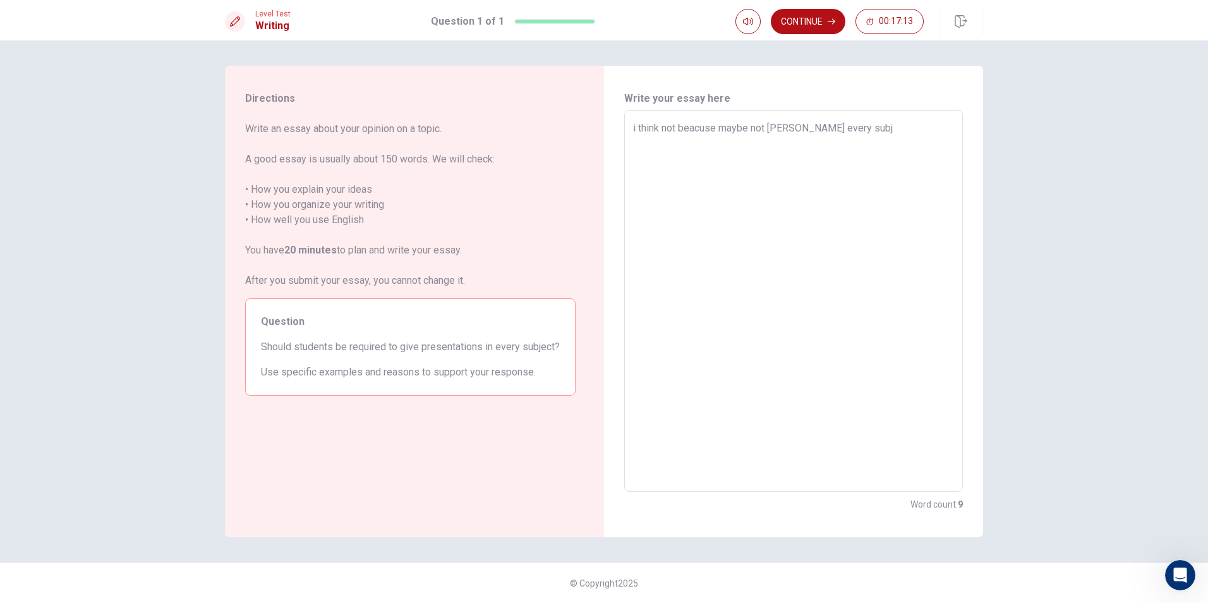
type textarea "x"
type textarea "i think not beacuse maybe not stady every subje"
type textarea "x"
type textarea "i think not beacuse maybe not stady every subjec"
type textarea "x"
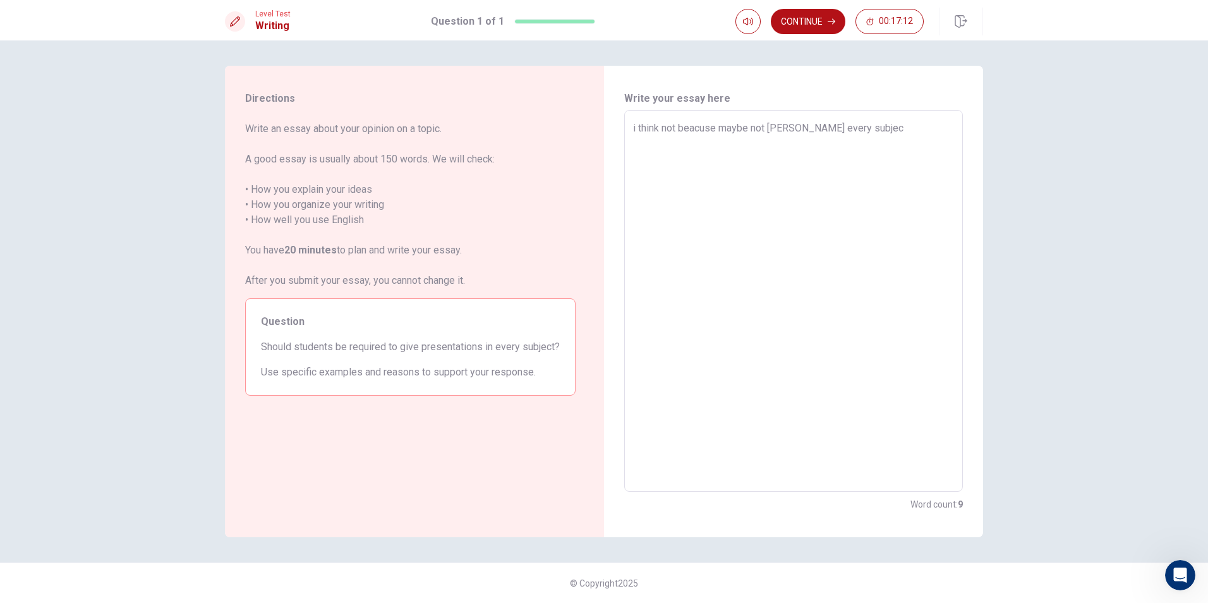
type textarea "i think not beacuse maybe not stady every subject"
type textarea "x"
type textarea "i think not beacuse maybe not stady every subject"
type textarea "x"
type textarea "i think not beacuse maybe not stady every subject j"
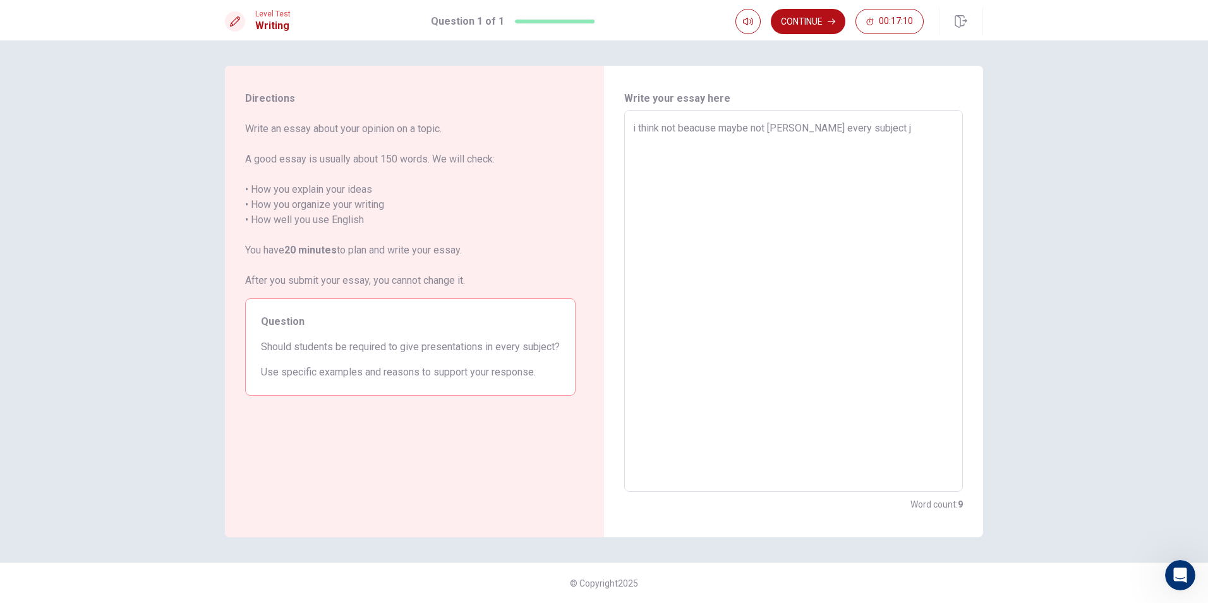
type textarea "x"
type textarea "i think not beacuse maybe not stady every subject js"
type textarea "x"
type textarea "i think not beacuse maybe not stady every subject jsh"
type textarea "x"
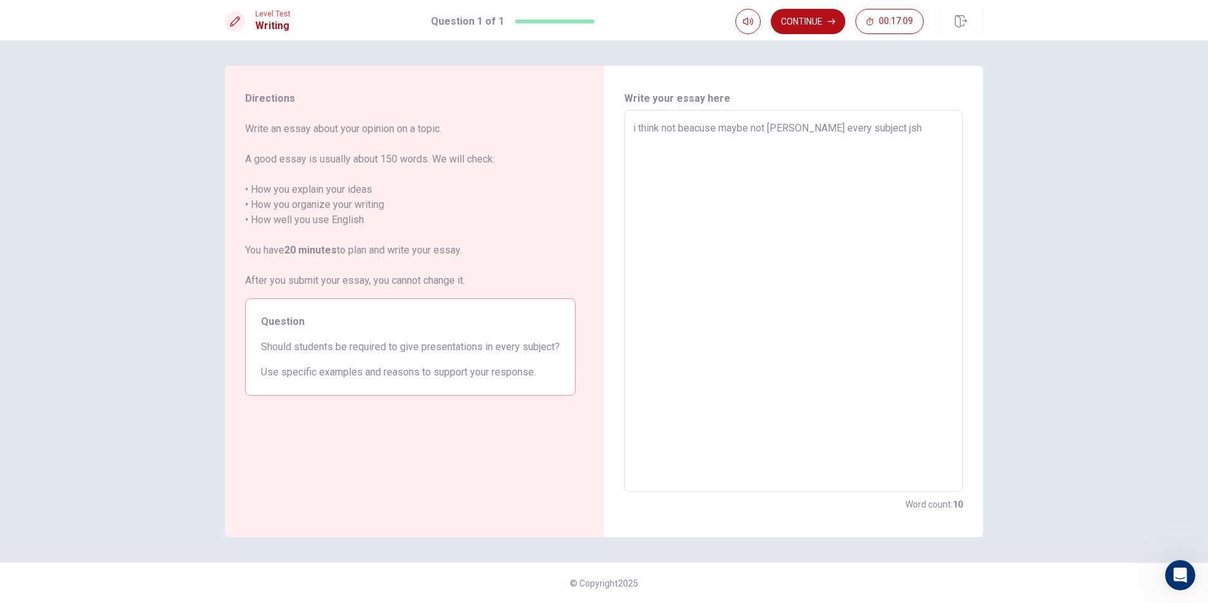
type textarea "i think not beacuse maybe not stady every subject jshc"
type textarea "x"
type textarea "i think not beacuse maybe not stady every subject jshcs"
type textarea "x"
type textarea "i think not beacuse maybe not stady every subject jshcsg"
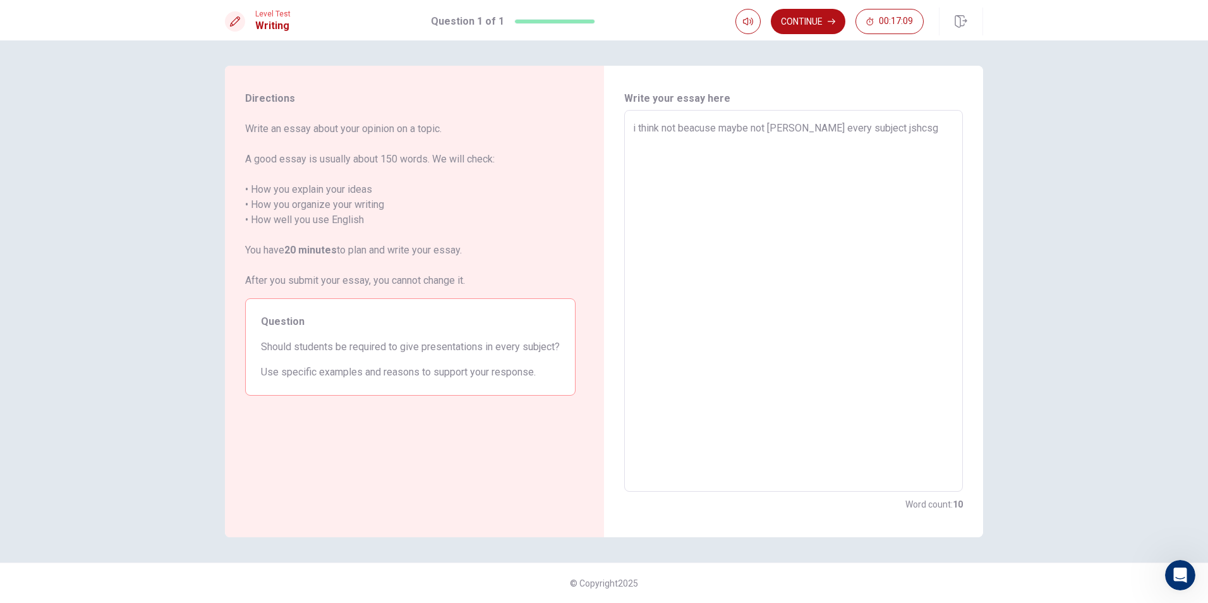
type textarea "x"
type textarea "i think not beacuse maybe not stady every subject jshcsgc"
type textarea "x"
type textarea "i think not beacuse maybe not stady every subject jshcsgcj"
type textarea "x"
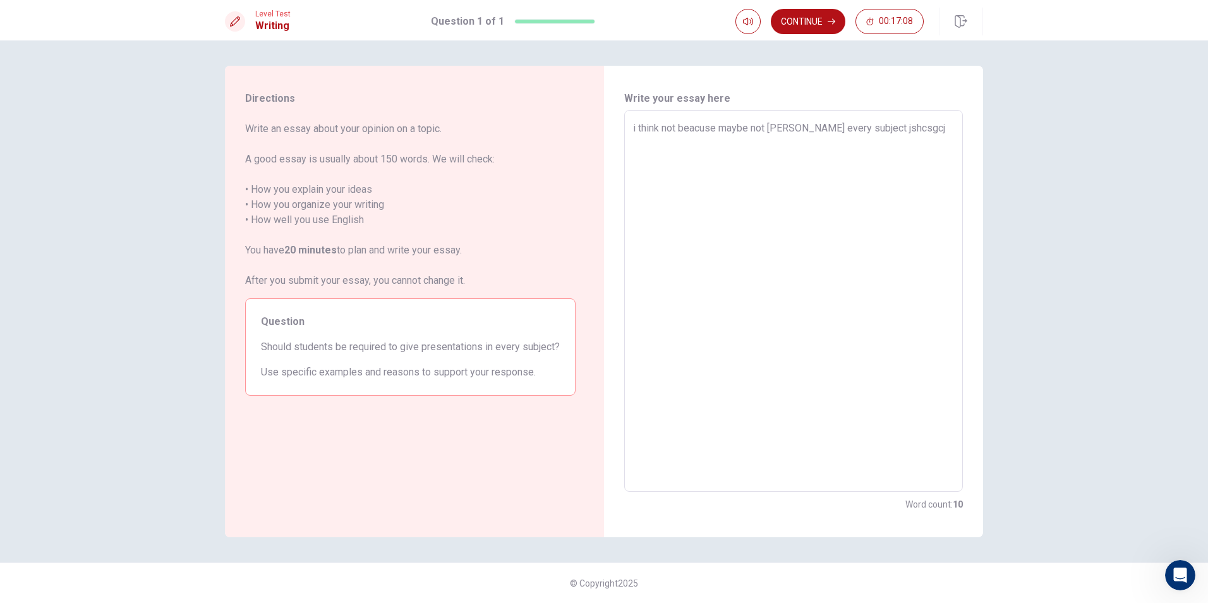
type textarea "i think not beacuse maybe not stady every subject jshcsgcjg"
type textarea "x"
type textarea "i think not beacuse maybe not stady every subject jshcsgcjgcs"
type textarea "x"
type textarea "i think not beacuse maybe not stady every subject jshcsgcjgc"
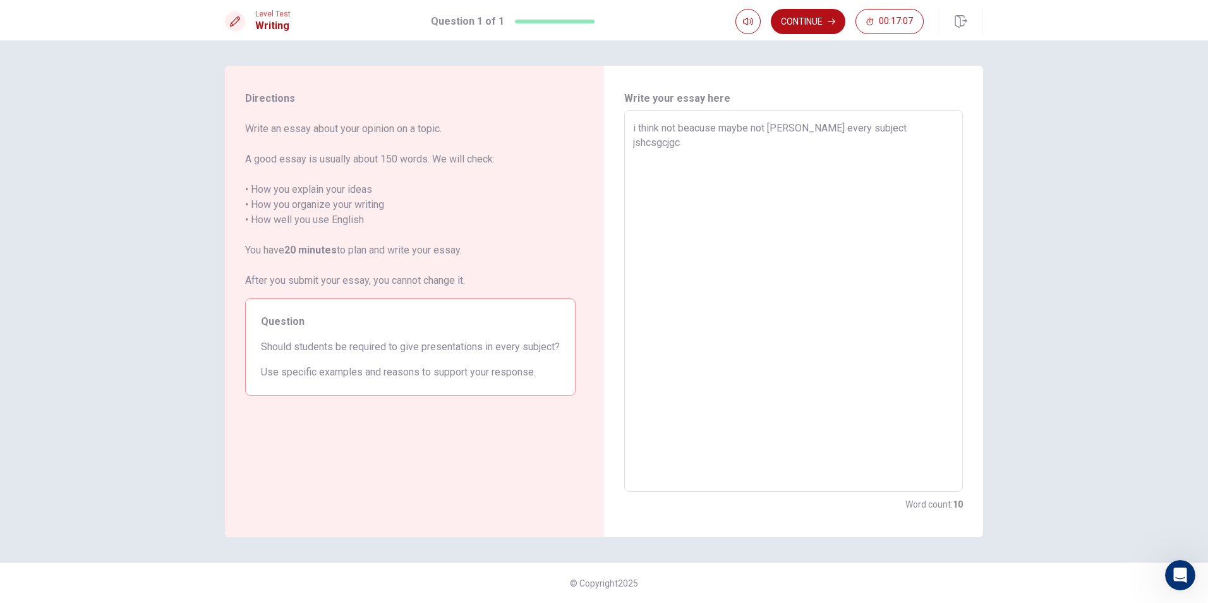
type textarea "x"
type textarea "i think not beacuse maybe not stady every subject jshcsgcjg"
type textarea "x"
type textarea "i think not beacuse maybe not stady every subject jshcsgcj"
type textarea "x"
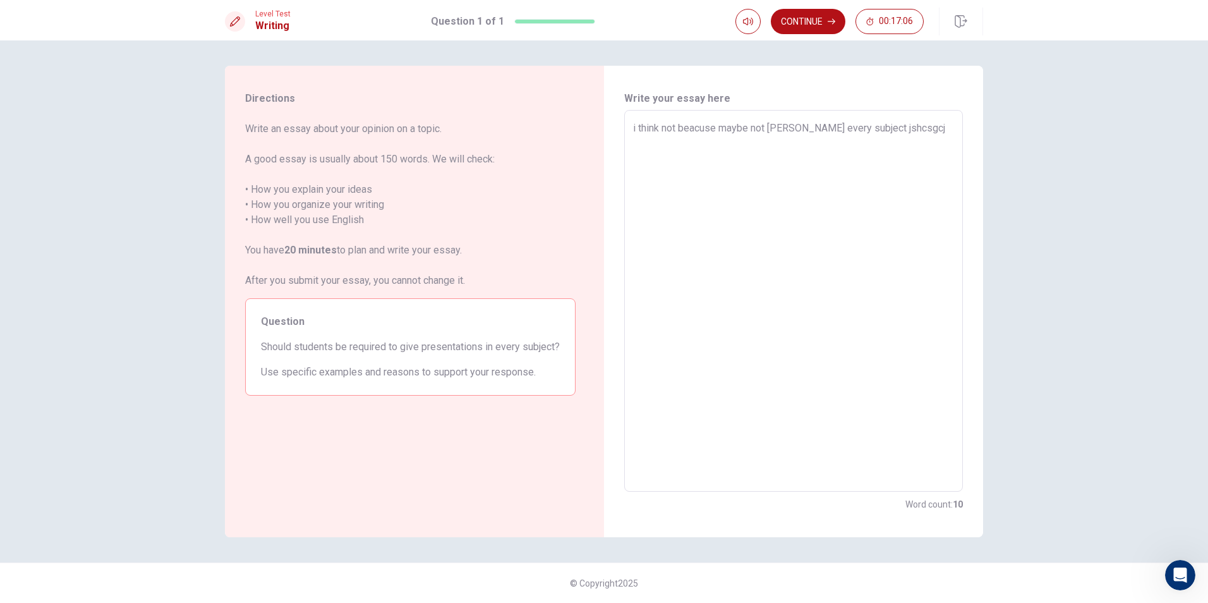
type textarea "i think not beacuse maybe not stady every subject jshcsgc"
type textarea "x"
type textarea "i think not beacuse maybe not stady every subject jshcsg"
type textarea "x"
type textarea "i think not beacuse maybe not stady every subject jshcs"
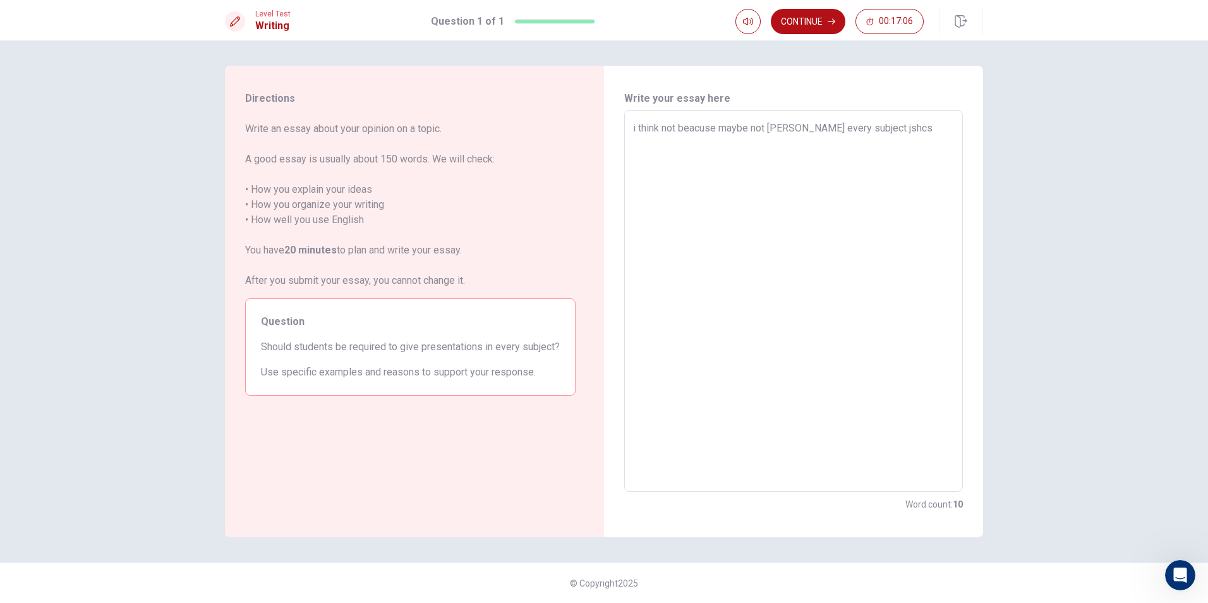
type textarea "x"
type textarea "i think not beacuse maybe not stady every subject jshc"
type textarea "x"
type textarea "i think not beacuse maybe not stady every subject jsh"
type textarea "x"
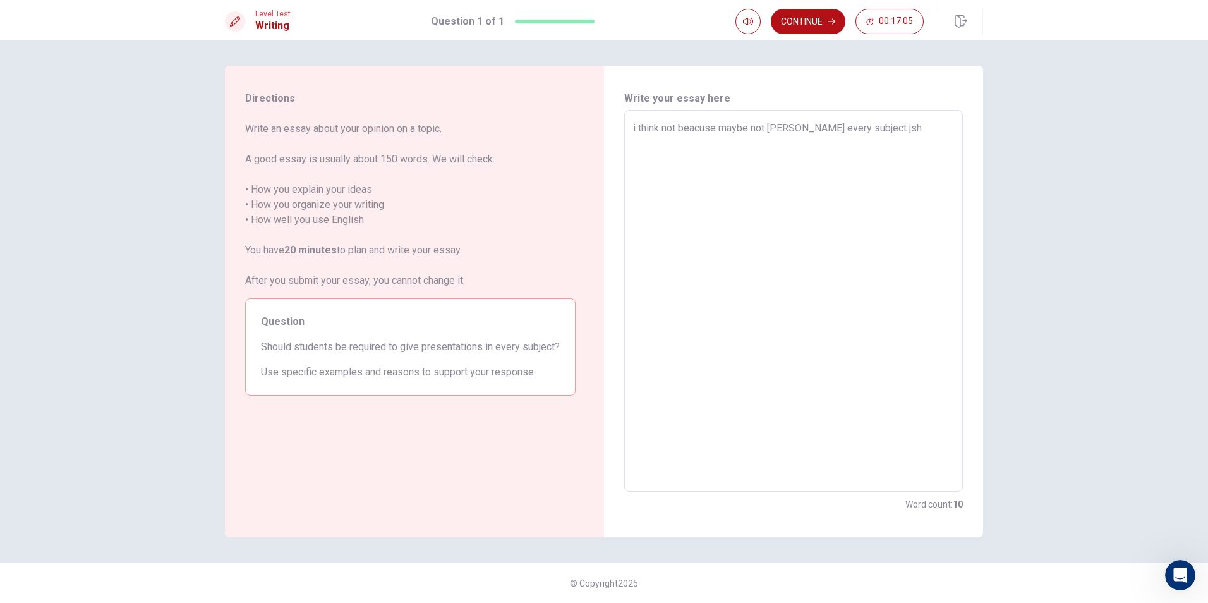
type textarea "i think not beacuse maybe not stady every subject js"
type textarea "x"
type textarea "i think not beacuse maybe not stady every subject j"
type textarea "x"
type textarea "i think not beacuse maybe not stady every subject"
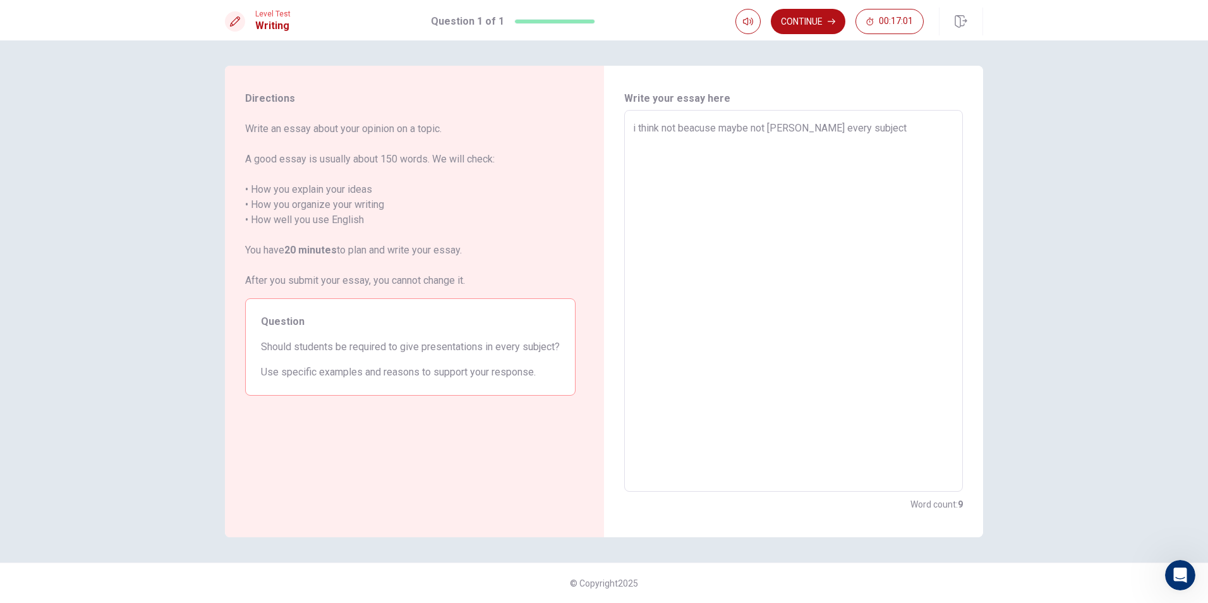
type textarea "x"
type textarea "i think not beacuse maybe not stady every subject ."
type textarea "x"
type textarea "i think not beacuse maybe not stady every subject ."
type textarea "x"
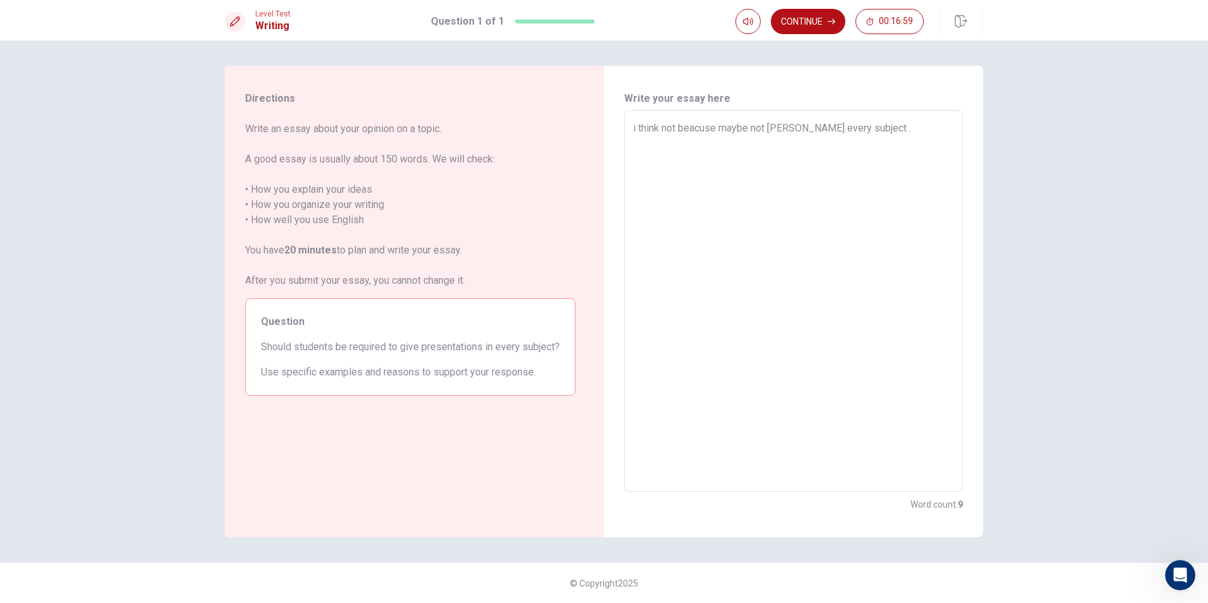
type textarea "i think not beacuse maybe not stady every subject ."
type textarea "x"
type textarea "i think not beacuse maybe not stady every subject . j"
type textarea "x"
type textarea "i think not beacuse maybe not stady every subject . ju"
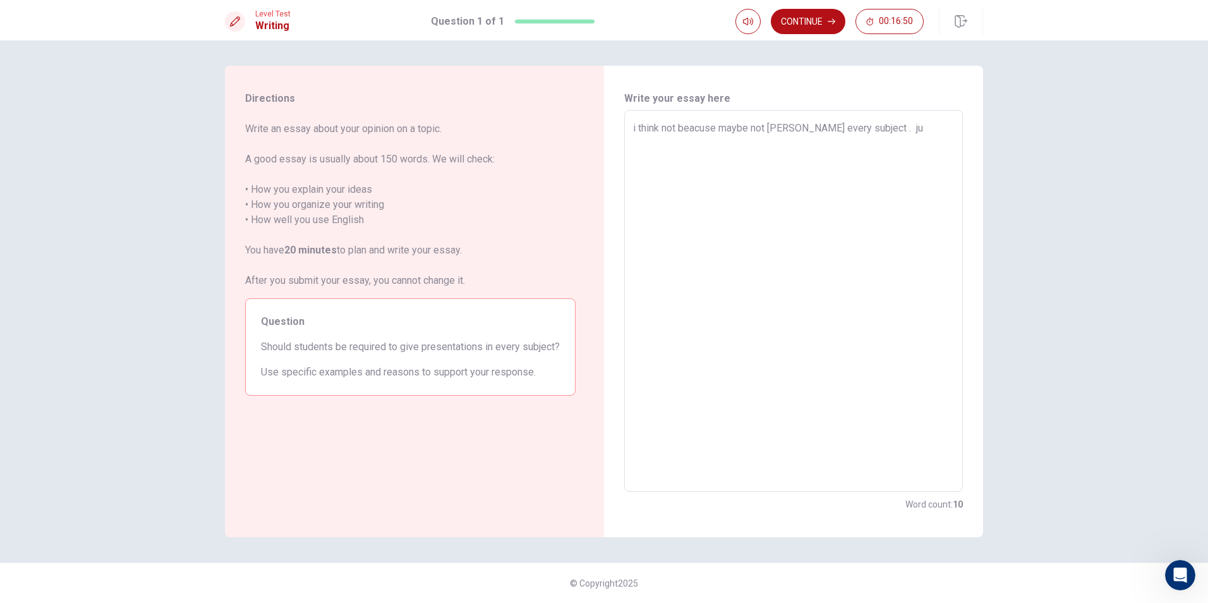
type textarea "x"
type textarea "i think not beacuse maybe not stady every subject . jus"
type textarea "x"
type textarea "i think not beacuse maybe not stady every subject . just"
type textarea "x"
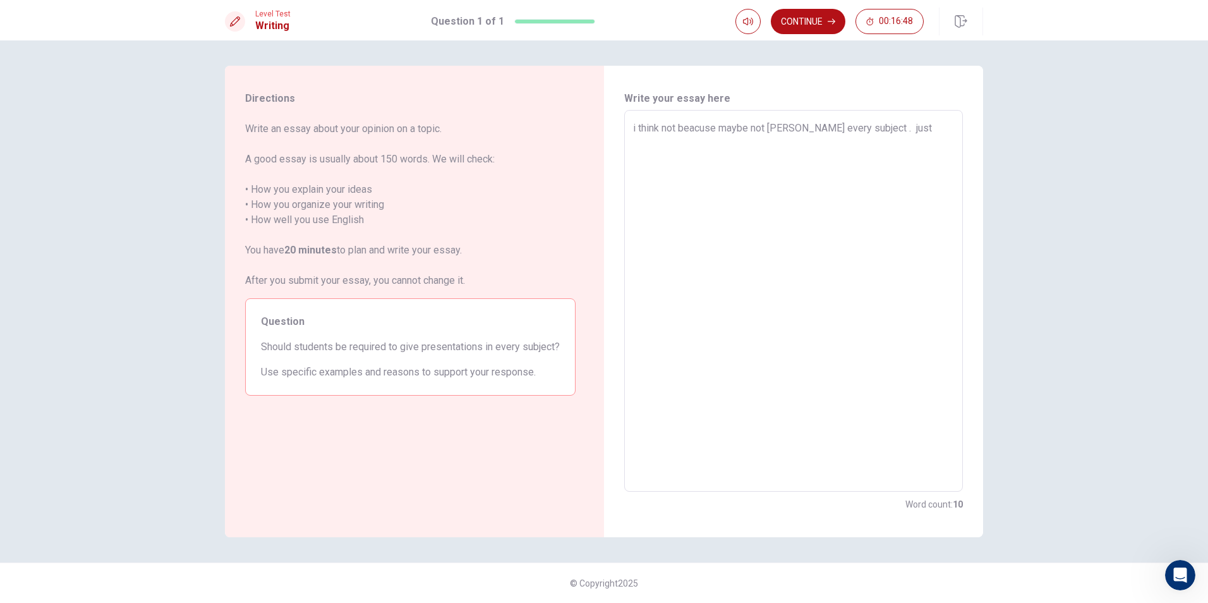
type textarea "i think not beacuse maybe not stady every subject . just"
click at [807, 11] on button "Continue" at bounding box center [808, 21] width 75 height 25
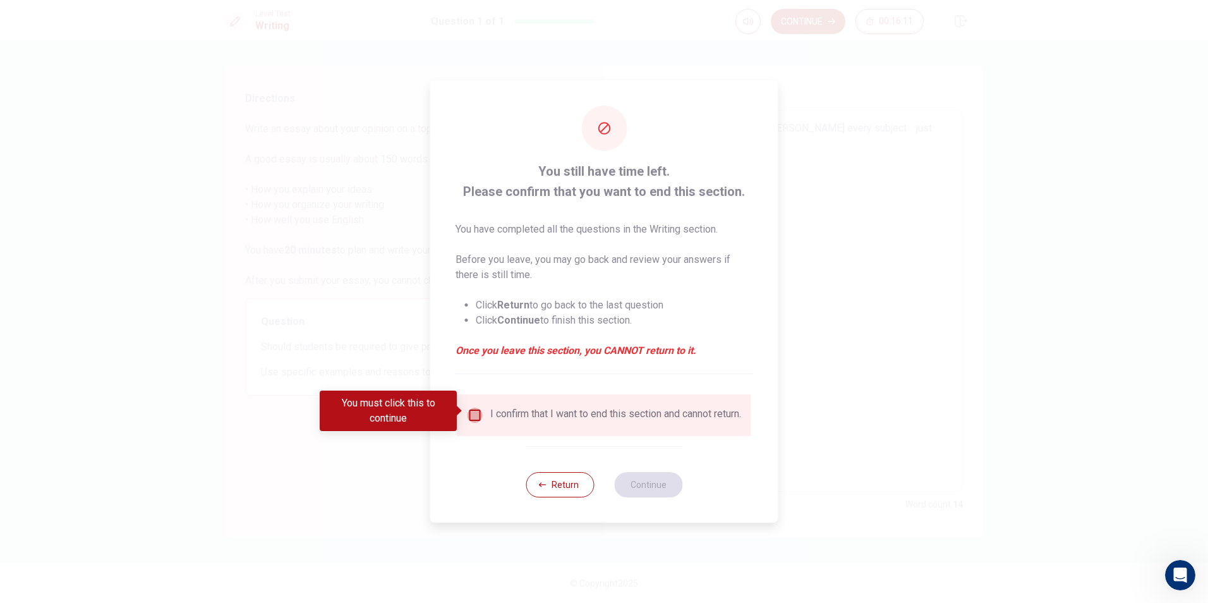
click at [475, 407] on input "You must click this to continue" at bounding box center [474, 414] width 15 height 15
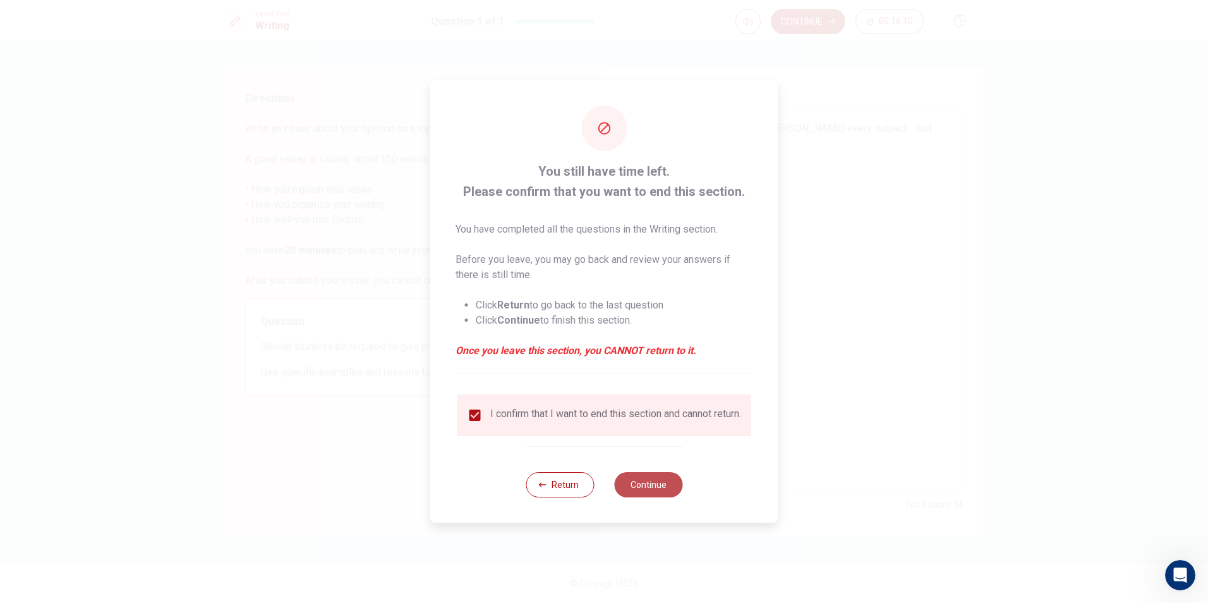
click at [647, 493] on button "Continue" at bounding box center [648, 484] width 68 height 25
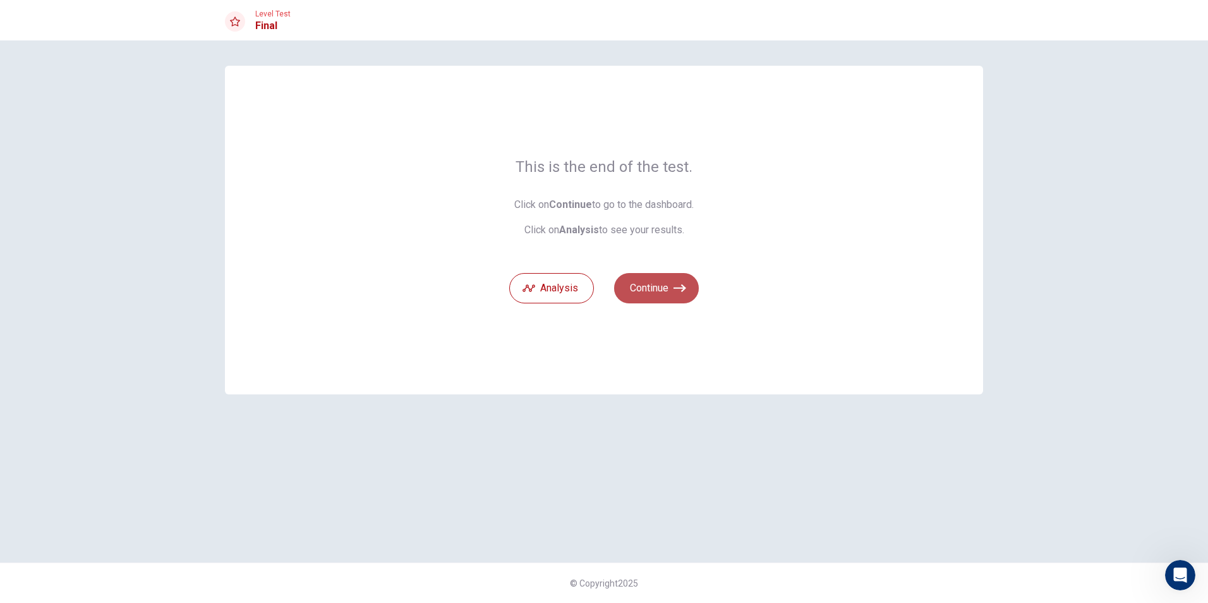
click at [654, 283] on button "Continue" at bounding box center [656, 288] width 85 height 30
